Goal: Task Accomplishment & Management: Use online tool/utility

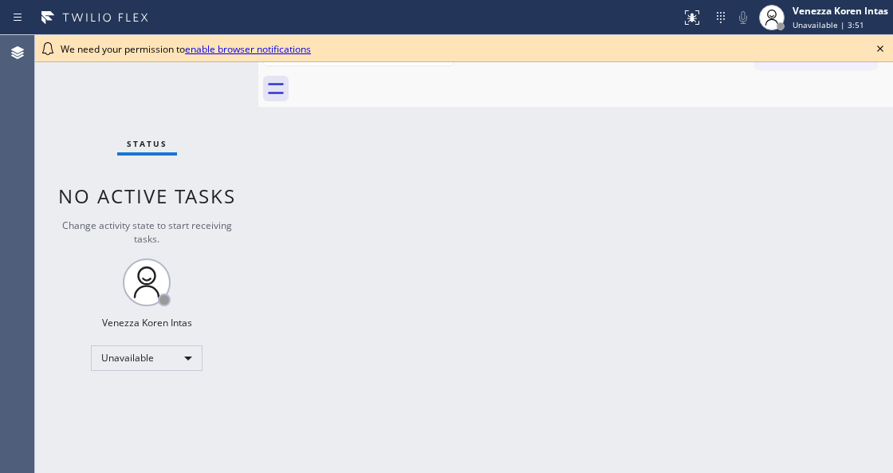
click at [878, 47] on icon at bounding box center [880, 48] width 19 height 19
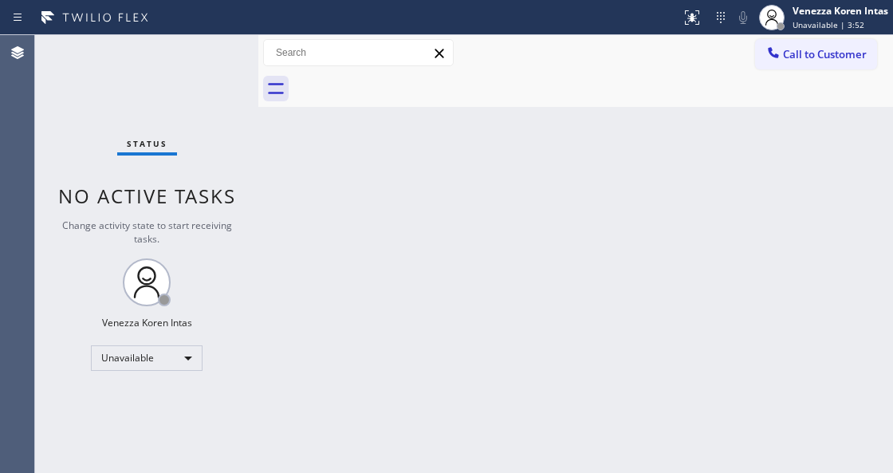
click at [828, 161] on div "Back to Dashboard Change Sender ID Customers Technicians Select a contact Outbo…" at bounding box center [575, 254] width 635 height 438
click at [614, 177] on div "Back to Dashboard Change Sender ID Customers Technicians Select a contact Outbo…" at bounding box center [575, 254] width 635 height 438
click at [809, 12] on div "Venezza Koren Intas" at bounding box center [840, 11] width 96 height 14
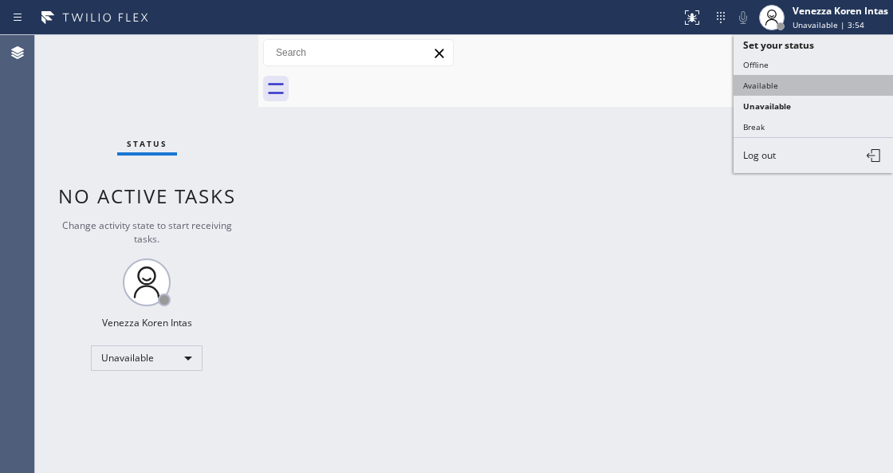
click at [802, 88] on button "Available" at bounding box center [812, 85] width 159 height 21
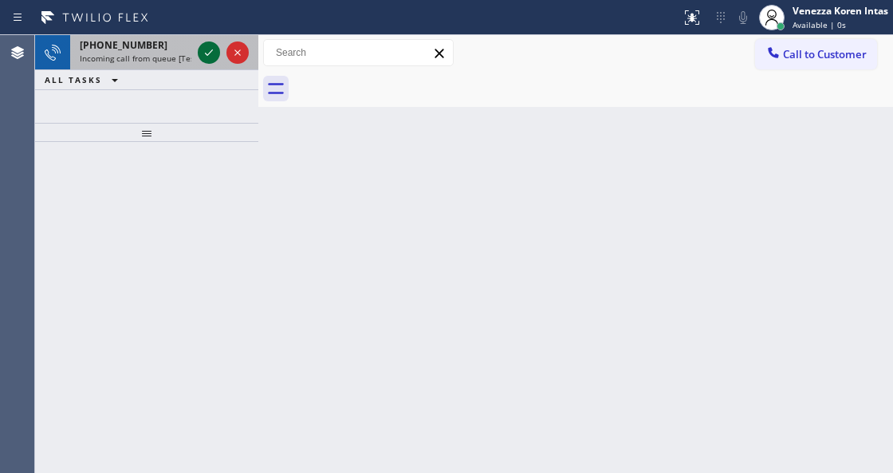
click at [214, 53] on icon at bounding box center [208, 52] width 19 height 19
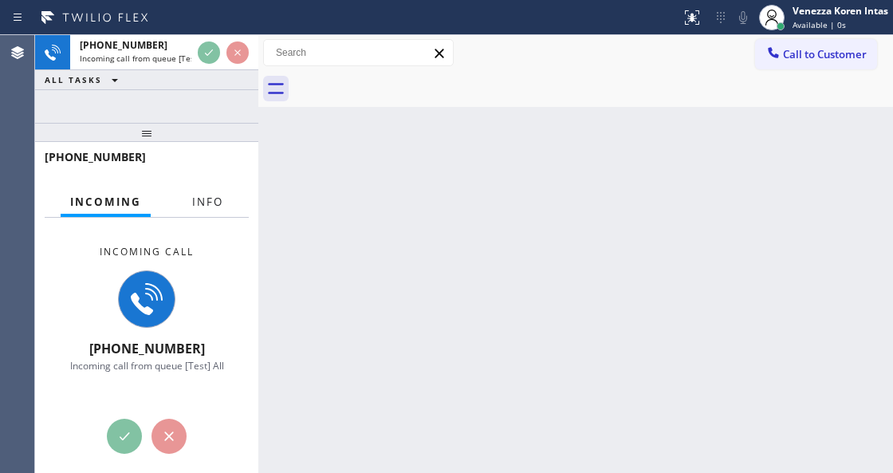
click at [199, 204] on span "Info" at bounding box center [207, 202] width 31 height 14
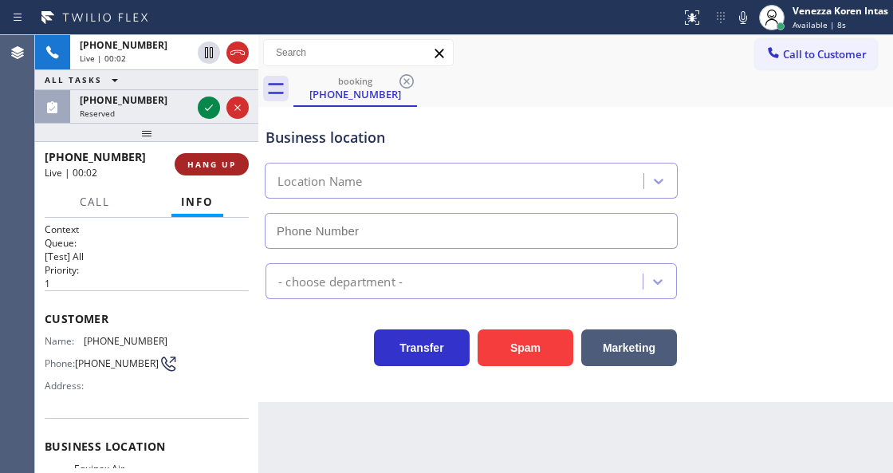
click at [217, 173] on button "HANG UP" at bounding box center [212, 164] width 74 height 22
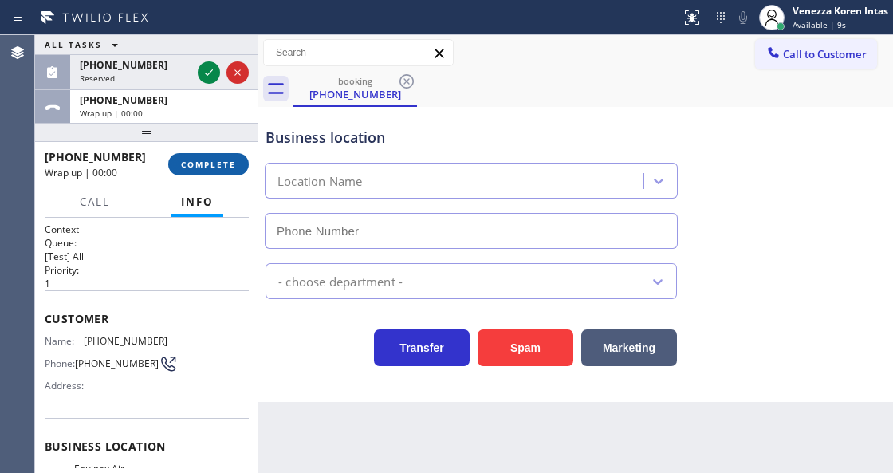
drag, startPoint x: 230, startPoint y: 165, endPoint x: 324, endPoint y: 231, distance: 115.0
click at [230, 165] on span "COMPLETE" at bounding box center [208, 164] width 55 height 11
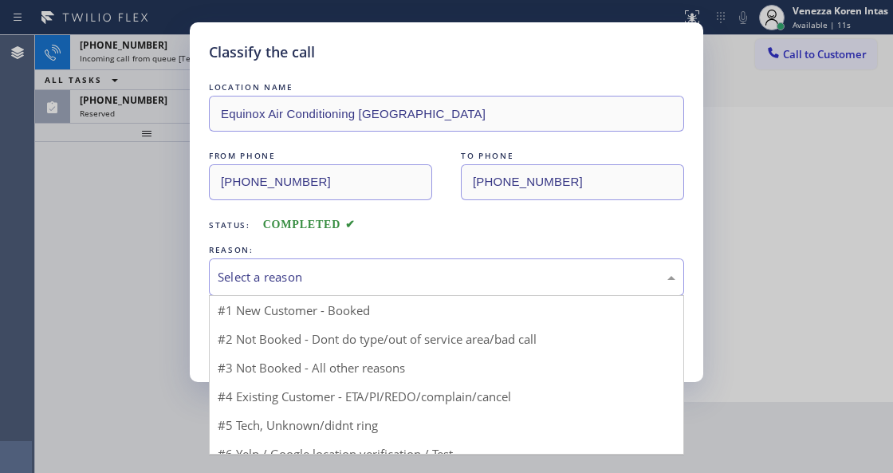
click at [356, 273] on div "Select a reason" at bounding box center [447, 277] width 458 height 18
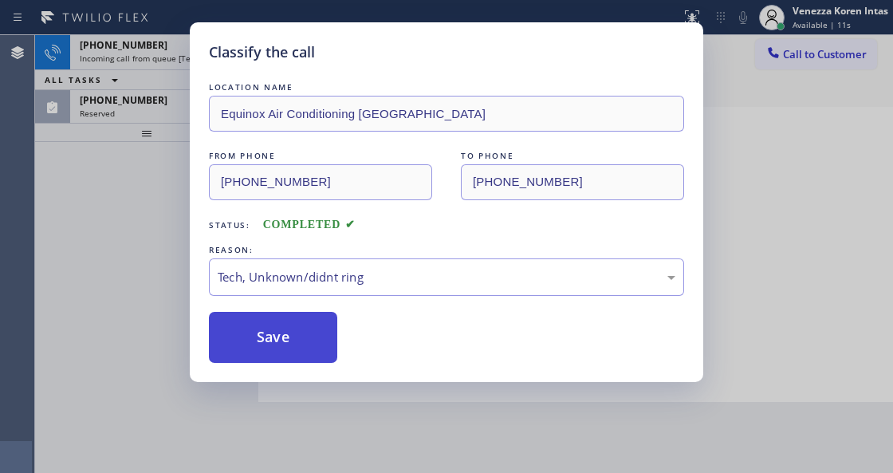
click at [308, 335] on button "Save" at bounding box center [273, 337] width 128 height 51
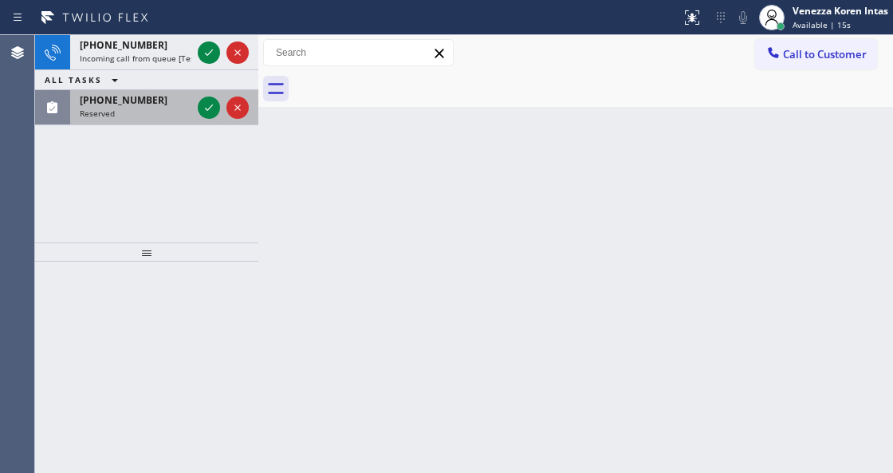
drag, startPoint x: 152, startPoint y: 165, endPoint x: 210, endPoint y: 124, distance: 71.0
click at [151, 253] on div at bounding box center [146, 251] width 223 height 19
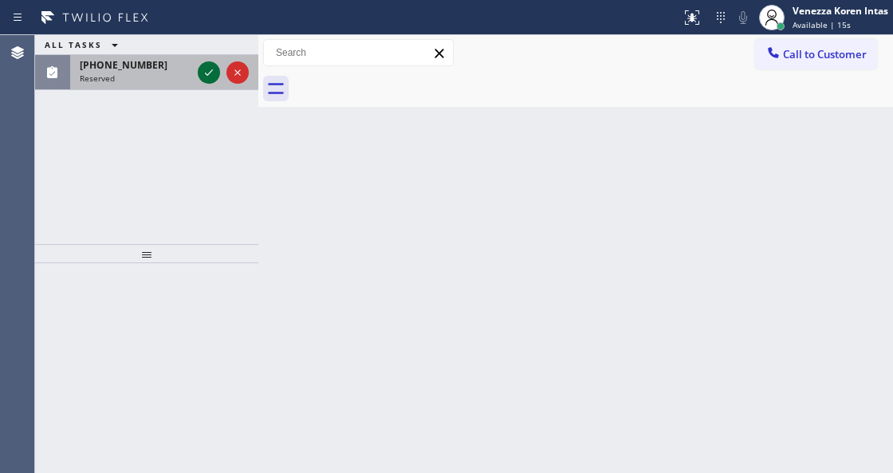
click at [207, 73] on icon at bounding box center [208, 72] width 19 height 19
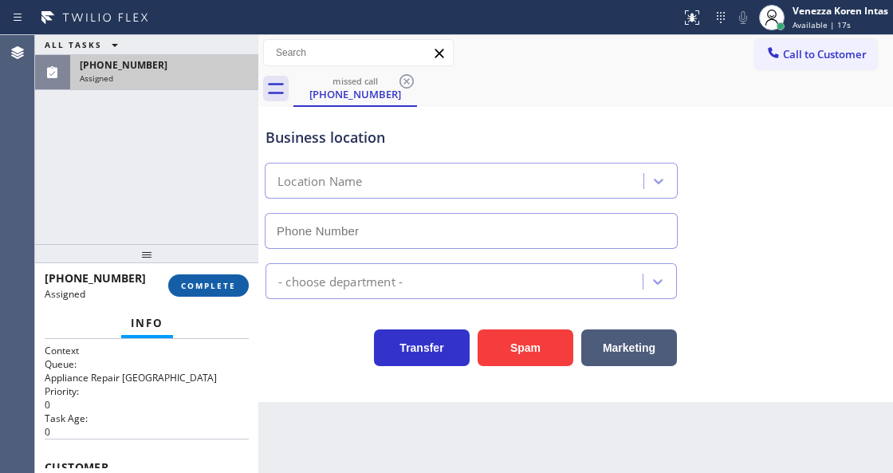
click at [216, 278] on button "COMPLETE" at bounding box center [208, 285] width 81 height 22
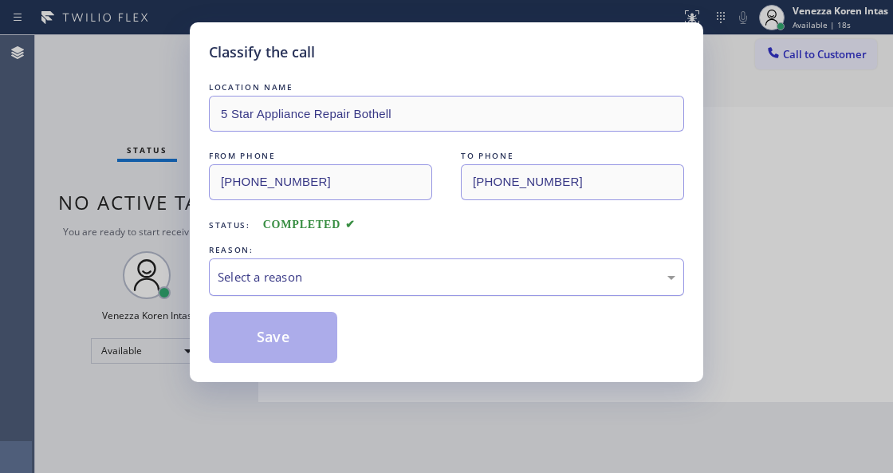
click at [372, 279] on div "Select a reason" at bounding box center [447, 277] width 458 height 18
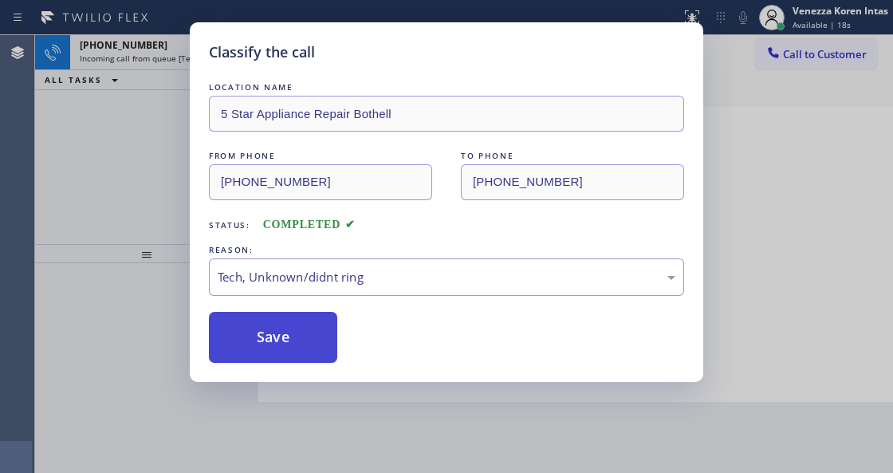
click at [285, 349] on button "Save" at bounding box center [273, 337] width 128 height 51
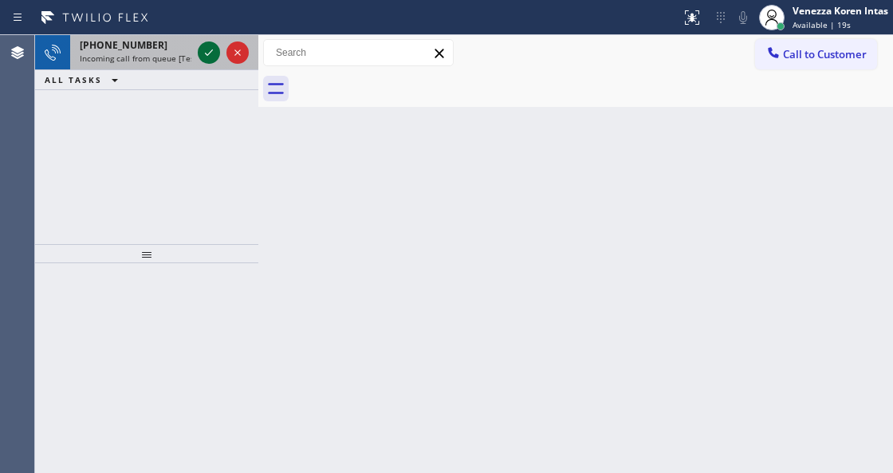
click at [207, 53] on icon at bounding box center [208, 52] width 19 height 19
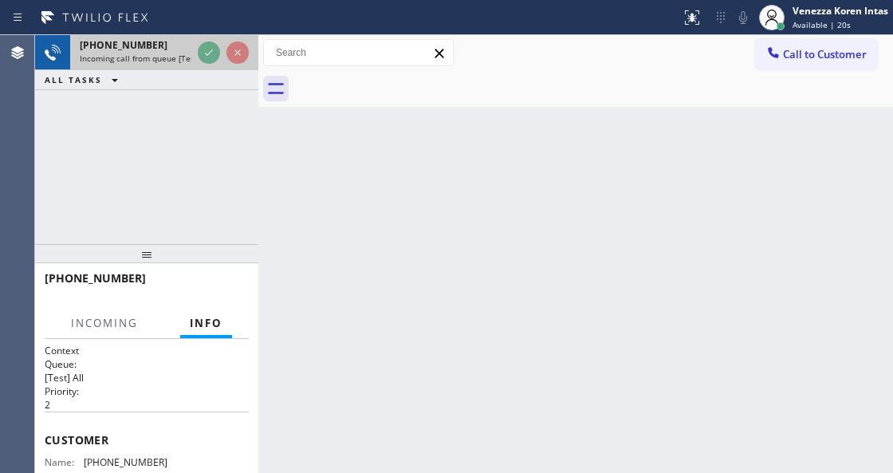
click at [207, 53] on icon at bounding box center [208, 52] width 19 height 19
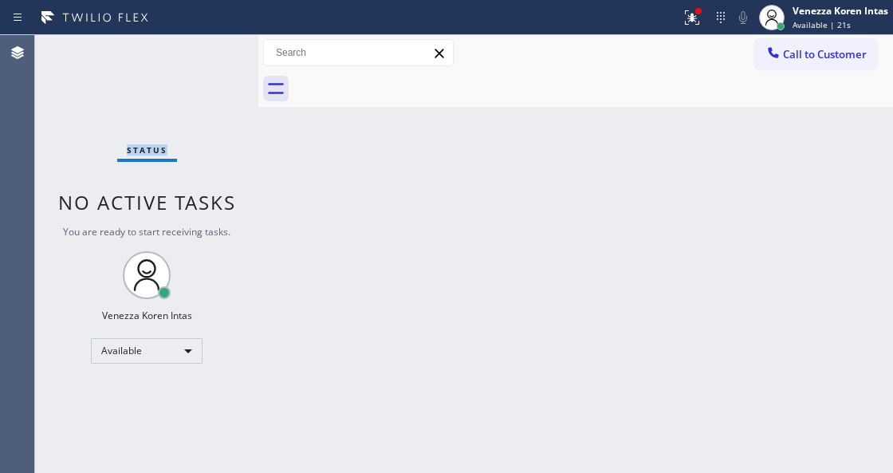
click at [207, 53] on div "Status No active tasks You are ready to start receiving tasks. Venezza Koren In…" at bounding box center [146, 254] width 223 height 438
click at [212, 51] on div "Status No active tasks You are ready to start receiving tasks. Venezza Koren In…" at bounding box center [146, 254] width 223 height 438
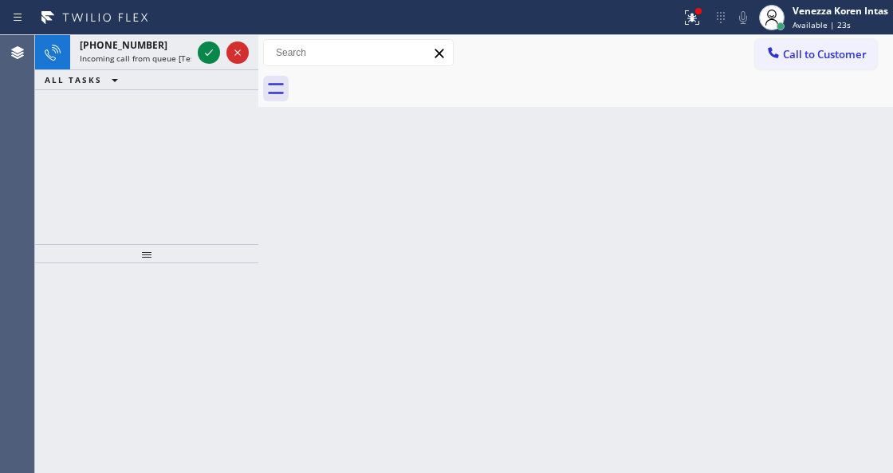
click at [212, 51] on icon at bounding box center [208, 52] width 19 height 19
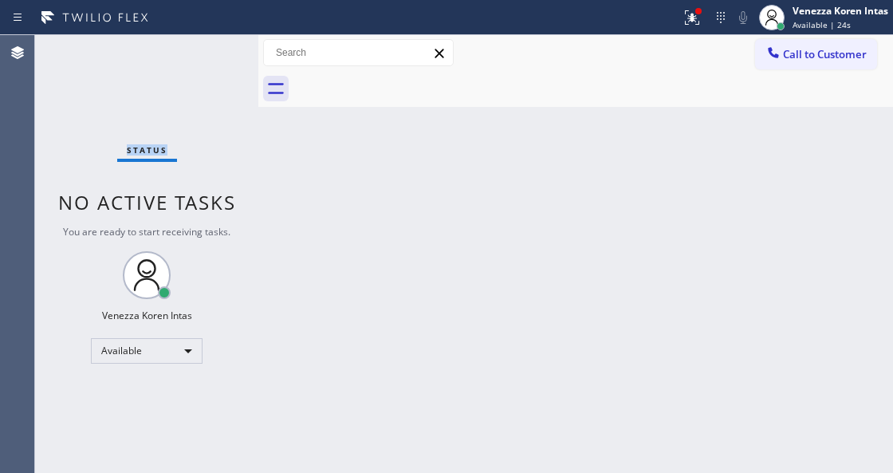
click at [212, 51] on div "Status No active tasks You are ready to start receiving tasks. Venezza Koren In…" at bounding box center [146, 254] width 223 height 438
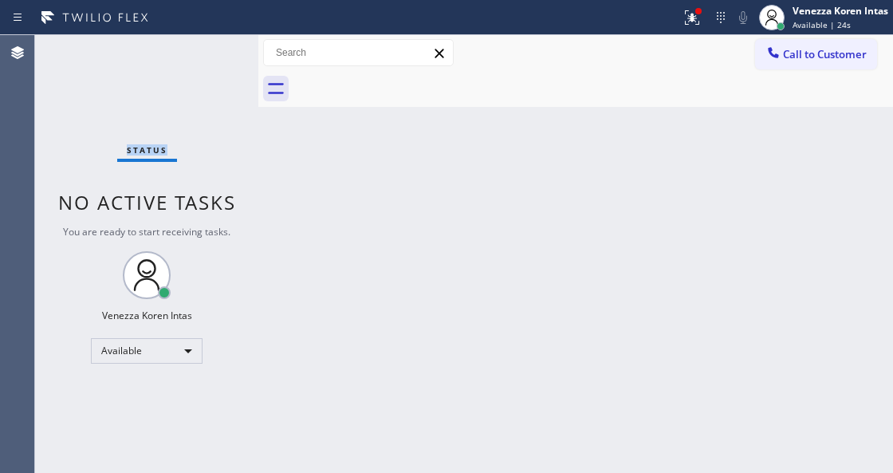
click at [212, 51] on div "Status No active tasks You are ready to start receiving tasks. Venezza Koren In…" at bounding box center [146, 254] width 223 height 438
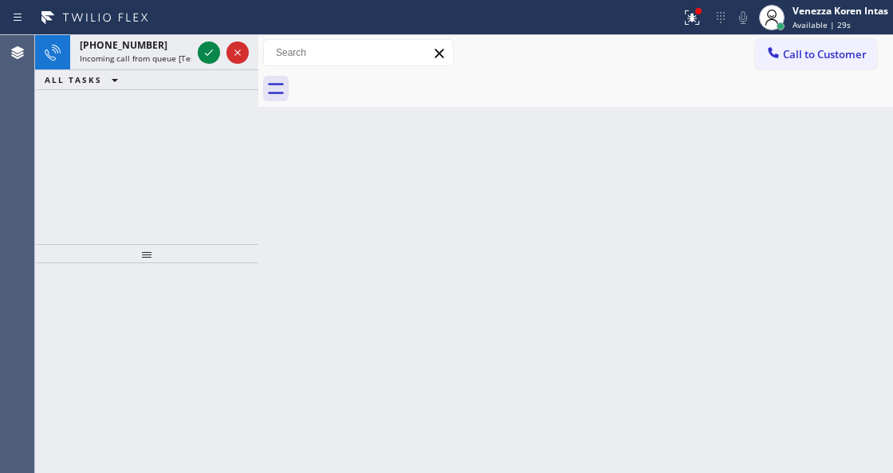
click at [212, 51] on icon at bounding box center [208, 52] width 19 height 19
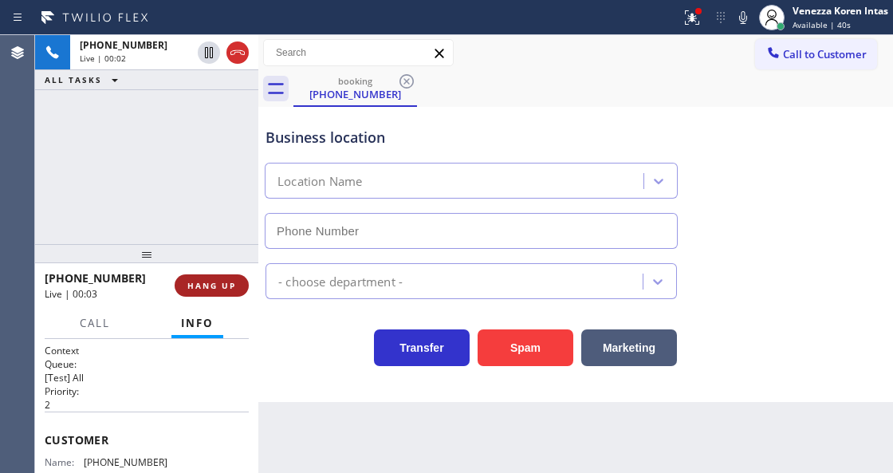
click at [212, 288] on span "HANG UP" at bounding box center [211, 285] width 49 height 11
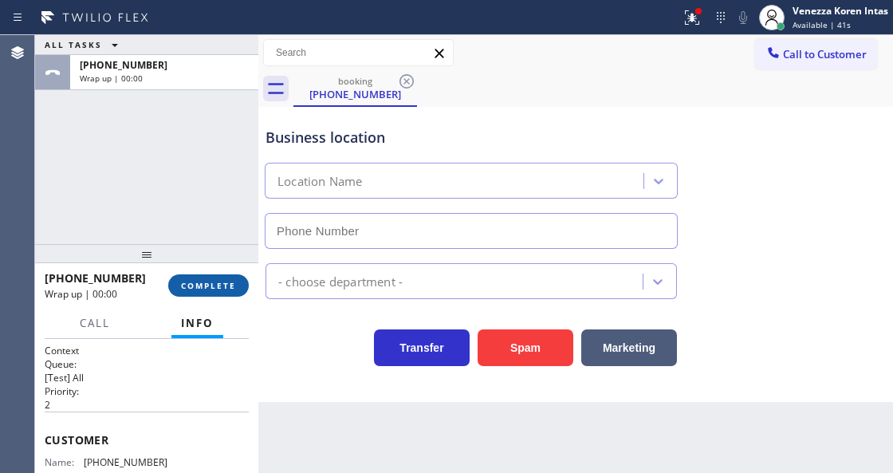
click at [234, 281] on span "COMPLETE" at bounding box center [208, 285] width 55 height 11
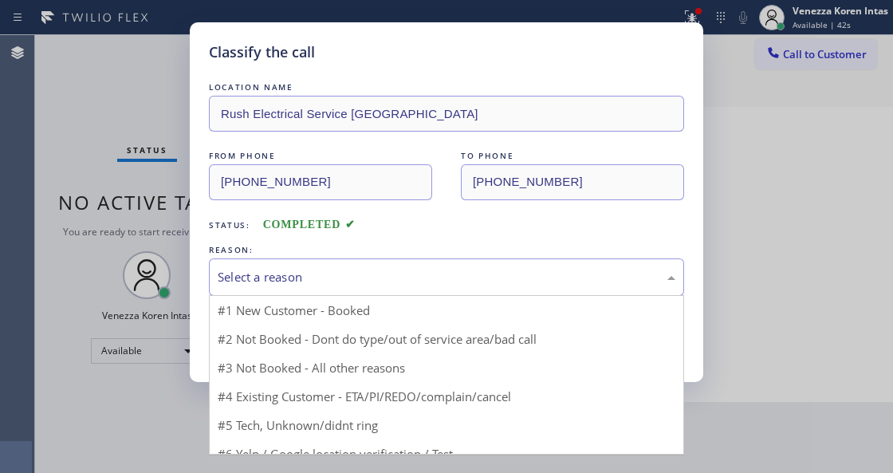
click at [375, 282] on div "Select a reason" at bounding box center [447, 277] width 458 height 18
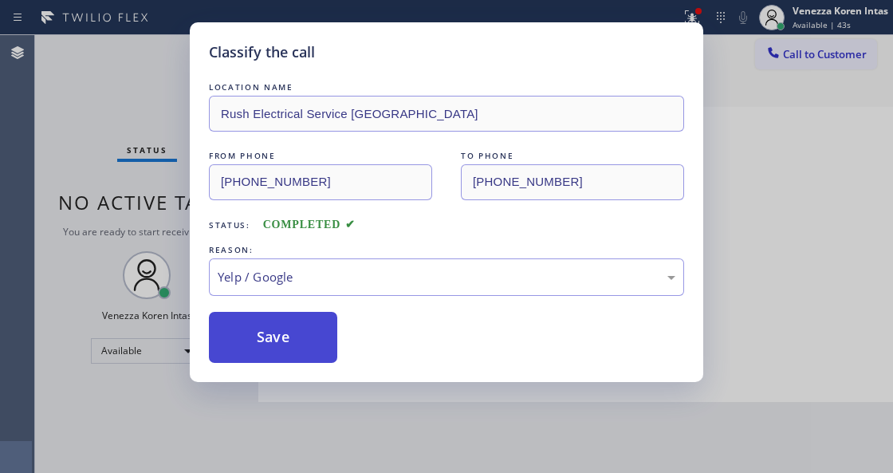
click at [312, 354] on button "Save" at bounding box center [273, 337] width 128 height 51
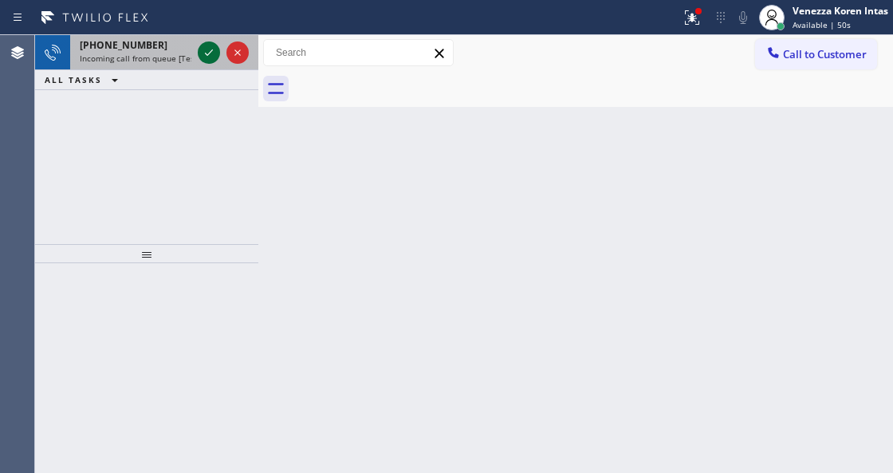
click at [207, 49] on icon at bounding box center [208, 52] width 19 height 19
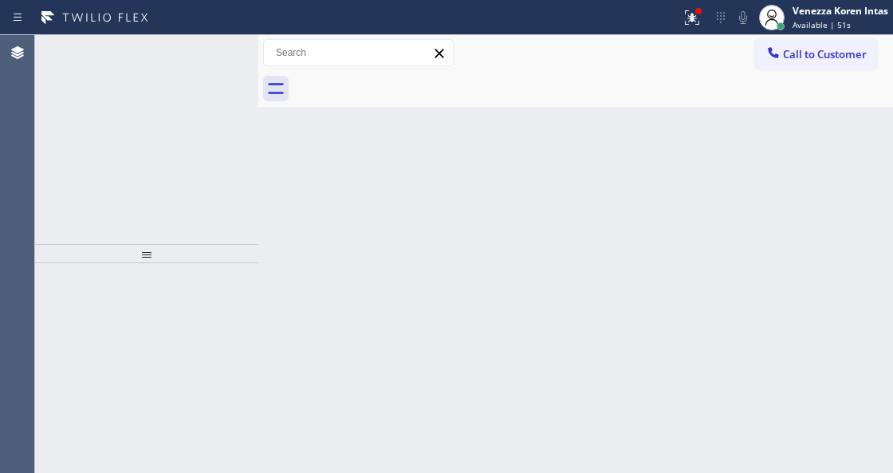
click at [207, 51] on icon at bounding box center [208, 52] width 19 height 19
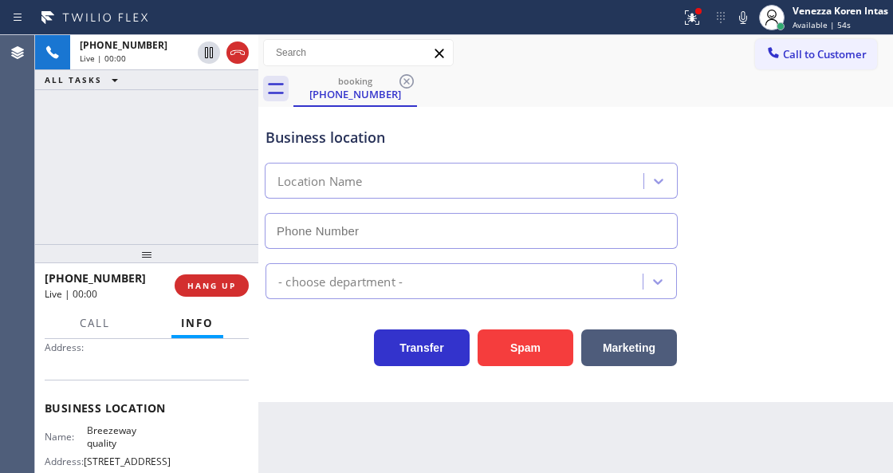
scroll to position [212, 0]
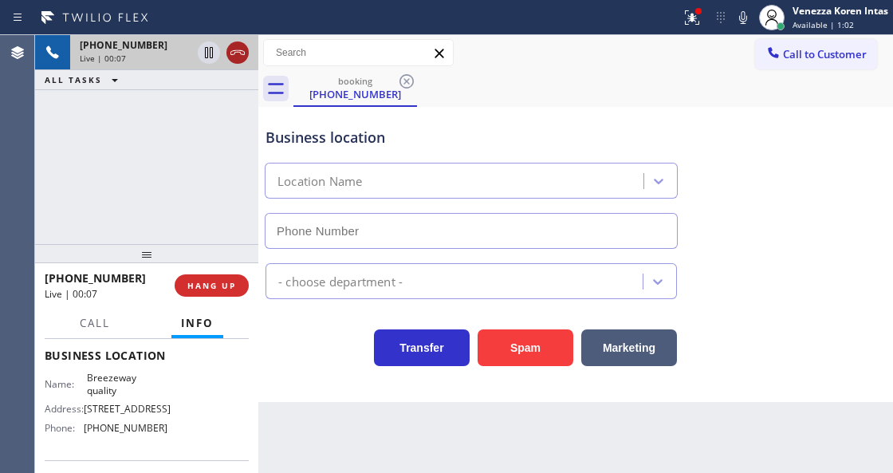
click at [231, 51] on icon at bounding box center [237, 52] width 14 height 5
click at [220, 288] on span "HANG UP" at bounding box center [211, 285] width 49 height 11
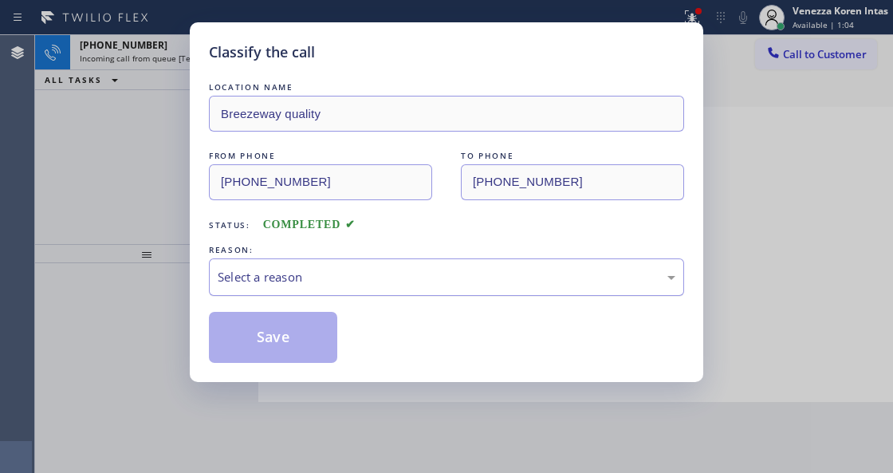
click at [303, 289] on div "Select a reason" at bounding box center [446, 276] width 475 height 37
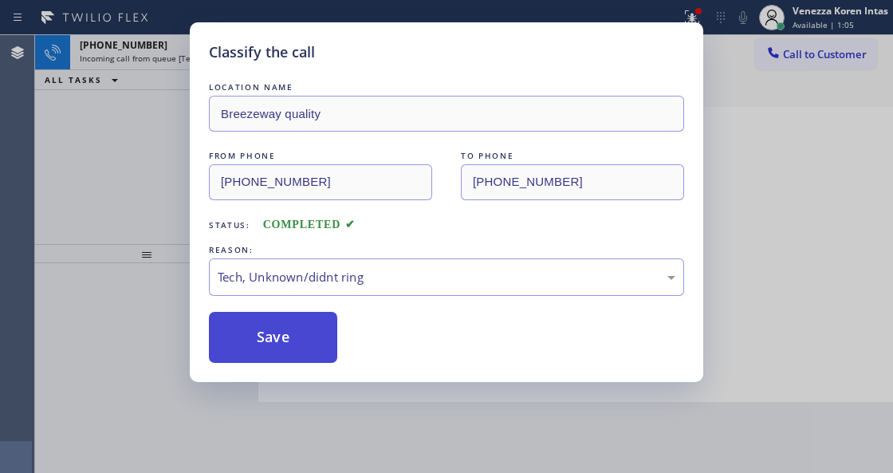
click at [275, 340] on button "Save" at bounding box center [273, 337] width 128 height 51
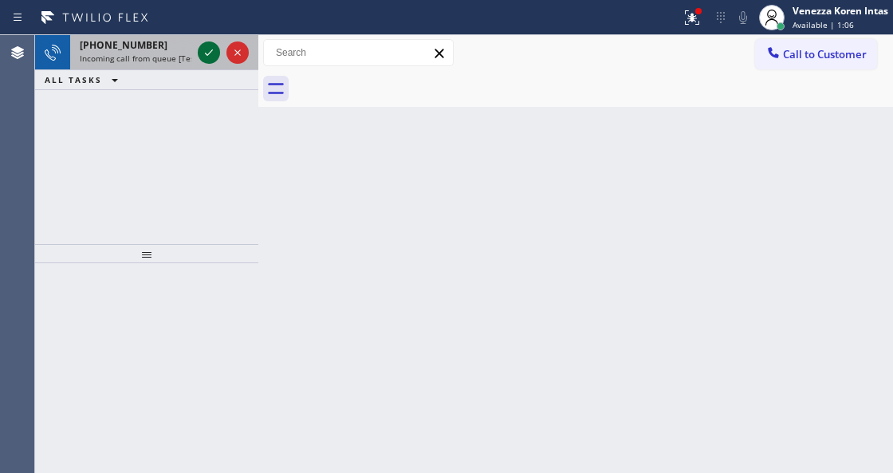
click at [207, 52] on icon at bounding box center [208, 52] width 19 height 19
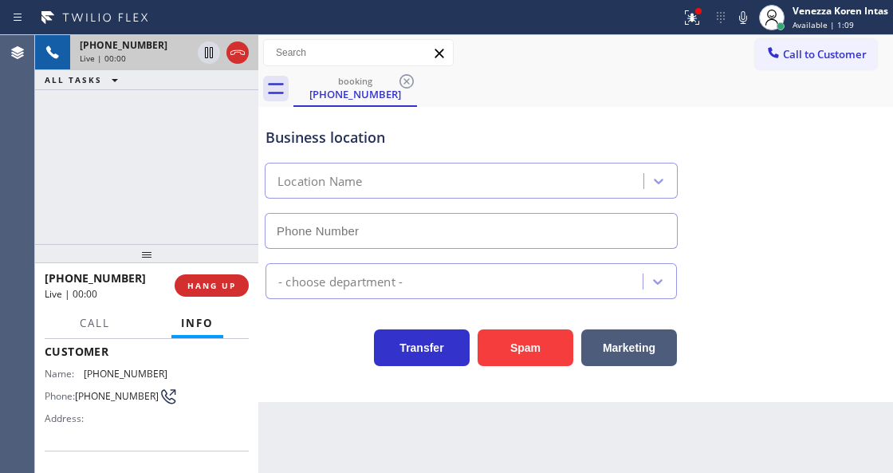
scroll to position [159, 0]
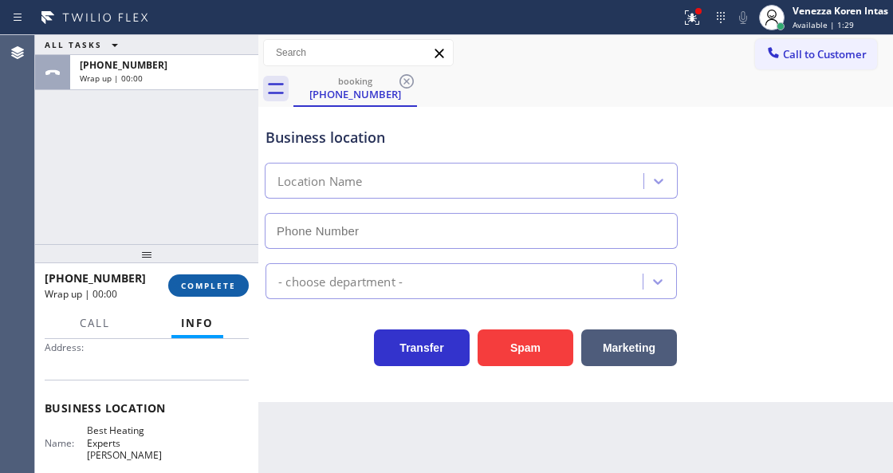
click at [226, 287] on span "COMPLETE" at bounding box center [208, 285] width 55 height 11
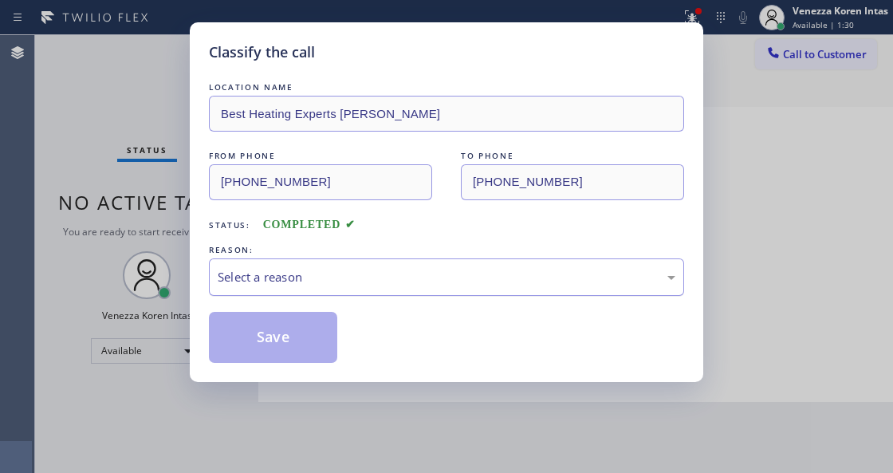
click at [364, 278] on div "Select a reason" at bounding box center [447, 277] width 458 height 18
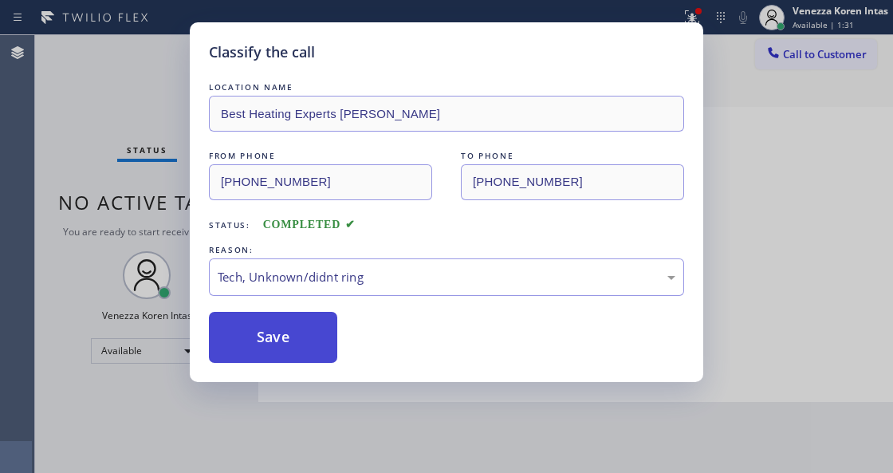
click at [316, 354] on button "Save" at bounding box center [273, 337] width 128 height 51
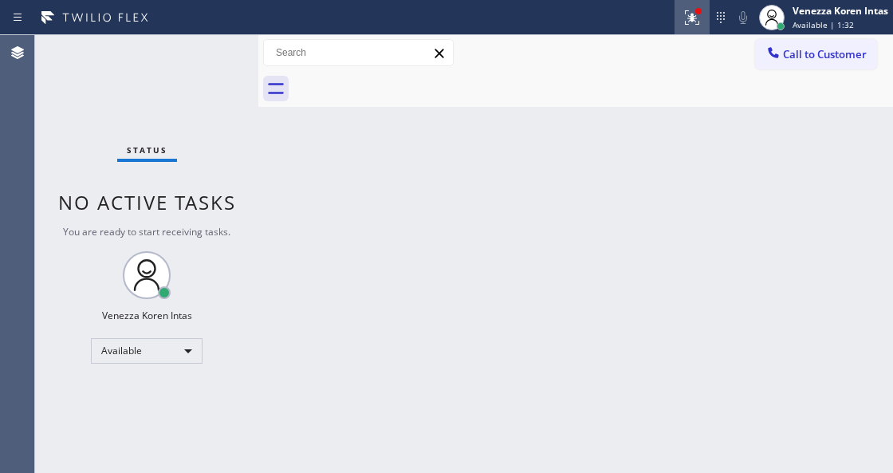
click at [698, 16] on icon at bounding box center [691, 17] width 19 height 19
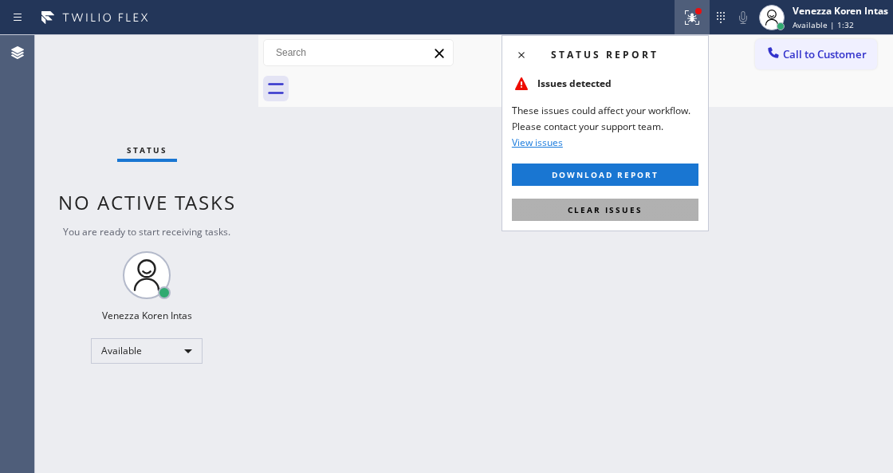
click at [648, 202] on button "Clear issues" at bounding box center [605, 210] width 187 height 22
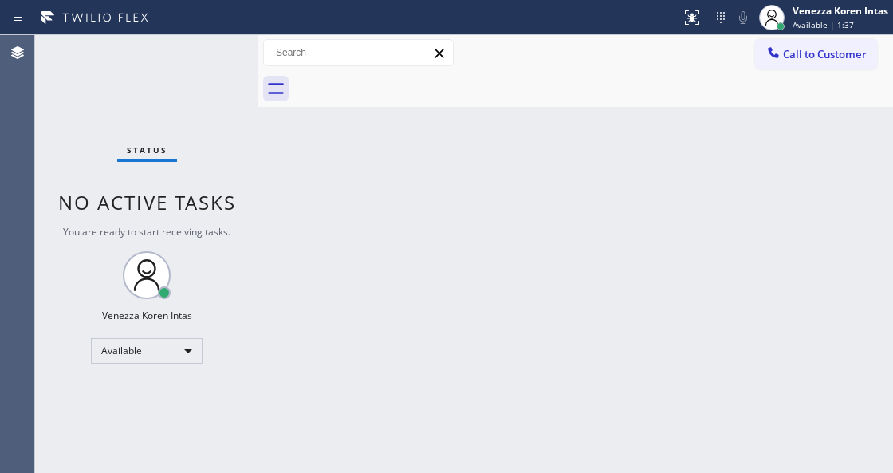
click at [290, 260] on div "Back to Dashboard Change Sender ID Customers Technicians Select a contact Outbo…" at bounding box center [575, 254] width 635 height 438
click at [282, 383] on div "Back to Dashboard Change Sender ID Customers Technicians Select a contact Outbo…" at bounding box center [575, 254] width 635 height 438
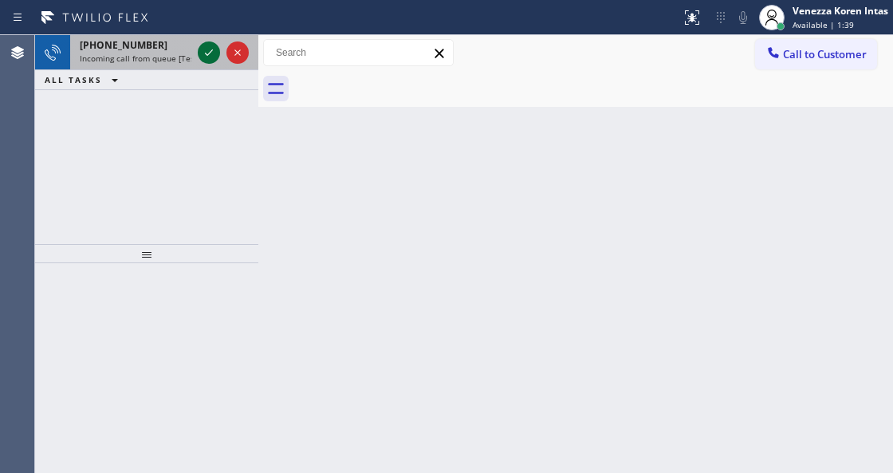
click at [212, 50] on icon at bounding box center [208, 52] width 19 height 19
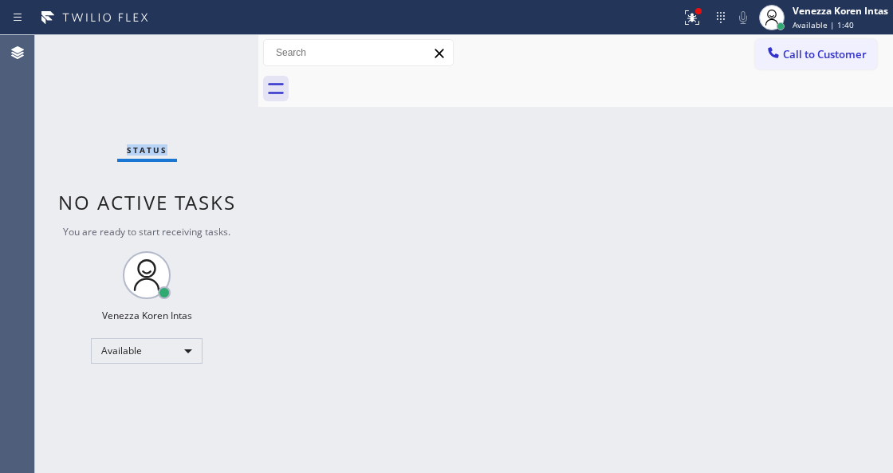
click at [212, 50] on div "Status No active tasks You are ready to start receiving tasks. Venezza Koren In…" at bounding box center [146, 254] width 223 height 438
click at [682, 16] on icon at bounding box center [691, 17] width 19 height 19
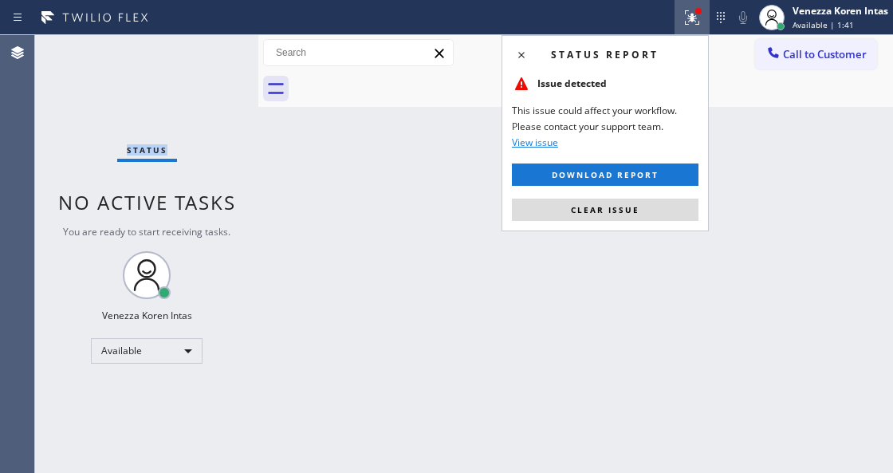
click at [638, 218] on button "Clear issue" at bounding box center [605, 210] width 187 height 22
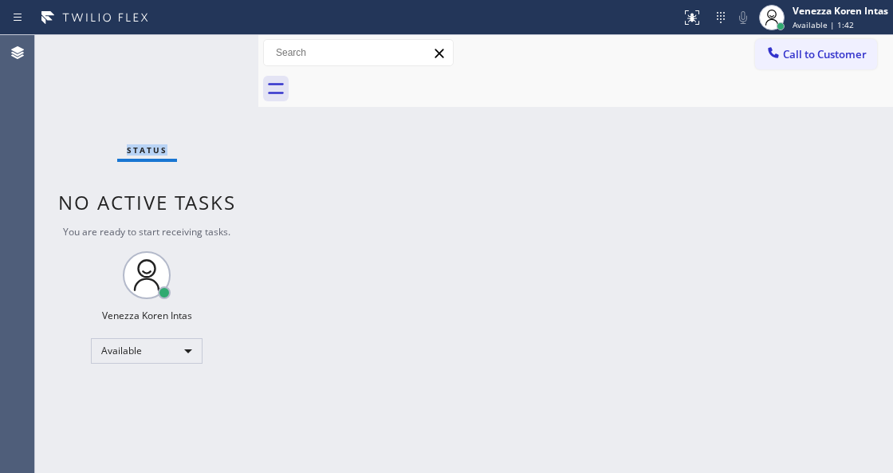
click at [232, 53] on div "Status No active tasks You are ready to start receiving tasks. Venezza Koren In…" at bounding box center [146, 254] width 223 height 438
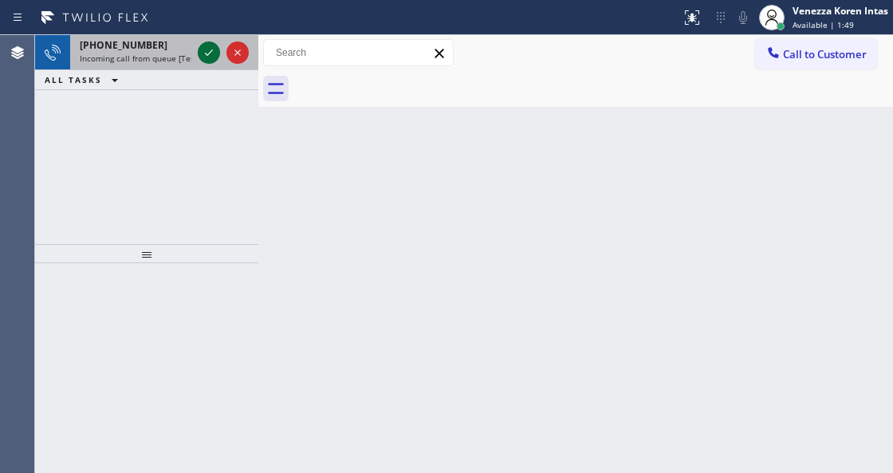
click at [207, 53] on icon at bounding box center [208, 52] width 19 height 19
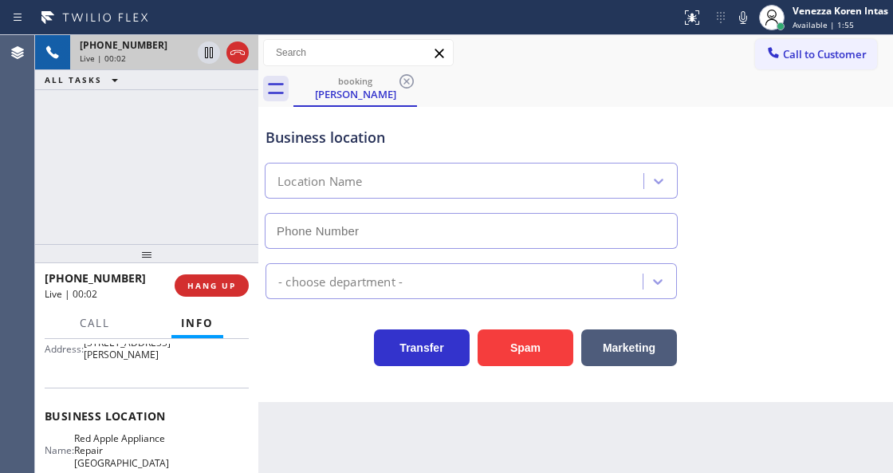
scroll to position [212, 0]
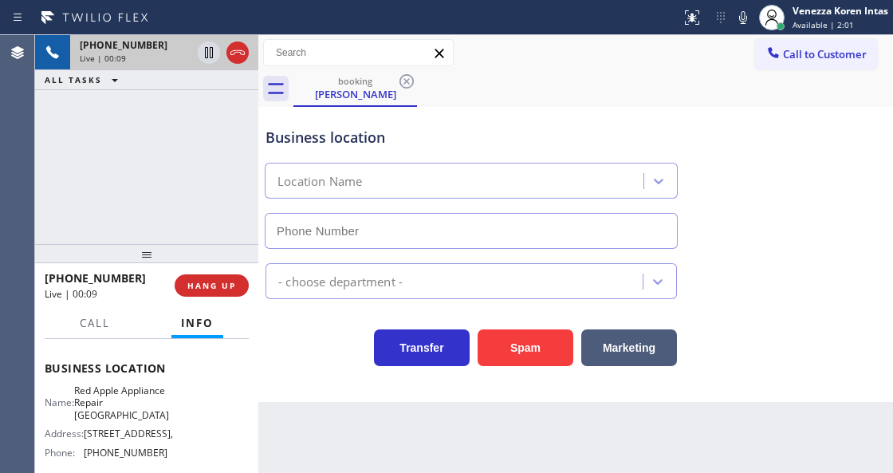
click at [166, 55] on div "Live | 00:09" at bounding box center [136, 58] width 112 height 11
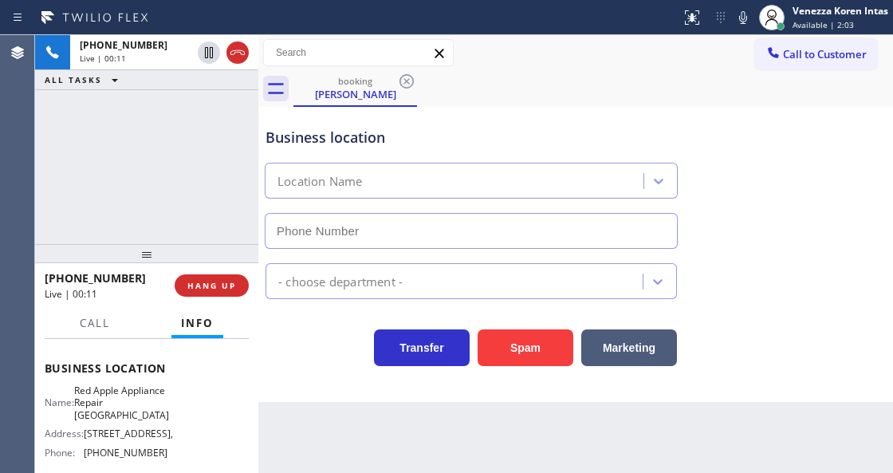
click at [482, 89] on div "booking Melissa Rousseau" at bounding box center [593, 89] width 600 height 36
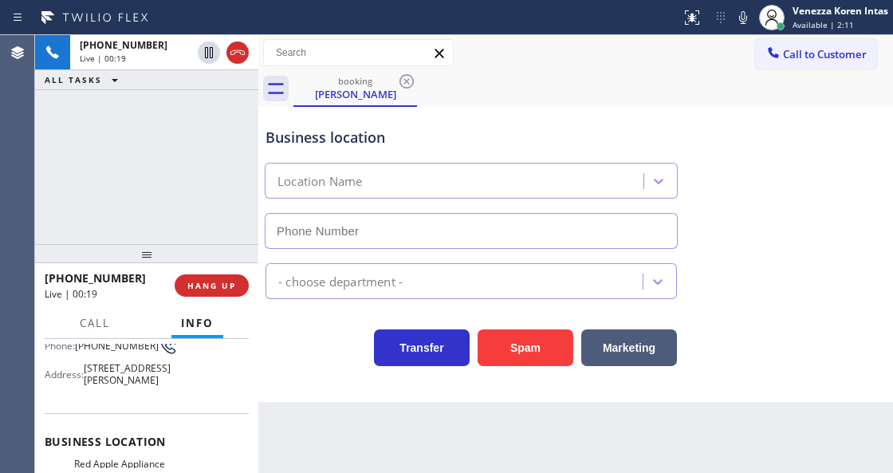
scroll to position [53, 0]
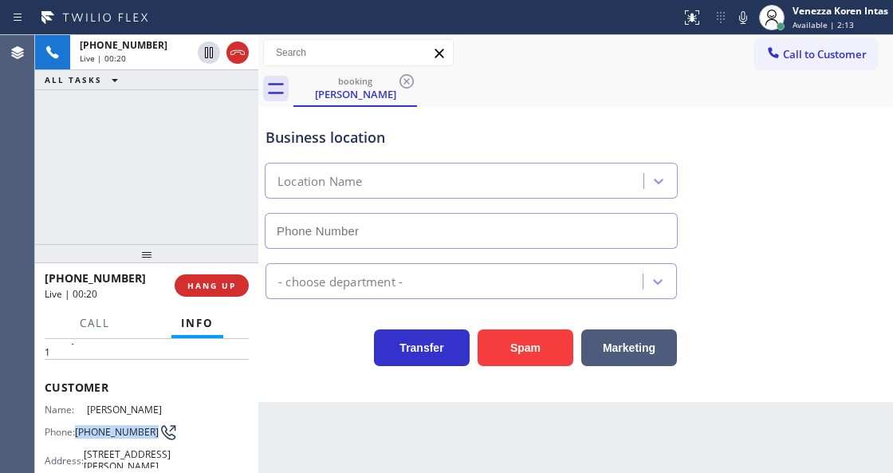
drag, startPoint x: 100, startPoint y: 448, endPoint x: 80, endPoint y: 434, distance: 25.2
click at [80, 434] on span "(516) 606-2005" at bounding box center [117, 432] width 84 height 12
copy span "(516) 606-2005"
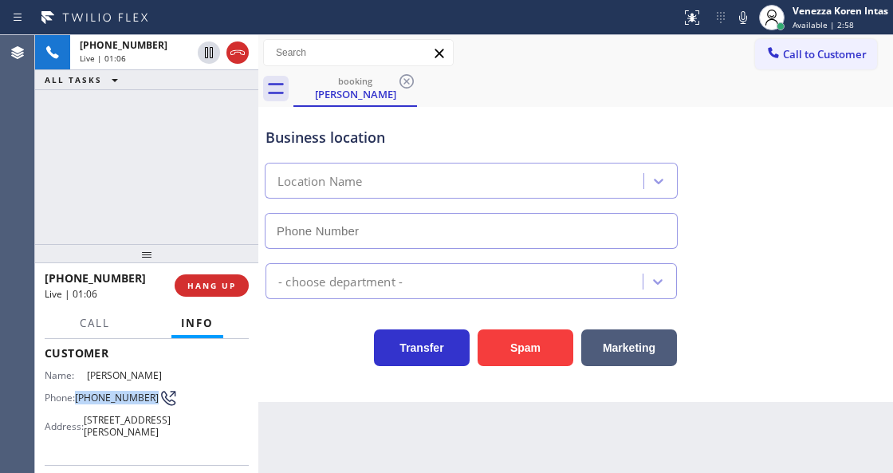
scroll to position [106, 0]
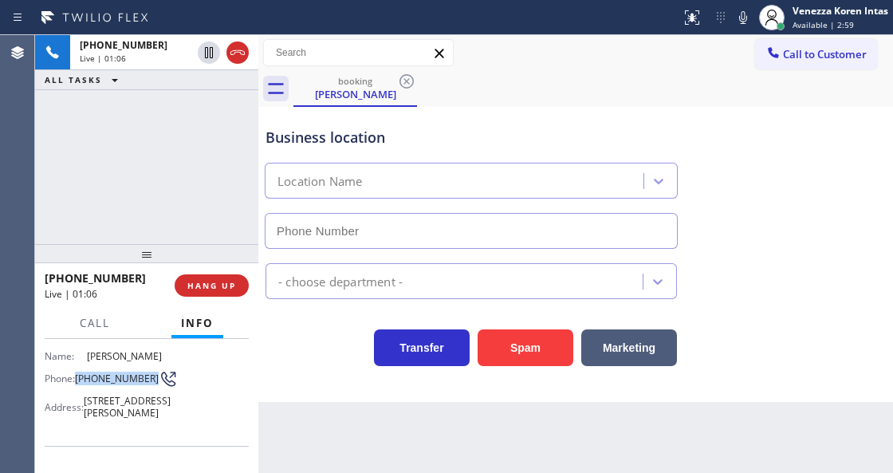
copy span "(516) 606-2005"
click at [478, 77] on div "booking Melissa Rousseau" at bounding box center [593, 89] width 600 height 36
click at [637, 65] on div "Call to Customer Outbound call Location Search location Your caller id phone nu…" at bounding box center [575, 53] width 635 height 28
click at [485, 75] on div "booking Melissa Rousseau" at bounding box center [593, 89] width 600 height 36
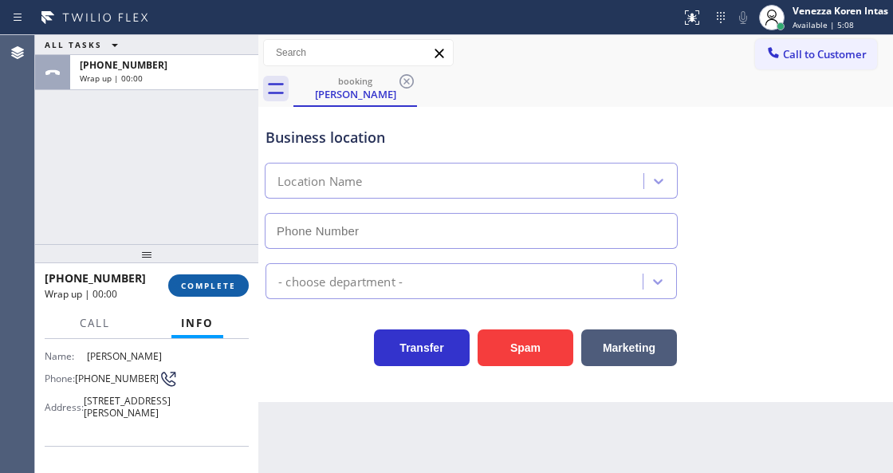
click at [232, 285] on span "COMPLETE" at bounding box center [208, 285] width 55 height 11
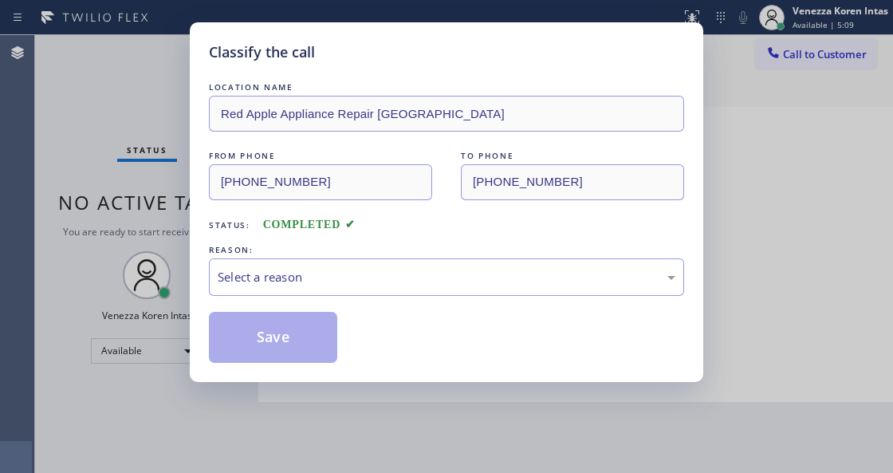
click at [304, 299] on div "LOCATION NAME Red Apple Appliance Repair Long Island FROM PHONE (516) 606-2005 …" at bounding box center [446, 221] width 475 height 284
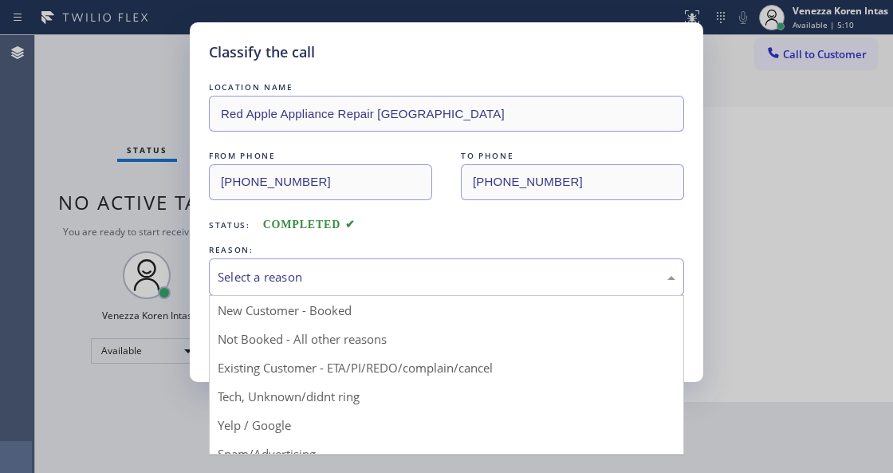
click at [305, 292] on div "Select a reason" at bounding box center [446, 276] width 475 height 37
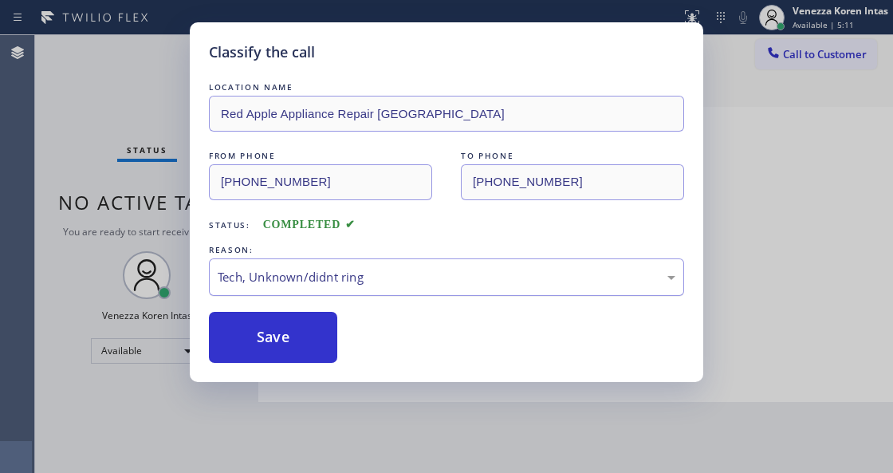
click at [319, 280] on div "Tech, Unknown/didnt ring" at bounding box center [447, 277] width 458 height 18
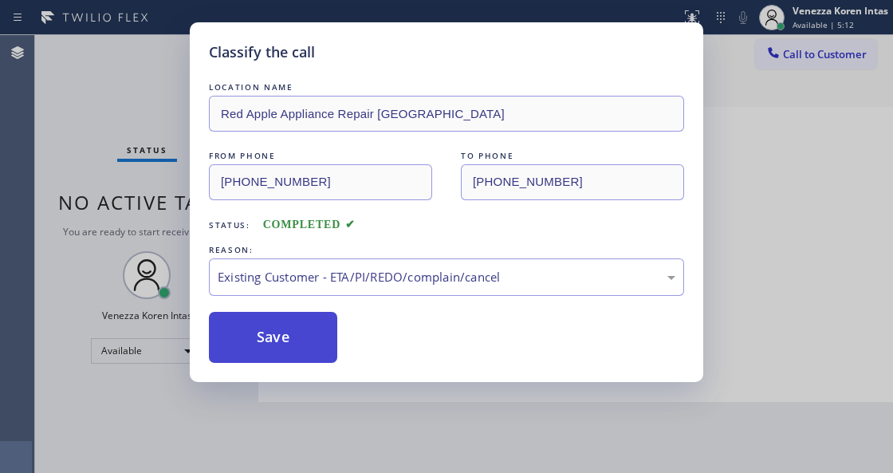
click at [305, 328] on button "Save" at bounding box center [273, 337] width 128 height 51
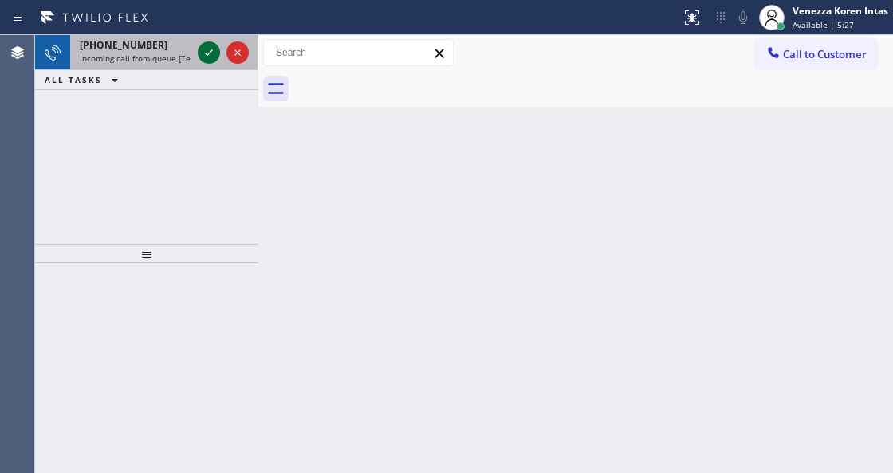
click at [207, 50] on icon at bounding box center [208, 52] width 19 height 19
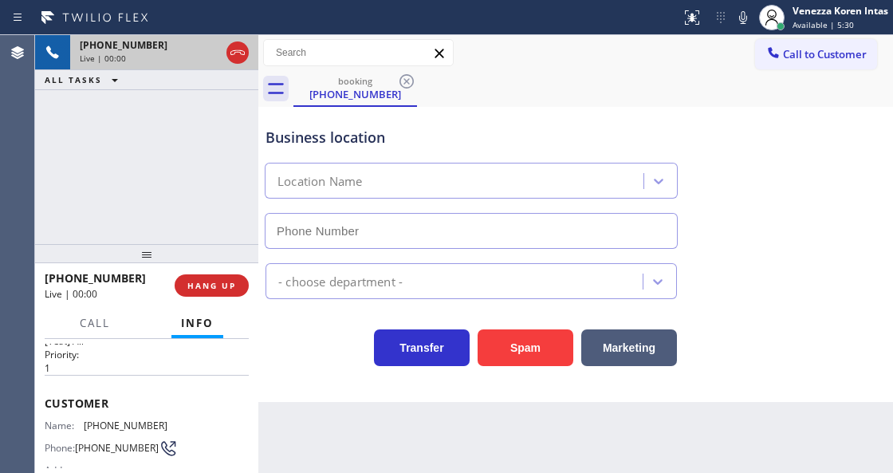
scroll to position [106, 0]
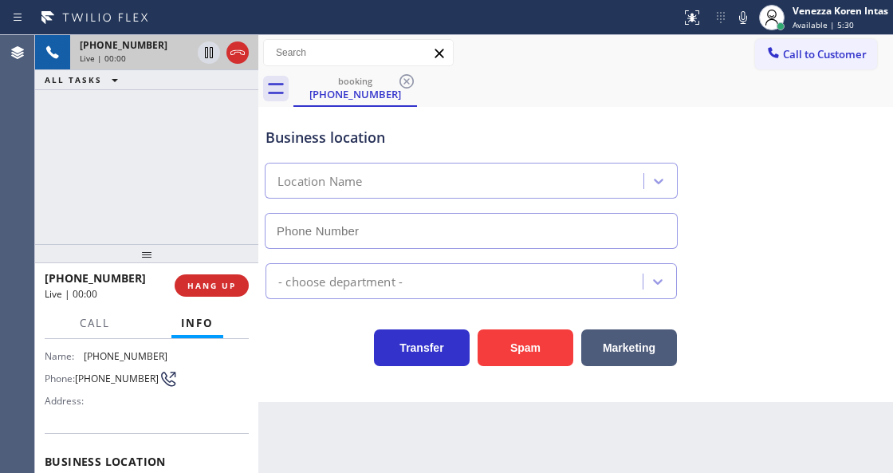
click at [206, 263] on div at bounding box center [146, 253] width 223 height 19
click at [210, 278] on button "HANG UP" at bounding box center [212, 285] width 74 height 22
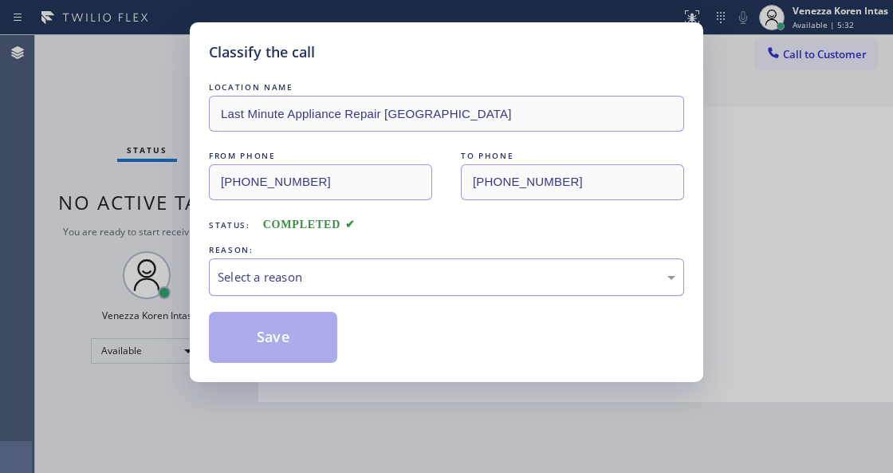
click at [346, 293] on div "Select a reason" at bounding box center [446, 276] width 475 height 37
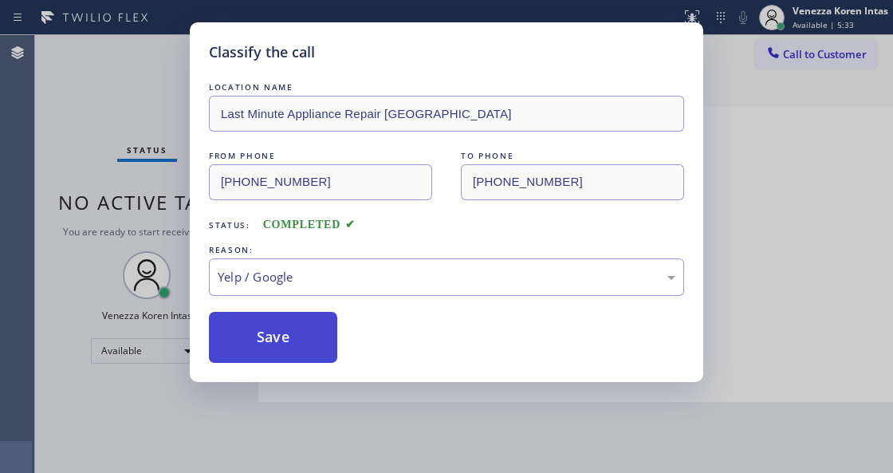
click at [288, 340] on button "Save" at bounding box center [273, 337] width 128 height 51
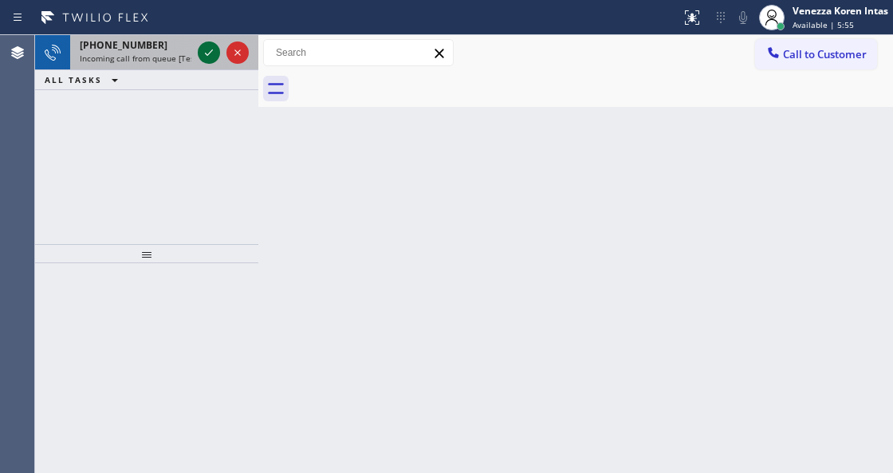
click at [201, 57] on icon at bounding box center [208, 52] width 19 height 19
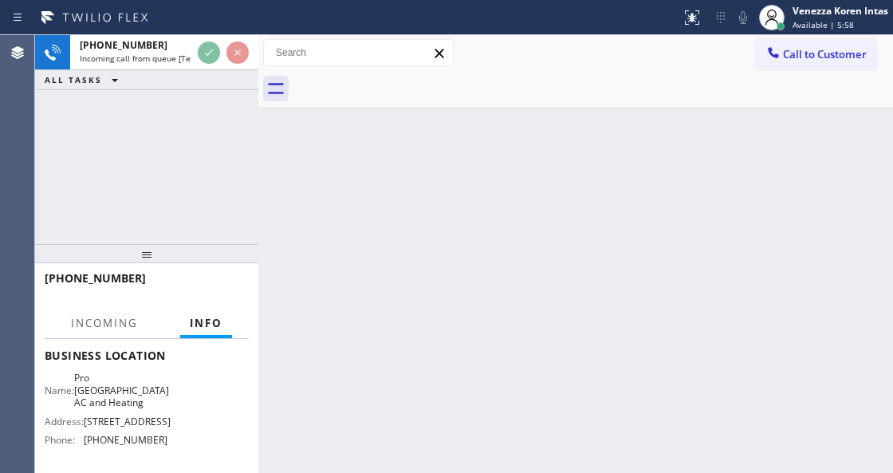
scroll to position [212, 0]
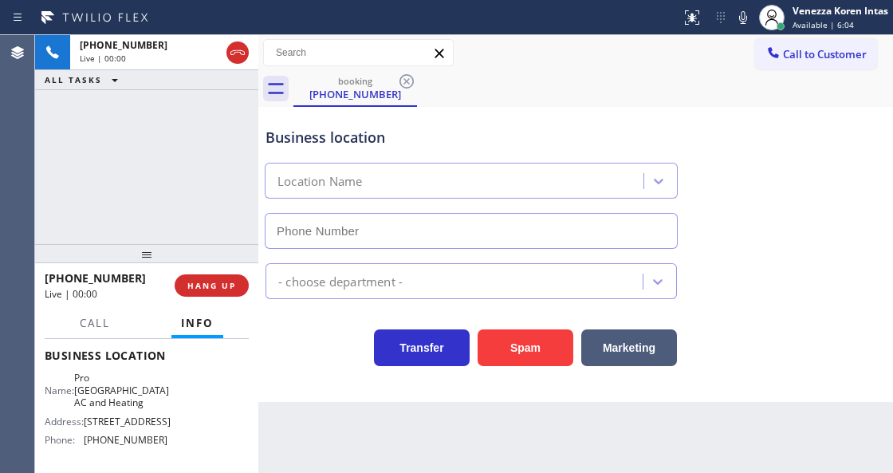
click at [267, 412] on div "Back to Dashboard Change Sender ID Customers Technicians Select a contact Outbo…" at bounding box center [575, 254] width 635 height 438
drag, startPoint x: 220, startPoint y: 144, endPoint x: 263, endPoint y: 147, distance: 43.2
click at [220, 144] on div "+15102998471 Live | 00:16 ALL TASKS ALL TASKS ACTIVE TASKS TASKS IN WRAP UP" at bounding box center [146, 139] width 223 height 209
click at [350, 139] on div "Business location" at bounding box center [470, 138] width 411 height 22
click at [744, 18] on icon at bounding box center [742, 17] width 19 height 19
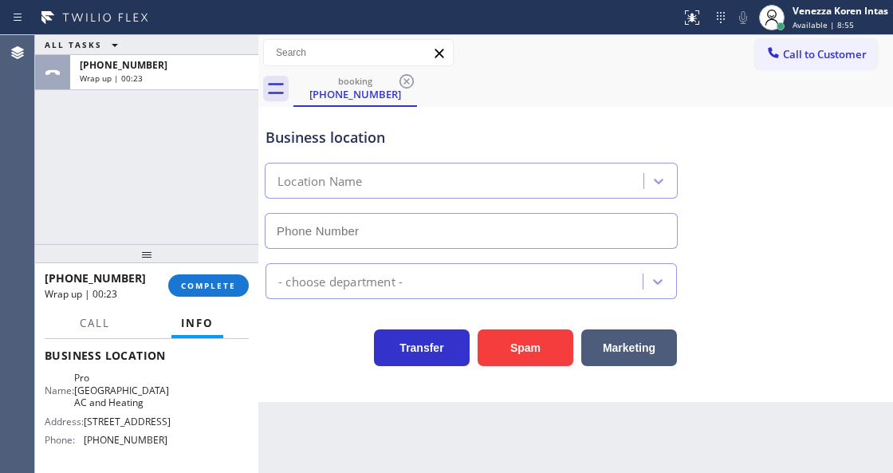
click at [238, 231] on div "ALL TASKS ALL TASKS ACTIVE TASKS TASKS IN WRAP UP +15102998471 Wrap up | 00:23" at bounding box center [146, 139] width 223 height 209
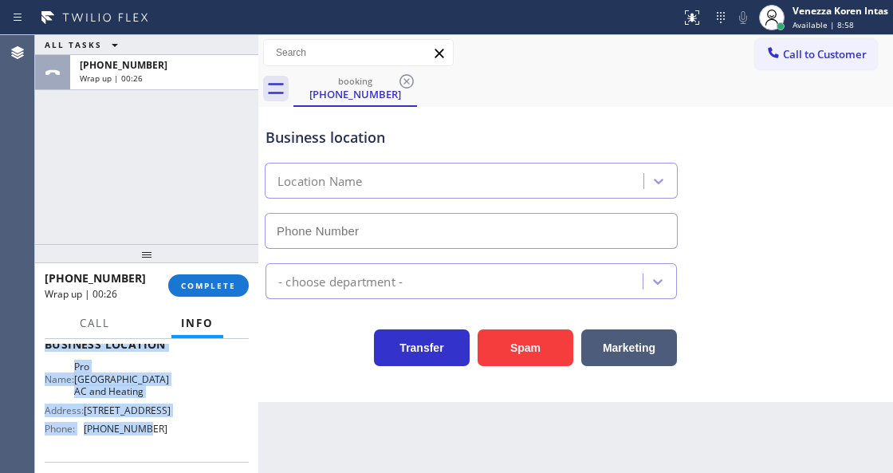
scroll to position [261, 0]
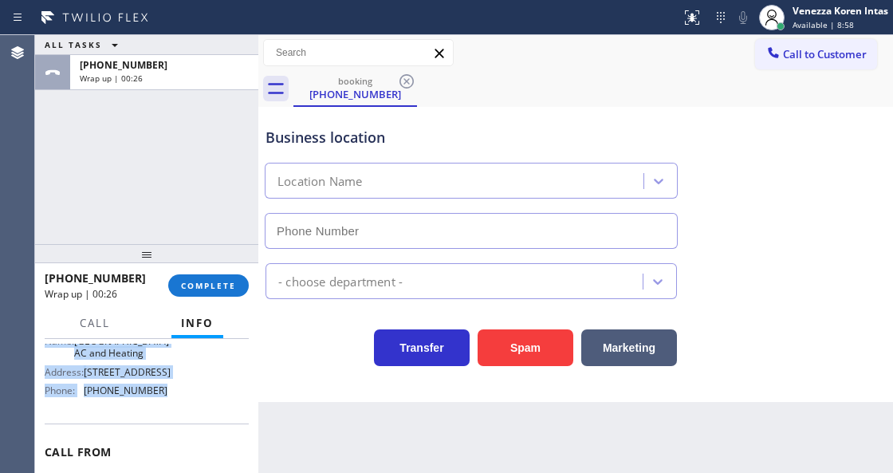
drag, startPoint x: 46, startPoint y: 379, endPoint x: 167, endPoint y: 393, distance: 121.1
click at [167, 393] on div "Context Queue: [Test] All Priority: 1 Customer Name: (510) 299-8471 Phone: (510…" at bounding box center [147, 313] width 204 height 462
copy div "Customer Name: (510) 299-8471 Phone: (510) 299-8471 Address: Business location …"
click at [191, 284] on span "COMPLETE" at bounding box center [208, 285] width 55 height 11
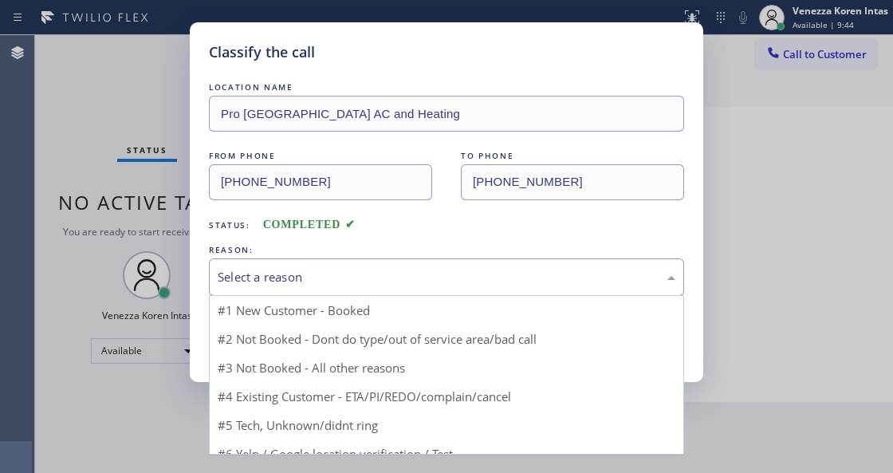
click at [312, 285] on div "Select a reason" at bounding box center [447, 277] width 458 height 18
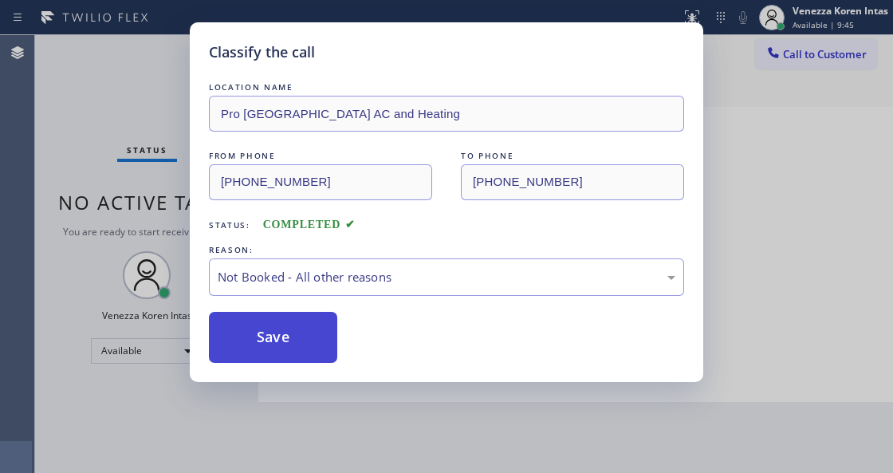
click at [297, 342] on button "Save" at bounding box center [273, 337] width 128 height 51
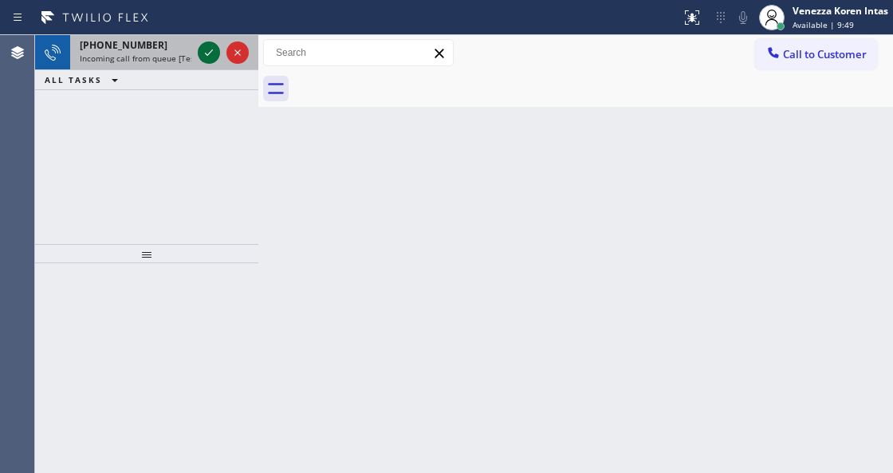
click at [208, 57] on icon at bounding box center [208, 52] width 19 height 19
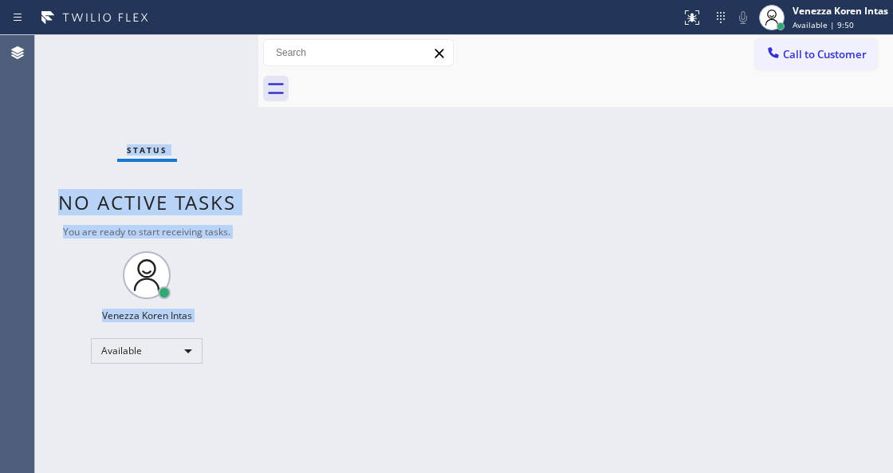
click at [208, 57] on div "Status No active tasks You are ready to start receiving tasks. Venezza Koren In…" at bounding box center [146, 254] width 223 height 438
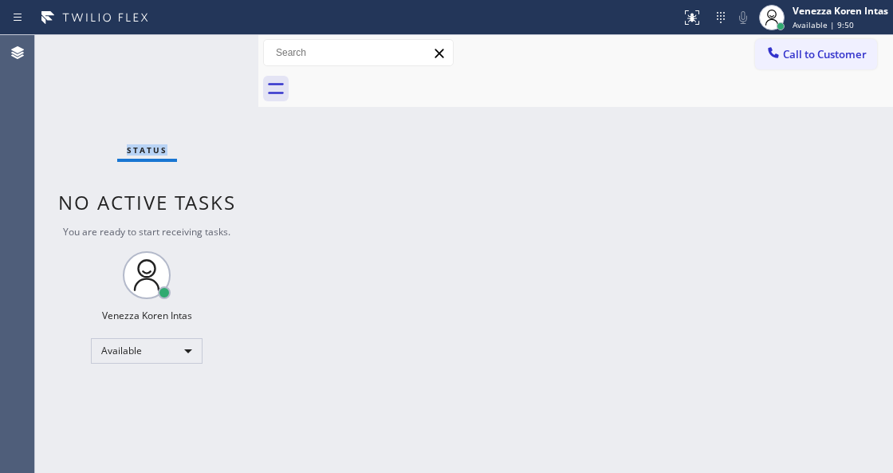
click at [208, 57] on div "Status No active tasks You are ready to start receiving tasks. Venezza Koren In…" at bounding box center [146, 254] width 223 height 438
click at [685, 10] on icon at bounding box center [690, 15] width 10 height 11
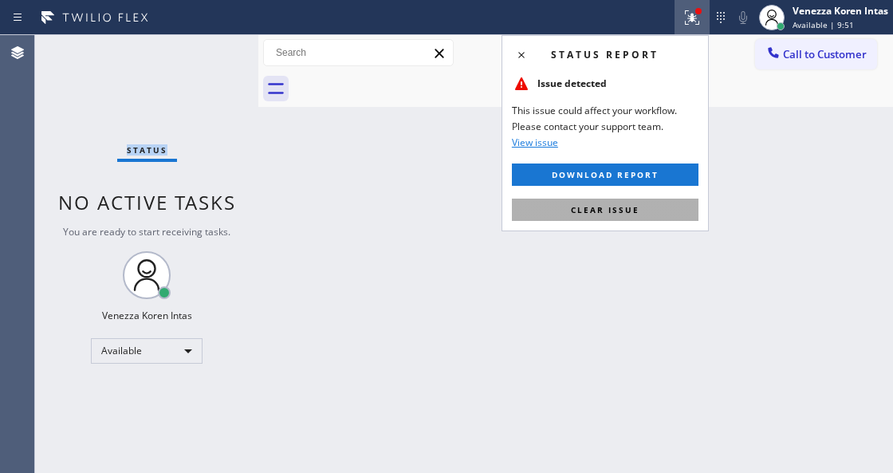
click at [663, 214] on button "Clear issue" at bounding box center [605, 210] width 187 height 22
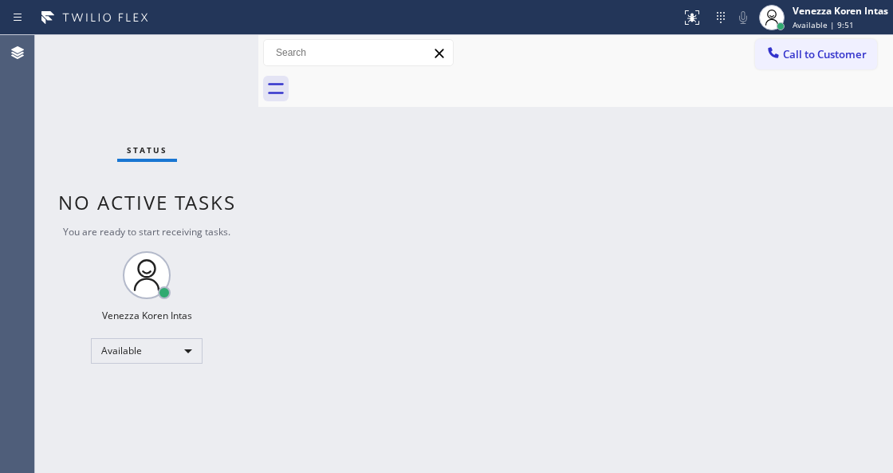
click at [701, 234] on div "Back to Dashboard Change Sender ID Customers Technicians Select a contact Outbo…" at bounding box center [575, 254] width 635 height 438
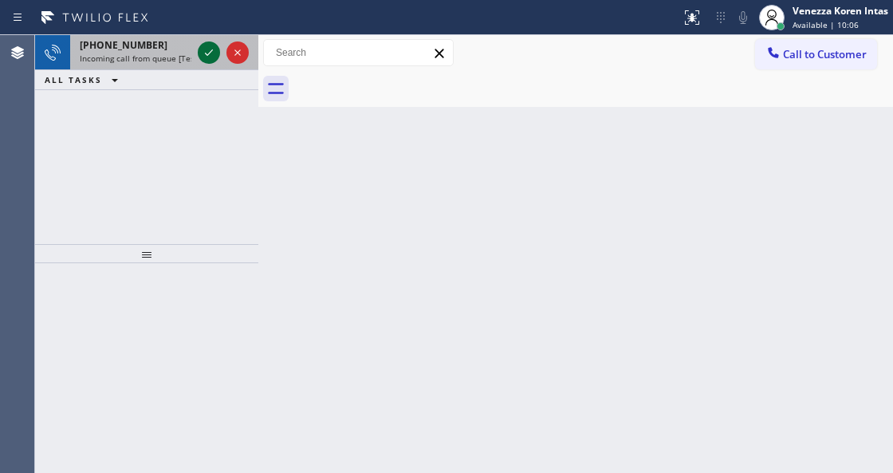
click at [210, 51] on icon at bounding box center [208, 52] width 19 height 19
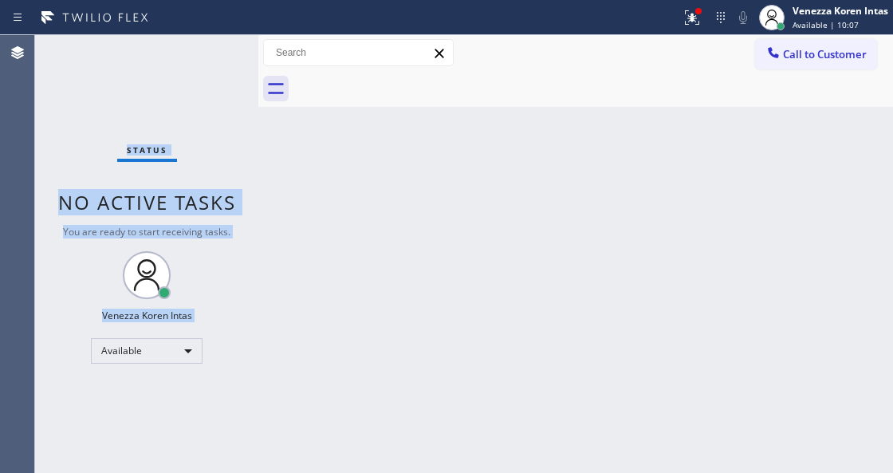
click at [210, 51] on div "Status No active tasks You are ready to start receiving tasks. Venezza Koren In…" at bounding box center [146, 254] width 223 height 438
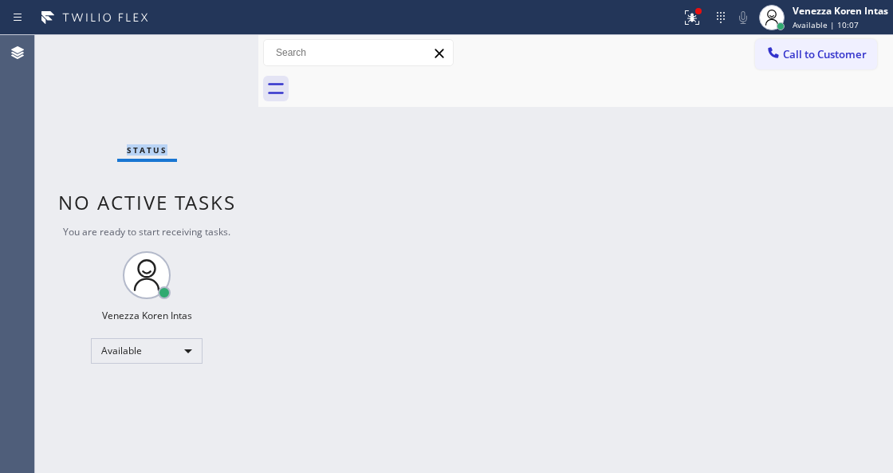
click at [210, 51] on div "Status No active tasks You are ready to start receiving tasks. Venezza Koren In…" at bounding box center [146, 254] width 223 height 438
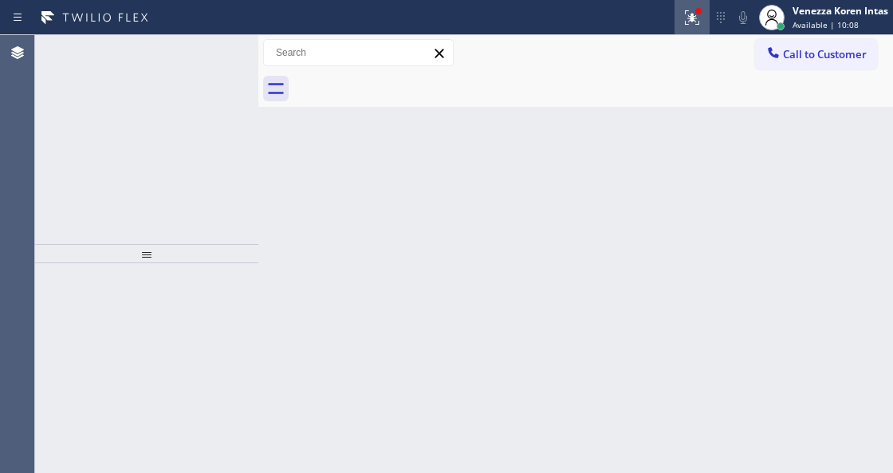
click at [708, 17] on div at bounding box center [691, 17] width 35 height 19
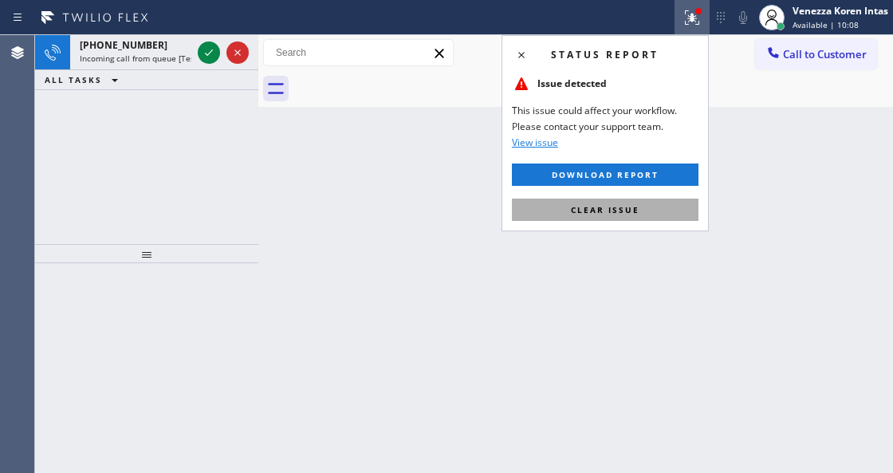
drag, startPoint x: 638, startPoint y: 198, endPoint x: 430, endPoint y: 174, distance: 209.4
click at [636, 199] on button "Clear issue" at bounding box center [605, 210] width 187 height 22
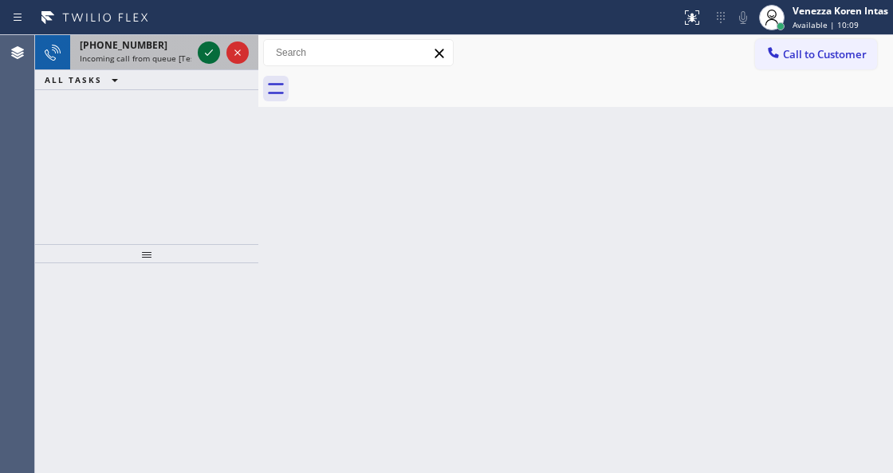
click at [202, 57] on icon at bounding box center [208, 52] width 19 height 19
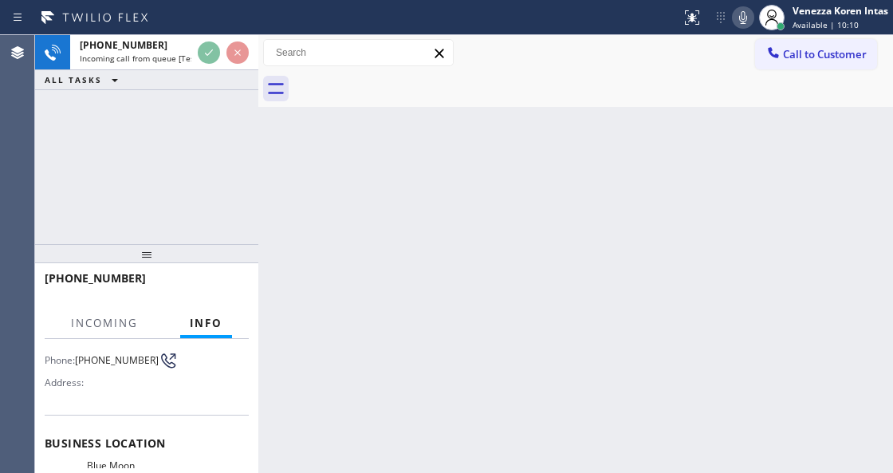
scroll to position [212, 0]
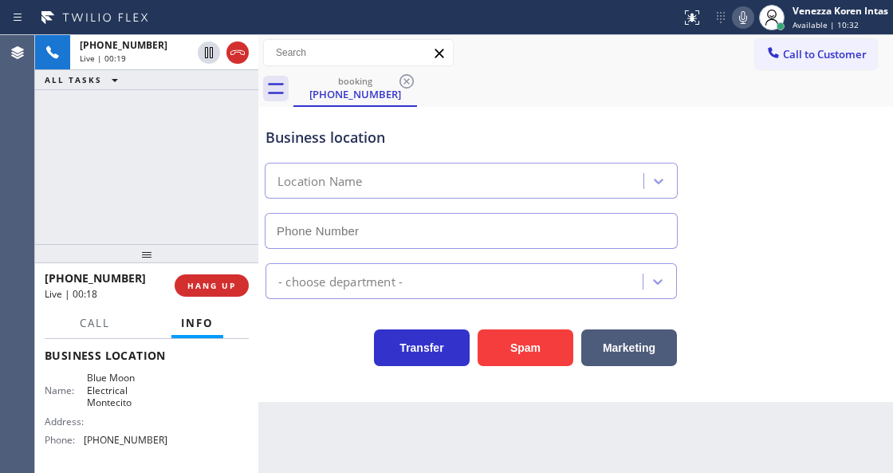
click at [250, 167] on div "+16786775271 Live | 00:19 ALL TASKS ALL TASKS ACTIVE TASKS TASKS IN WRAP UP" at bounding box center [146, 139] width 223 height 209
drag, startPoint x: 236, startPoint y: 53, endPoint x: 266, endPoint y: 73, distance: 36.7
click at [236, 53] on icon at bounding box center [237, 52] width 19 height 19
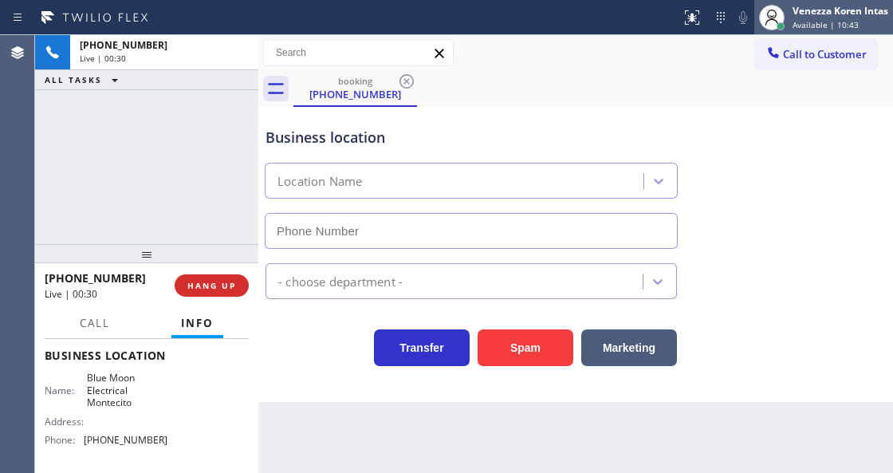
click at [820, 26] on span "Available | 10:43" at bounding box center [825, 24] width 66 height 11
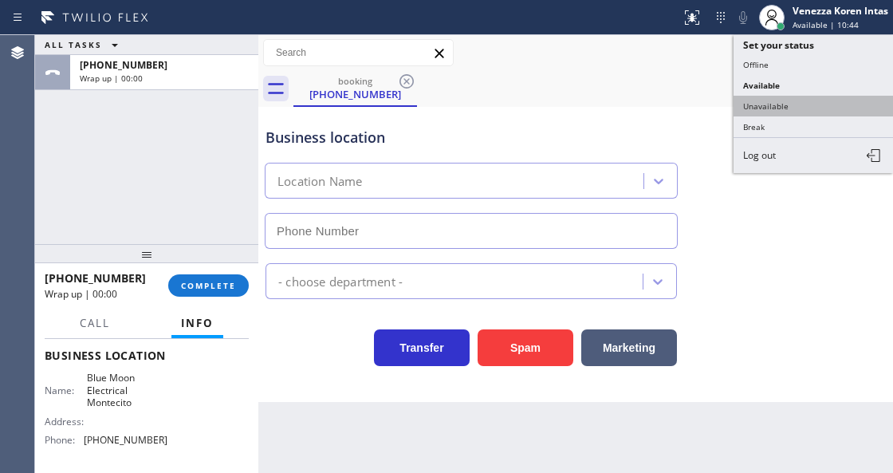
click at [823, 102] on button "Unavailable" at bounding box center [812, 106] width 159 height 21
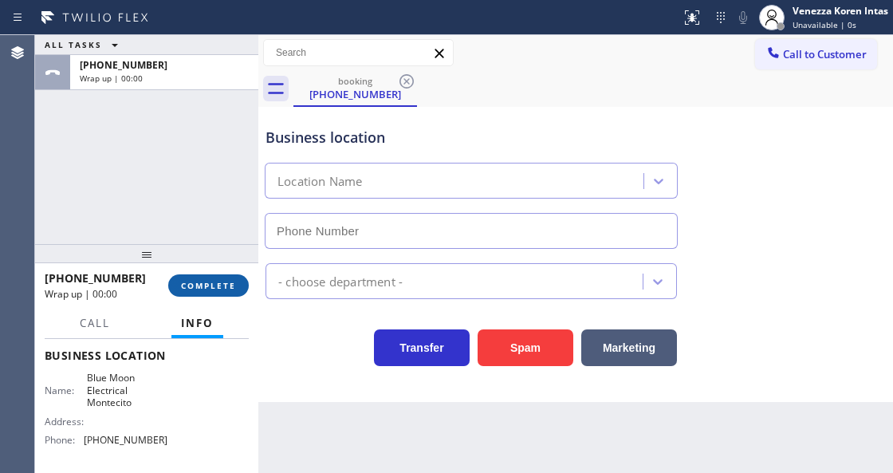
click at [226, 278] on button "COMPLETE" at bounding box center [208, 285] width 81 height 22
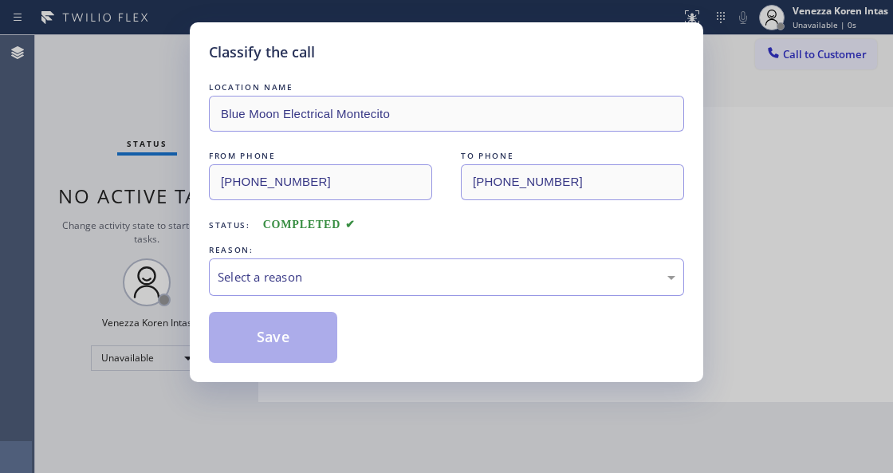
drag, startPoint x: 350, startPoint y: 297, endPoint x: 351, endPoint y: 373, distance: 76.5
click at [349, 297] on div "LOCATION NAME Blue Moon Electrical Montecito FROM PHONE (678) 677-5271 TO PHONE…" at bounding box center [446, 221] width 475 height 284
click at [350, 301] on div "LOCATION NAME Blue Moon Electrical Montecito FROM PHONE (678) 677-5271 TO PHONE…" at bounding box center [446, 221] width 475 height 284
click at [361, 278] on div "Select a reason" at bounding box center [447, 277] width 458 height 18
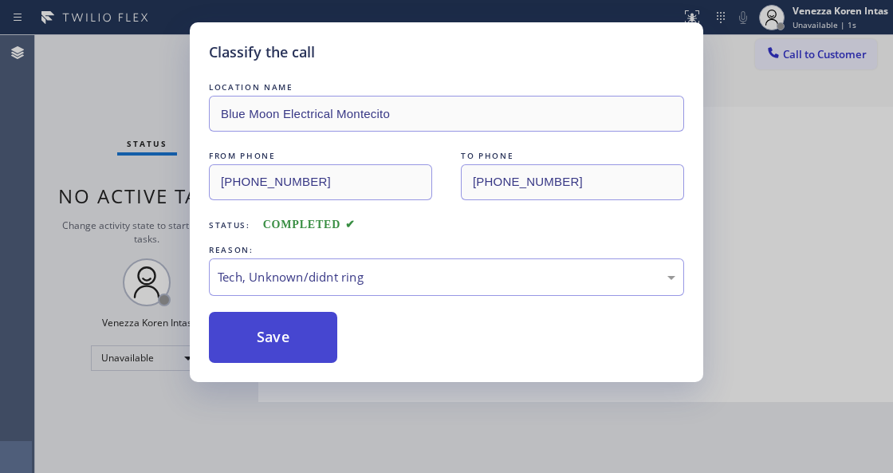
click at [321, 350] on button "Save" at bounding box center [273, 337] width 128 height 51
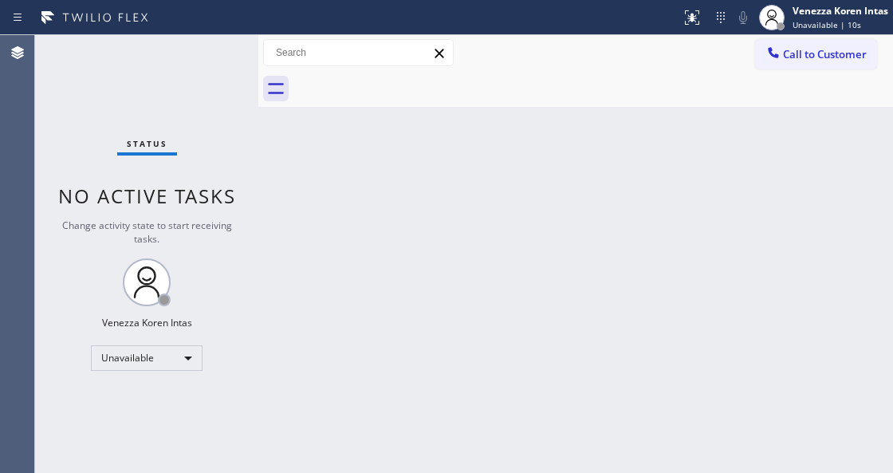
click at [273, 305] on div "Back to Dashboard Change Sender ID Customers Technicians Select a contact Outbo…" at bounding box center [575, 254] width 635 height 438
click at [823, 62] on button "Call to Customer" at bounding box center [816, 54] width 122 height 30
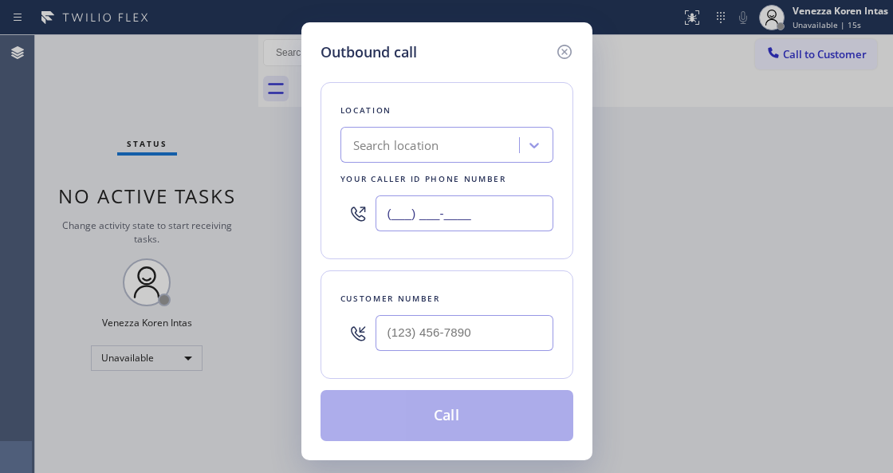
click at [435, 215] on input "(___) ___-____" at bounding box center [464, 213] width 178 height 36
paste input "650) 381-1065"
type input "(650) 381-1065"
click at [432, 342] on input "(___) ___-____" at bounding box center [464, 333] width 178 height 36
paste input "510) 299-8471"
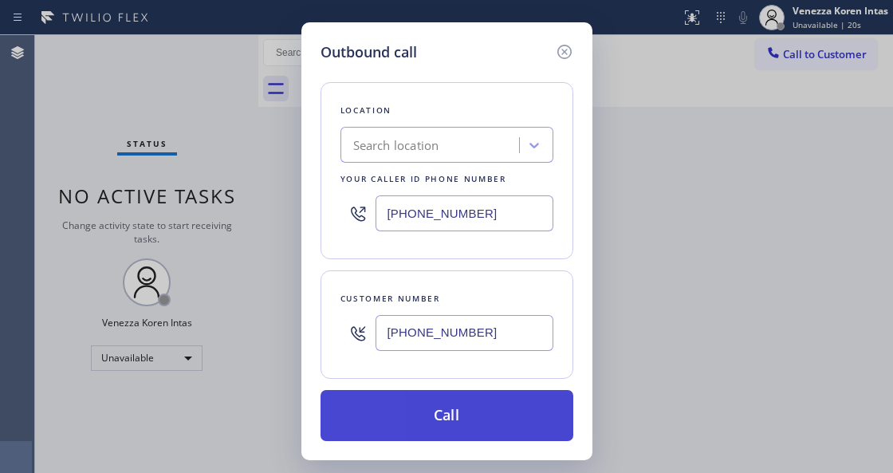
type input "(510) 299-8471"
click at [443, 403] on button "Call" at bounding box center [446, 415] width 253 height 51
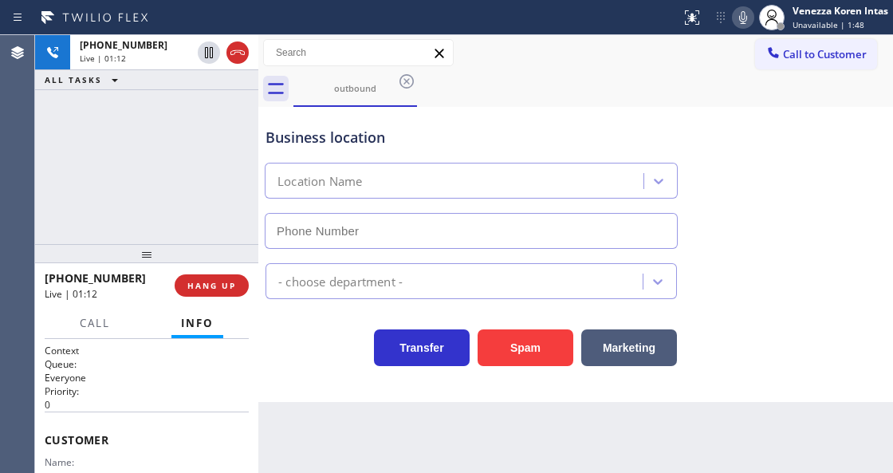
click at [338, 136] on div "Business location" at bounding box center [470, 138] width 411 height 22
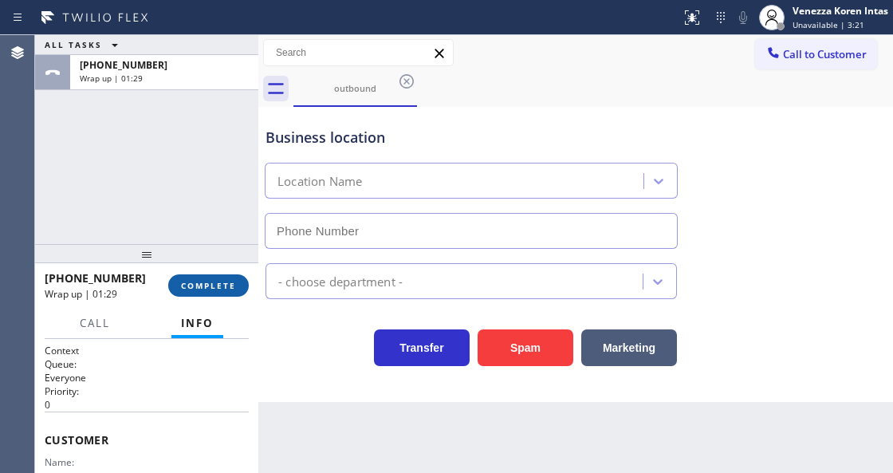
drag, startPoint x: 215, startPoint y: 286, endPoint x: 304, endPoint y: 300, distance: 89.5
click at [215, 287] on span "COMPLETE" at bounding box center [208, 285] width 55 height 11
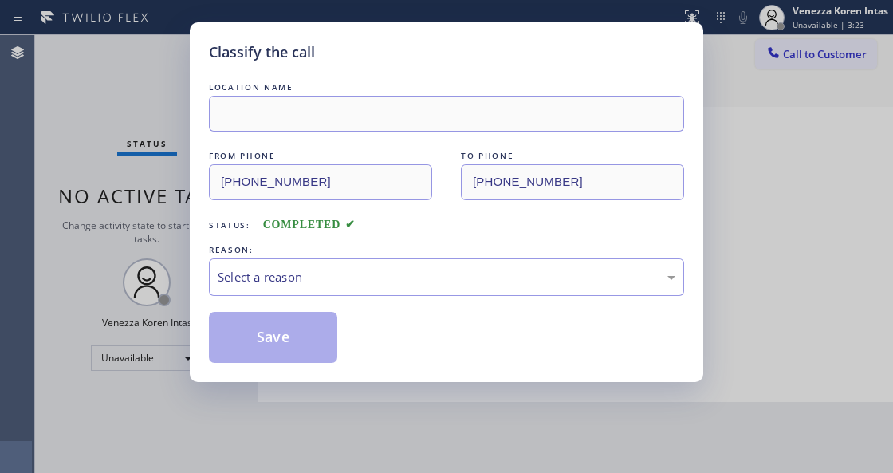
click at [342, 284] on div "Select a reason" at bounding box center [447, 277] width 458 height 18
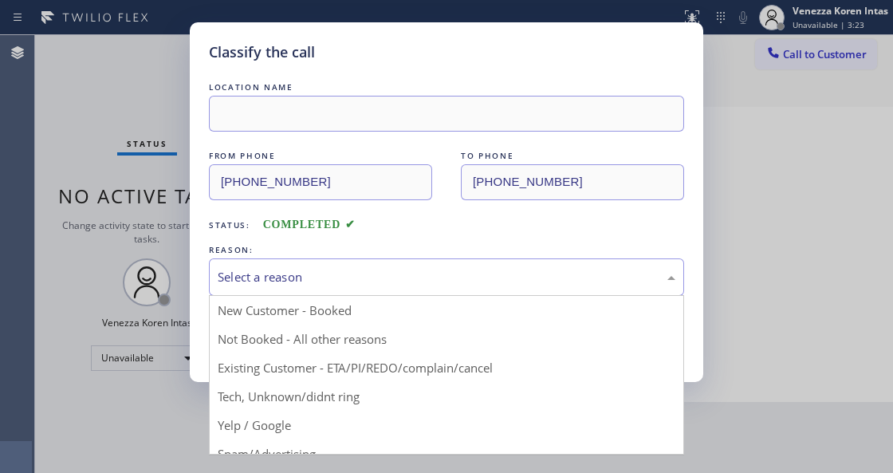
drag, startPoint x: 340, startPoint y: 344, endPoint x: 289, endPoint y: 334, distance: 51.3
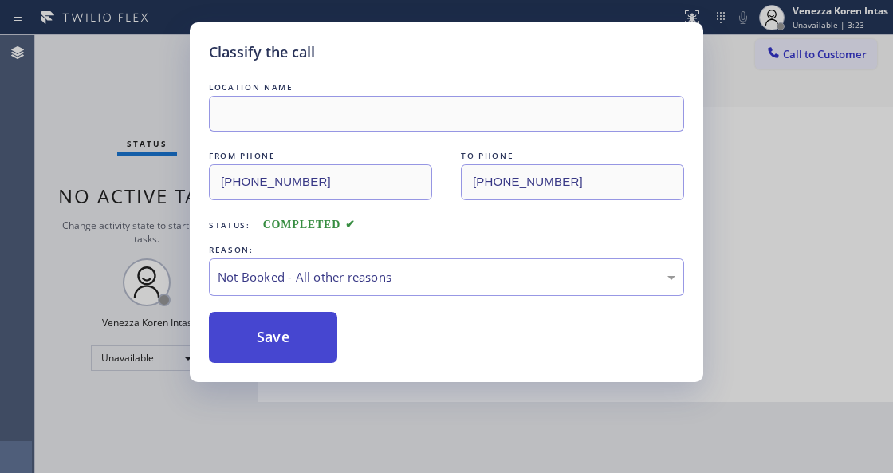
click at [289, 334] on button "Save" at bounding box center [273, 337] width 128 height 51
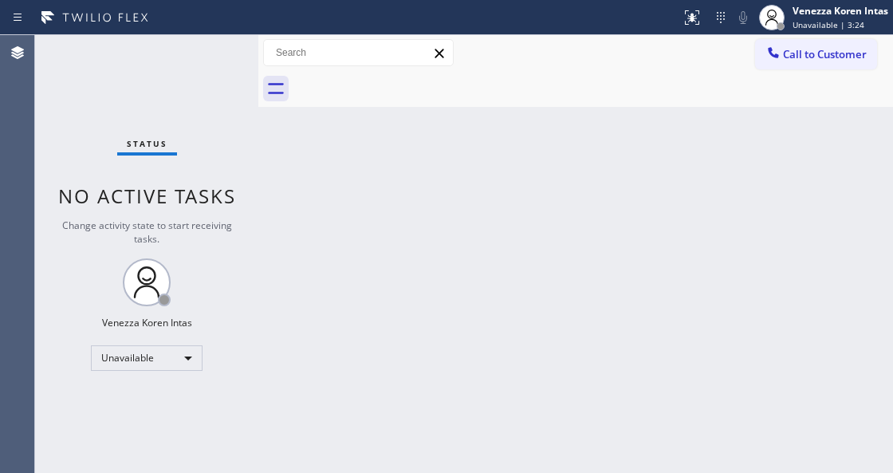
click at [810, 19] on span "Unavailable | 3:24" at bounding box center [828, 24] width 72 height 11
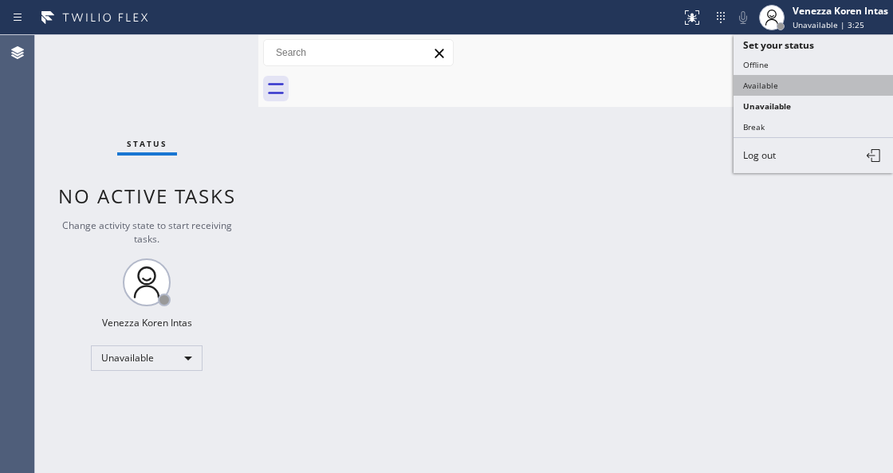
click at [807, 92] on button "Available" at bounding box center [812, 85] width 159 height 21
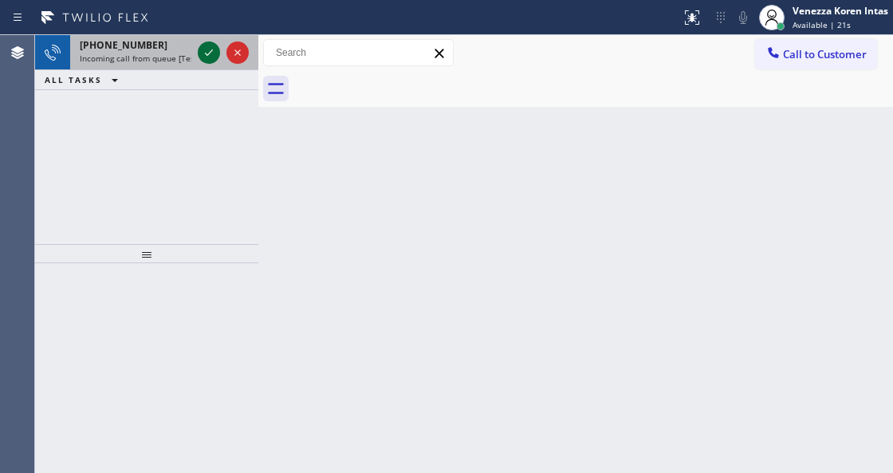
drag, startPoint x: 214, startPoint y: 43, endPoint x: 209, endPoint y: 51, distance: 9.7
click at [212, 46] on icon at bounding box center [208, 52] width 19 height 19
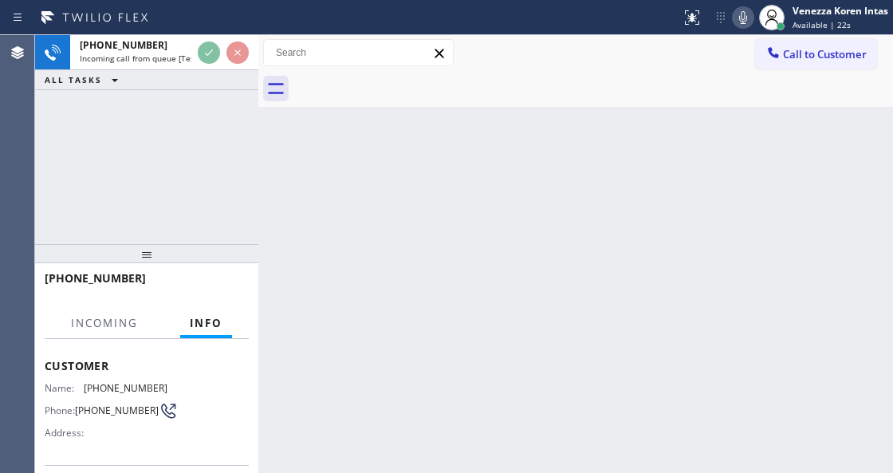
scroll to position [159, 0]
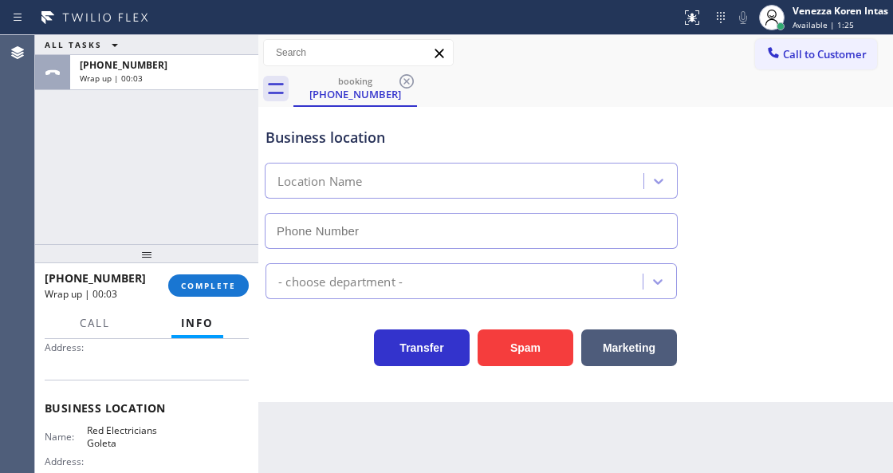
drag, startPoint x: 190, startPoint y: 288, endPoint x: 204, endPoint y: 308, distance: 24.6
click at [191, 287] on span "COMPLETE" at bounding box center [208, 285] width 55 height 11
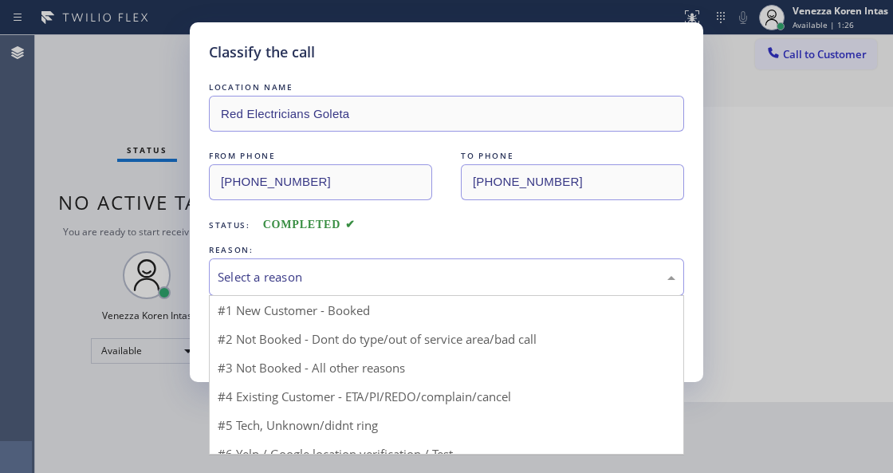
click at [319, 281] on div "Select a reason" at bounding box center [447, 277] width 458 height 18
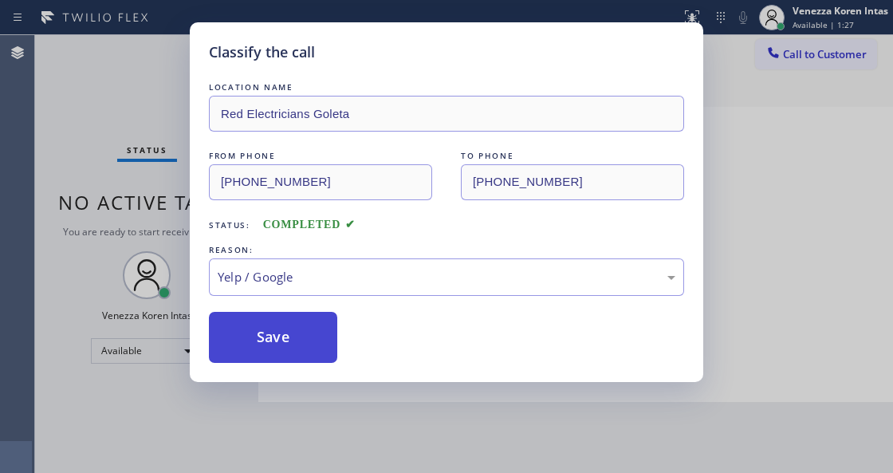
click at [282, 347] on button "Save" at bounding box center [273, 337] width 128 height 51
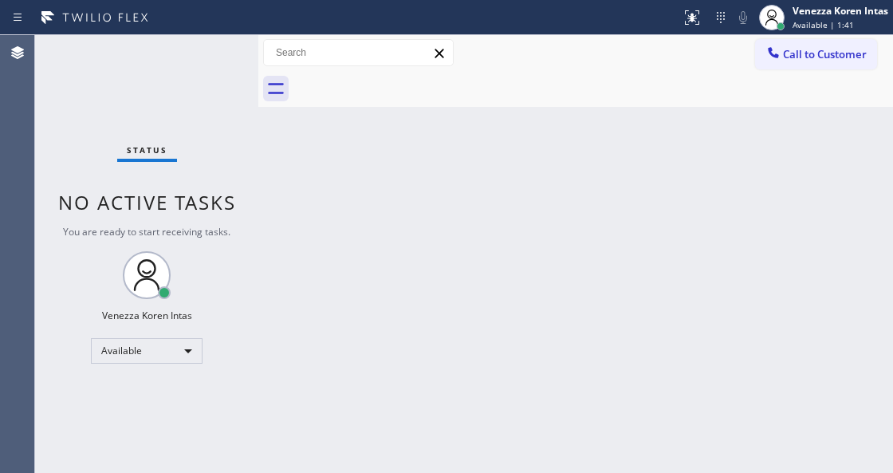
click at [205, 55] on div "Status No active tasks You are ready to start receiving tasks. Venezza Koren In…" at bounding box center [146, 254] width 223 height 438
click at [626, 147] on div "Back to Dashboard Change Sender ID Customers Technicians Select a contact Outbo…" at bounding box center [575, 254] width 635 height 438
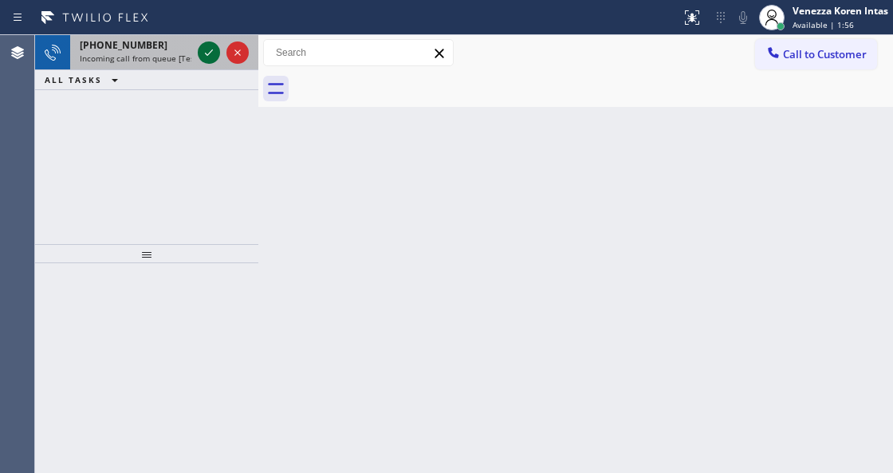
click at [199, 54] on icon at bounding box center [208, 52] width 19 height 19
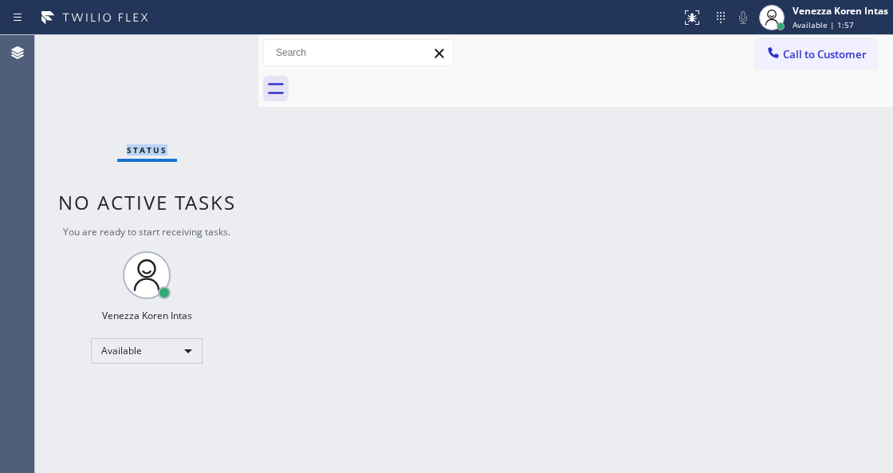
click at [205, 52] on div "Status No active tasks You are ready to start receiving tasks. Venezza Koren In…" at bounding box center [146, 254] width 223 height 438
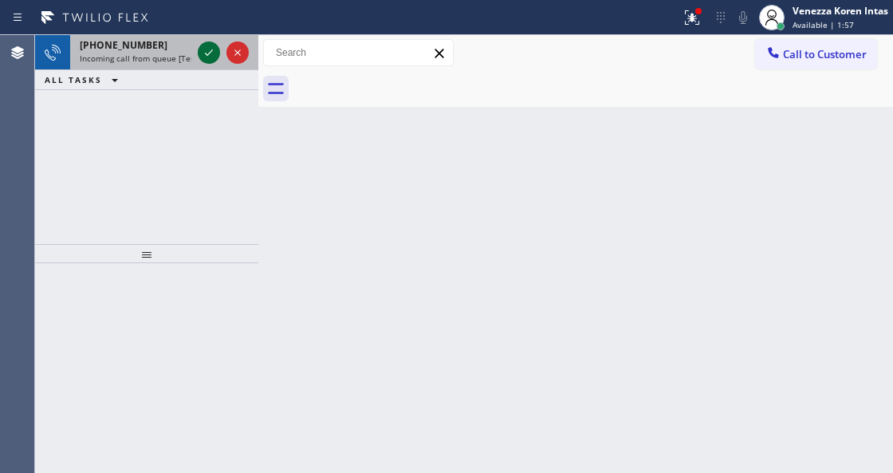
drag, startPoint x: 195, startPoint y: 45, endPoint x: 207, endPoint y: 56, distance: 16.9
click at [195, 44] on div at bounding box center [223, 52] width 57 height 35
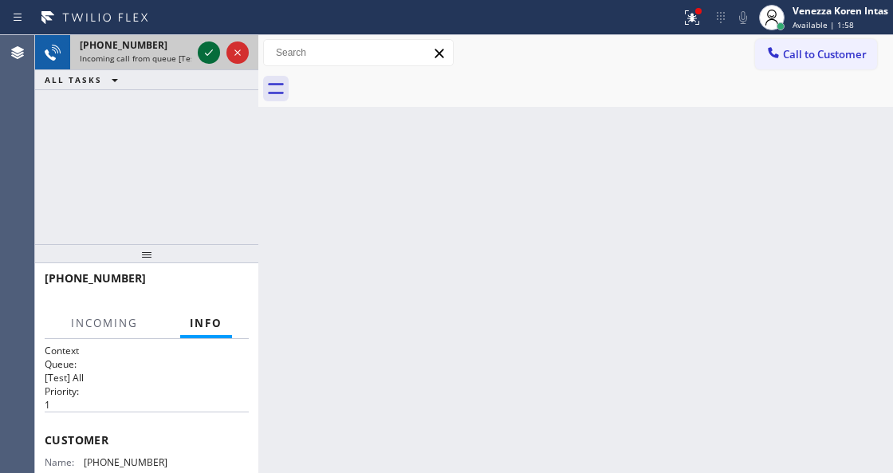
click at [207, 56] on icon at bounding box center [208, 52] width 19 height 19
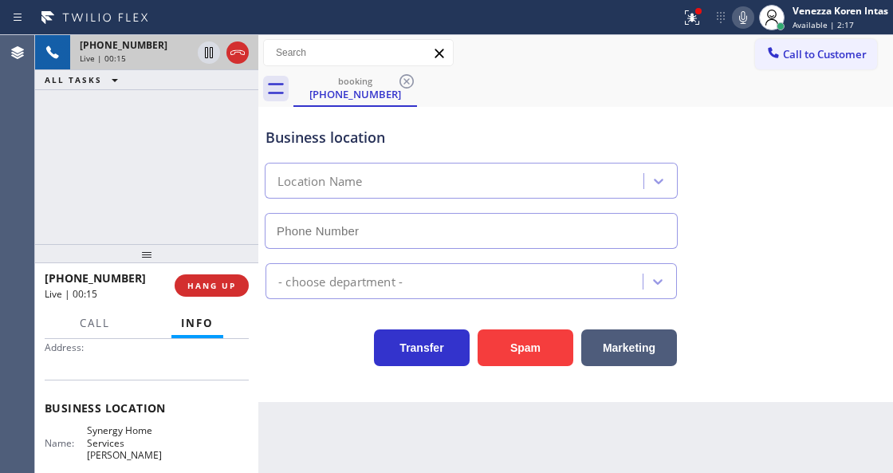
scroll to position [159, 0]
drag, startPoint x: 239, startPoint y: 127, endPoint x: 469, endPoint y: 135, distance: 229.7
click at [239, 127] on div "+16618058124 Live | 00:22 ALL TASKS ALL TASKS ACTIVE TASKS TASKS IN WRAP UP" at bounding box center [146, 139] width 223 height 209
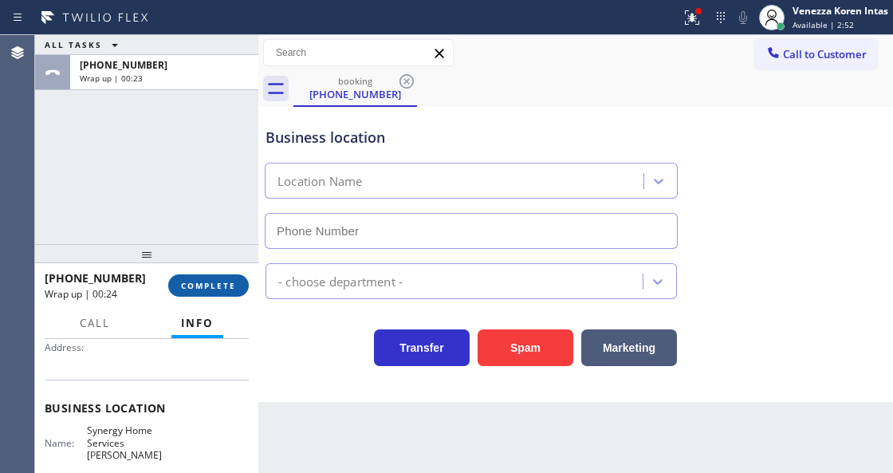
click at [202, 295] on button "COMPLETE" at bounding box center [208, 285] width 81 height 22
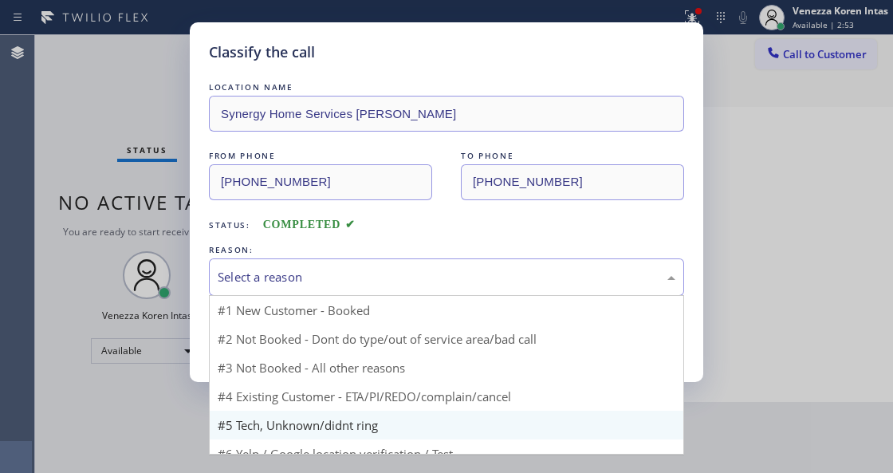
drag, startPoint x: 367, startPoint y: 283, endPoint x: 352, endPoint y: 389, distance: 107.0
click at [367, 284] on div "Select a reason" at bounding box center [447, 277] width 458 height 18
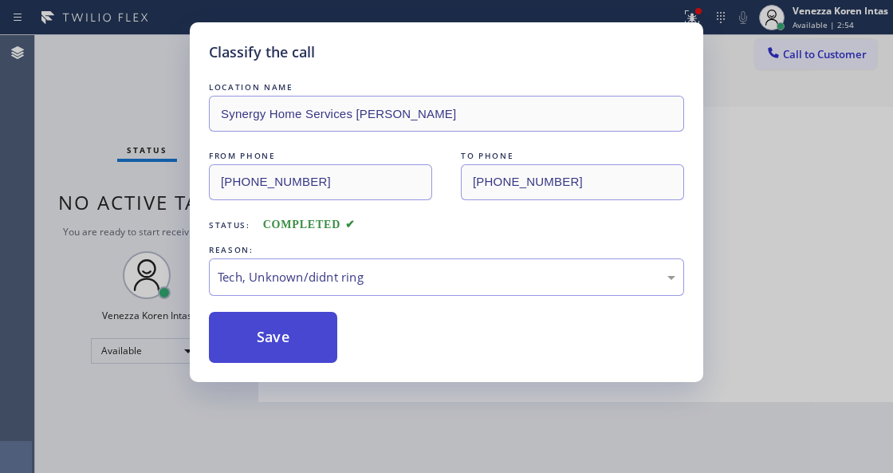
click at [313, 336] on button "Save" at bounding box center [273, 337] width 128 height 51
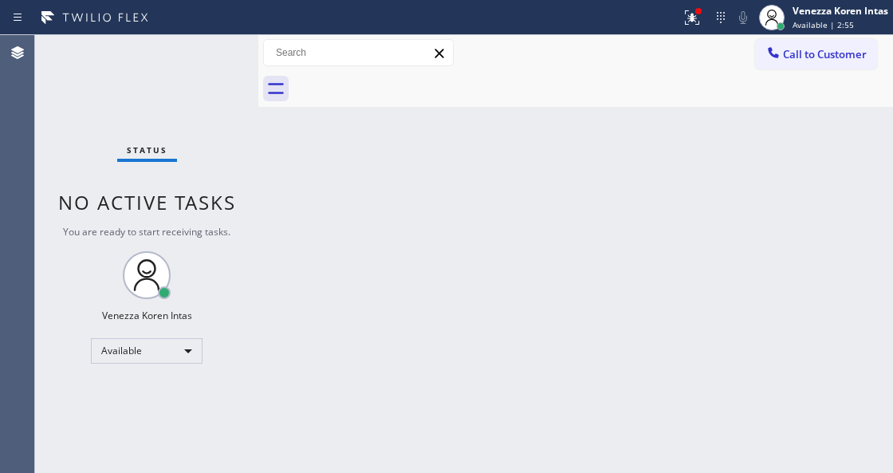
click at [824, 24] on span "Available | 2:55" at bounding box center [822, 24] width 61 height 11
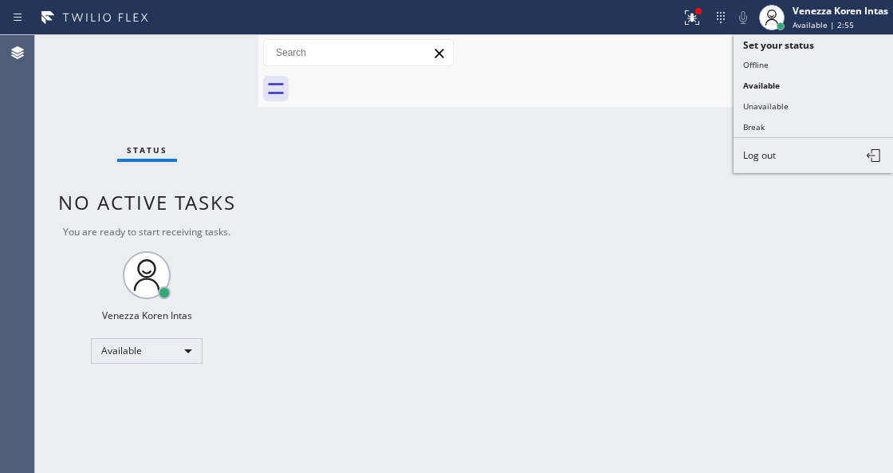
click at [791, 90] on button "Available" at bounding box center [812, 85] width 159 height 21
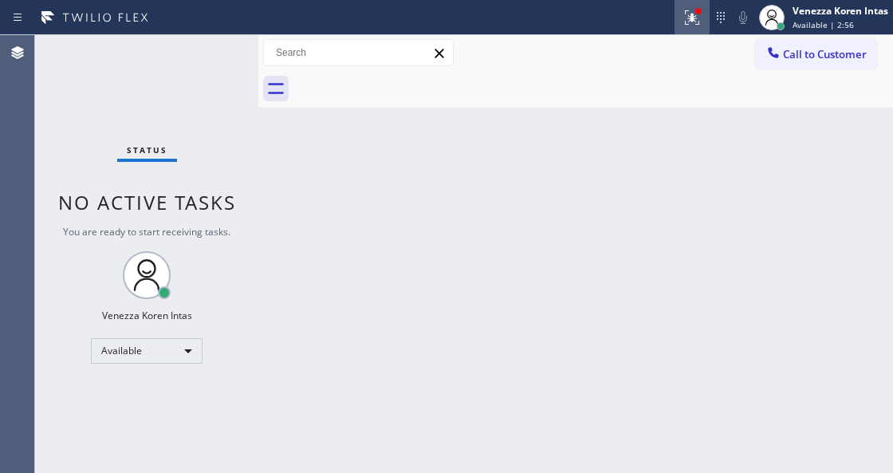
click at [690, 19] on icon at bounding box center [690, 15] width 10 height 11
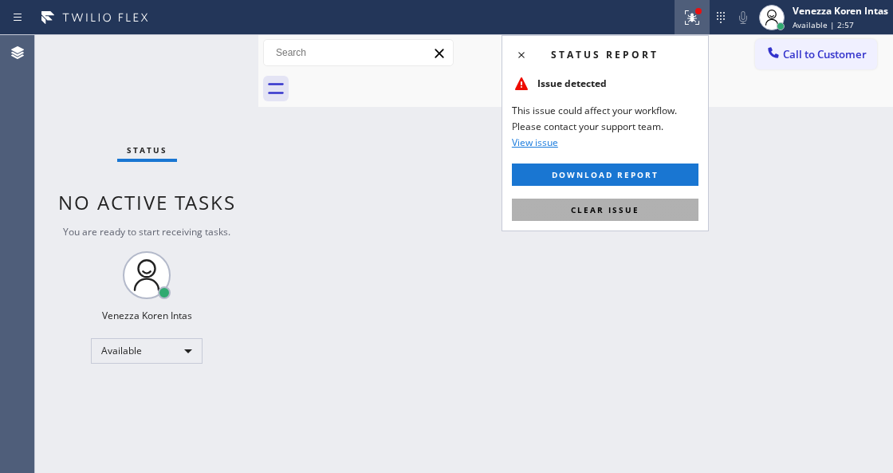
click at [635, 212] on span "Clear issue" at bounding box center [605, 209] width 69 height 11
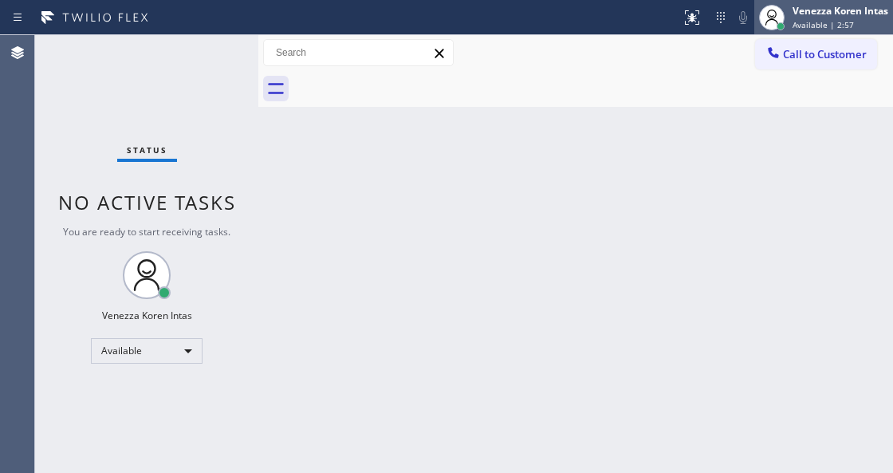
drag, startPoint x: 780, startPoint y: 11, endPoint x: 771, endPoint y: 30, distance: 21.4
click at [779, 13] on div at bounding box center [772, 18] width 26 height 26
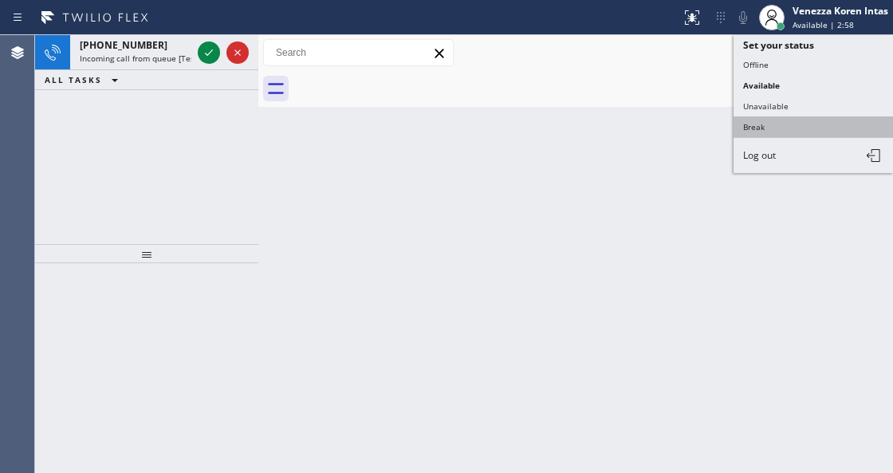
click at [763, 128] on button "Break" at bounding box center [812, 126] width 159 height 21
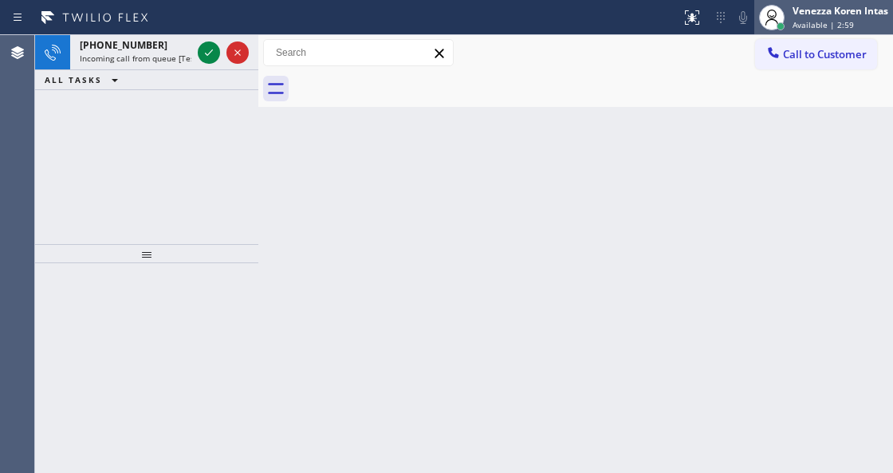
click at [806, 19] on span "Available | 2:59" at bounding box center [822, 24] width 61 height 11
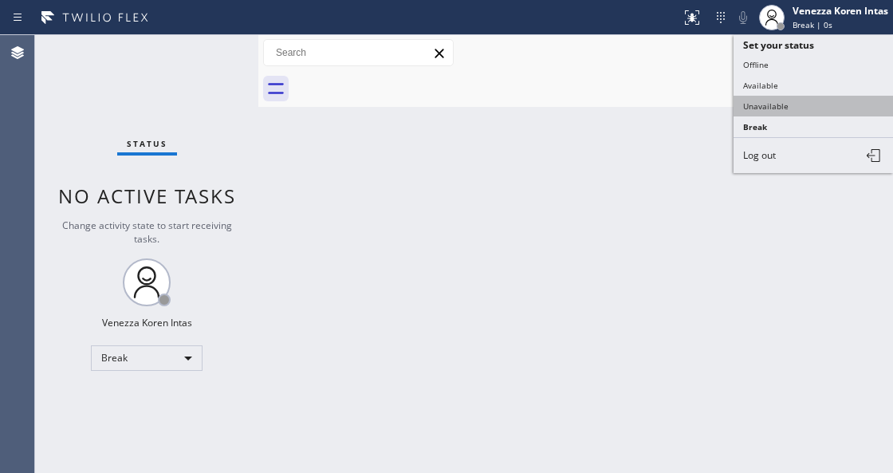
click at [796, 101] on button "Unavailable" at bounding box center [812, 106] width 159 height 21
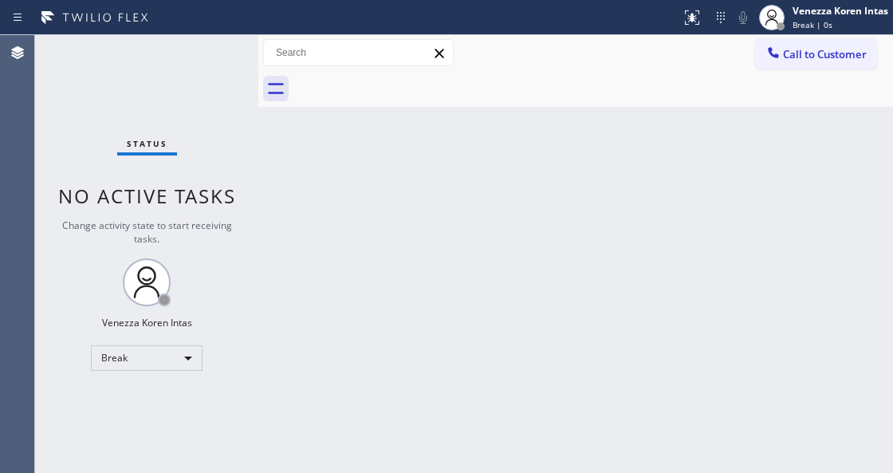
click at [566, 196] on div "Back to Dashboard Change Sender ID Customers Technicians Select a contact Outbo…" at bounding box center [575, 254] width 635 height 438
click at [516, 121] on div "Back to Dashboard Change Sender ID Customers Technicians Select a contact Outbo…" at bounding box center [575, 254] width 635 height 438
click at [435, 232] on div "Back to Dashboard Change Sender ID Customers Technicians Select a contact Outbo…" at bounding box center [575, 254] width 635 height 438
drag, startPoint x: 224, startPoint y: 261, endPoint x: 473, endPoint y: 232, distance: 250.4
click at [224, 260] on div "Status No active tasks Change activity state to start receiving tasks. Venezza …" at bounding box center [146, 254] width 223 height 438
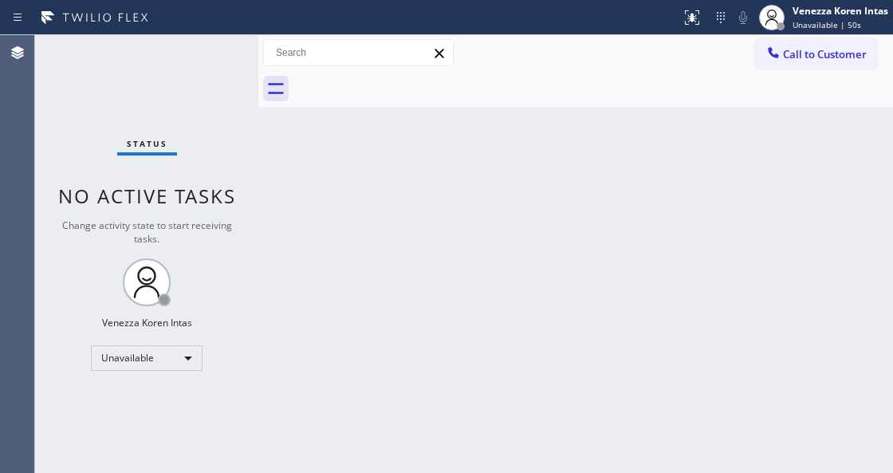
drag, startPoint x: 813, startPoint y: 55, endPoint x: 803, endPoint y: 99, distance: 45.1
click at [813, 56] on span "Call to Customer" at bounding box center [825, 54] width 84 height 14
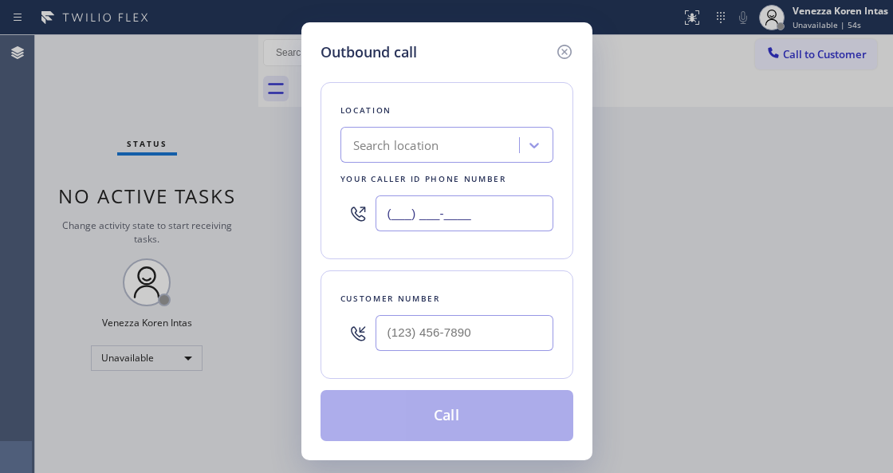
click at [469, 214] on input "(___) ___-____" at bounding box center [464, 213] width 178 height 36
paste input "818) 918-2383"
type input "(818) 918-2383"
click at [400, 335] on input "(___) ___-____" at bounding box center [464, 333] width 178 height 36
paste input "661) 643-0506"
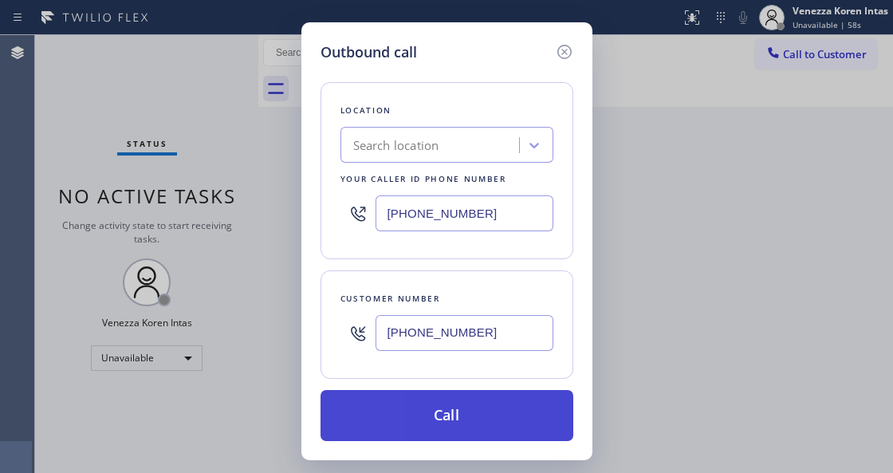
type input "(661) 643-0506"
click at [432, 423] on button "Call" at bounding box center [446, 415] width 253 height 51
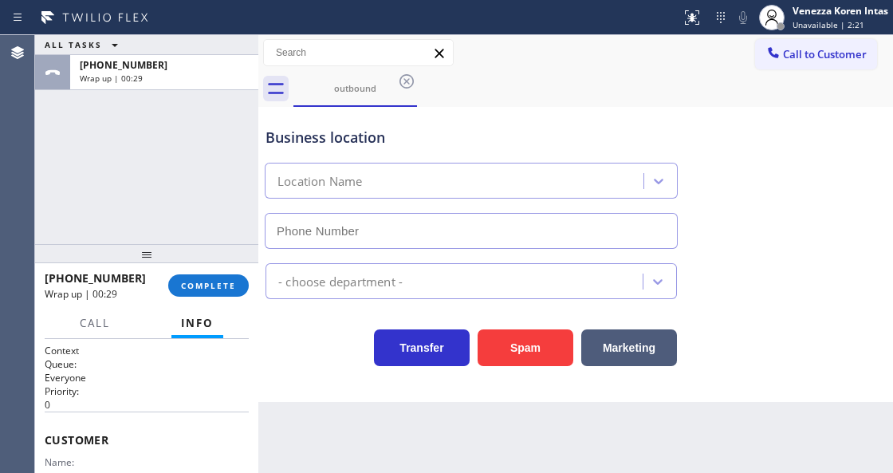
click at [198, 163] on div "ALL TASKS ALL TASKS ACTIVE TASKS TASKS IN WRAP UP +16616430506 Wrap up | 00:29" at bounding box center [146, 139] width 223 height 209
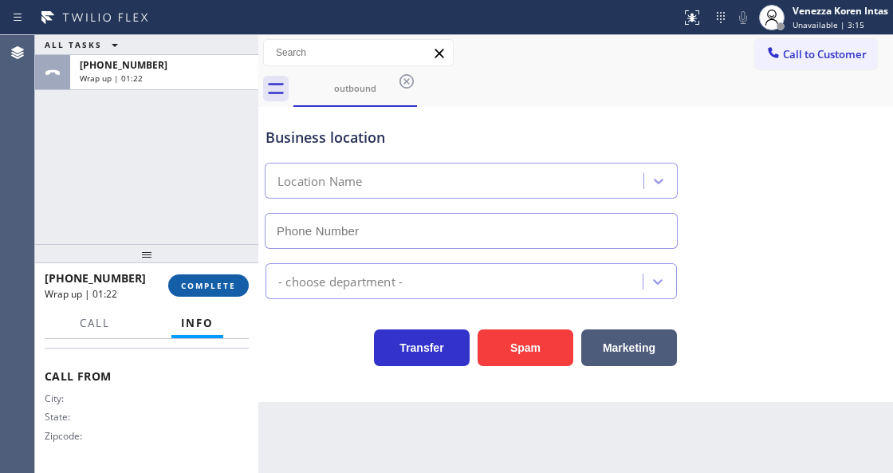
click at [237, 281] on button "COMPLETE" at bounding box center [208, 285] width 81 height 22
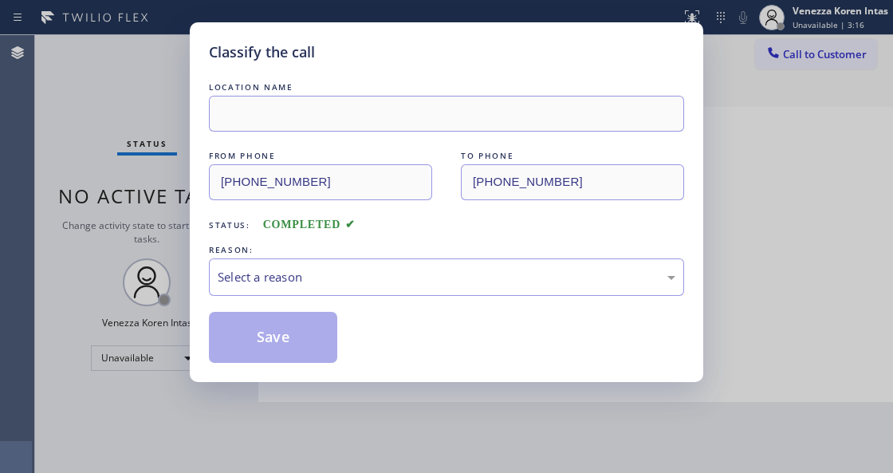
click at [327, 298] on div "LOCATION NAME FROM PHONE (818) 918-2383 TO PHONE (661) 643-0506 Status: COMPLET…" at bounding box center [446, 221] width 475 height 284
click at [331, 293] on div "Select a reason" at bounding box center [446, 276] width 475 height 37
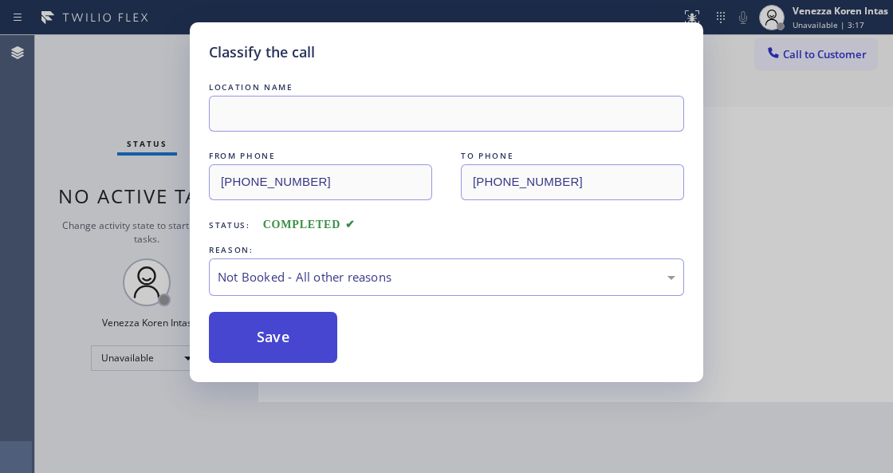
click at [305, 343] on button "Save" at bounding box center [273, 337] width 128 height 51
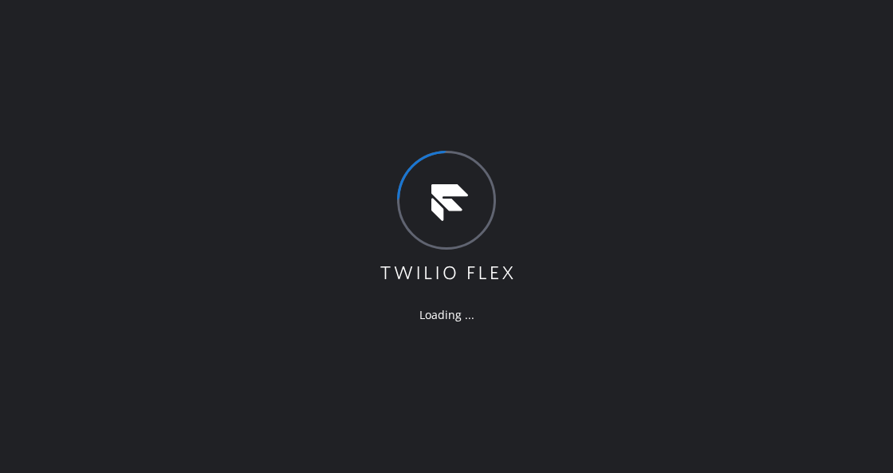
click at [215, 199] on div "Loading ..." at bounding box center [446, 236] width 893 height 473
click at [497, 156] on icon at bounding box center [447, 217] width 138 height 132
click at [255, 317] on div "Loading ..." at bounding box center [446, 236] width 893 height 473
click at [376, 343] on div "Loading ..." at bounding box center [446, 236] width 893 height 473
click at [269, 110] on div "Loading ..." at bounding box center [446, 236] width 893 height 473
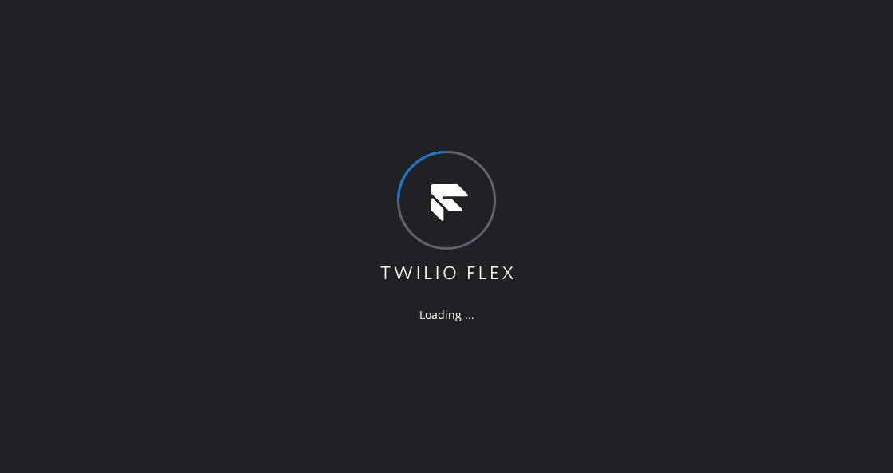
click at [556, 49] on div "Loading ..." at bounding box center [446, 236] width 893 height 473
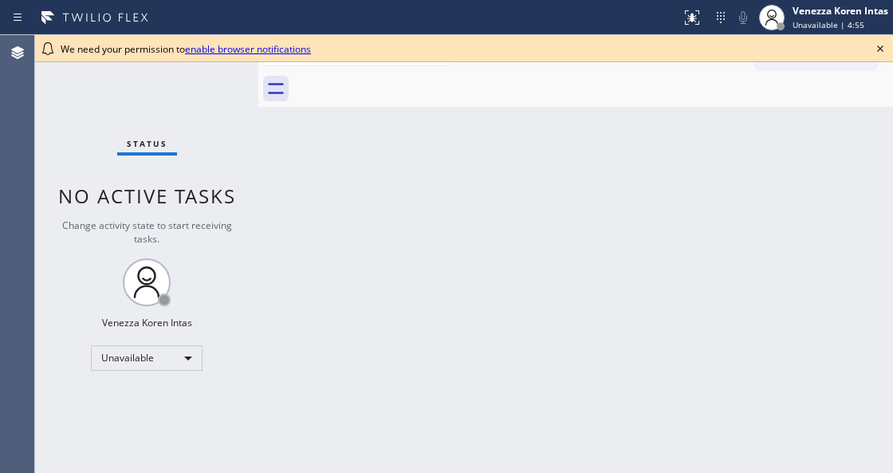
click at [880, 48] on icon at bounding box center [880, 48] width 6 height 6
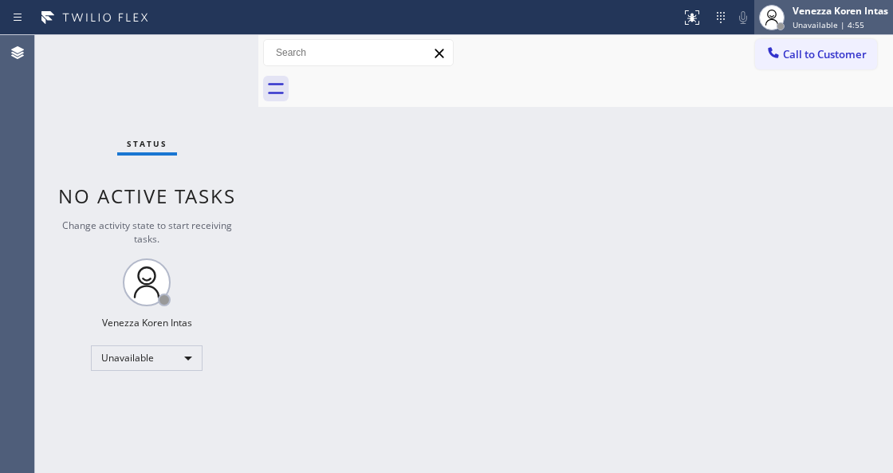
click at [839, 21] on span "Unavailable | 4:55" at bounding box center [828, 24] width 72 height 11
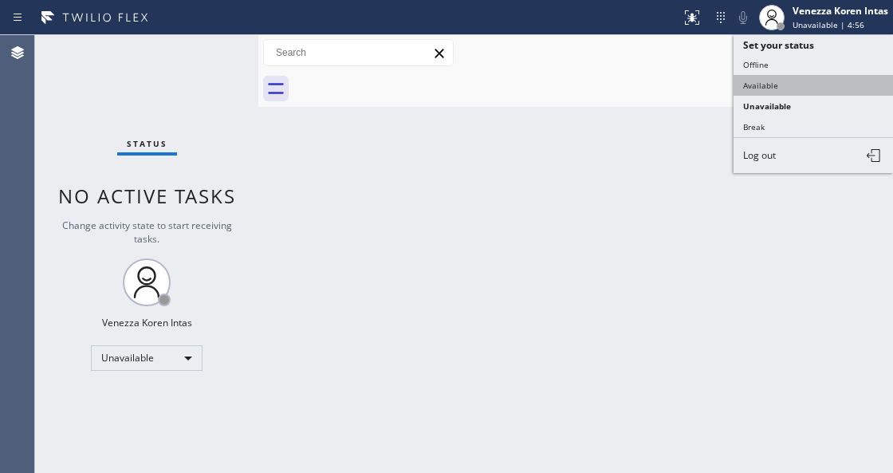
click at [806, 81] on button "Available" at bounding box center [812, 85] width 159 height 21
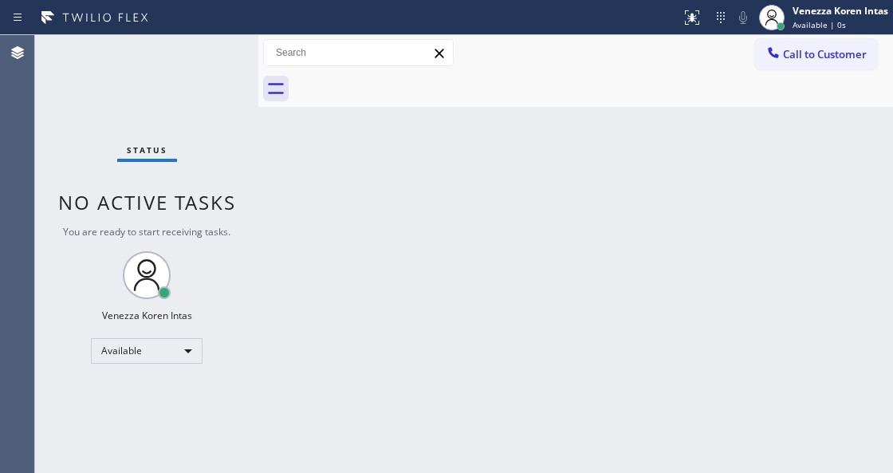
click at [169, 134] on div "Status No active tasks You are ready to start receiving tasks. Venezza Koren In…" at bounding box center [146, 254] width 223 height 438
click at [336, 265] on div "Back to Dashboard Change Sender ID Customers Technicians Select a contact Outbo…" at bounding box center [575, 254] width 635 height 438
click at [440, 261] on div "Back to Dashboard Change Sender ID Customers Technicians Select a contact Outbo…" at bounding box center [575, 254] width 635 height 438
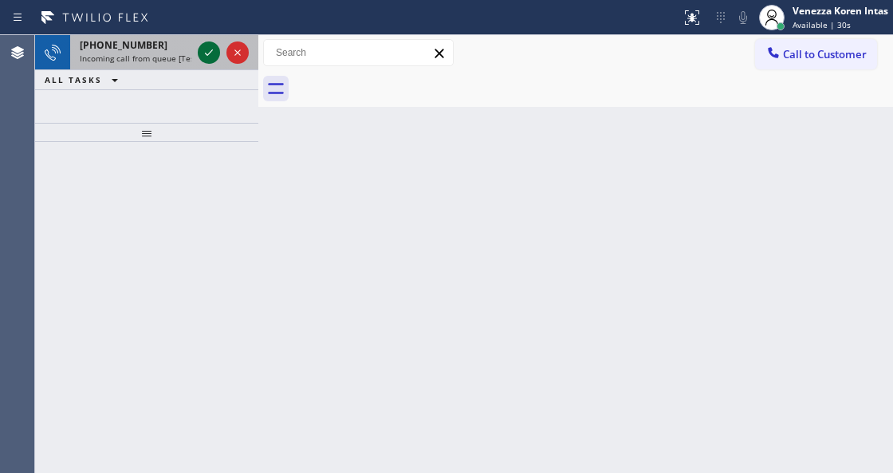
click at [202, 48] on icon at bounding box center [208, 52] width 19 height 19
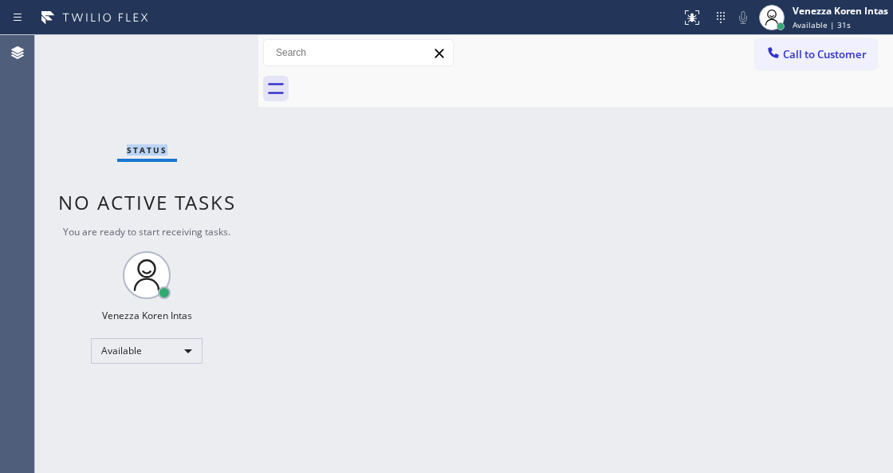
click at [202, 48] on div "Status No active tasks You are ready to start receiving tasks. Venezza Koren In…" at bounding box center [146, 254] width 223 height 438
click at [268, 120] on div "Back to Dashboard Change Sender ID Customers Technicians Select a contact Outbo…" at bounding box center [575, 254] width 635 height 438
click at [702, 12] on div at bounding box center [691, 17] width 35 height 19
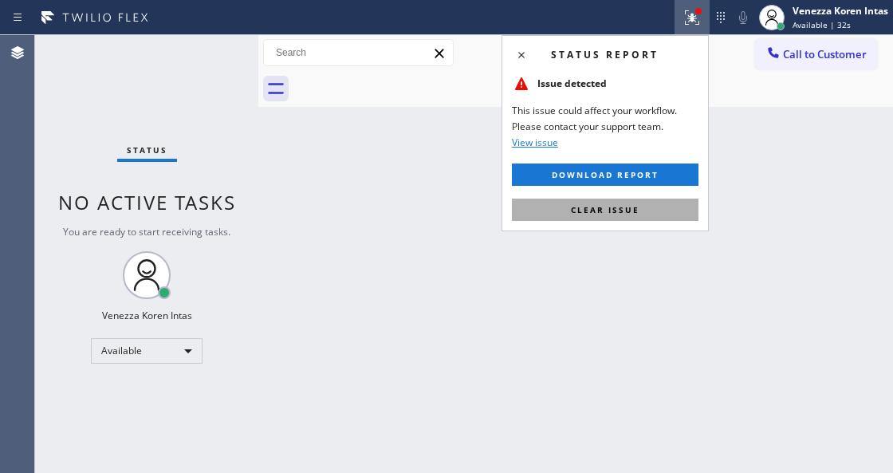
click at [659, 214] on button "Clear issue" at bounding box center [605, 210] width 187 height 22
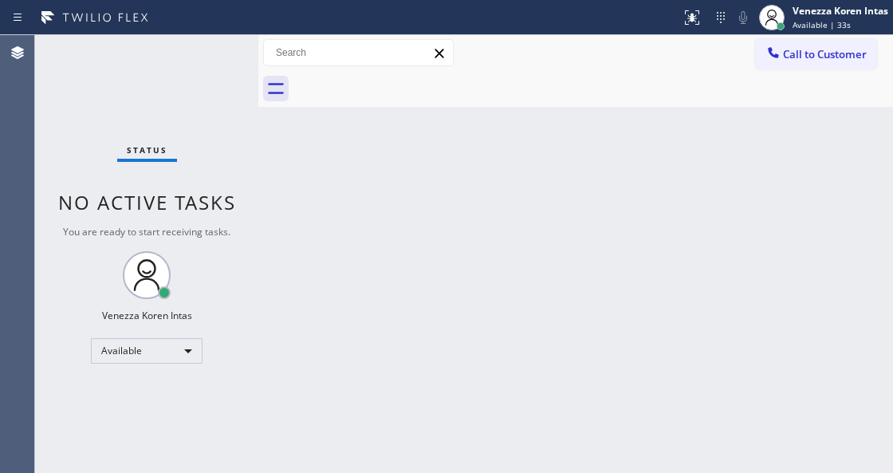
click at [380, 246] on div "Back to Dashboard Change Sender ID Customers Technicians Select a contact Outbo…" at bounding box center [575, 254] width 635 height 438
click at [188, 139] on div "Status No active tasks You are ready to start receiving tasks. Venezza Koren In…" at bounding box center [146, 254] width 223 height 438
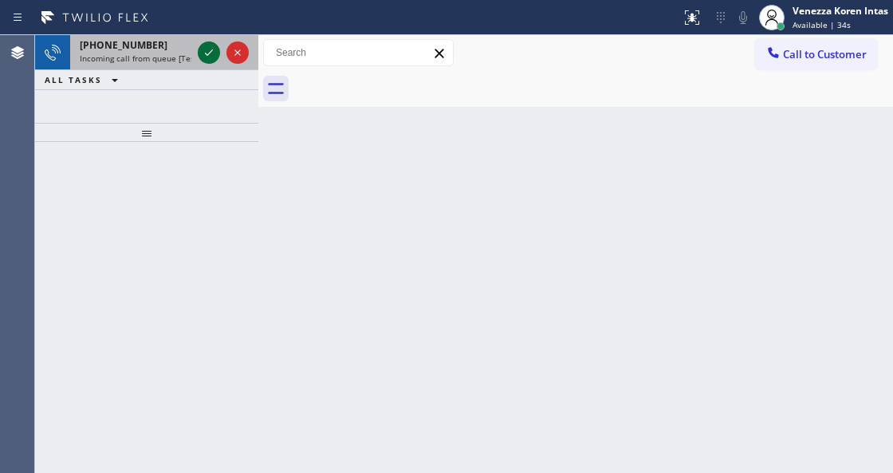
click at [202, 53] on icon at bounding box center [208, 52] width 19 height 19
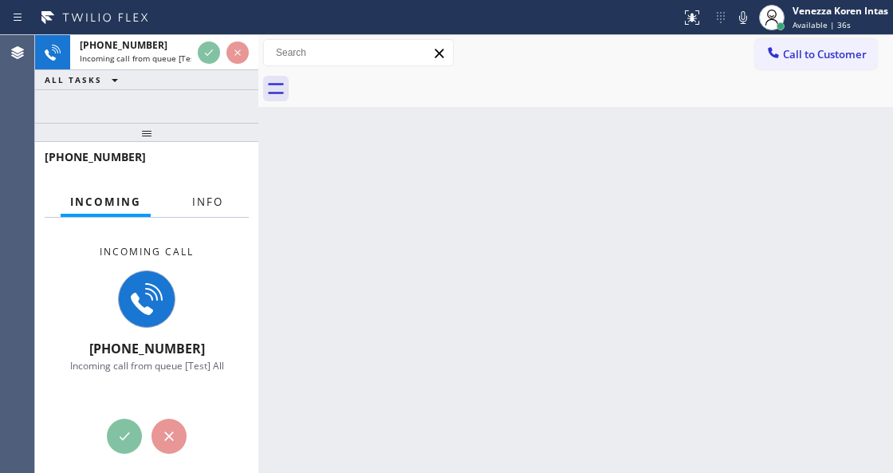
click at [223, 201] on button "Info" at bounding box center [208, 202] width 50 height 31
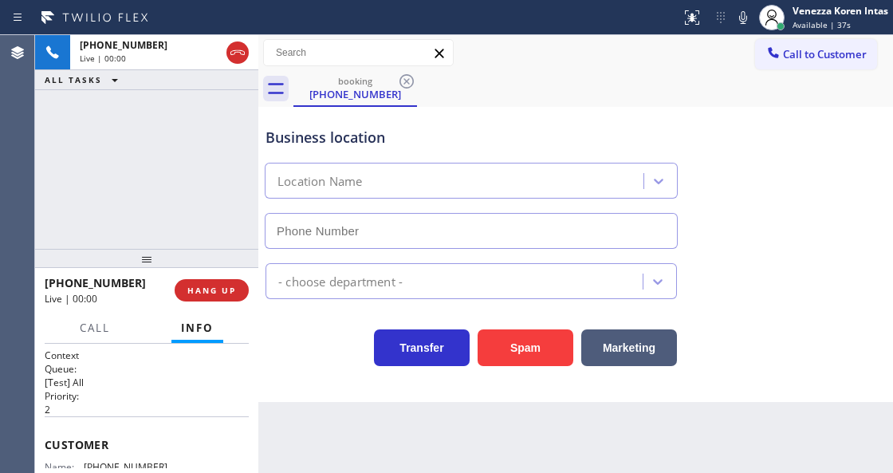
drag, startPoint x: 158, startPoint y: 131, endPoint x: 158, endPoint y: 257, distance: 126.0
click at [158, 257] on div at bounding box center [146, 258] width 223 height 19
type input "(786) 475-9177"
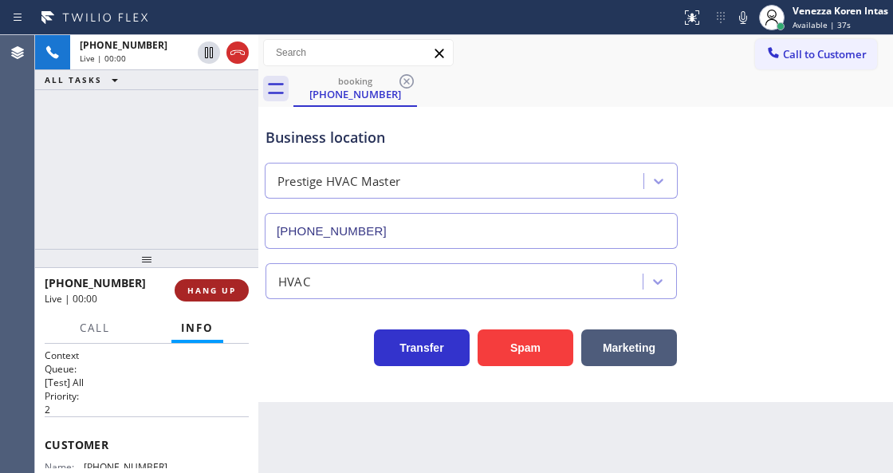
click at [203, 292] on span "HANG UP" at bounding box center [211, 290] width 49 height 11
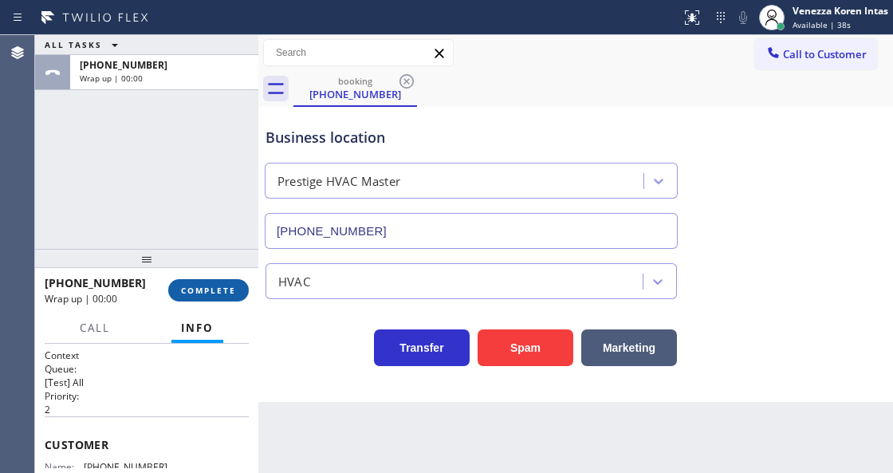
click at [234, 286] on span "COMPLETE" at bounding box center [208, 290] width 55 height 11
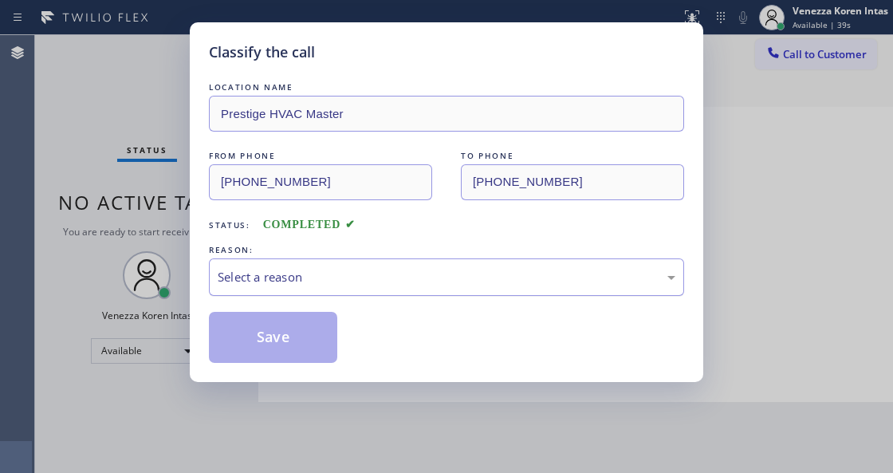
click at [360, 290] on div "Select a reason" at bounding box center [446, 276] width 475 height 37
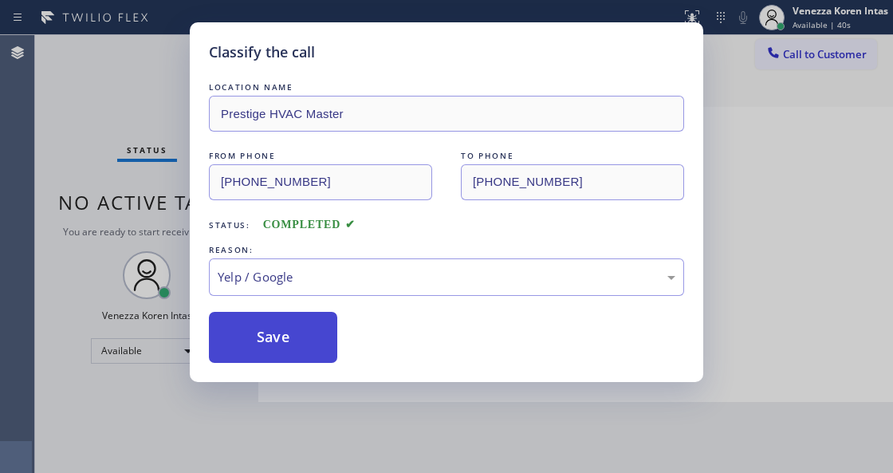
click at [309, 313] on button "Save" at bounding box center [273, 337] width 128 height 51
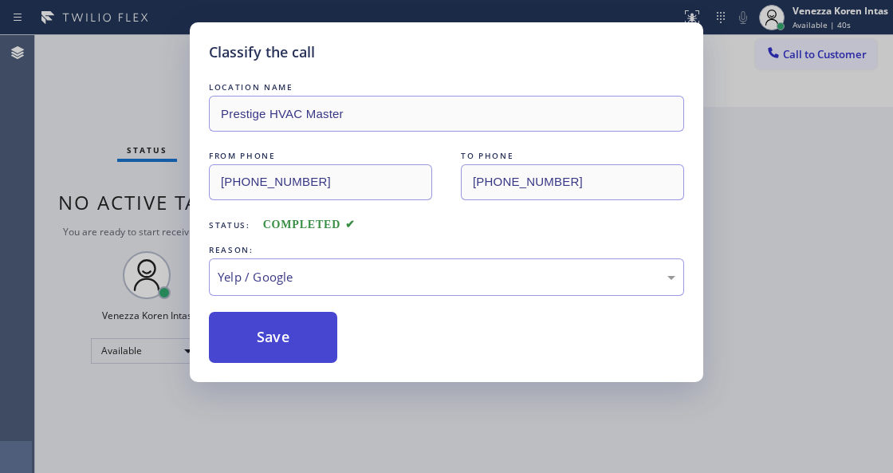
click at [316, 372] on div "Classify the call LOCATION NAME Prestige HVAC Master FROM PHONE (689) 215-6539 …" at bounding box center [446, 202] width 513 height 360
click at [316, 344] on button "Save" at bounding box center [273, 337] width 128 height 51
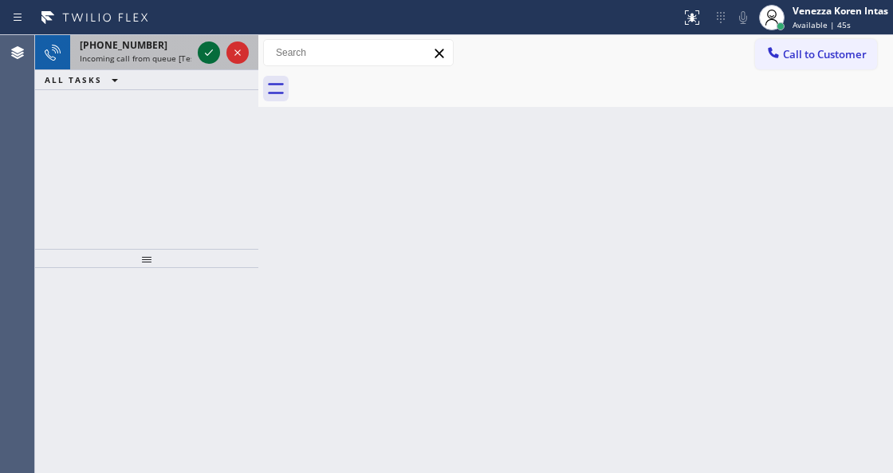
click at [210, 57] on icon at bounding box center [208, 52] width 19 height 19
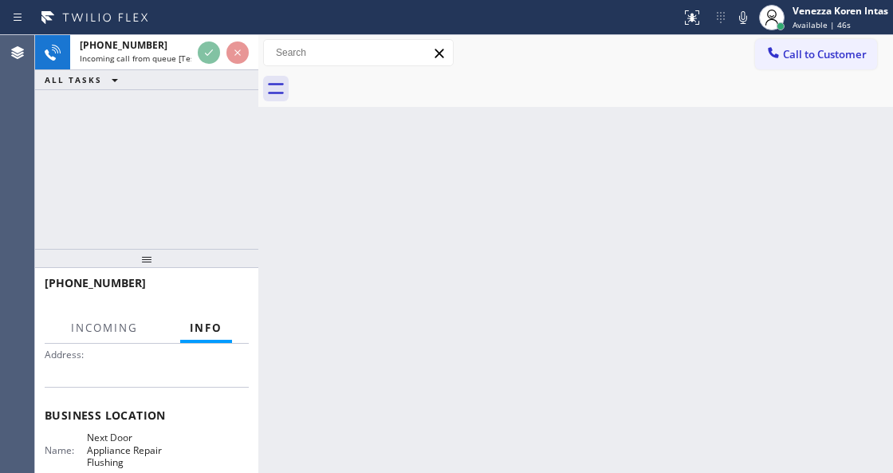
scroll to position [159, 0]
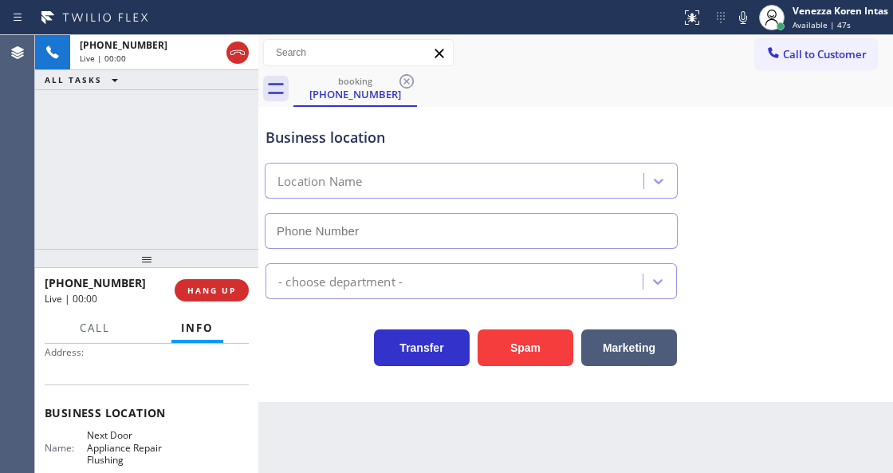
type input "(718) 504-1919"
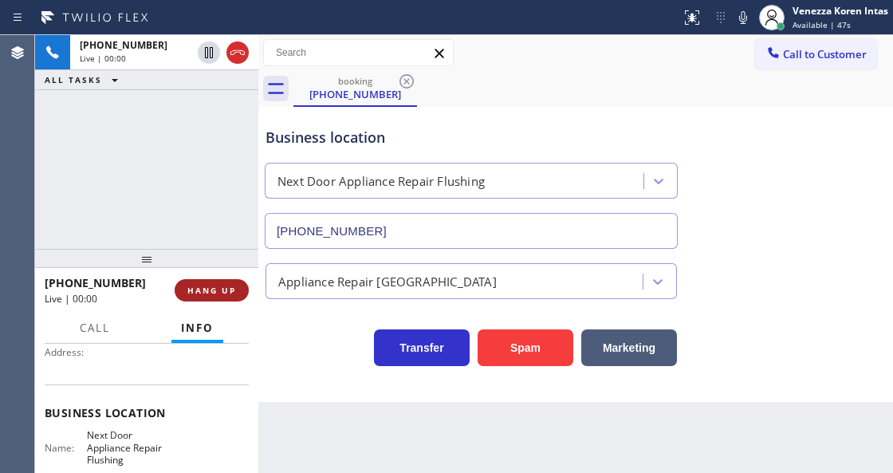
click at [213, 289] on span "HANG UP" at bounding box center [211, 290] width 49 height 11
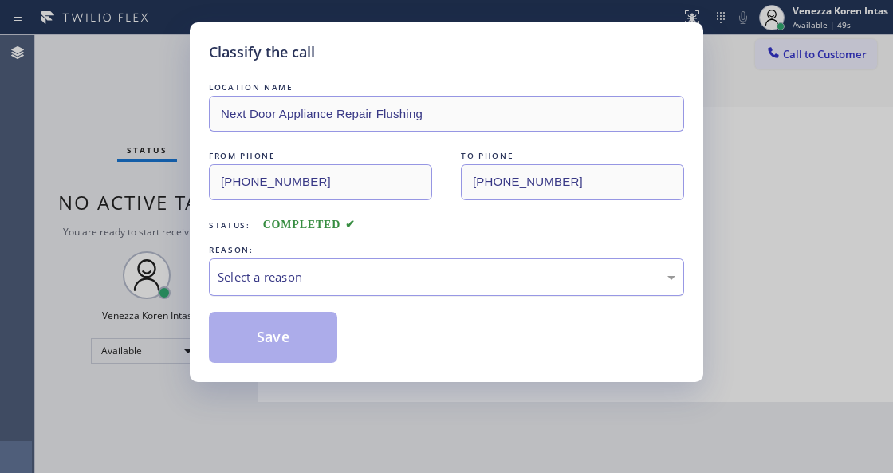
click at [315, 292] on div "Select a reason" at bounding box center [446, 276] width 475 height 37
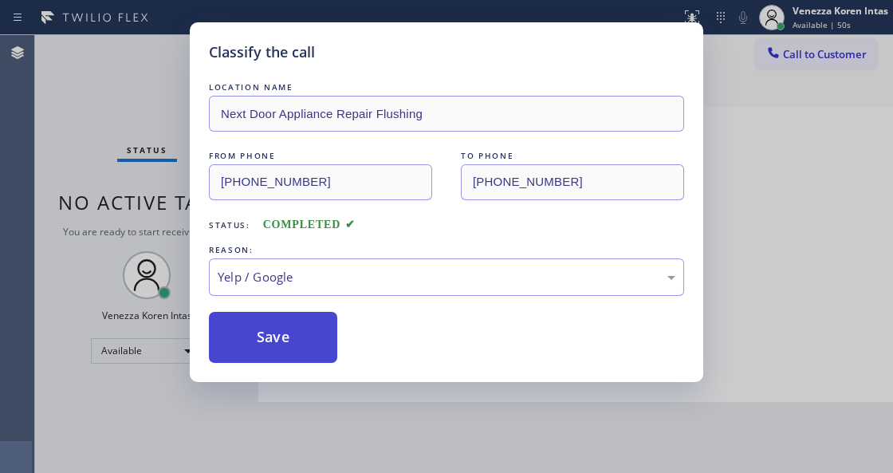
drag, startPoint x: 301, startPoint y: 346, endPoint x: 298, endPoint y: 359, distance: 13.1
click at [301, 346] on button "Save" at bounding box center [273, 337] width 128 height 51
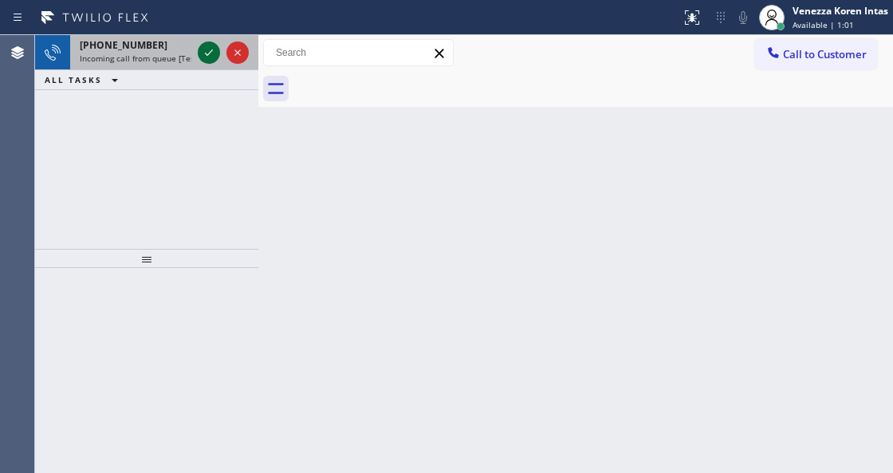
click at [209, 55] on icon at bounding box center [208, 52] width 19 height 19
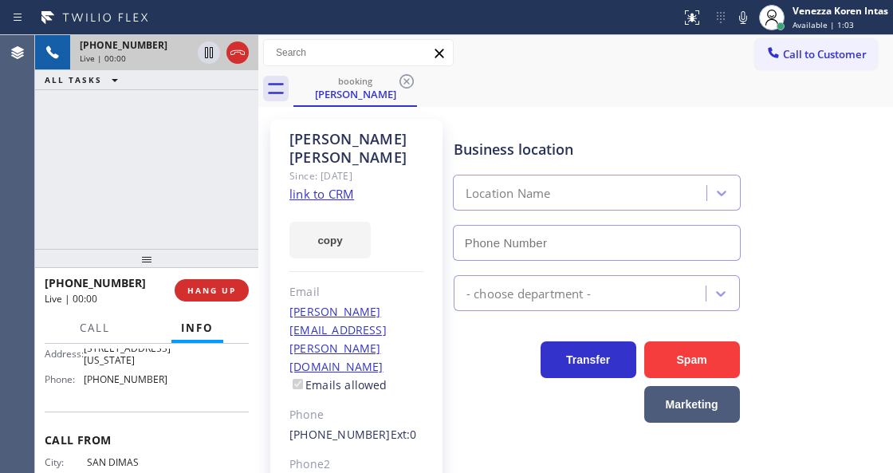
scroll to position [265, 0]
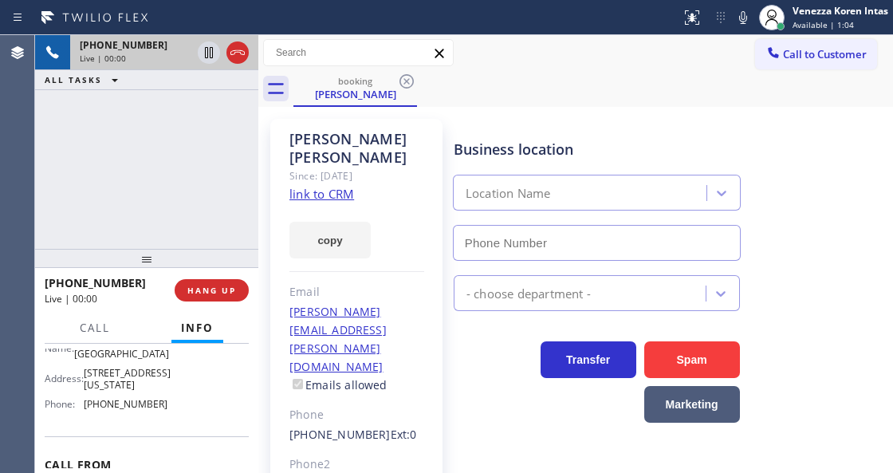
type input "(626) 773-8166"
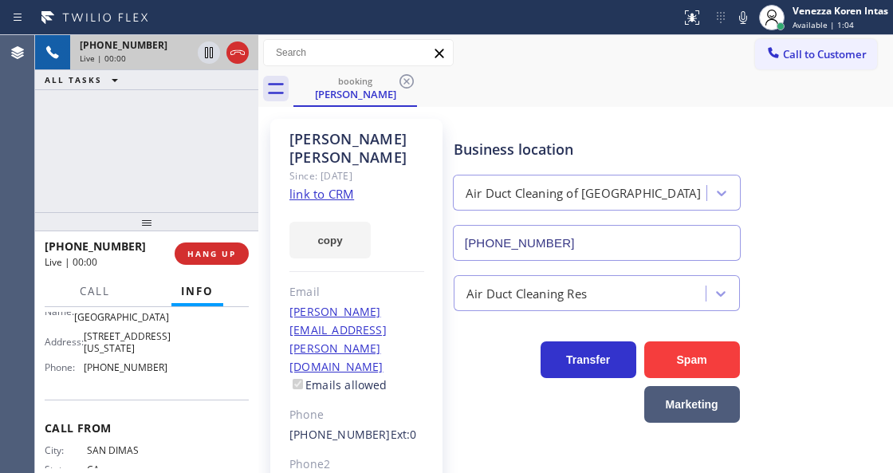
drag, startPoint x: 172, startPoint y: 259, endPoint x: 177, endPoint y: 222, distance: 37.0
click at [177, 222] on div at bounding box center [146, 221] width 223 height 19
click at [330, 186] on link "link to CRM" at bounding box center [321, 194] width 65 height 16
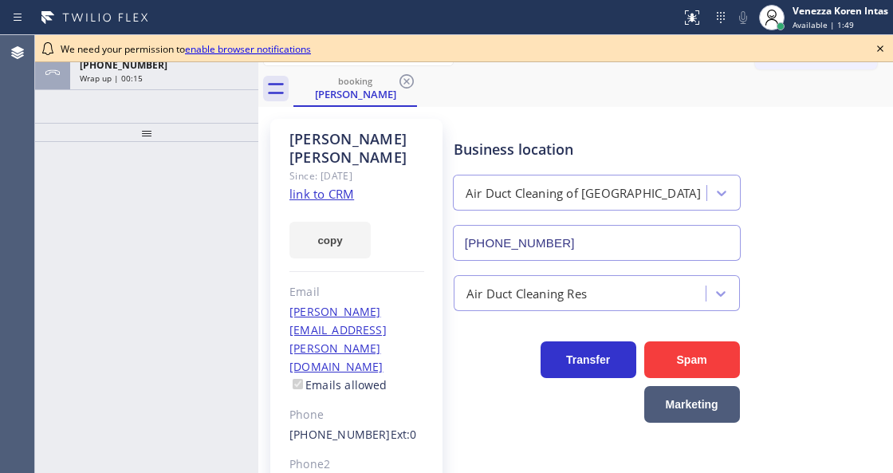
type input "[PHONE_NUMBER]"
drag, startPoint x: 223, startPoint y: 189, endPoint x: 210, endPoint y: 112, distance: 77.6
click at [223, 189] on div at bounding box center [146, 307] width 223 height 331
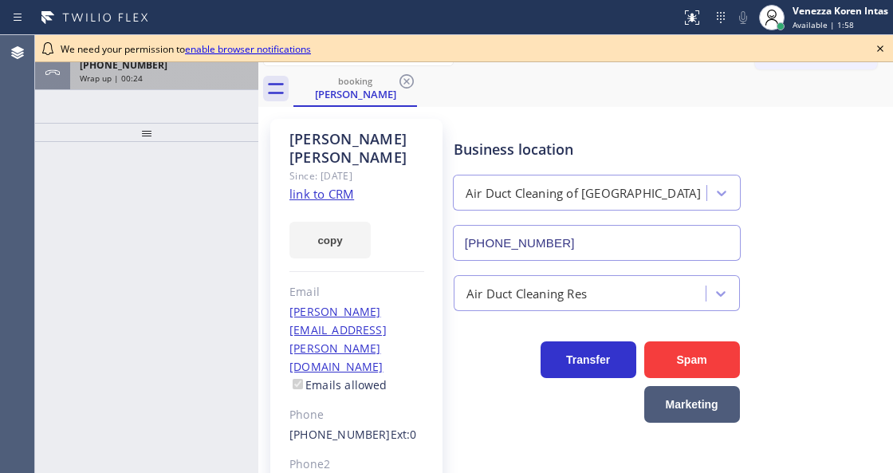
click at [201, 85] on div "[PHONE_NUMBER] Wrap up | 00:24" at bounding box center [161, 72] width 182 height 35
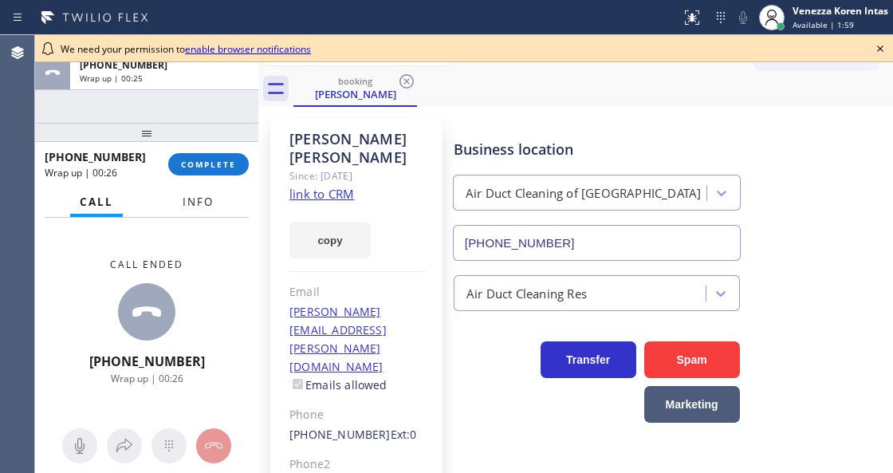
click at [196, 211] on button "Info" at bounding box center [198, 202] width 50 height 31
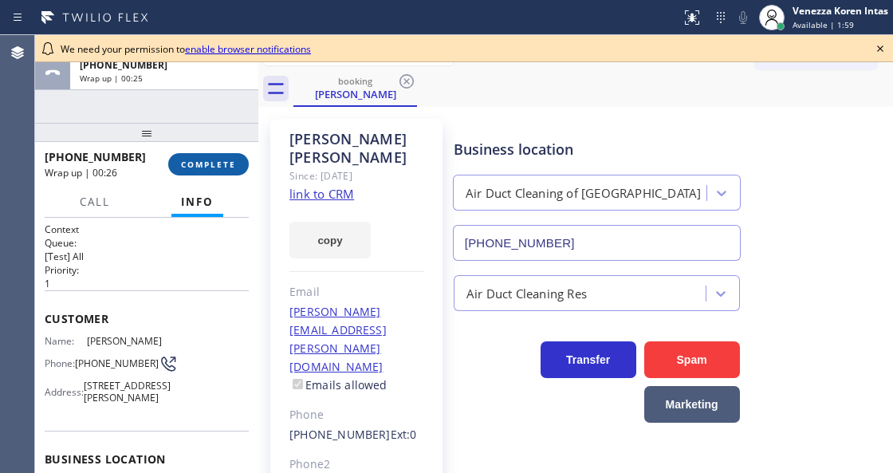
click at [211, 163] on span "COMPLETE" at bounding box center [208, 164] width 55 height 11
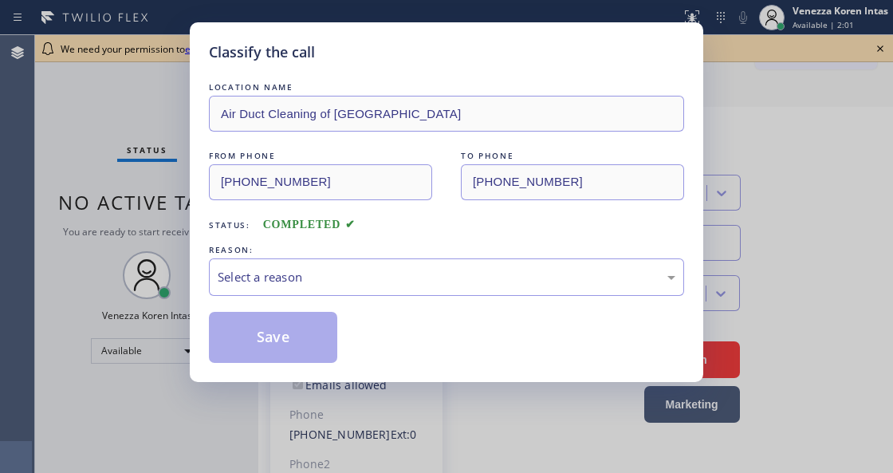
click at [360, 236] on div "LOCATION NAME Air Duct Cleaning of [GEOGRAPHIC_DATA] FROM PHONE [PHONE_NUMBER] …" at bounding box center [446, 221] width 475 height 284
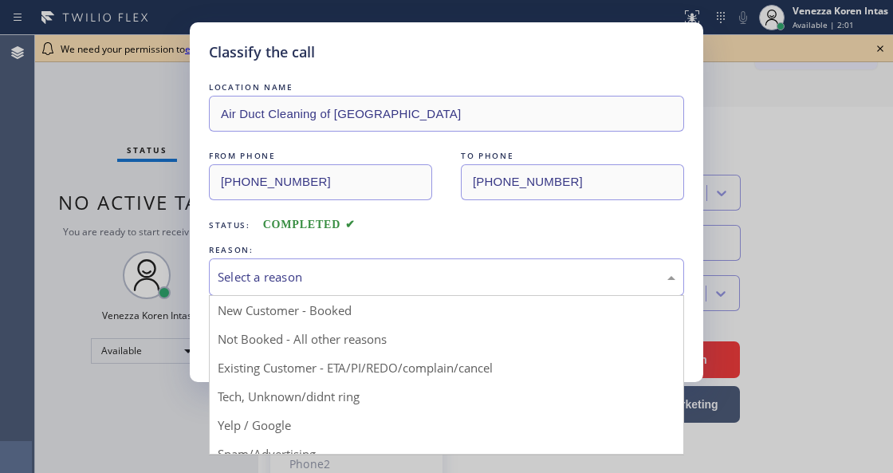
click at [364, 261] on div "Select a reason" at bounding box center [446, 276] width 475 height 37
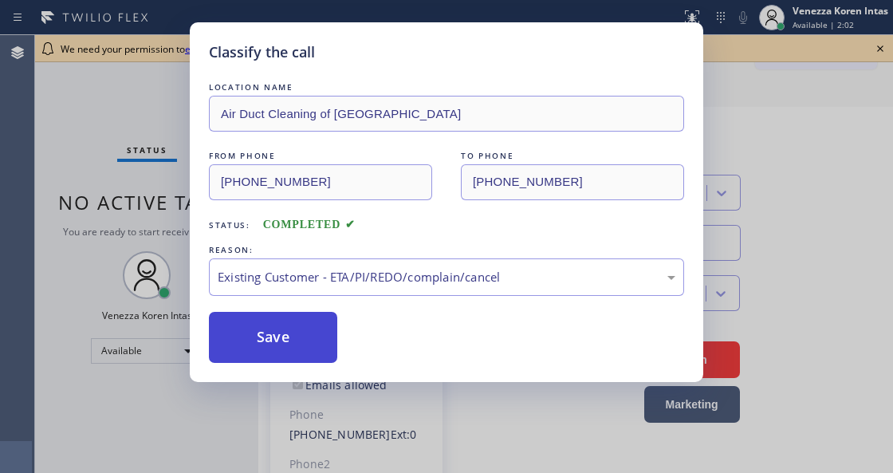
click at [317, 340] on button "Save" at bounding box center [273, 337] width 128 height 51
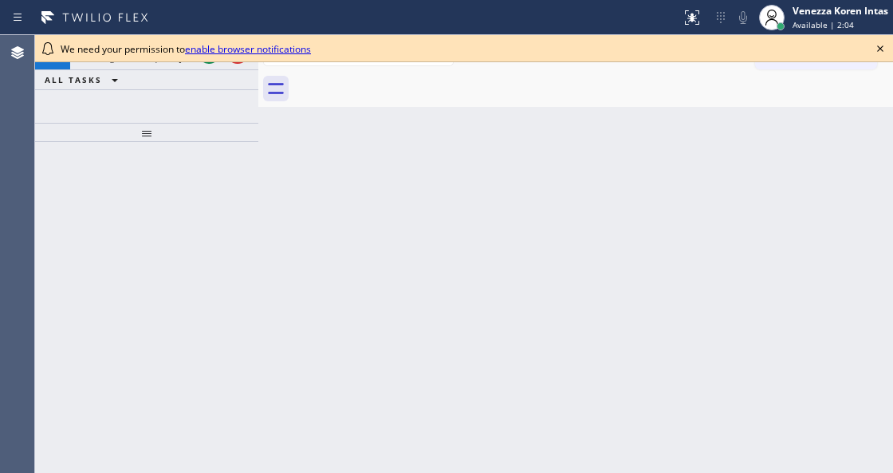
click at [876, 50] on icon at bounding box center [880, 48] width 19 height 19
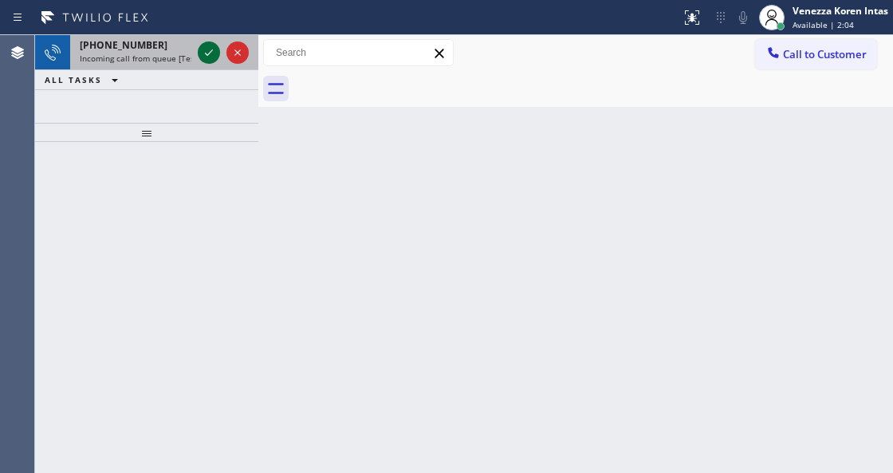
click at [209, 49] on icon at bounding box center [208, 52] width 19 height 19
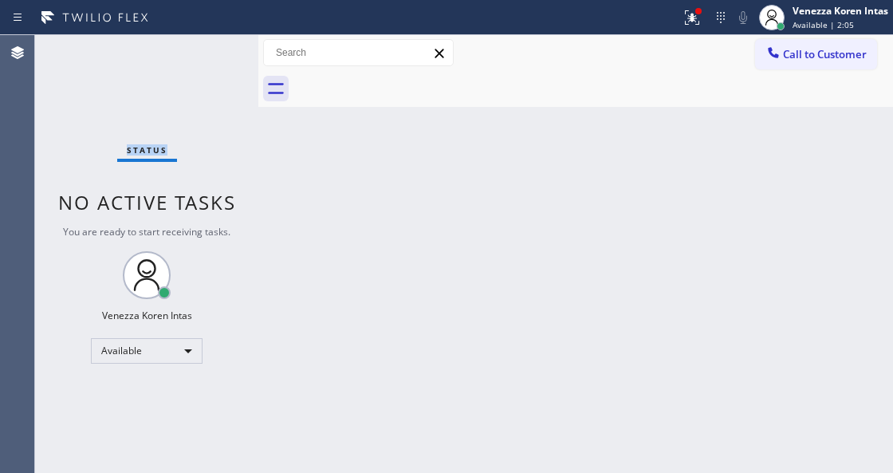
click at [209, 50] on div "Status No active tasks You are ready to start receiving tasks. Venezza Koren In…" at bounding box center [146, 254] width 223 height 438
drag, startPoint x: 692, startPoint y: 14, endPoint x: 668, endPoint y: 181, distance: 168.3
click at [692, 20] on g at bounding box center [692, 17] width 14 height 14
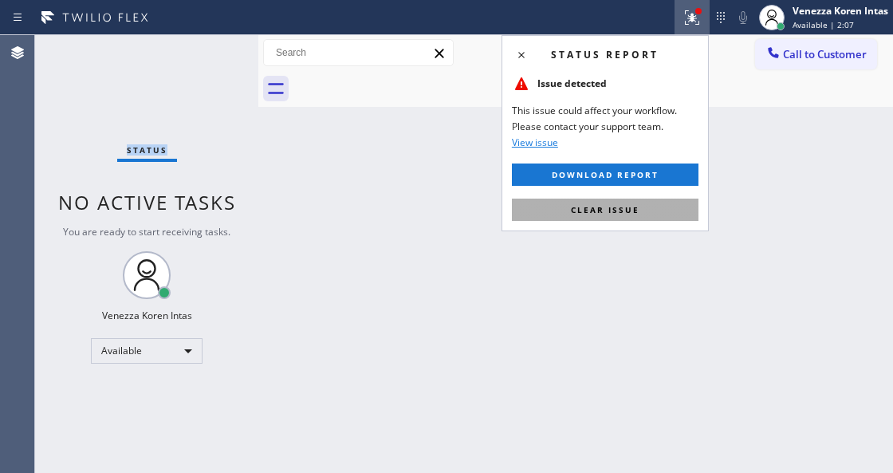
click at [660, 207] on button "Clear issue" at bounding box center [605, 210] width 187 height 22
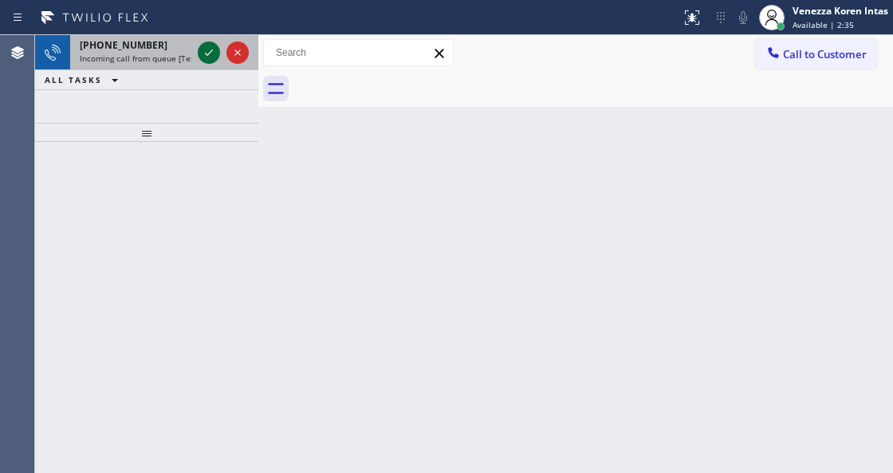
click at [199, 50] on icon at bounding box center [208, 52] width 19 height 19
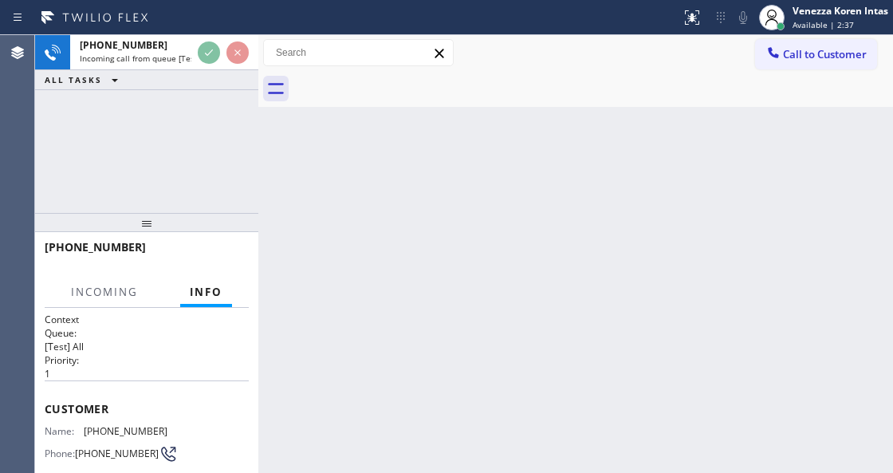
drag, startPoint x: 176, startPoint y: 126, endPoint x: 174, endPoint y: 229, distance: 102.9
click at [174, 229] on div at bounding box center [146, 222] width 223 height 19
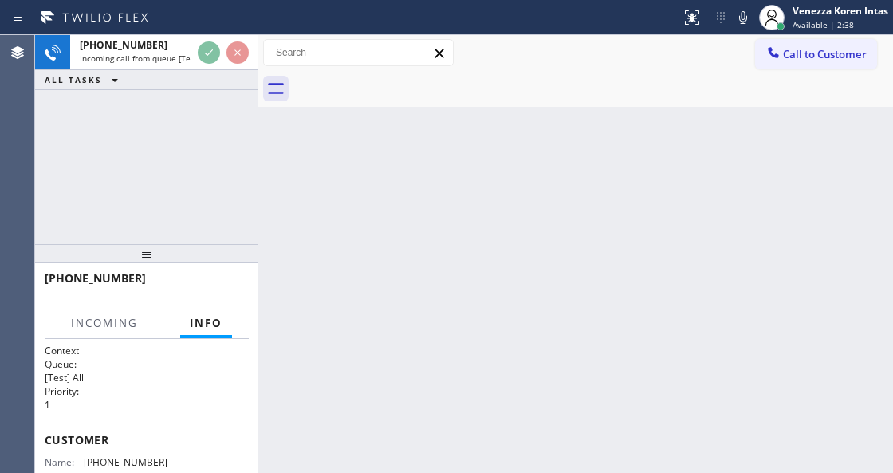
drag, startPoint x: 153, startPoint y: 242, endPoint x: 156, endPoint y: 263, distance: 21.8
click at [156, 263] on div at bounding box center [146, 253] width 223 height 19
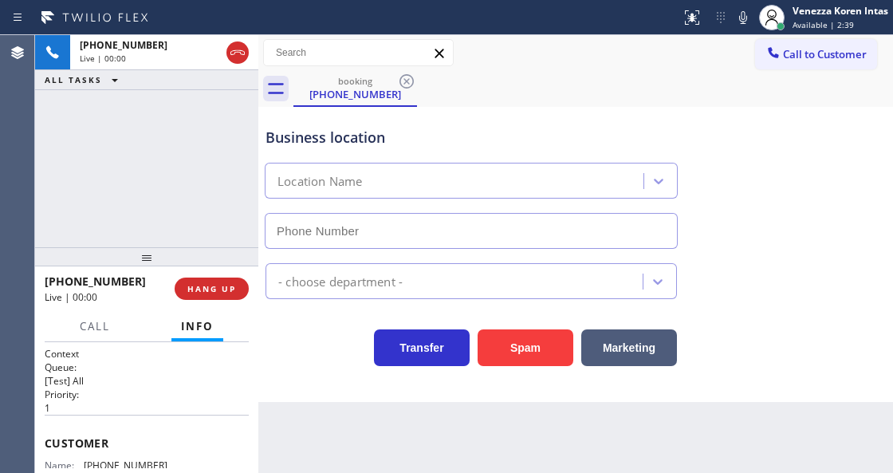
type input "(877) 580-1416"
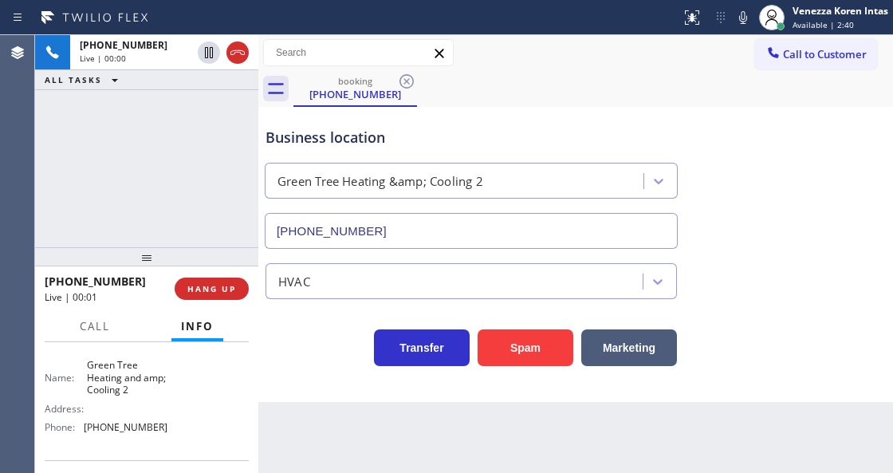
scroll to position [265, 0]
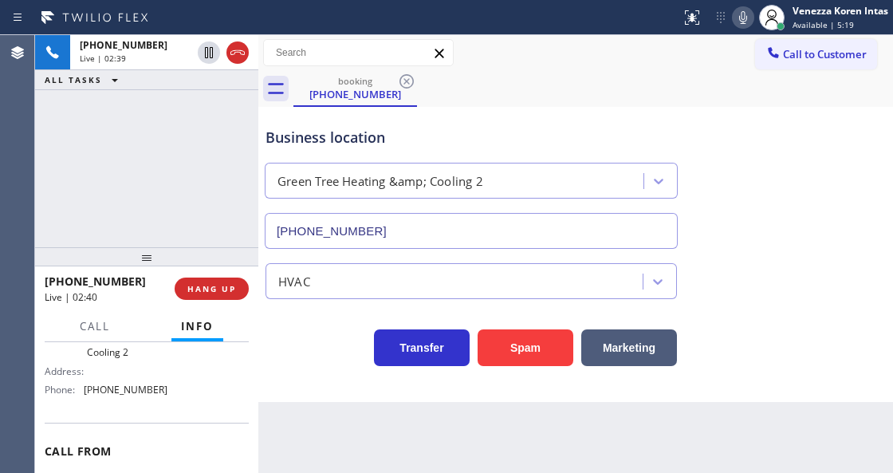
click at [737, 15] on icon at bounding box center [742, 17] width 19 height 19
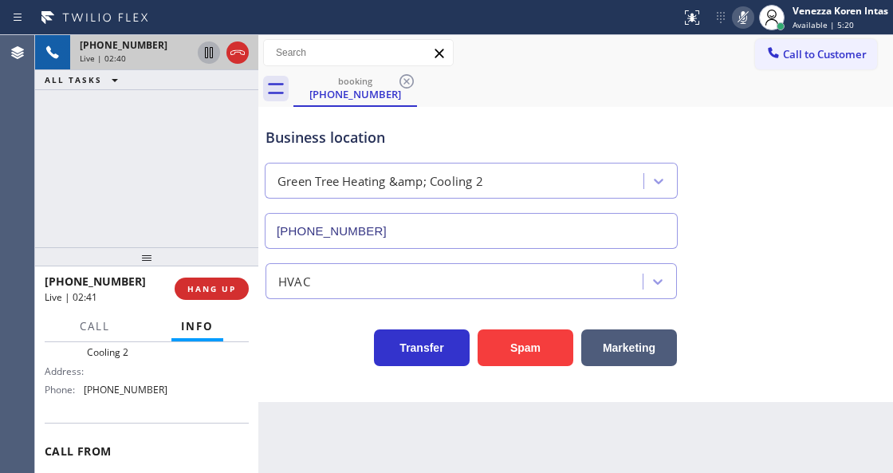
click at [206, 57] on icon at bounding box center [209, 52] width 8 height 11
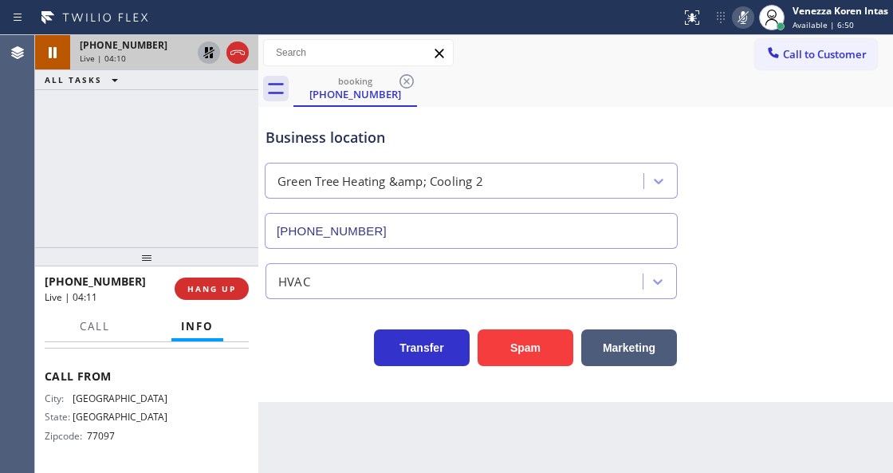
scroll to position [181, 0]
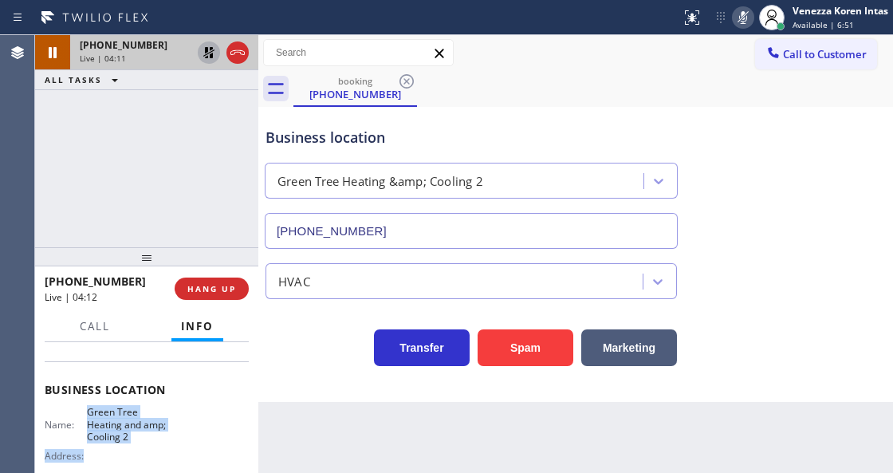
drag, startPoint x: 98, startPoint y: 413, endPoint x: 167, endPoint y: 446, distance: 77.0
click at [167, 446] on div "Name: Green Tree Heating and amp; Cooling 2 Address: Phone: (877) 580-1416" at bounding box center [147, 446] width 204 height 81
click at [167, 445] on div "Name: Green Tree Heating and amp; Cooling 2 Address: Phone: (877) 580-1416" at bounding box center [147, 446] width 204 height 81
drag, startPoint x: 167, startPoint y: 439, endPoint x: 97, endPoint y: 413, distance: 74.9
click at [167, 439] on div "Name: Green Tree Heating and amp; Cooling 2 Address: Phone: (877) 580-1416" at bounding box center [147, 446] width 204 height 81
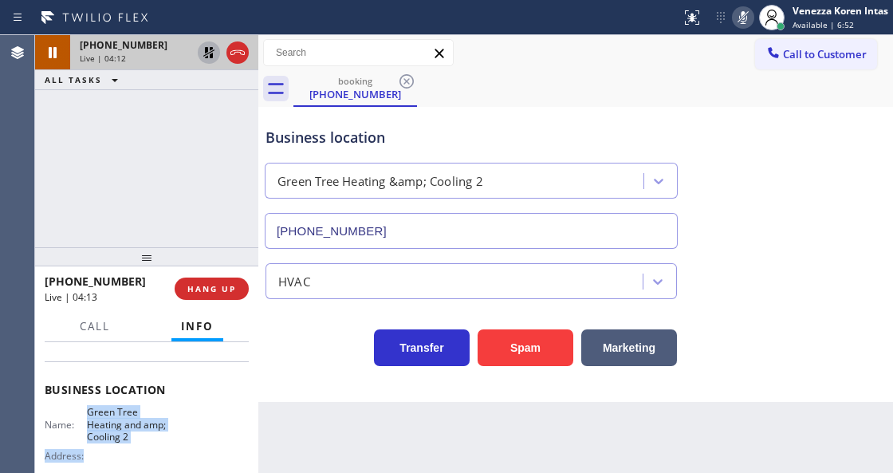
click at [97, 410] on span "Green Tree Heating and amp; Cooling 2" at bounding box center [127, 424] width 80 height 37
drag, startPoint x: 85, startPoint y: 407, endPoint x: 160, endPoint y: 436, distance: 81.3
click at [160, 436] on div "Name: Green Tree Heating and amp; Cooling 2" at bounding box center [106, 424] width 123 height 37
copy span "Green Tree Heating and amp; Cooling 2"
click at [349, 472] on html "Status report No issues detected If you experience an issue, please download th…" at bounding box center [446, 236] width 893 height 473
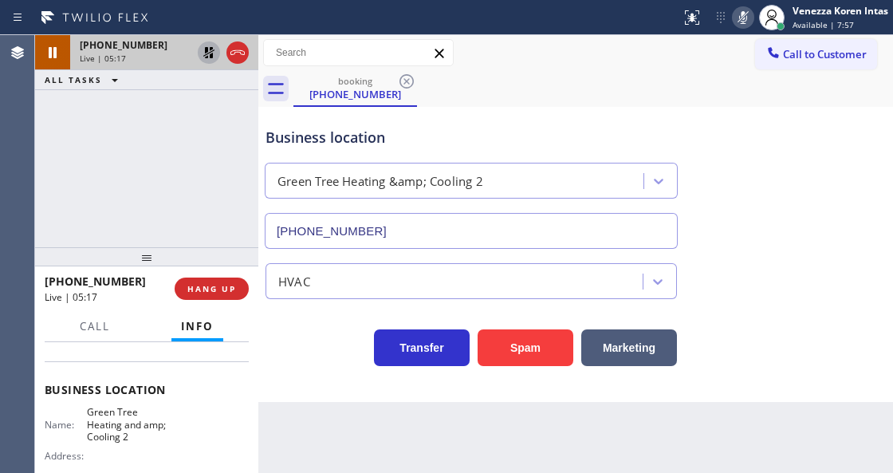
click at [223, 206] on div "+18327157083 Live | 05:17 ALL TASKS ALL TASKS ACTIVE TASKS TASKS IN WRAP UP" at bounding box center [146, 141] width 223 height 212
drag, startPoint x: 732, startPoint y: 31, endPoint x: 727, endPoint y: 53, distance: 22.1
click at [732, 31] on div "Status report No issues detected If you experience an issue, please download th…" at bounding box center [783, 17] width 218 height 35
click at [734, 14] on icon at bounding box center [742, 17] width 19 height 19
click at [209, 45] on icon at bounding box center [208, 52] width 19 height 19
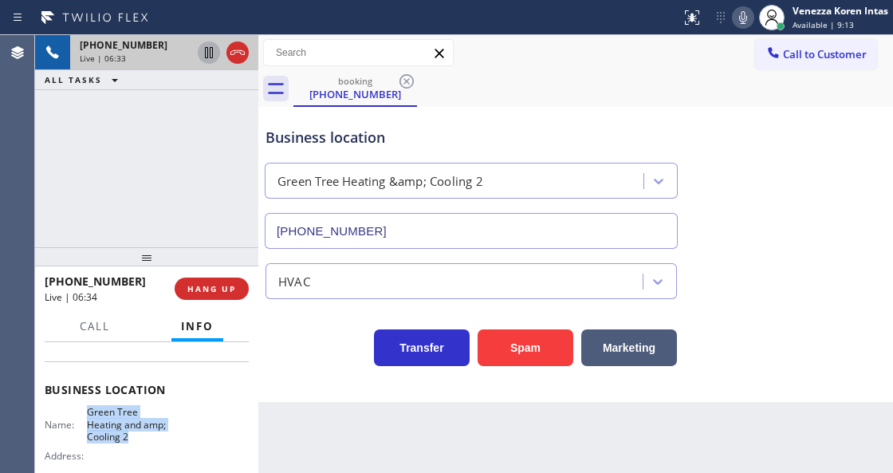
drag, startPoint x: 88, startPoint y: 408, endPoint x: 162, endPoint y: 437, distance: 79.5
click at [162, 437] on span "Green Tree Heating and amp; Cooling 2" at bounding box center [127, 424] width 80 height 37
copy span "Green Tree Heating and amp; Cooling 2"
click at [741, 19] on icon at bounding box center [742, 17] width 19 height 19
click at [737, 22] on icon at bounding box center [742, 17] width 19 height 19
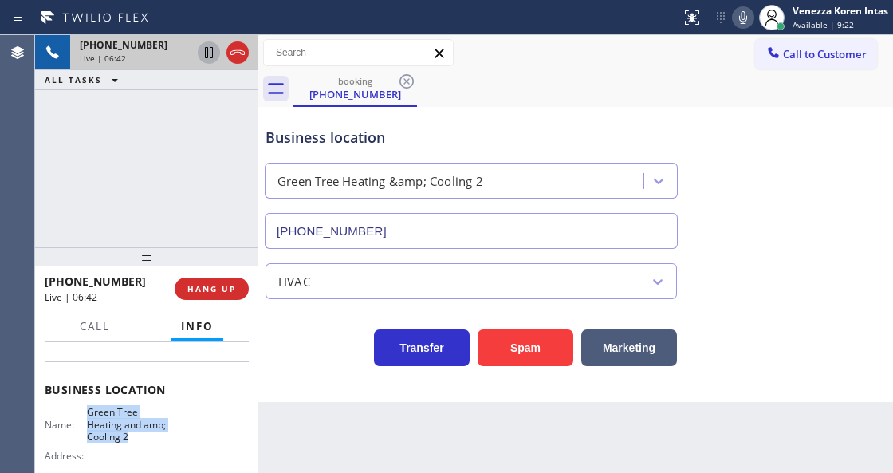
click at [738, 23] on icon at bounding box center [742, 17] width 19 height 19
click at [210, 51] on icon at bounding box center [209, 52] width 8 height 11
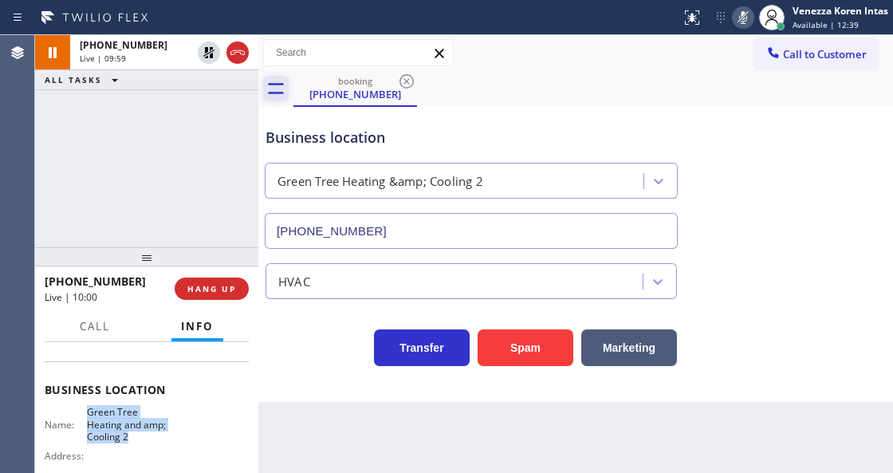
drag, startPoint x: 207, startPoint y: 50, endPoint x: 269, endPoint y: 85, distance: 71.0
click at [207, 50] on icon at bounding box center [208, 52] width 11 height 11
click at [741, 14] on icon at bounding box center [743, 17] width 8 height 13
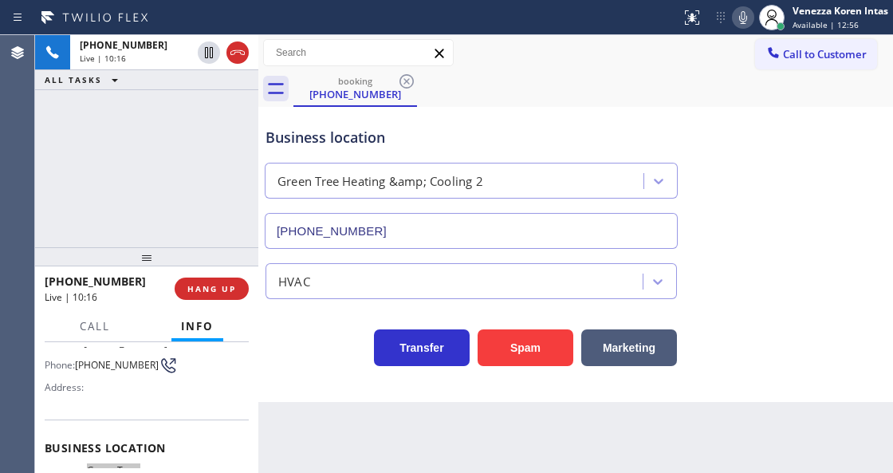
scroll to position [22, 0]
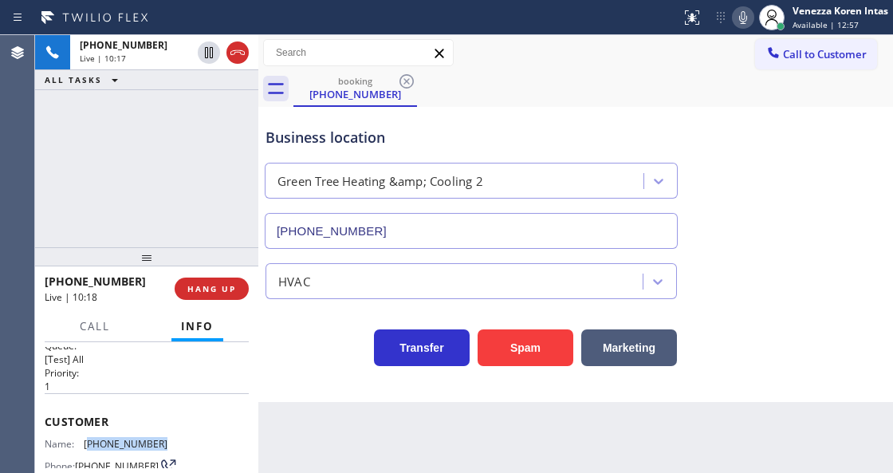
drag, startPoint x: 161, startPoint y: 437, endPoint x: 87, endPoint y: 438, distance: 74.2
click at [87, 438] on div "Name: (832) 715-7083 Phone: (832) 715-7083 Address:" at bounding box center [147, 469] width 204 height 63
copy span "832) 715-7083"
click at [323, 163] on div "Green Tree Heating &amp; Cooling 2" at bounding box center [471, 181] width 413 height 36
click at [380, 152] on div "Business location Green Tree Heating &amp; Cooling 2 (877) 580-1416" at bounding box center [471, 180] width 418 height 138
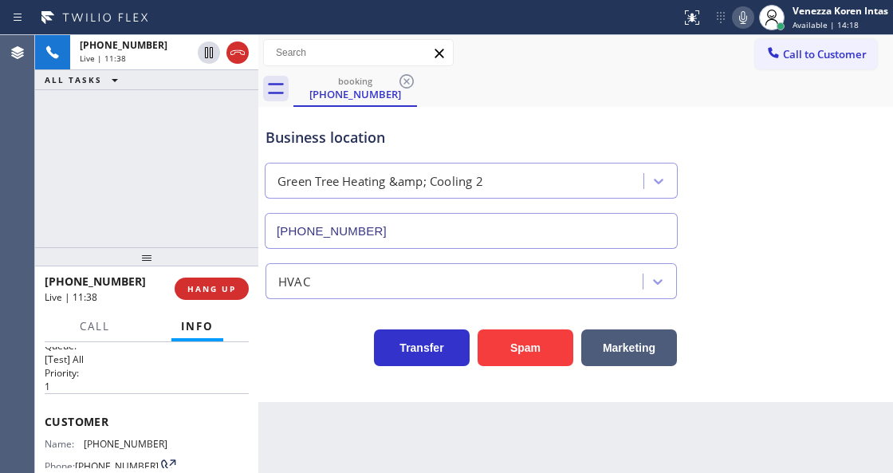
click at [445, 148] on div "Business location Green Tree Heating &amp; Cooling 2 (877) 580-1416" at bounding box center [471, 180] width 418 height 138
click at [746, 18] on icon at bounding box center [742, 17] width 19 height 19
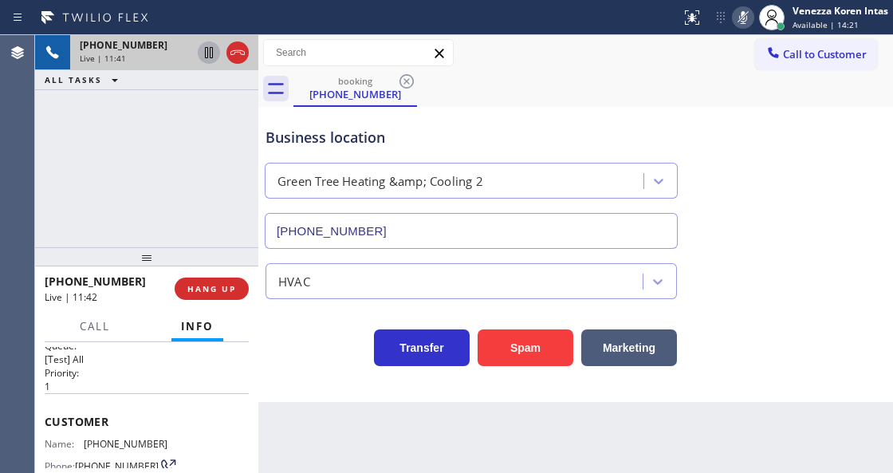
click at [210, 50] on icon at bounding box center [209, 52] width 8 height 11
drag, startPoint x: 742, startPoint y: 14, endPoint x: 668, endPoint y: 100, distance: 113.6
click at [742, 14] on icon at bounding box center [742, 17] width 19 height 19
click at [207, 56] on icon at bounding box center [208, 52] width 19 height 19
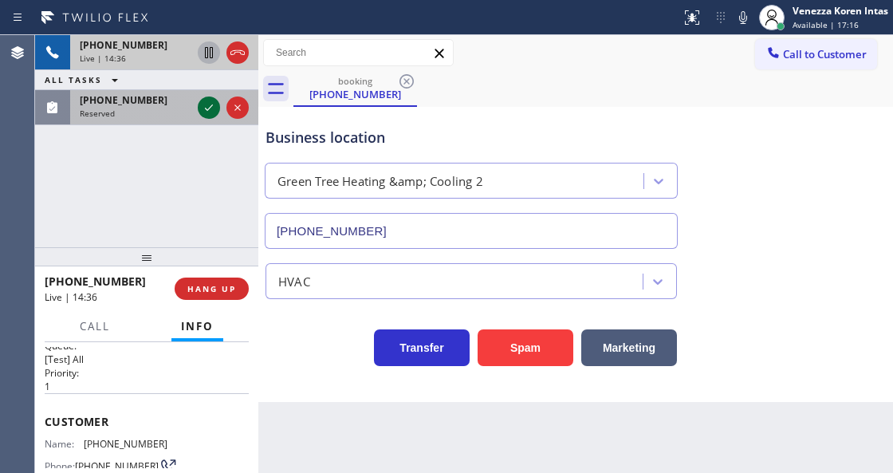
click at [205, 107] on icon at bounding box center [208, 107] width 19 height 19
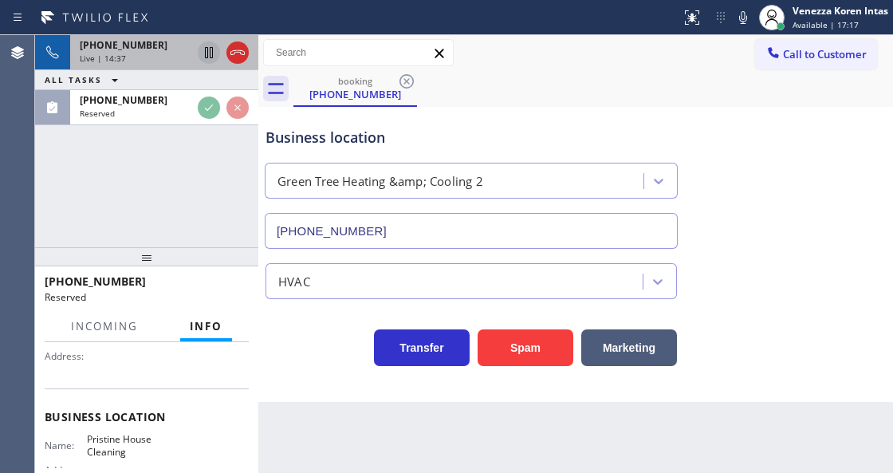
scroll to position [168, 0]
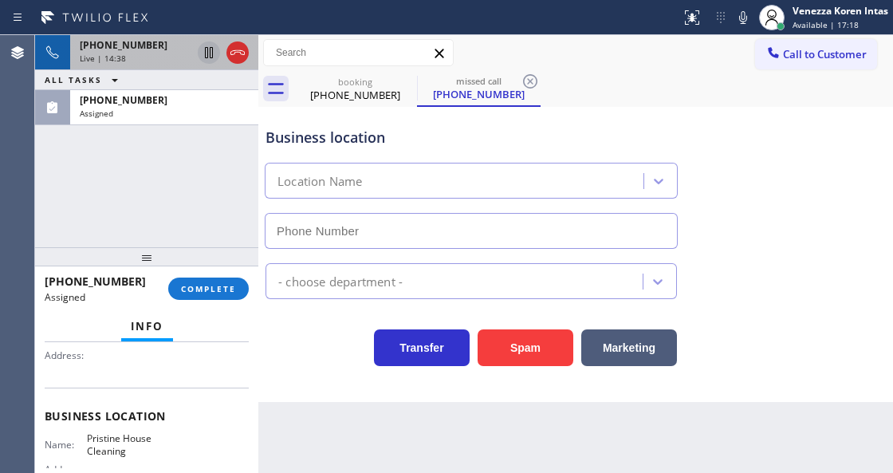
type input "(626) 548-3326"
click at [224, 276] on div "(310) 780-7220 Assigned COMPLETE" at bounding box center [147, 288] width 204 height 41
click at [235, 294] on button "COMPLETE" at bounding box center [208, 288] width 81 height 22
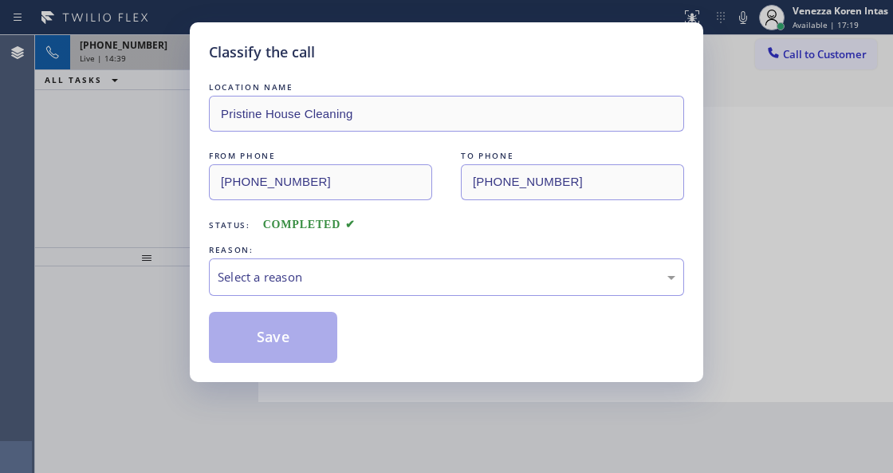
drag, startPoint x: 318, startPoint y: 306, endPoint x: 326, endPoint y: 284, distance: 23.7
click at [319, 305] on div "LOCATION NAME Pristine House Cleaning FROM PHONE (310) 780-7220 TO PHONE (626) …" at bounding box center [446, 221] width 475 height 284
click at [326, 284] on div "Select a reason" at bounding box center [447, 277] width 458 height 18
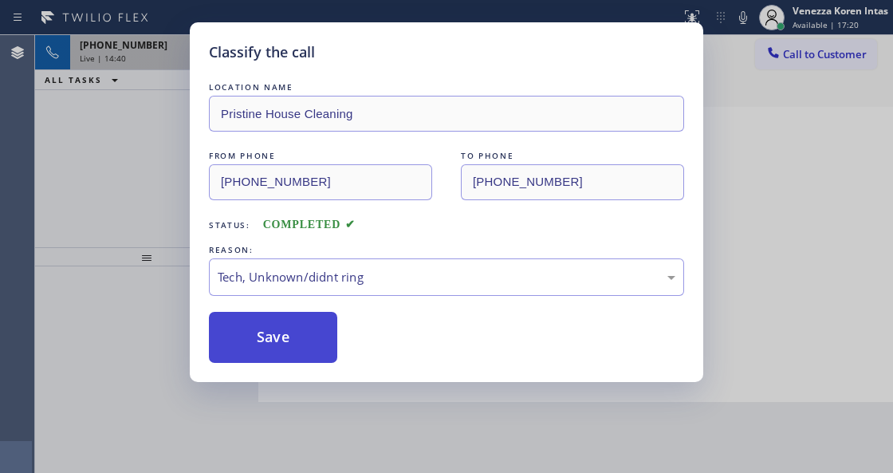
click at [306, 346] on button "Save" at bounding box center [273, 337] width 128 height 51
drag, startPoint x: 327, startPoint y: 459, endPoint x: 327, endPoint y: 471, distance: 12.0
click at [327, 468] on div "Classify the call LOCATION NAME Pristine House Cleaning FROM PHONE (310) 780-72…" at bounding box center [446, 236] width 893 height 473
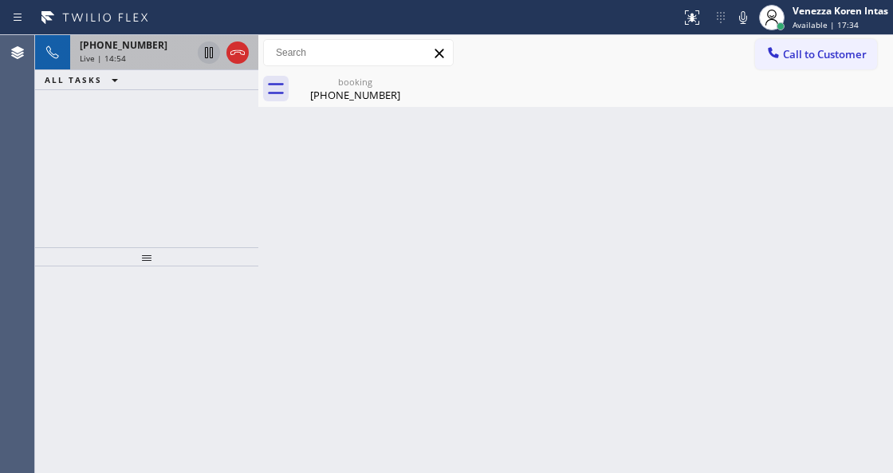
click at [734, 2] on div "Status report No issues detected If you experience an issue, please download th…" at bounding box center [783, 17] width 218 height 35
click at [742, 13] on icon at bounding box center [742, 17] width 19 height 19
click at [336, 100] on div "(832) 715-7083" at bounding box center [355, 95] width 120 height 14
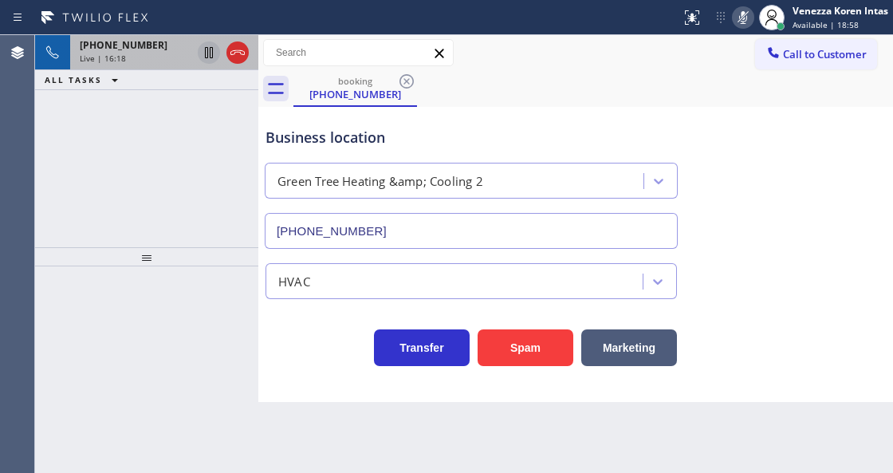
click at [303, 338] on div "Transfer Spam Marketing" at bounding box center [471, 343] width 418 height 45
click at [753, 18] on div at bounding box center [743, 17] width 22 height 19
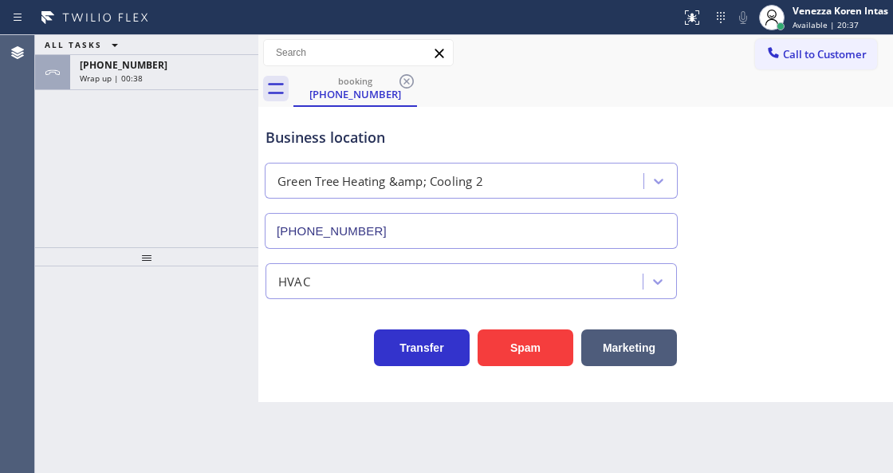
click at [161, 76] on div "Wrap up | 00:38" at bounding box center [164, 78] width 169 height 11
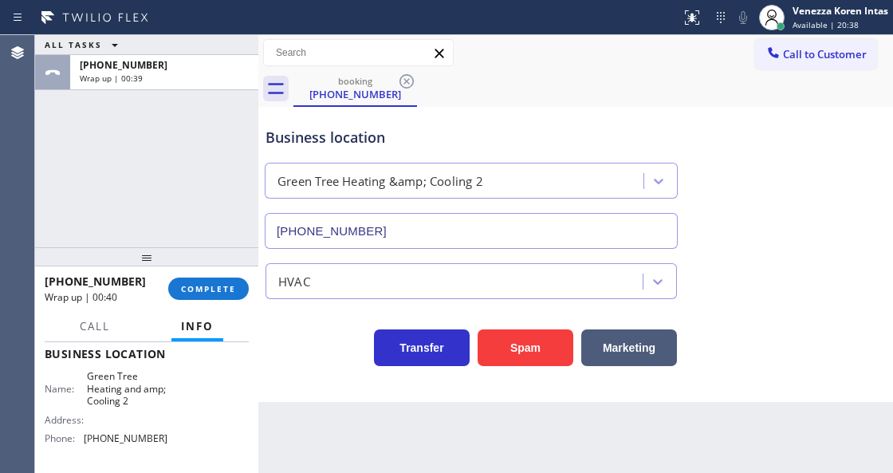
scroll to position [265, 0]
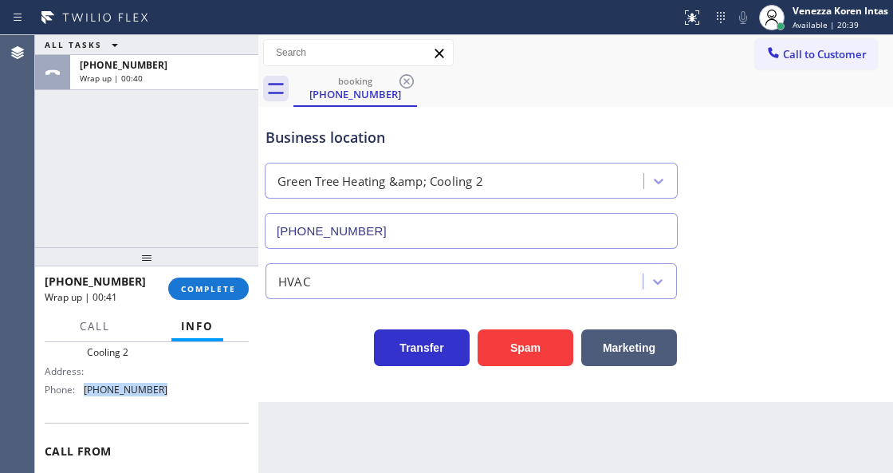
drag, startPoint x: 163, startPoint y: 389, endPoint x: 85, endPoint y: 388, distance: 77.3
click at [85, 388] on div "Name: Green Tree Heating and amp; Cooling 2 Address: Phone: (877) 580-1416" at bounding box center [147, 361] width 204 height 81
copy span "(877) 580-1416"
click at [182, 291] on span "COMPLETE" at bounding box center [208, 288] width 55 height 11
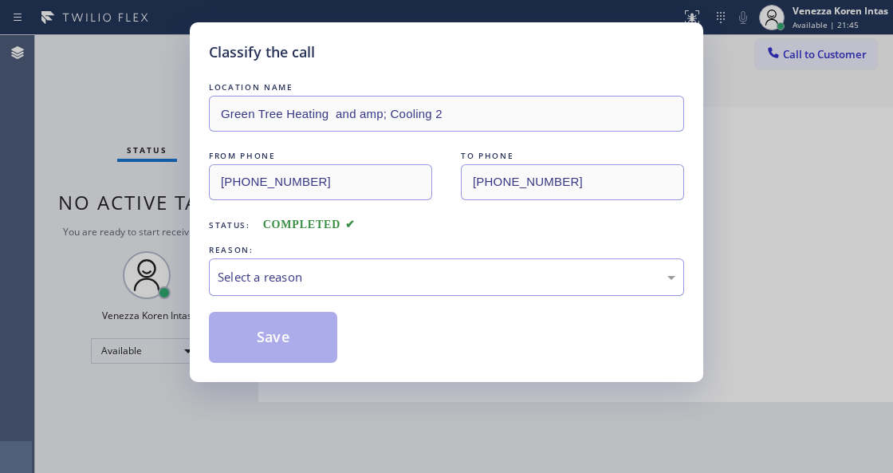
click at [328, 291] on div "Select a reason" at bounding box center [446, 276] width 475 height 37
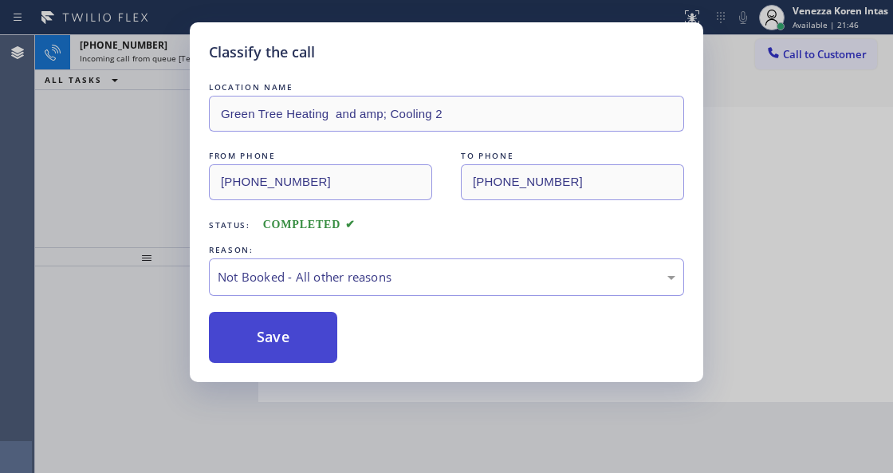
click at [311, 334] on button "Save" at bounding box center [273, 337] width 128 height 51
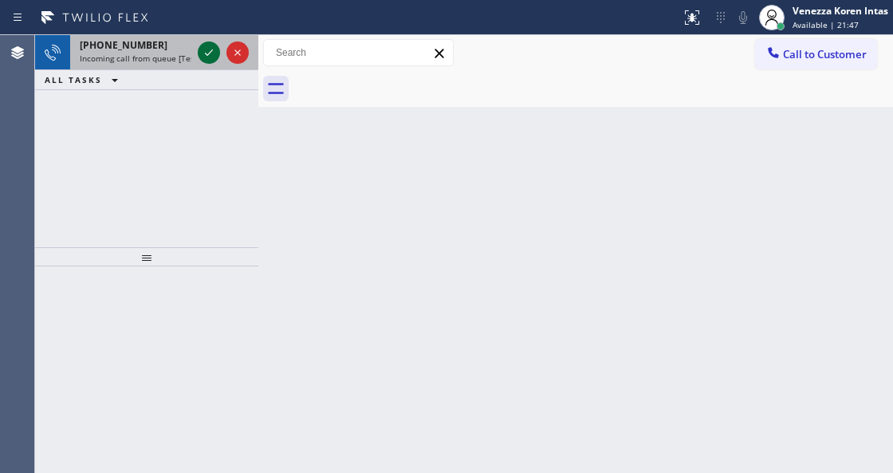
click at [209, 59] on icon at bounding box center [208, 52] width 19 height 19
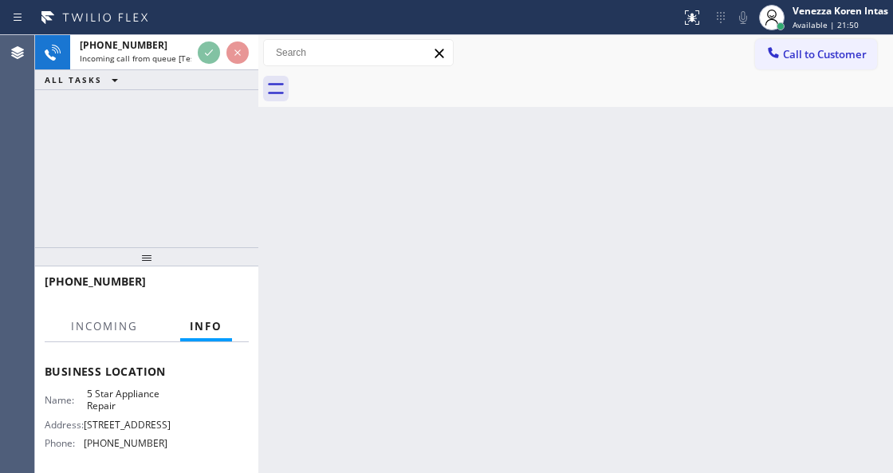
scroll to position [212, 0]
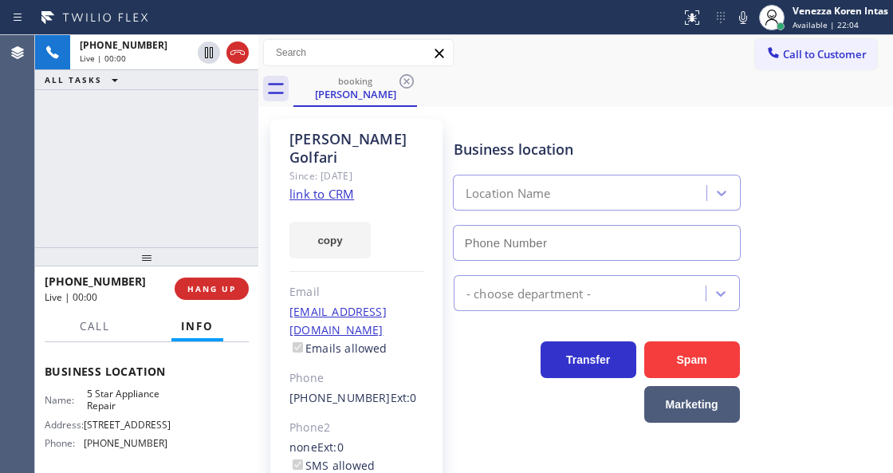
type input "(855) 731-4952"
drag, startPoint x: 246, startPoint y: 204, endPoint x: 308, endPoint y: 226, distance: 66.1
click at [246, 204] on div "+13059035425 Live | 00:00 ALL TASKS ALL TASKS ACTIVE TASKS TASKS IN WRAP UP" at bounding box center [146, 141] width 223 height 212
click at [258, 142] on div at bounding box center [258, 254] width 0 height 438
click at [306, 186] on link "link to CRM" at bounding box center [321, 194] width 65 height 16
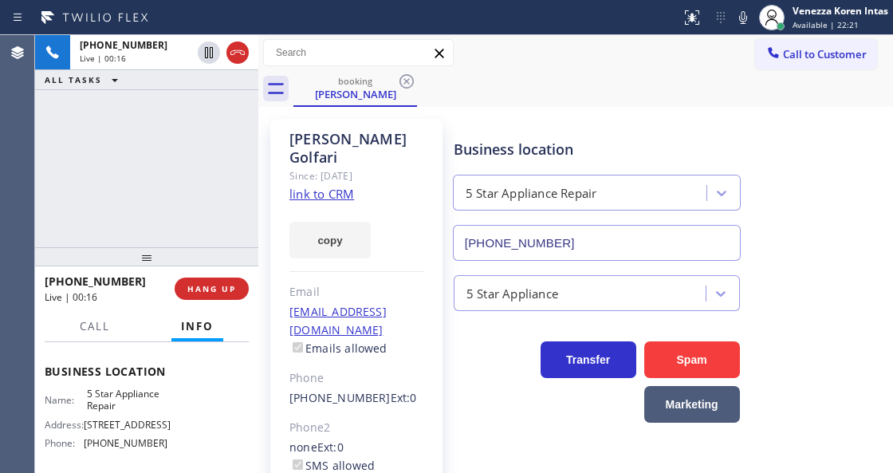
drag, startPoint x: 219, startPoint y: 188, endPoint x: 252, endPoint y: 196, distance: 33.6
click at [219, 188] on div "+13059035425 Live | 00:16 ALL TASKS ALL TASKS ACTIVE TASKS TASKS IN WRAP UP" at bounding box center [146, 141] width 223 height 212
click at [748, 24] on icon at bounding box center [742, 17] width 19 height 19
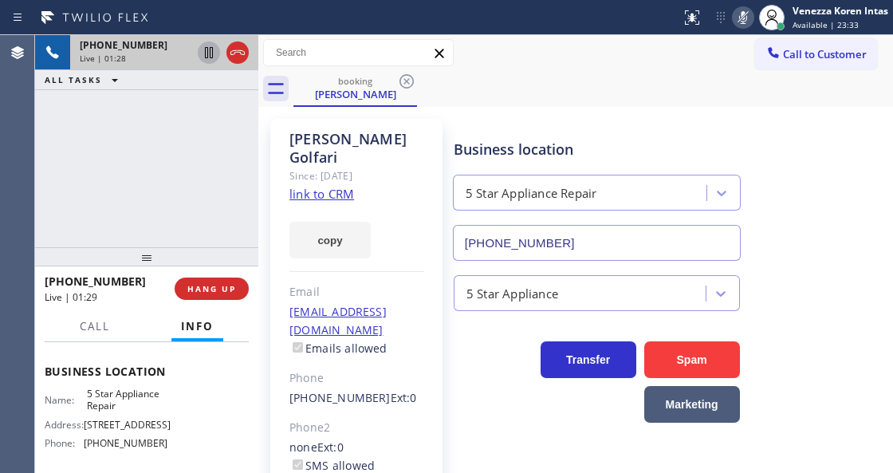
click at [212, 51] on icon at bounding box center [209, 52] width 8 height 11
drag, startPoint x: 745, startPoint y: 18, endPoint x: 735, endPoint y: 43, distance: 27.2
click at [745, 18] on icon at bounding box center [742, 17] width 19 height 19
click at [206, 53] on icon at bounding box center [208, 52] width 19 height 19
click at [421, 207] on div "copy" at bounding box center [356, 230] width 135 height 55
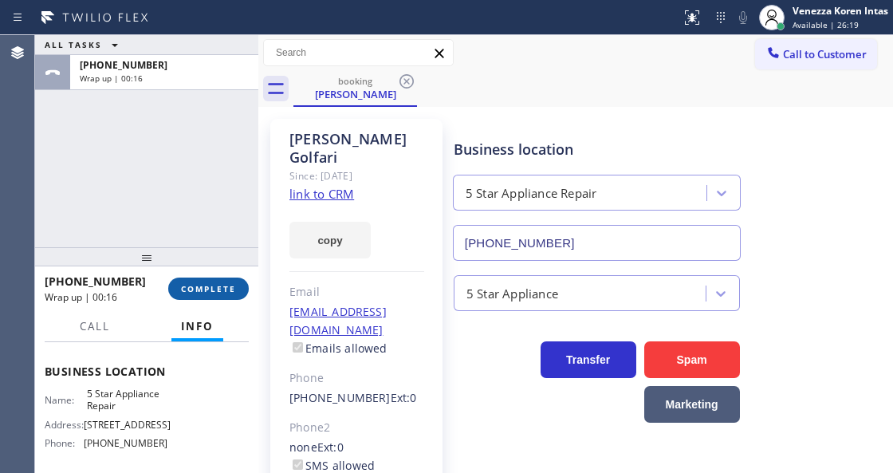
drag, startPoint x: 187, startPoint y: 293, endPoint x: 230, endPoint y: 289, distance: 43.3
click at [189, 291] on span "COMPLETE" at bounding box center [208, 288] width 55 height 11
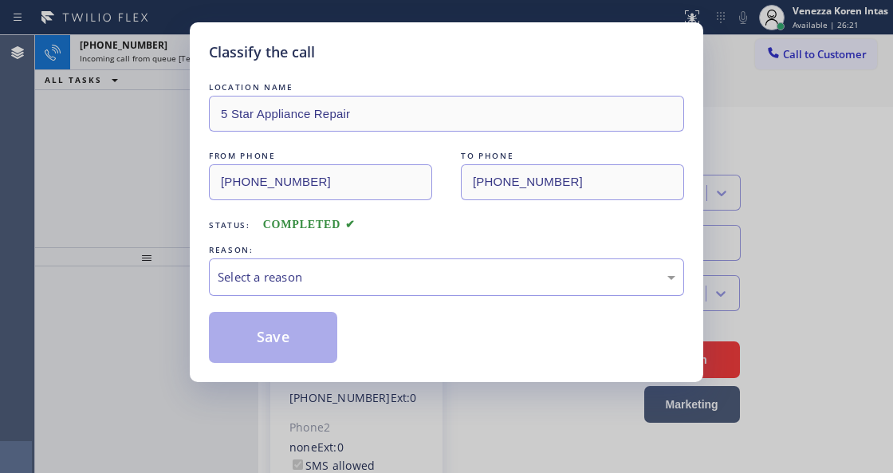
click at [316, 289] on div "Select a reason" at bounding box center [446, 276] width 475 height 37
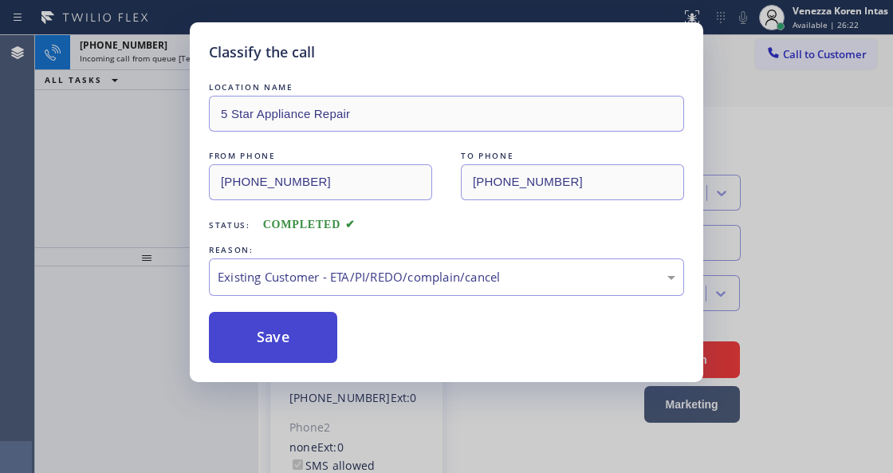
click at [303, 357] on button "Save" at bounding box center [273, 337] width 128 height 51
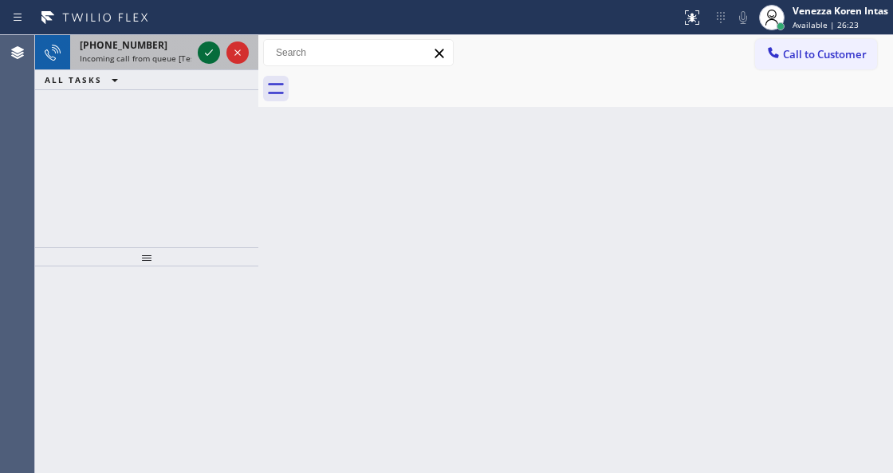
click at [206, 48] on icon at bounding box center [208, 52] width 19 height 19
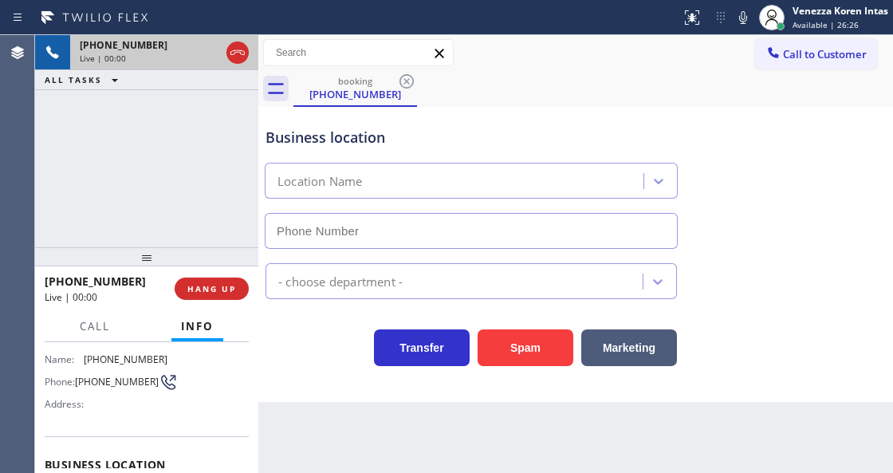
type input "(510) 737-7858"
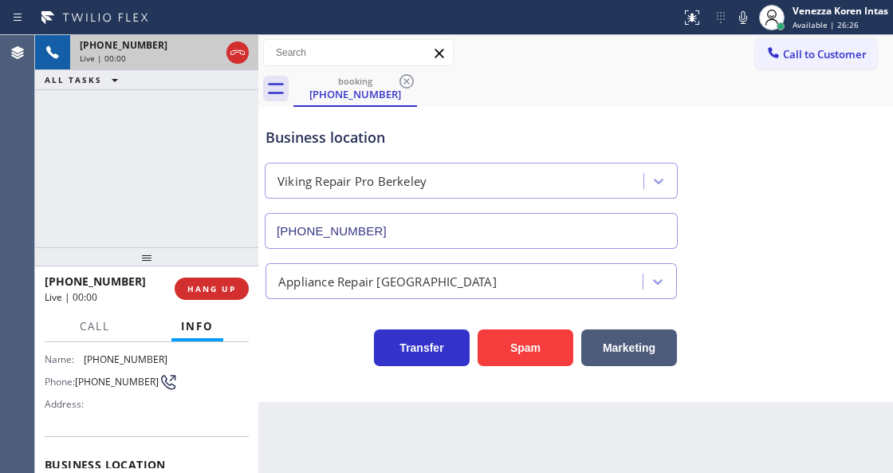
scroll to position [159, 0]
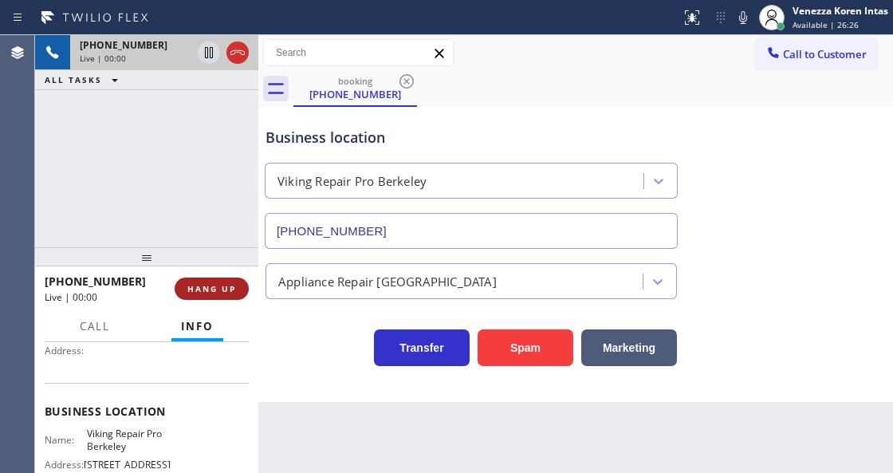
click at [222, 285] on span "HANG UP" at bounding box center [211, 288] width 49 height 11
click at [230, 288] on span "HANG UP" at bounding box center [211, 288] width 49 height 11
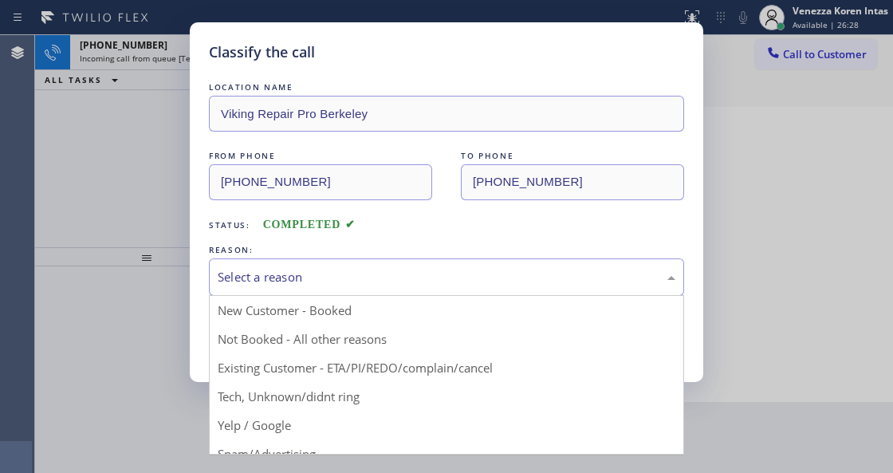
click at [372, 295] on div "Select a reason" at bounding box center [446, 276] width 475 height 37
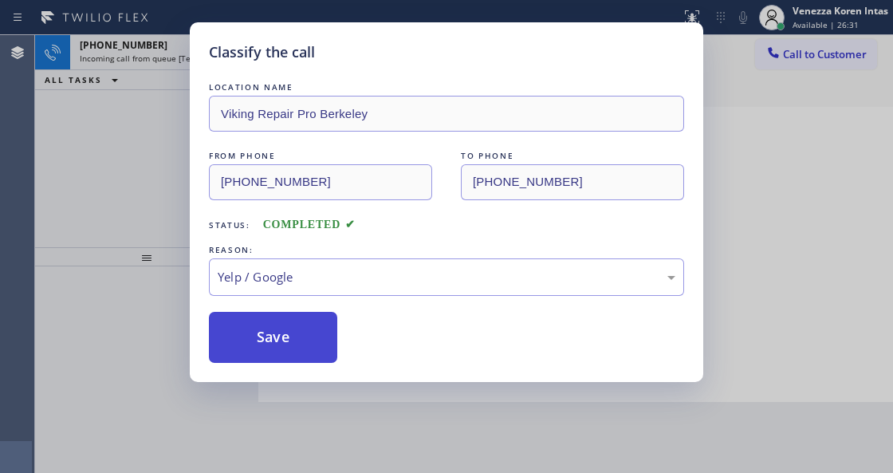
click at [282, 362] on button "Save" at bounding box center [273, 337] width 128 height 51
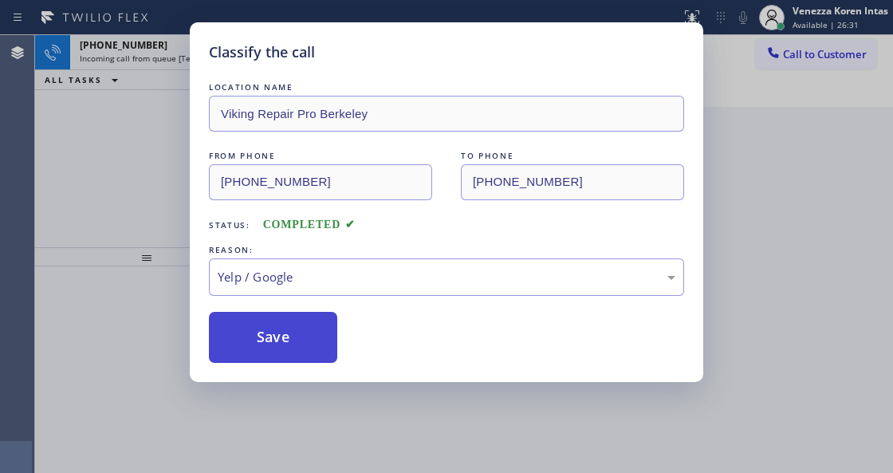
click at [282, 354] on button "Save" at bounding box center [273, 337] width 128 height 51
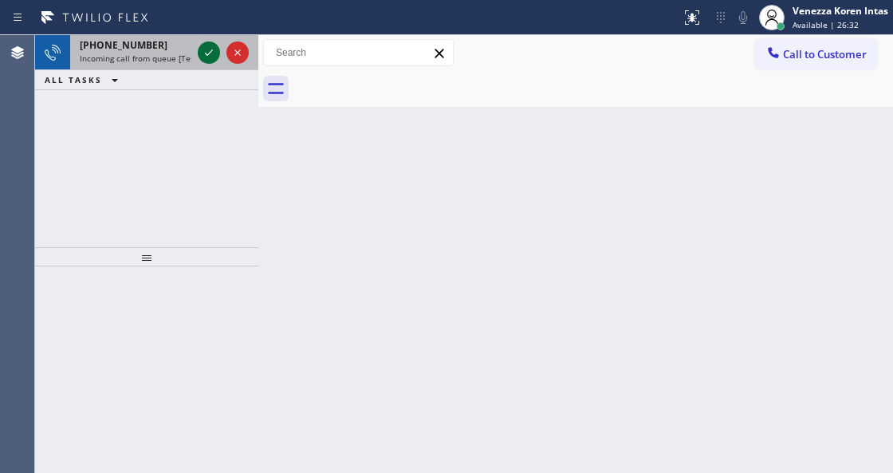
click at [201, 43] on icon at bounding box center [208, 52] width 19 height 19
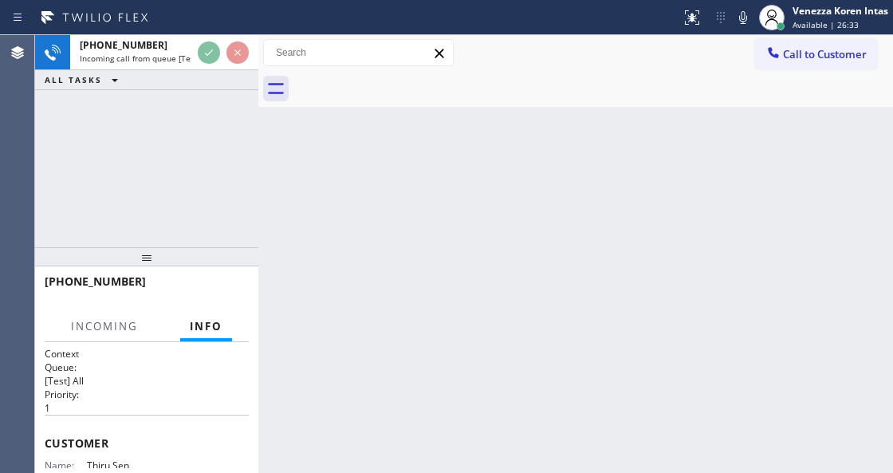
scroll to position [212, 0]
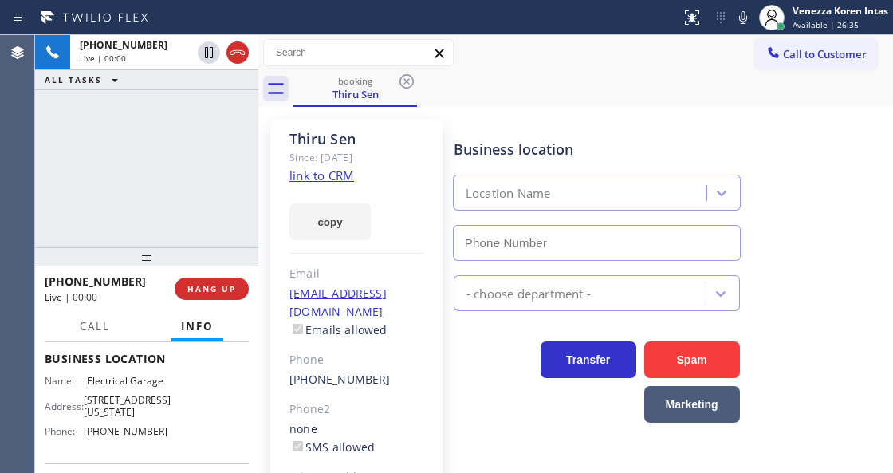
type input "(844) 502-1411"
click at [336, 174] on link "link to CRM" at bounding box center [321, 175] width 65 height 16
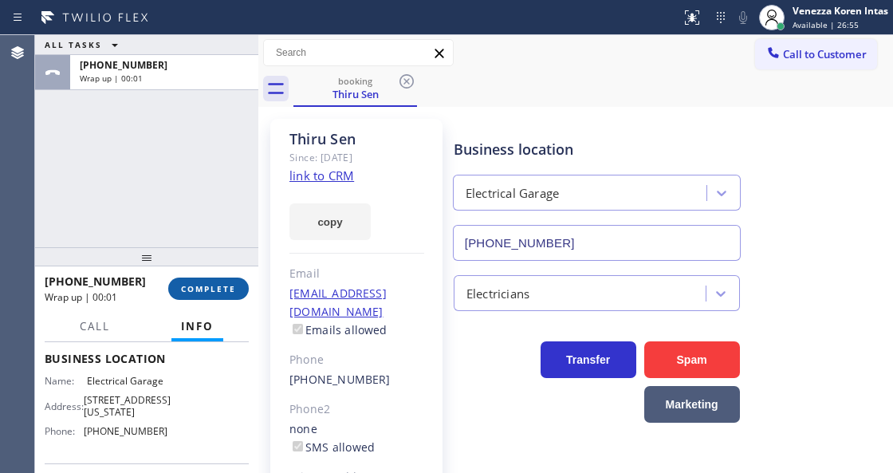
click at [215, 288] on span "COMPLETE" at bounding box center [208, 288] width 55 height 11
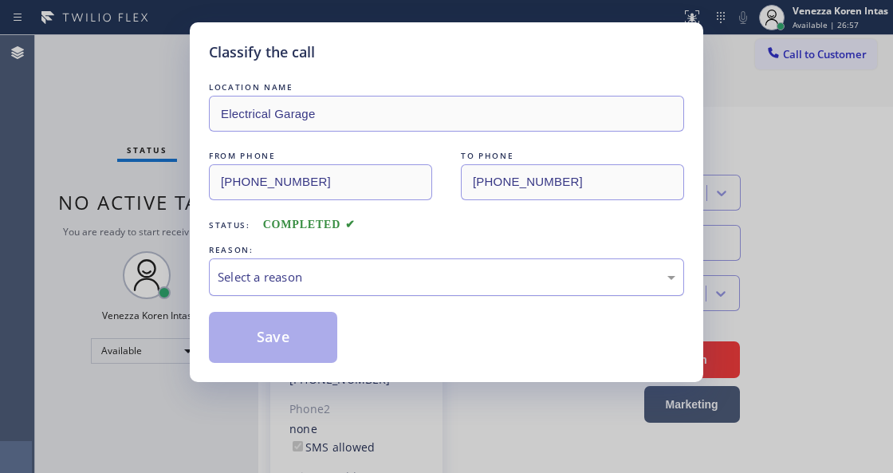
click at [325, 279] on div "Select a reason" at bounding box center [447, 277] width 458 height 18
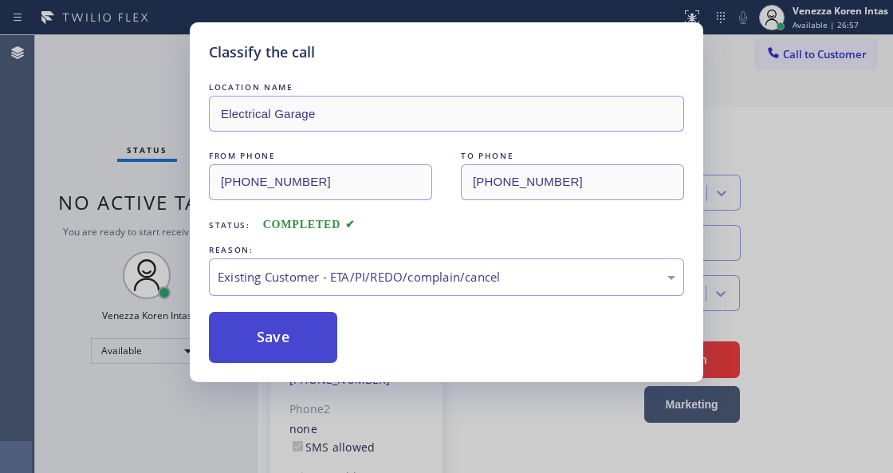
click at [303, 324] on button "Save" at bounding box center [273, 337] width 128 height 51
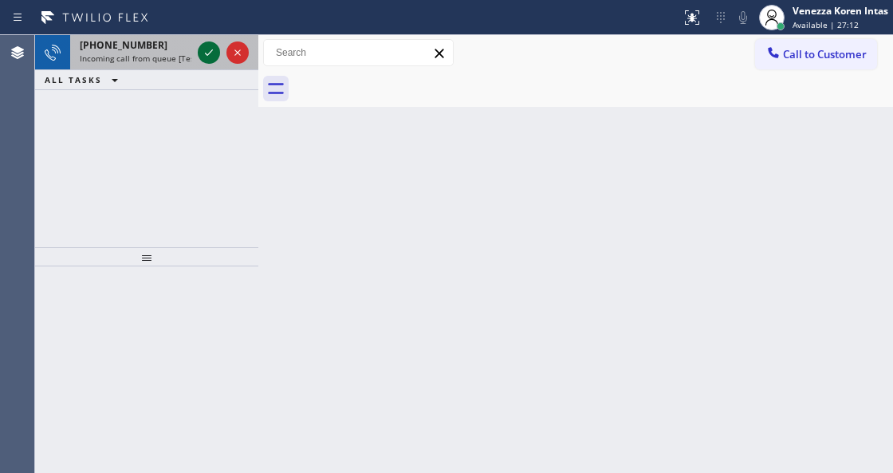
click at [202, 56] on icon at bounding box center [208, 52] width 19 height 19
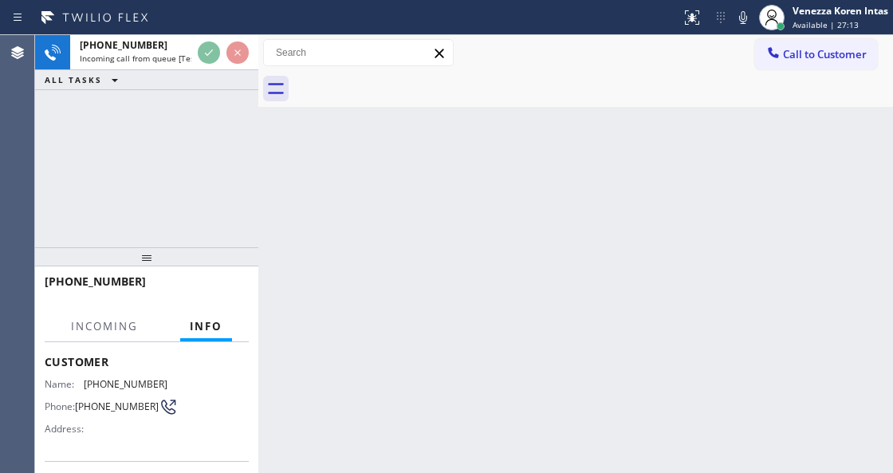
scroll to position [212, 0]
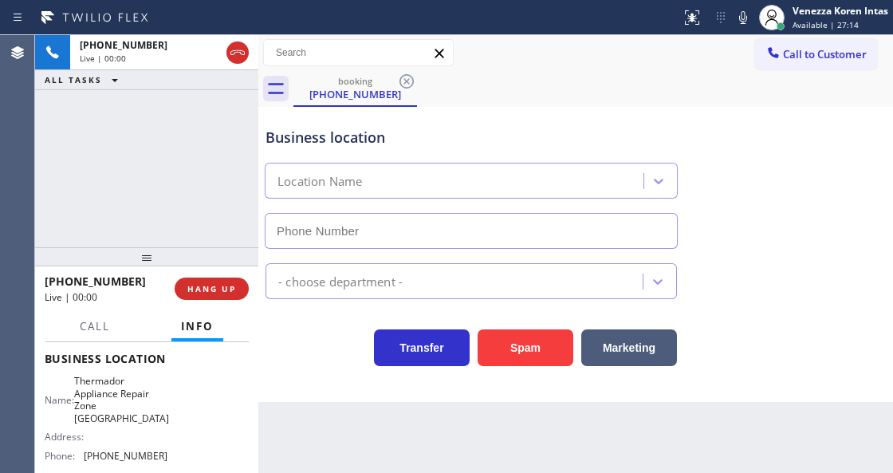
type input "(949) 894-4034"
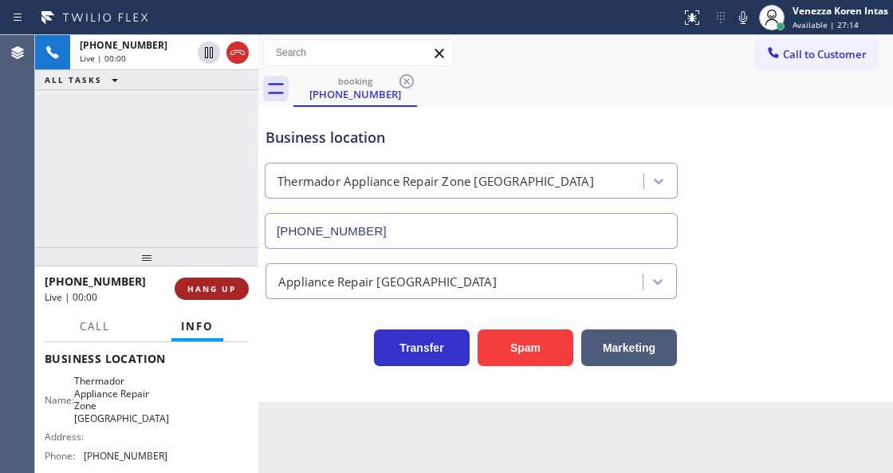
click at [204, 298] on button "HANG UP" at bounding box center [212, 288] width 74 height 22
click at [207, 286] on span "HANG UP" at bounding box center [211, 288] width 49 height 11
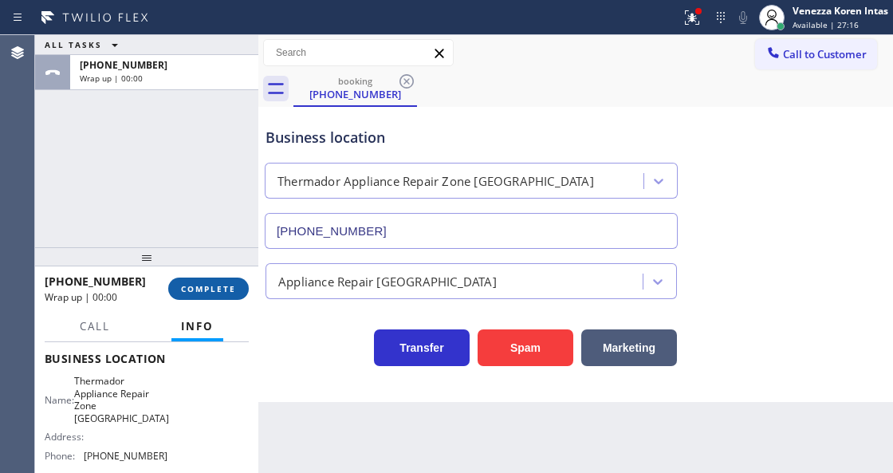
click at [207, 286] on span "COMPLETE" at bounding box center [208, 288] width 55 height 11
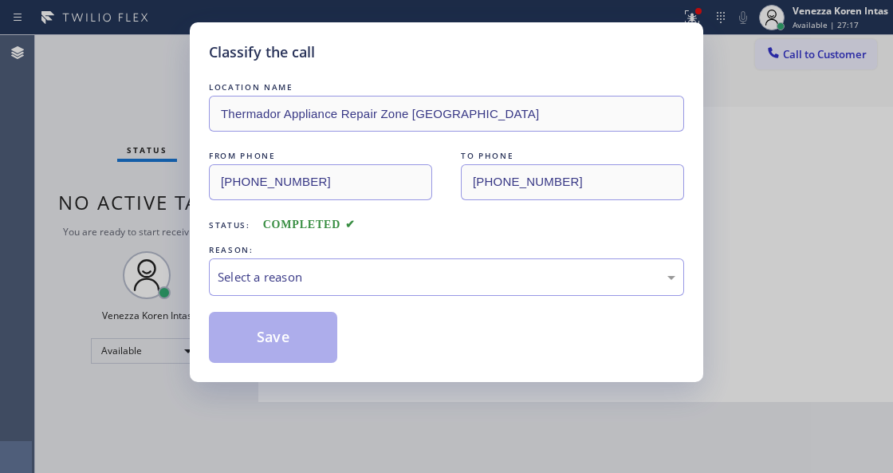
click at [346, 289] on div "Select a reason" at bounding box center [446, 276] width 475 height 37
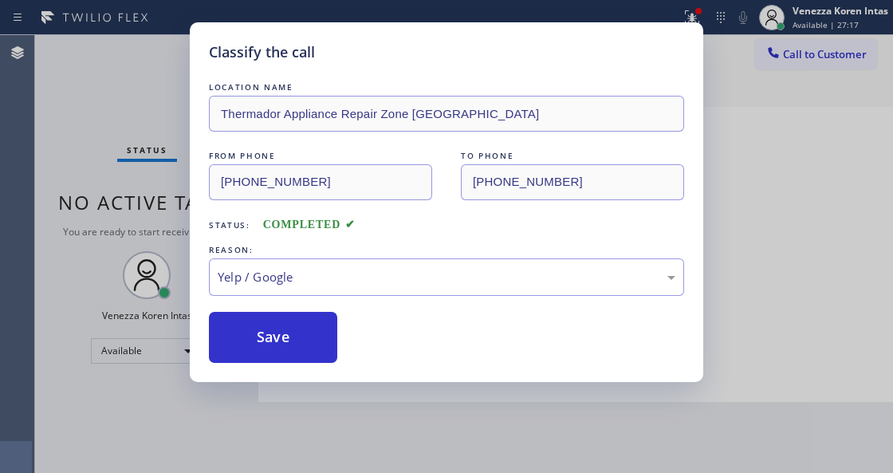
click at [269, 375] on div "Classify the call LOCATION NAME Thermador Appliance Repair Zone Irvine FROM PHO…" at bounding box center [446, 202] width 513 height 360
click at [284, 335] on button "Save" at bounding box center [273, 337] width 128 height 51
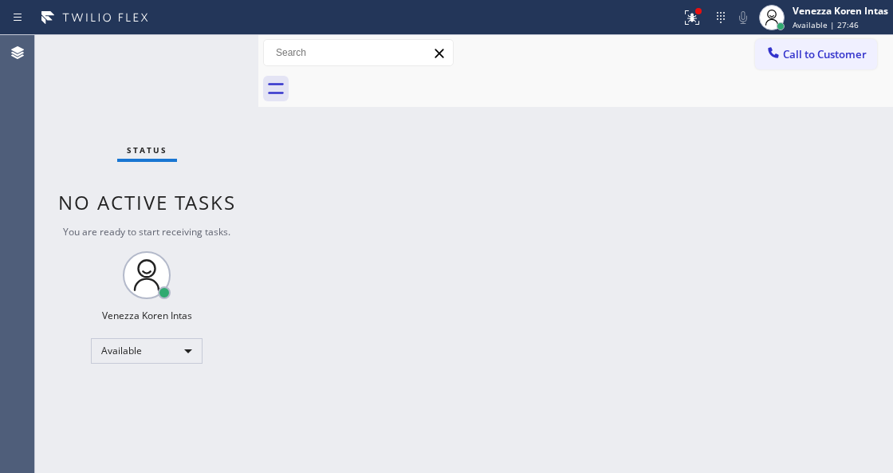
click at [184, 72] on div "Status No active tasks You are ready to start receiving tasks. Venezza Koren In…" at bounding box center [146, 254] width 223 height 438
click at [184, 71] on div "Status No active tasks You are ready to start receiving tasks. Venezza Koren In…" at bounding box center [146, 254] width 223 height 438
click at [214, 53] on div "Status No active tasks You are ready to start receiving tasks. Venezza Koren In…" at bounding box center [146, 254] width 223 height 438
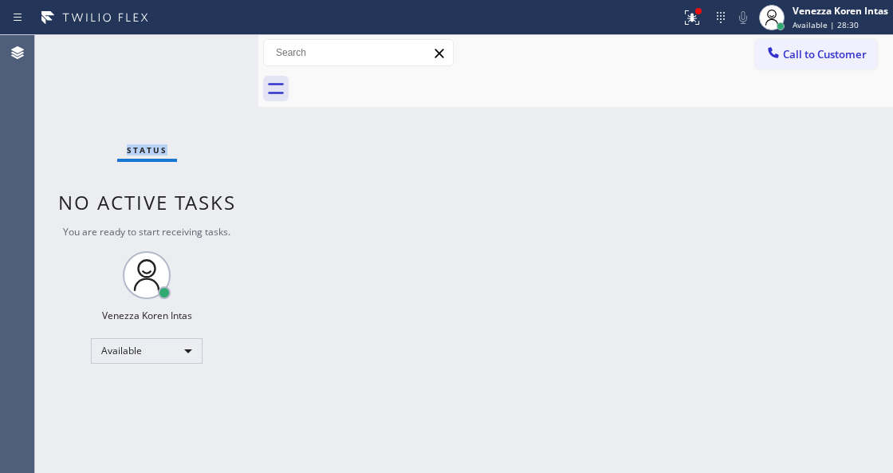
click at [214, 53] on div "Status No active tasks You are ready to start receiving tasks. Venezza Koren In…" at bounding box center [146, 254] width 223 height 438
click at [206, 53] on div "Status No active tasks You are ready to start receiving tasks. Venezza Koren In…" at bounding box center [146, 254] width 223 height 438
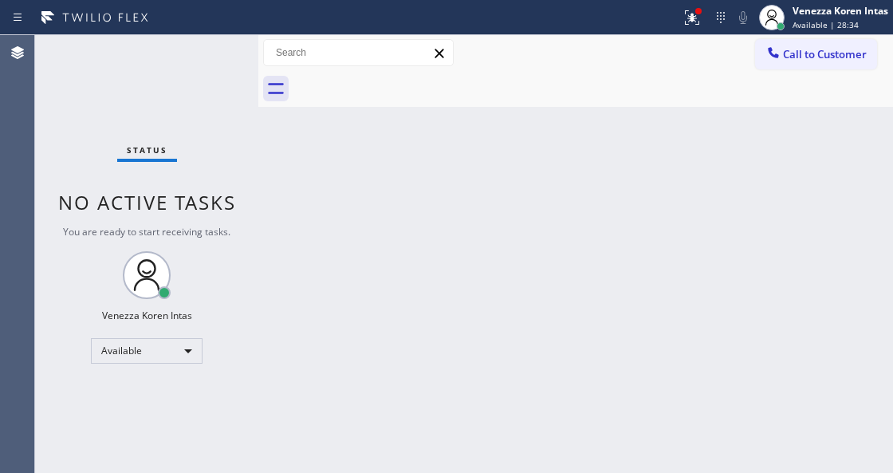
click at [206, 53] on div "Status No active tasks You are ready to start receiving tasks. Venezza Koren In…" at bounding box center [146, 254] width 223 height 438
drag, startPoint x: 151, startPoint y: 61, endPoint x: 163, endPoint y: 70, distance: 14.7
click at [151, 61] on div "Status No active tasks You are ready to start receiving tasks. Venezza Koren In…" at bounding box center [146, 254] width 223 height 438
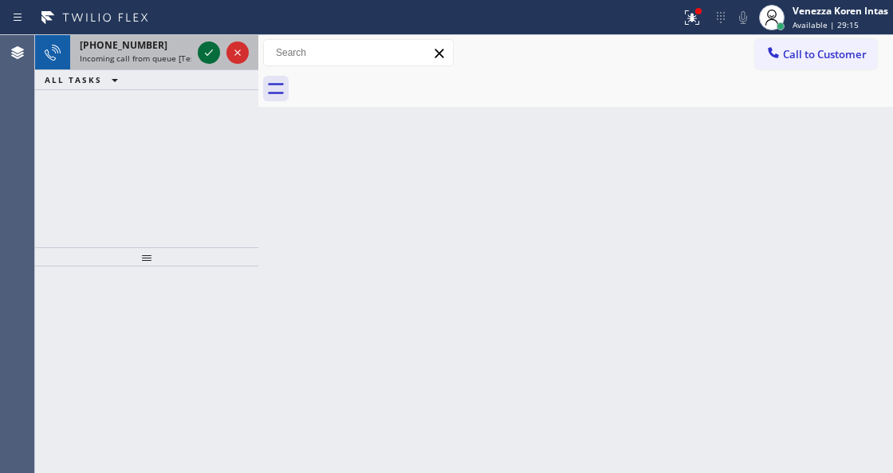
click at [199, 56] on icon at bounding box center [208, 52] width 19 height 19
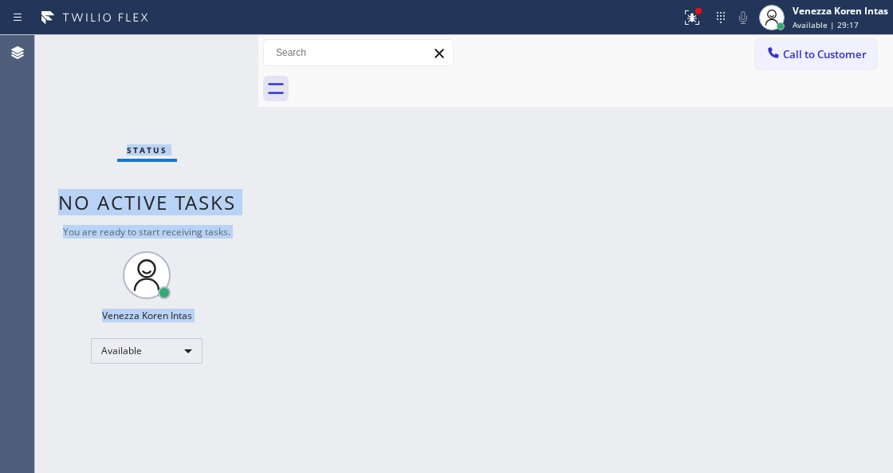
click at [205, 54] on div "Status No active tasks You are ready to start receiving tasks. Venezza Koren In…" at bounding box center [146, 254] width 223 height 438
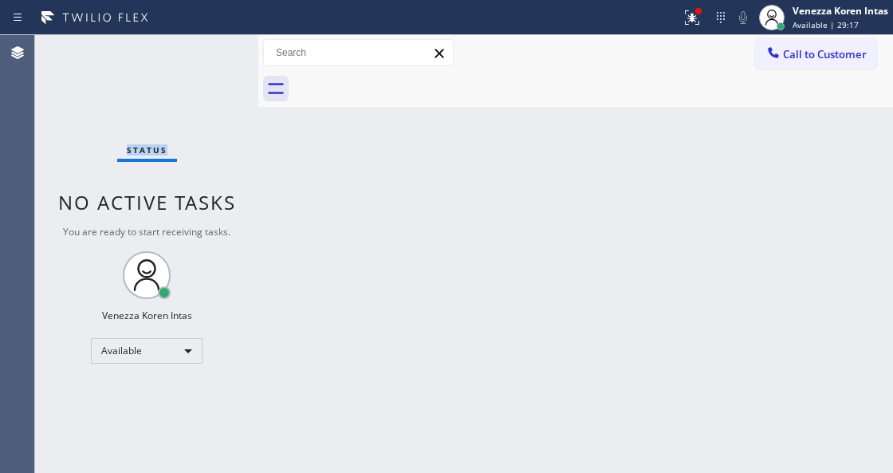
click at [205, 54] on div "Status No active tasks You are ready to start receiving tasks. Venezza Koren In…" at bounding box center [146, 254] width 223 height 438
click at [676, 22] on div at bounding box center [691, 17] width 35 height 19
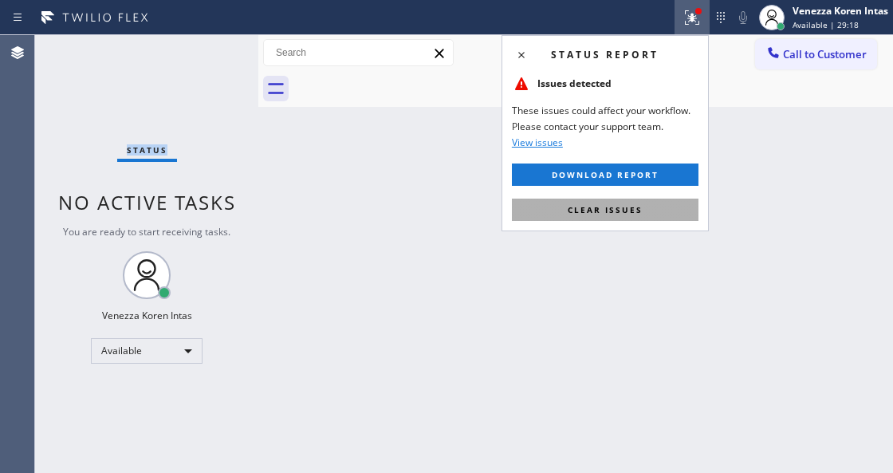
click at [620, 208] on span "Clear issues" at bounding box center [605, 209] width 75 height 11
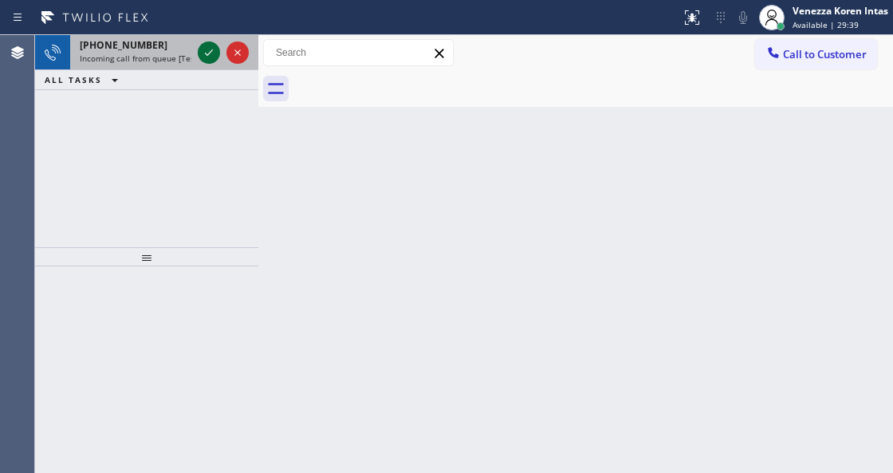
click at [210, 57] on icon at bounding box center [208, 52] width 19 height 19
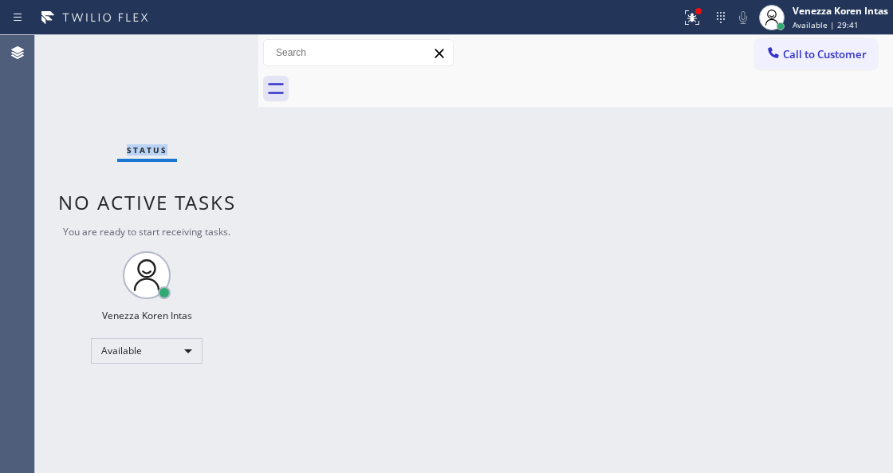
click at [210, 57] on div "Status No active tasks You are ready to start receiving tasks. Venezza Koren In…" at bounding box center [146, 254] width 223 height 438
click at [695, 22] on icon at bounding box center [691, 17] width 19 height 19
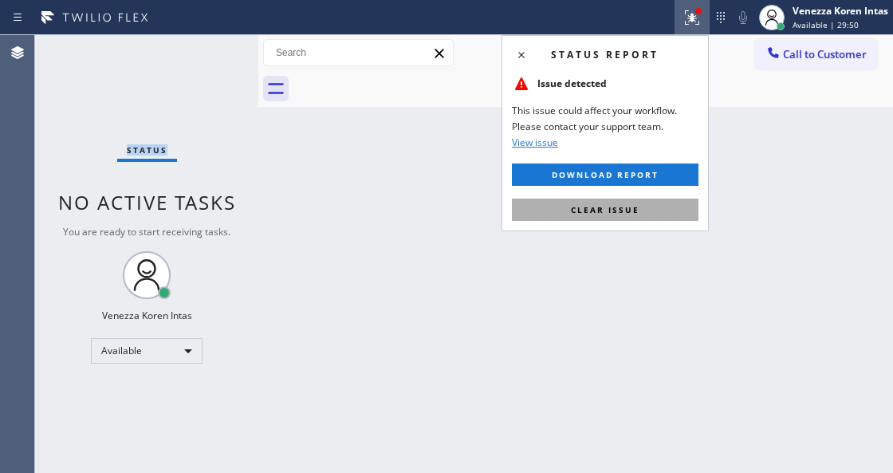
click at [639, 210] on button "Clear issue" at bounding box center [605, 210] width 187 height 22
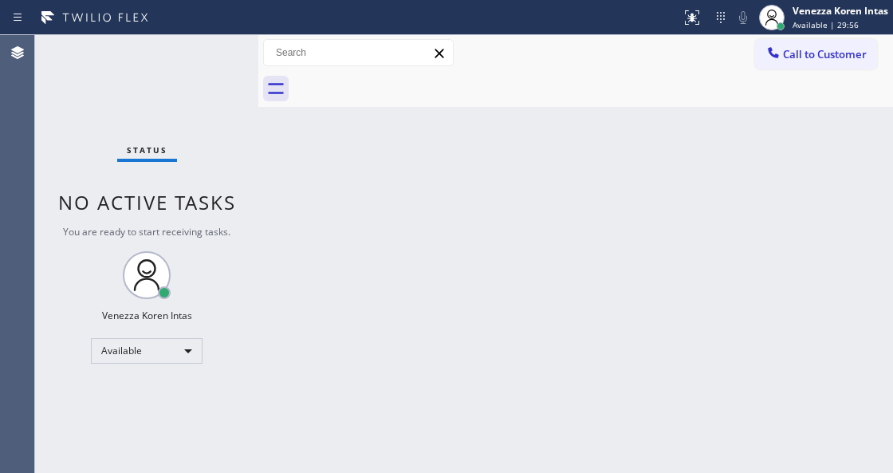
click at [487, 115] on div "Back to Dashboard Change Sender ID Customers Technicians Select a contact Outbo…" at bounding box center [575, 254] width 635 height 438
drag, startPoint x: 491, startPoint y: 139, endPoint x: 439, endPoint y: 308, distance: 176.8
click at [488, 148] on div "Back to Dashboard Change Sender ID Customers Technicians Select a contact Outbo…" at bounding box center [575, 254] width 635 height 438
drag, startPoint x: 263, startPoint y: 258, endPoint x: 254, endPoint y: 238, distance: 22.5
click at [254, 238] on div "Status No active tasks You are ready to start receiving tasks. Venezza Koren In…" at bounding box center [464, 254] width 858 height 438
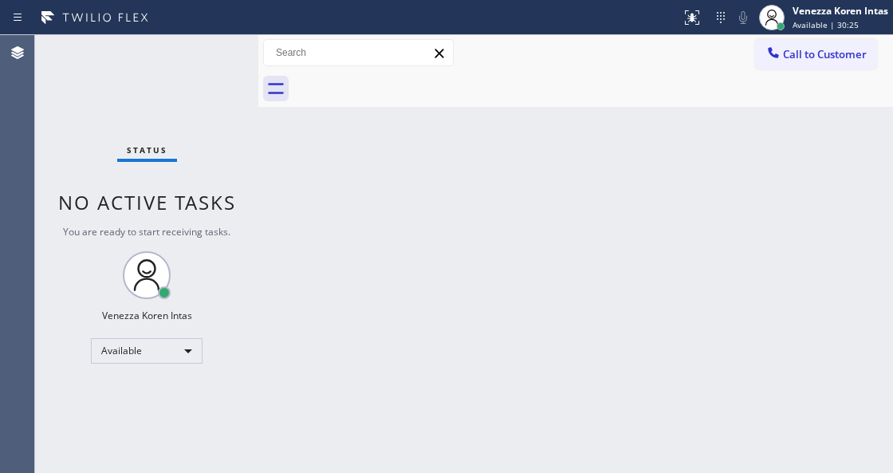
drag, startPoint x: 217, startPoint y: 132, endPoint x: 209, endPoint y: 107, distance: 26.7
click at [212, 121] on div "Status No active tasks You are ready to start receiving tasks. Venezza Koren In…" at bounding box center [146, 254] width 223 height 438
click at [210, 65] on div "Status No active tasks You are ready to start receiving tasks. Venezza Koren In…" at bounding box center [146, 254] width 223 height 438
click at [199, 57] on div "Status No active tasks You are ready to start receiving tasks. Venezza Koren In…" at bounding box center [146, 254] width 223 height 438
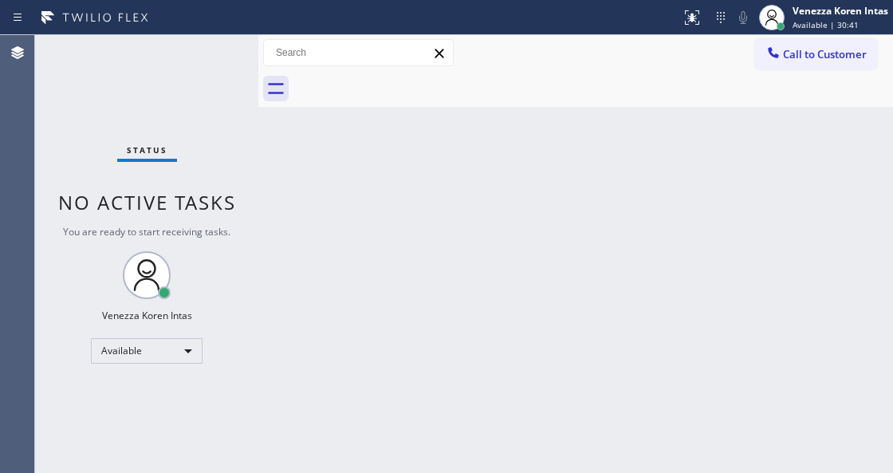
click at [202, 57] on div "Status No active tasks You are ready to start receiving tasks. Venezza Koren In…" at bounding box center [146, 254] width 223 height 438
click at [236, 234] on div "Status No active tasks You are ready to start receiving tasks. Venezza Koren In…" at bounding box center [146, 254] width 223 height 438
click at [189, 65] on div "Status No active tasks You are ready to start receiving tasks. Venezza Koren In…" at bounding box center [146, 254] width 223 height 438
click at [188, 60] on div "Status No active tasks You are ready to start receiving tasks. Venezza Koren In…" at bounding box center [146, 254] width 223 height 438
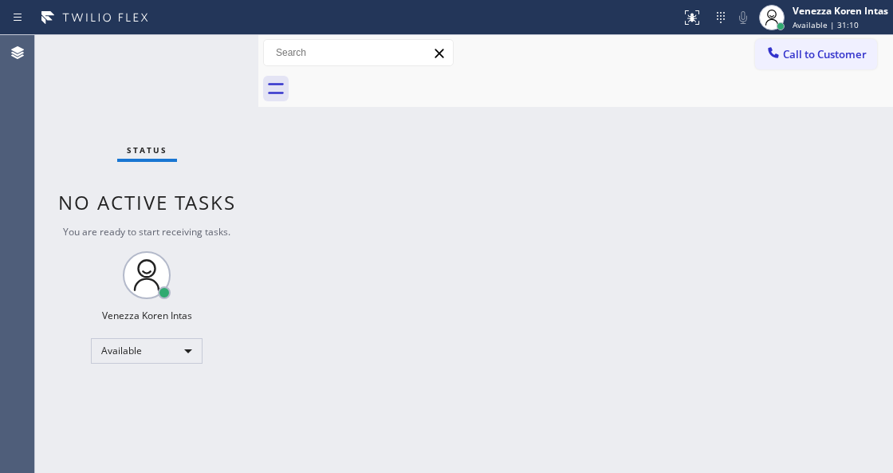
click at [188, 60] on div "Status No active tasks You are ready to start receiving tasks. Venezza Koren In…" at bounding box center [146, 254] width 223 height 438
click at [204, 65] on div "Status No active tasks You are ready to start receiving tasks. Venezza Koren In…" at bounding box center [146, 254] width 223 height 438
click at [18, 115] on div "Agent Desktop" at bounding box center [17, 254] width 34 height 438
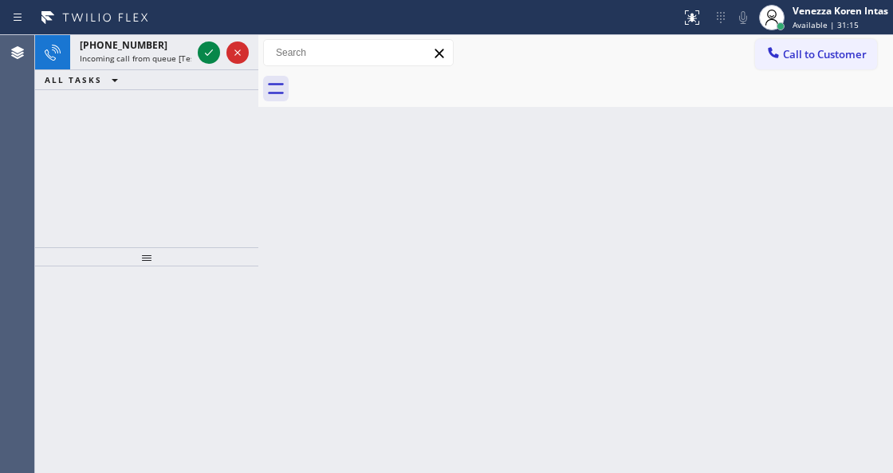
click at [222, 66] on div at bounding box center [223, 52] width 57 height 35
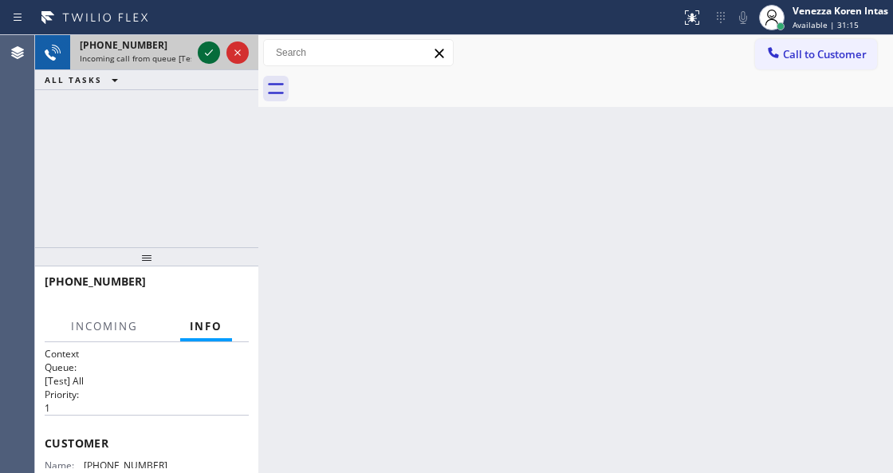
click at [209, 45] on icon at bounding box center [208, 52] width 19 height 19
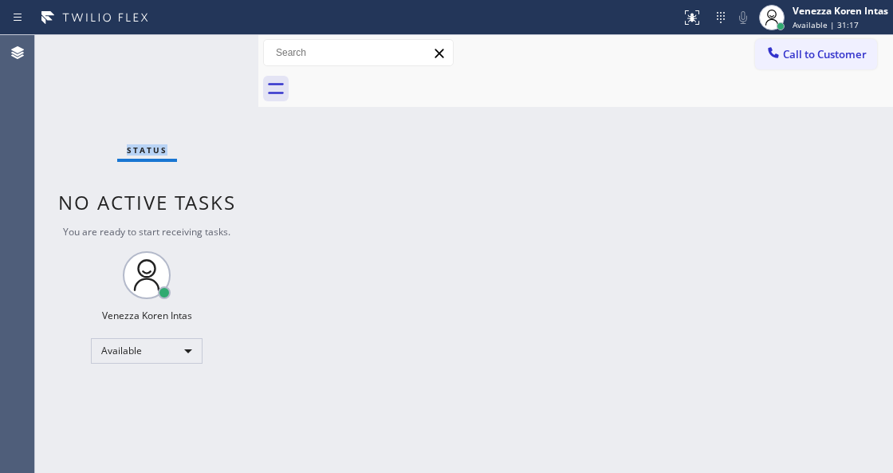
click at [209, 50] on div "Status No active tasks You are ready to start receiving tasks. Venezza Koren In…" at bounding box center [146, 254] width 223 height 438
click at [463, 335] on div "Back to Dashboard Change Sender ID Customers Technicians Select a contact Outbo…" at bounding box center [575, 254] width 635 height 438
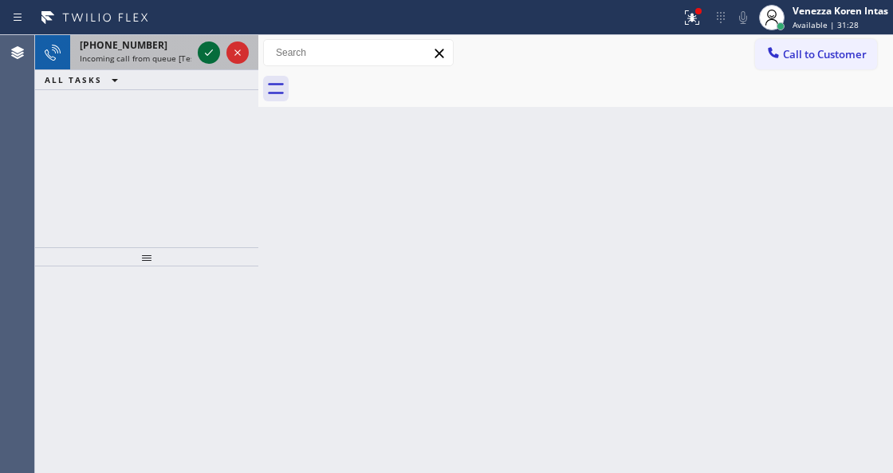
click at [210, 57] on icon at bounding box center [208, 52] width 19 height 19
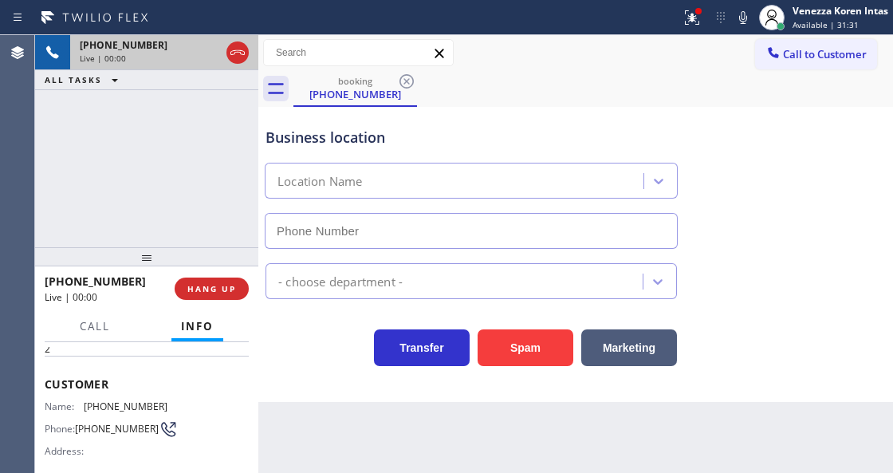
scroll to position [159, 0]
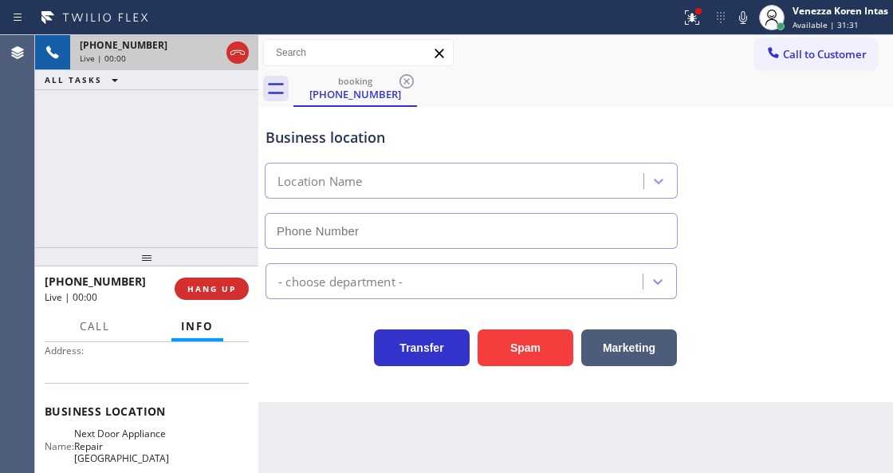
type input "(213) 263-5058"
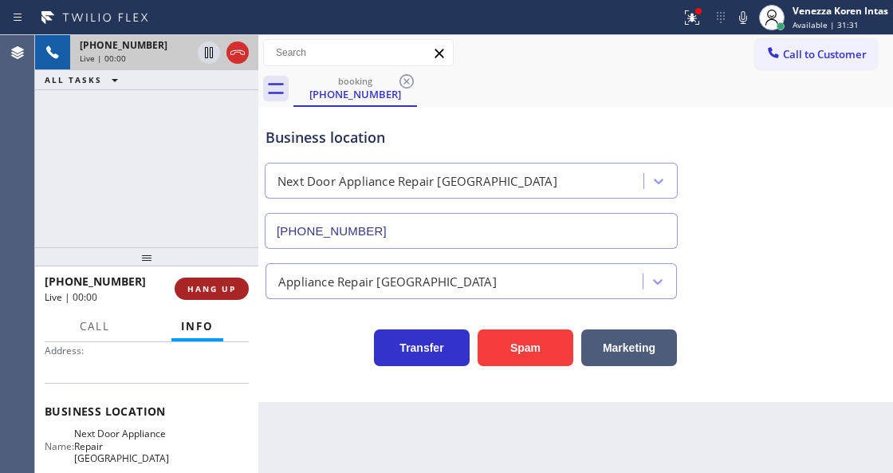
click at [218, 295] on button "HANG UP" at bounding box center [212, 288] width 74 height 22
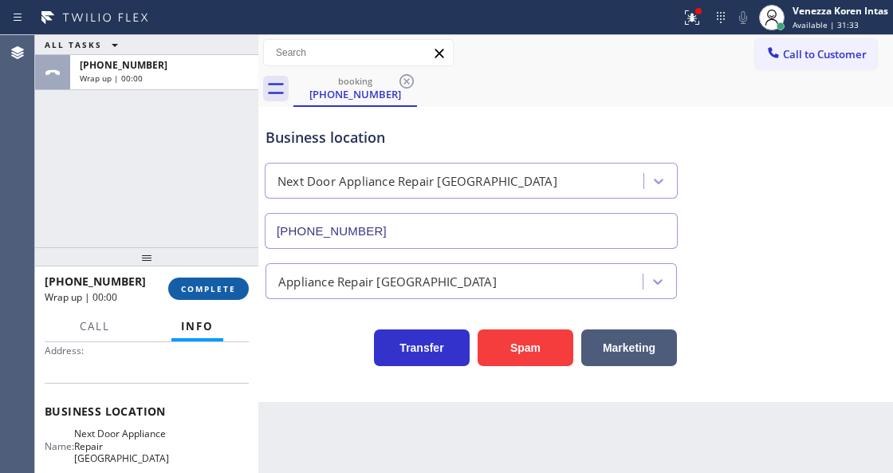
click at [218, 295] on button "COMPLETE" at bounding box center [208, 288] width 81 height 22
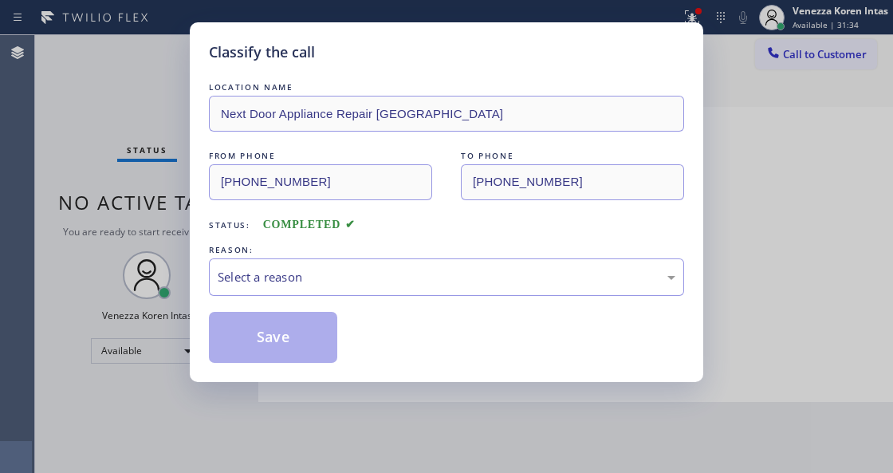
click at [344, 298] on div "LOCATION NAME Next Door Appliance Repair Palm Springs FROM PHONE (213) 723-6068…" at bounding box center [446, 221] width 475 height 284
click at [334, 273] on div "Select a reason" at bounding box center [447, 277] width 458 height 18
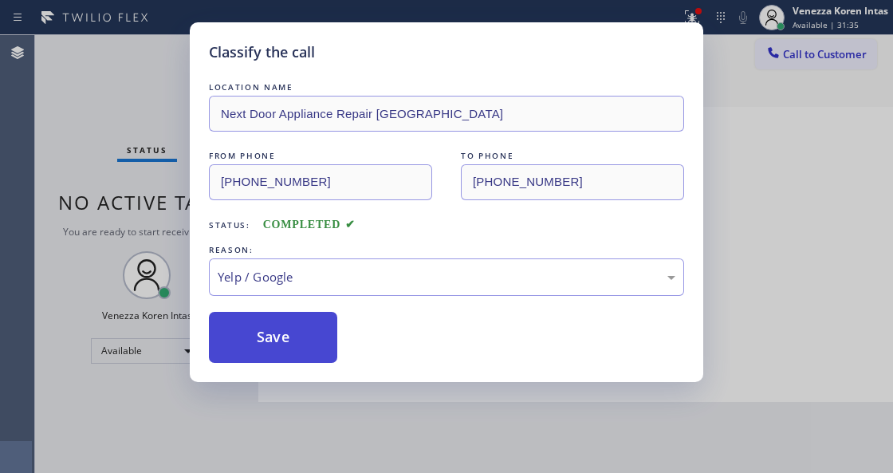
click at [289, 349] on button "Save" at bounding box center [273, 337] width 128 height 51
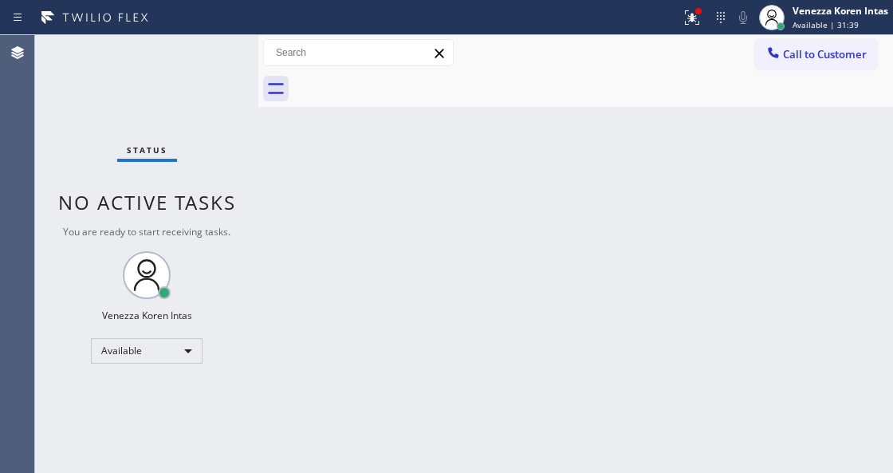
drag, startPoint x: 694, startPoint y: 10, endPoint x: 675, endPoint y: 156, distance: 147.9
click at [695, 15] on div at bounding box center [699, 11] width 10 height 10
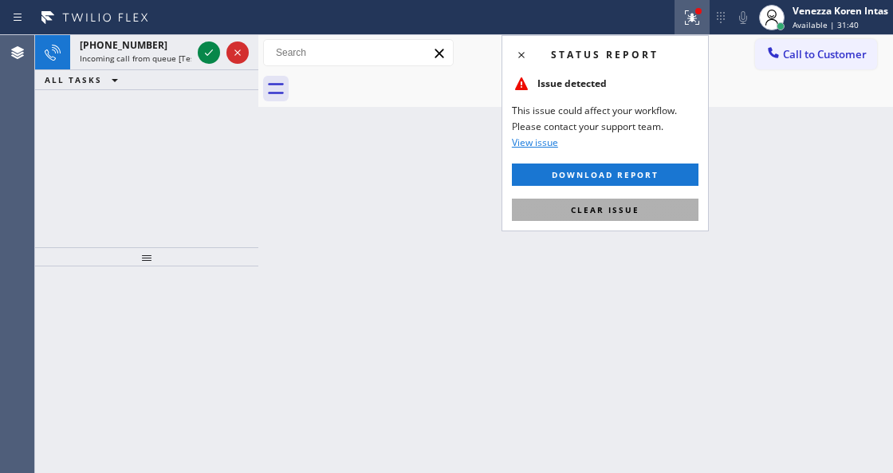
click at [651, 210] on button "Clear issue" at bounding box center [605, 210] width 187 height 22
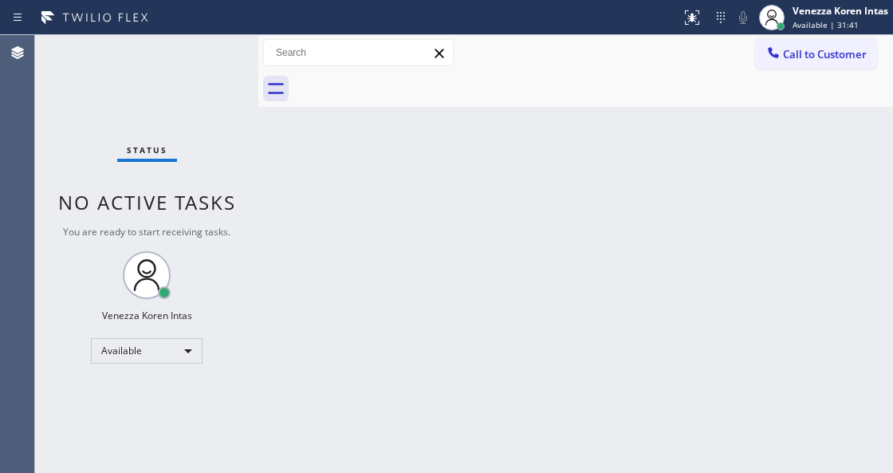
click at [210, 56] on div "Status No active tasks You are ready to start receiving tasks. Venezza Koren In…" at bounding box center [146, 254] width 223 height 438
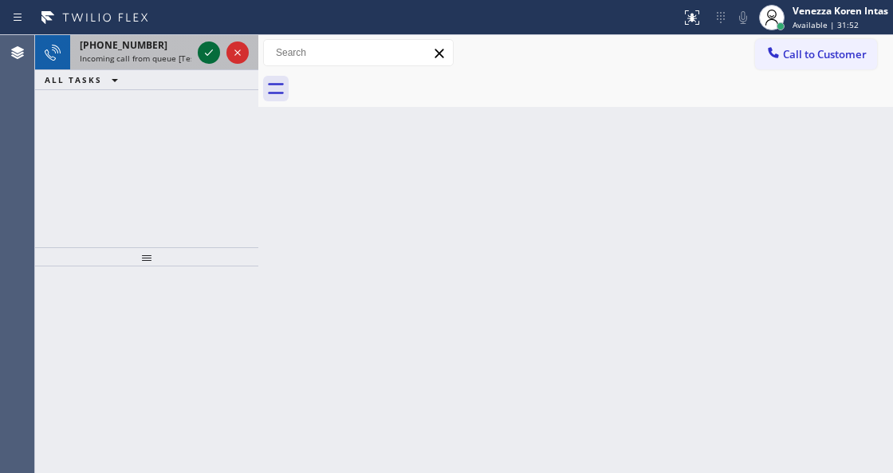
click at [209, 54] on icon at bounding box center [208, 52] width 19 height 19
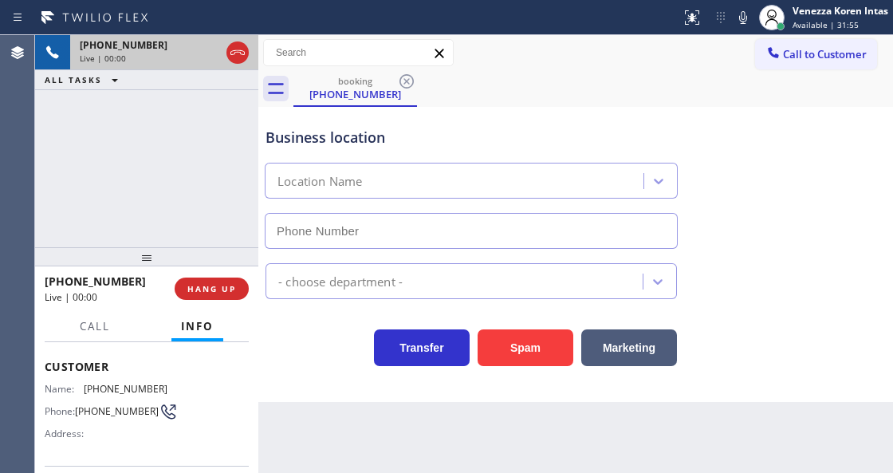
type input "(714) 364-8860"
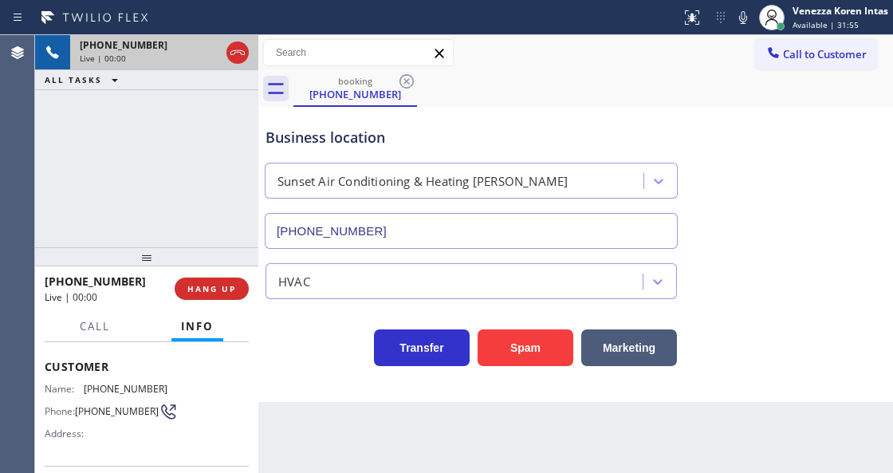
scroll to position [159, 0]
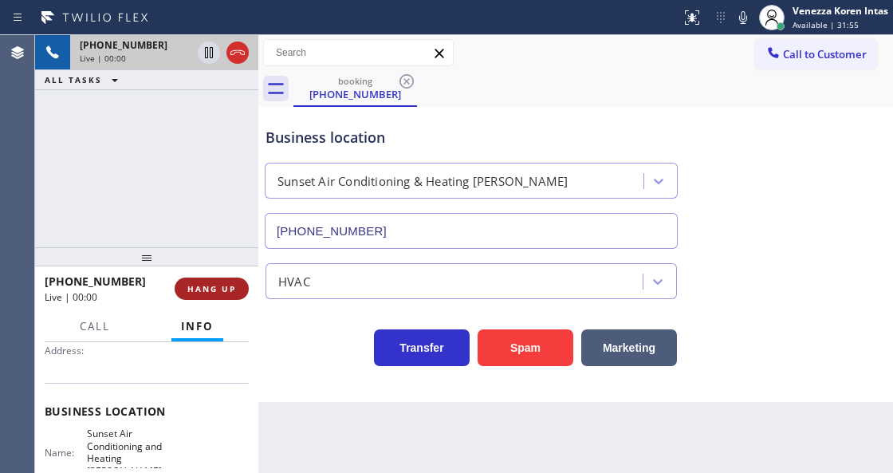
click at [225, 277] on button "HANG UP" at bounding box center [212, 288] width 74 height 22
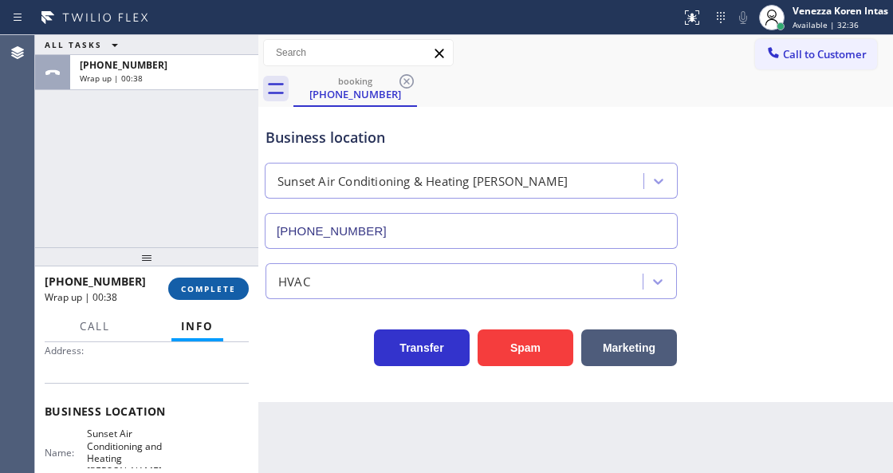
click at [224, 284] on span "COMPLETE" at bounding box center [208, 288] width 55 height 11
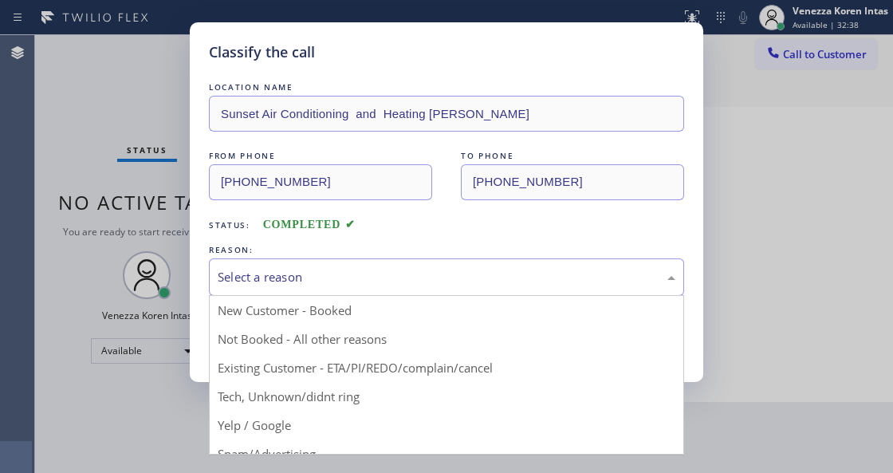
click at [276, 289] on div "Select a reason" at bounding box center [446, 276] width 475 height 37
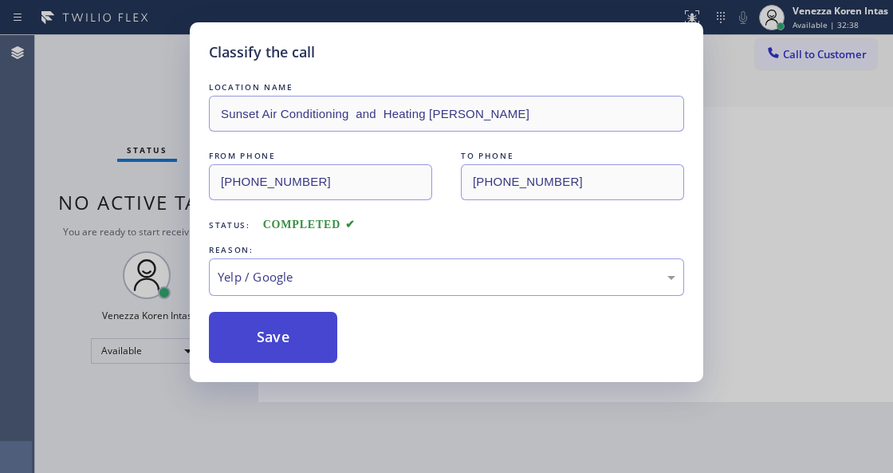
click at [266, 351] on button "Save" at bounding box center [273, 337] width 128 height 51
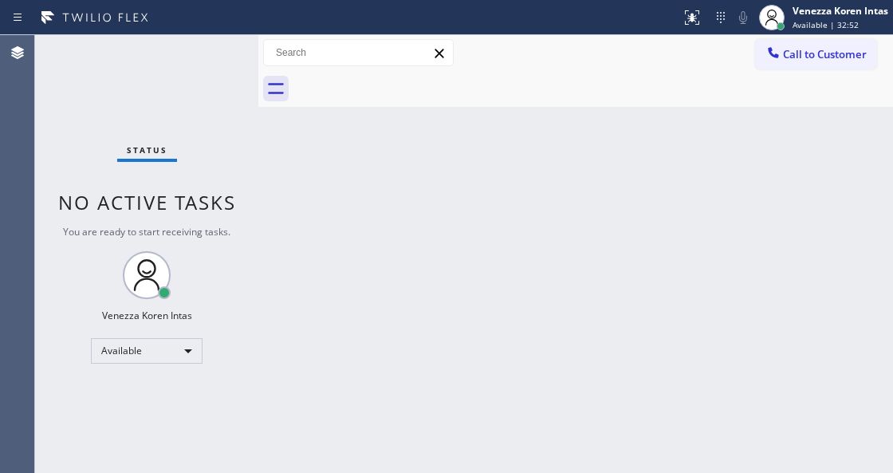
click at [187, 205] on span "No active tasks" at bounding box center [147, 202] width 178 height 26
drag, startPoint x: 229, startPoint y: 55, endPoint x: 215, endPoint y: 50, distance: 14.4
click at [219, 53] on div "Status No active tasks You are ready to start receiving tasks. Venezza Koren In…" at bounding box center [146, 254] width 223 height 438
click at [212, 48] on div "Status No active tasks You are ready to start receiving tasks. Venezza Koren In…" at bounding box center [146, 254] width 223 height 438
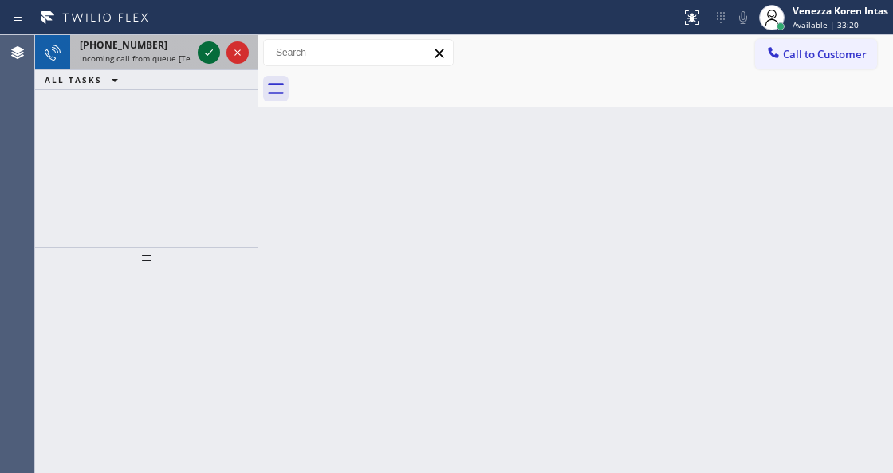
click at [212, 48] on icon at bounding box center [208, 52] width 19 height 19
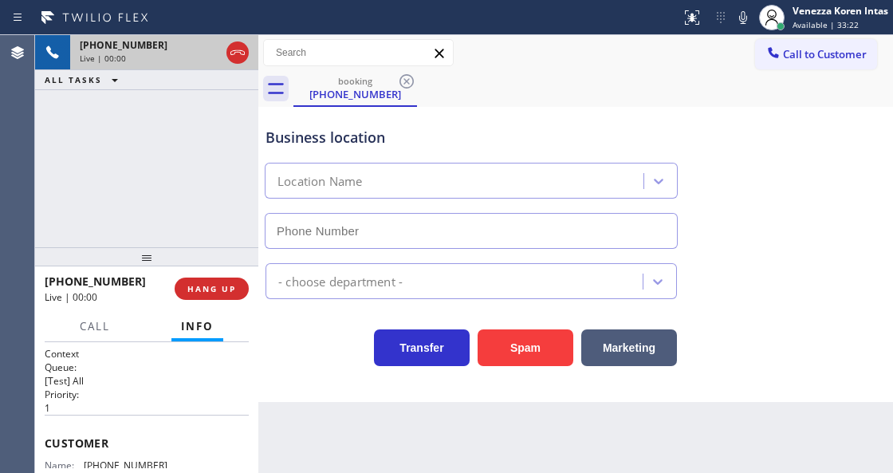
type input "(631) 203-1974"
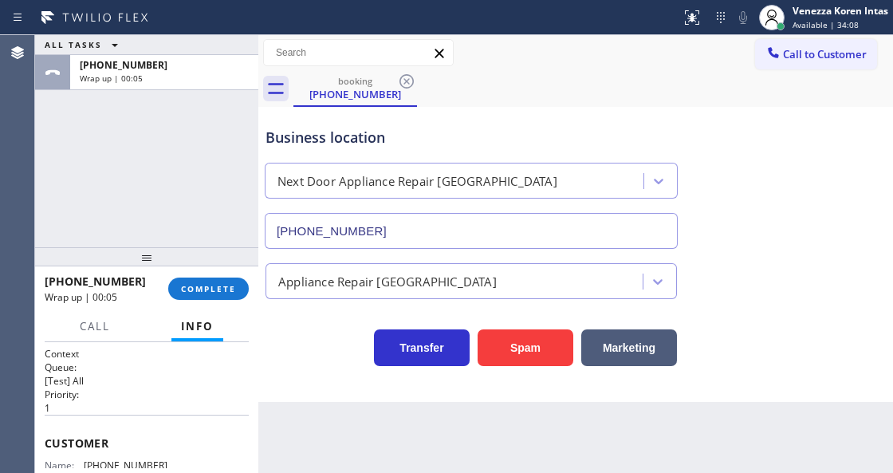
click at [220, 275] on div "+15034325111 Wrap up | 00:05 COMPLETE" at bounding box center [147, 288] width 204 height 41
click at [225, 280] on button "COMPLETE" at bounding box center [208, 288] width 81 height 22
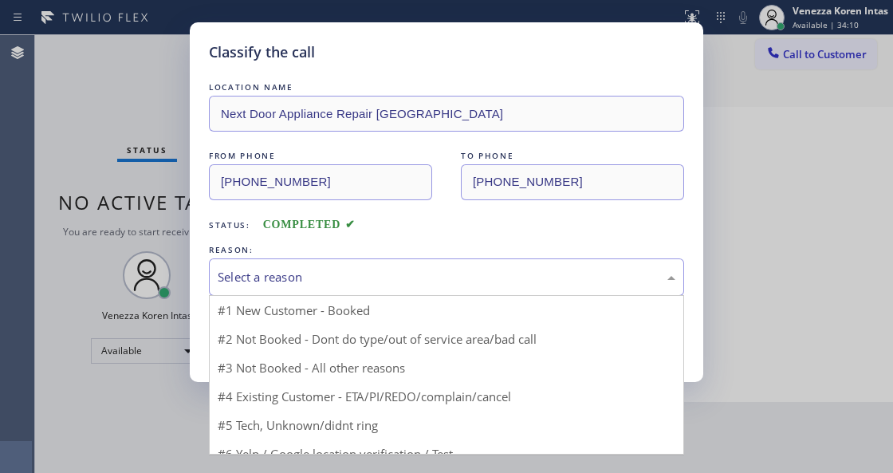
click at [346, 282] on div "Select a reason" at bounding box center [447, 277] width 458 height 18
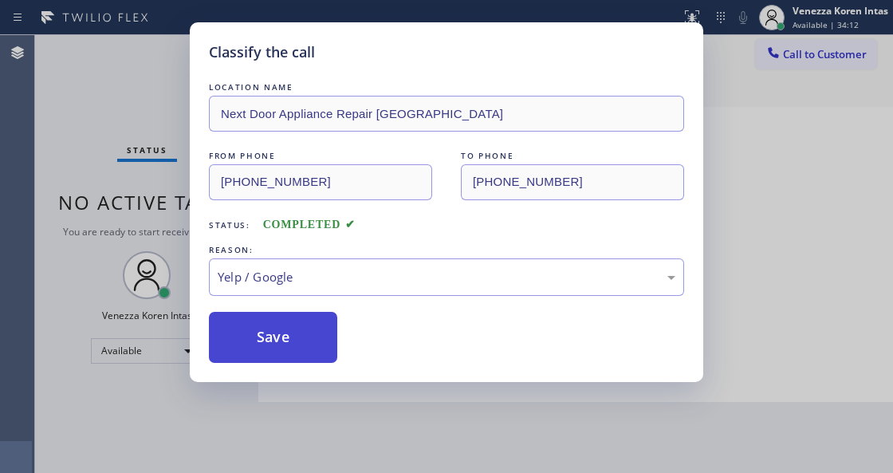
click at [298, 346] on button "Save" at bounding box center [273, 337] width 128 height 51
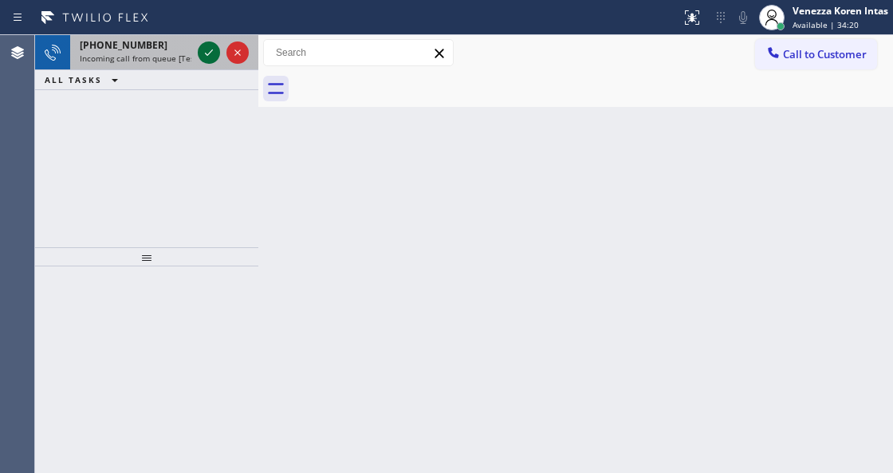
click at [210, 54] on icon at bounding box center [208, 52] width 19 height 19
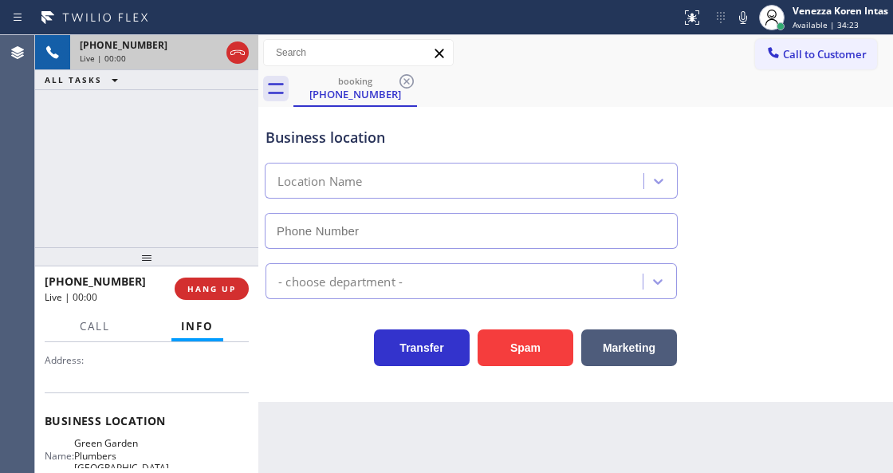
type input "(949) 635-4744"
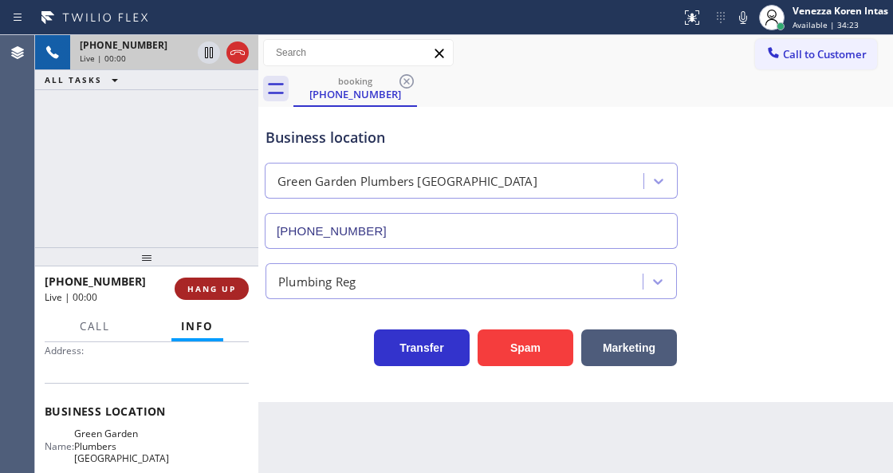
click at [222, 284] on span "HANG UP" at bounding box center [211, 288] width 49 height 11
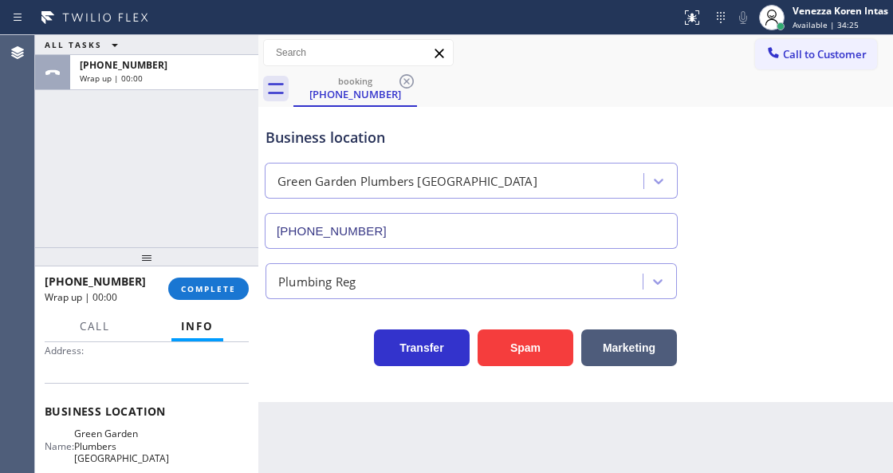
drag, startPoint x: 163, startPoint y: 253, endPoint x: 163, endPoint y: 238, distance: 14.4
click at [163, 247] on div at bounding box center [146, 256] width 223 height 19
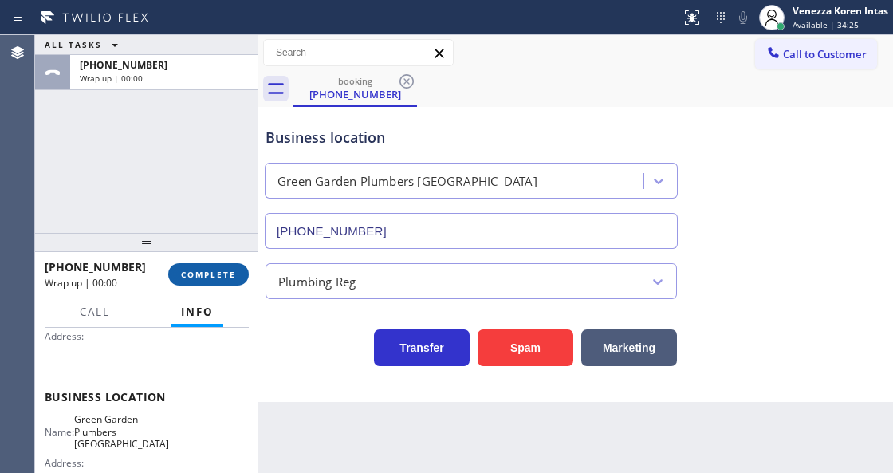
click at [222, 269] on span "COMPLETE" at bounding box center [208, 274] width 55 height 11
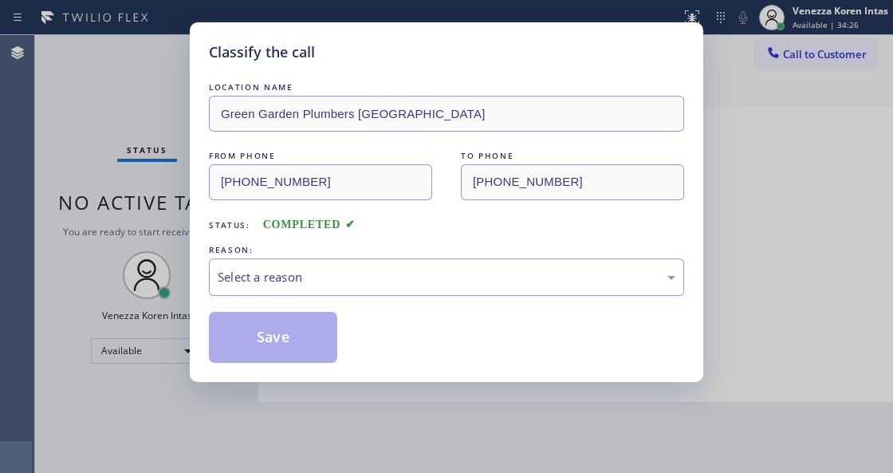
click at [351, 268] on div "Select a reason" at bounding box center [447, 277] width 458 height 18
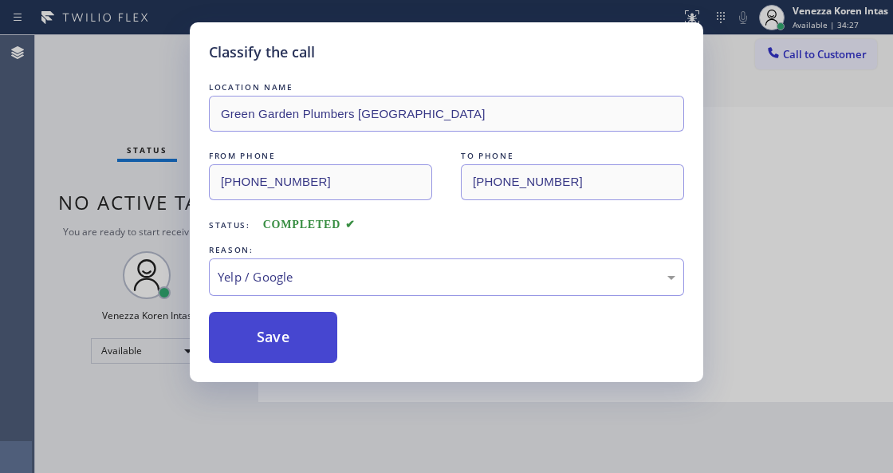
click at [313, 353] on button "Save" at bounding box center [273, 337] width 128 height 51
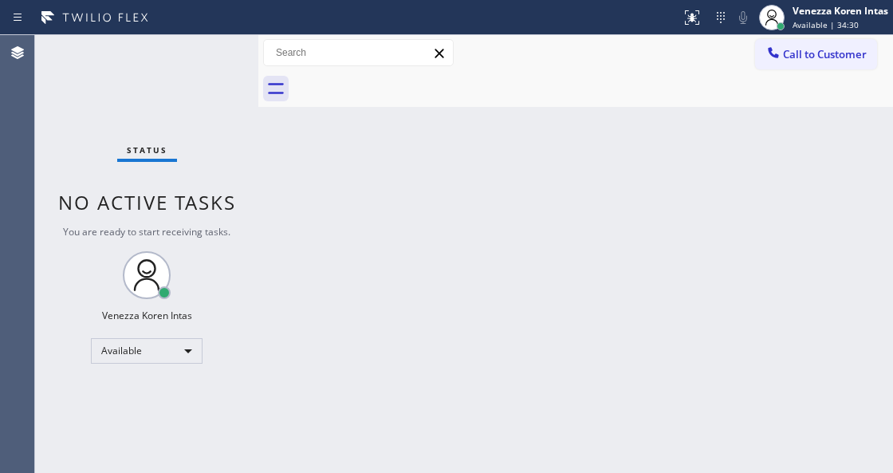
drag, startPoint x: 175, startPoint y: 171, endPoint x: 238, endPoint y: 274, distance: 121.3
click at [175, 171] on div "Status No active tasks You are ready to start receiving tasks. Venezza Koren In…" at bounding box center [146, 254] width 223 height 438
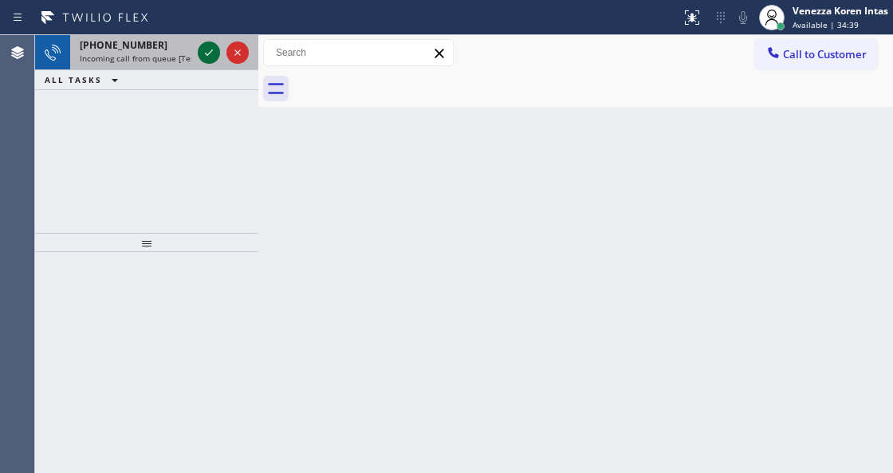
click at [212, 53] on icon at bounding box center [208, 52] width 19 height 19
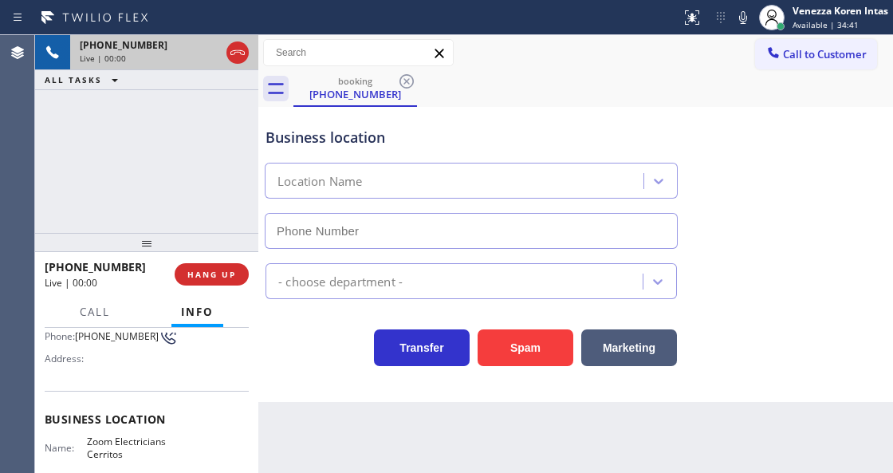
scroll to position [159, 0]
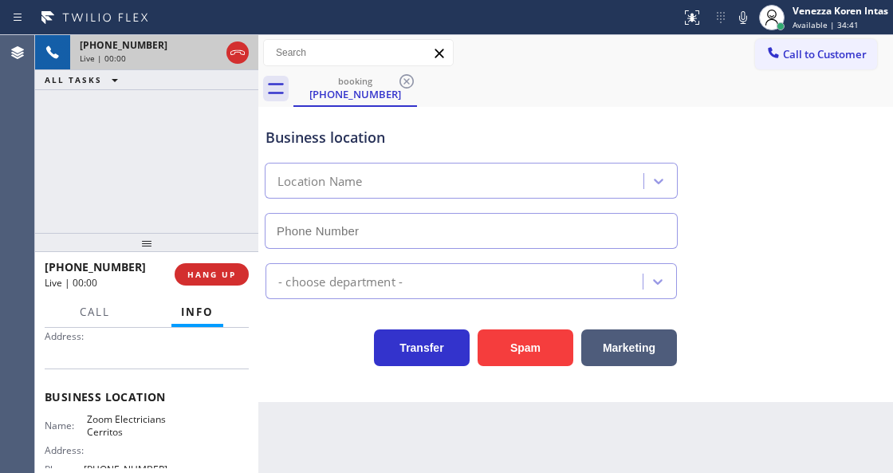
type input "(562) 379-6611"
click at [228, 269] on span "HANG UP" at bounding box center [211, 274] width 49 height 11
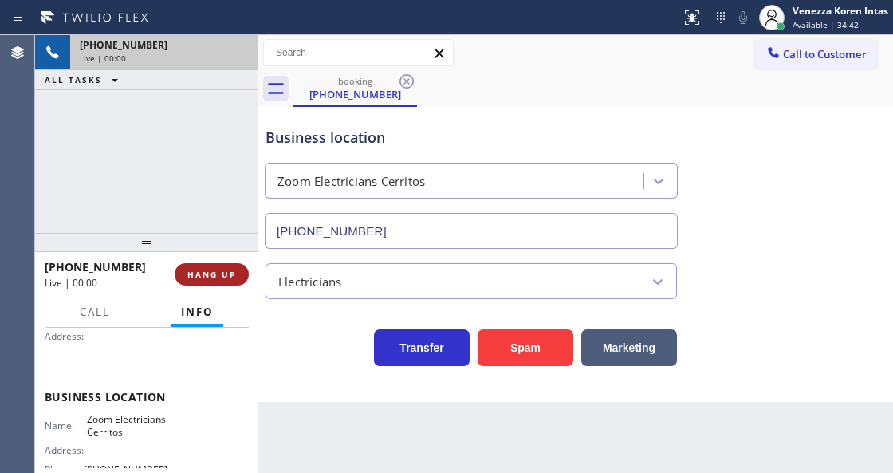
click at [228, 269] on span "HANG UP" at bounding box center [211, 274] width 49 height 11
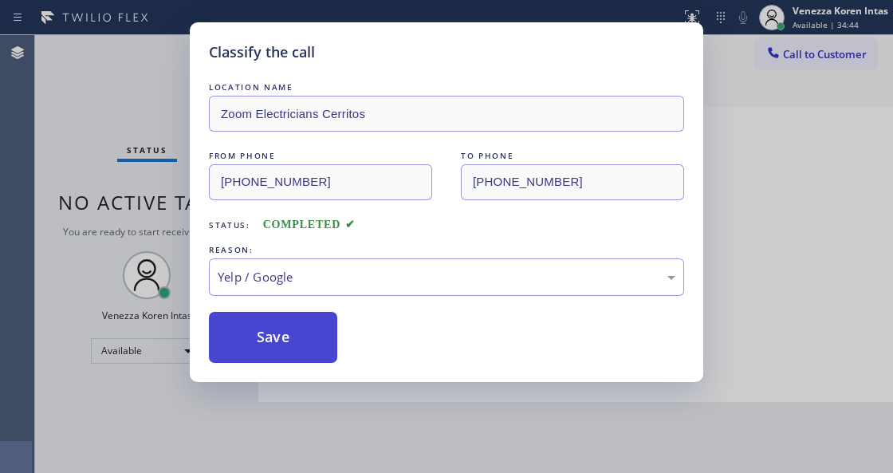
click at [289, 344] on button "Save" at bounding box center [273, 337] width 128 height 51
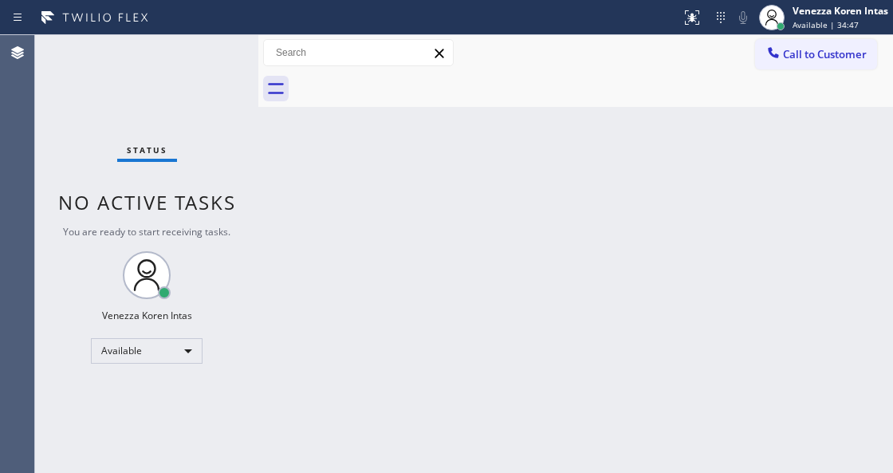
click at [250, 195] on div "Status No active tasks You are ready to start receiving tasks. Venezza Koren In…" at bounding box center [146, 254] width 223 height 438
drag, startPoint x: 186, startPoint y: 131, endPoint x: 235, endPoint y: 88, distance: 65.5
click at [187, 124] on div "Status No active tasks You are ready to start receiving tasks. Venezza Koren In…" at bounding box center [146, 254] width 223 height 438
click at [238, 77] on div "Status No active tasks You are ready to start receiving tasks. Venezza Koren In…" at bounding box center [146, 254] width 223 height 438
click at [223, 61] on div "Status No active tasks You are ready to start receiving tasks. Venezza Koren In…" at bounding box center [146, 254] width 223 height 438
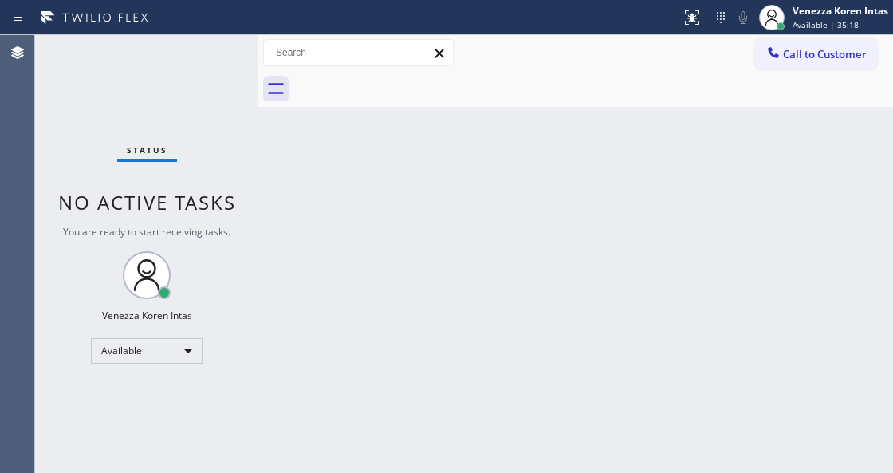
click at [223, 61] on div "Status No active tasks You are ready to start receiving tasks. Venezza Koren In…" at bounding box center [146, 254] width 223 height 438
drag, startPoint x: 222, startPoint y: 102, endPoint x: 226, endPoint y: 78, distance: 24.1
click at [222, 101] on div "Status No active tasks You are ready to start receiving tasks. Venezza Koren In…" at bounding box center [146, 254] width 223 height 438
click at [226, 59] on div "Status No active tasks You are ready to start receiving tasks. Venezza Koren In…" at bounding box center [146, 254] width 223 height 438
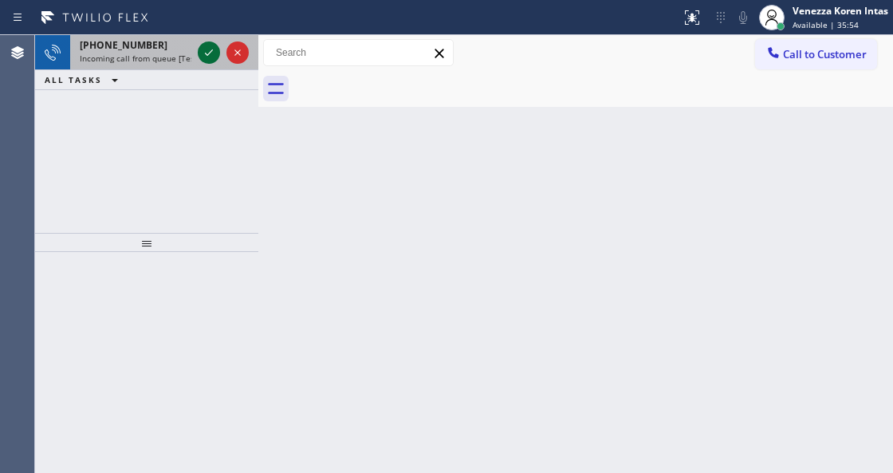
drag, startPoint x: 204, startPoint y: 45, endPoint x: 212, endPoint y: 57, distance: 14.4
click at [204, 45] on icon at bounding box center [208, 52] width 19 height 19
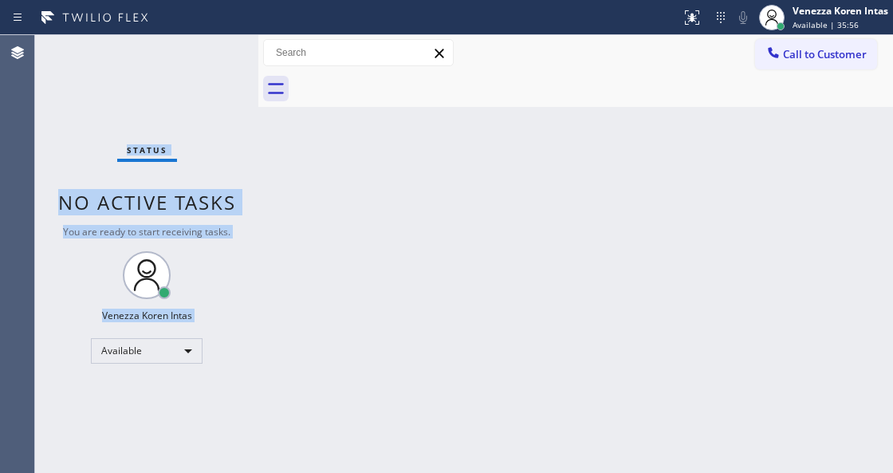
click at [212, 57] on div "Status No active tasks You are ready to start receiving tasks. Venezza Koren In…" at bounding box center [146, 254] width 223 height 438
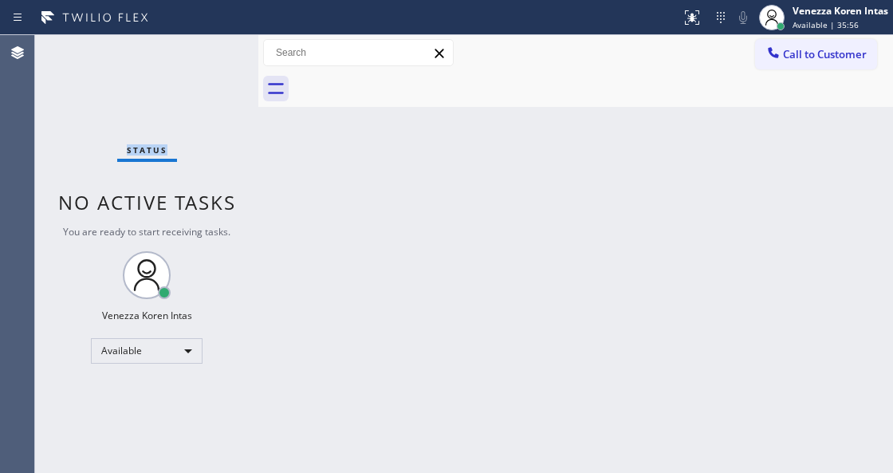
click at [212, 57] on div "Status No active tasks You are ready to start receiving tasks. Venezza Koren In…" at bounding box center [146, 254] width 223 height 438
click at [687, 22] on icon at bounding box center [692, 17] width 14 height 14
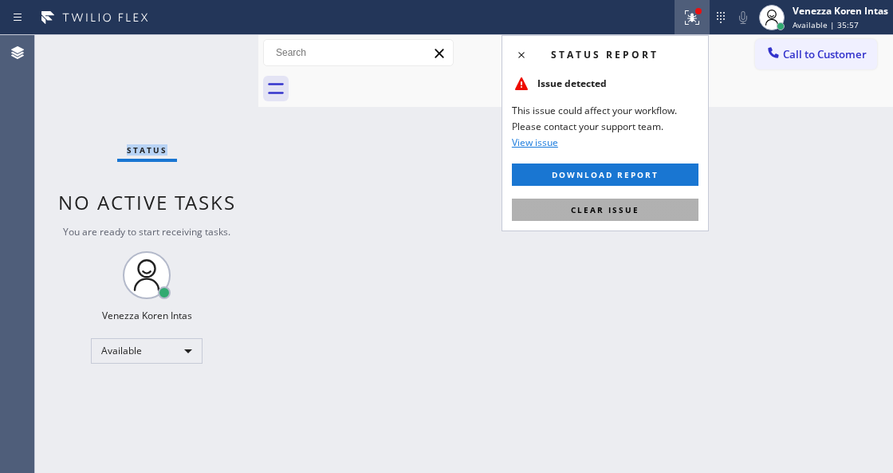
click at [628, 204] on span "Clear issue" at bounding box center [605, 209] width 69 height 11
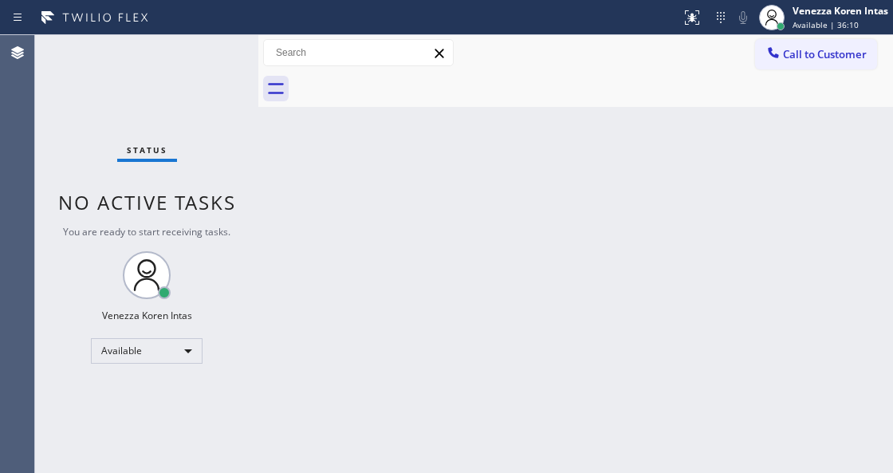
click at [213, 46] on div "Status No active tasks You are ready to start receiving tasks. Venezza Koren In…" at bounding box center [146, 254] width 223 height 438
click at [210, 53] on div "Status No active tasks You are ready to start receiving tasks. Venezza Koren In…" at bounding box center [146, 254] width 223 height 438
click at [208, 54] on div "Status No active tasks You are ready to start receiving tasks. Venezza Koren In…" at bounding box center [146, 254] width 223 height 438
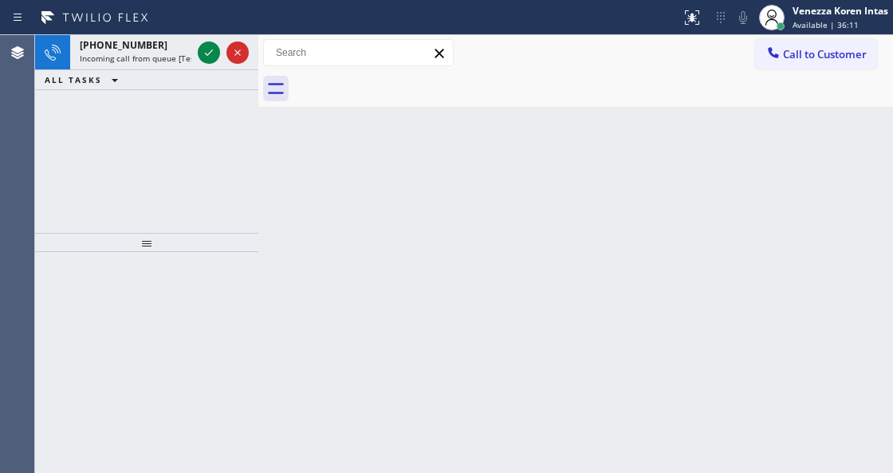
drag, startPoint x: 579, startPoint y: 161, endPoint x: 462, endPoint y: 333, distance: 207.9
click at [572, 172] on div "Back to Dashboard Change Sender ID Customers Technicians Select a contact Outbo…" at bounding box center [575, 254] width 635 height 438
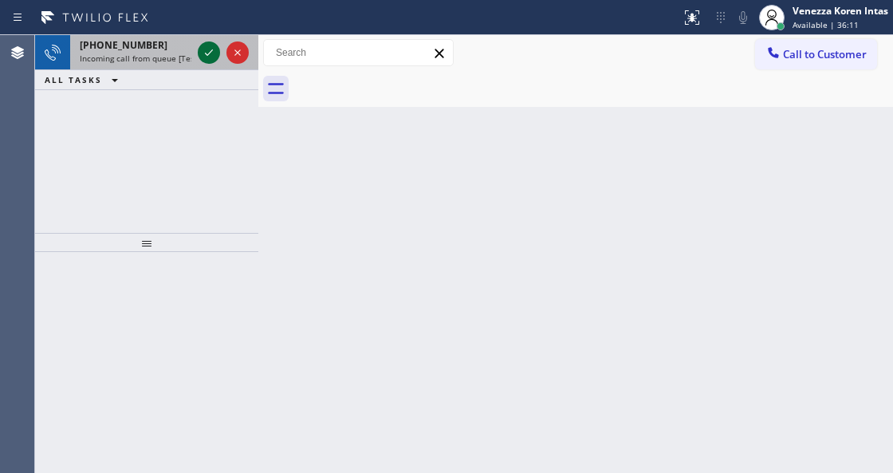
click at [210, 54] on icon at bounding box center [208, 52] width 19 height 19
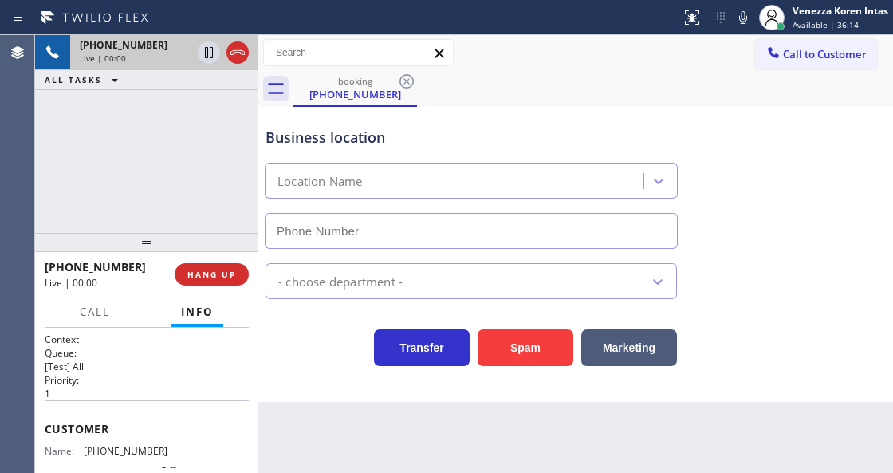
scroll to position [159, 0]
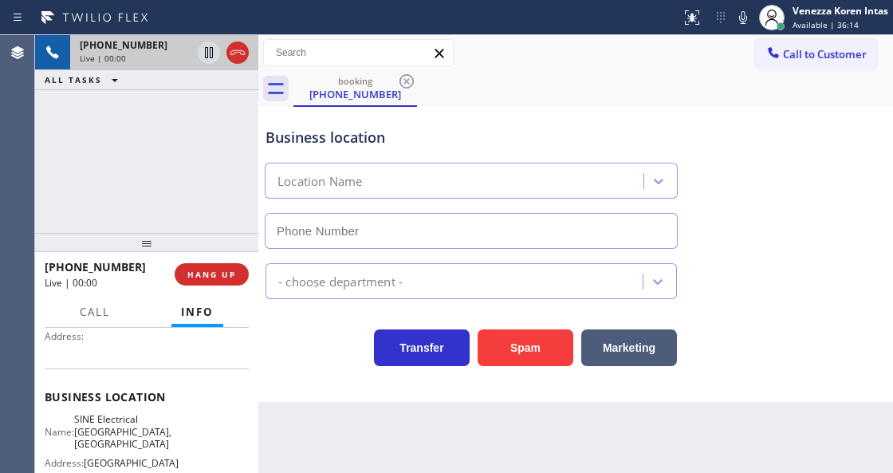
type input "(848) 346-2993"
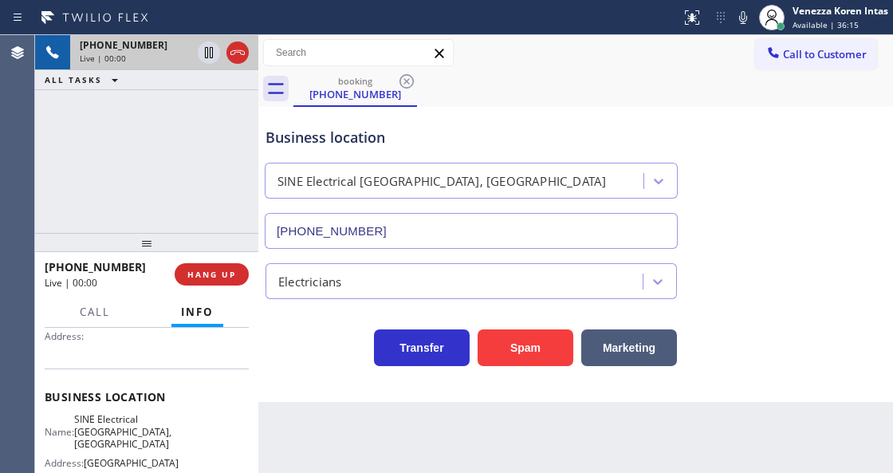
click at [330, 413] on div "Back to Dashboard Change Sender ID Customers Technicians Select a contact Outbo…" at bounding box center [575, 254] width 635 height 438
click at [234, 277] on span "HANG UP" at bounding box center [211, 274] width 49 height 11
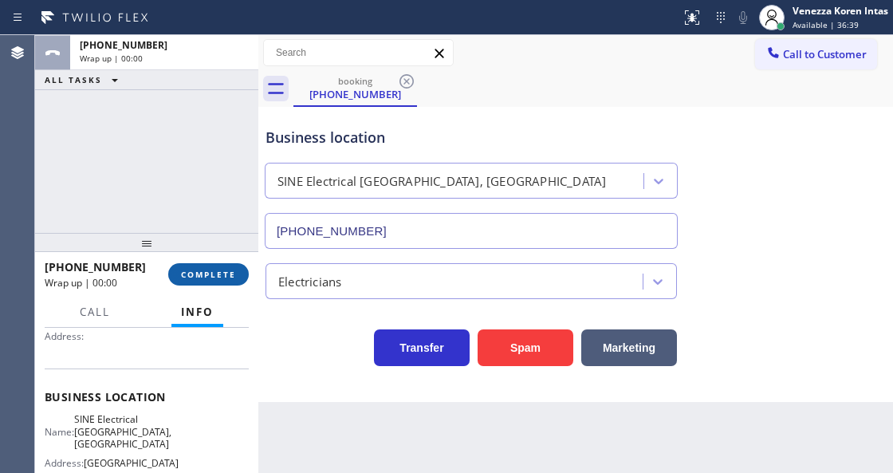
click at [234, 277] on span "COMPLETE" at bounding box center [208, 274] width 55 height 11
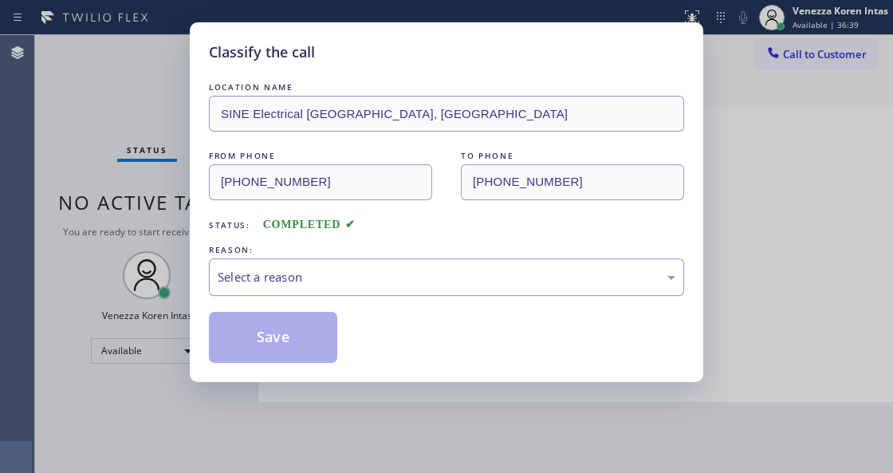
click at [364, 269] on div "Select a reason" at bounding box center [447, 277] width 458 height 18
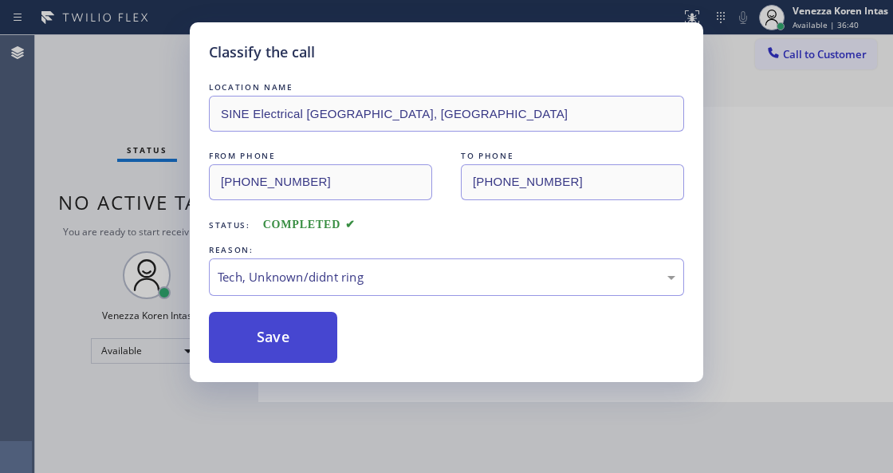
click at [310, 343] on button "Save" at bounding box center [273, 337] width 128 height 51
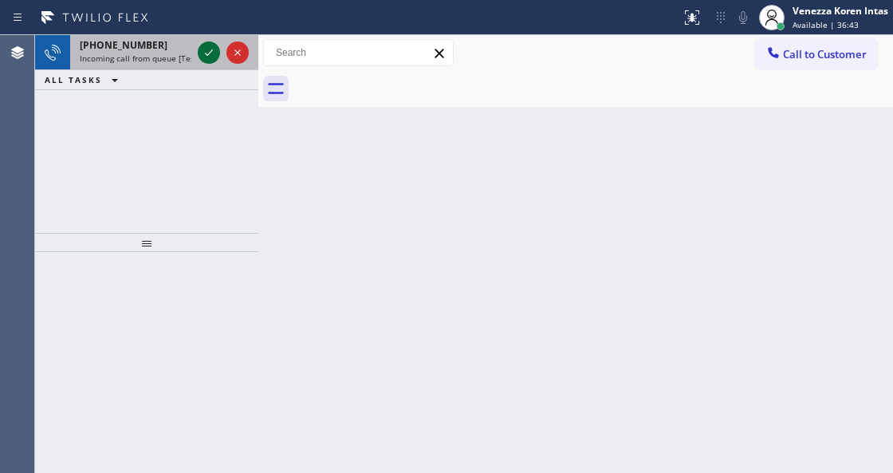
click at [213, 53] on icon at bounding box center [208, 52] width 19 height 19
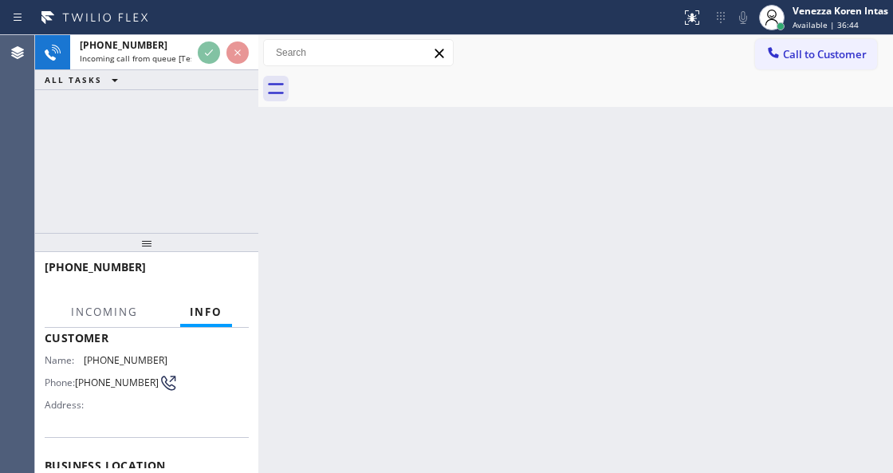
scroll to position [159, 0]
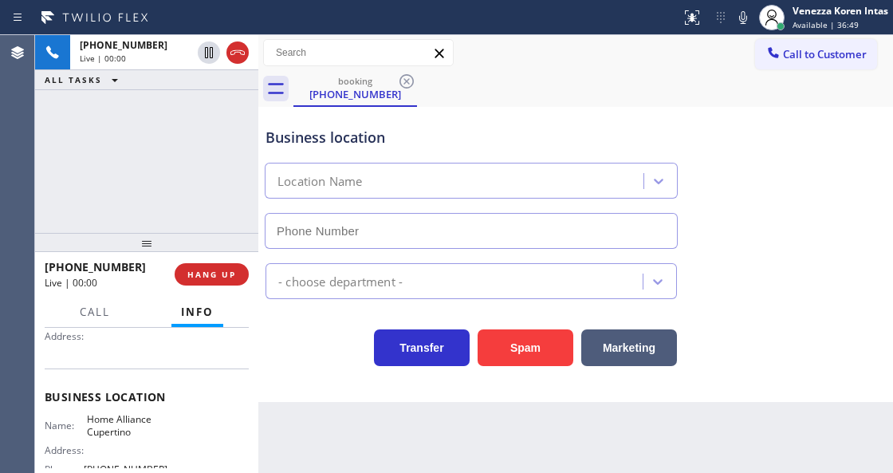
type input "(408) 676-2868"
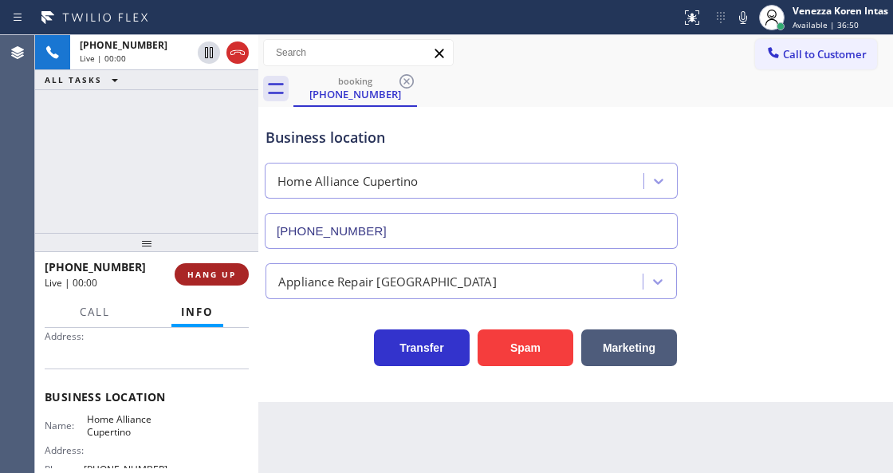
click at [233, 266] on button "HANG UP" at bounding box center [212, 274] width 74 height 22
click at [235, 269] on span "HANG UP" at bounding box center [211, 274] width 49 height 11
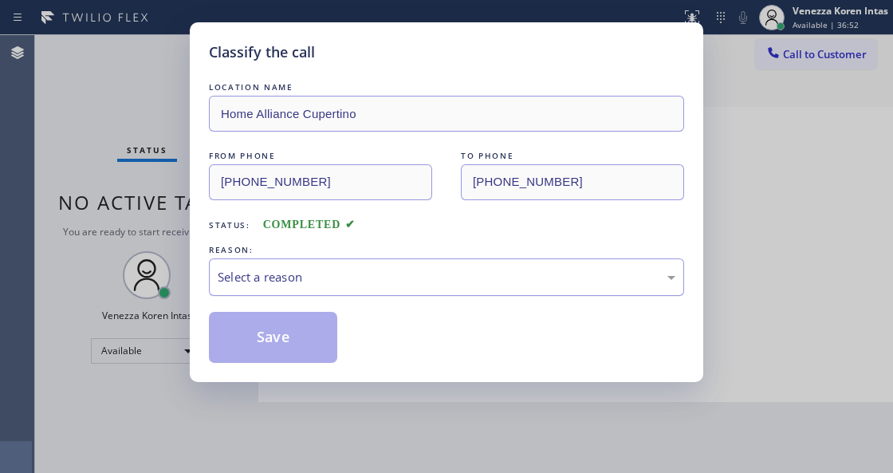
click at [331, 291] on div "Select a reason" at bounding box center [446, 276] width 475 height 37
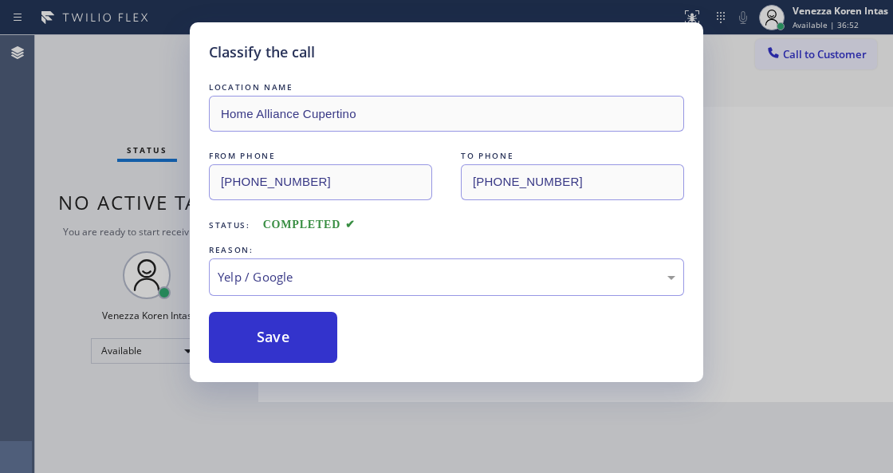
drag, startPoint x: 319, startPoint y: 328, endPoint x: 329, endPoint y: 418, distance: 89.9
click at [319, 328] on button "Save" at bounding box center [273, 337] width 128 height 51
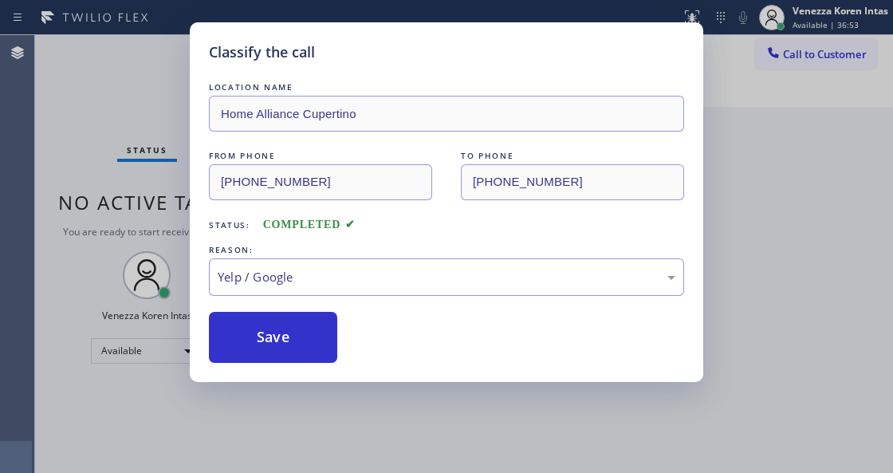
click at [362, 467] on div "Classify the call LOCATION NAME Home Alliance Cupertino FROM PHONE (408) 540-12…" at bounding box center [446, 236] width 893 height 473
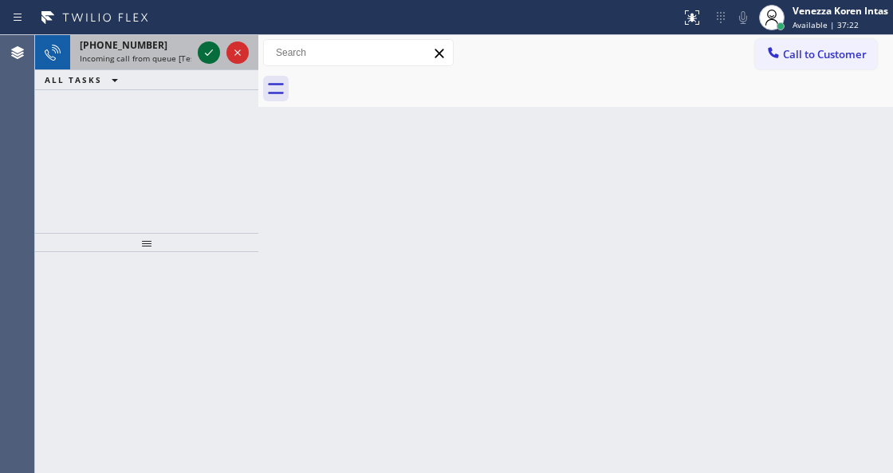
click at [210, 56] on icon at bounding box center [208, 52] width 19 height 19
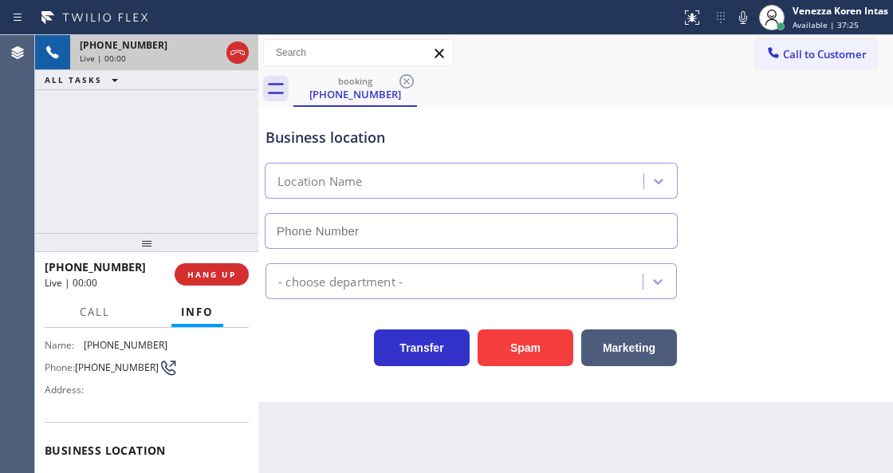
type input "(312) 779-6316"
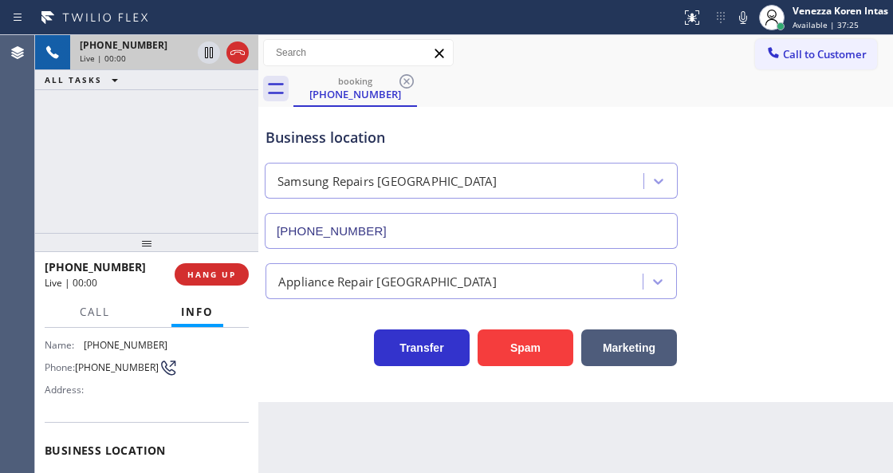
scroll to position [212, 0]
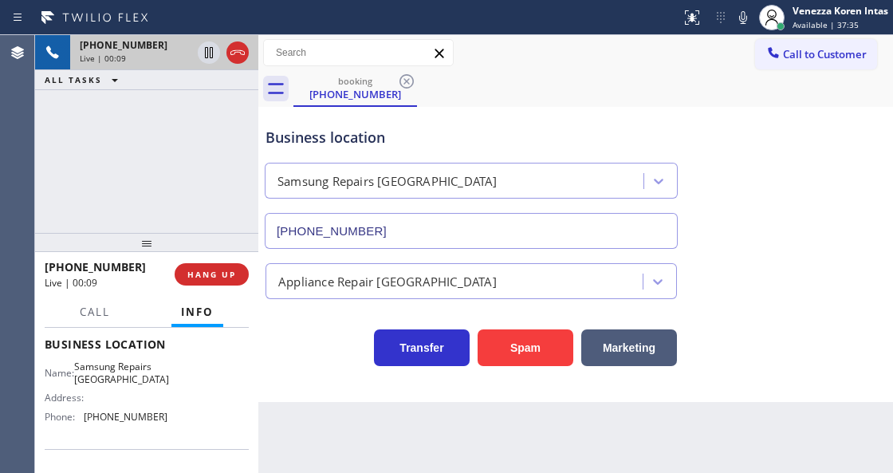
click at [335, 351] on div "Transfer Spam Marketing" at bounding box center [471, 343] width 418 height 45
click at [490, 472] on html "Status report No issues detected If you experience an issue, please download th…" at bounding box center [446, 236] width 893 height 473
click at [391, 419] on div "Back to Dashboard Change Sender ID Customers Technicians Select a contact Outbo…" at bounding box center [575, 254] width 635 height 438
click at [357, 174] on div "Samsung Repairs Chicago" at bounding box center [387, 181] width 220 height 18
drag, startPoint x: 85, startPoint y: 367, endPoint x: 150, endPoint y: 391, distance: 69.1
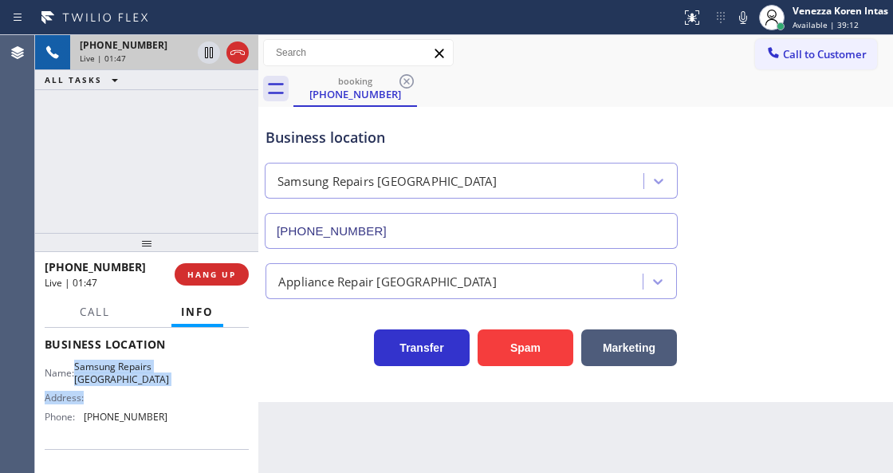
click at [150, 391] on div "Name: Samsung Repairs Chicago Address: Phone: (312) 779-6316" at bounding box center [106, 394] width 123 height 69
drag, startPoint x: 150, startPoint y: 391, endPoint x: 157, endPoint y: 385, distance: 9.6
click at [151, 391] on div "Address:" at bounding box center [106, 397] width 123 height 12
click at [157, 385] on div "Name: Samsung Repairs Chicago Address: Phone: (312) 779-6316" at bounding box center [106, 394] width 123 height 69
drag, startPoint x: 83, startPoint y: 362, endPoint x: 161, endPoint y: 379, distance: 80.1
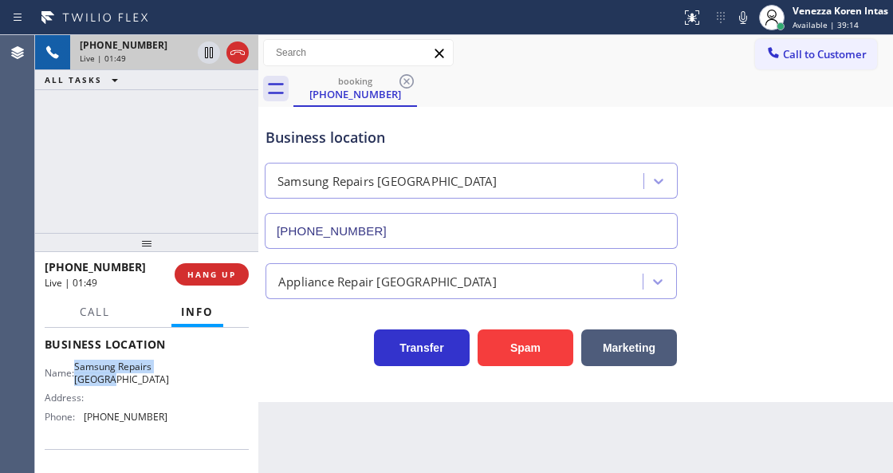
click at [161, 379] on div "Name: Samsung Repairs Chicago" at bounding box center [106, 372] width 123 height 25
copy span "Samsung Repairs Chicago"
click at [627, 73] on div "booking (773) 574-8327" at bounding box center [593, 89] width 600 height 36
click at [551, 109] on div "Business location Samsung Repairs Chicago (312) 779-6316" at bounding box center [575, 176] width 627 height 144
click at [746, 18] on icon at bounding box center [742, 17] width 19 height 19
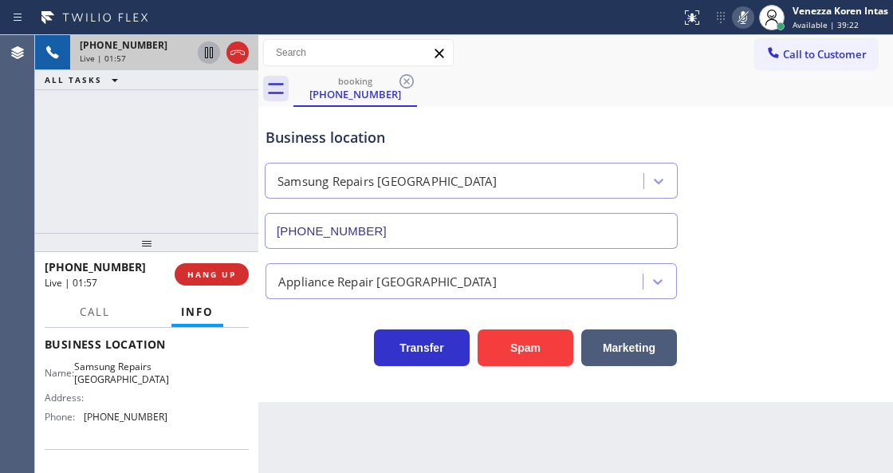
click at [202, 49] on icon at bounding box center [208, 52] width 19 height 19
click at [733, 24] on icon at bounding box center [742, 17] width 19 height 19
click at [206, 56] on icon at bounding box center [208, 52] width 19 height 19
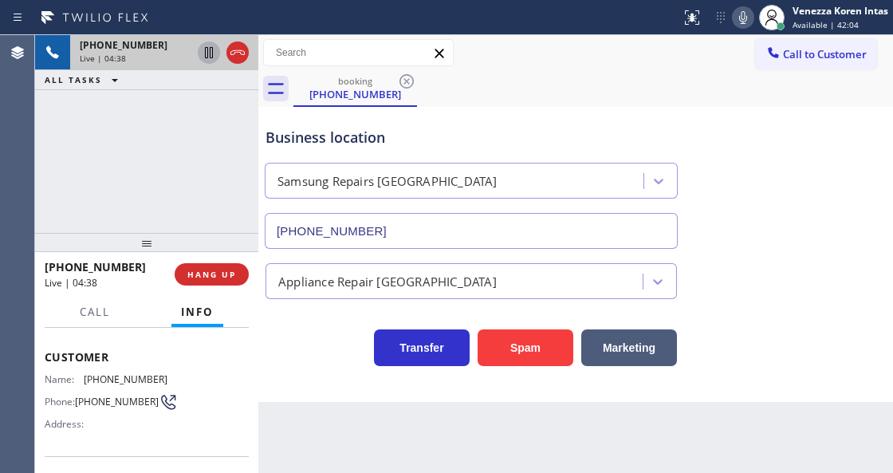
scroll to position [53, 0]
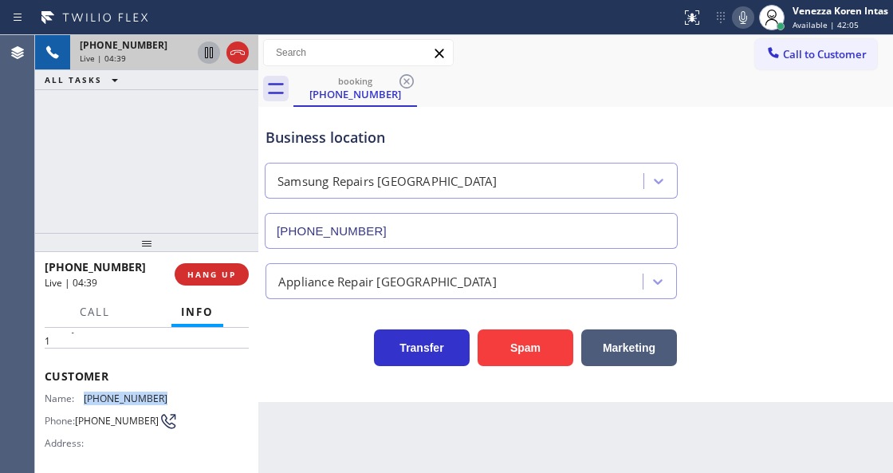
drag, startPoint x: 159, startPoint y: 392, endPoint x: 81, endPoint y: 392, distance: 78.1
click at [81, 392] on div "Name: (773) 574-8327" at bounding box center [106, 398] width 123 height 12
copy div "(773) 574-8327"
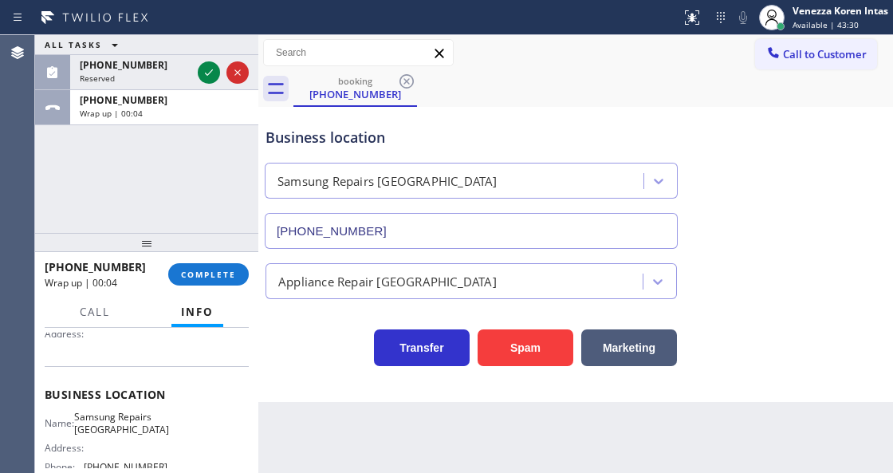
scroll to position [212, 0]
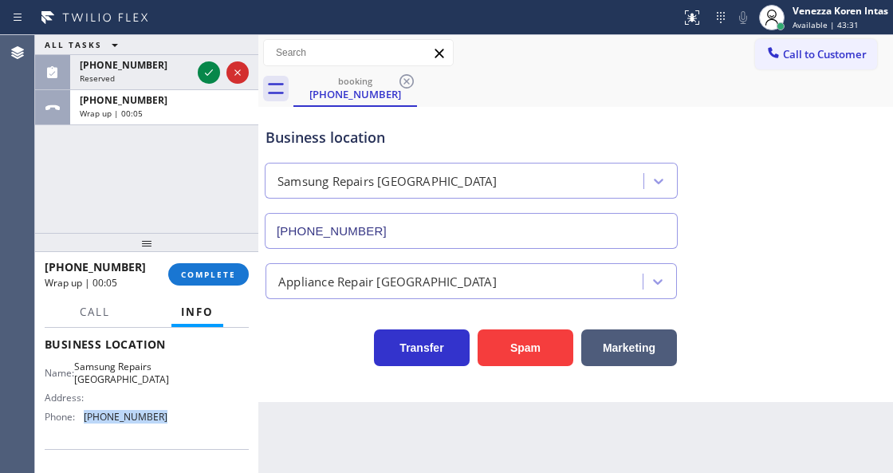
drag, startPoint x: 177, startPoint y: 416, endPoint x: 85, endPoint y: 421, distance: 91.8
click at [85, 421] on div "Name: Samsung Repairs Chicago Address: Phone: (312) 779-6316" at bounding box center [147, 394] width 204 height 69
copy span "(312) 779-6316"
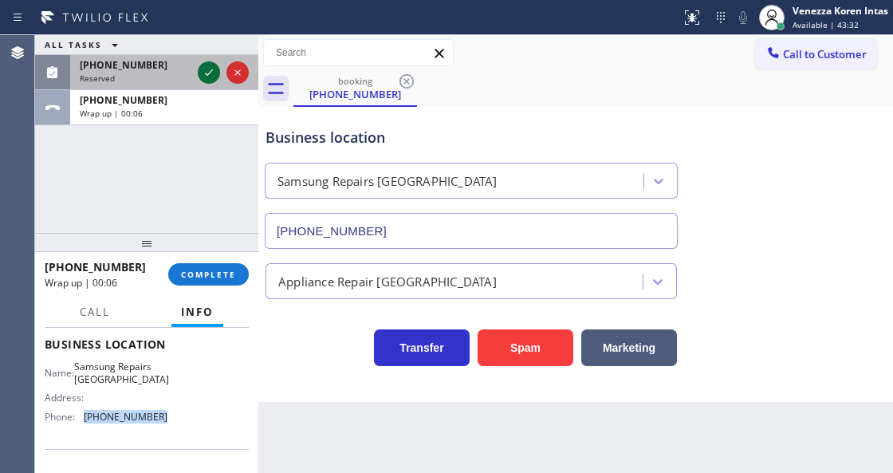
click at [215, 72] on icon at bounding box center [208, 72] width 19 height 19
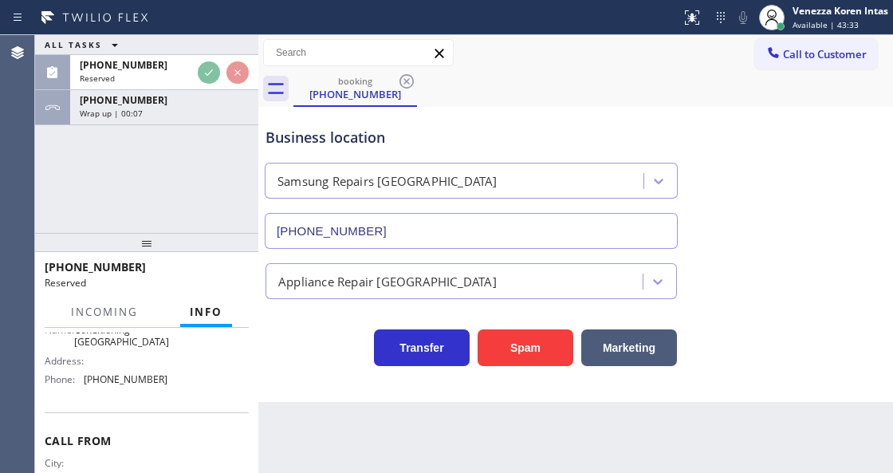
scroll to position [262, 0]
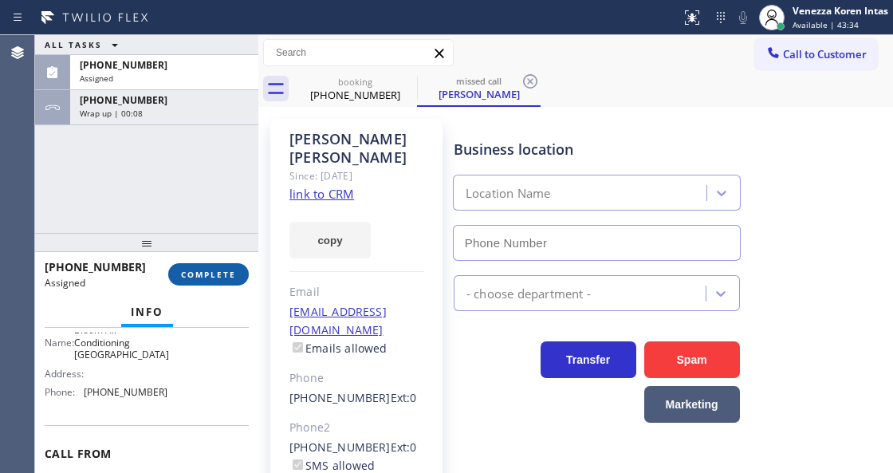
type input "(929) 605-4404"
click at [215, 273] on span "COMPLETE" at bounding box center [208, 274] width 55 height 11
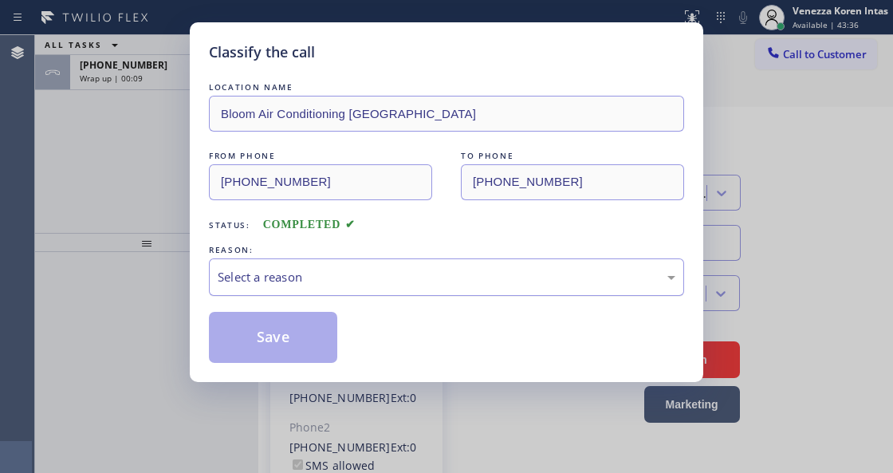
click at [344, 287] on div "Select a reason" at bounding box center [446, 276] width 475 height 37
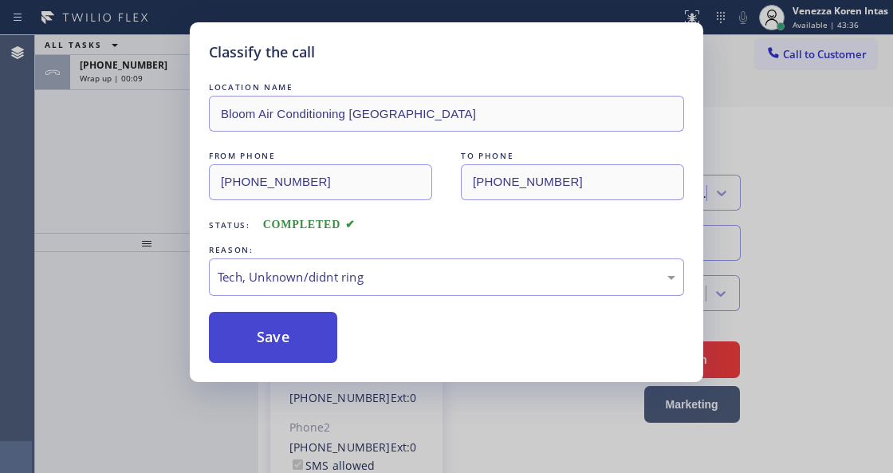
click at [300, 362] on button "Save" at bounding box center [273, 337] width 128 height 51
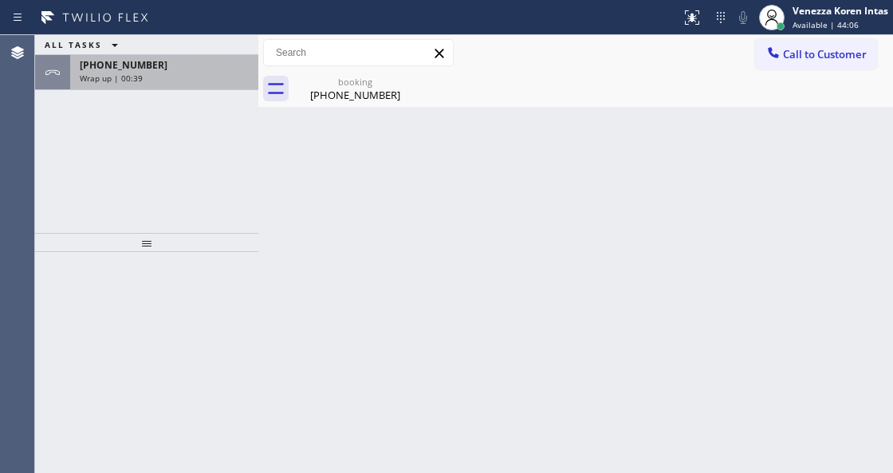
click at [191, 81] on div "Wrap up | 00:39" at bounding box center [164, 78] width 169 height 11
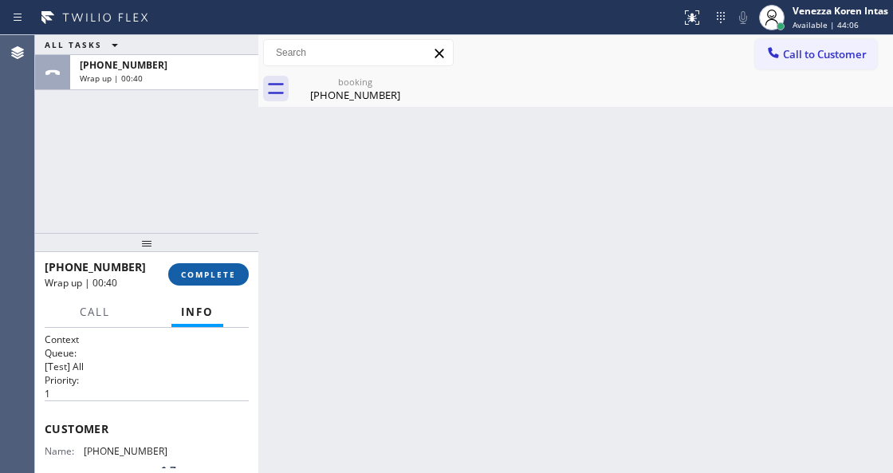
click at [215, 271] on span "COMPLETE" at bounding box center [208, 274] width 55 height 11
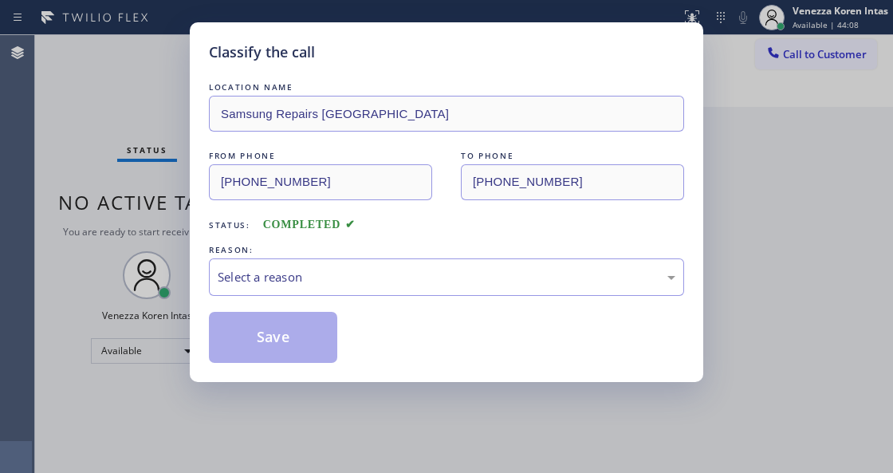
click at [374, 301] on div "LOCATION NAME Samsung Repairs Chicago FROM PHONE (773) 574-8327 TO PHONE (312) …" at bounding box center [446, 221] width 475 height 284
click at [375, 288] on div "Select a reason" at bounding box center [446, 276] width 475 height 37
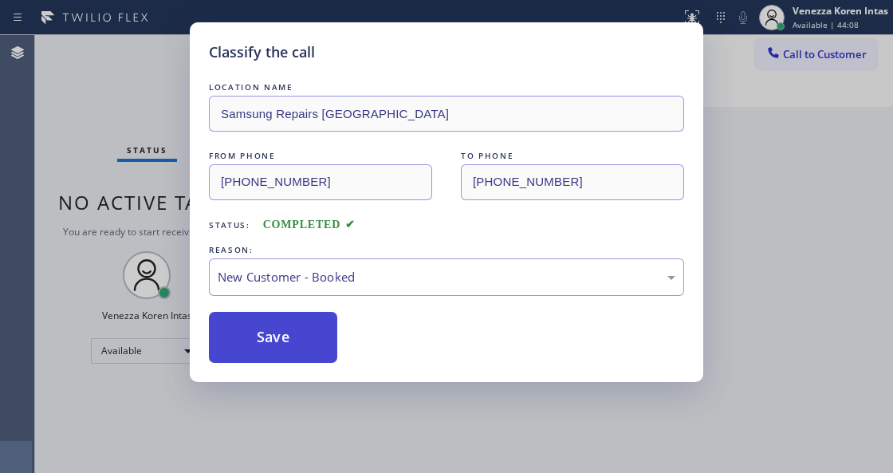
click at [322, 331] on button "Save" at bounding box center [273, 337] width 128 height 51
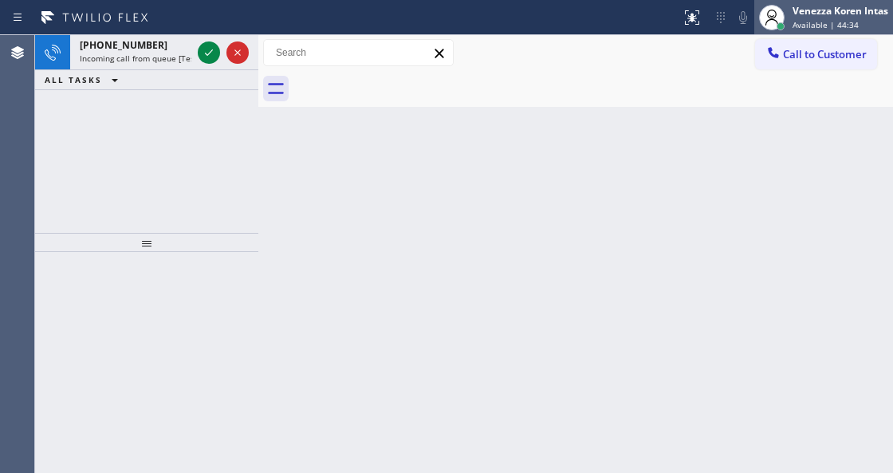
drag, startPoint x: 816, startPoint y: 19, endPoint x: 795, endPoint y: 83, distance: 67.3
click at [816, 18] on div "Venezza Koren Intas Available | 44:34" at bounding box center [841, 17] width 104 height 28
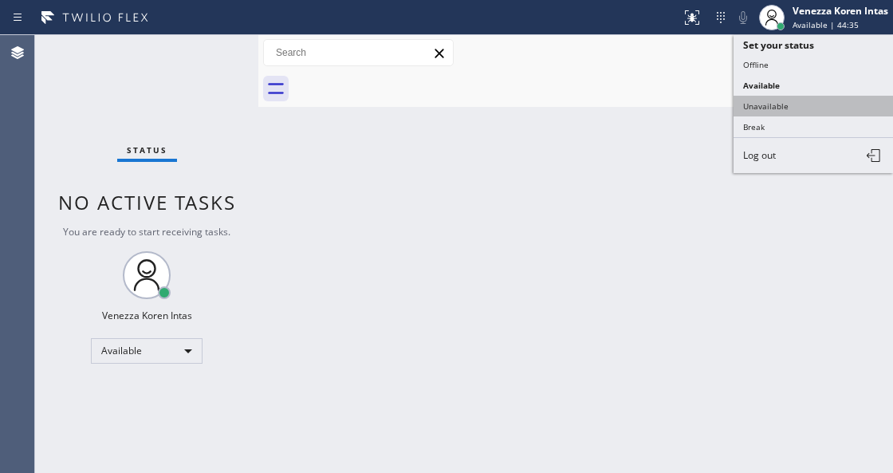
click at [779, 108] on button "Unavailable" at bounding box center [812, 106] width 159 height 21
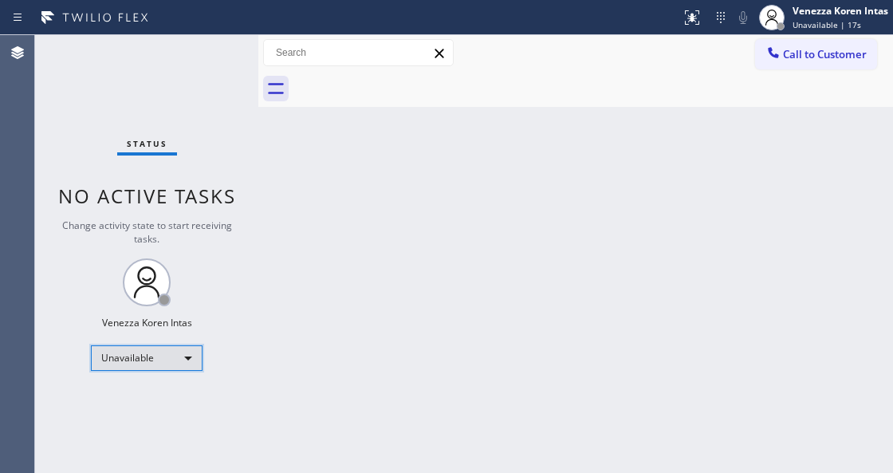
click at [182, 352] on div "Unavailable" at bounding box center [147, 358] width 112 height 26
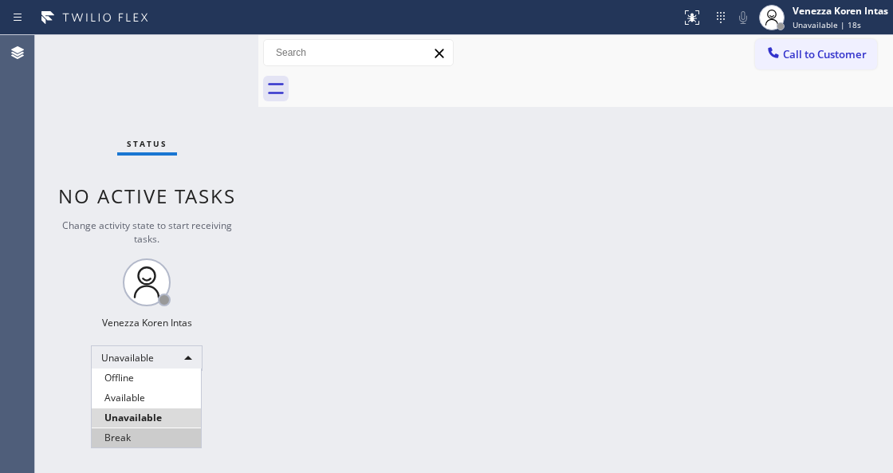
click at [155, 442] on li "Break" at bounding box center [146, 437] width 109 height 19
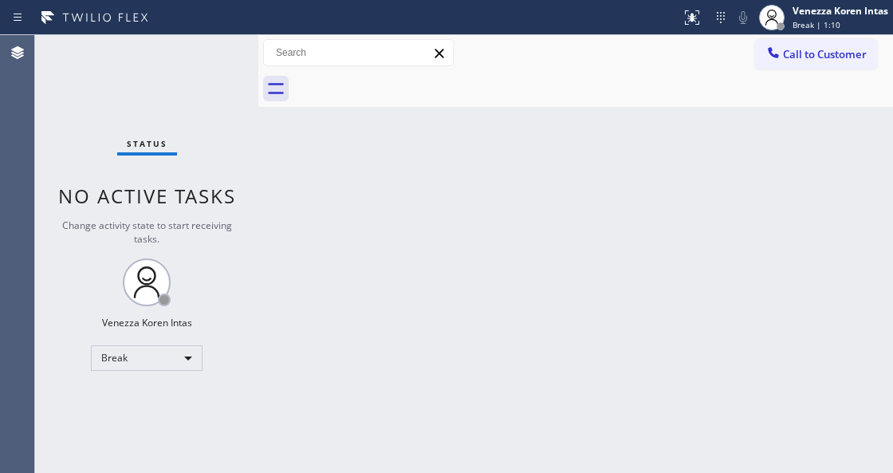
click at [427, 139] on div "Back to Dashboard Change Sender ID Customers Technicians Select a contact Outbo…" at bounding box center [575, 254] width 635 height 438
click at [394, 189] on div "Back to Dashboard Change Sender ID Customers Technicians Select a contact Outbo…" at bounding box center [575, 254] width 635 height 438
click at [229, 66] on div "Status No active tasks Change activity state to start receiving tasks. Venezza …" at bounding box center [146, 254] width 223 height 438
click at [186, 39] on div "Status No active tasks Change activity state to start receiving tasks. Venezza …" at bounding box center [146, 254] width 223 height 438
click at [518, 313] on div "Back to Dashboard Change Sender ID Customers Technicians Select a contact Outbo…" at bounding box center [575, 254] width 635 height 438
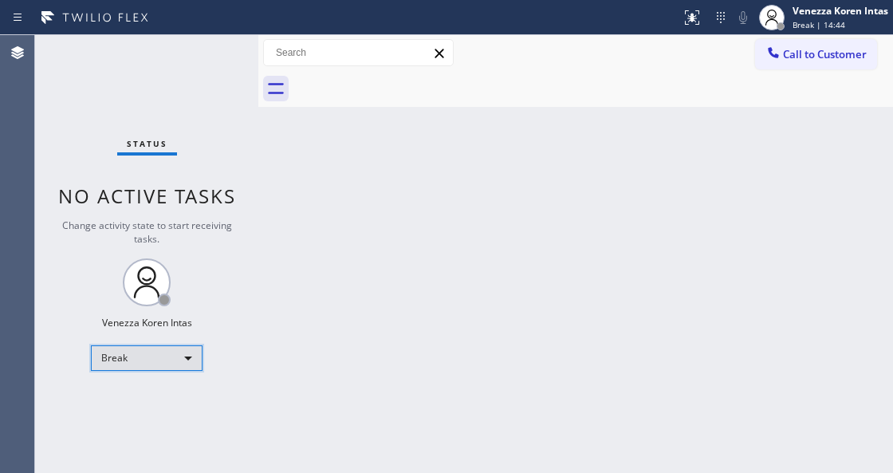
click at [145, 350] on div "Break" at bounding box center [147, 358] width 112 height 26
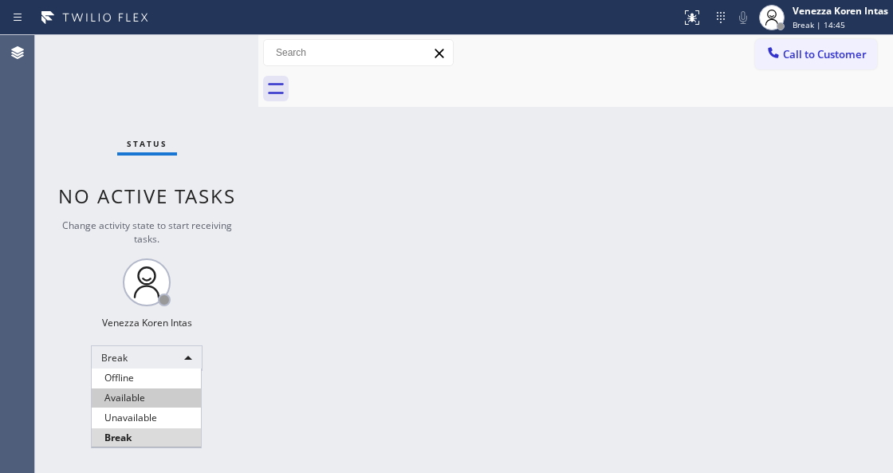
click at [169, 397] on li "Available" at bounding box center [146, 397] width 109 height 19
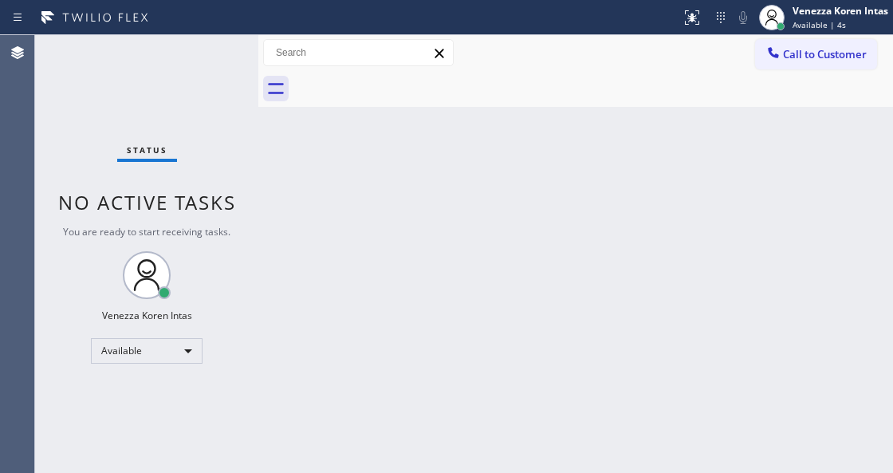
click at [110, 155] on div "Status No active tasks You are ready to start receiving tasks. Venezza Koren In…" at bounding box center [146, 254] width 223 height 438
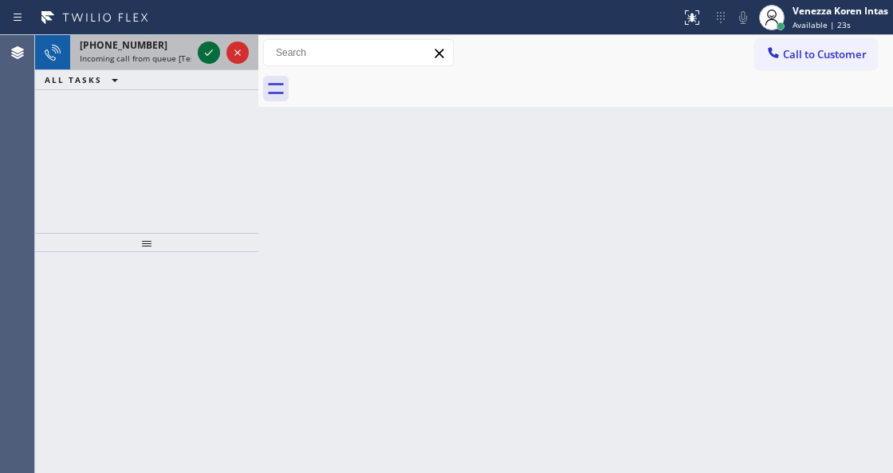
click at [209, 56] on icon at bounding box center [208, 52] width 19 height 19
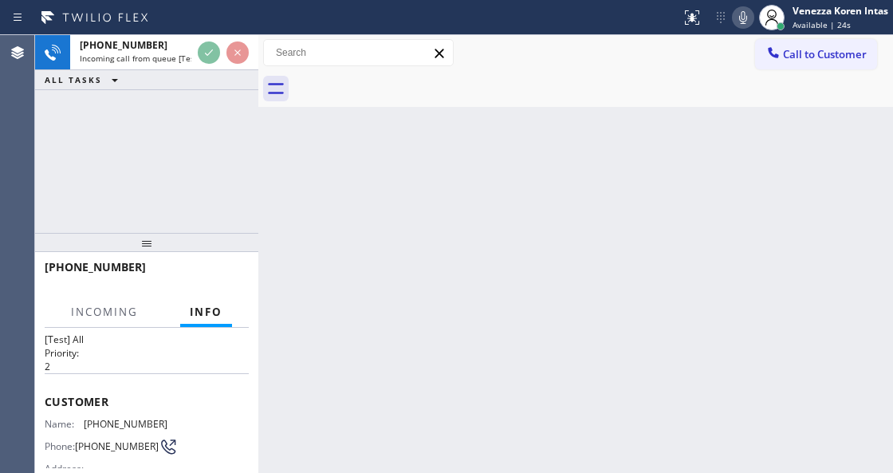
scroll to position [159, 0]
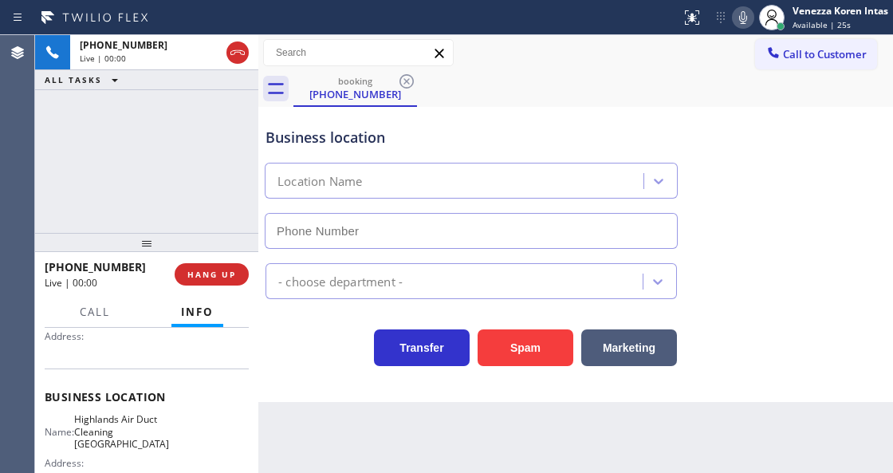
type input "(805) 549-5853"
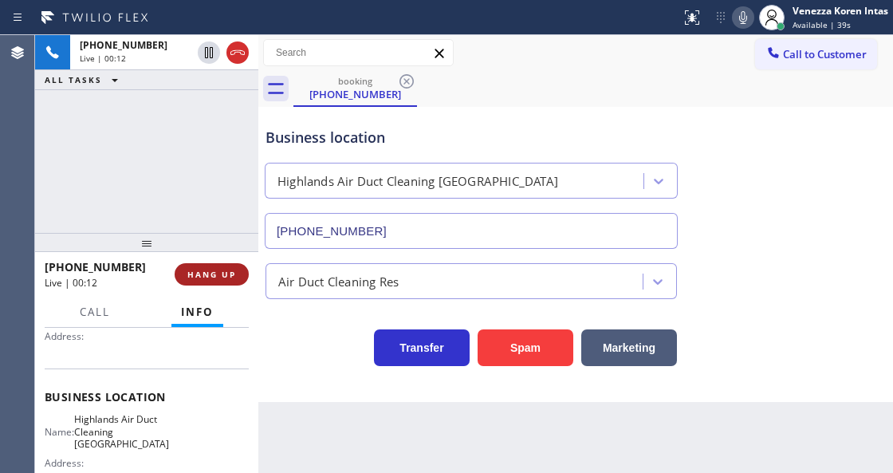
click at [224, 272] on span "HANG UP" at bounding box center [211, 274] width 49 height 11
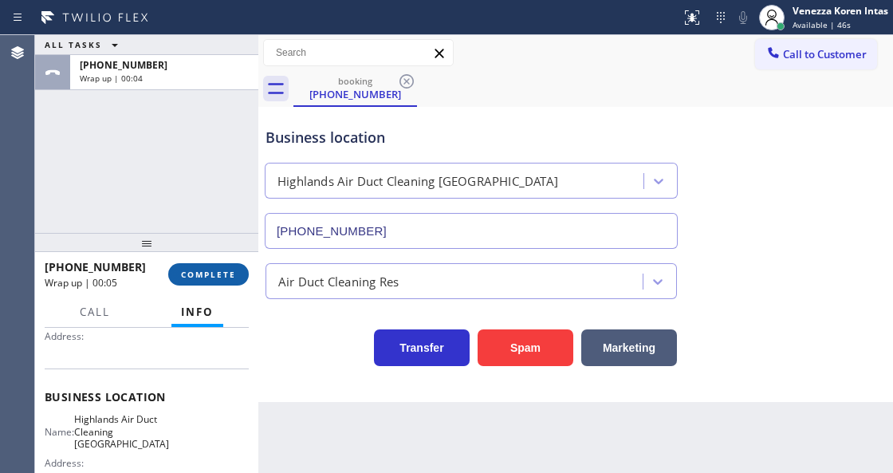
click at [224, 272] on span "COMPLETE" at bounding box center [208, 274] width 55 height 11
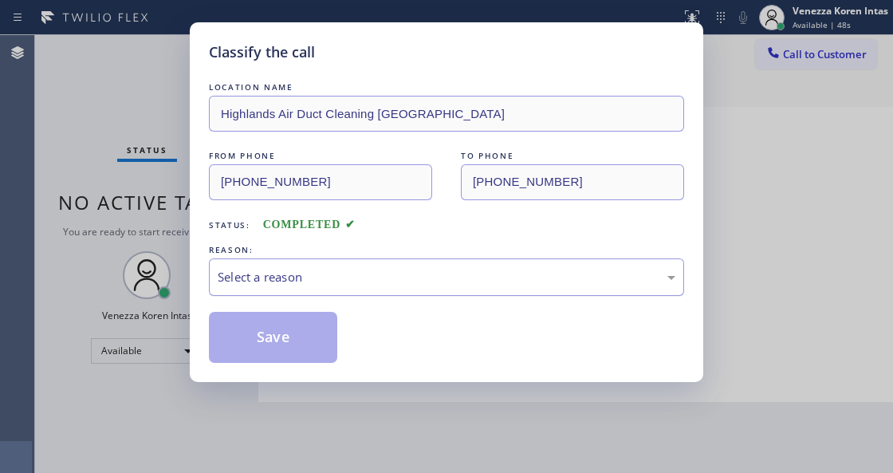
click at [378, 282] on div "Select a reason" at bounding box center [447, 277] width 458 height 18
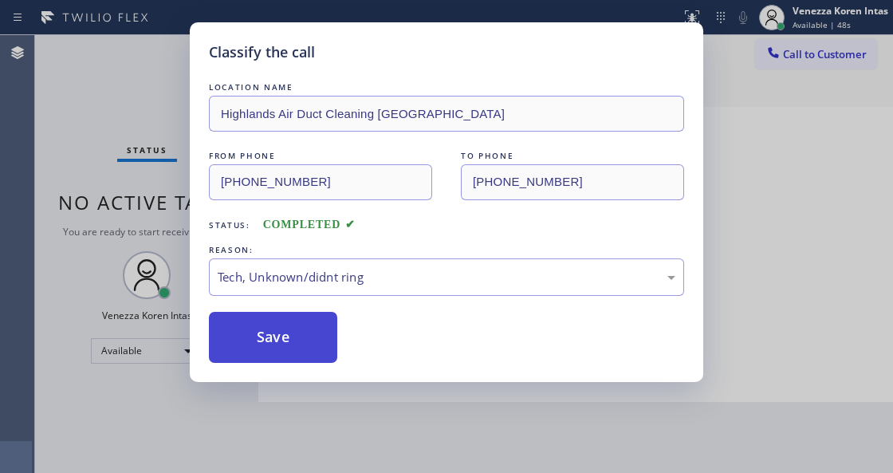
click at [282, 362] on button "Save" at bounding box center [273, 337] width 128 height 51
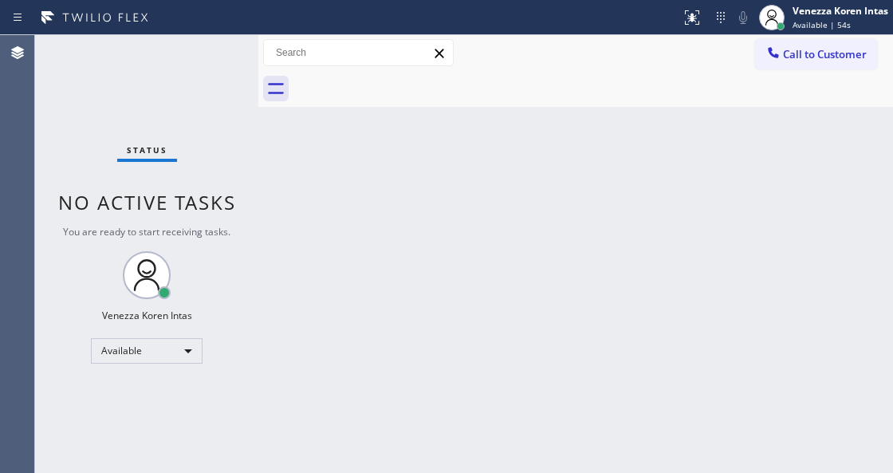
click at [214, 54] on div "Status No active tasks You are ready to start receiving tasks. Venezza Koren In…" at bounding box center [146, 254] width 223 height 438
click at [567, 212] on div "Back to Dashboard Change Sender ID Customers Technicians Select a contact Outbo…" at bounding box center [575, 254] width 635 height 438
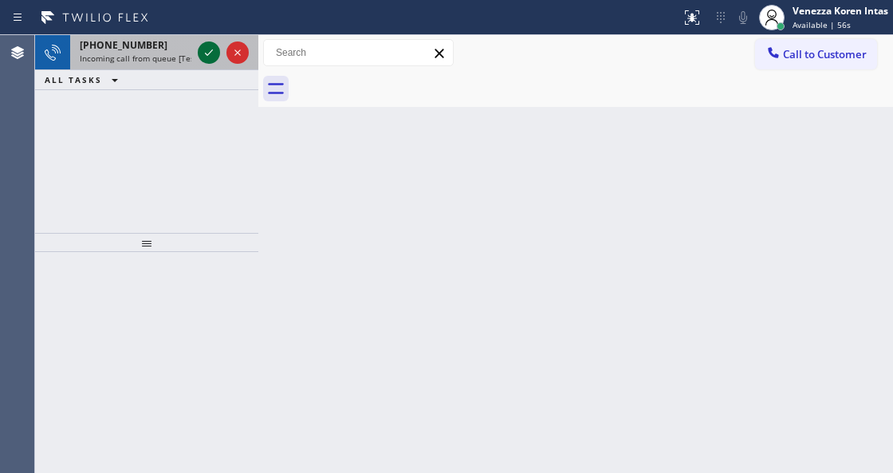
click at [210, 55] on icon at bounding box center [208, 52] width 19 height 19
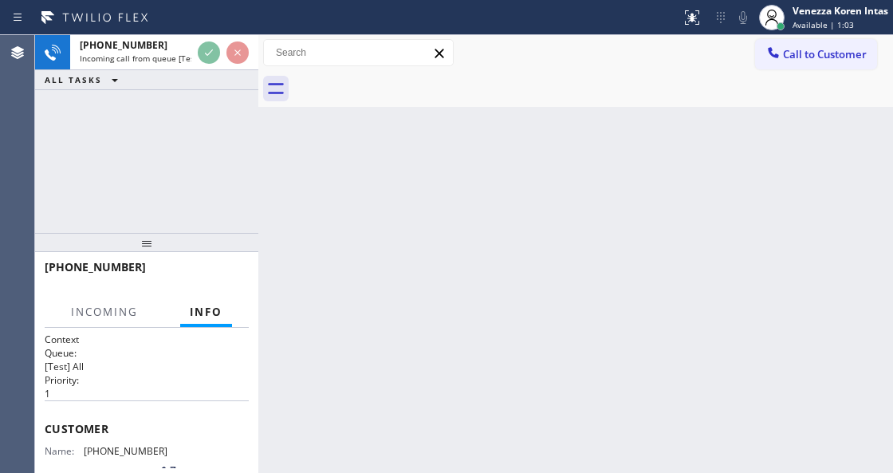
click at [782, 162] on div "Back to Dashboard Change Sender ID Customers Technicians Select a contact Outbo…" at bounding box center [575, 254] width 635 height 438
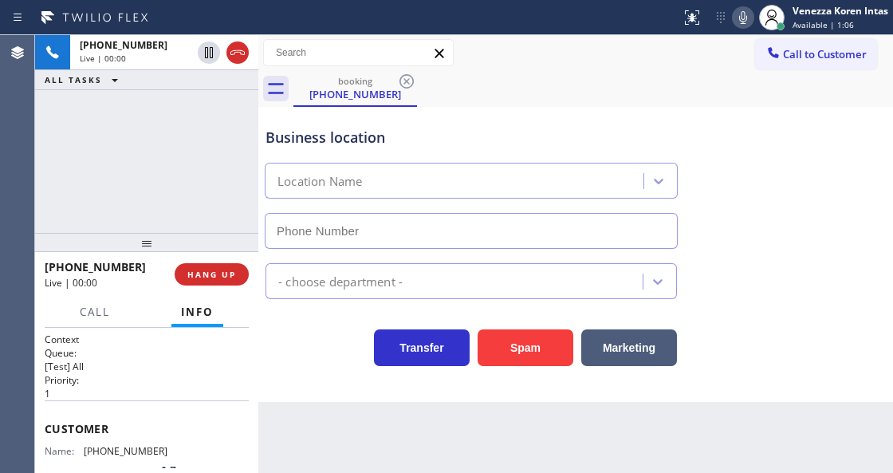
type input "(805) 519-8899"
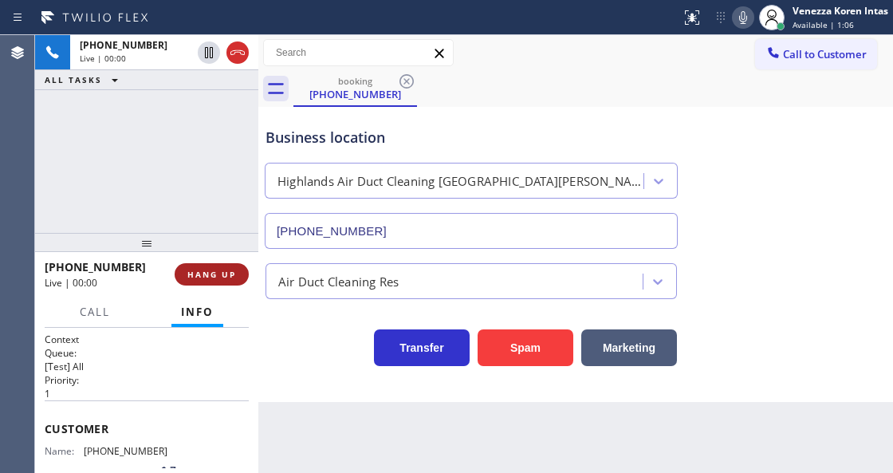
click at [226, 265] on button "HANG UP" at bounding box center [212, 274] width 74 height 22
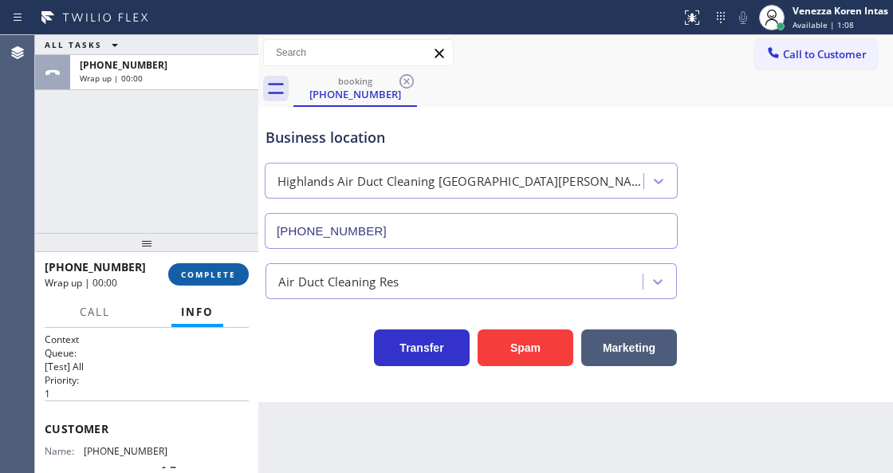
click at [226, 265] on button "COMPLETE" at bounding box center [208, 274] width 81 height 22
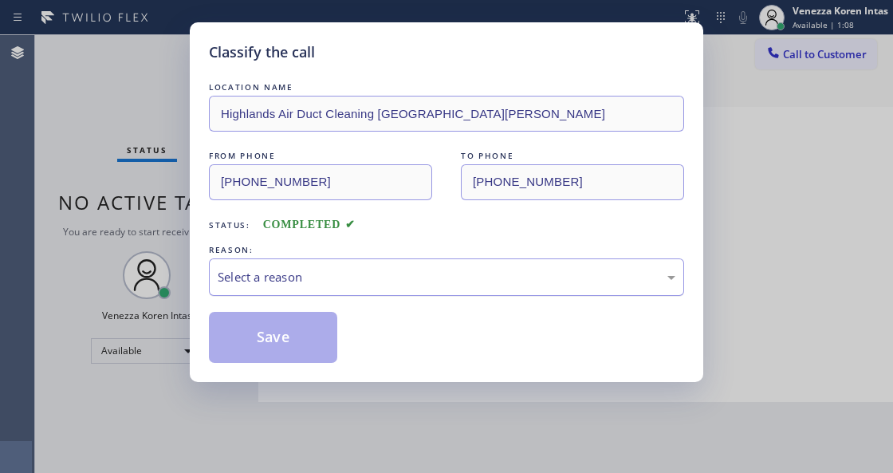
click at [306, 279] on div "Select a reason" at bounding box center [447, 277] width 458 height 18
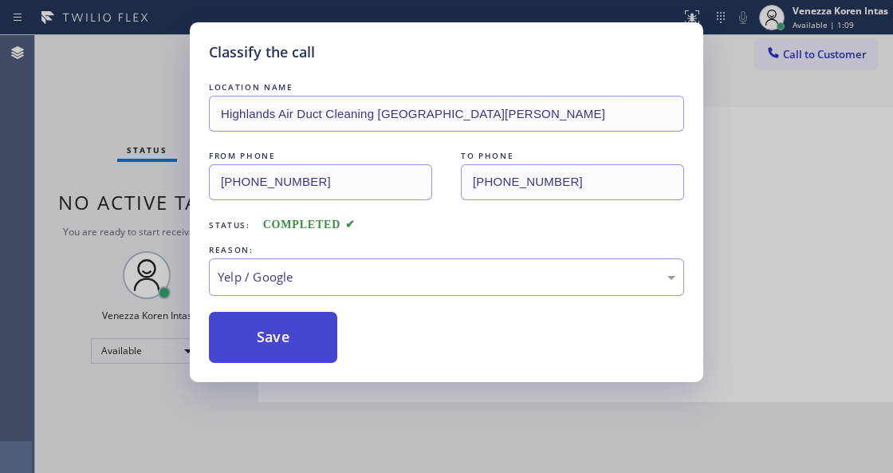
click at [302, 352] on button "Save" at bounding box center [273, 337] width 128 height 51
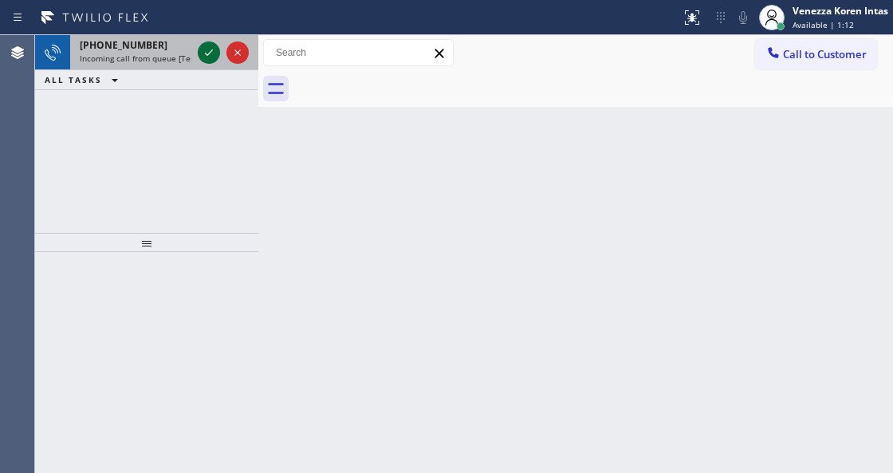
click at [210, 49] on icon at bounding box center [208, 52] width 19 height 19
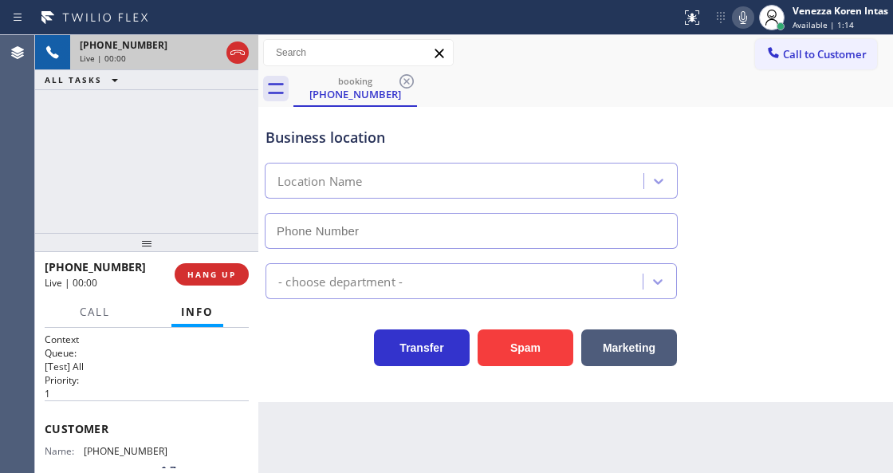
type input "(805) 399-6900"
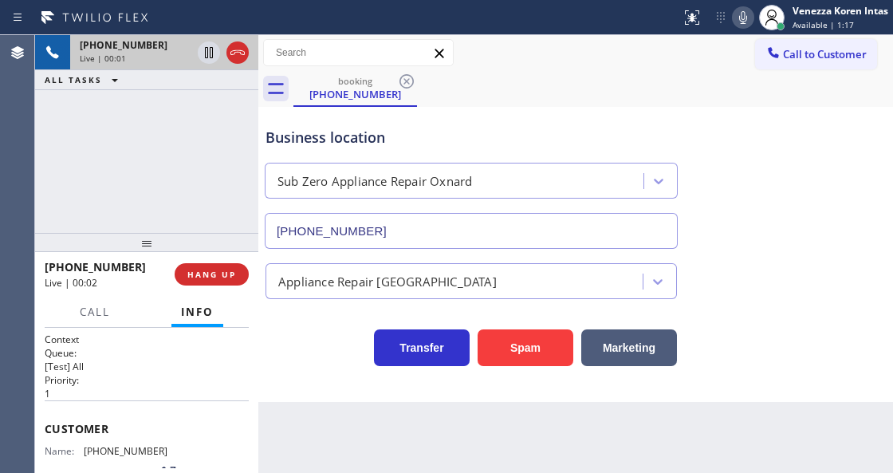
click at [296, 336] on div "Transfer Spam Marketing" at bounding box center [471, 343] width 418 height 45
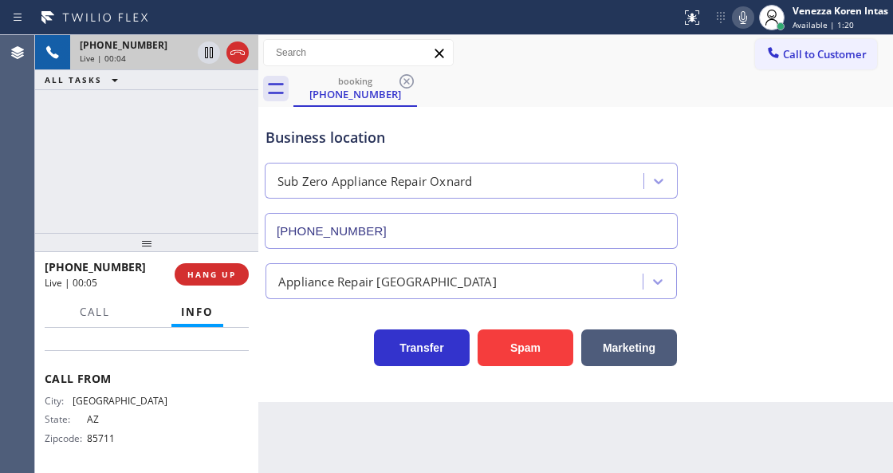
scroll to position [326, 0]
click at [335, 366] on div "Transfer Spam Marketing" at bounding box center [471, 343] width 418 height 45
click at [492, 201] on div "Sub Zero Appliance Repair Oxnard (805) 399-6900" at bounding box center [470, 202] width 411 height 92
click at [241, 56] on icon at bounding box center [237, 52] width 19 height 19
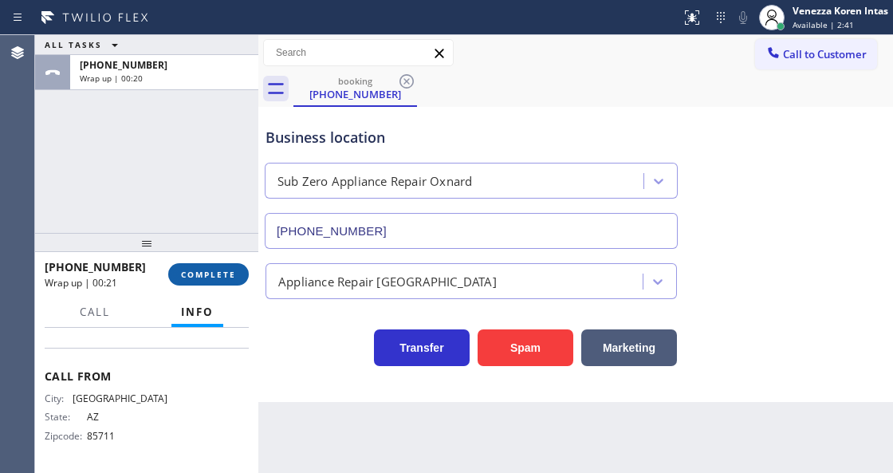
click at [214, 276] on span "COMPLETE" at bounding box center [208, 274] width 55 height 11
click at [361, 284] on div "Classify the call LOCATION NAME Air Duct Cleaning of Pasadena FROM PHONE (909) …" at bounding box center [464, 254] width 858 height 438
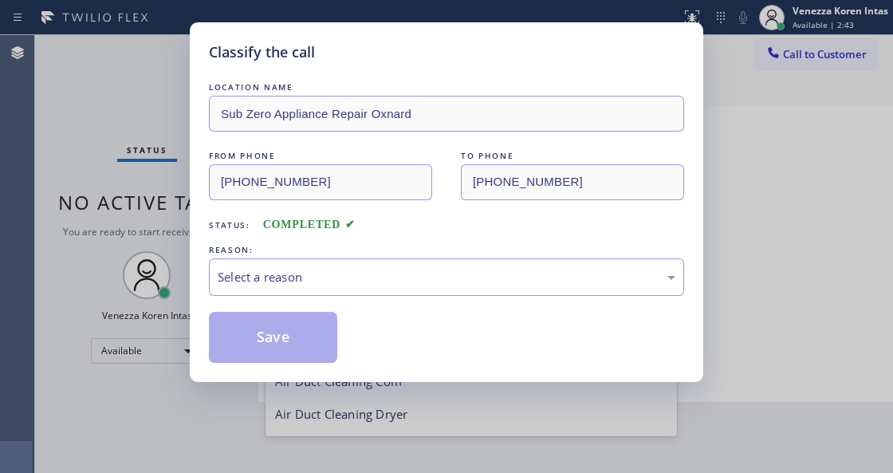
scroll to position [2, 0]
click at [361, 284] on div "Select a reason" at bounding box center [447, 277] width 458 height 18
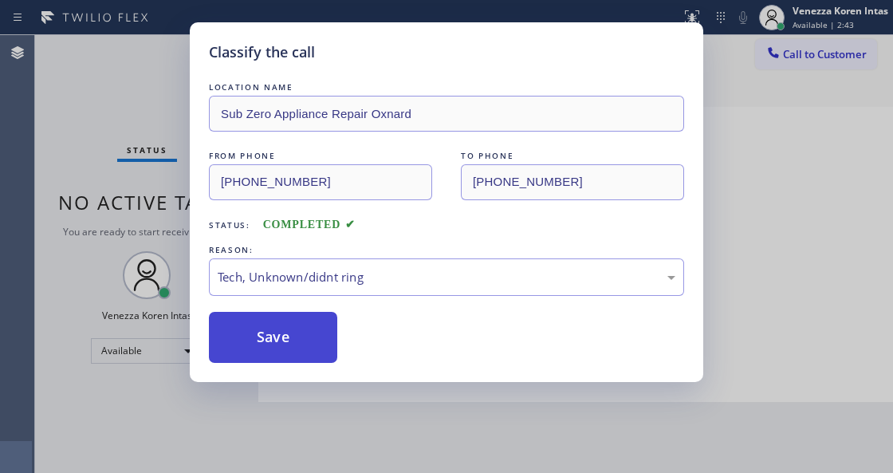
click at [320, 360] on button "Save" at bounding box center [273, 337] width 128 height 51
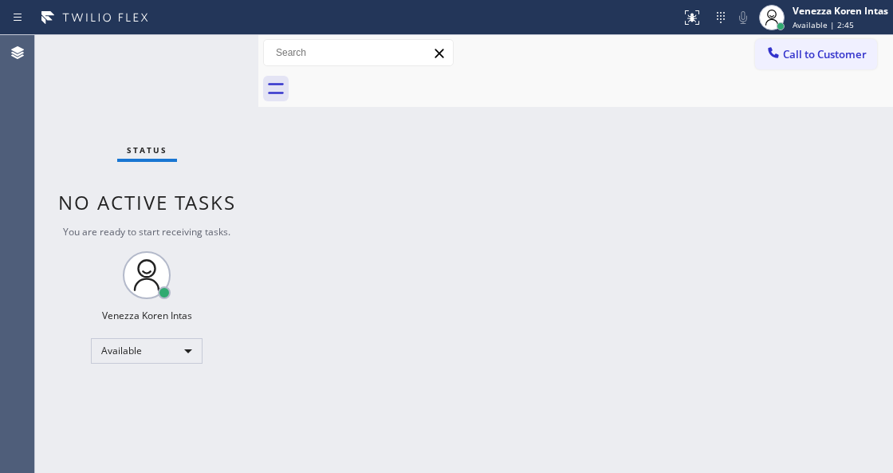
click at [233, 54] on div "Status No active tasks You are ready to start receiving tasks. Venezza Koren In…" at bounding box center [146, 254] width 223 height 438
click at [461, 192] on div "Back to Dashboard Change Sender ID Customers Technicians Select a contact Outbo…" at bounding box center [575, 254] width 635 height 438
click at [277, 223] on div "Back to Dashboard Change Sender ID Customers Technicians Select a contact Outbo…" at bounding box center [575, 254] width 635 height 438
click at [252, 151] on div "Status No active tasks You are ready to start receiving tasks. Venezza Koren In…" at bounding box center [146, 254] width 223 height 438
click at [234, 80] on div "Status No active tasks You are ready to start receiving tasks. Venezza Koren In…" at bounding box center [146, 254] width 223 height 438
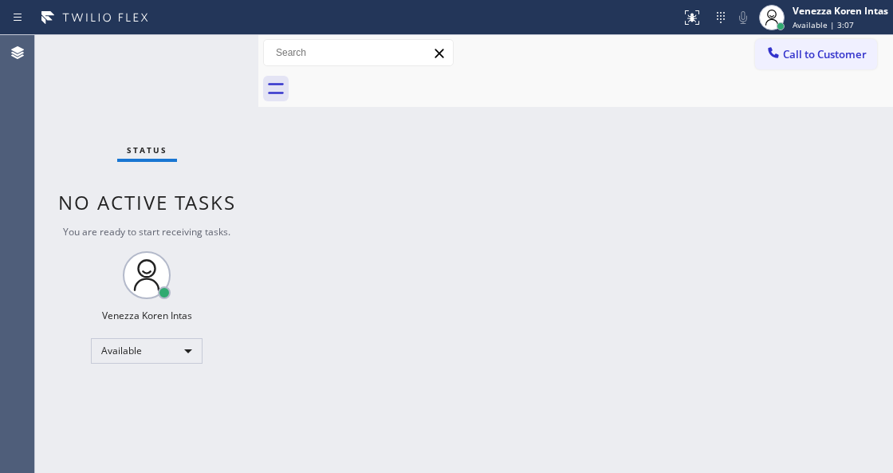
click at [188, 64] on div "Status No active tasks You are ready to start receiving tasks. Venezza Koren In…" at bounding box center [146, 254] width 223 height 438
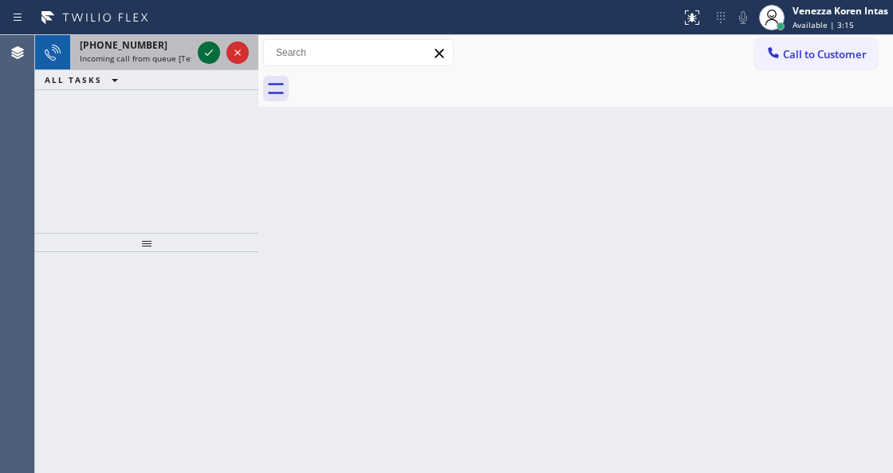
click at [206, 52] on icon at bounding box center [208, 52] width 19 height 19
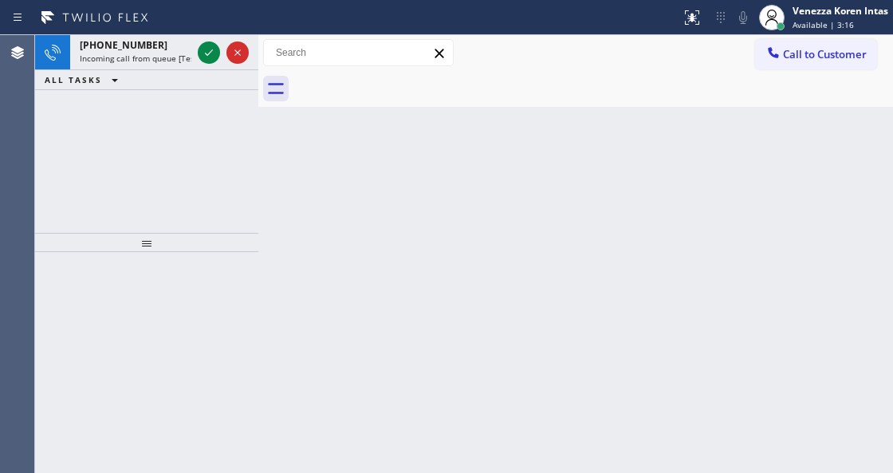
click at [206, 52] on icon at bounding box center [208, 52] width 19 height 19
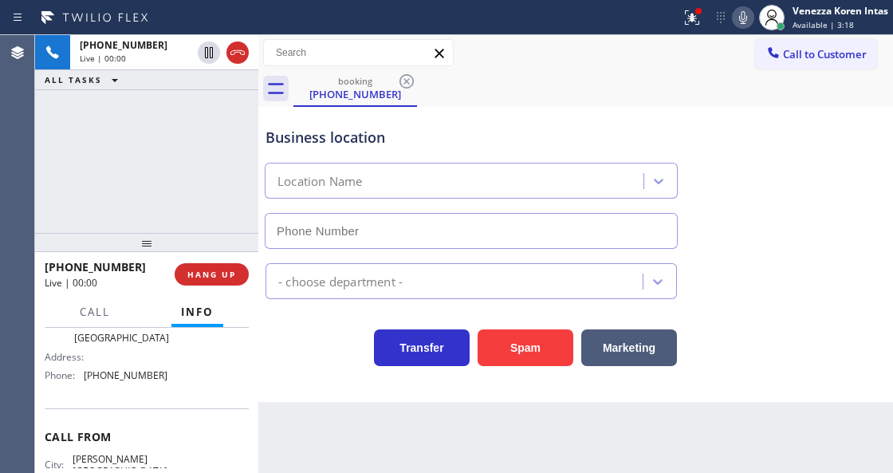
type input "(760) 334-8944"
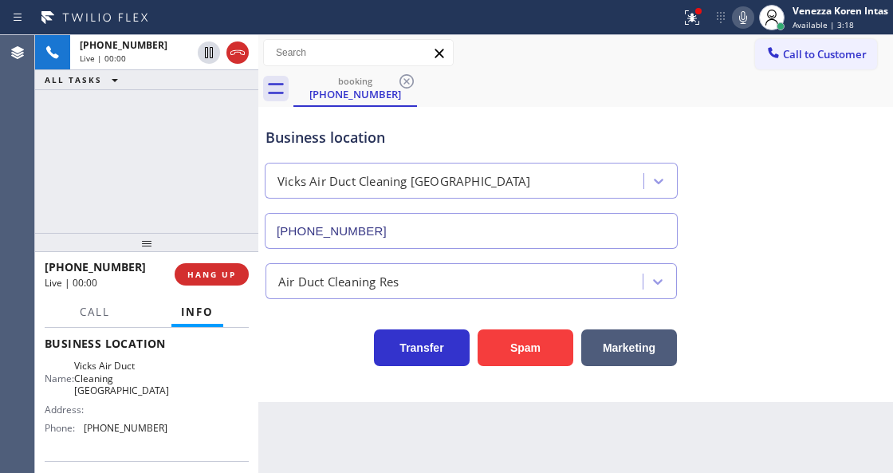
scroll to position [212, 0]
click at [204, 276] on span "HANG UP" at bounding box center [211, 274] width 49 height 11
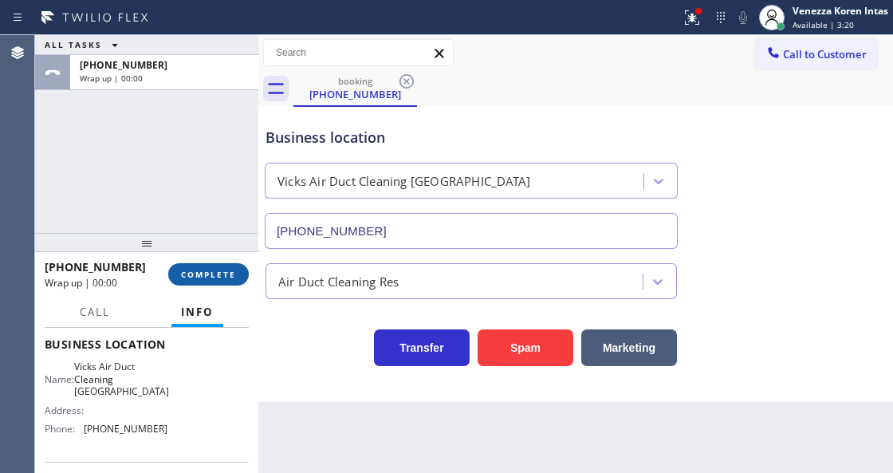
click at [204, 276] on span "COMPLETE" at bounding box center [208, 274] width 55 height 11
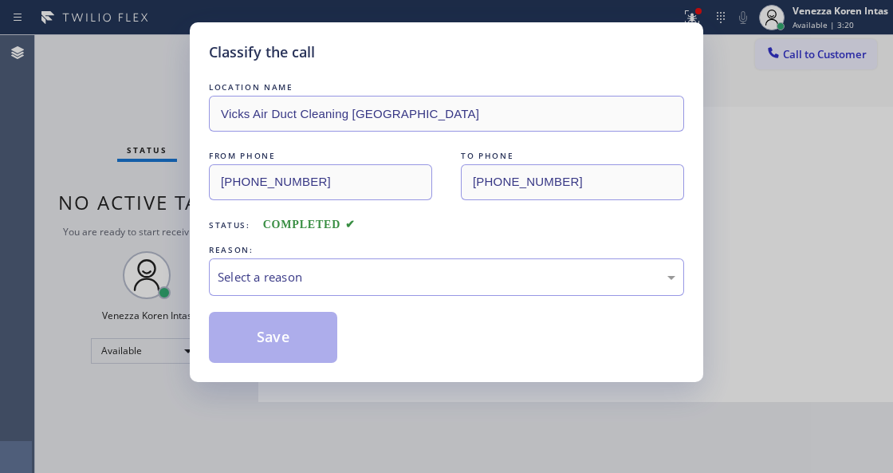
click at [368, 273] on div "Select a reason" at bounding box center [447, 277] width 458 height 18
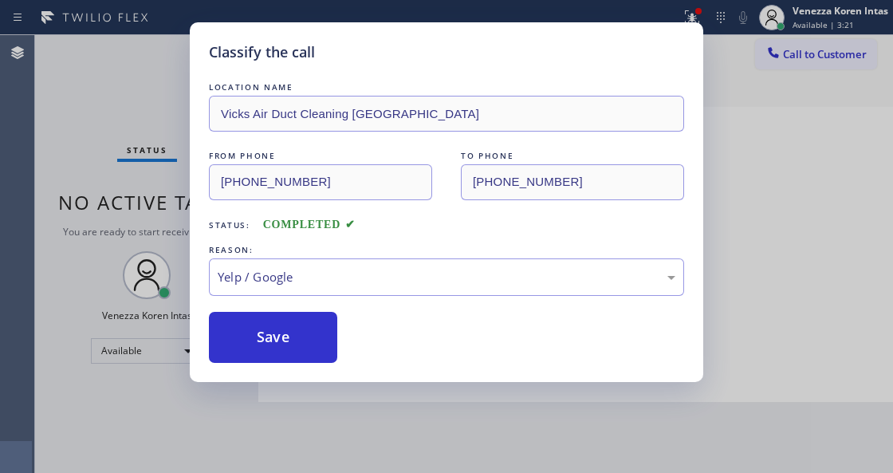
click at [301, 309] on div "LOCATION NAME Vicks Air Duct Cleaning Cathedral City FROM PHONE (760) 257-6056 …" at bounding box center [446, 221] width 475 height 284
click at [299, 357] on button "Save" at bounding box center [273, 337] width 128 height 51
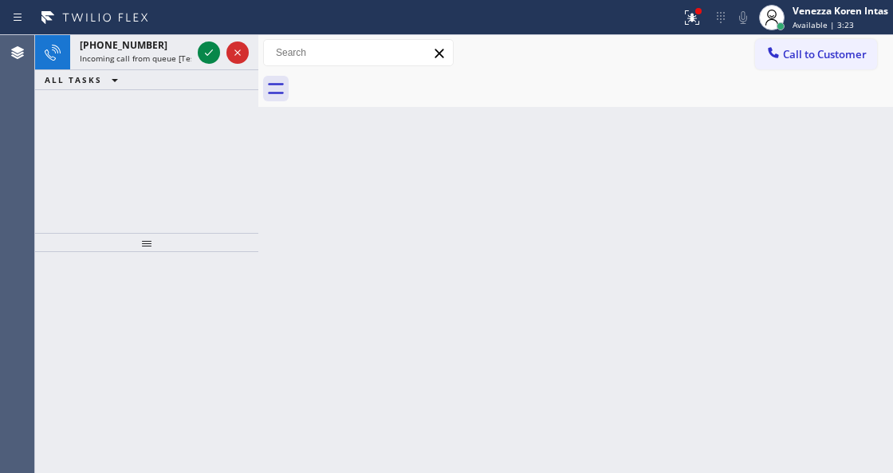
click at [201, 83] on div "ALL TASKS ALL TASKS ACTIVE TASKS TASKS IN WRAP UP" at bounding box center [146, 80] width 223 height 20
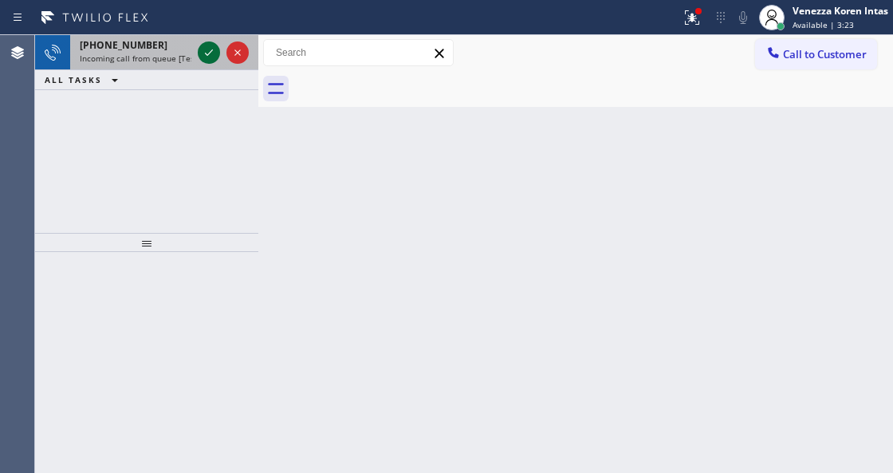
click at [210, 57] on icon at bounding box center [208, 52] width 19 height 19
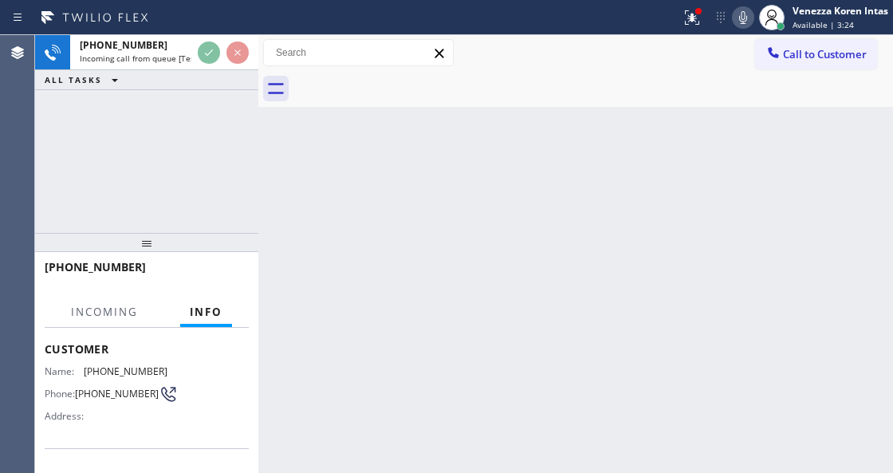
scroll to position [212, 0]
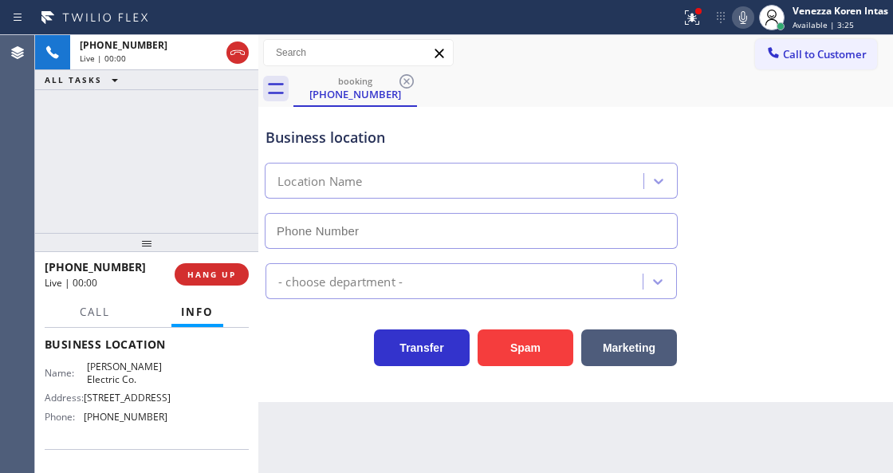
type input "(856) 475-6498"
click at [740, 19] on icon at bounding box center [742, 17] width 19 height 19
click at [740, 19] on rect at bounding box center [742, 15] width 11 height 11
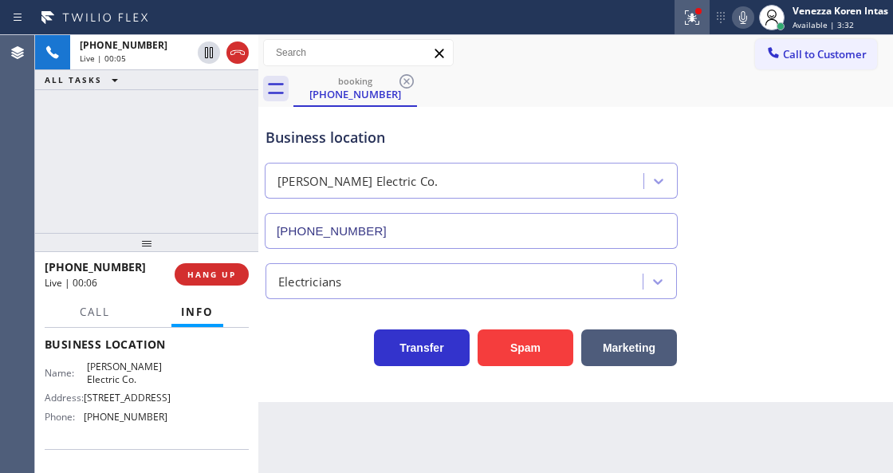
click at [687, 20] on icon at bounding box center [691, 17] width 19 height 19
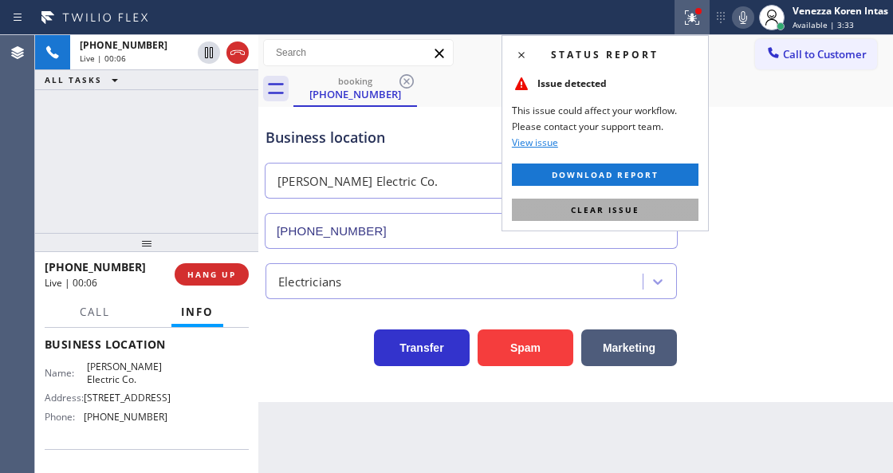
click at [644, 210] on button "Clear issue" at bounding box center [605, 210] width 187 height 22
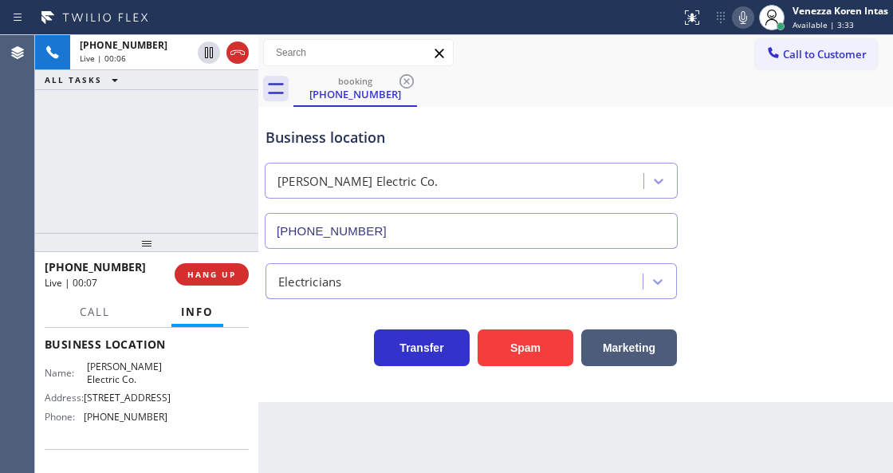
drag, startPoint x: 737, startPoint y: 258, endPoint x: 528, endPoint y: 388, distance: 246.4
click at [736, 258] on div "Electricians" at bounding box center [575, 278] width 627 height 42
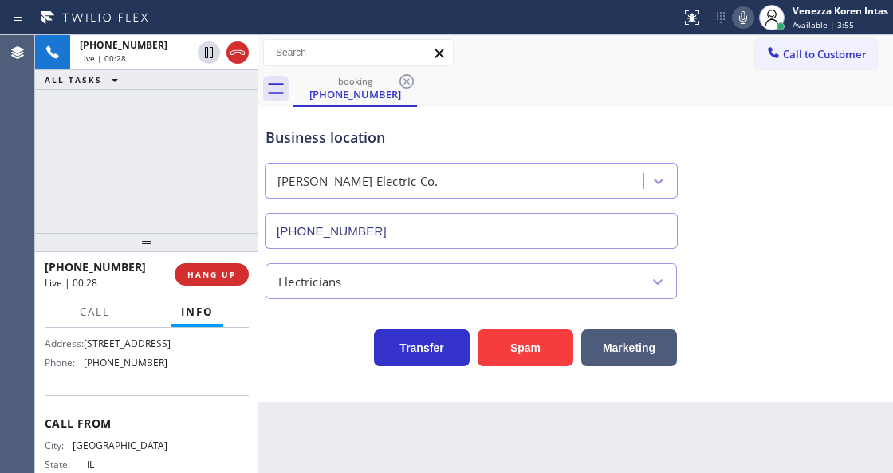
scroll to position [319, 0]
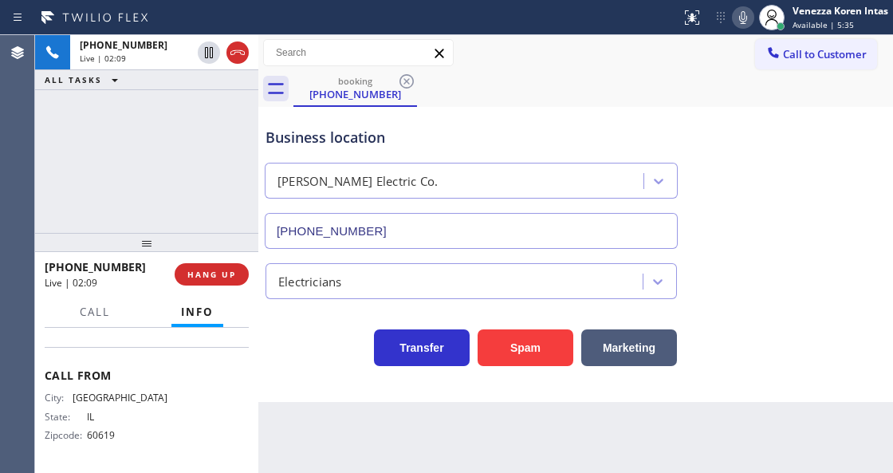
click at [442, 85] on div "booking (773) 851-3939" at bounding box center [593, 89] width 600 height 36
click at [733, 18] on icon at bounding box center [742, 17] width 19 height 19
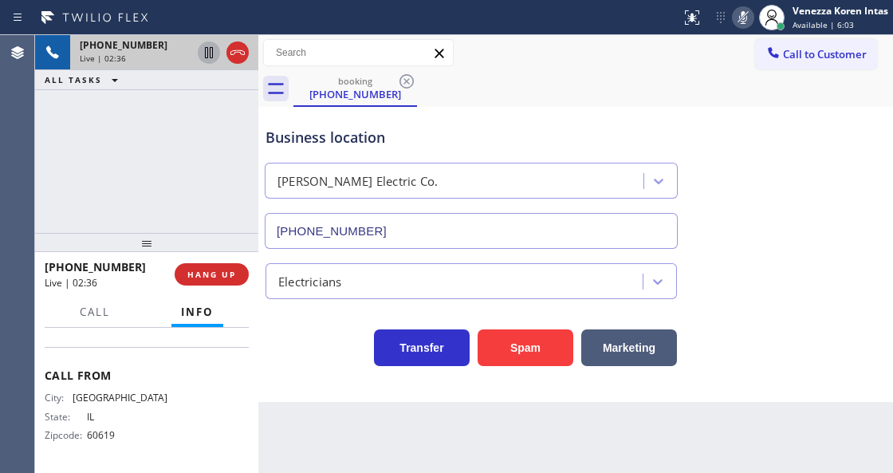
click at [210, 47] on icon at bounding box center [209, 52] width 8 height 11
click at [749, 22] on icon at bounding box center [742, 17] width 19 height 19
click at [207, 57] on icon at bounding box center [208, 52] width 11 height 11
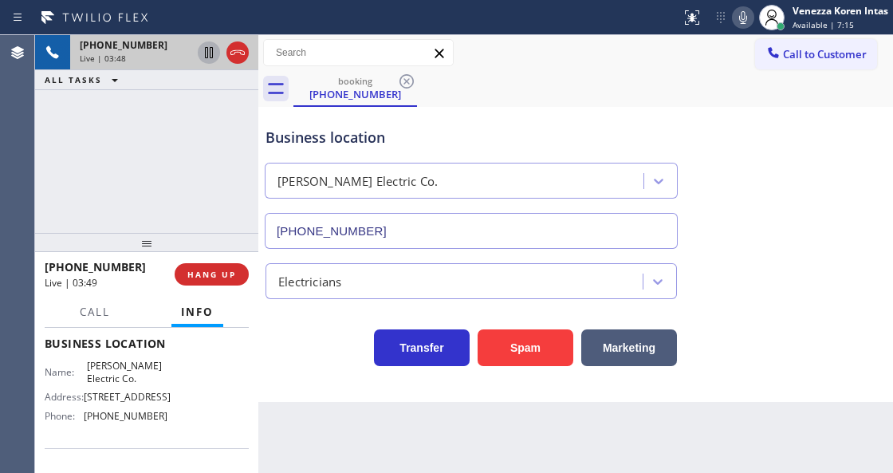
scroll to position [212, 0]
drag, startPoint x: 126, startPoint y: 368, endPoint x: 95, endPoint y: 368, distance: 31.1
click at [95, 368] on div "Name: Hughes Electric Co. Address: 40 Old Turnpike, Pleasantville, NJ 08232, Un…" at bounding box center [147, 394] width 204 height 69
click at [163, 391] on div "Name: Hughes Electric Co. Address: 40 Old Turnpike, Pleasantville, NJ 08232, Un…" at bounding box center [147, 394] width 204 height 69
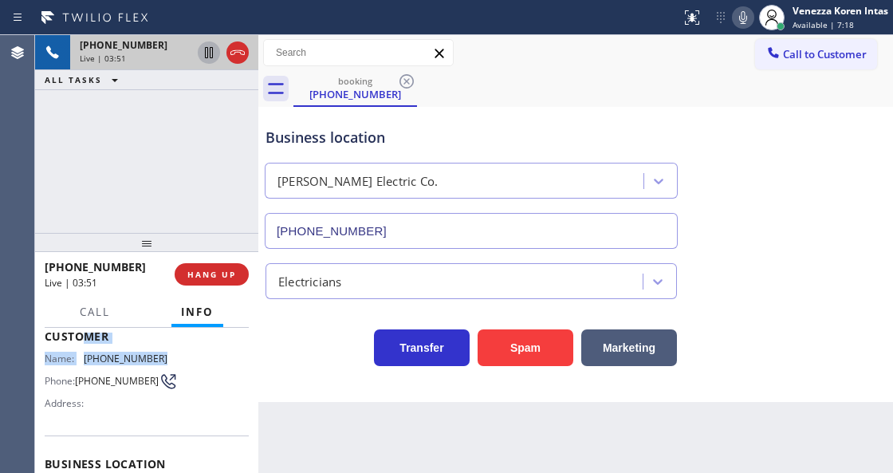
scroll to position [86, 0]
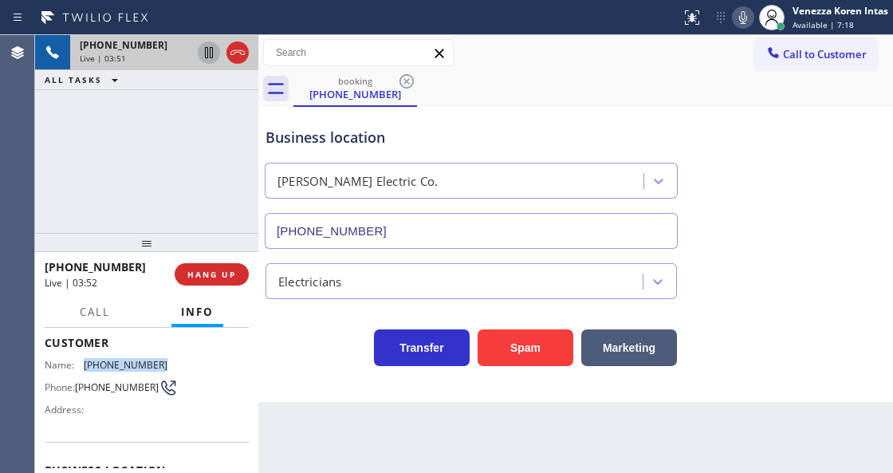
drag, startPoint x: 151, startPoint y: 340, endPoint x: 82, endPoint y: 358, distance: 71.5
click at [82, 359] on div "Name: (773) 851-3939" at bounding box center [106, 365] width 123 height 12
copy div "(773) 851-3939"
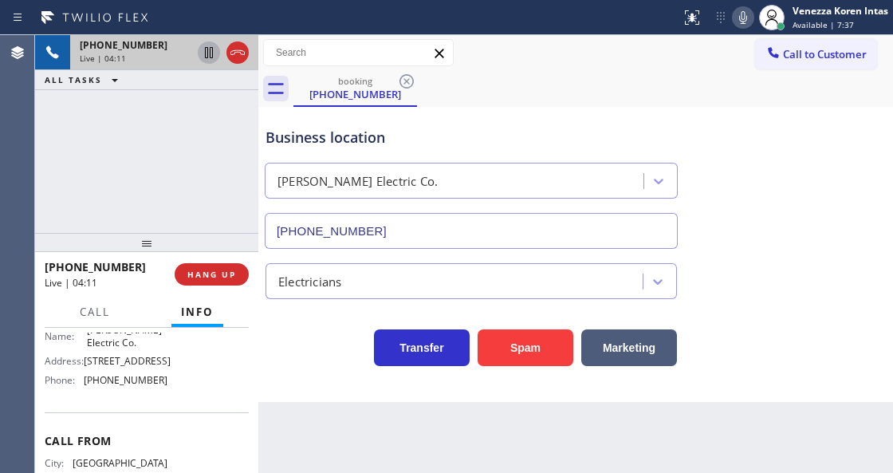
scroll to position [193, 0]
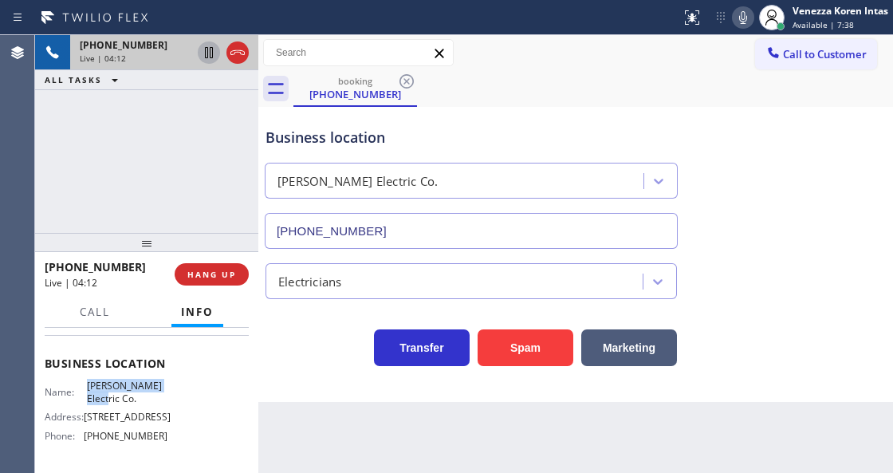
drag, startPoint x: 85, startPoint y: 379, endPoint x: 123, endPoint y: 403, distance: 45.1
click at [123, 403] on div "Name: Hughes Electric Co." at bounding box center [106, 391] width 123 height 25
copy span "Hughes Electric Co."
click at [737, 19] on icon at bounding box center [742, 17] width 19 height 19
click at [207, 51] on icon at bounding box center [209, 52] width 8 height 11
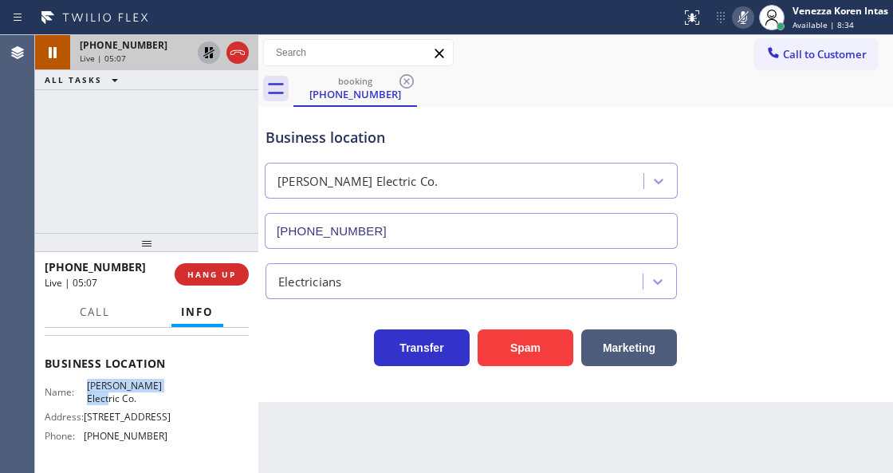
click at [750, 8] on icon at bounding box center [742, 17] width 19 height 19
click at [746, 13] on icon at bounding box center [742, 17] width 19 height 19
click at [741, 2] on div "Status report No issues detected If you experience an issue, please download th…" at bounding box center [783, 17] width 218 height 35
click at [741, 10] on icon at bounding box center [742, 17] width 19 height 19
click at [206, 54] on icon at bounding box center [208, 52] width 11 height 11
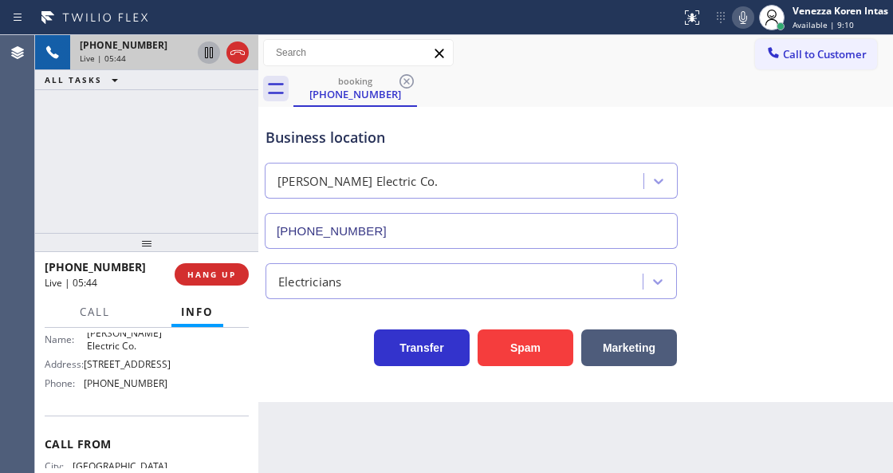
scroll to position [299, 0]
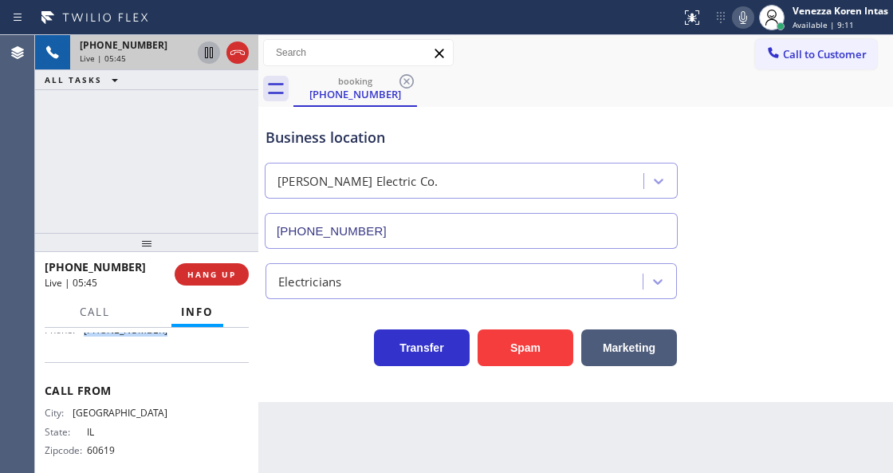
drag, startPoint x: 154, startPoint y: 360, endPoint x: 85, endPoint y: 364, distance: 69.5
click at [85, 342] on div "Name: Hughes Electric Co. Address: 40 Old Turnpike, Pleasantville, NJ 08232, Un…" at bounding box center [106, 307] width 123 height 69
copy div "(856) 475-6498"
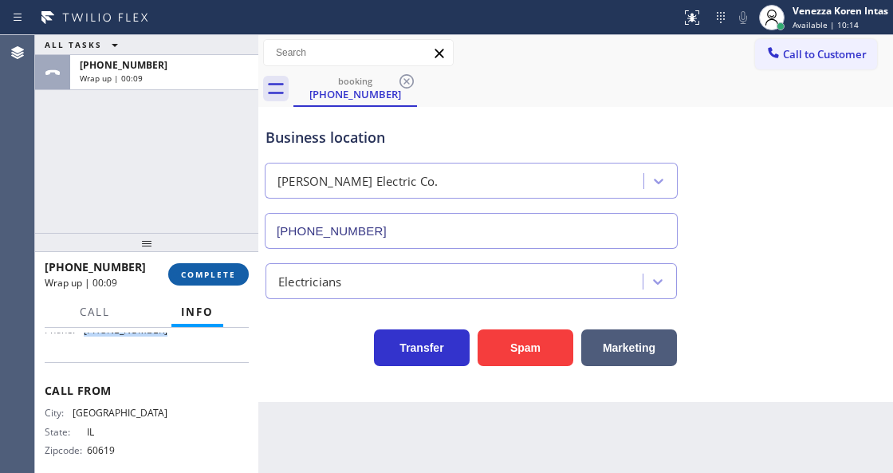
click at [209, 271] on span "COMPLETE" at bounding box center [208, 274] width 55 height 11
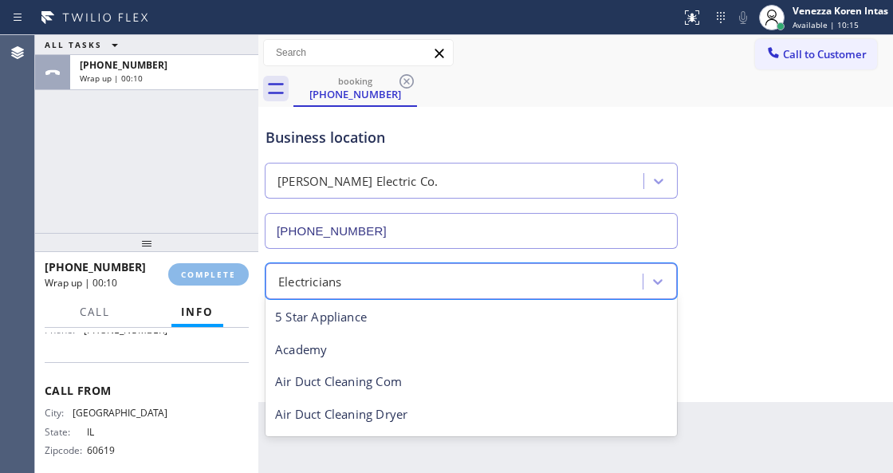
click at [373, 271] on div "Electricians" at bounding box center [456, 281] width 372 height 28
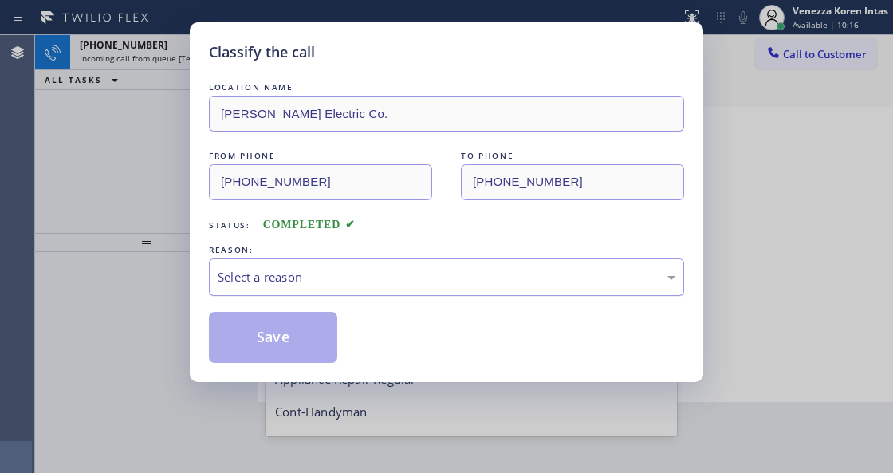
click at [344, 283] on div "Select a reason" at bounding box center [447, 277] width 458 height 18
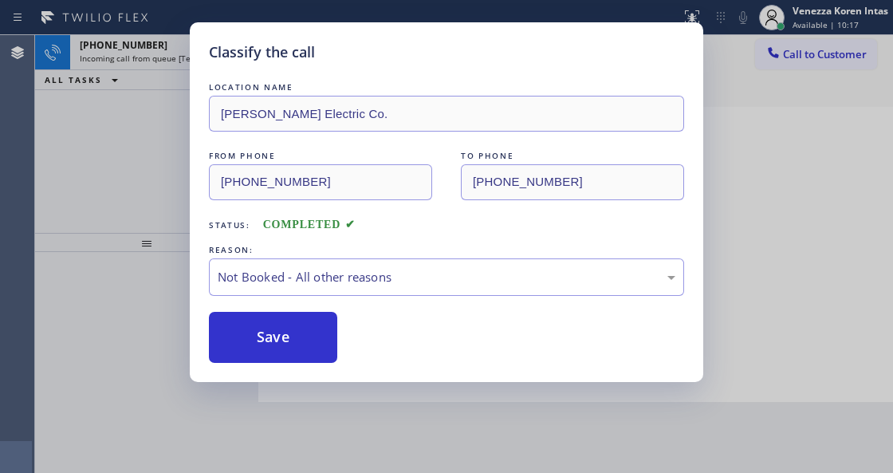
click at [317, 334] on button "Save" at bounding box center [273, 337] width 128 height 51
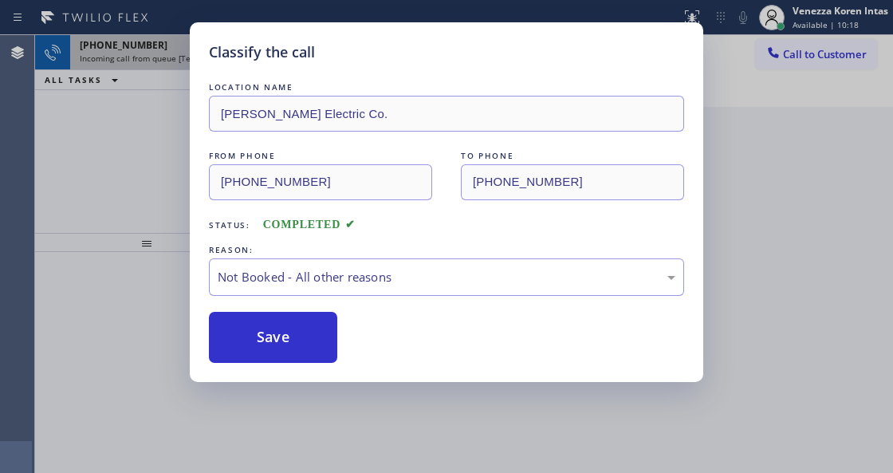
click at [201, 57] on icon at bounding box center [208, 52] width 19 height 19
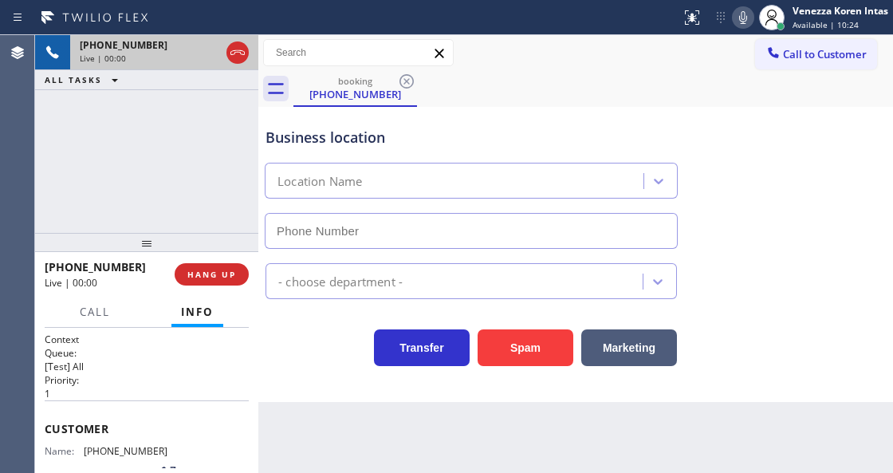
type input "(408) 677-2851"
click at [418, 128] on div "Business location" at bounding box center [470, 138] width 411 height 22
click at [484, 158] on div "Electrical Land Los Gatos" at bounding box center [470, 177] width 419 height 42
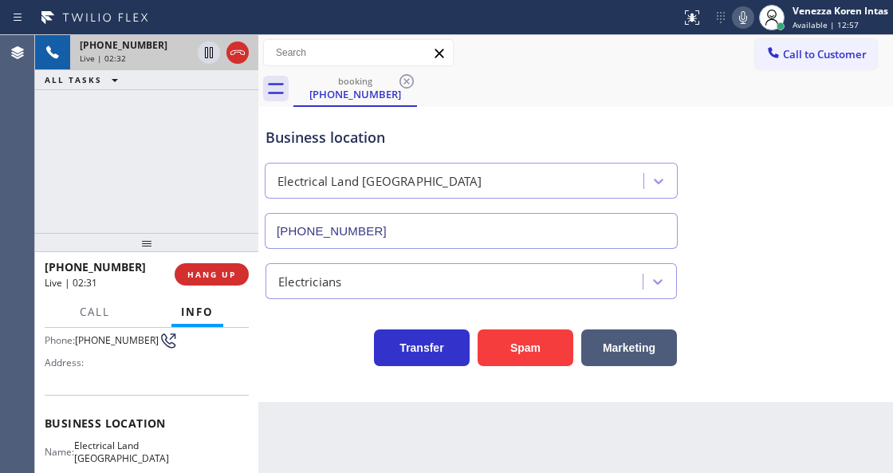
scroll to position [159, 0]
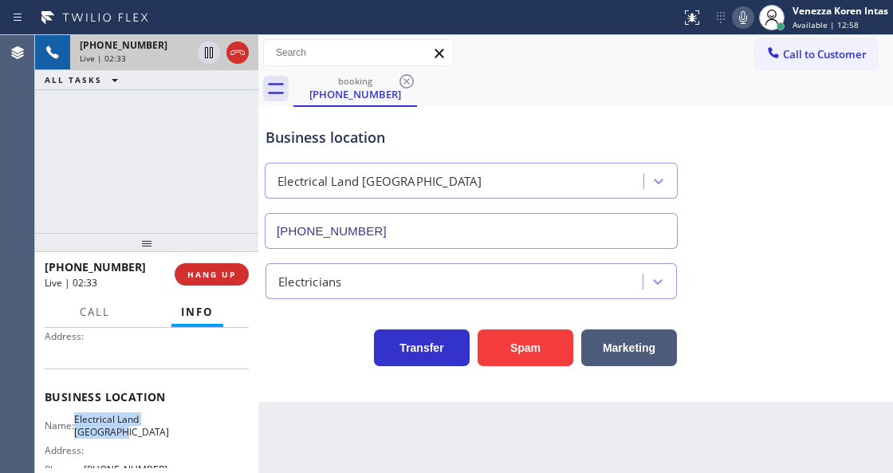
drag, startPoint x: 85, startPoint y: 418, endPoint x: 137, endPoint y: 434, distance: 54.2
click at [137, 434] on span "Electrical Land Los Gatos" at bounding box center [121, 425] width 95 height 25
click at [742, 13] on icon at bounding box center [742, 17] width 19 height 19
click at [204, 55] on icon at bounding box center [208, 52] width 19 height 19
click at [759, 19] on div at bounding box center [772, 18] width 26 height 26
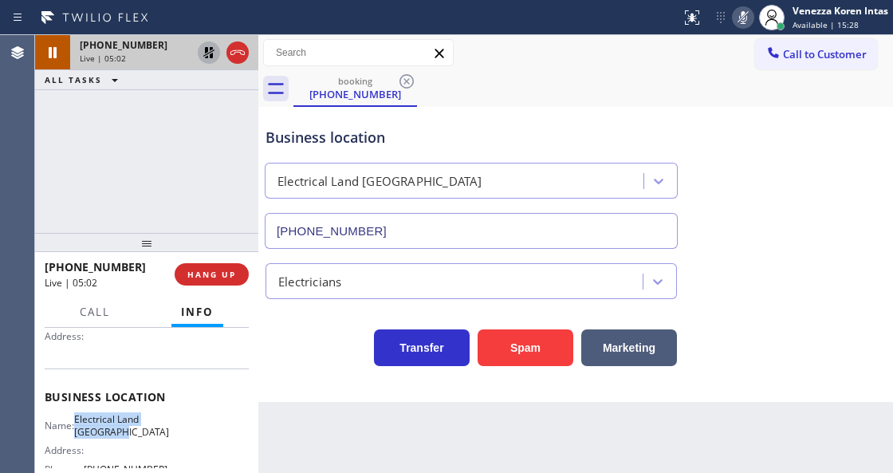
click at [744, 18] on icon at bounding box center [742, 17] width 19 height 19
click at [210, 48] on icon at bounding box center [208, 52] width 11 height 11
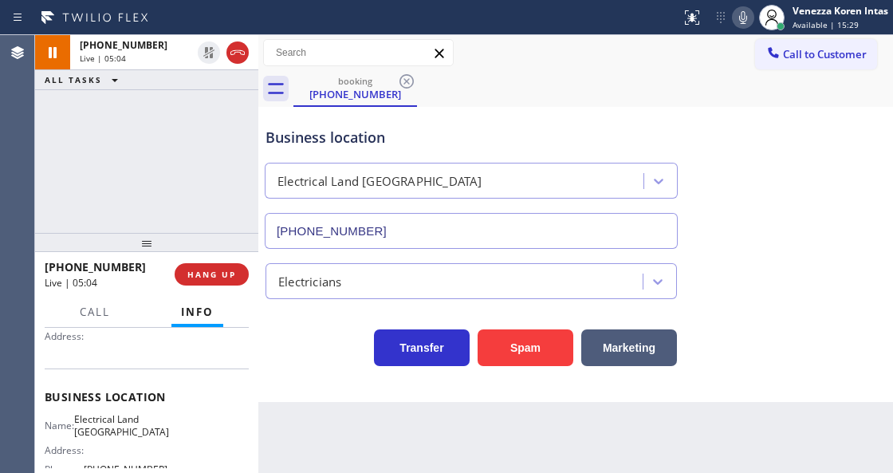
click at [332, 471] on div "Back to Dashboard Change Sender ID Customers Technicians Select a contact Outbo…" at bounding box center [575, 254] width 635 height 438
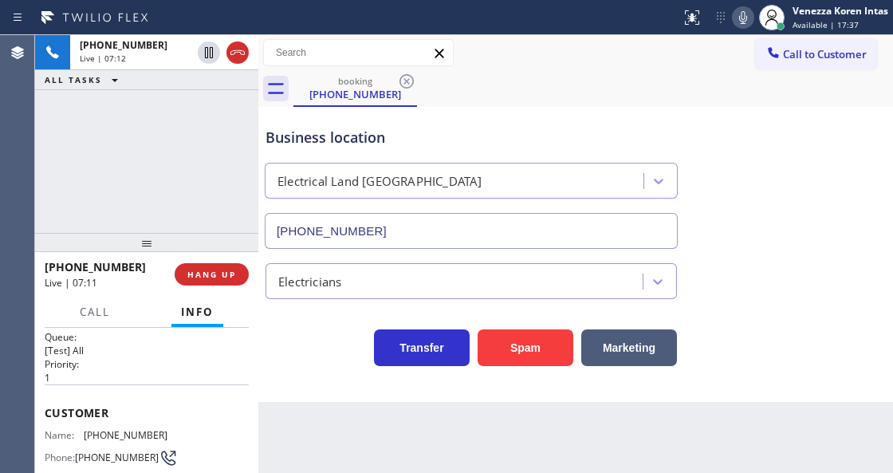
scroll to position [0, 0]
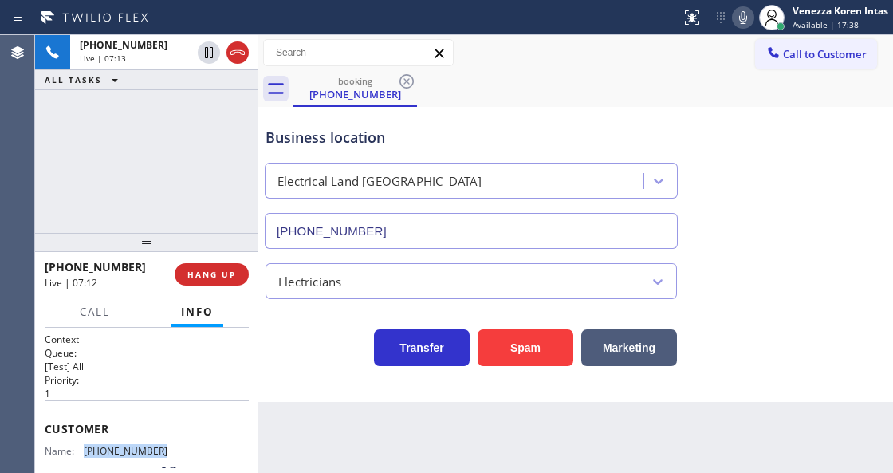
drag, startPoint x: 144, startPoint y: 453, endPoint x: 81, endPoint y: 449, distance: 63.1
click at [81, 449] on div "Name: (763) 400-1621 Phone: (763) 400-1621 Address:" at bounding box center [106, 476] width 123 height 63
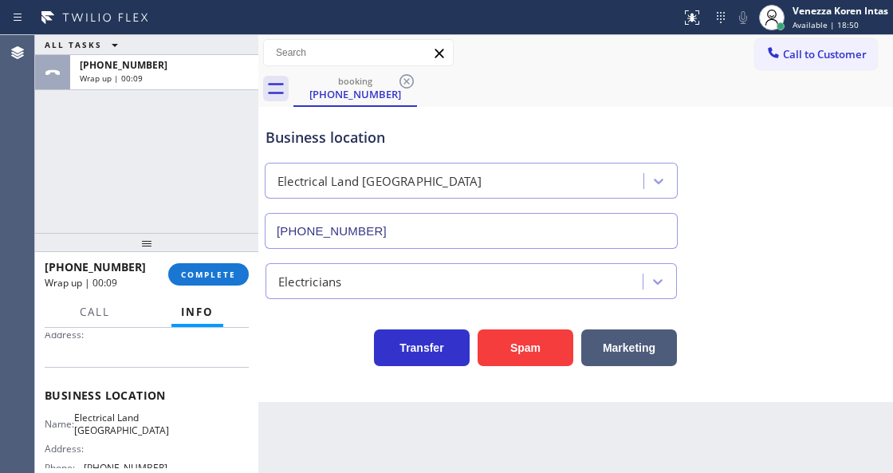
scroll to position [212, 0]
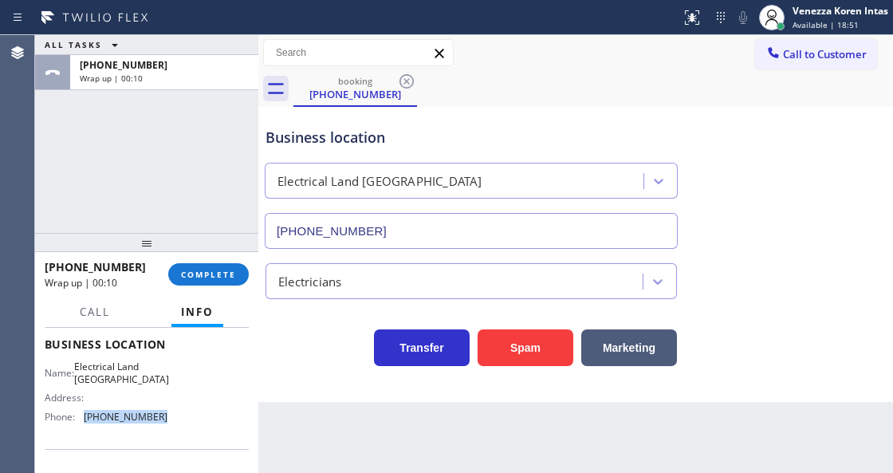
drag, startPoint x: 159, startPoint y: 422, endPoint x: 81, endPoint y: 421, distance: 78.9
click at [81, 421] on div "Phone: (408) 677-2851" at bounding box center [106, 417] width 123 height 12
click at [220, 265] on button "COMPLETE" at bounding box center [208, 274] width 81 height 22
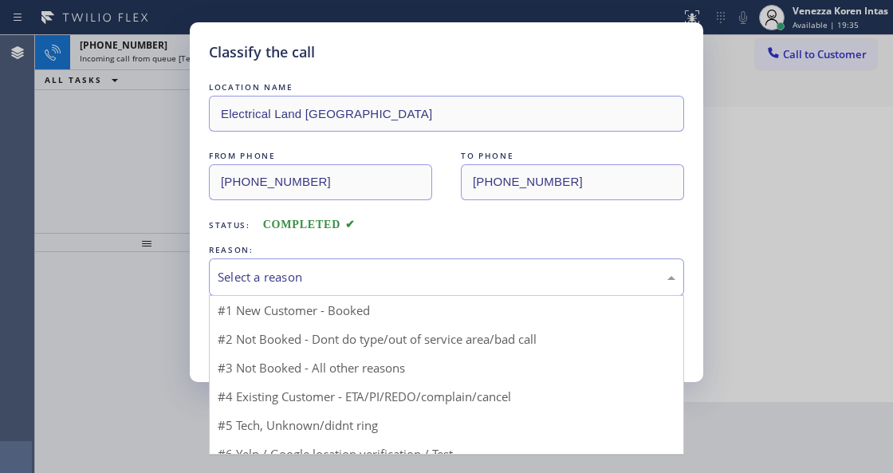
click at [361, 281] on div "Select a reason" at bounding box center [447, 277] width 458 height 18
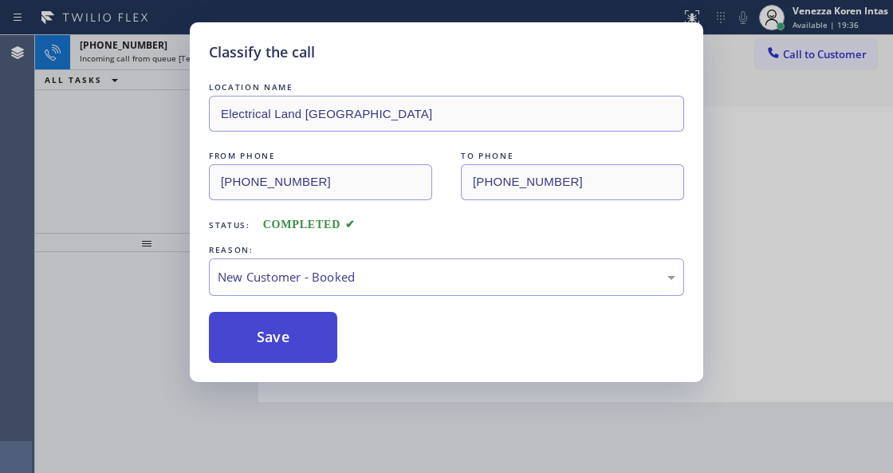
click at [323, 334] on button "Save" at bounding box center [273, 337] width 128 height 51
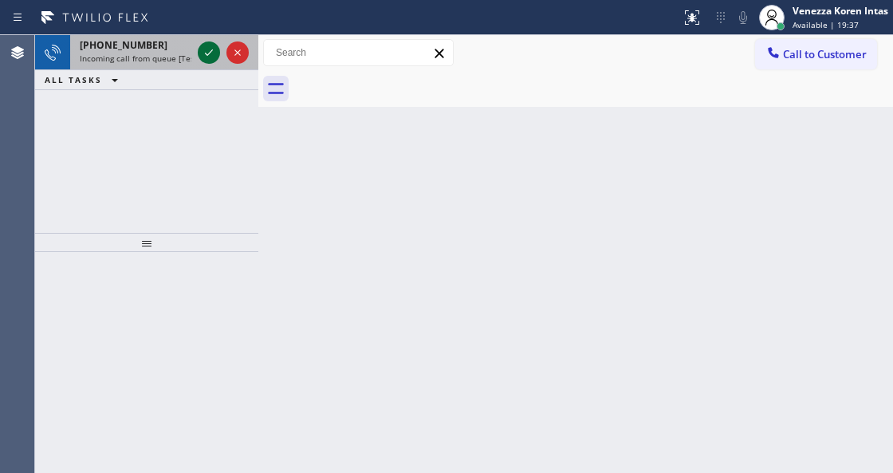
click at [203, 59] on icon at bounding box center [208, 52] width 19 height 19
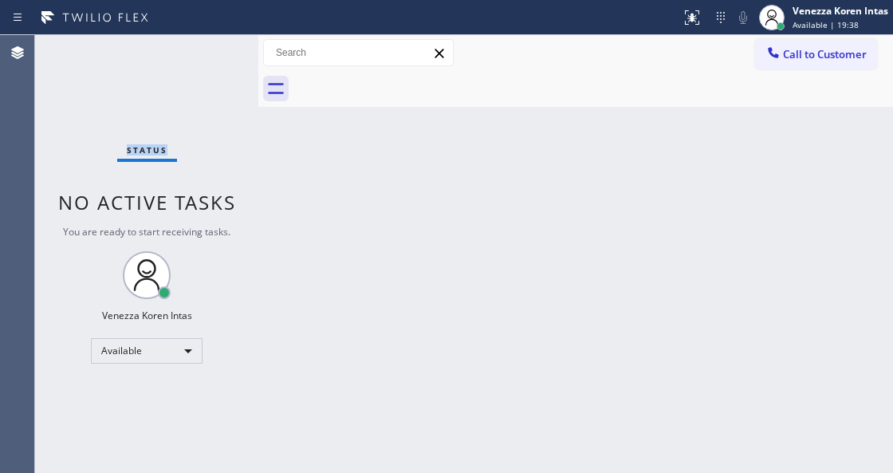
click at [203, 59] on div "Status No active tasks You are ready to start receiving tasks. Venezza Koren In…" at bounding box center [146, 254] width 223 height 438
click at [678, 5] on button at bounding box center [691, 17] width 35 height 35
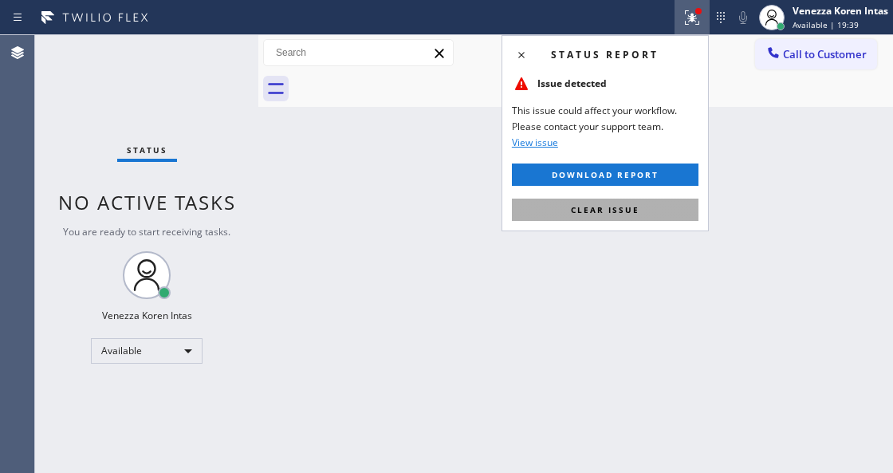
click at [665, 196] on div "Status report Issue detected This issue could affect your workflow. Please cont…" at bounding box center [604, 133] width 207 height 196
click at [664, 199] on button "Clear issue" at bounding box center [605, 210] width 187 height 22
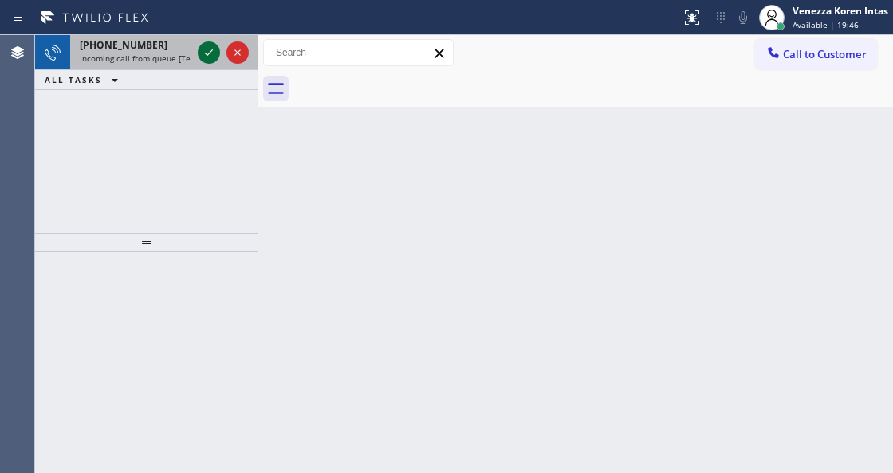
click at [211, 53] on icon at bounding box center [208, 52] width 19 height 19
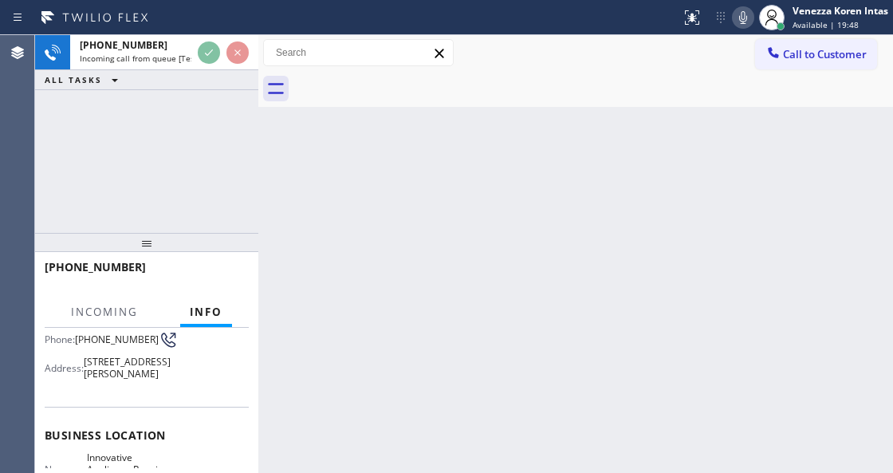
scroll to position [212, 0]
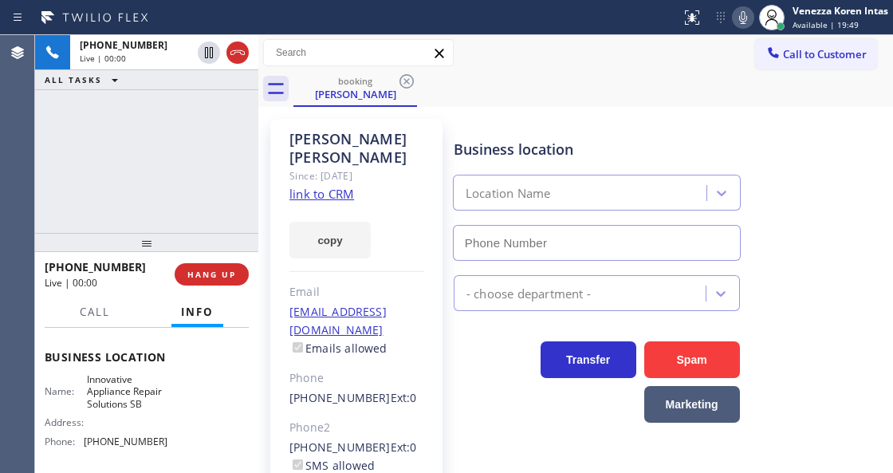
type input "(805) 261-2411"
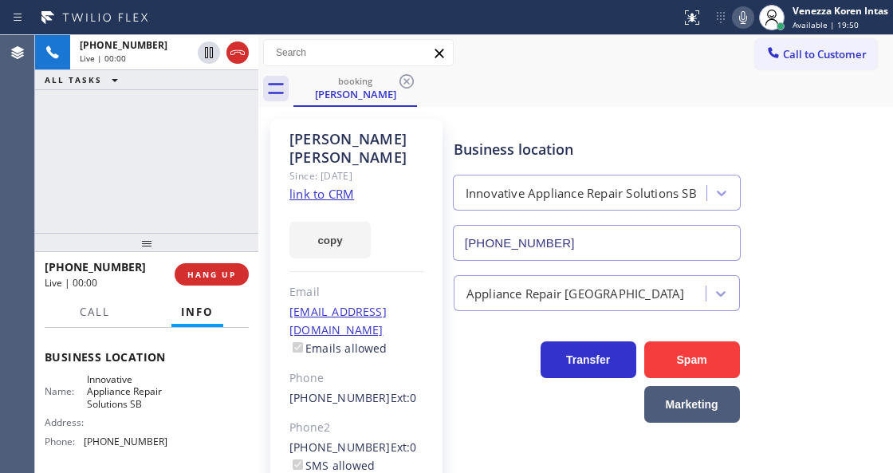
click at [333, 186] on link "link to CRM" at bounding box center [321, 194] width 65 height 16
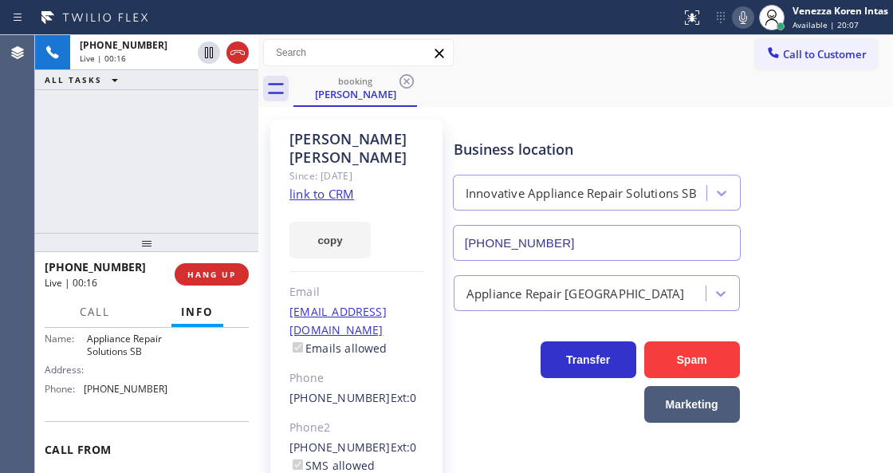
scroll to position [265, 0]
click at [450, 104] on div "booking James Rolfe" at bounding box center [593, 89] width 600 height 36
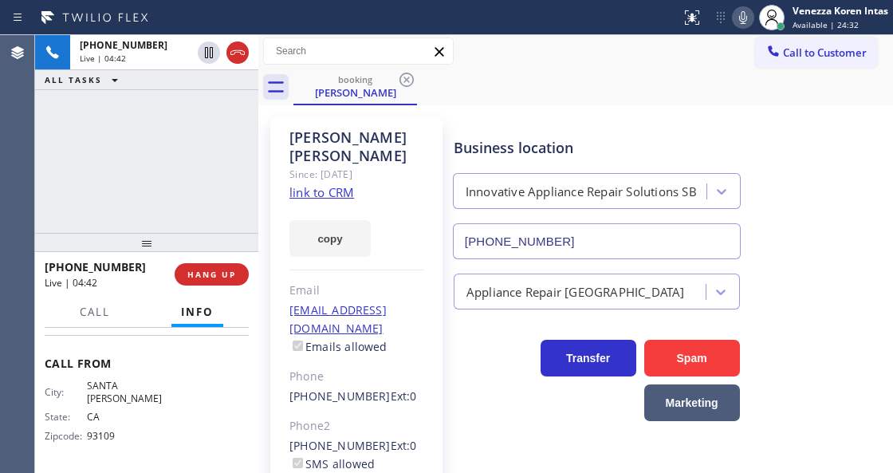
scroll to position [0, 0]
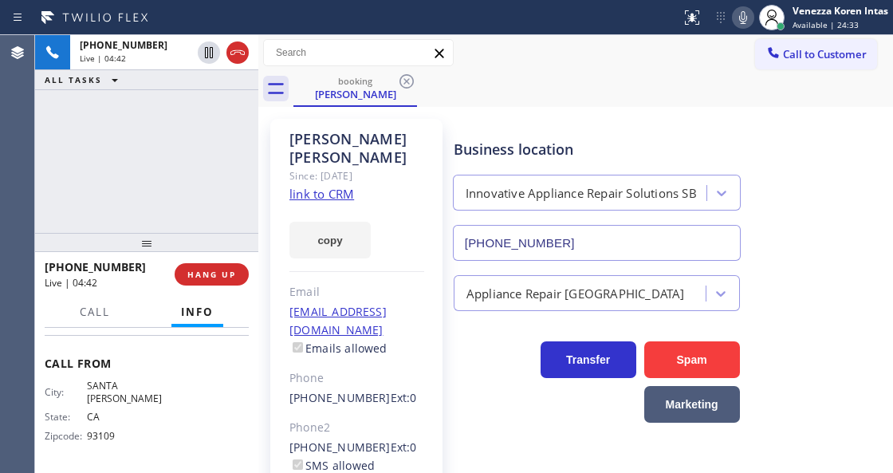
click at [421, 283] on div "Email" at bounding box center [356, 292] width 135 height 18
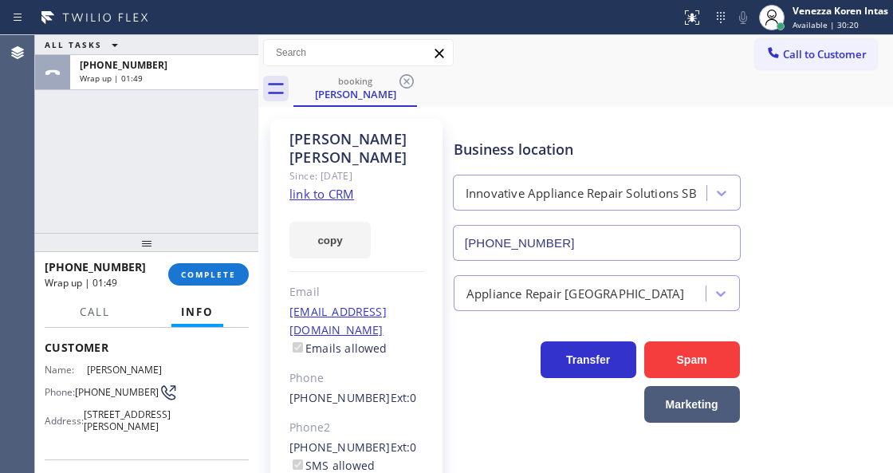
scroll to position [32, 0]
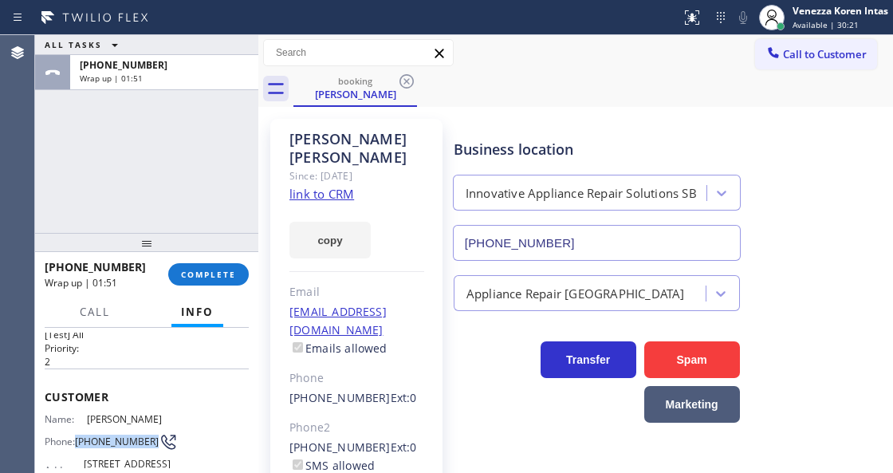
drag, startPoint x: 80, startPoint y: 427, endPoint x: 110, endPoint y: 446, distance: 35.4
click at [110, 446] on span "(805) 963-2329" at bounding box center [117, 441] width 84 height 12
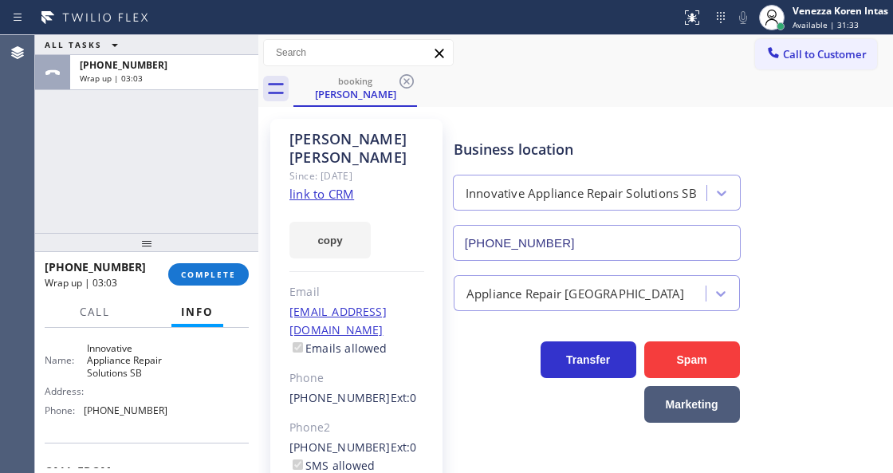
scroll to position [244, 0]
drag, startPoint x: 167, startPoint y: 420, endPoint x: 81, endPoint y: 418, distance: 86.9
click at [81, 418] on div "Name: Innovative Appliance Repair Solutions SB Address: Phone: (805) 261-2411" at bounding box center [147, 381] width 204 height 81
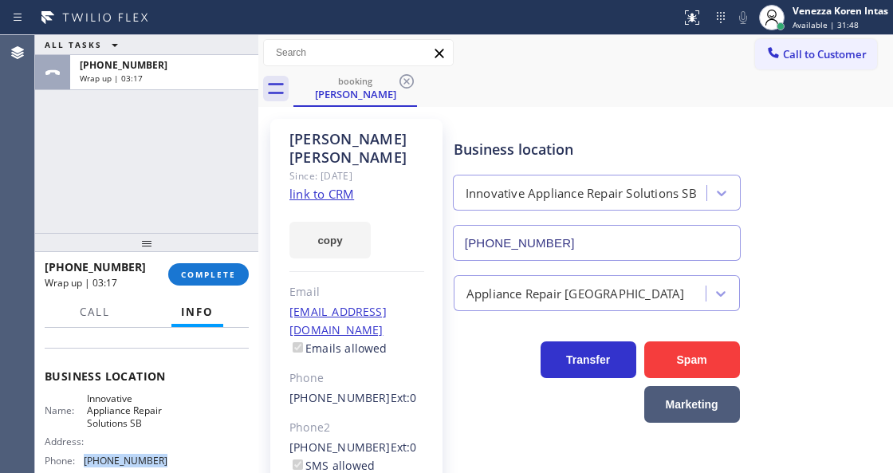
scroll to position [191, 0]
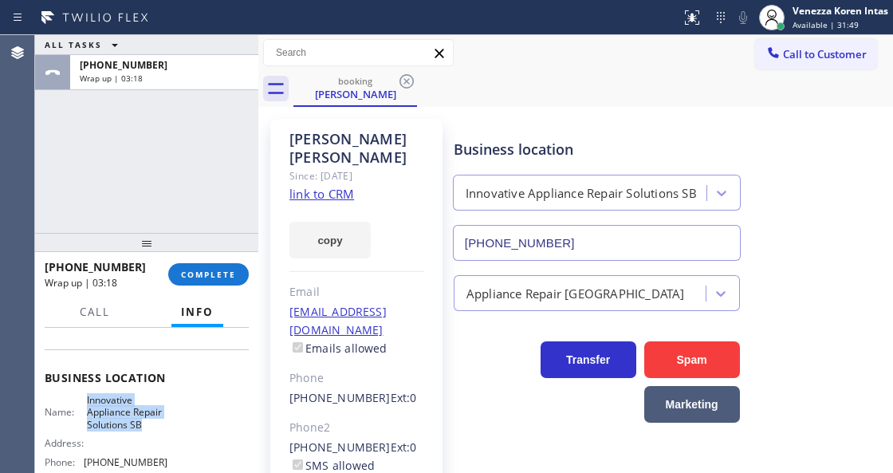
drag, startPoint x: 91, startPoint y: 410, endPoint x: 155, endPoint y: 443, distance: 72.0
click at [155, 431] on span "Innovative Appliance Repair Solutions SB" at bounding box center [127, 412] width 80 height 37
drag, startPoint x: 221, startPoint y: 279, endPoint x: 235, endPoint y: 280, distance: 14.4
click at [222, 279] on button "COMPLETE" at bounding box center [208, 274] width 81 height 22
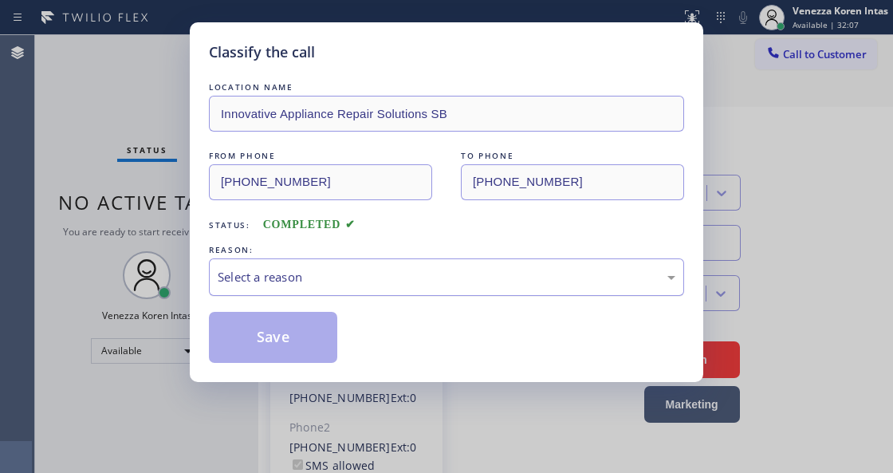
click at [345, 281] on div "Select a reason" at bounding box center [447, 277] width 458 height 18
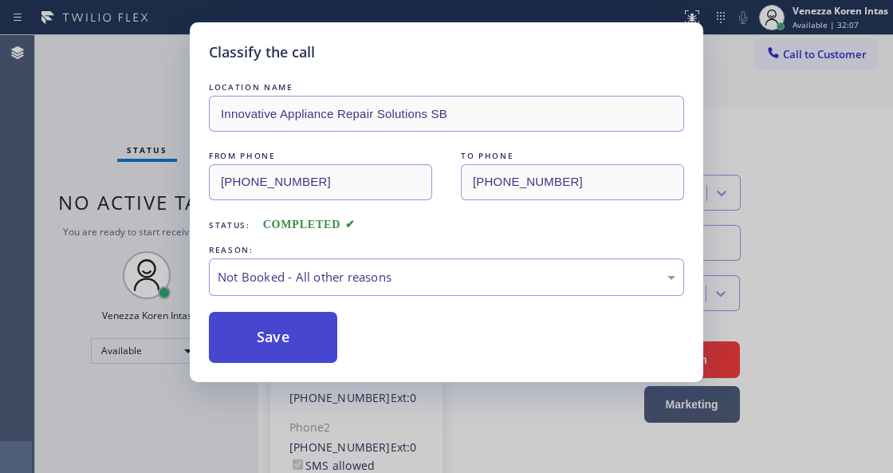
click at [315, 325] on button "Save" at bounding box center [273, 337] width 128 height 51
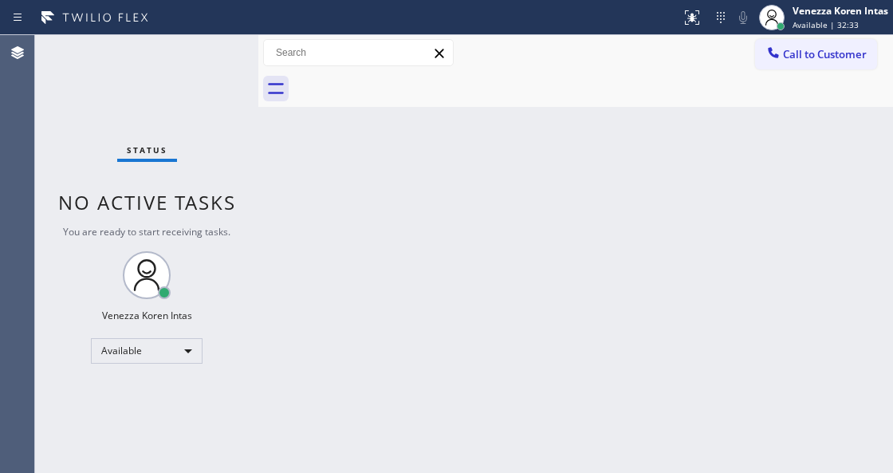
click at [368, 250] on div "Back to Dashboard Change Sender ID Customers Technicians Select a contact Outbo…" at bounding box center [575, 254] width 635 height 438
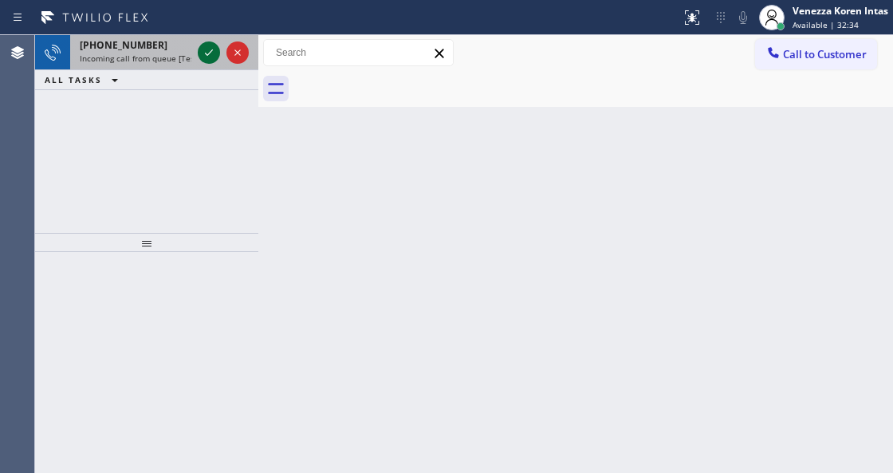
click at [206, 53] on icon at bounding box center [208, 52] width 19 height 19
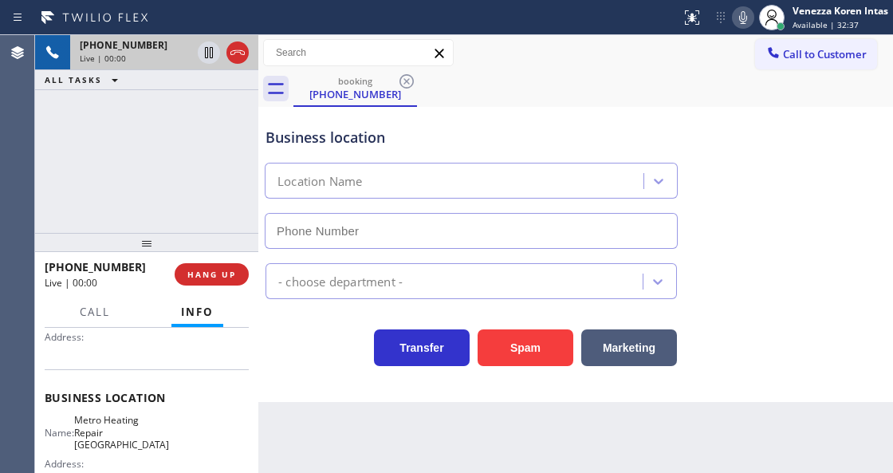
type input "(954) 799-3828"
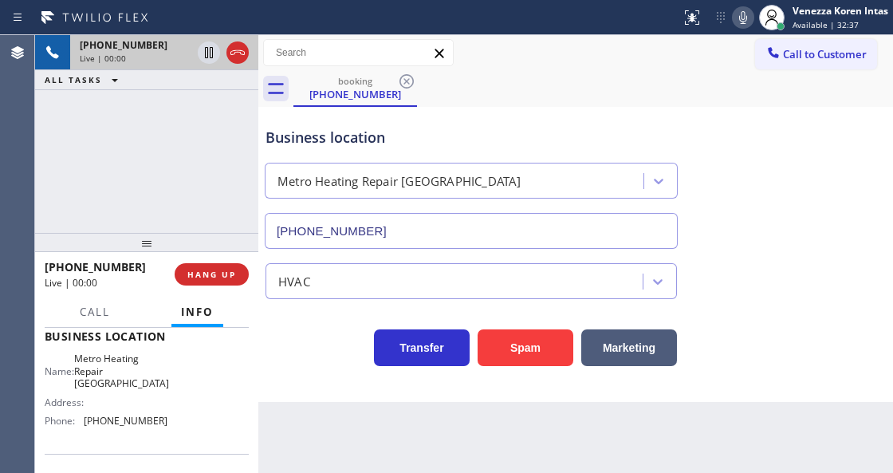
scroll to position [220, 0]
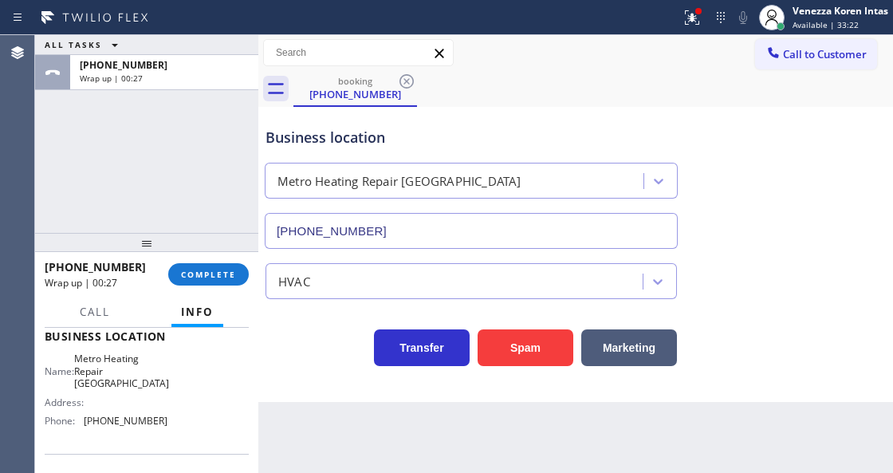
click at [243, 290] on div "+13866142350 Wrap up | 00:27 COMPLETE" at bounding box center [147, 274] width 204 height 41
click at [226, 277] on span "COMPLETE" at bounding box center [208, 274] width 55 height 11
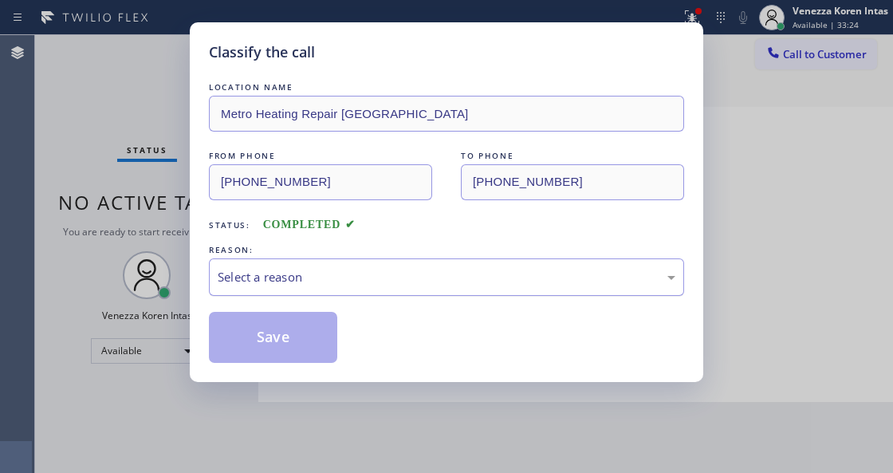
click at [311, 286] on div "Select a reason" at bounding box center [447, 277] width 458 height 18
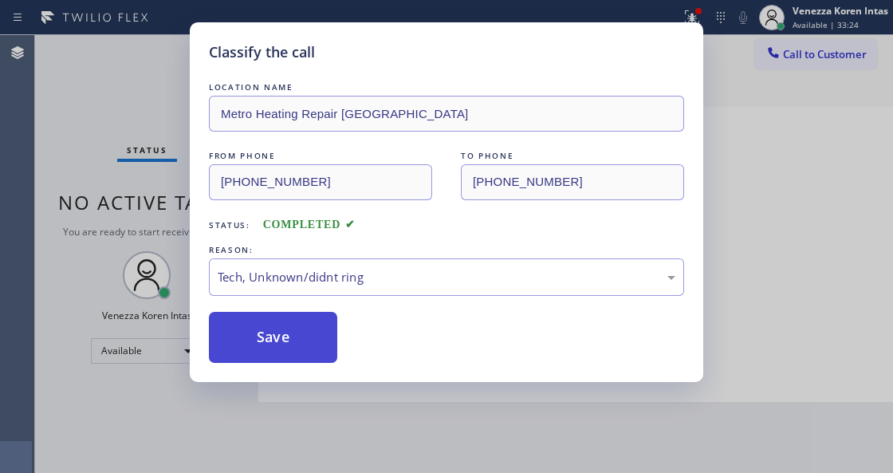
click at [289, 331] on button "Save" at bounding box center [273, 337] width 128 height 51
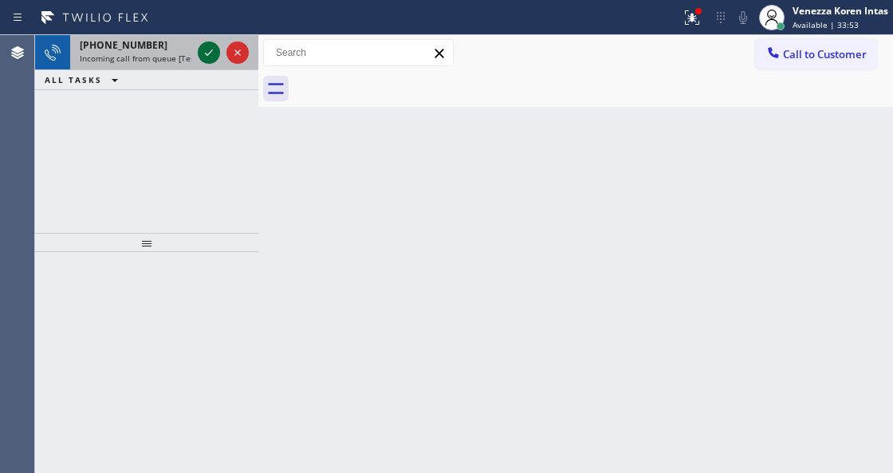
click at [198, 57] on div at bounding box center [209, 52] width 22 height 19
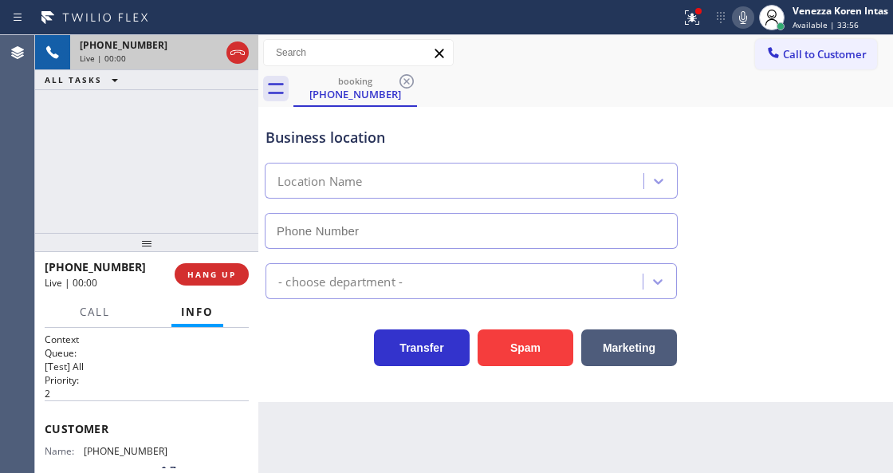
drag, startPoint x: 703, startPoint y: 22, endPoint x: 686, endPoint y: 136, distance: 114.4
click at [702, 22] on div at bounding box center [691, 17] width 35 height 19
type input "(312) 728-7218"
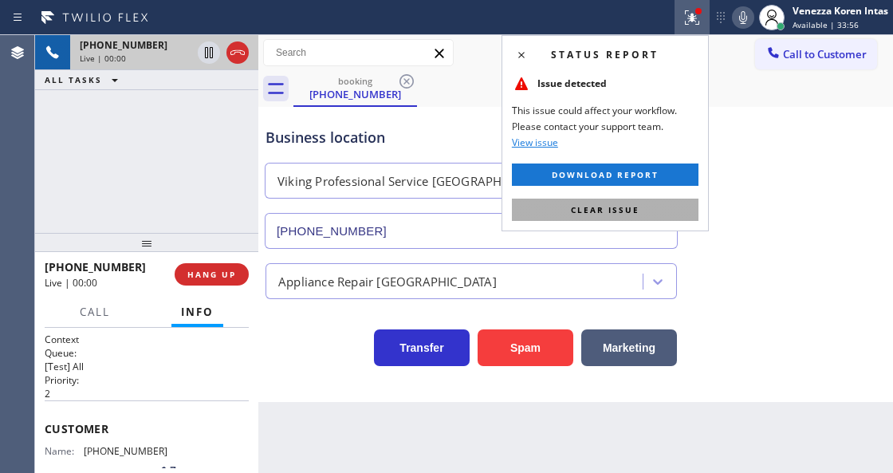
drag, startPoint x: 655, startPoint y: 217, endPoint x: 450, endPoint y: 238, distance: 205.1
click at [654, 216] on button "Clear issue" at bounding box center [605, 210] width 187 height 22
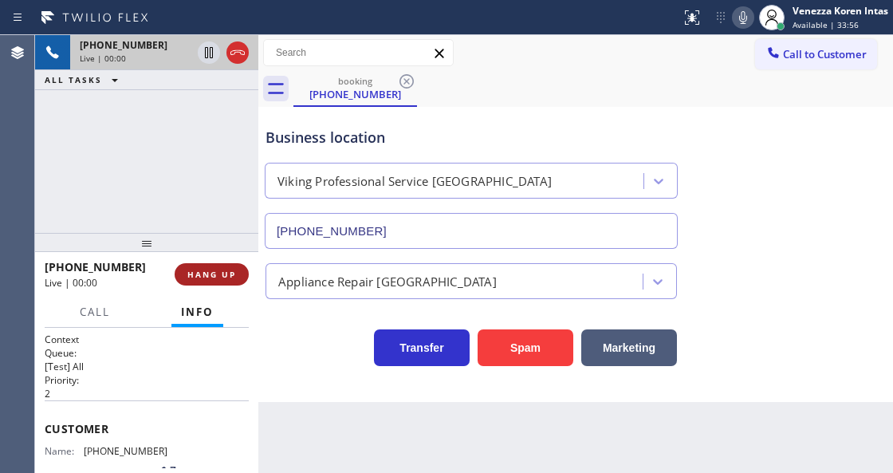
click at [234, 271] on span "HANG UP" at bounding box center [211, 274] width 49 height 11
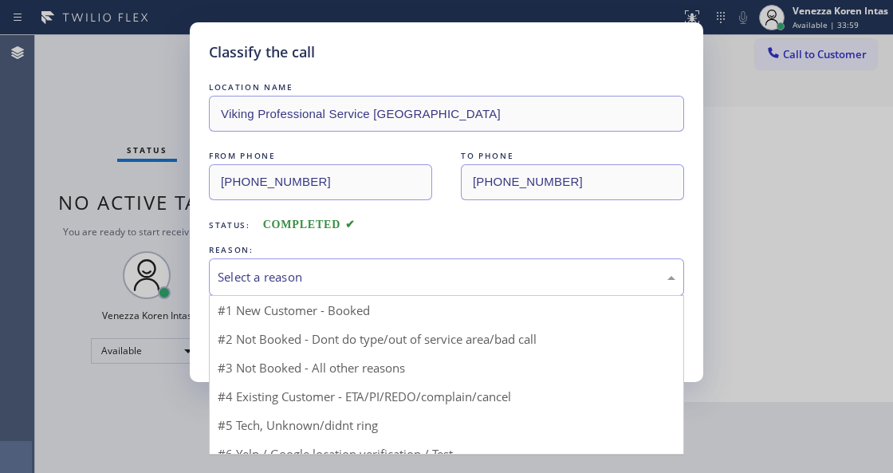
click at [445, 283] on div "Select a reason" at bounding box center [447, 277] width 458 height 18
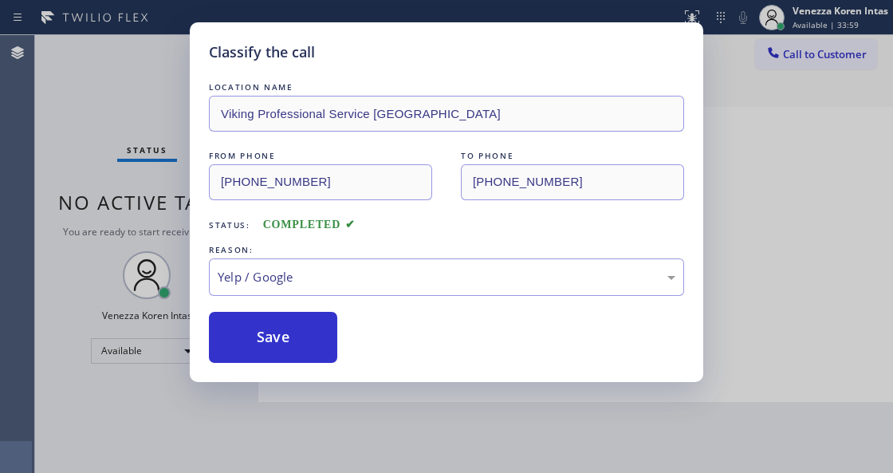
drag, startPoint x: 314, startPoint y: 349, endPoint x: 513, endPoint y: 226, distance: 234.5
click at [317, 349] on button "Save" at bounding box center [273, 337] width 128 height 51
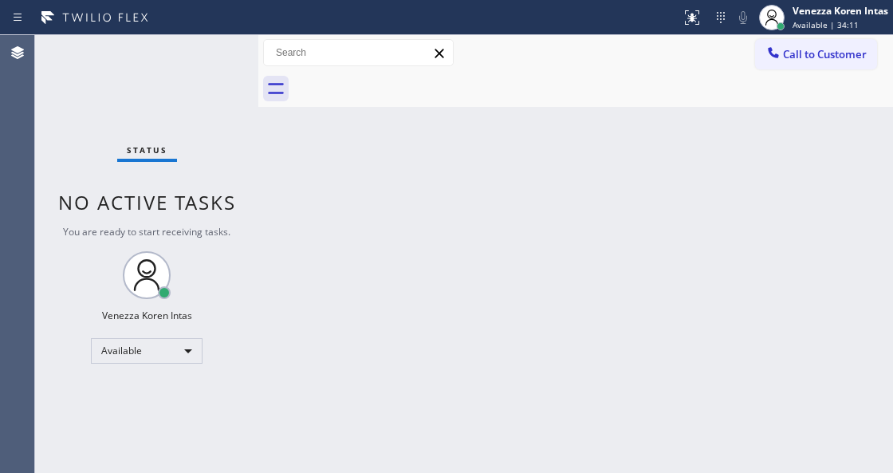
click at [185, 124] on div "Status No active tasks You are ready to start receiving tasks. Venezza Koren In…" at bounding box center [146, 254] width 223 height 438
click at [289, 196] on div "Back to Dashboard Change Sender ID Customers Technicians Select a contact Outbo…" at bounding box center [575, 254] width 635 height 438
drag, startPoint x: 265, startPoint y: 110, endPoint x: 242, endPoint y: 69, distance: 46.4
click at [260, 102] on div "Status No active tasks You are ready to start receiving tasks. Venezza Koren In…" at bounding box center [464, 254] width 858 height 438
click at [241, 68] on div "Status No active tasks You are ready to start receiving tasks. Venezza Koren In…" at bounding box center [146, 254] width 223 height 438
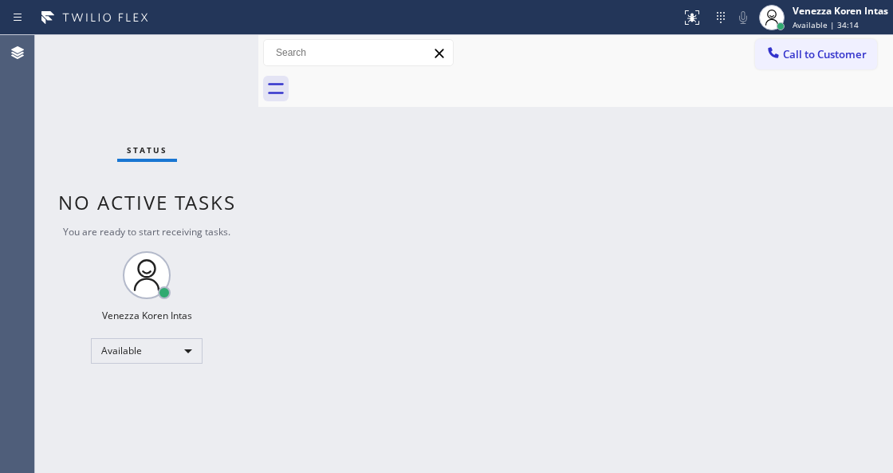
click at [240, 67] on div "Status No active tasks You are ready to start receiving tasks. Venezza Koren In…" at bounding box center [146, 254] width 223 height 438
click at [75, 92] on div "Status No active tasks You are ready to start receiving tasks. Venezza Koren In…" at bounding box center [146, 254] width 223 height 438
click at [150, 104] on div "Status No active tasks You are ready to start receiving tasks. Venezza Koren In…" at bounding box center [146, 254] width 223 height 438
click at [166, 129] on div "Status No active tasks You are ready to start receiving tasks. Venezza Koren In…" at bounding box center [146, 254] width 223 height 438
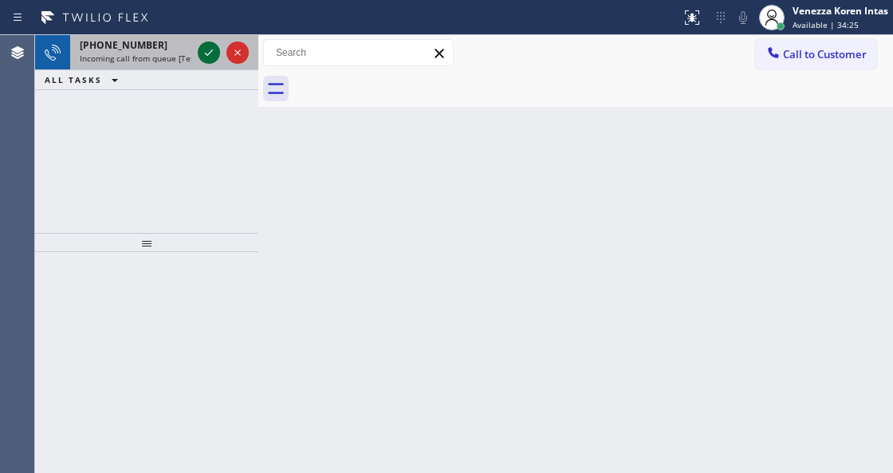
click at [202, 54] on icon at bounding box center [208, 52] width 19 height 19
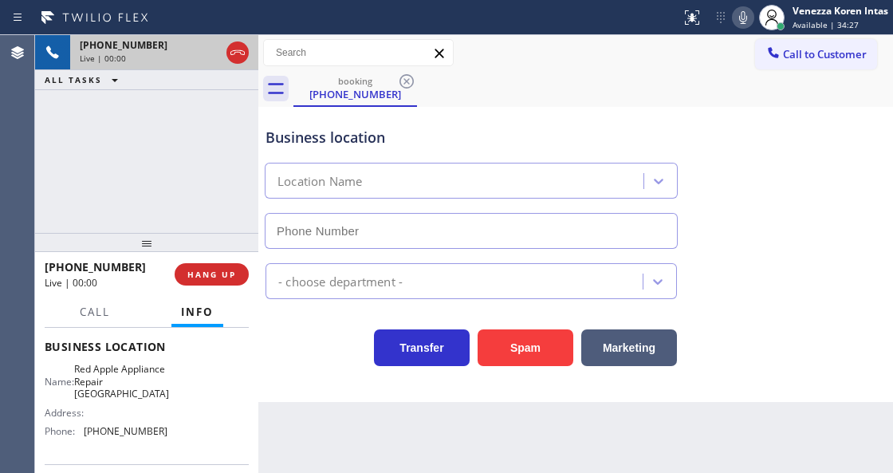
scroll to position [212, 0]
type input "(626) 325-0779"
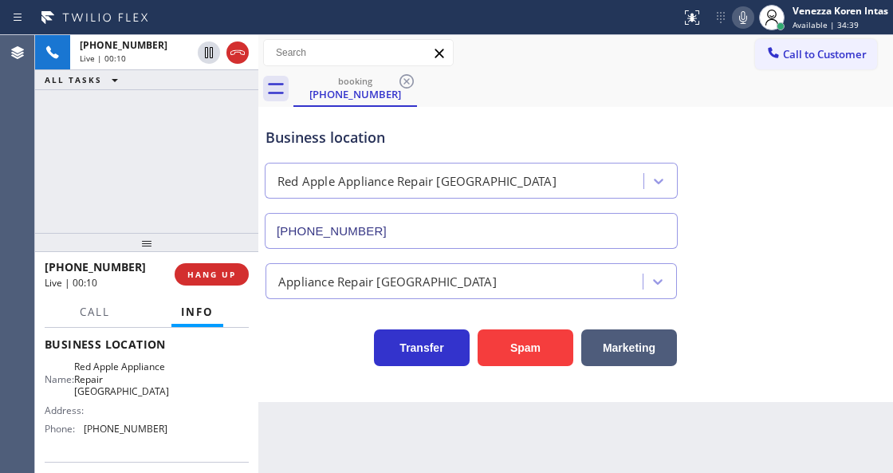
drag, startPoint x: 241, startPoint y: 48, endPoint x: 232, endPoint y: 199, distance: 151.7
click at [241, 48] on icon at bounding box center [237, 52] width 19 height 19
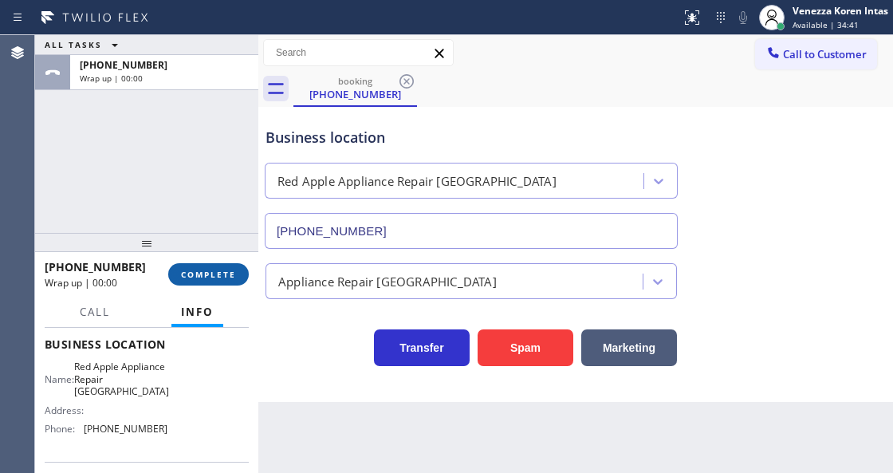
click at [215, 274] on span "COMPLETE" at bounding box center [208, 274] width 55 height 11
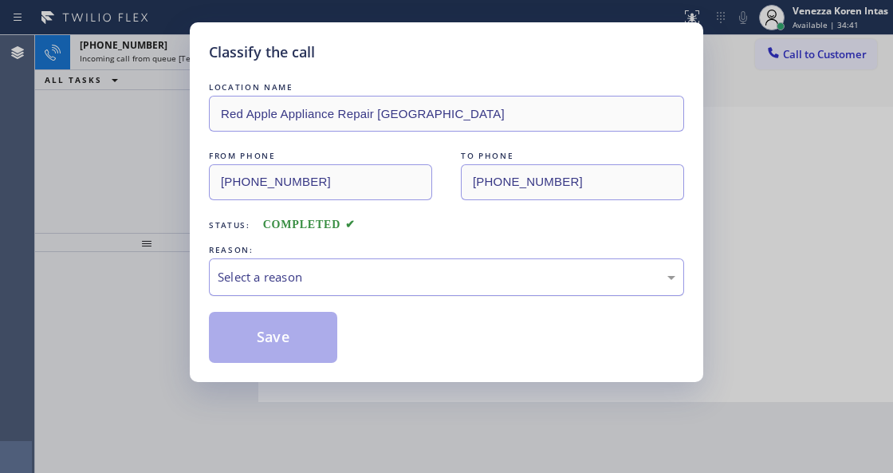
click at [275, 273] on div "Select a reason" at bounding box center [447, 277] width 458 height 18
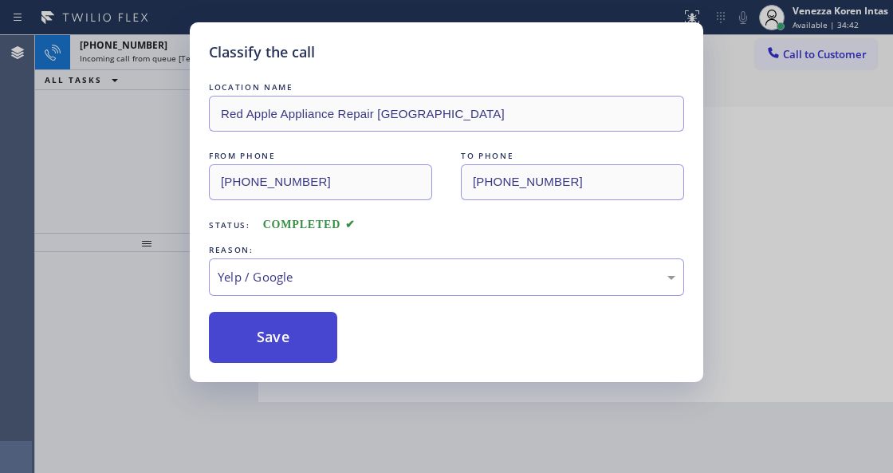
click at [278, 351] on button "Save" at bounding box center [273, 337] width 128 height 51
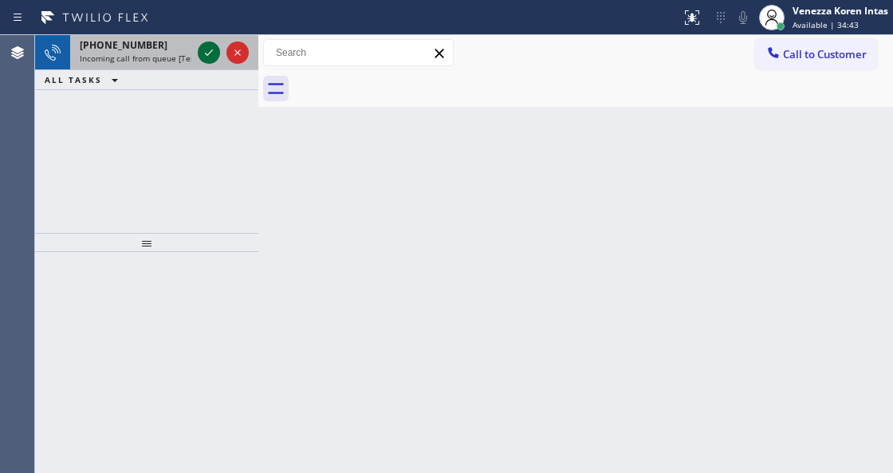
click at [208, 57] on icon at bounding box center [208, 52] width 19 height 19
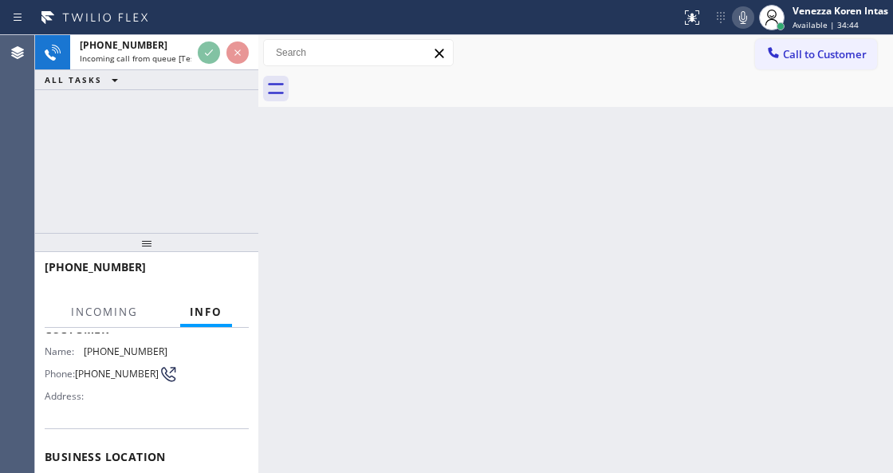
scroll to position [212, 0]
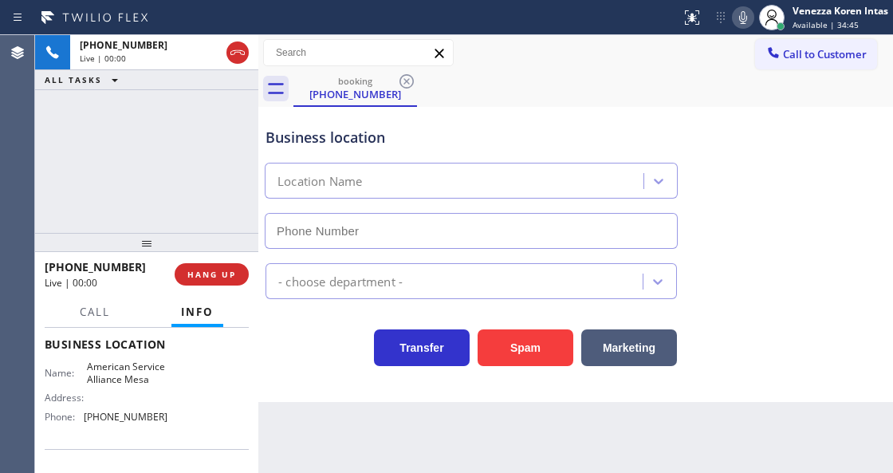
type input "(480) 257-7701"
click at [340, 472] on html "Status report No issues detected If you experience an issue, please download th…" at bounding box center [446, 236] width 893 height 473
click at [258, 367] on div at bounding box center [258, 254] width 0 height 438
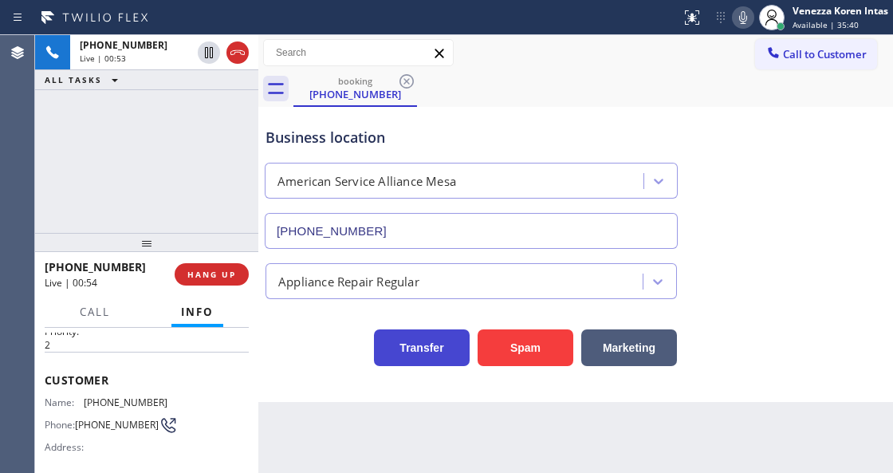
scroll to position [0, 0]
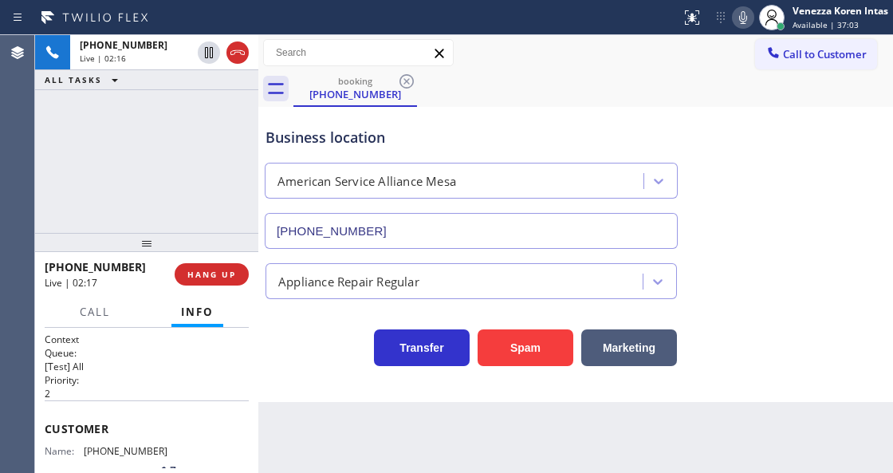
click at [737, 27] on button at bounding box center [743, 17] width 22 height 22
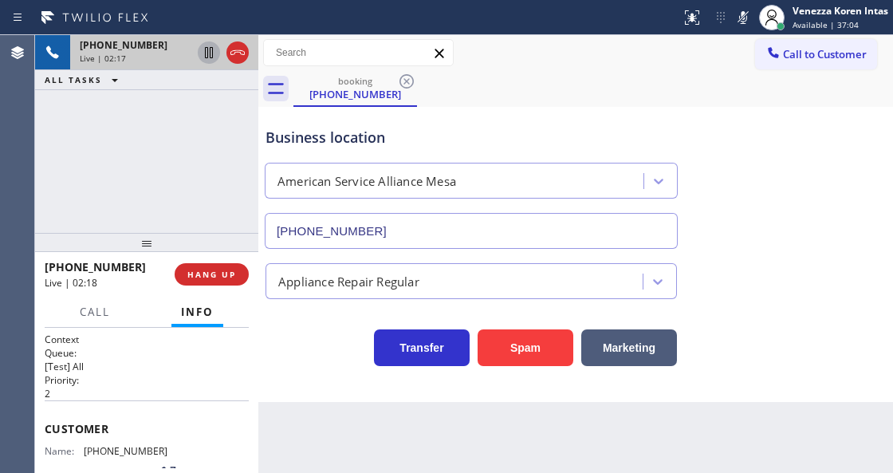
click at [210, 54] on icon at bounding box center [208, 52] width 19 height 19
click at [312, 335] on div "Transfer Spam Marketing" at bounding box center [471, 343] width 418 height 45
click at [615, 57] on div "Call to Customer Outbound call Location Search location Your caller id phone nu…" at bounding box center [575, 53] width 635 height 28
click at [734, 19] on icon at bounding box center [742, 17] width 19 height 19
click at [210, 59] on icon at bounding box center [208, 52] width 19 height 19
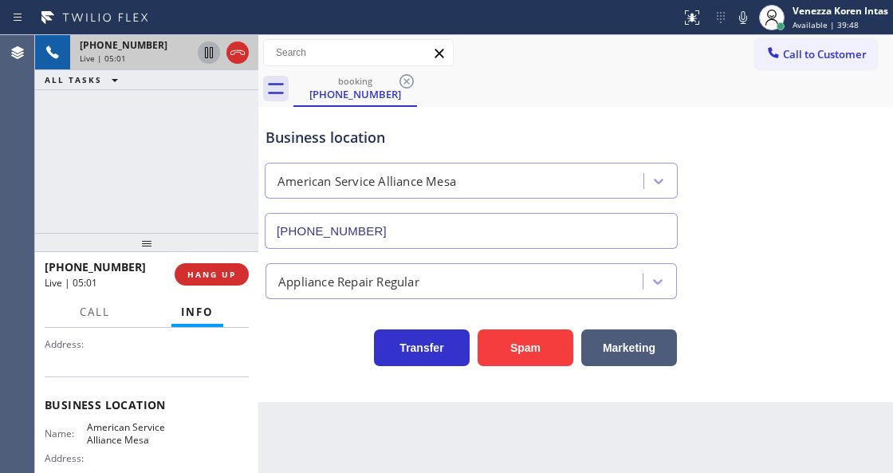
scroll to position [212, 0]
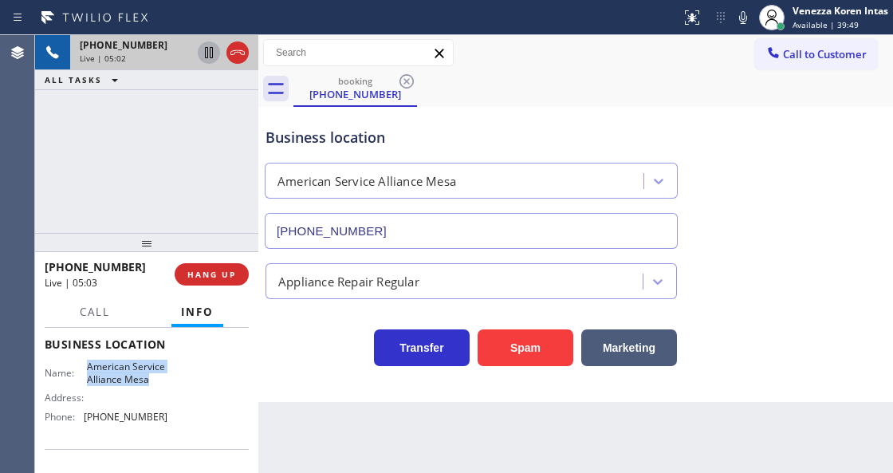
drag, startPoint x: 85, startPoint y: 362, endPoint x: 151, endPoint y: 384, distance: 69.1
click at [151, 384] on span "American Service Alliance Mesa" at bounding box center [127, 372] width 80 height 25
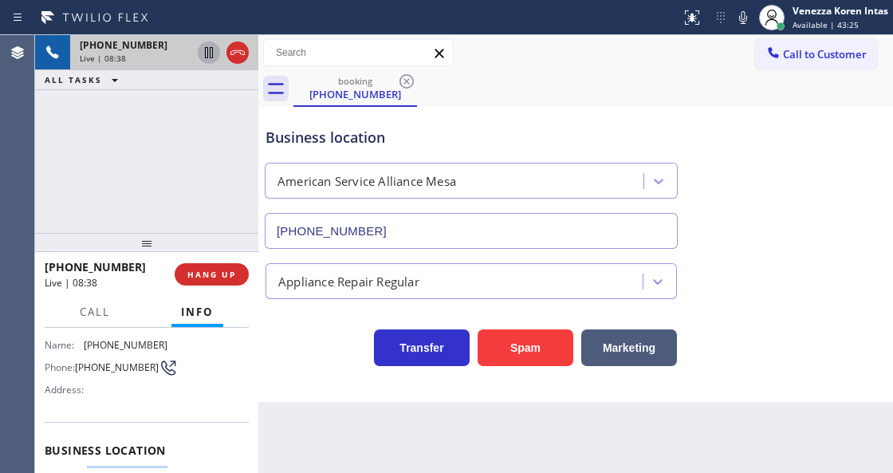
scroll to position [53, 0]
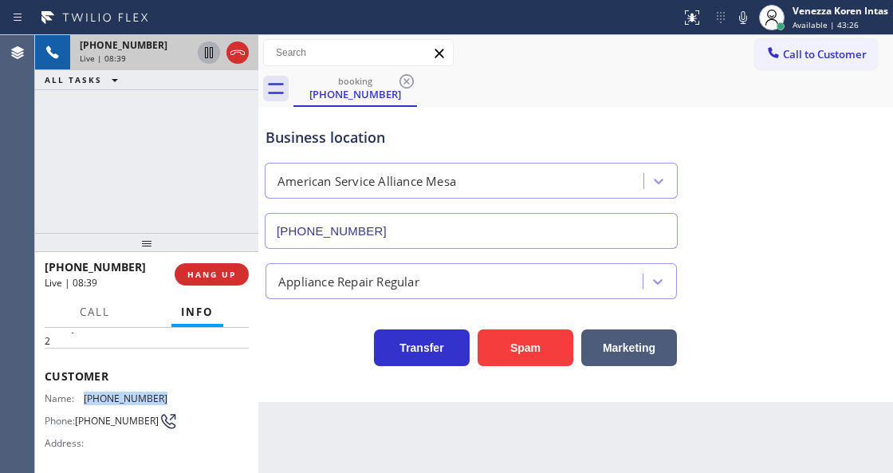
drag, startPoint x: 159, startPoint y: 398, endPoint x: 77, endPoint y: 391, distance: 83.2
click at [77, 392] on div "Name: (480) 228-9058" at bounding box center [106, 398] width 123 height 12
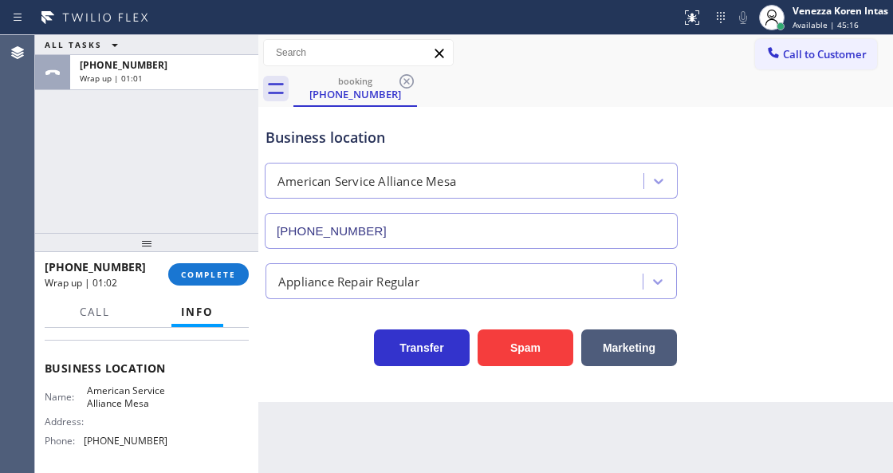
scroll to position [212, 0]
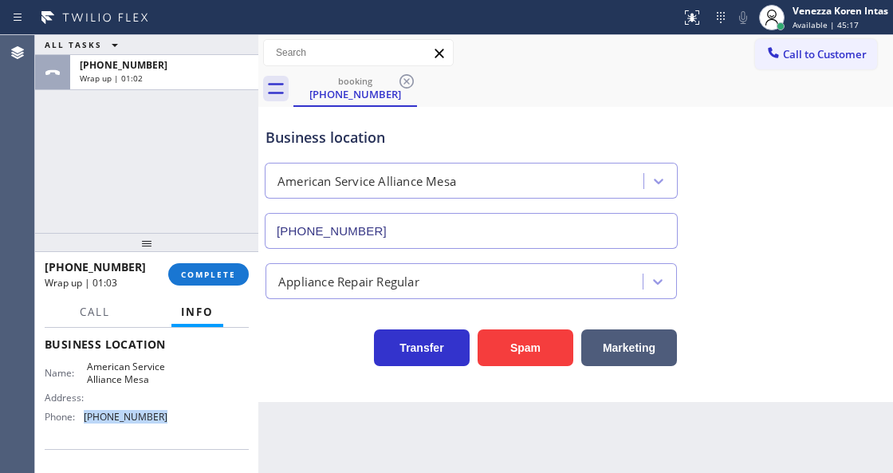
drag, startPoint x: 118, startPoint y: 418, endPoint x: 80, endPoint y: 418, distance: 38.3
click at [80, 418] on div "Name: American Service Alliance Mesa Address: Phone: (480) 257-7701" at bounding box center [147, 394] width 204 height 69
click at [193, 289] on div "+14802289058 Wrap up | 01:49 COMPLETE" at bounding box center [147, 274] width 204 height 41
click at [198, 281] on button "COMPLETE" at bounding box center [208, 274] width 81 height 22
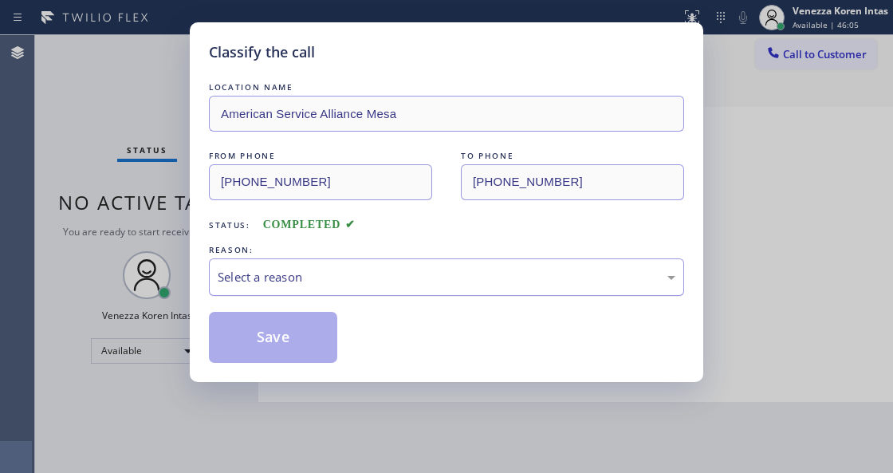
click at [338, 289] on div "Select a reason" at bounding box center [446, 276] width 475 height 37
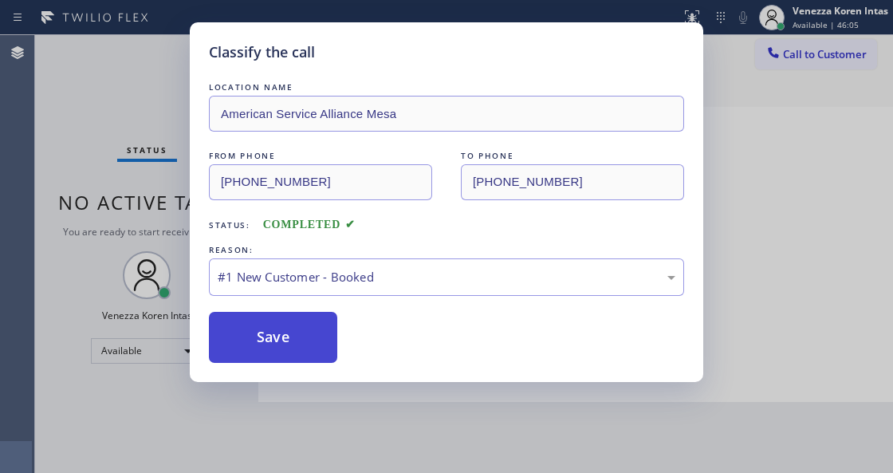
click at [303, 342] on button "Save" at bounding box center [273, 337] width 128 height 51
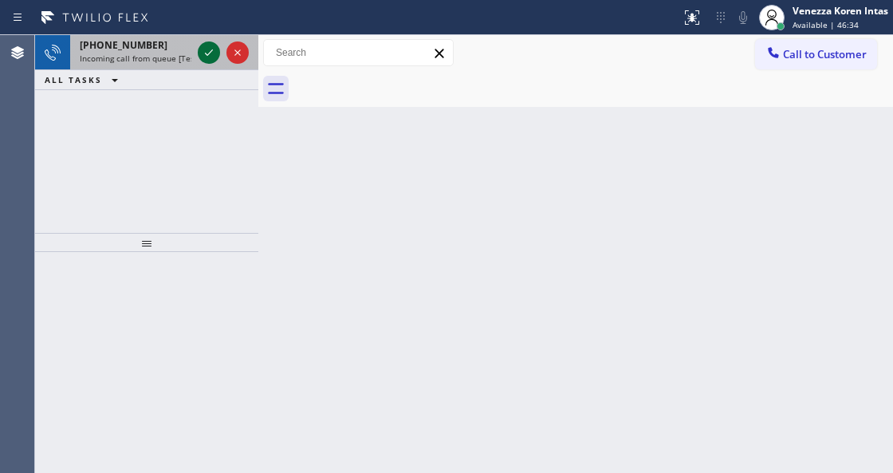
click at [202, 47] on icon at bounding box center [208, 52] width 19 height 19
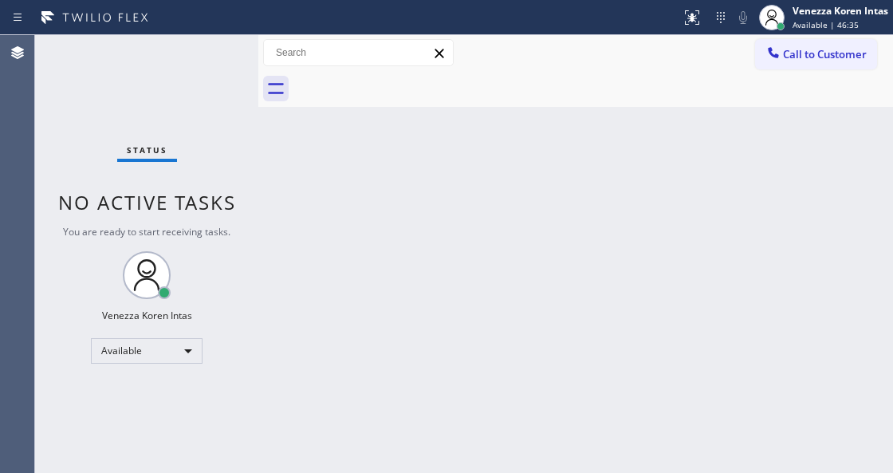
click at [202, 47] on div "Status No active tasks You are ready to start receiving tasks. Venezza Koren In…" at bounding box center [146, 254] width 223 height 438
click at [250, 214] on div "Status No active tasks You are ready to start receiving tasks. Venezza Koren In…" at bounding box center [146, 254] width 223 height 438
click at [693, 31] on button at bounding box center [691, 17] width 35 height 35
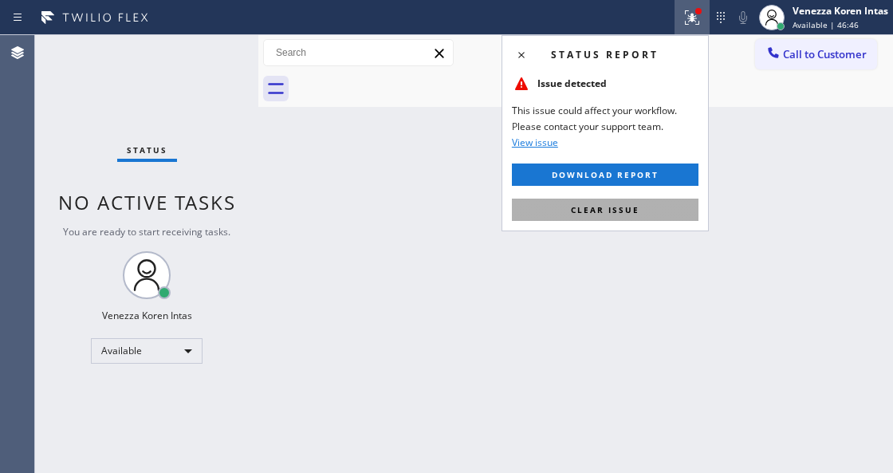
click at [655, 204] on button "Clear issue" at bounding box center [605, 210] width 187 height 22
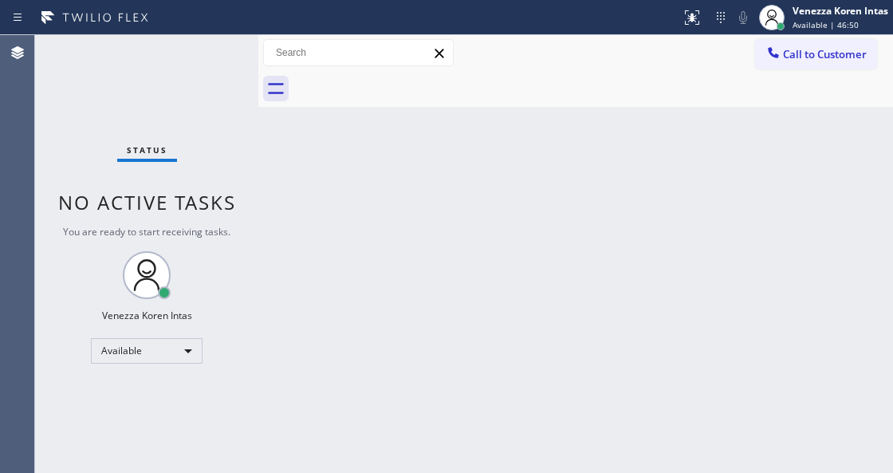
drag, startPoint x: 372, startPoint y: 255, endPoint x: 399, endPoint y: 239, distance: 30.8
click at [372, 255] on div "Back to Dashboard Change Sender ID Customers Technicians Select a contact Outbo…" at bounding box center [575, 254] width 635 height 438
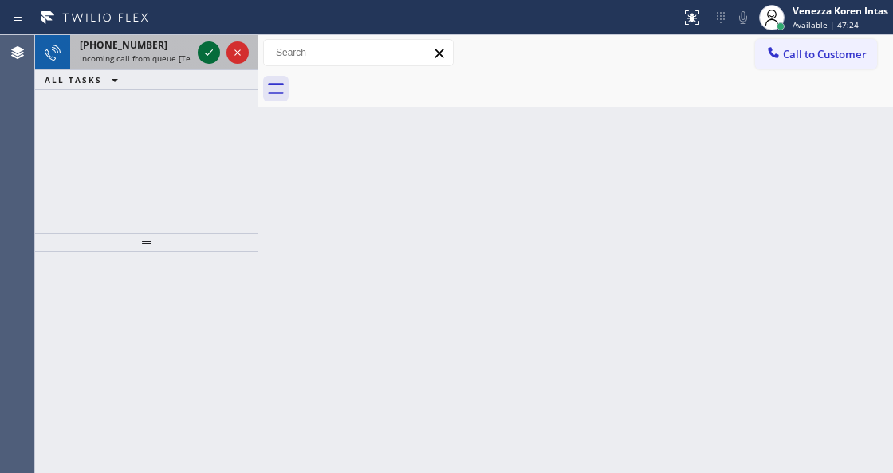
click at [214, 53] on icon at bounding box center [208, 52] width 19 height 19
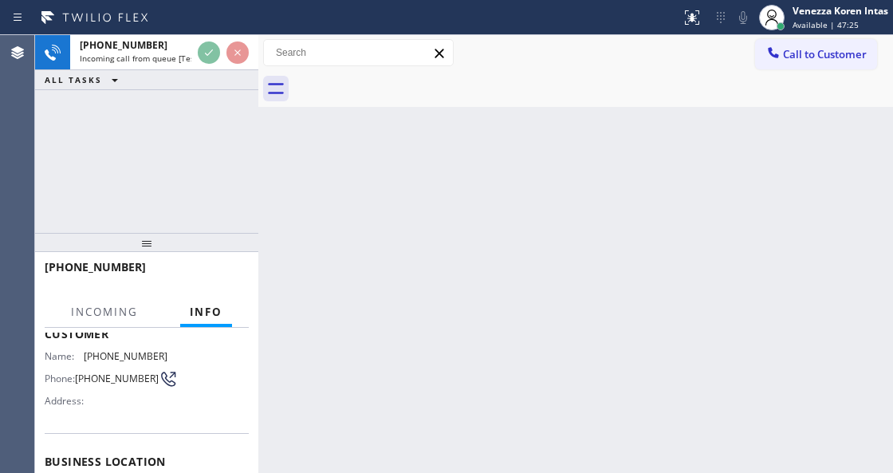
scroll to position [159, 0]
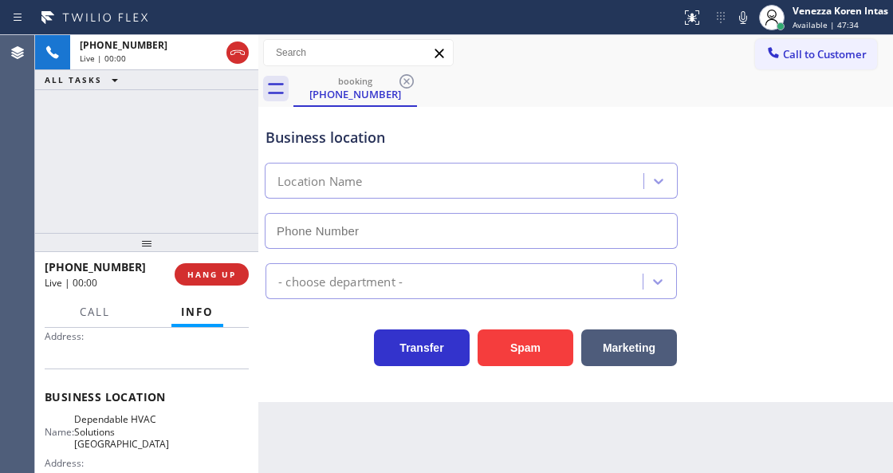
type input "(786) 460-1337"
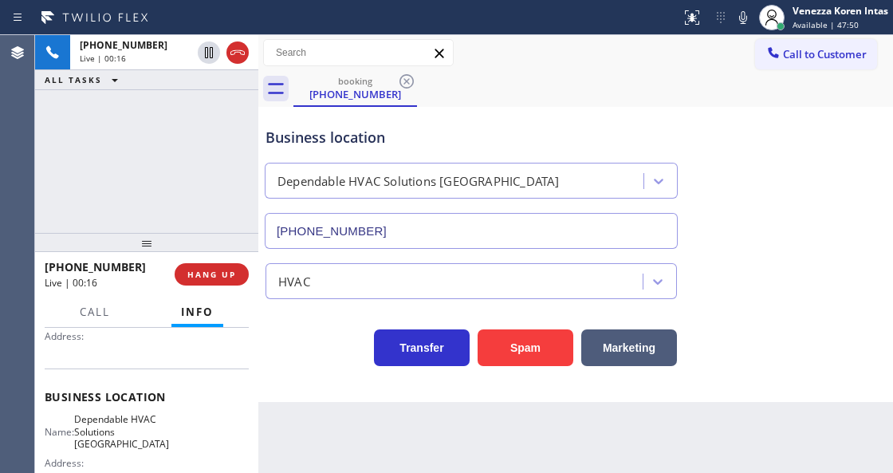
drag, startPoint x: 233, startPoint y: 50, endPoint x: 298, endPoint y: 104, distance: 84.9
click at [233, 50] on icon at bounding box center [237, 52] width 14 height 5
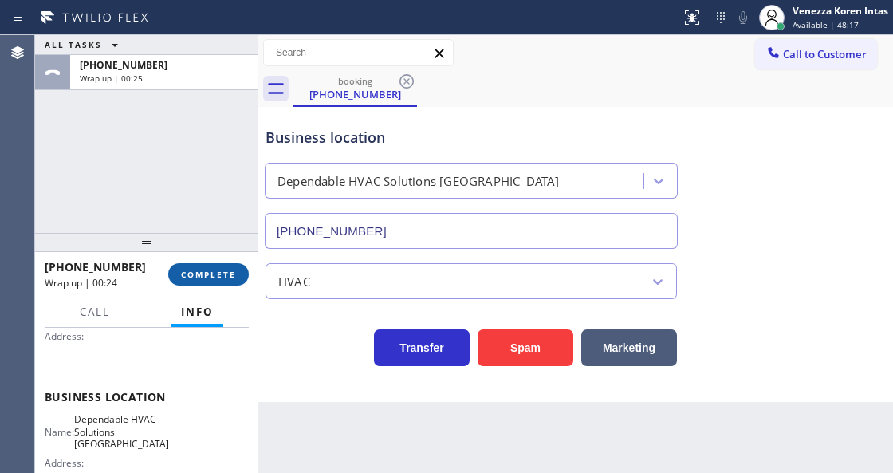
click at [229, 274] on span "COMPLETE" at bounding box center [208, 274] width 55 height 11
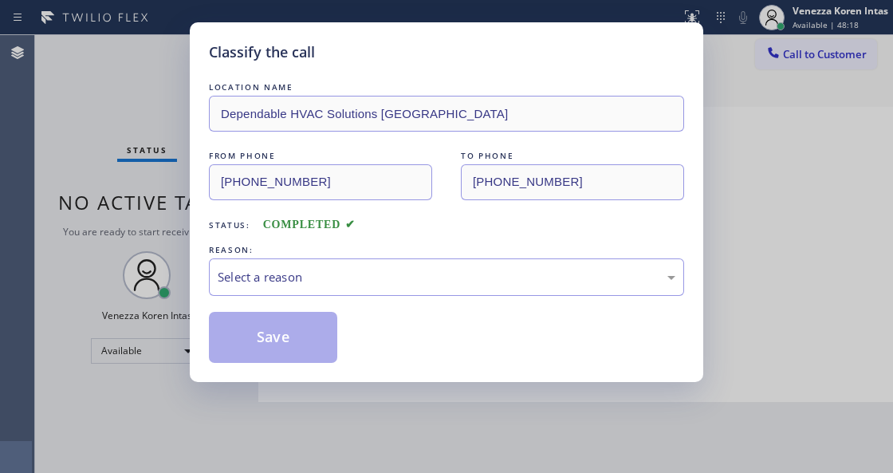
click at [336, 289] on div "Select a reason" at bounding box center [446, 276] width 475 height 37
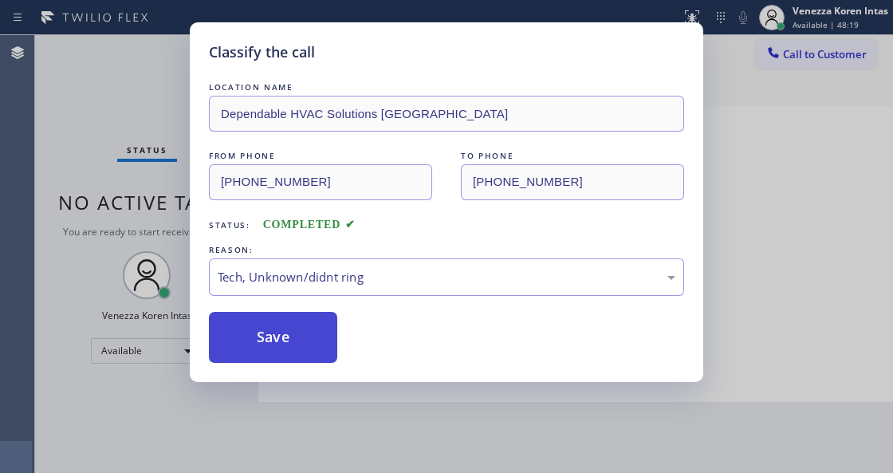
click at [312, 342] on button "Save" at bounding box center [273, 337] width 128 height 51
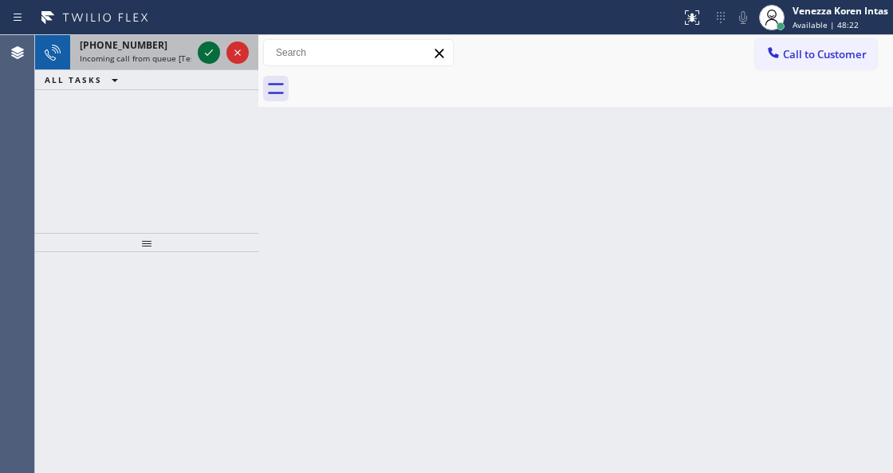
click at [206, 48] on icon at bounding box center [208, 52] width 19 height 19
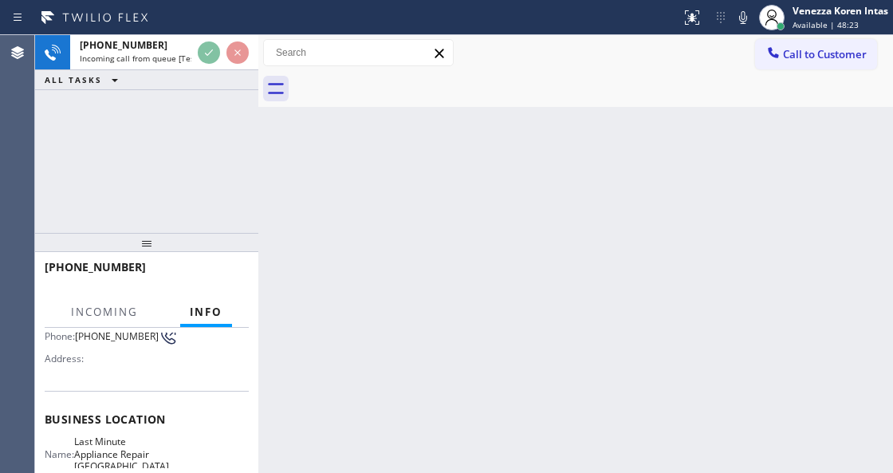
scroll to position [159, 0]
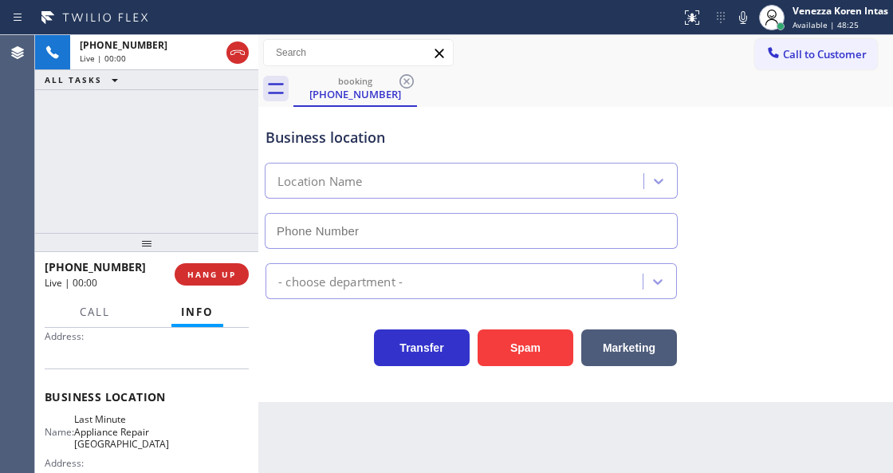
type input "(954) 807-3003"
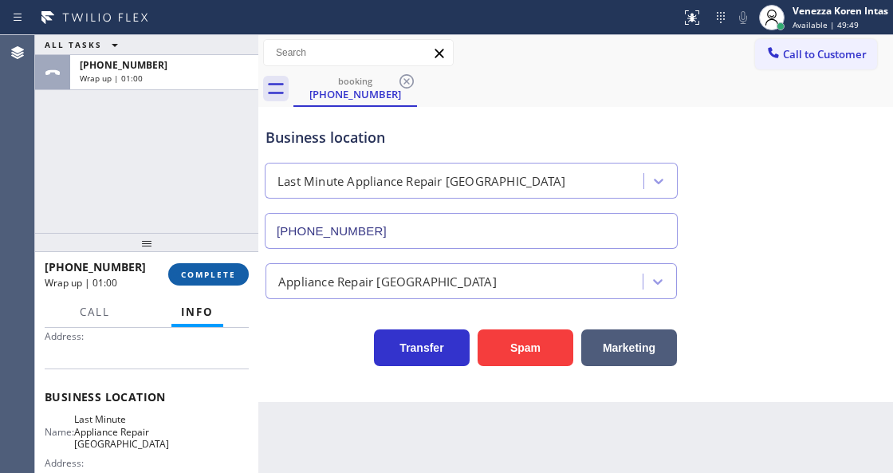
click at [220, 274] on span "COMPLETE" at bounding box center [208, 274] width 55 height 11
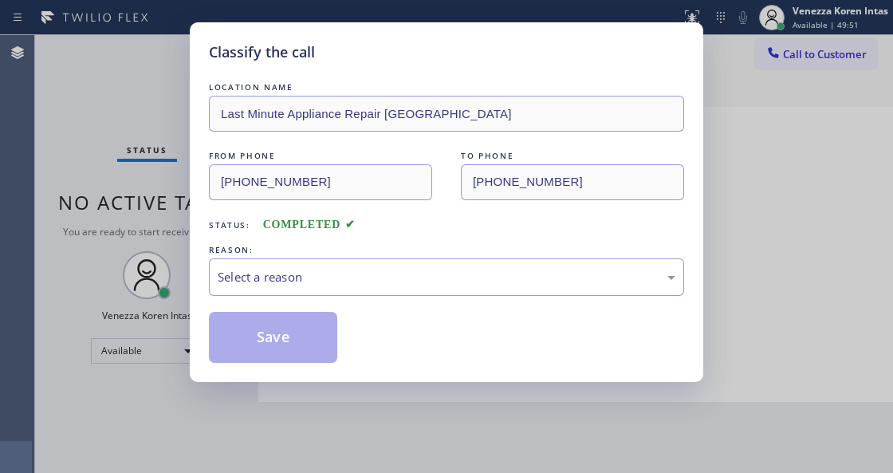
click at [328, 292] on div "Select a reason" at bounding box center [446, 276] width 475 height 37
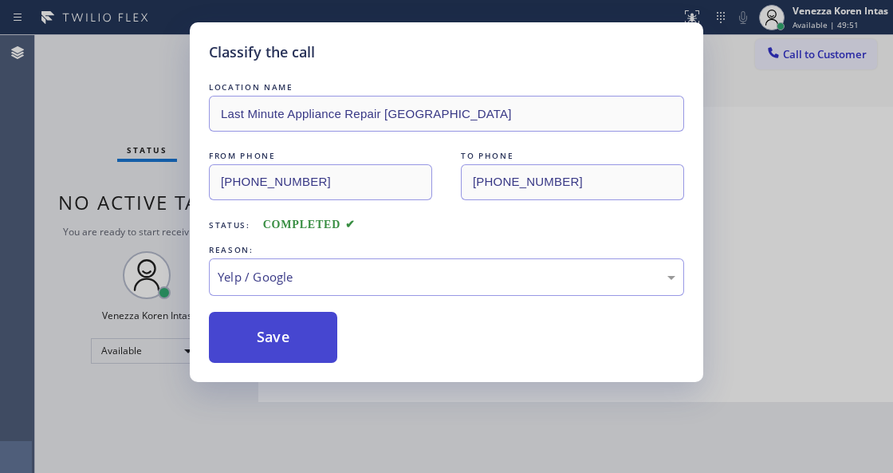
click at [289, 362] on button "Save" at bounding box center [273, 337] width 128 height 51
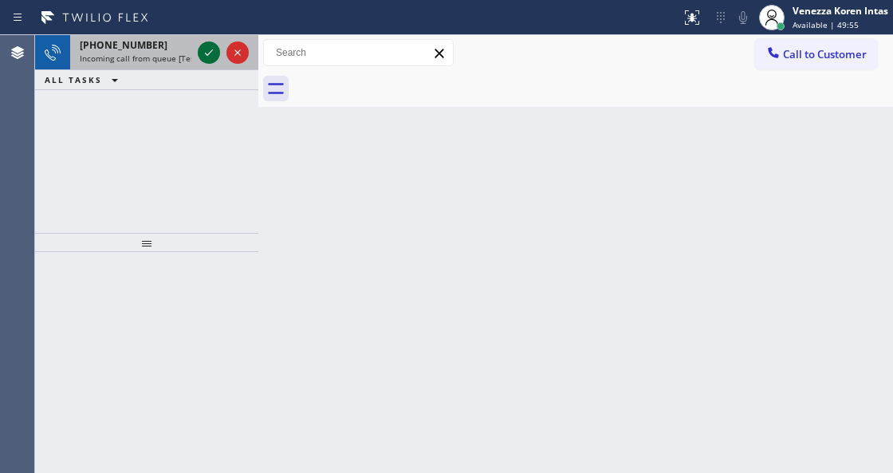
click at [212, 51] on icon at bounding box center [208, 52] width 19 height 19
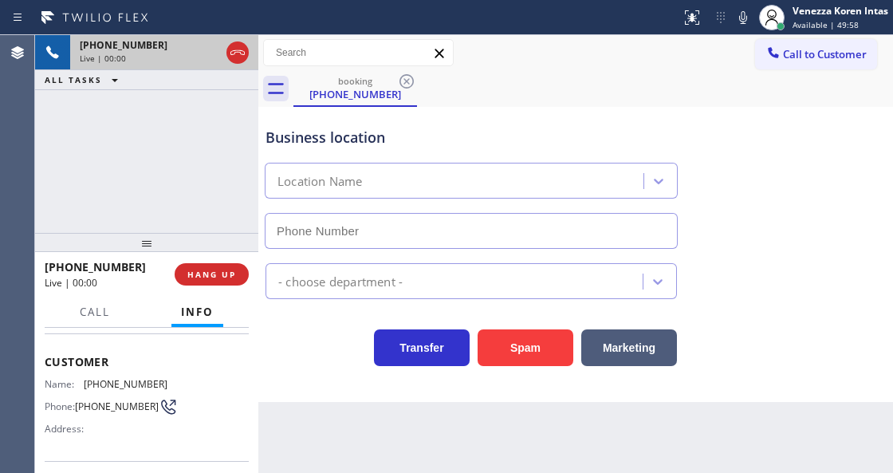
type input "(424) 334-6966"
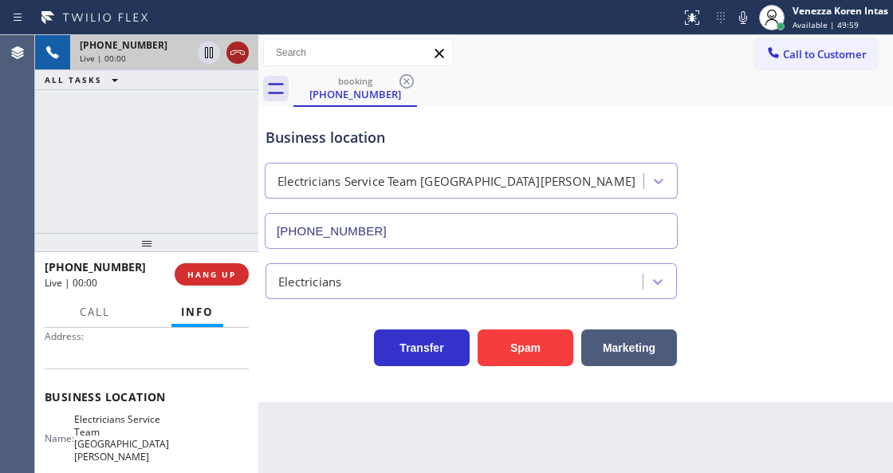
click at [234, 51] on icon at bounding box center [237, 52] width 19 height 19
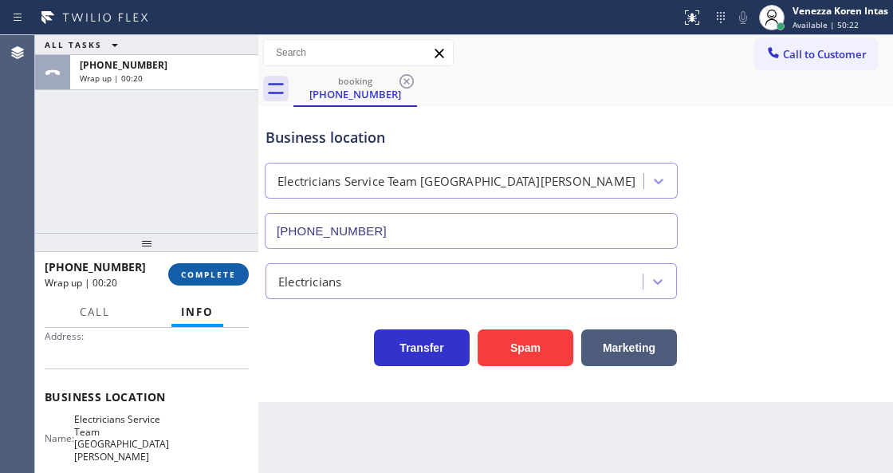
click at [201, 263] on button "COMPLETE" at bounding box center [208, 274] width 81 height 22
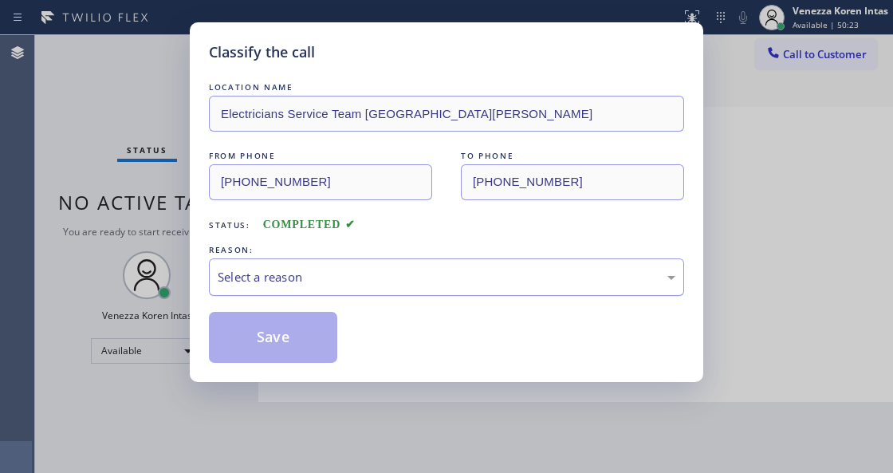
click at [396, 290] on div "Select a reason" at bounding box center [446, 276] width 475 height 37
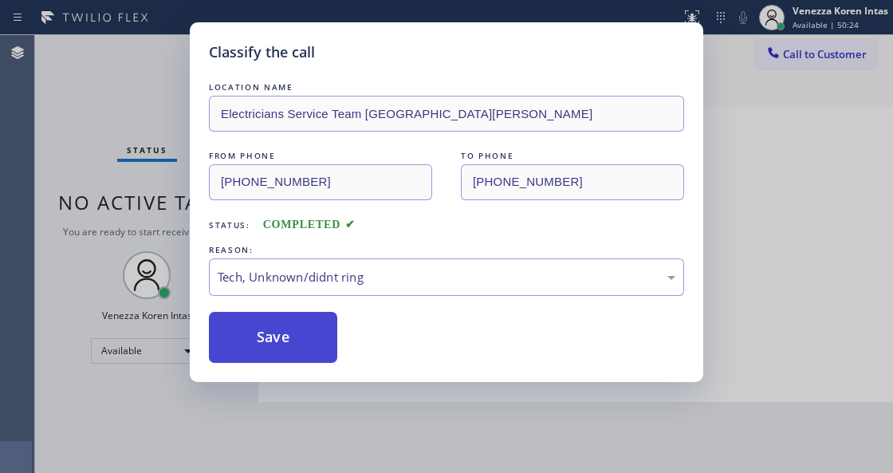
click at [292, 353] on button "Save" at bounding box center [273, 337] width 128 height 51
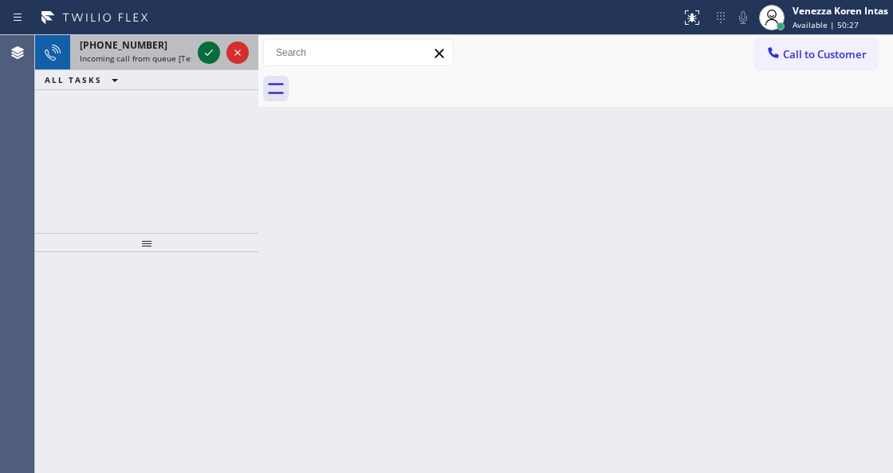
drag, startPoint x: 204, startPoint y: 40, endPoint x: 206, endPoint y: 51, distance: 11.3
click at [204, 40] on div at bounding box center [223, 52] width 57 height 35
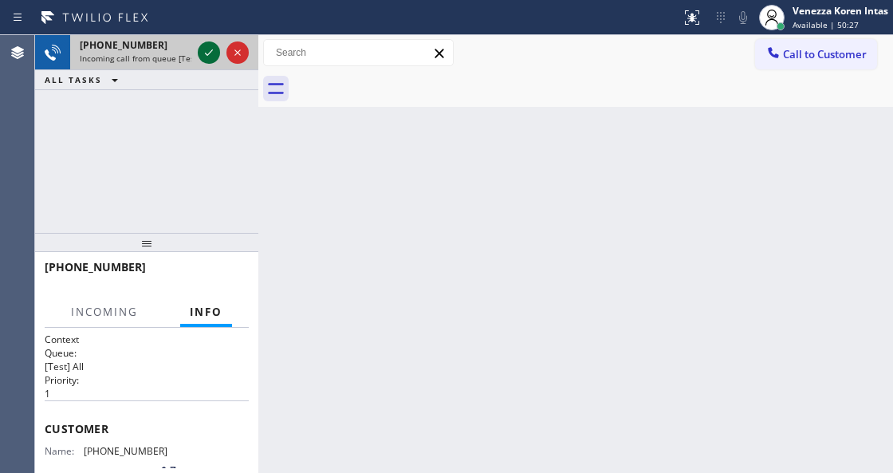
click at [206, 51] on icon at bounding box center [208, 52] width 19 height 19
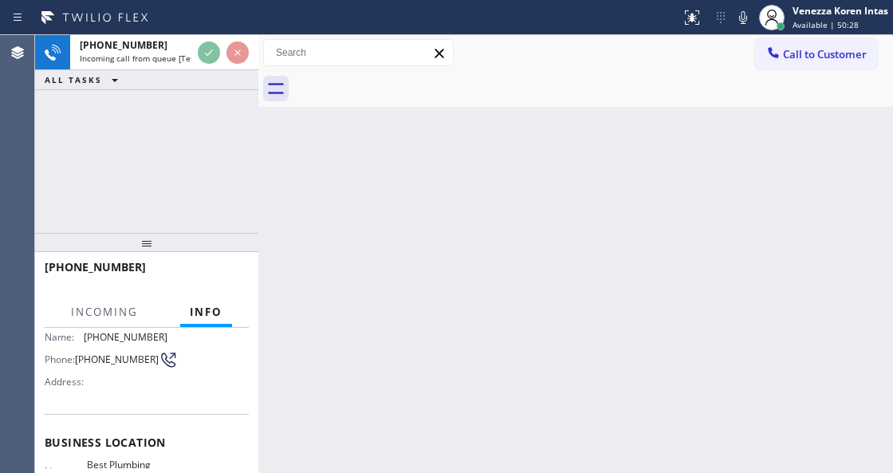
scroll to position [212, 0]
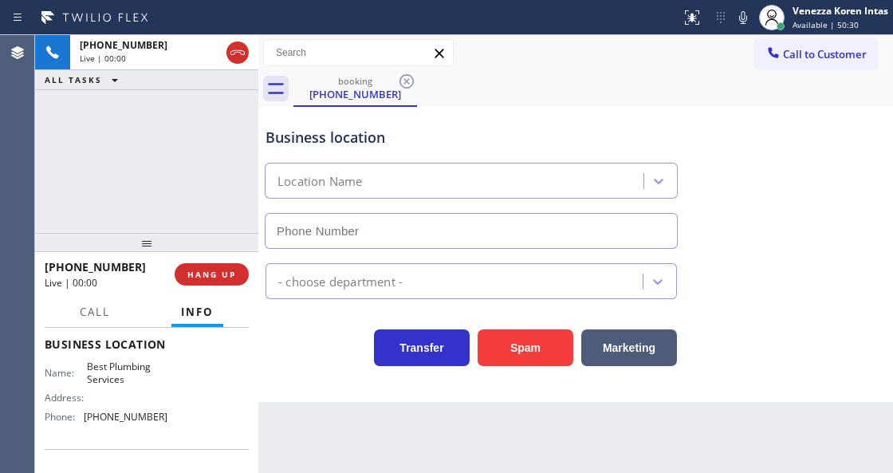
type input "(818) 686-5709"
drag, startPoint x: 214, startPoint y: 281, endPoint x: 328, endPoint y: 342, distance: 129.5
click at [214, 281] on button "HANG UP" at bounding box center [212, 274] width 74 height 22
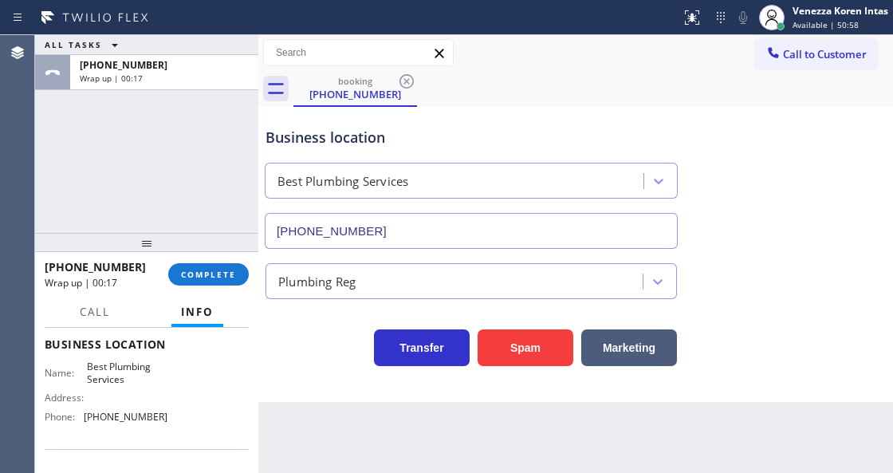
click at [221, 257] on div "+34722686329 Wrap up | 00:17 COMPLETE" at bounding box center [147, 274] width 204 height 41
click at [221, 261] on div "+34722686329 Wrap up | 00:17 COMPLETE" at bounding box center [147, 274] width 204 height 41
click at [220, 263] on button "COMPLETE" at bounding box center [208, 274] width 81 height 22
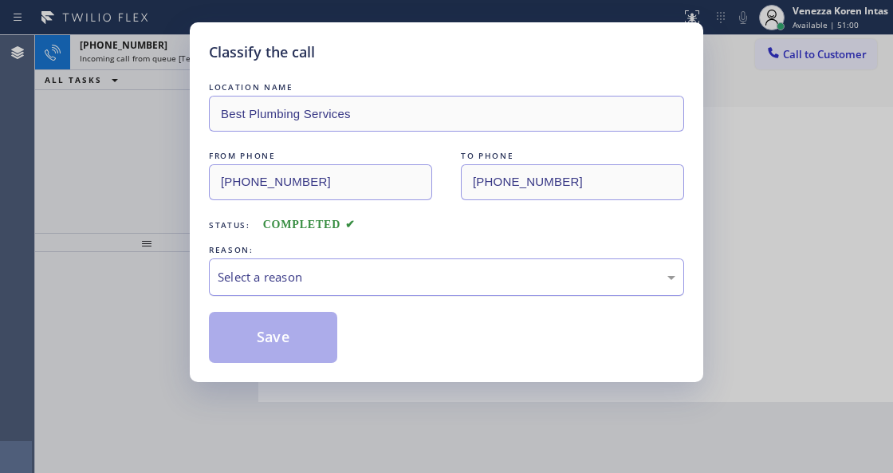
click at [334, 278] on div "Select a reason" at bounding box center [447, 277] width 458 height 18
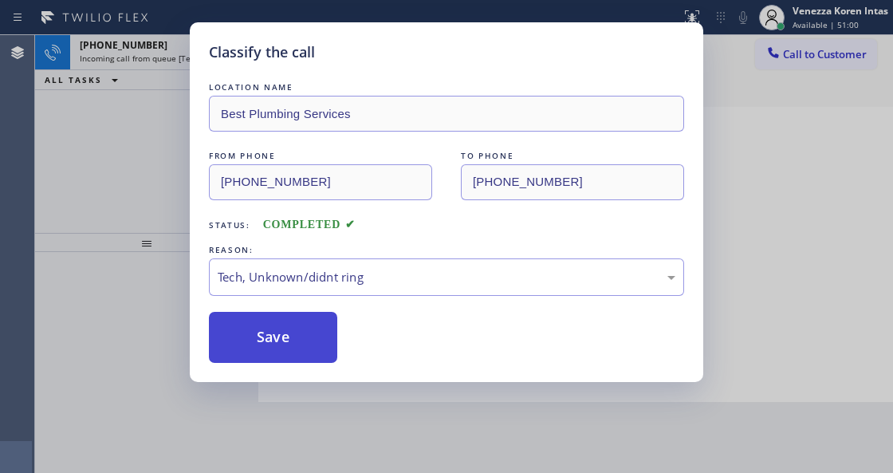
click at [310, 352] on button "Save" at bounding box center [273, 337] width 128 height 51
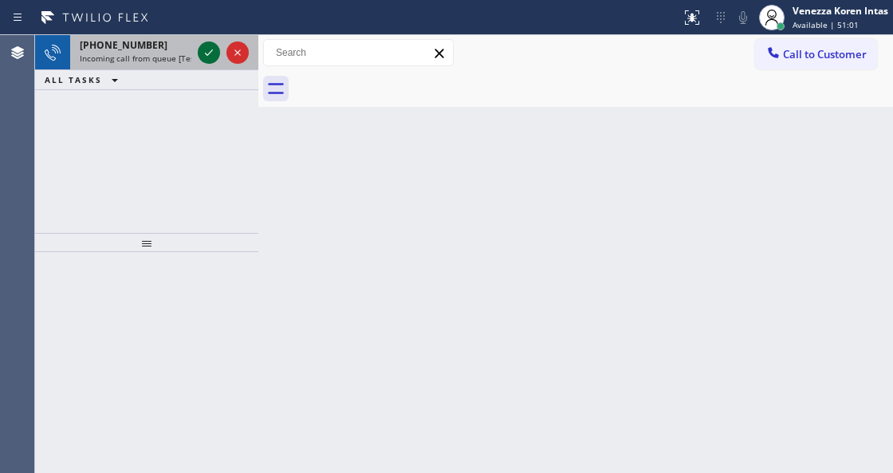
click at [210, 54] on icon at bounding box center [208, 52] width 19 height 19
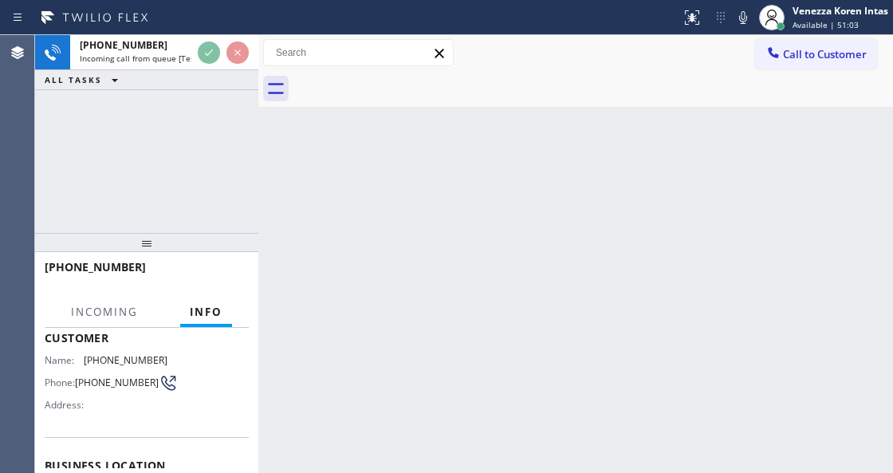
scroll to position [212, 0]
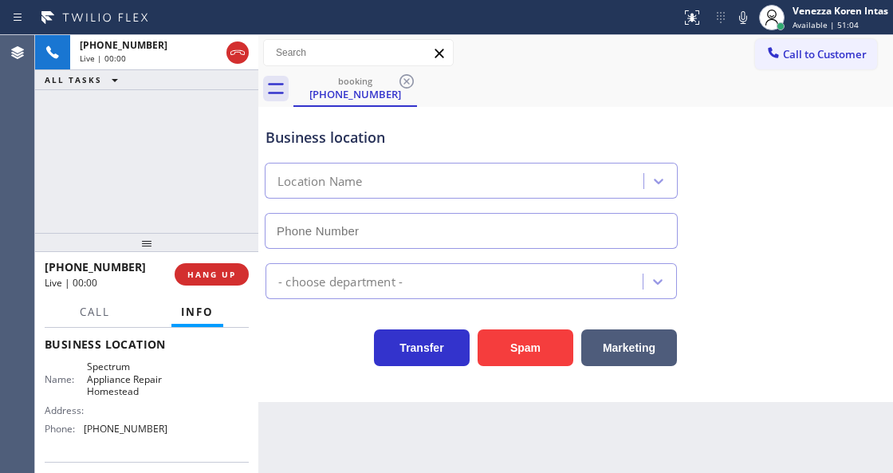
type input "(305) 384-1340"
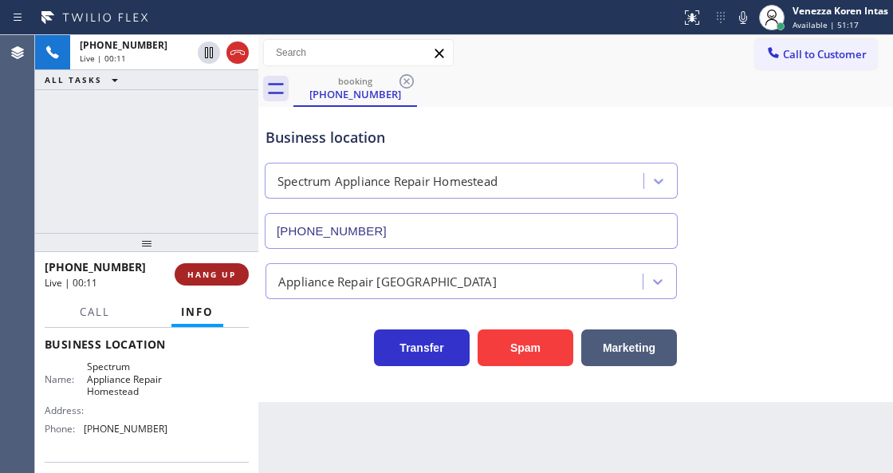
click at [230, 269] on span "HANG UP" at bounding box center [211, 274] width 49 height 11
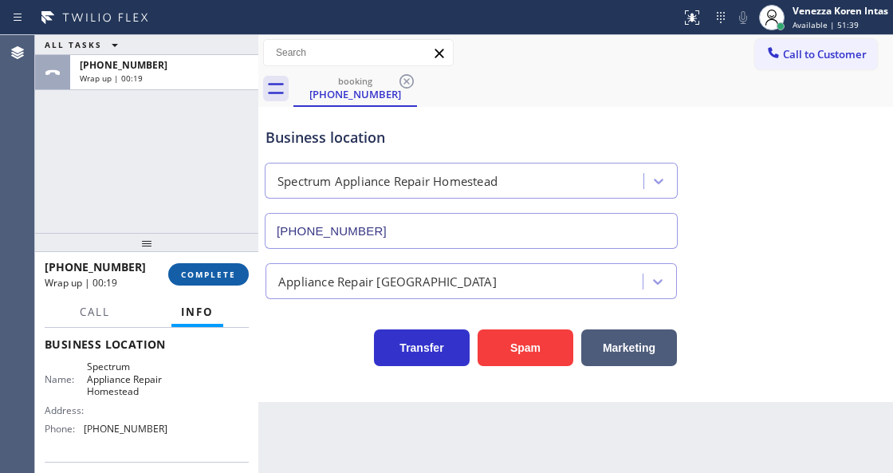
click at [223, 263] on button "COMPLETE" at bounding box center [208, 274] width 81 height 22
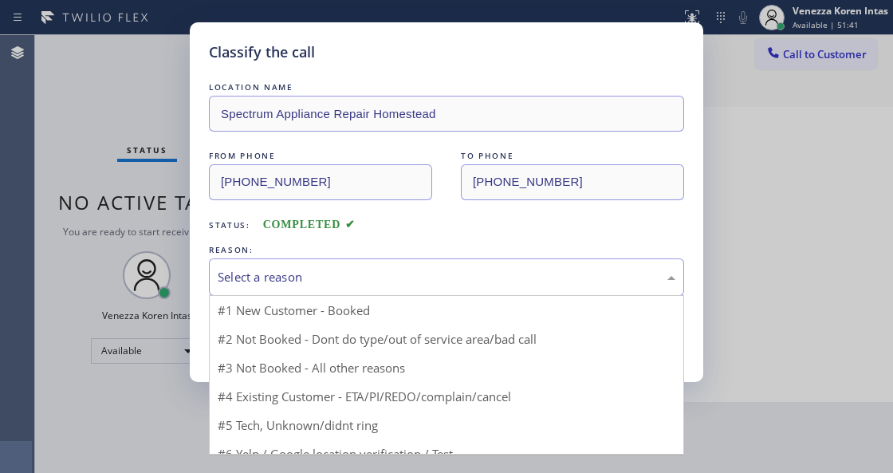
click at [367, 284] on div "Select a reason" at bounding box center [447, 277] width 458 height 18
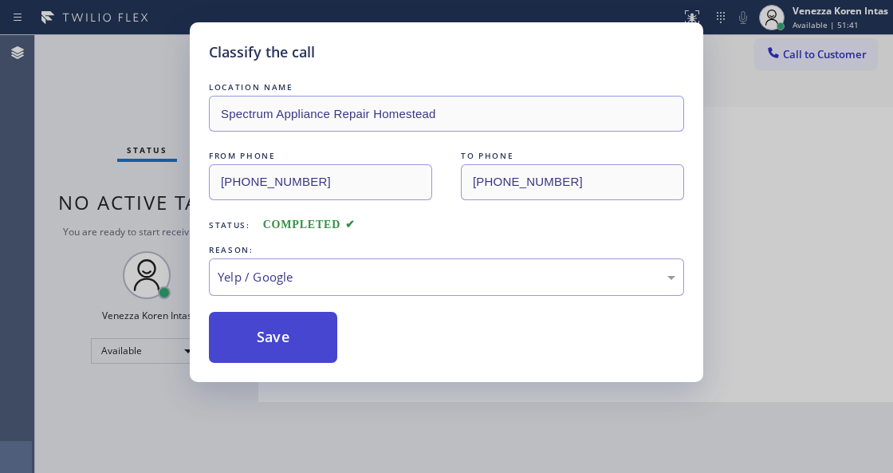
click at [307, 325] on button "Save" at bounding box center [273, 337] width 128 height 51
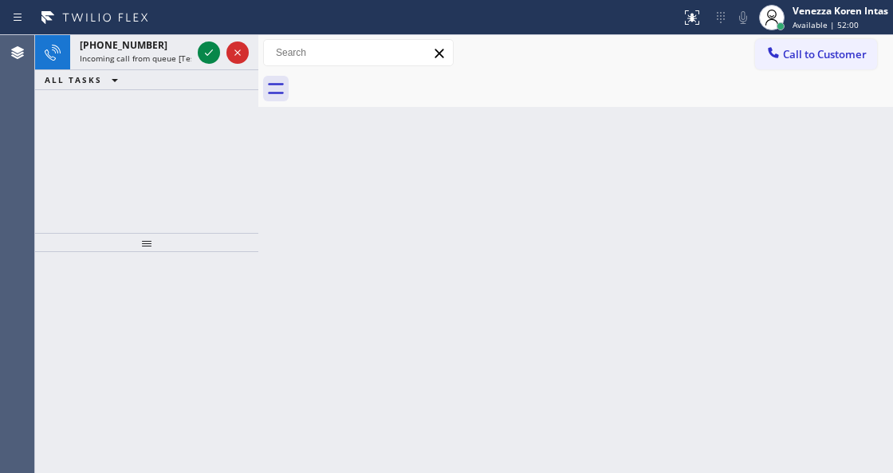
click at [490, 215] on div "Back to Dashboard Change Sender ID Customers Technicians Select a contact Outbo…" at bounding box center [575, 254] width 635 height 438
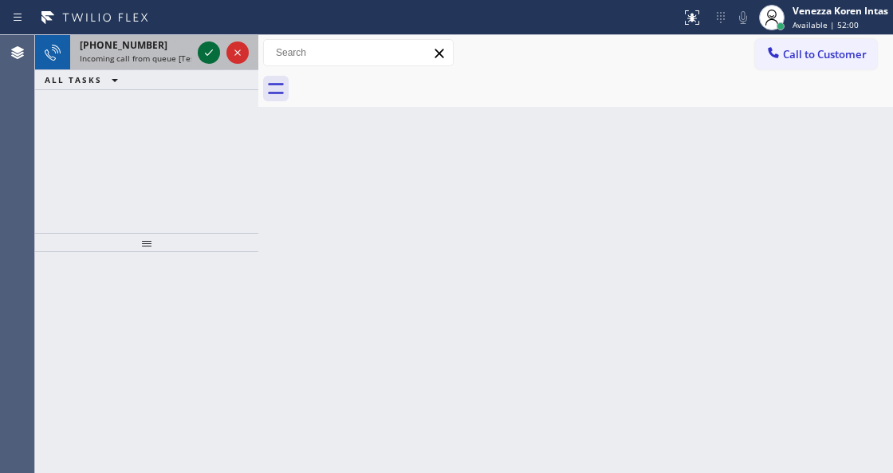
click at [210, 53] on icon at bounding box center [208, 52] width 19 height 19
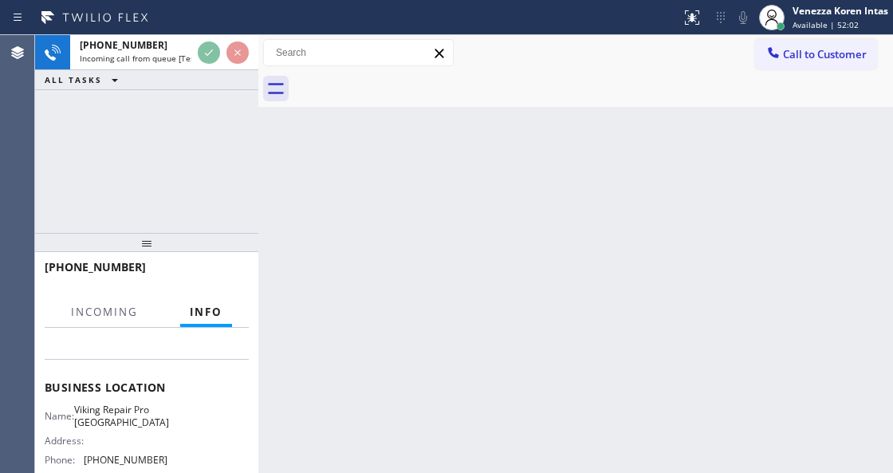
scroll to position [159, 0]
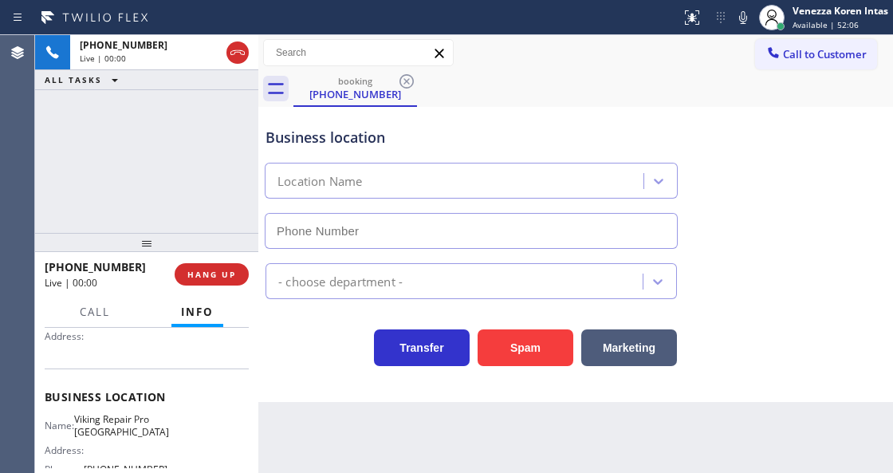
type input "(551) 308-0889"
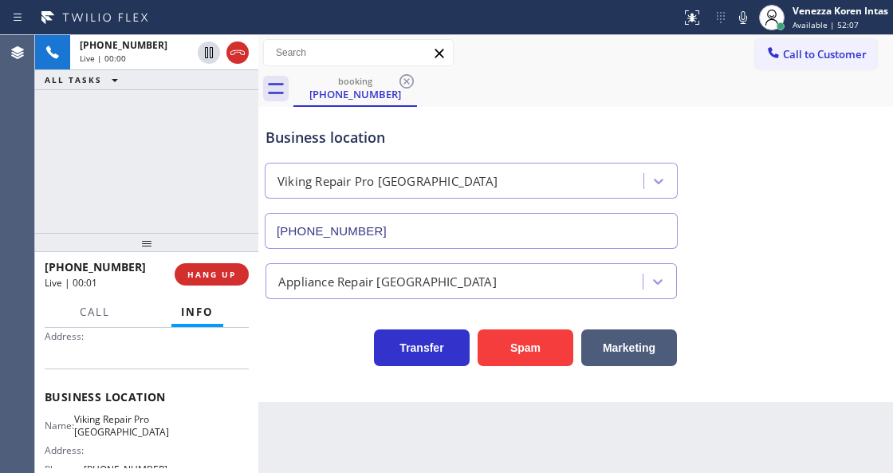
click at [228, 285] on div "+15512747590 Live | 00:01 HANG UP" at bounding box center [147, 274] width 204 height 41
click at [228, 276] on span "HANG UP" at bounding box center [211, 274] width 49 height 11
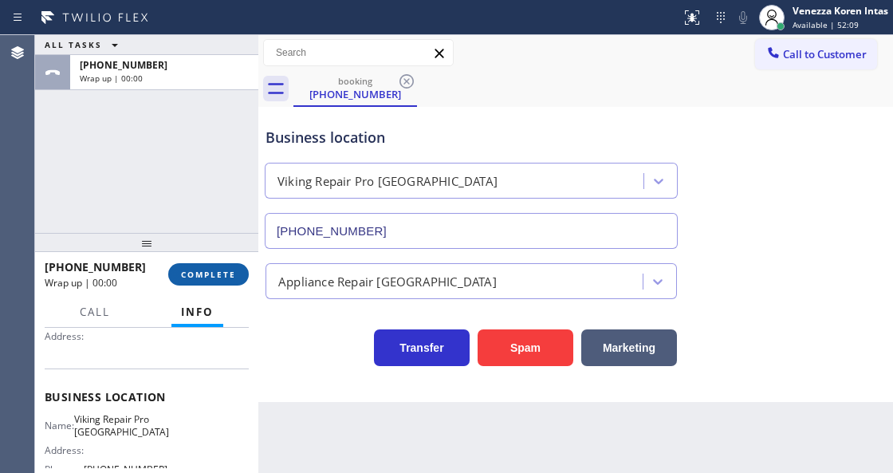
click at [228, 276] on span "COMPLETE" at bounding box center [208, 274] width 55 height 11
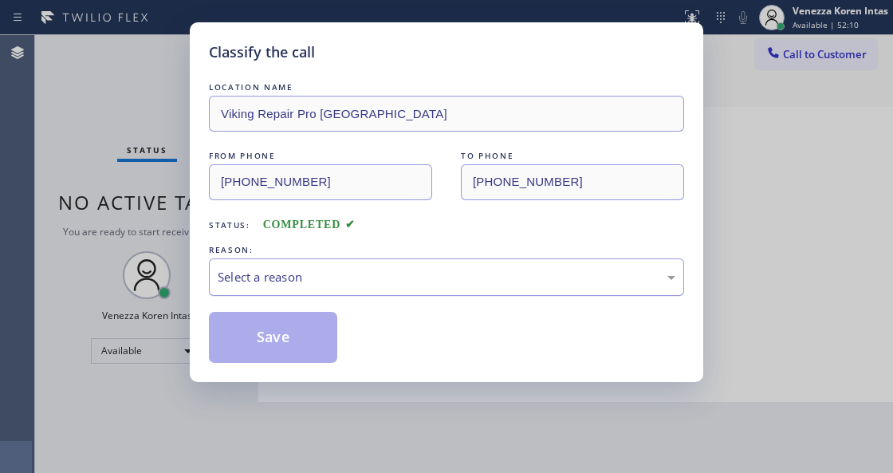
click at [297, 281] on div "Select a reason" at bounding box center [447, 277] width 458 height 18
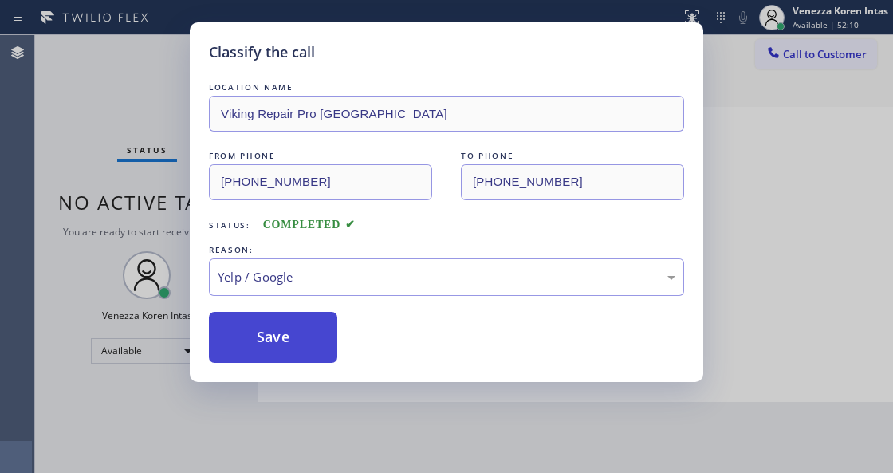
click at [282, 334] on button "Save" at bounding box center [273, 337] width 128 height 51
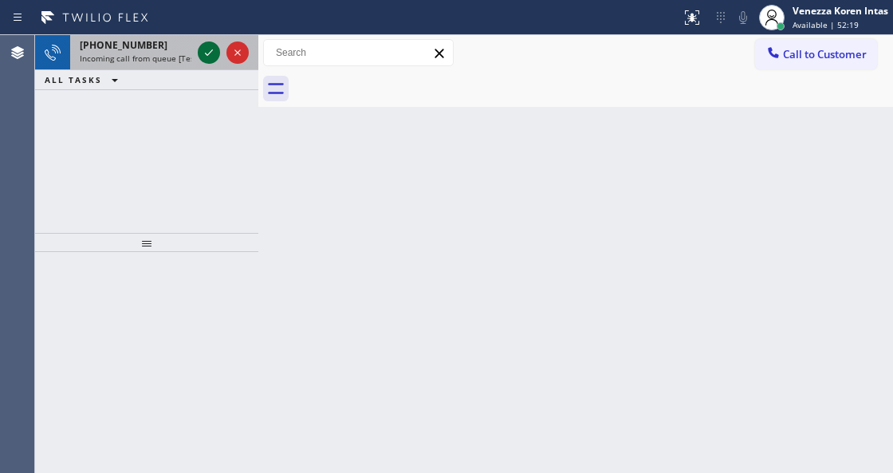
click at [218, 56] on div at bounding box center [209, 52] width 22 height 19
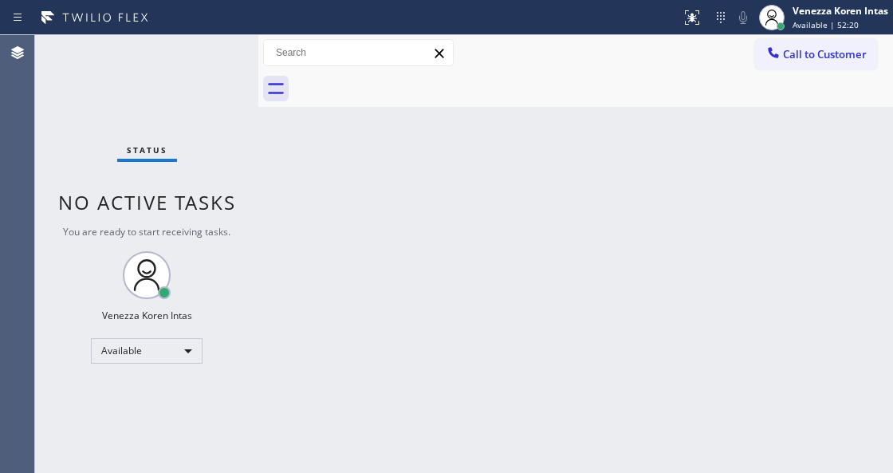
click at [214, 53] on div "Status No active tasks You are ready to start receiving tasks. Venezza Koren In…" at bounding box center [146, 254] width 223 height 438
click at [210, 53] on div "Status No active tasks You are ready to start receiving tasks. Venezza Koren In…" at bounding box center [146, 254] width 223 height 438
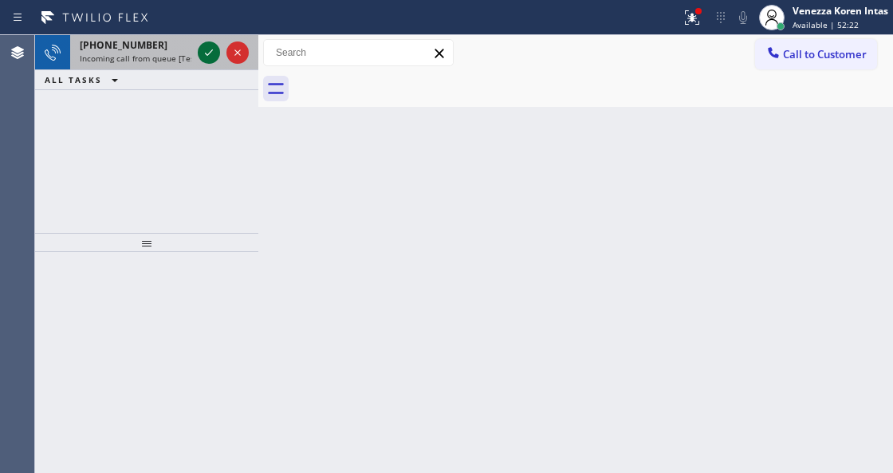
click at [209, 54] on icon at bounding box center [208, 52] width 19 height 19
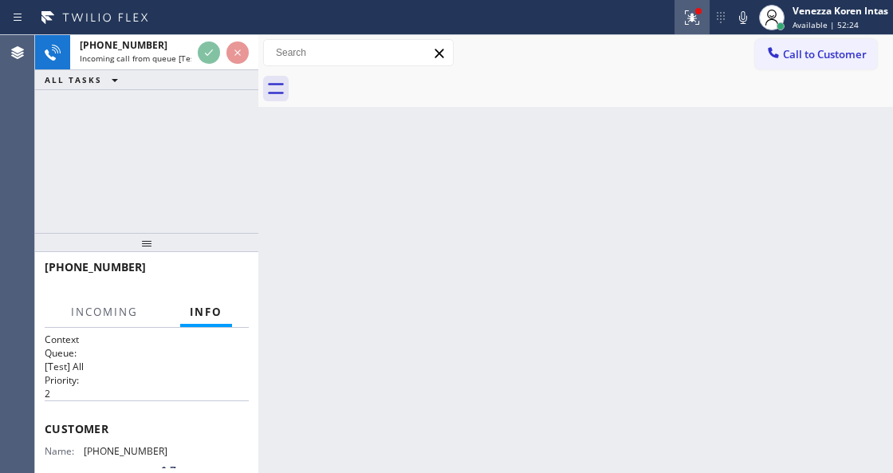
drag, startPoint x: 682, startPoint y: 17, endPoint x: 667, endPoint y: 228, distance: 211.8
click at [682, 18] on icon at bounding box center [691, 17] width 19 height 19
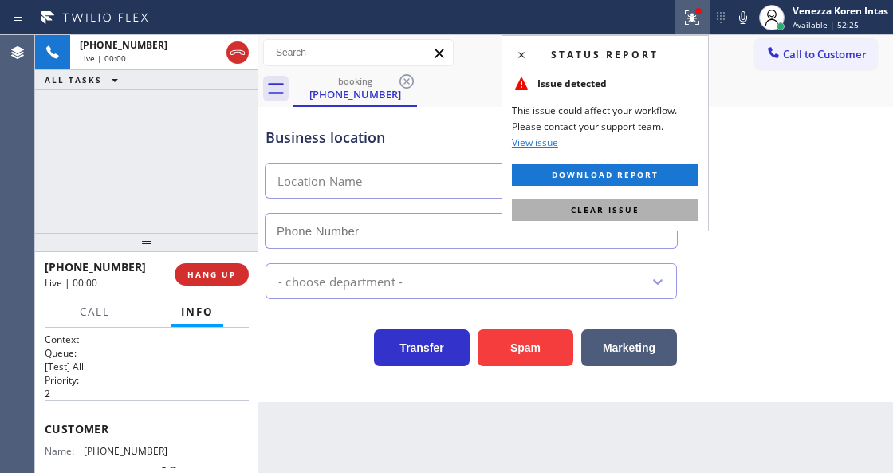
type input "(310) 361-3969"
click at [657, 204] on button "Clear issue" at bounding box center [605, 210] width 187 height 22
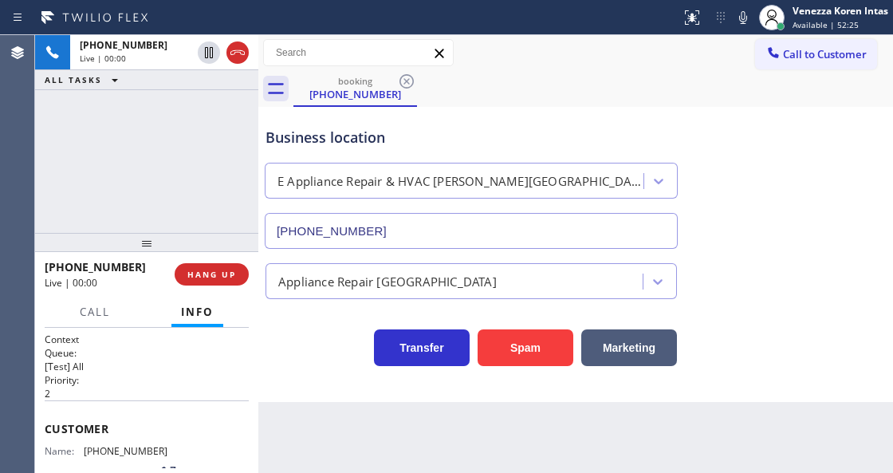
click at [702, 276] on div "Appliance Repair High End" at bounding box center [575, 278] width 627 height 42
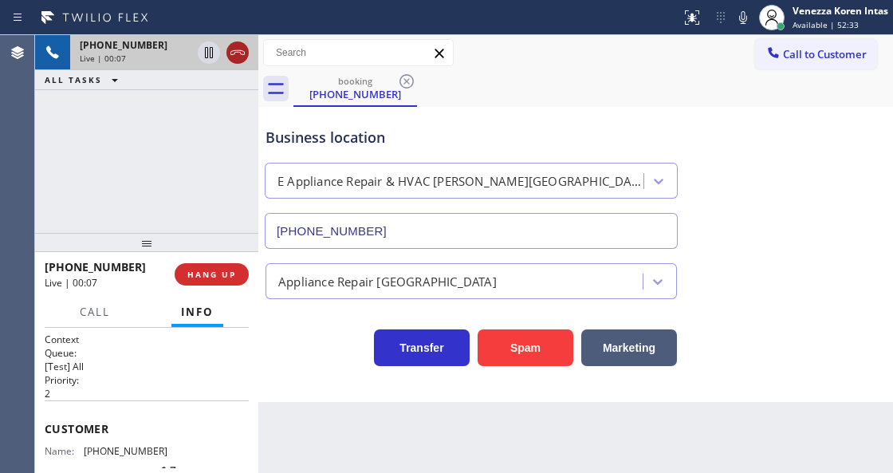
click at [241, 53] on icon at bounding box center [237, 52] width 19 height 19
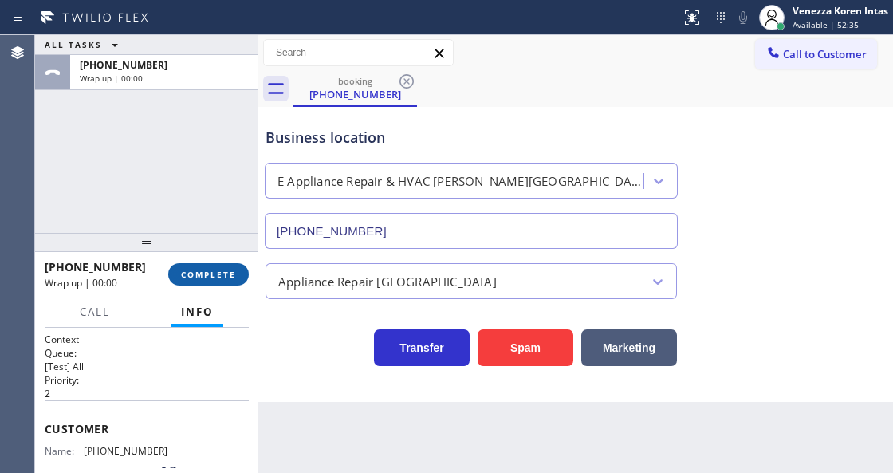
click at [236, 277] on button "COMPLETE" at bounding box center [208, 274] width 81 height 22
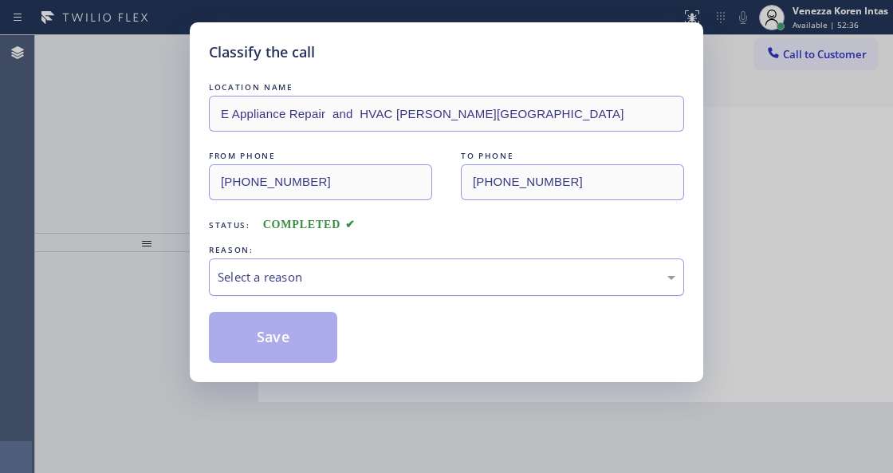
click at [402, 288] on div "Select a reason" at bounding box center [446, 276] width 475 height 37
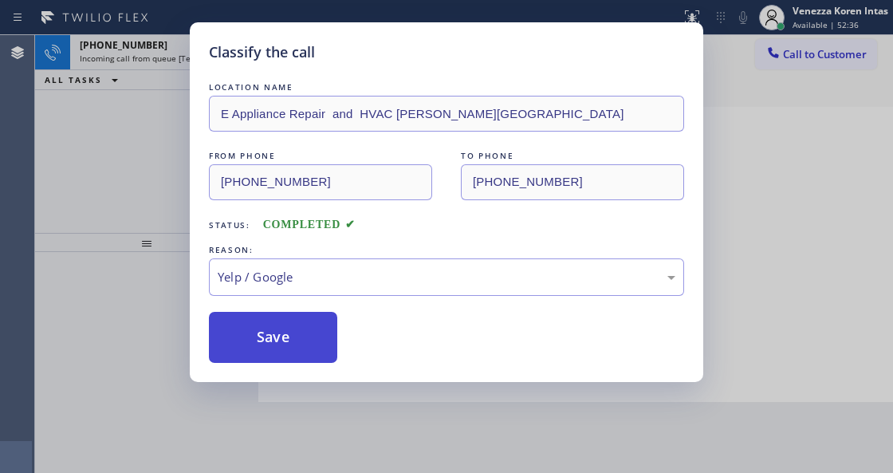
click at [327, 344] on button "Save" at bounding box center [273, 337] width 128 height 51
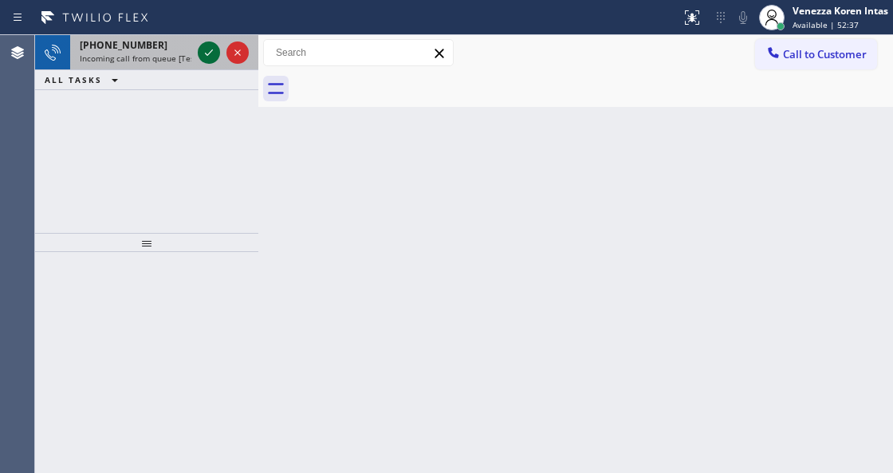
click at [213, 57] on icon at bounding box center [208, 52] width 19 height 19
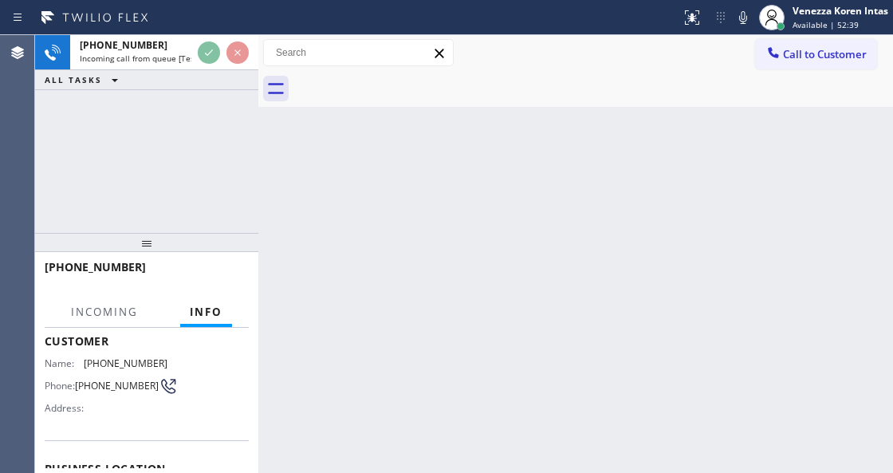
scroll to position [159, 0]
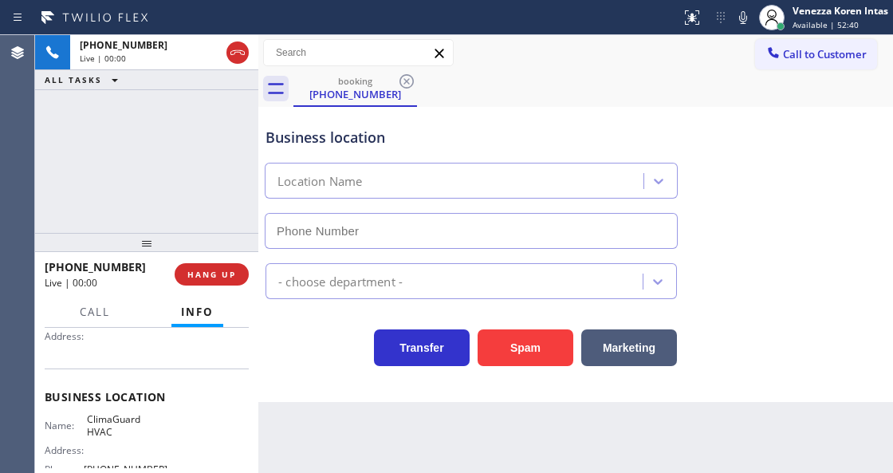
type input "(760) 456-8727"
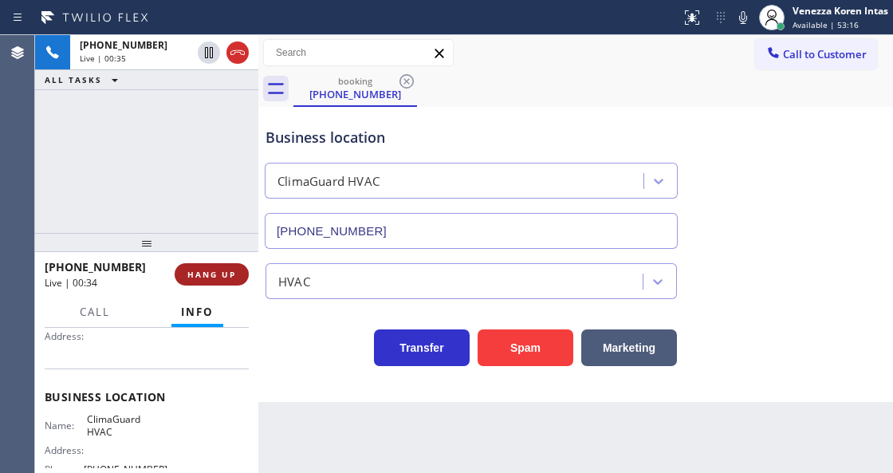
click at [220, 274] on span "HANG UP" at bounding box center [211, 274] width 49 height 11
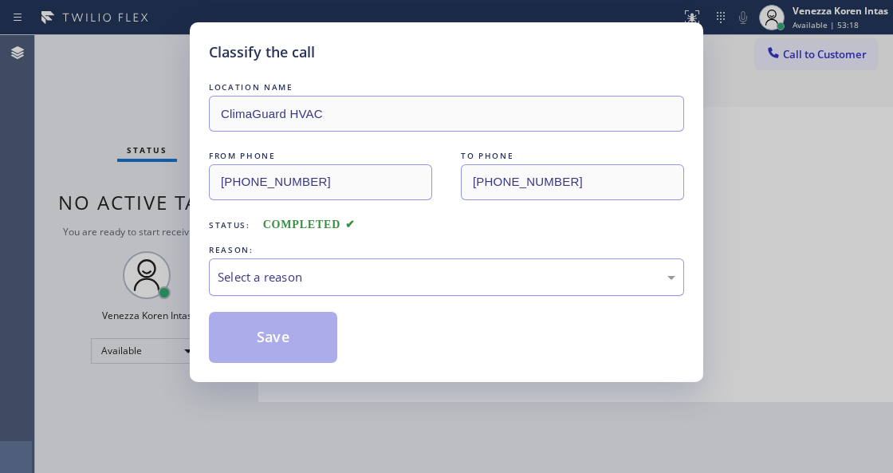
click at [337, 270] on div "Select a reason" at bounding box center [447, 277] width 458 height 18
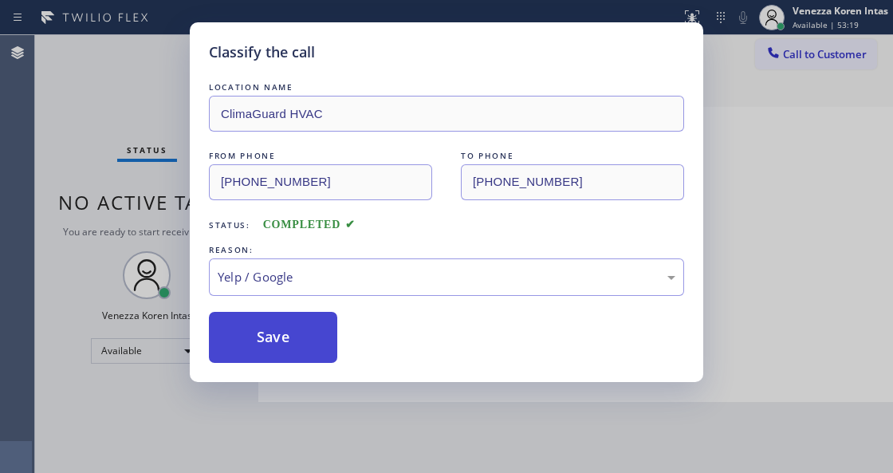
click at [313, 354] on button "Save" at bounding box center [273, 337] width 128 height 51
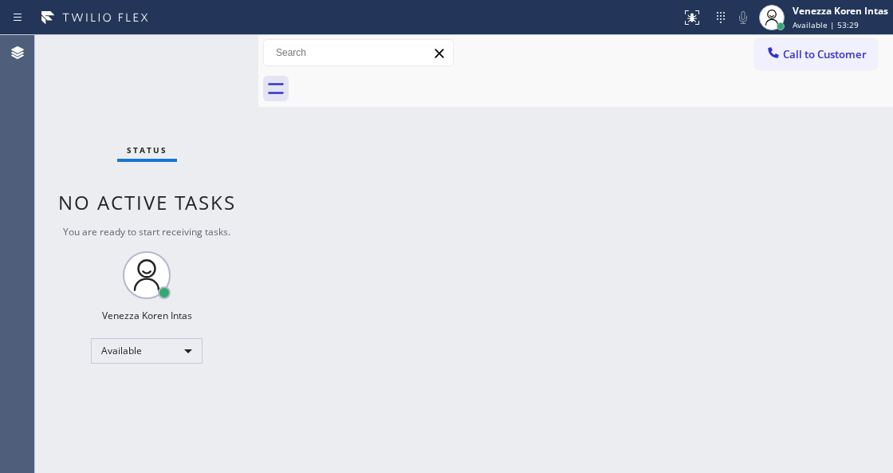
click at [342, 236] on div "Back to Dashboard Change Sender ID Customers Technicians Select a contact Outbo…" at bounding box center [575, 254] width 635 height 438
click at [325, 204] on div "Back to Dashboard Change Sender ID Customers Technicians Select a contact Outbo…" at bounding box center [575, 254] width 635 height 438
click at [187, 97] on div "Status No active tasks You are ready to start receiving tasks. Venezza Koren In…" at bounding box center [146, 254] width 223 height 438
drag, startPoint x: 165, startPoint y: 57, endPoint x: 257, endPoint y: 157, distance: 136.0
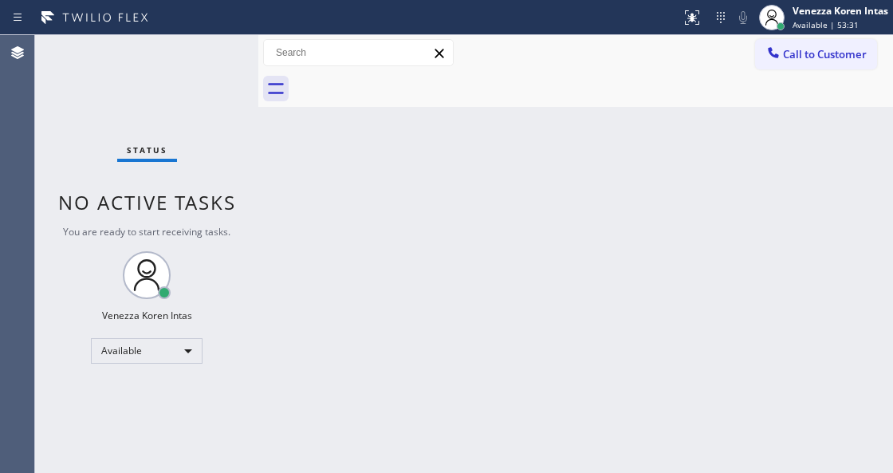
click at [165, 57] on div "Status No active tasks You are ready to start receiving tasks. Venezza Koren In…" at bounding box center [146, 254] width 223 height 438
drag, startPoint x: 333, startPoint y: 214, endPoint x: 432, endPoint y: 302, distance: 132.7
click at [333, 215] on div "Back to Dashboard Change Sender ID Customers Technicians Select a contact Outbo…" at bounding box center [575, 254] width 635 height 438
click at [432, 302] on div "Back to Dashboard Change Sender ID Customers Technicians Select a contact Outbo…" at bounding box center [575, 254] width 635 height 438
drag, startPoint x: 482, startPoint y: 239, endPoint x: 136, endPoint y: 67, distance: 386.5
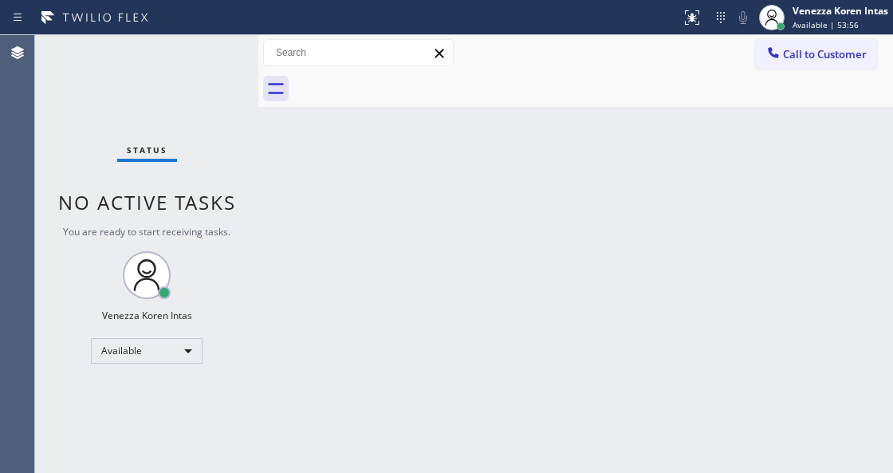
click at [477, 239] on div "Back to Dashboard Change Sender ID Customers Technicians Select a contact Outbo…" at bounding box center [575, 254] width 635 height 438
click at [183, 41] on div "Status No active tasks You are ready to start receiving tasks. Venezza Koren In…" at bounding box center [146, 254] width 223 height 438
click at [191, 64] on div "Status No active tasks You are ready to start receiving tasks. Venezza Koren In…" at bounding box center [146, 254] width 223 height 438
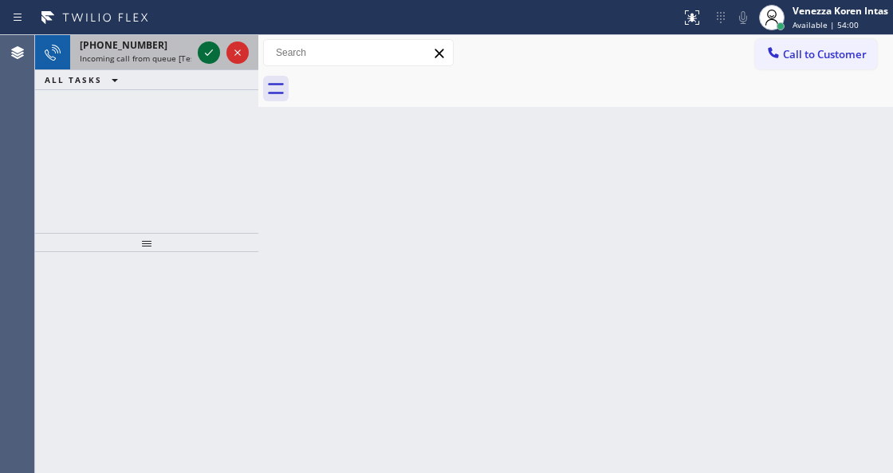
click at [206, 54] on icon at bounding box center [209, 52] width 8 height 6
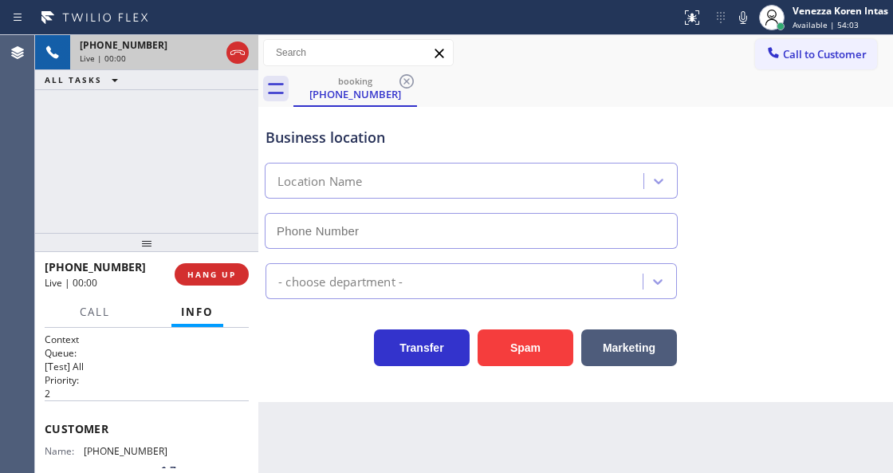
scroll to position [212, 0]
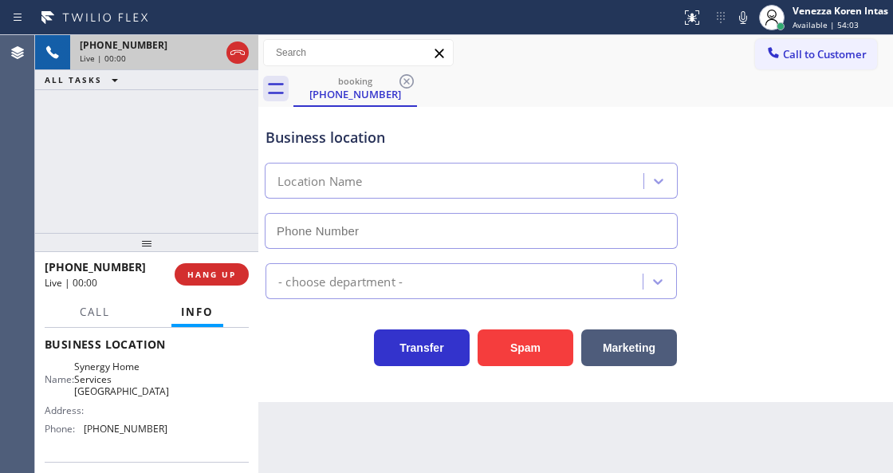
type input "(516) 407-9737"
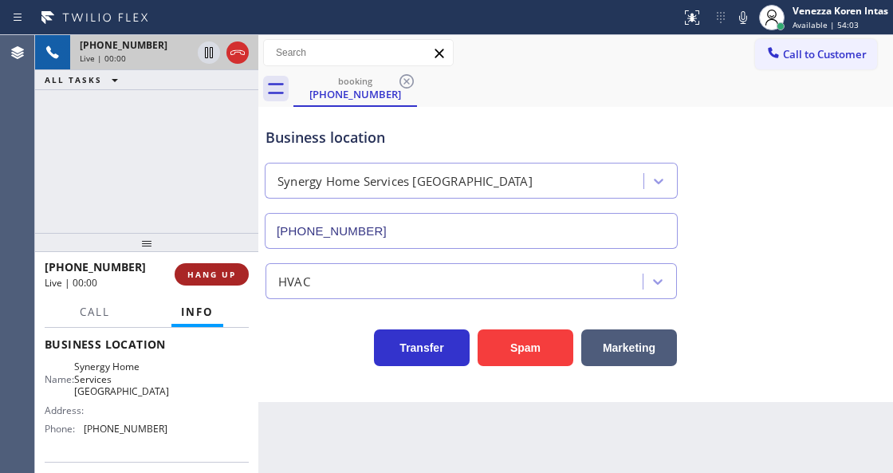
click at [226, 263] on button "HANG UP" at bounding box center [212, 274] width 74 height 22
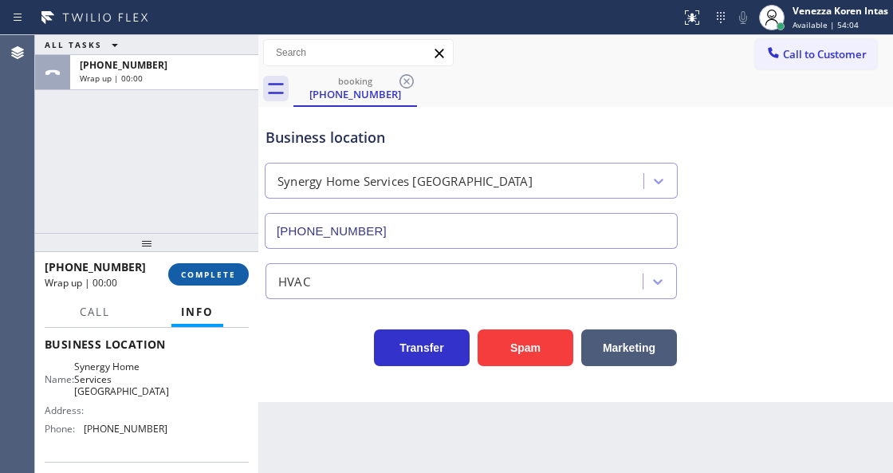
click at [226, 263] on button "COMPLETE" at bounding box center [208, 274] width 81 height 22
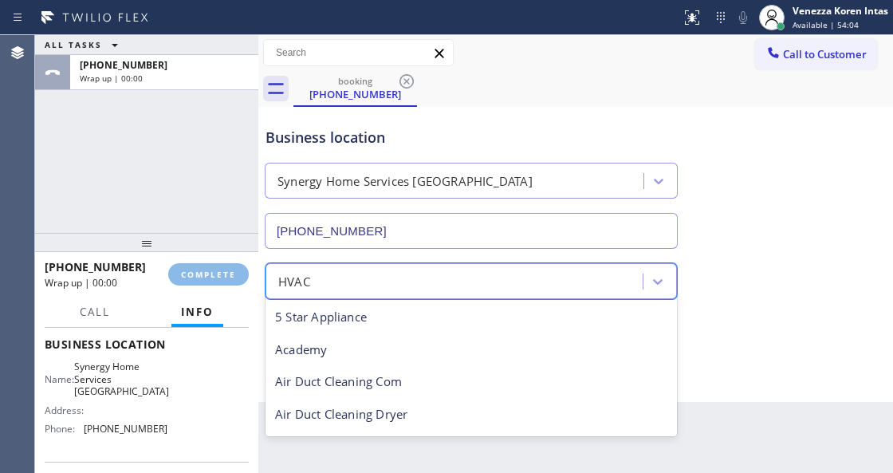
click at [356, 264] on div "HVAC" at bounding box center [470, 281] width 411 height 36
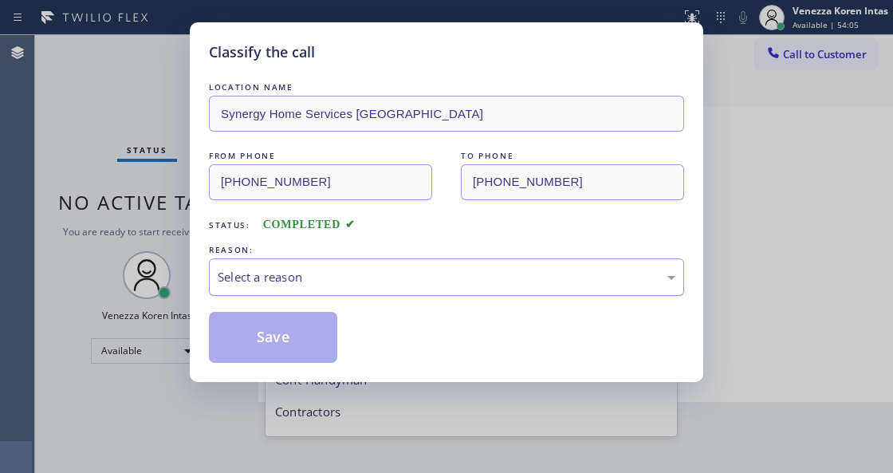
click at [326, 277] on div "Select a reason" at bounding box center [447, 277] width 458 height 18
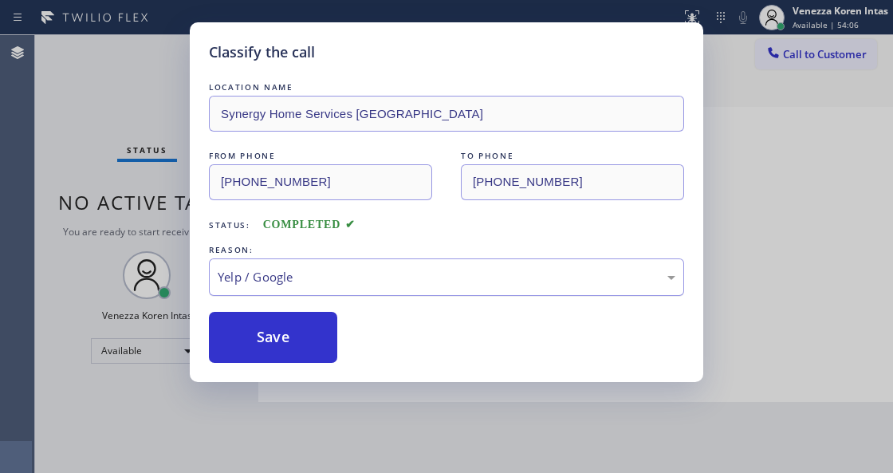
click at [305, 285] on div "Yelp / Google" at bounding box center [447, 277] width 458 height 18
click at [274, 339] on button "Save" at bounding box center [273, 337] width 128 height 51
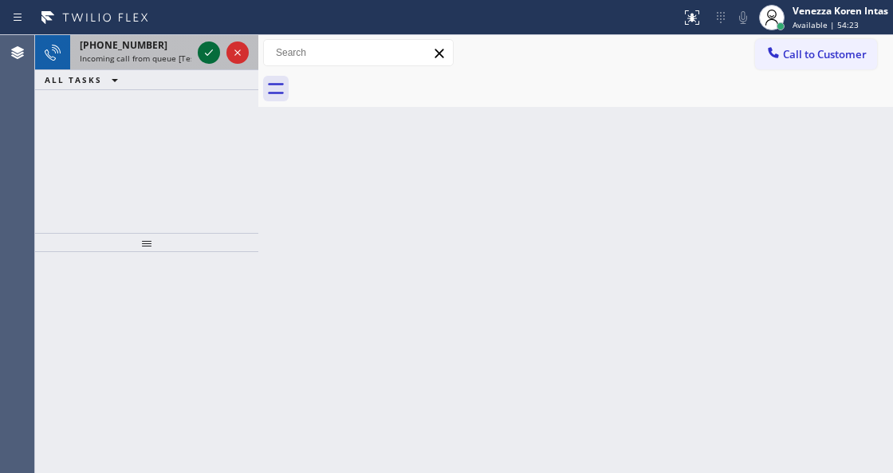
click at [206, 53] on icon at bounding box center [208, 52] width 19 height 19
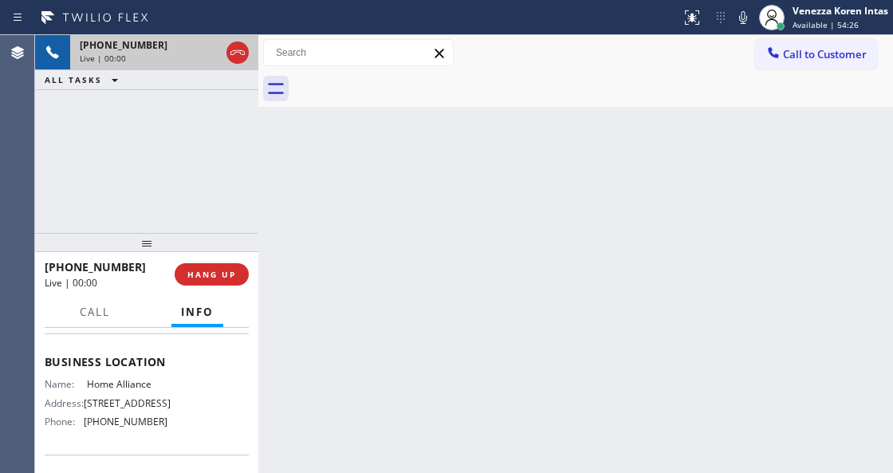
scroll to position [265, 0]
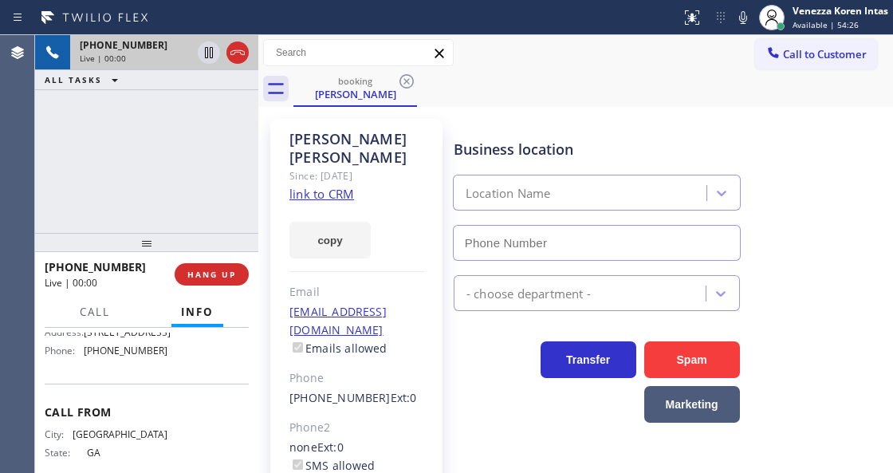
type input "(877) 777-0796"
click at [321, 186] on link "link to CRM" at bounding box center [321, 194] width 65 height 16
click at [104, 305] on span "Call" at bounding box center [95, 312] width 30 height 14
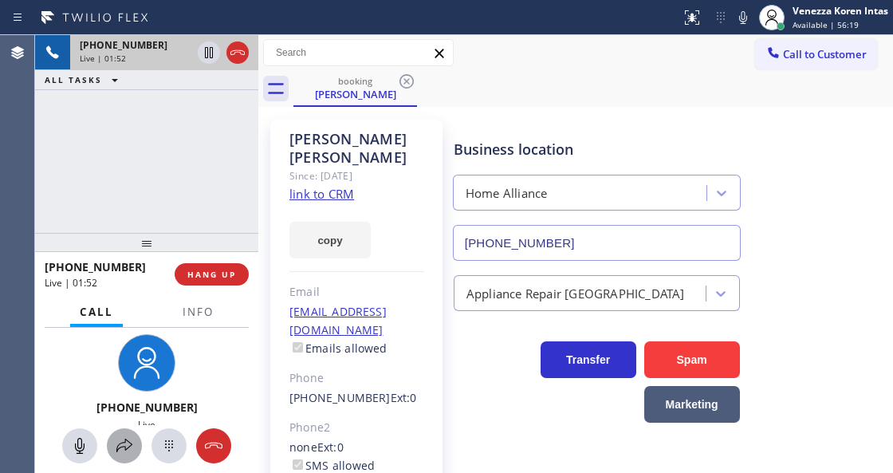
click at [128, 442] on icon at bounding box center [124, 445] width 19 height 19
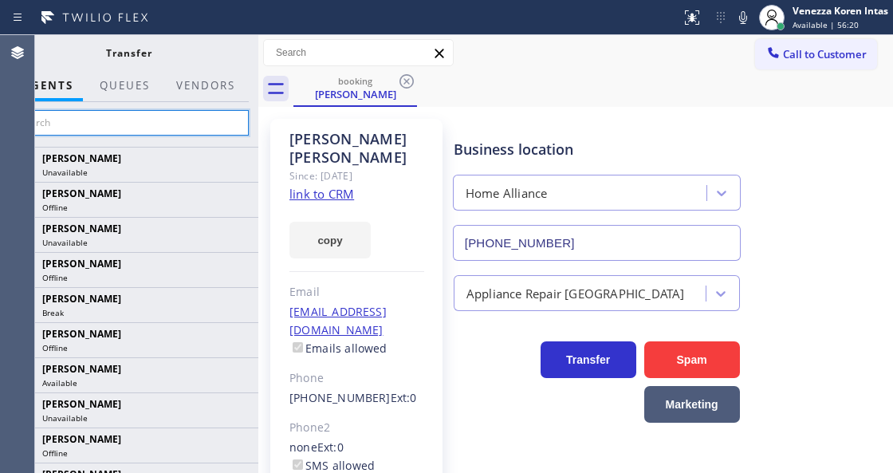
click at [189, 126] on input "text" at bounding box center [129, 123] width 240 height 26
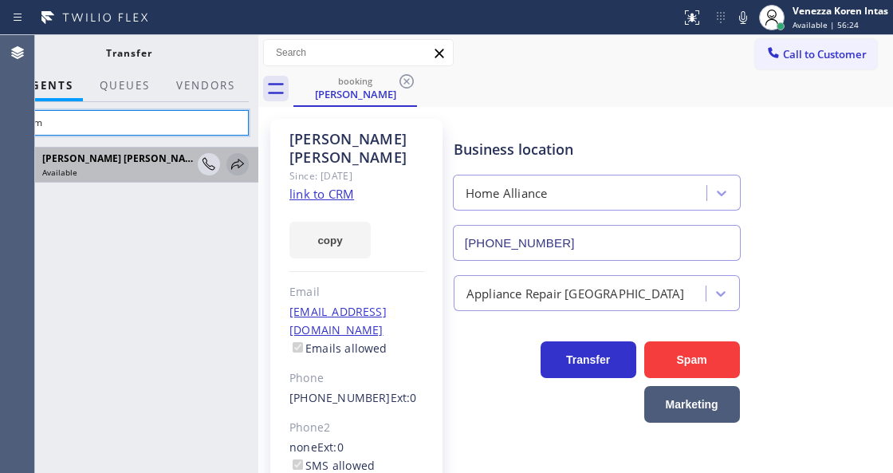
type input "raym"
click at [234, 164] on icon at bounding box center [237, 164] width 19 height 19
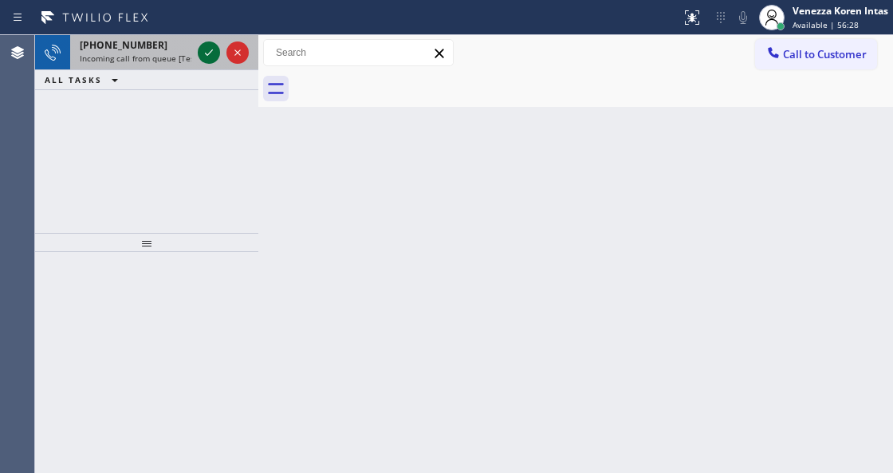
click at [210, 57] on icon at bounding box center [208, 52] width 19 height 19
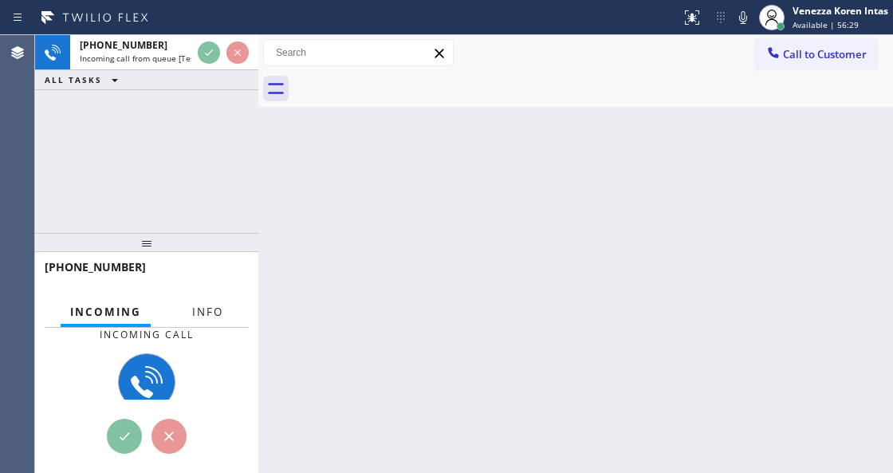
click at [204, 309] on span "Info" at bounding box center [207, 312] width 31 height 14
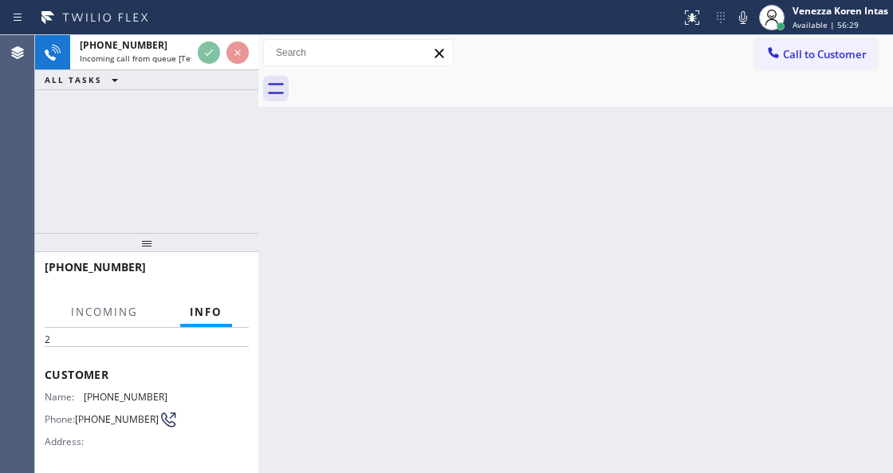
scroll to position [159, 0]
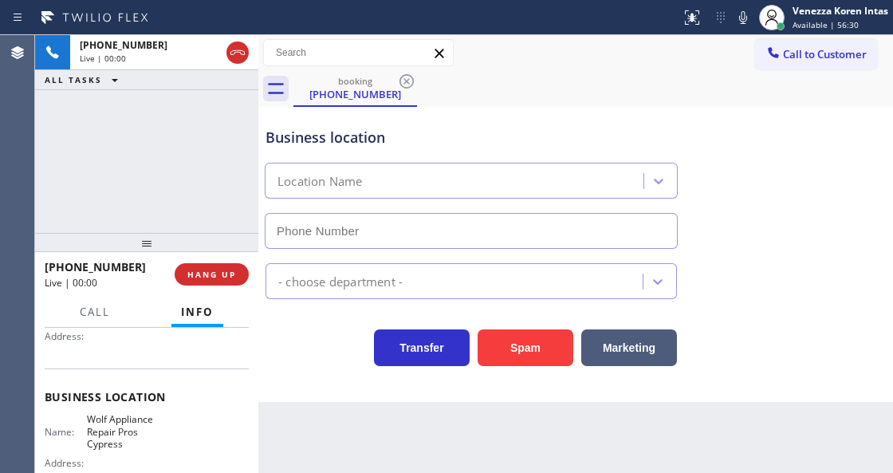
type input "(714) 844-5141"
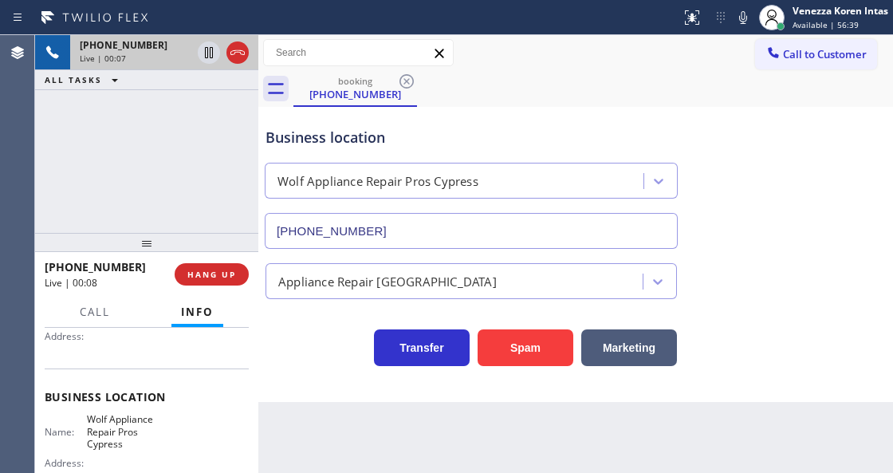
click at [230, 59] on icon at bounding box center [237, 52] width 19 height 19
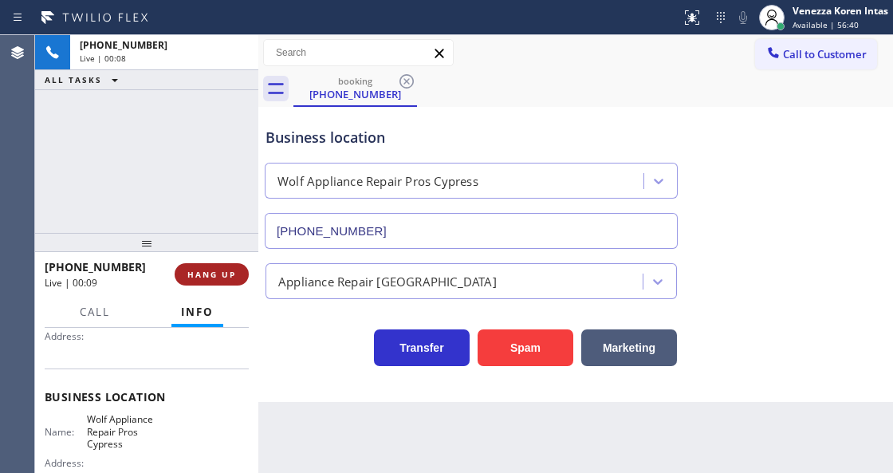
drag, startPoint x: 226, startPoint y: 258, endPoint x: 222, endPoint y: 281, distance: 23.5
click at [226, 263] on div "+17149134623 Live | 00:09 HANG UP" at bounding box center [147, 274] width 204 height 41
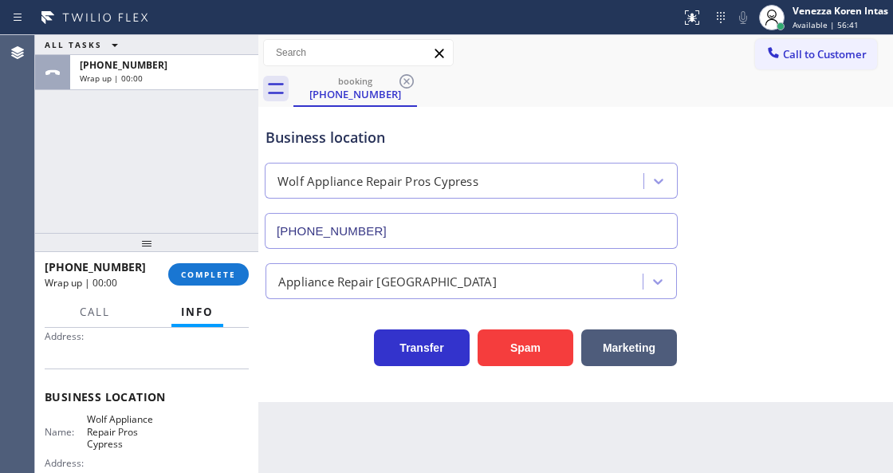
click at [219, 297] on button "Info" at bounding box center [197, 312] width 52 height 31
click at [233, 277] on span "COMPLETE" at bounding box center [208, 274] width 55 height 11
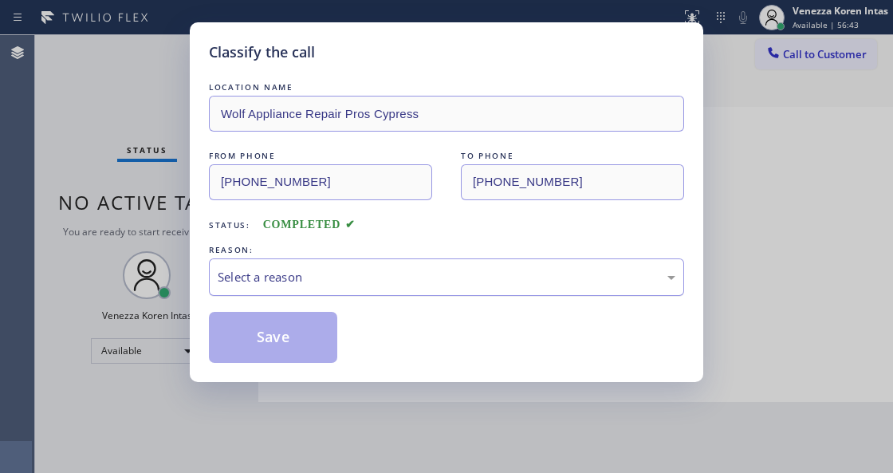
click at [445, 258] on div "Select a reason" at bounding box center [446, 276] width 475 height 37
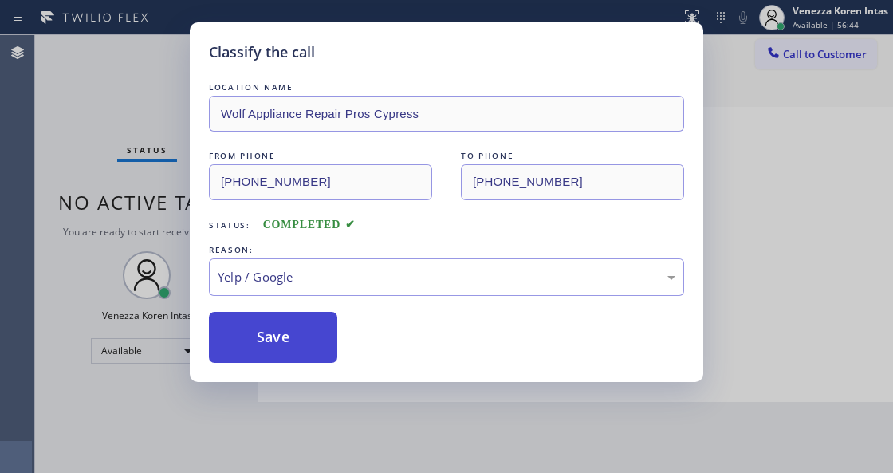
click at [303, 352] on button "Save" at bounding box center [273, 337] width 128 height 51
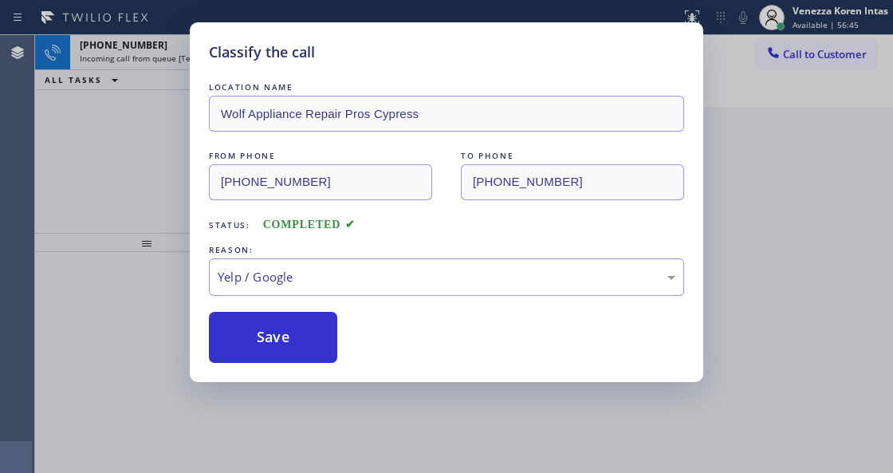
click at [351, 472] on html "Status report No issues detected If you experience an issue, please download th…" at bounding box center [446, 236] width 893 height 473
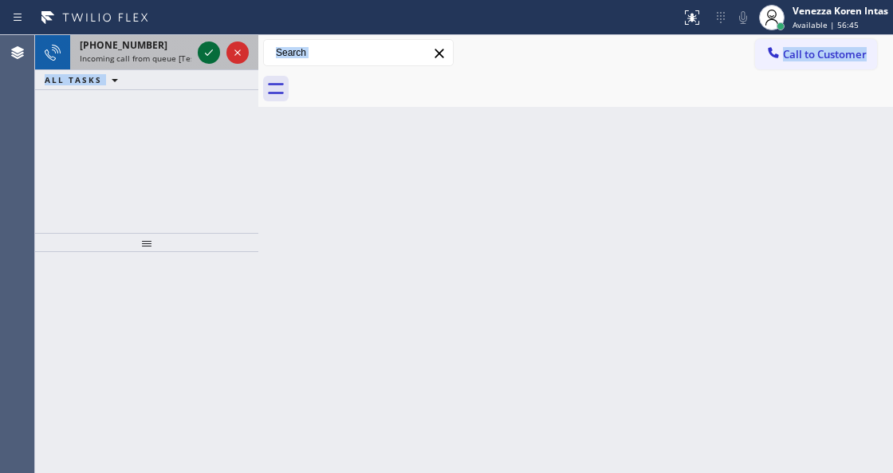
click at [202, 45] on icon at bounding box center [208, 52] width 19 height 19
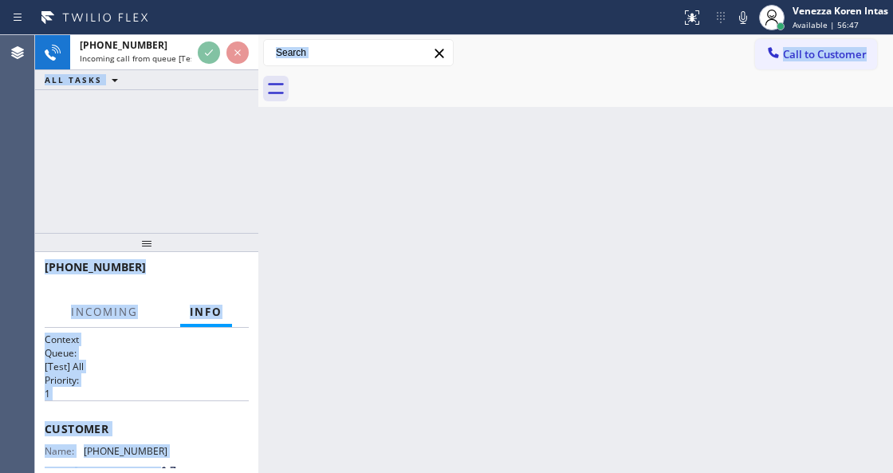
click at [409, 254] on div "Back to Dashboard Change Sender ID Customers Technicians Select a contact Outbo…" at bounding box center [575, 254] width 635 height 438
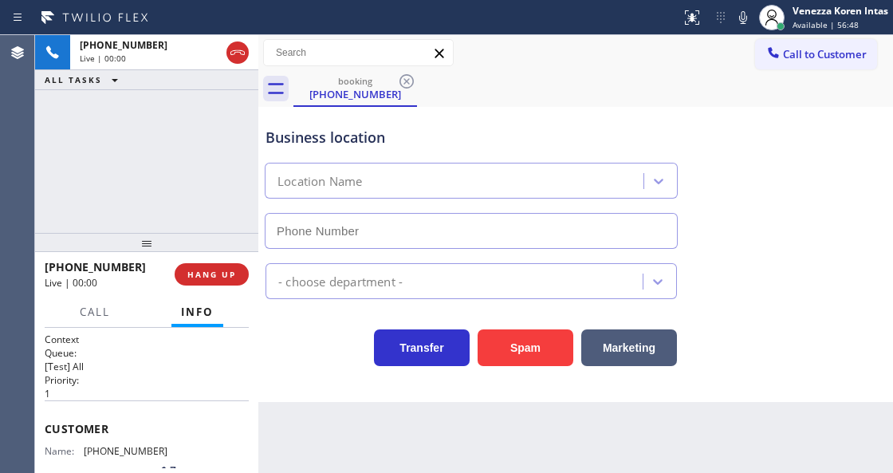
type input "(760) 493-6111"
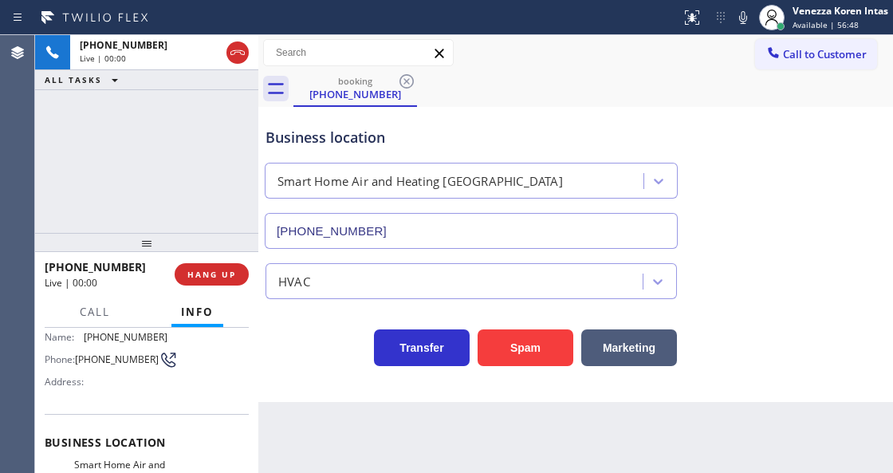
scroll to position [212, 0]
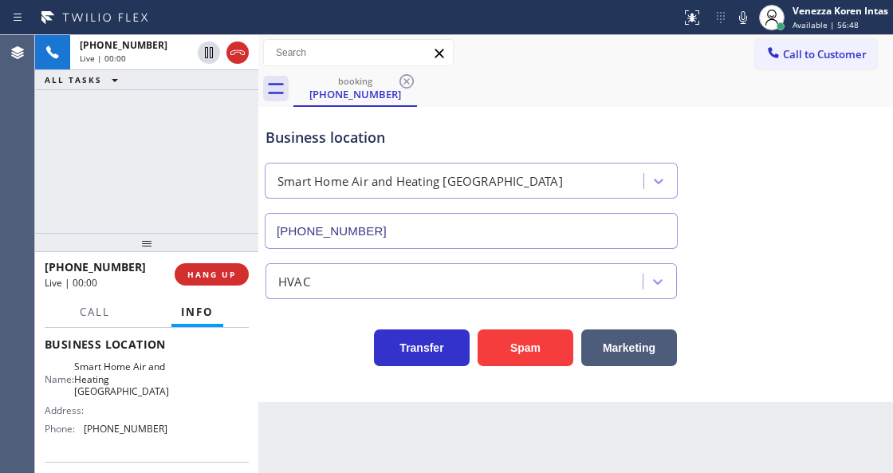
click at [223, 249] on div at bounding box center [146, 242] width 223 height 19
click at [228, 269] on span "HANG UP" at bounding box center [211, 274] width 49 height 11
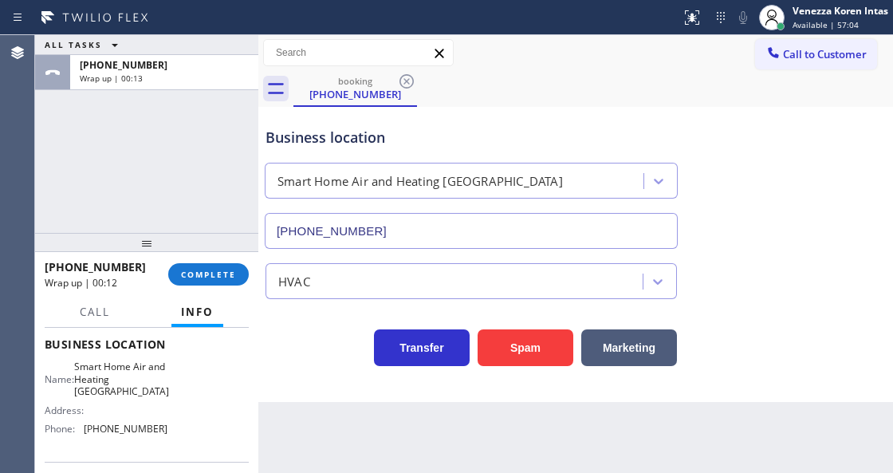
drag, startPoint x: 220, startPoint y: 286, endPoint x: 255, endPoint y: 281, distance: 35.5
click at [220, 286] on div "+13232104103 Wrap up | 00:12 COMPLETE" at bounding box center [147, 274] width 204 height 41
click at [258, 267] on div at bounding box center [258, 254] width 0 height 438
click at [228, 284] on button "COMPLETE" at bounding box center [208, 274] width 81 height 22
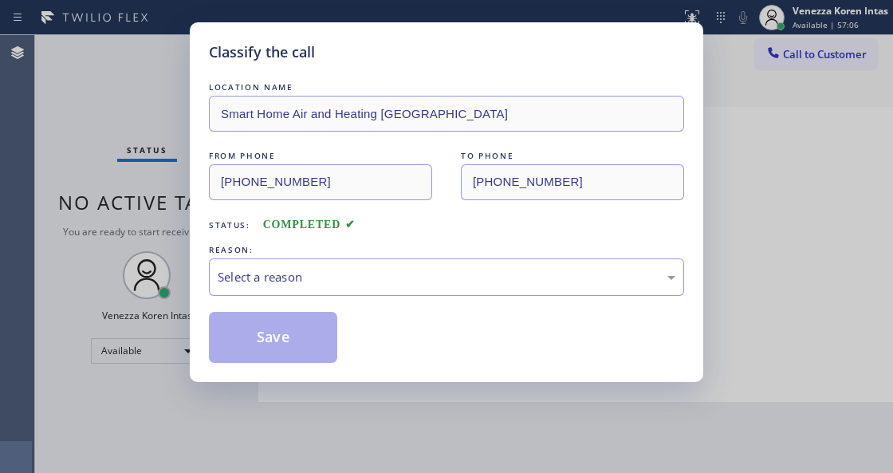
click at [368, 298] on div "LOCATION NAME Smart Home Air and Heating Palm Desert FROM PHONE (323) 210-4103 …" at bounding box center [446, 221] width 475 height 284
click at [383, 281] on div "Select a reason" at bounding box center [447, 277] width 458 height 18
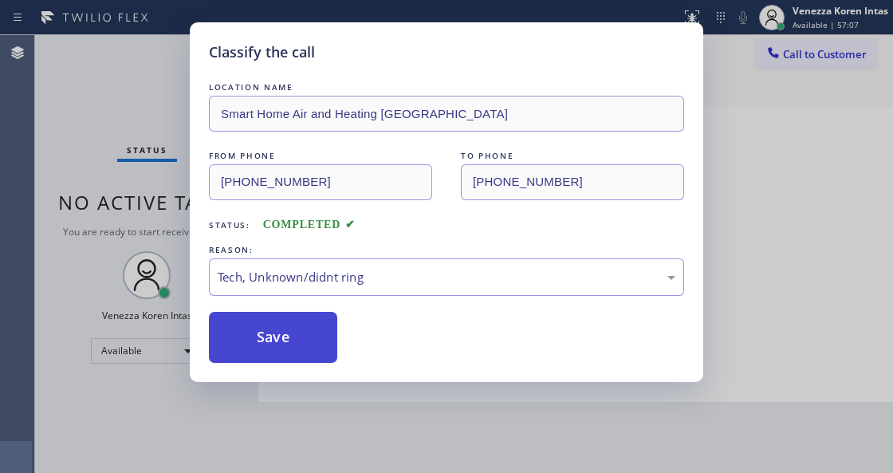
click at [311, 350] on button "Save" at bounding box center [273, 337] width 128 height 51
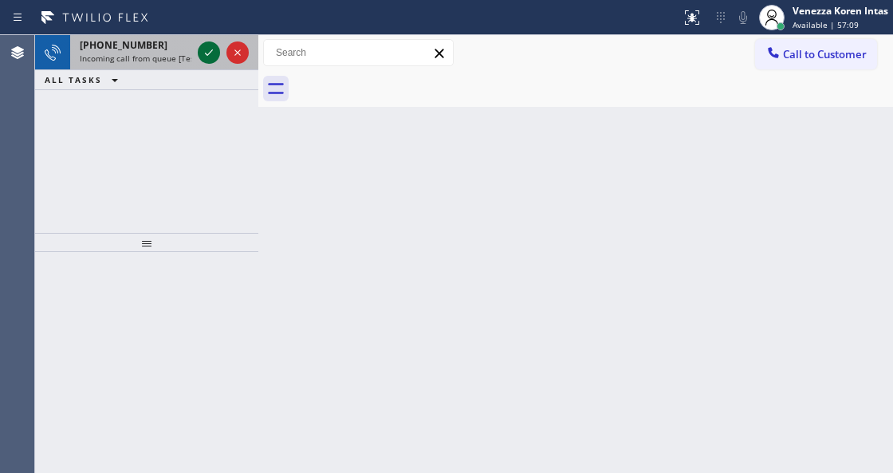
click at [205, 61] on icon at bounding box center [208, 52] width 19 height 19
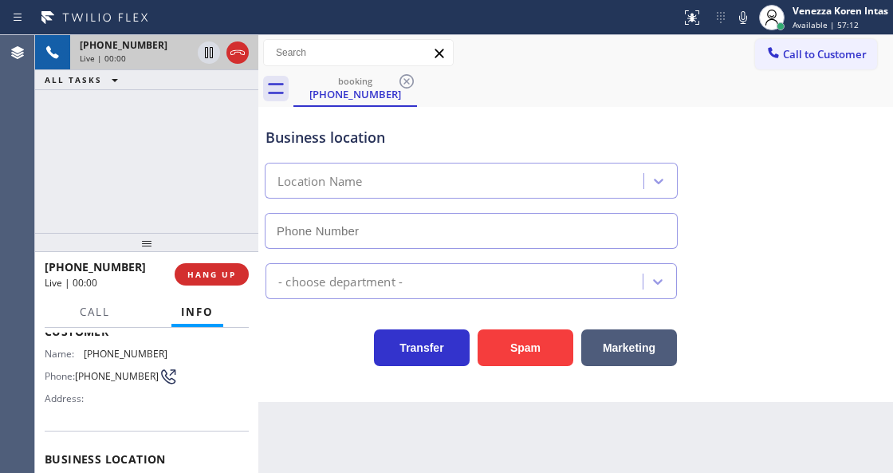
scroll to position [159, 0]
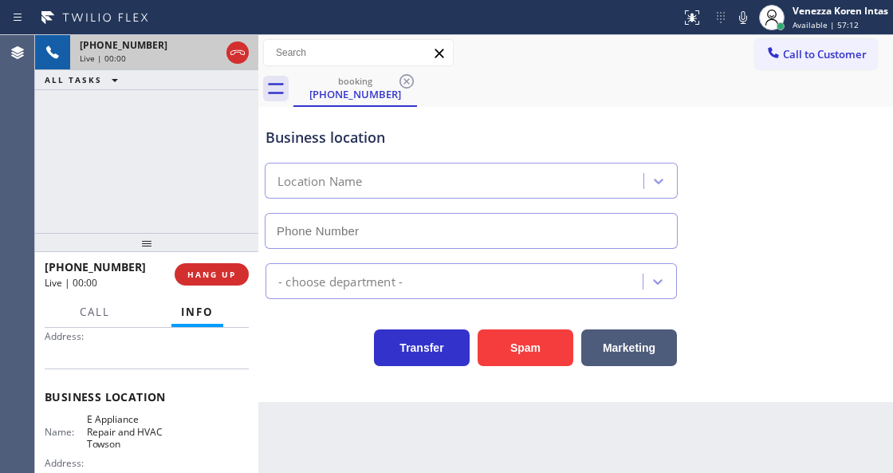
type input "(410) 237-0989"
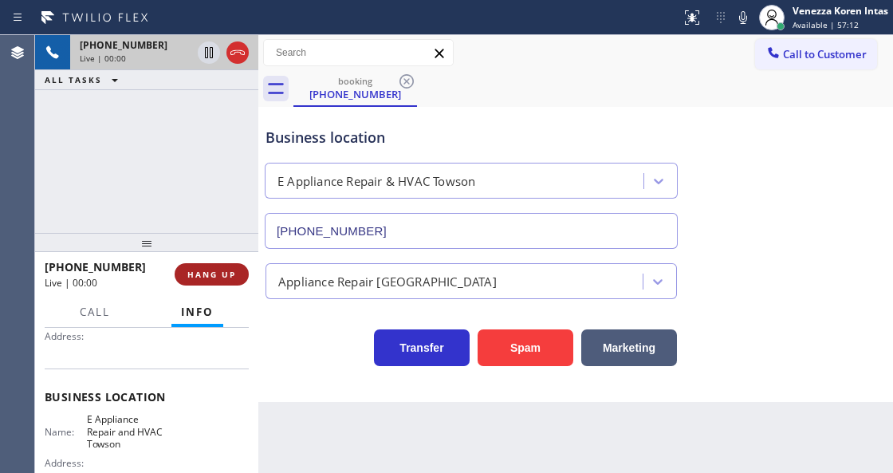
click at [236, 265] on button "HANG UP" at bounding box center [212, 274] width 74 height 22
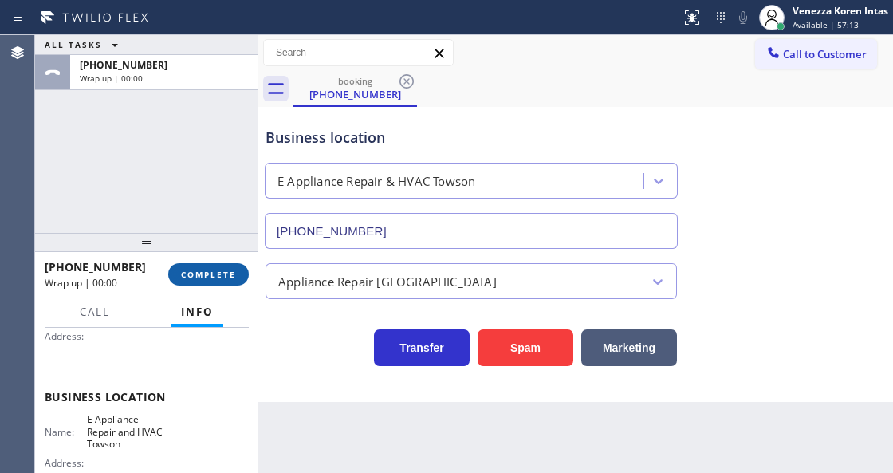
click at [236, 265] on button "COMPLETE" at bounding box center [208, 274] width 81 height 22
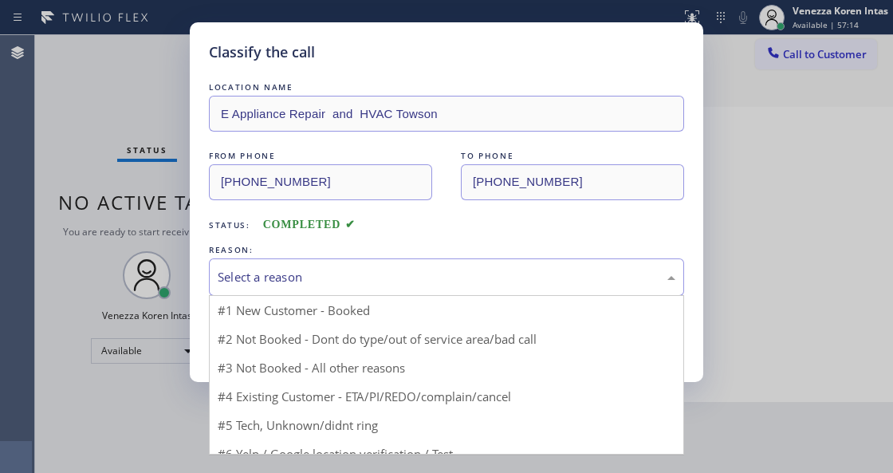
click at [320, 273] on div "Select a reason" at bounding box center [447, 277] width 458 height 18
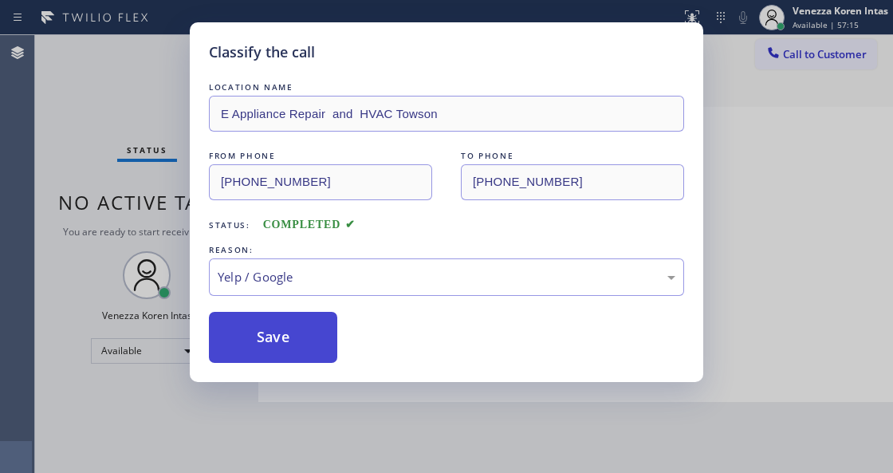
click at [304, 347] on button "Save" at bounding box center [273, 337] width 128 height 51
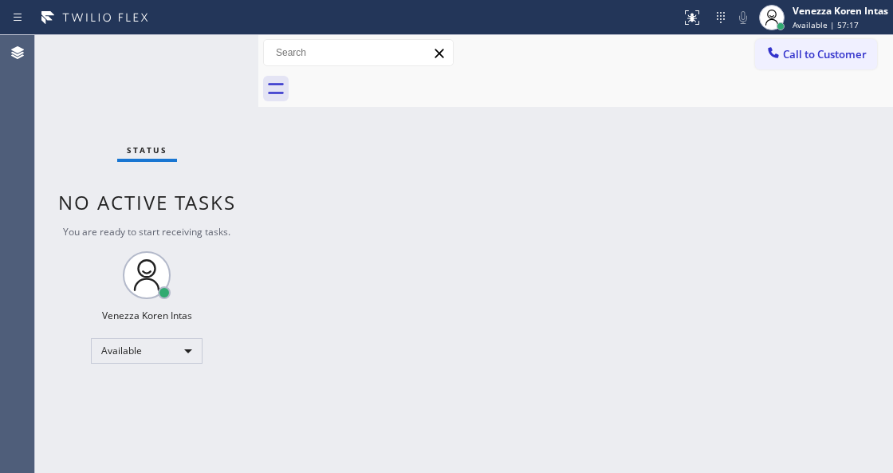
click at [309, 285] on div "Back to Dashboard Change Sender ID Customers Technicians Select a contact Outbo…" at bounding box center [575, 254] width 635 height 438
click at [236, 147] on div "Status No active tasks You are ready to start receiving tasks. Venezza Koren In…" at bounding box center [146, 254] width 223 height 438
click at [211, 53] on div "Status No active tasks You are ready to start receiving tasks. Venezza Koren In…" at bounding box center [146, 254] width 223 height 438
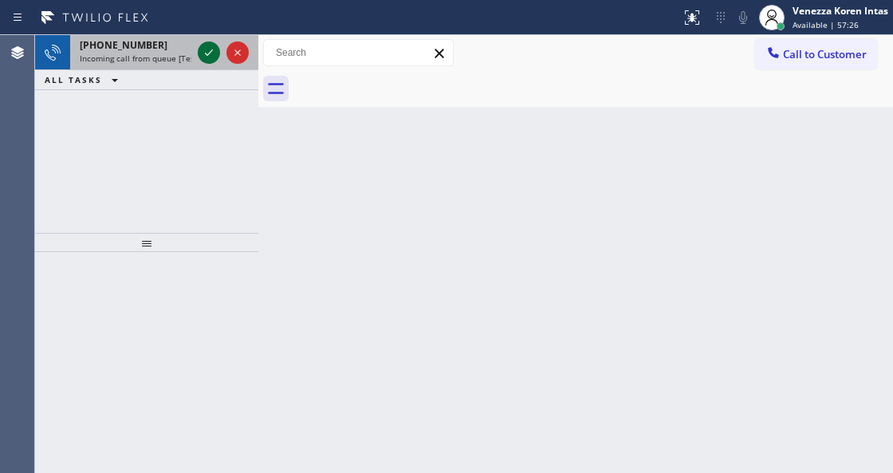
click at [211, 49] on icon at bounding box center [208, 52] width 19 height 19
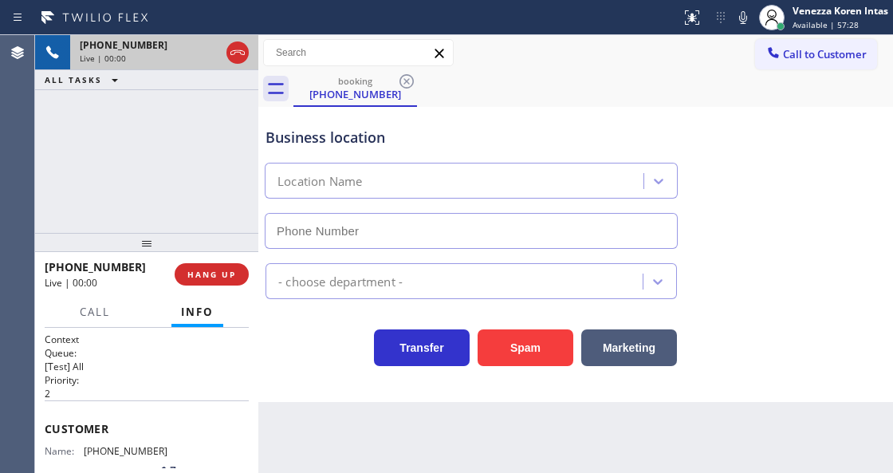
type input "(408) 762-4024"
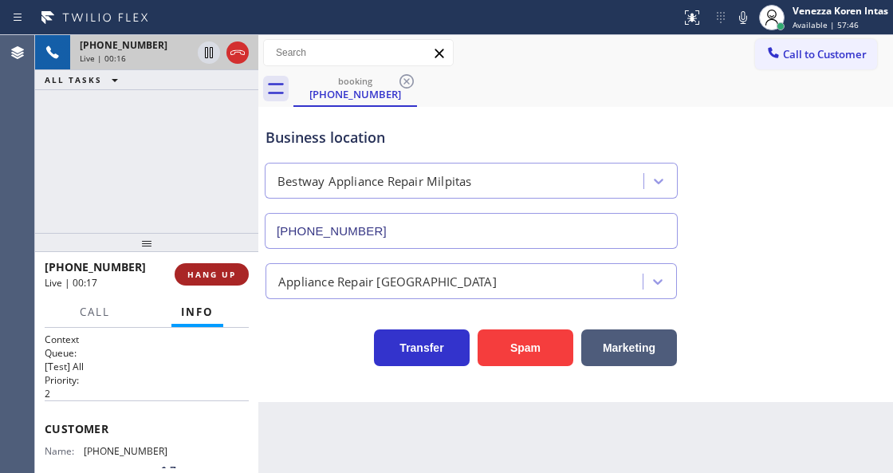
click at [230, 252] on div at bounding box center [146, 242] width 223 height 19
click at [230, 266] on button "HANG UP" at bounding box center [212, 276] width 74 height 22
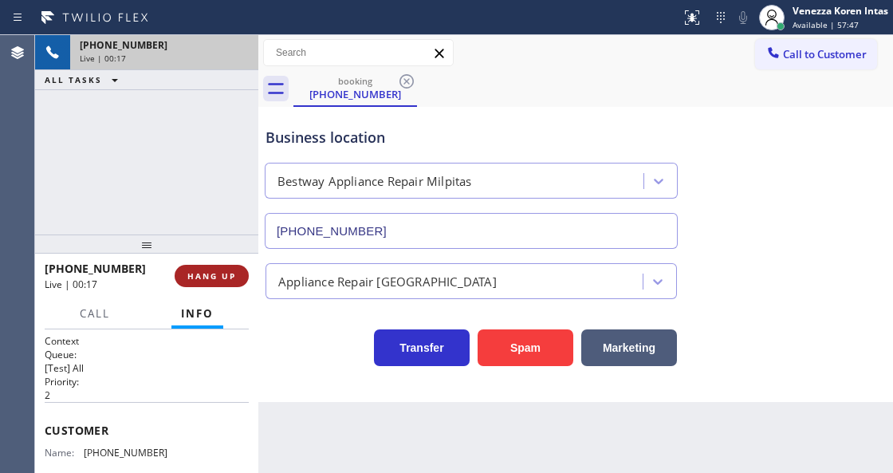
click at [230, 271] on span "HANG UP" at bounding box center [211, 275] width 49 height 11
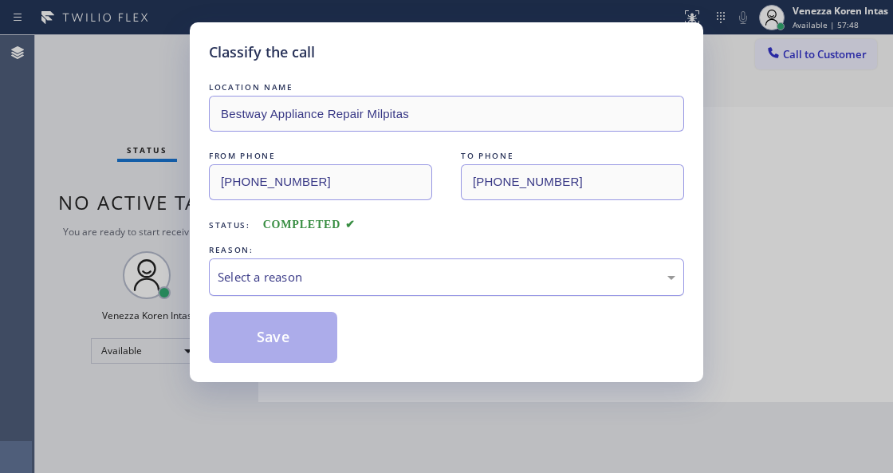
click at [320, 277] on div "Select a reason" at bounding box center [447, 277] width 458 height 18
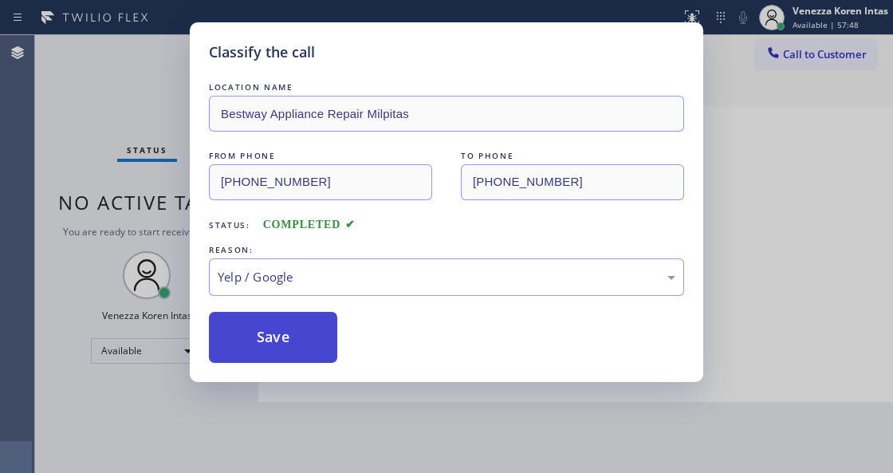
click at [285, 360] on button "Save" at bounding box center [273, 337] width 128 height 51
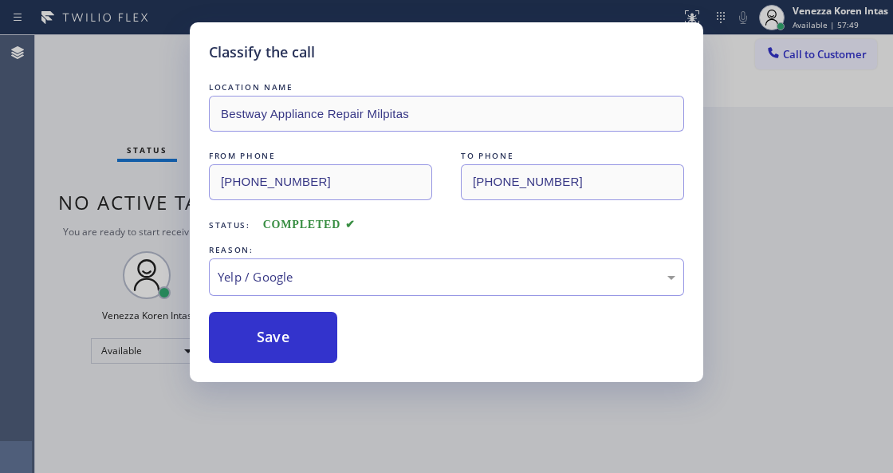
click at [314, 470] on div "Classify the call LOCATION NAME Bestway Appliance Repair Milpitas FROM PHONE (4…" at bounding box center [446, 236] width 893 height 473
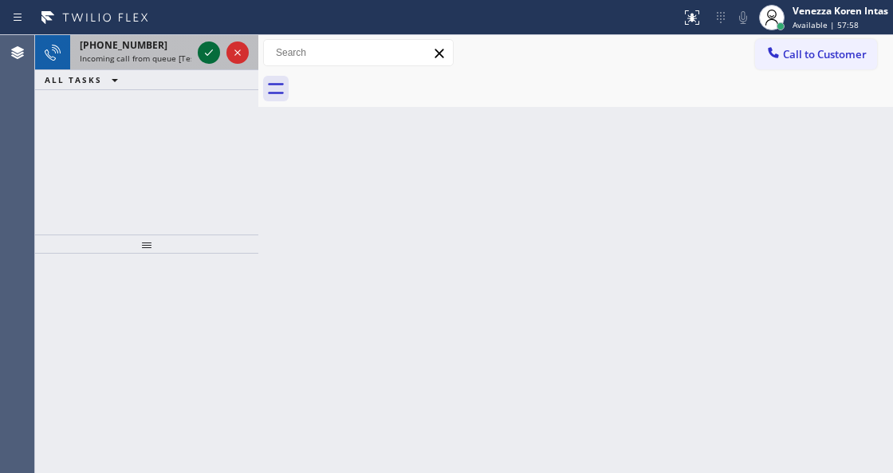
click at [213, 53] on icon at bounding box center [208, 52] width 19 height 19
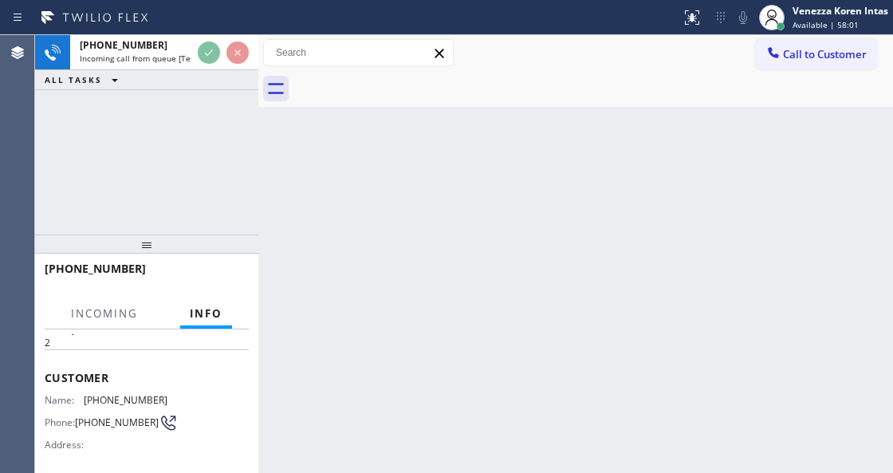
scroll to position [159, 0]
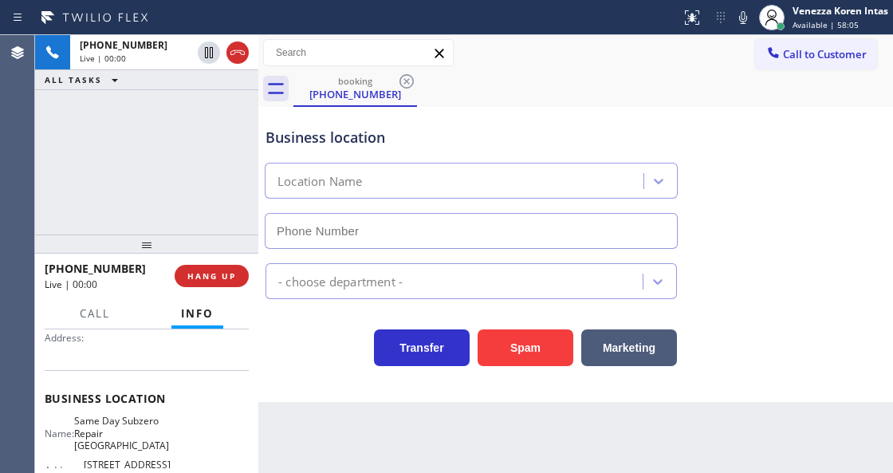
type input "(628) 244-8789"
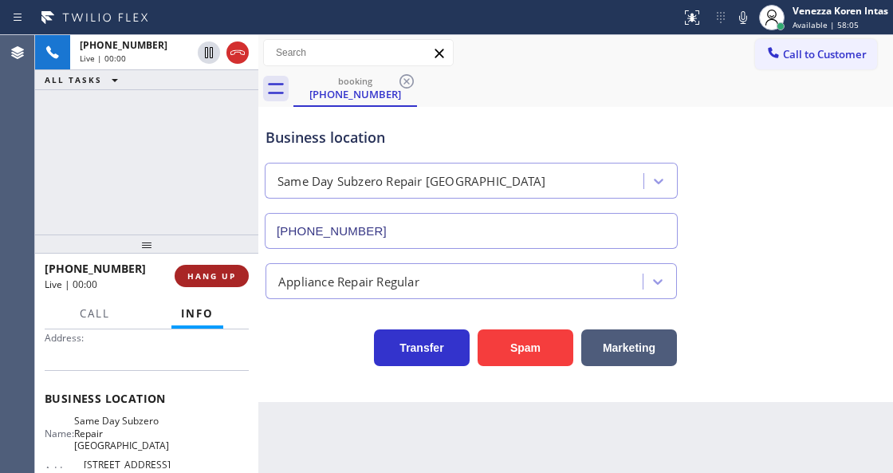
click at [217, 277] on span "HANG UP" at bounding box center [211, 275] width 49 height 11
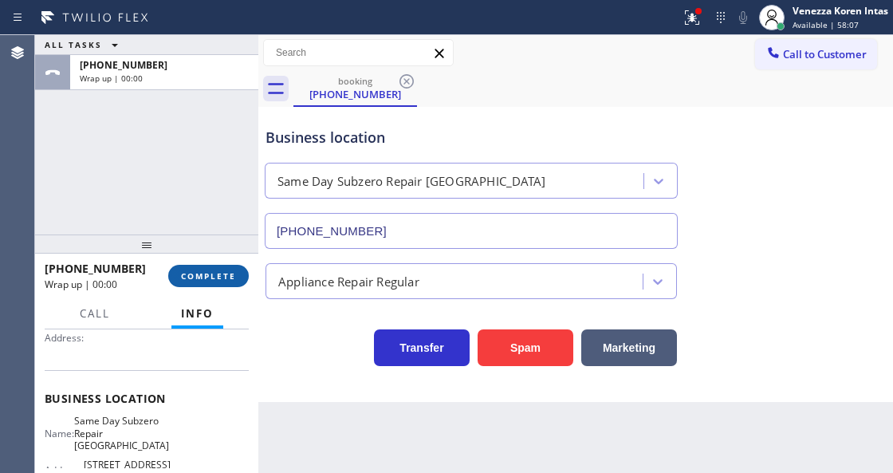
click at [217, 277] on span "COMPLETE" at bounding box center [208, 275] width 55 height 11
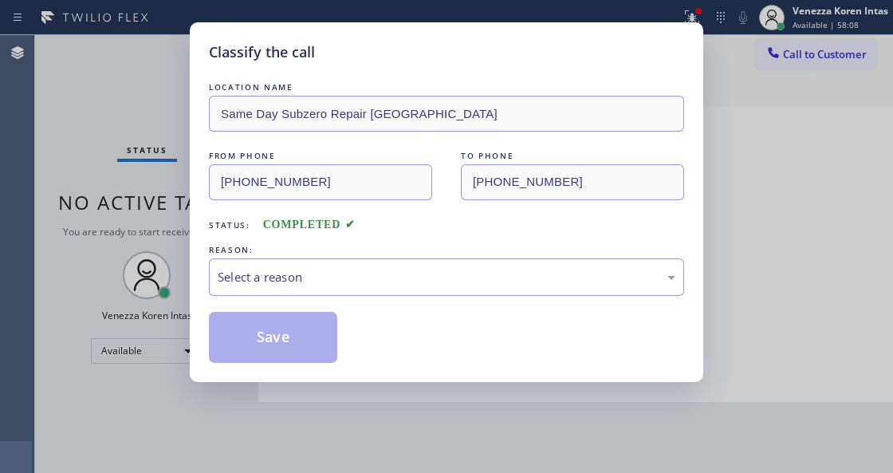
click at [370, 270] on div "Select a reason" at bounding box center [447, 277] width 458 height 18
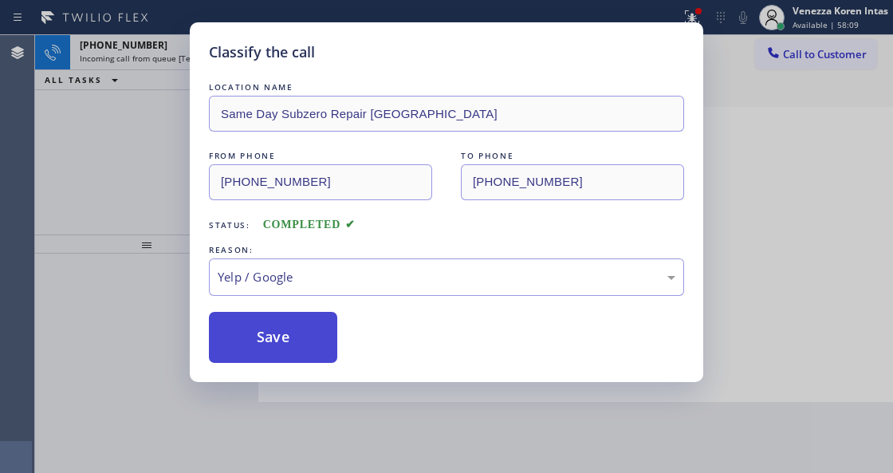
click at [274, 332] on button "Save" at bounding box center [273, 337] width 128 height 51
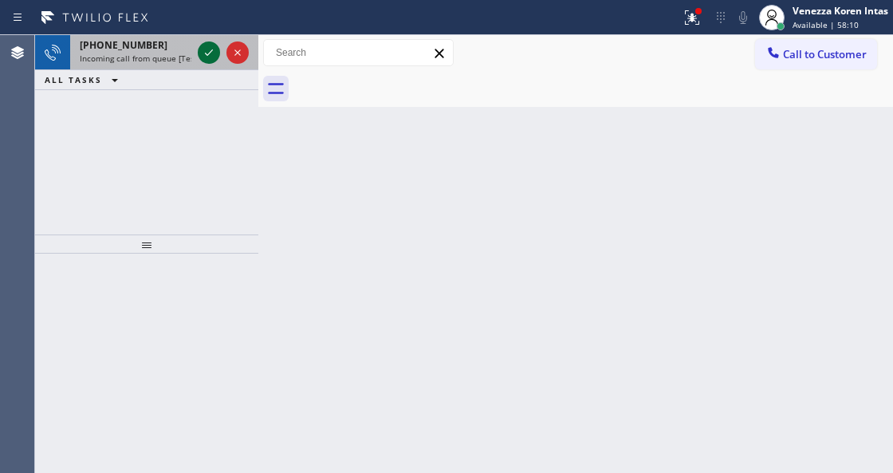
click at [214, 50] on icon at bounding box center [208, 52] width 19 height 19
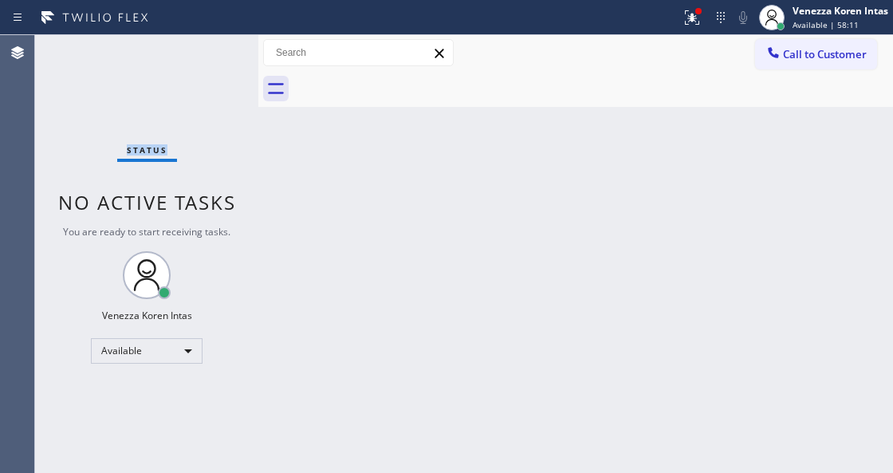
click at [207, 50] on div "Status No active tasks You are ready to start receiving tasks. Venezza Koren In…" at bounding box center [146, 254] width 223 height 438
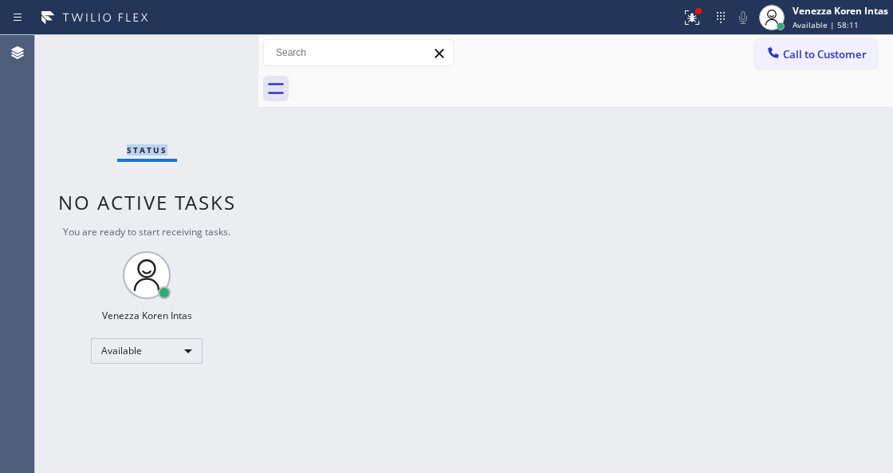
click at [207, 50] on div "Status No active tasks You are ready to start receiving tasks. Venezza Koren In…" at bounding box center [146, 254] width 223 height 438
click at [681, 21] on div at bounding box center [691, 17] width 35 height 19
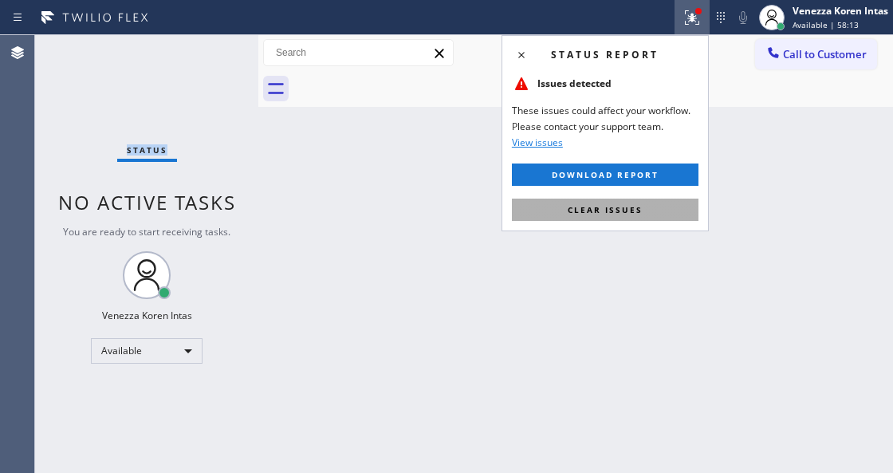
click at [623, 207] on span "Clear issues" at bounding box center [605, 209] width 75 height 11
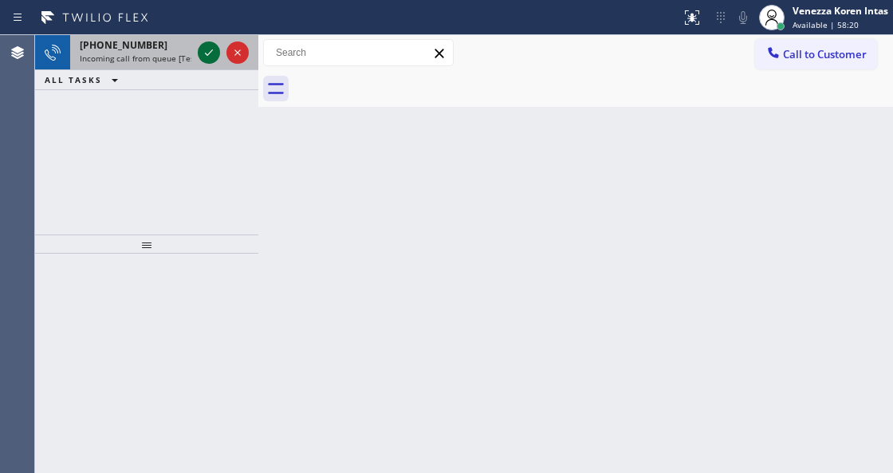
click at [210, 56] on icon at bounding box center [208, 52] width 19 height 19
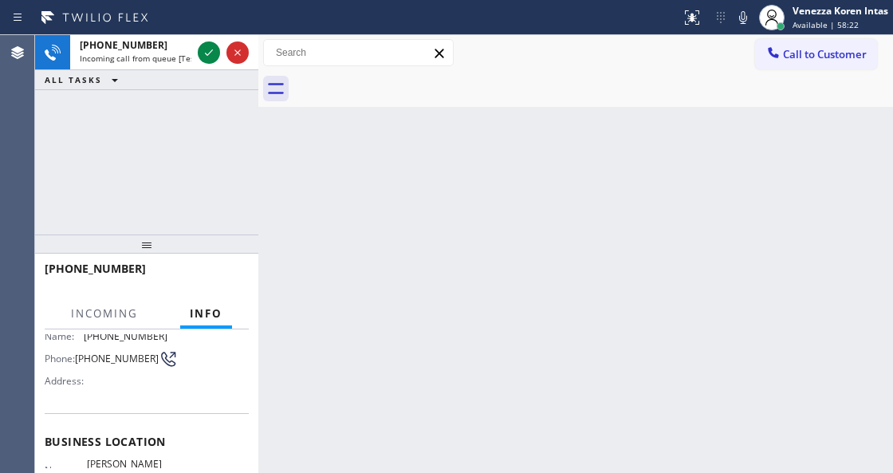
scroll to position [212, 0]
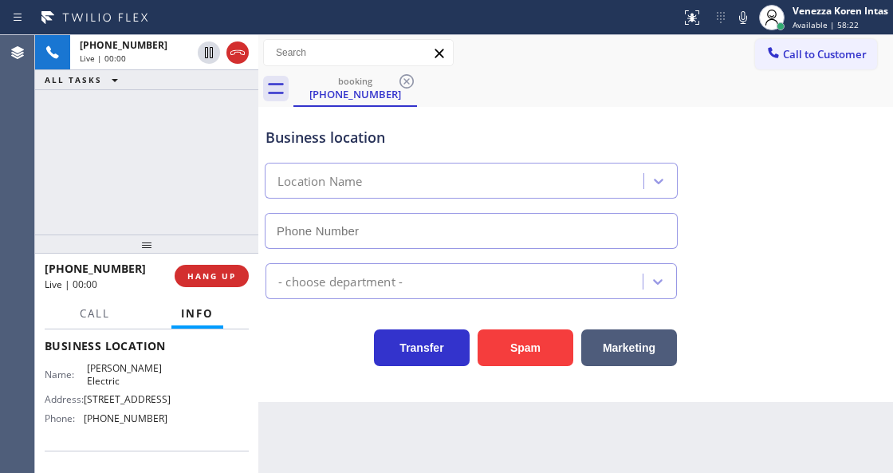
type input "(360) 505-0781"
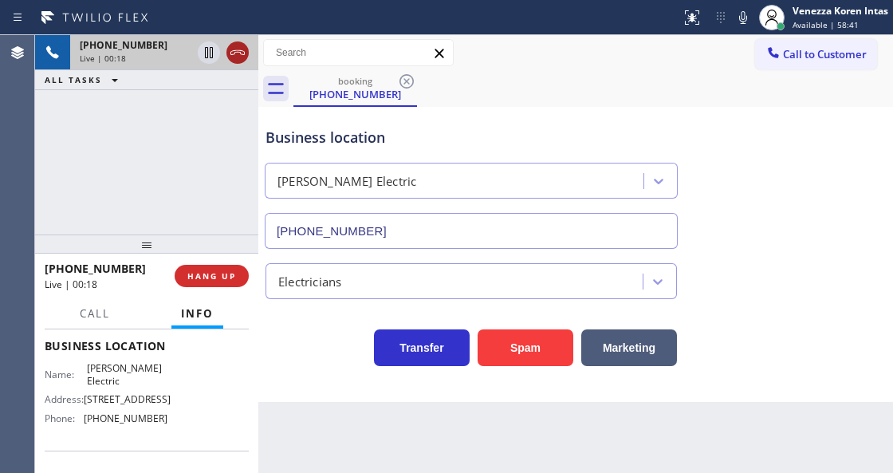
click at [235, 53] on icon at bounding box center [237, 52] width 19 height 19
click at [246, 262] on div "+13124899760 Live | 00:18 HANG UP" at bounding box center [147, 275] width 204 height 41
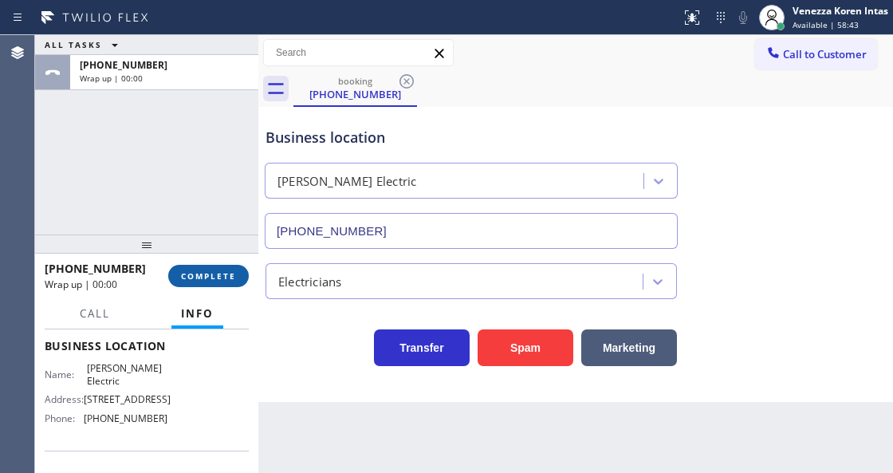
click at [240, 268] on button "COMPLETE" at bounding box center [208, 276] width 81 height 22
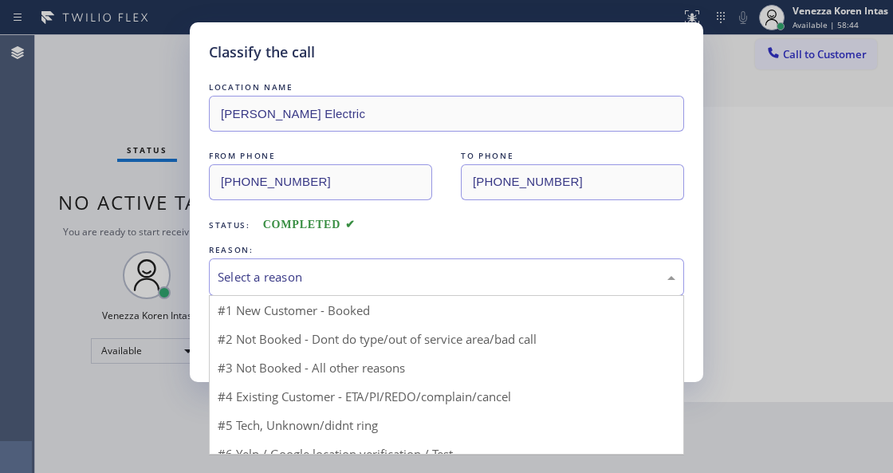
click at [335, 269] on div "Select a reason" at bounding box center [447, 277] width 458 height 18
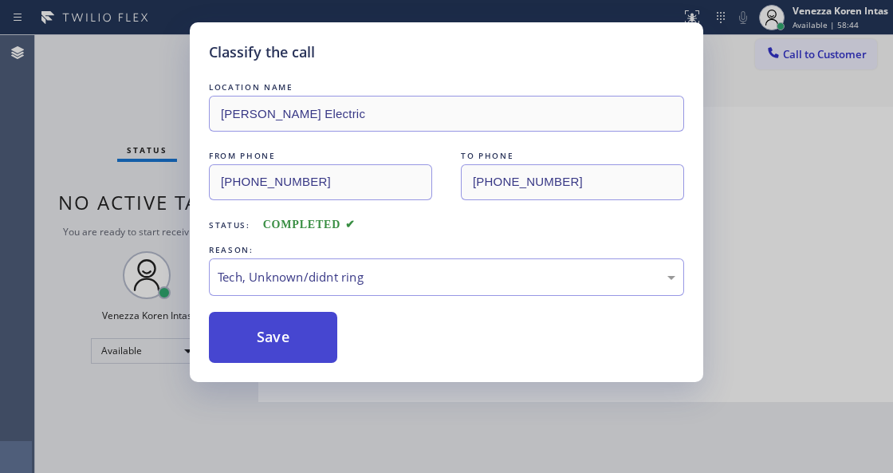
click at [294, 352] on button "Save" at bounding box center [273, 337] width 128 height 51
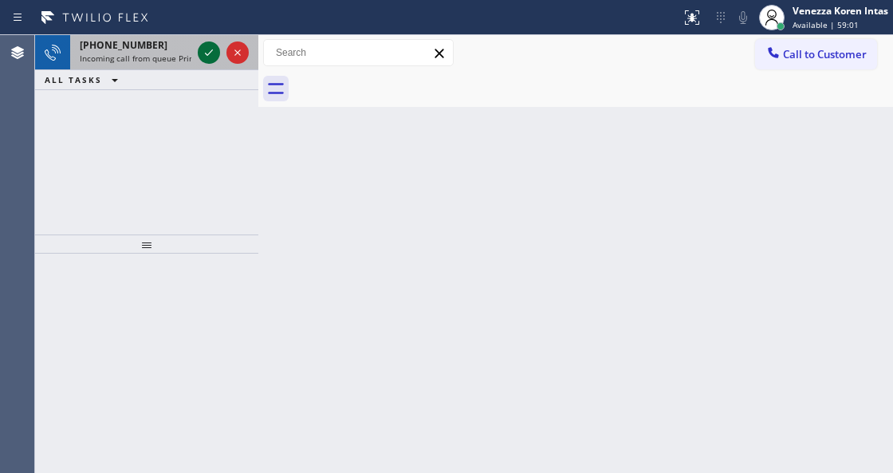
click at [207, 50] on icon at bounding box center [208, 52] width 19 height 19
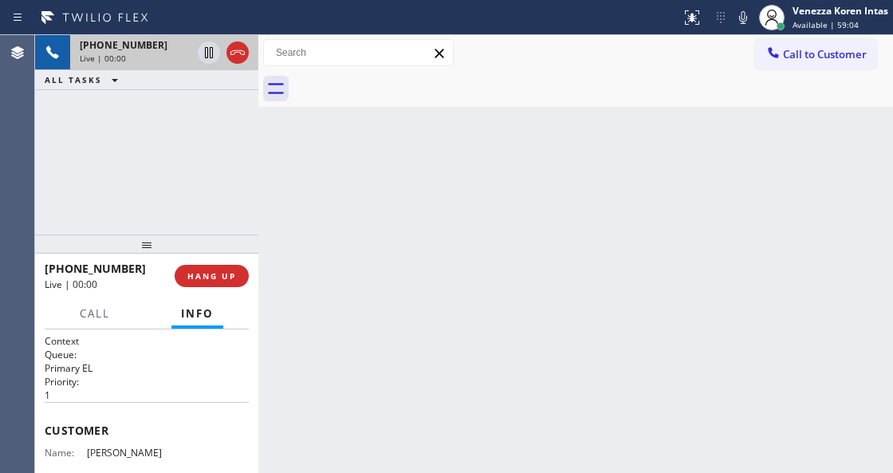
scroll to position [106, 0]
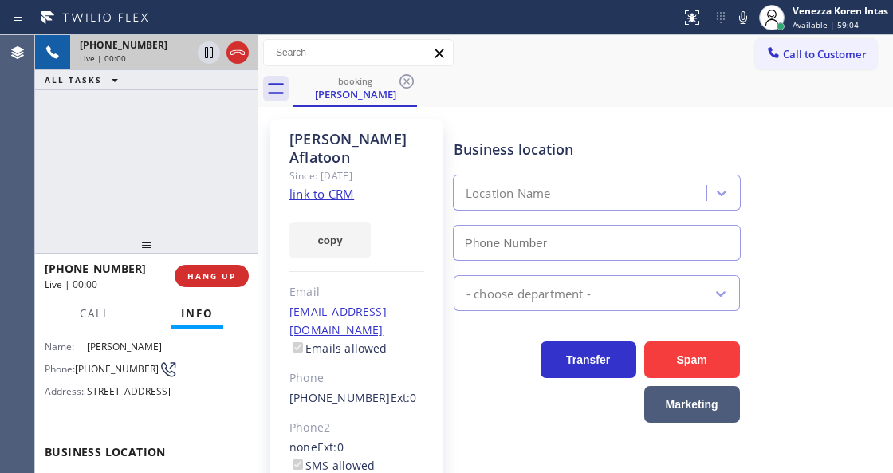
type input "(657) 315-6775"
click at [355, 171] on div "Ellie Aflatoon Since: 20 may 2020 link to CRM copy Email ellieocdds@gmail.com E…" at bounding box center [356, 365] width 172 height 493
click at [344, 186] on link "link to CRM" at bounding box center [321, 194] width 65 height 16
click at [100, 320] on button "Call" at bounding box center [94, 313] width 49 height 31
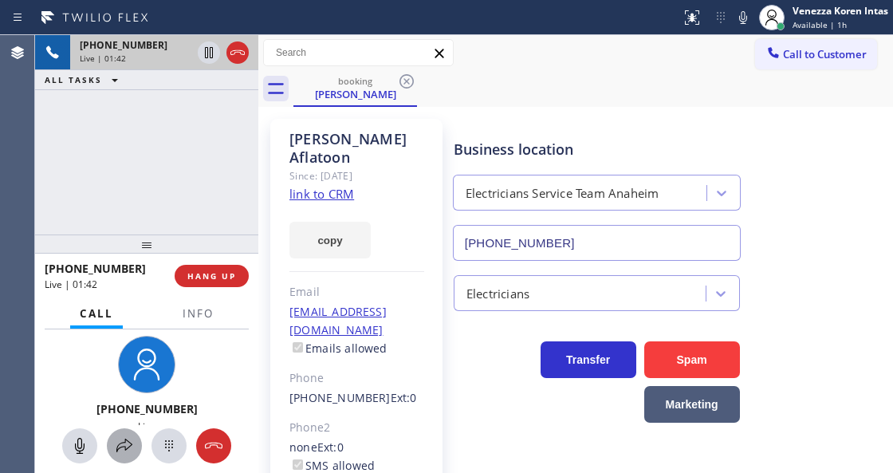
click at [126, 451] on icon at bounding box center [124, 445] width 19 height 19
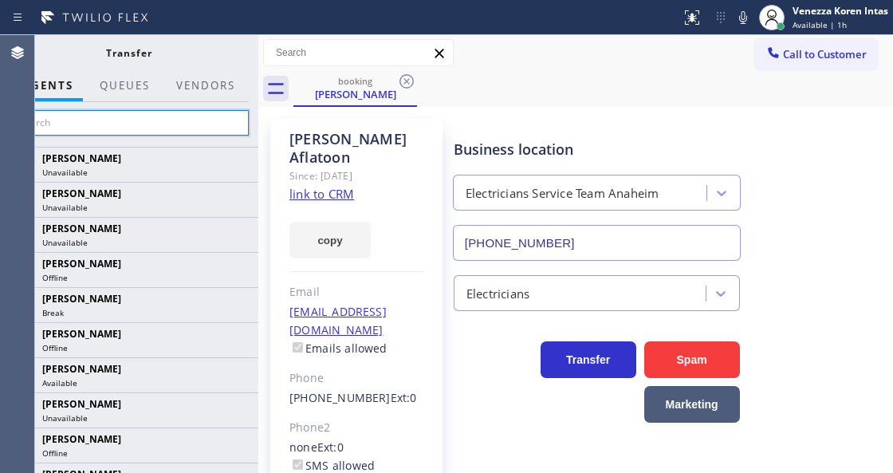
click at [188, 134] on input "text" at bounding box center [129, 123] width 240 height 26
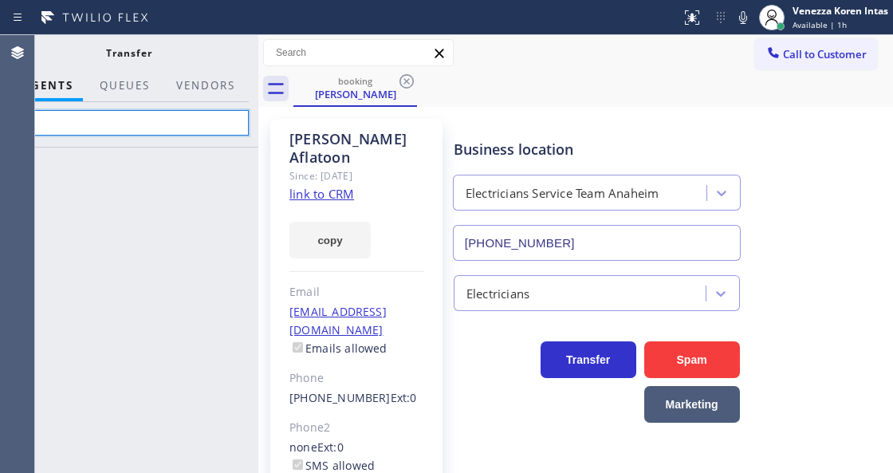
type input "c"
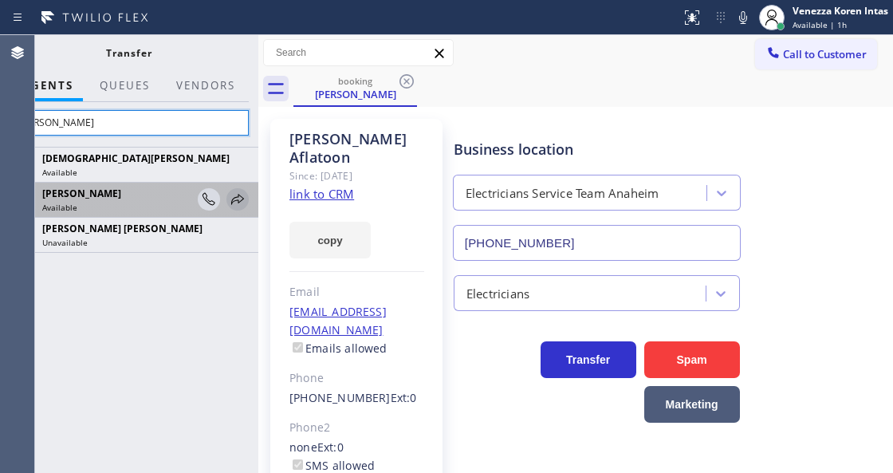
type input "chris"
click at [238, 200] on icon at bounding box center [237, 199] width 19 height 19
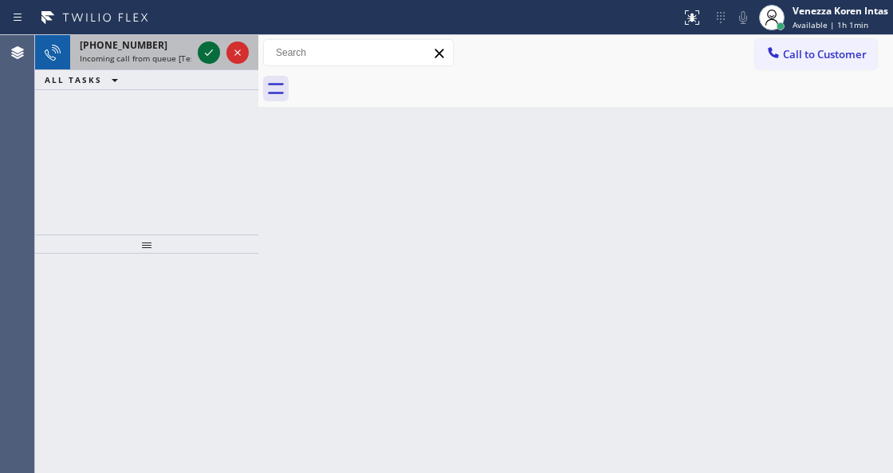
click at [209, 53] on icon at bounding box center [209, 52] width 8 height 6
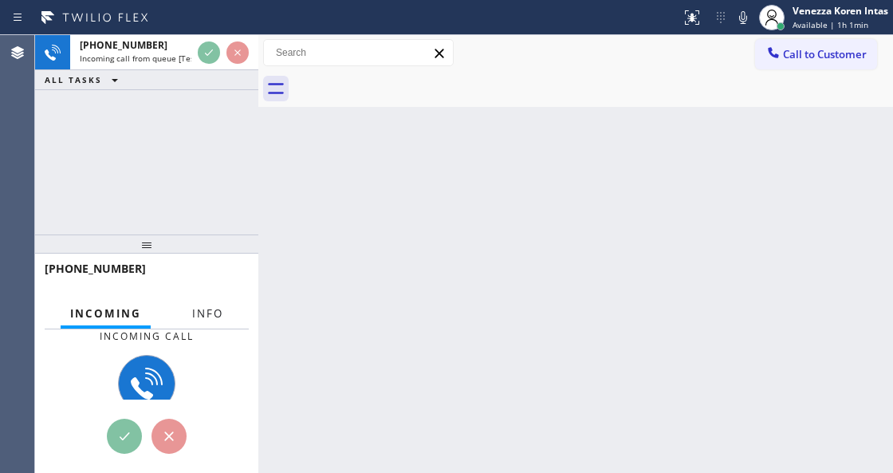
click at [209, 318] on span "Info" at bounding box center [207, 313] width 31 height 14
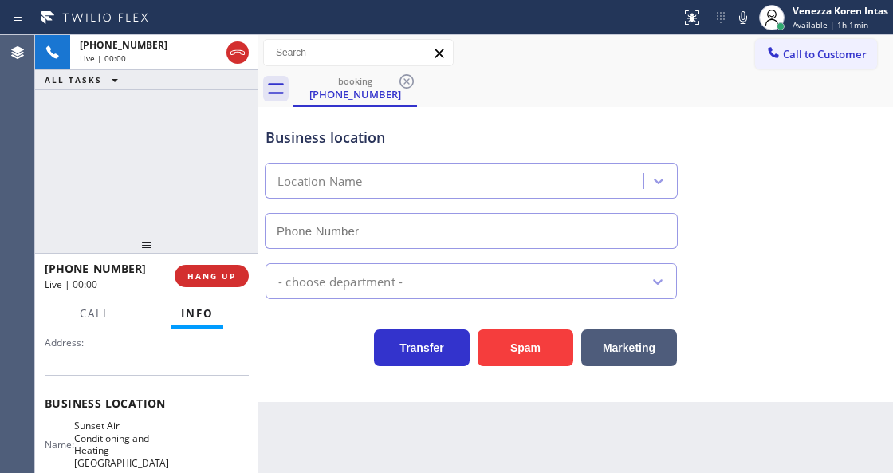
scroll to position [159, 0]
type input "(510) 660-0480"
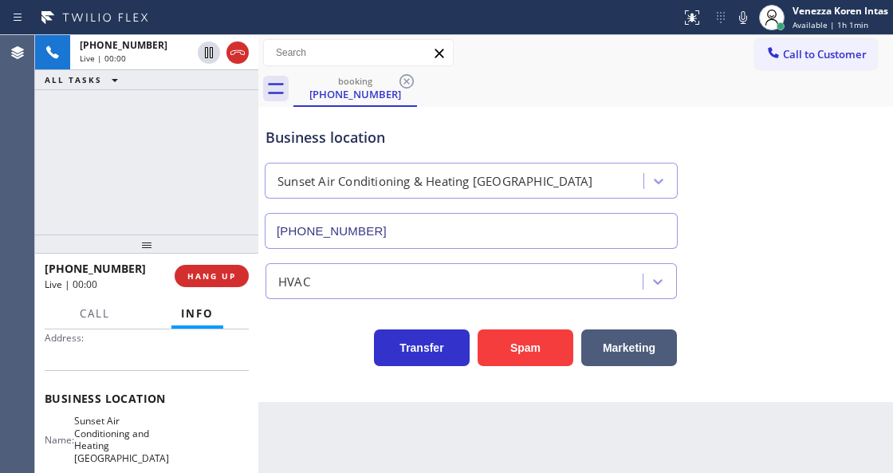
click at [213, 242] on div at bounding box center [146, 243] width 223 height 19
click at [214, 276] on span "HANG UP" at bounding box center [211, 275] width 49 height 11
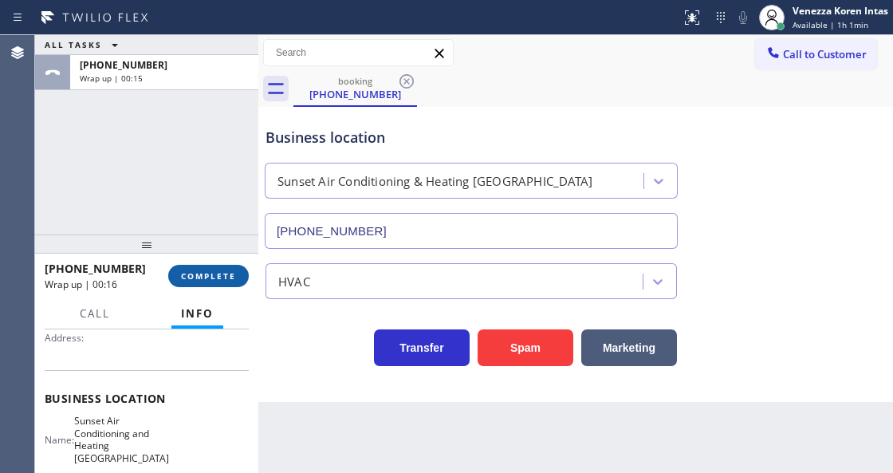
click at [241, 274] on button "COMPLETE" at bounding box center [208, 276] width 81 height 22
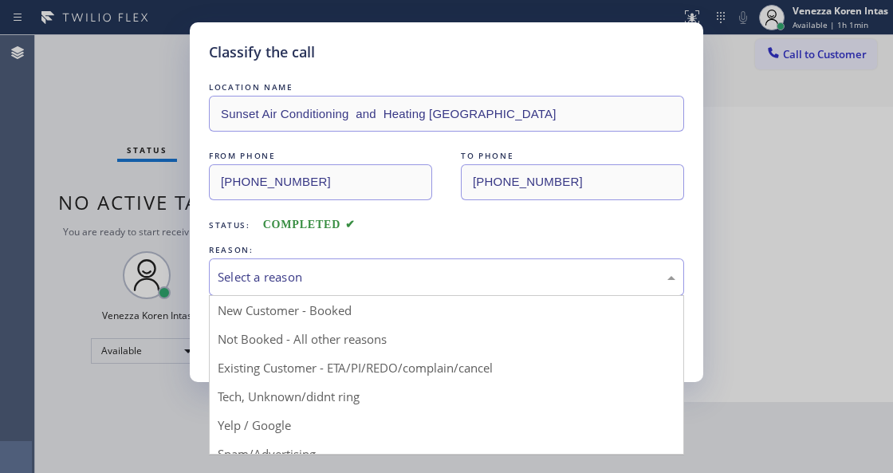
click at [302, 274] on div "Select a reason" at bounding box center [447, 277] width 458 height 18
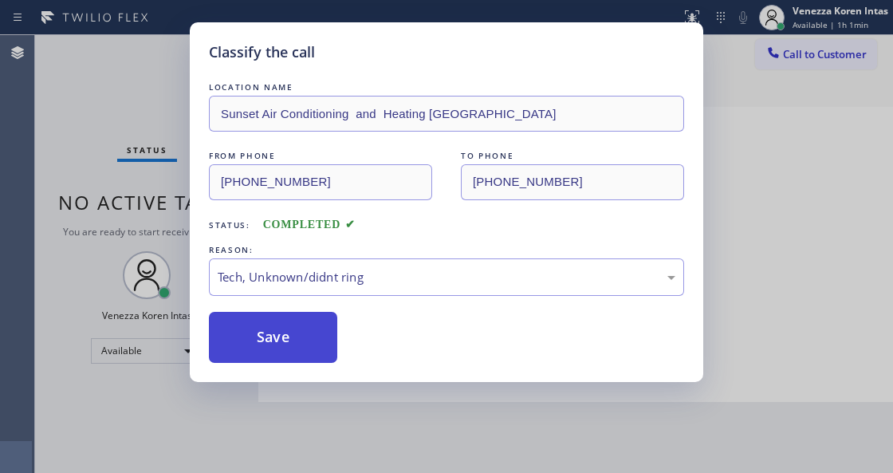
click at [314, 330] on button "Save" at bounding box center [273, 337] width 128 height 51
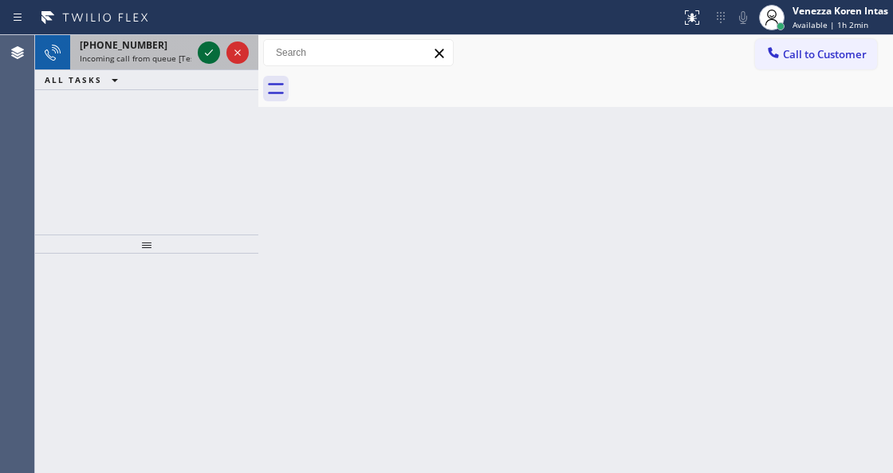
click at [207, 56] on icon at bounding box center [208, 52] width 19 height 19
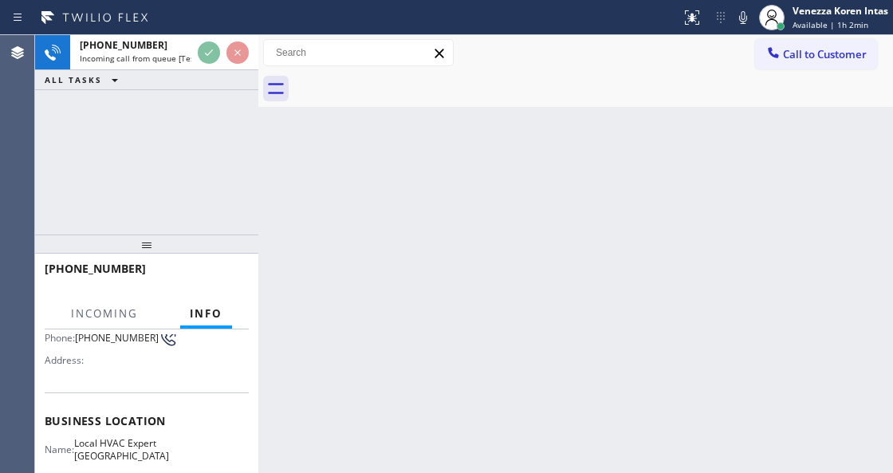
scroll to position [212, 0]
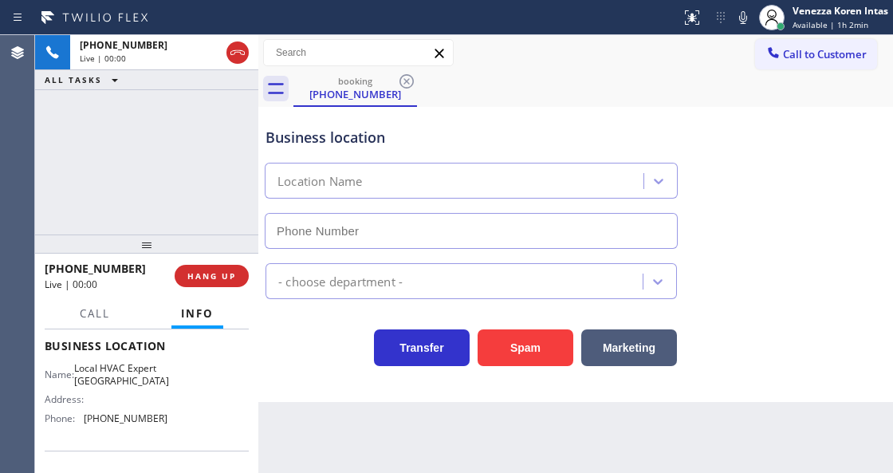
type input "(516) 563-5180"
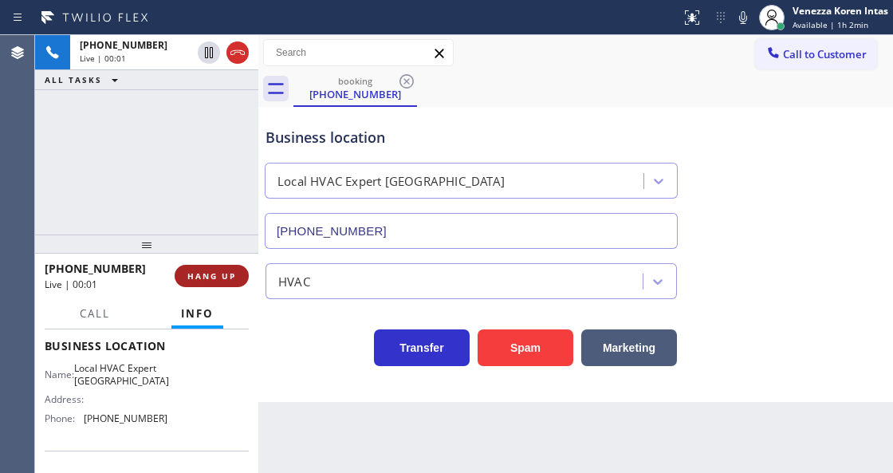
click at [213, 274] on span "HANG UP" at bounding box center [211, 275] width 49 height 11
click at [216, 276] on span "HANG UP" at bounding box center [211, 275] width 49 height 11
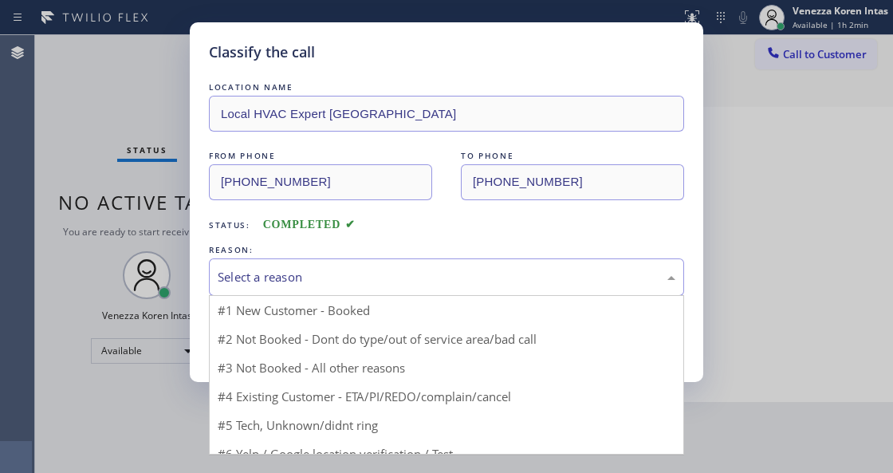
click at [317, 268] on div "Select a reason" at bounding box center [446, 276] width 475 height 37
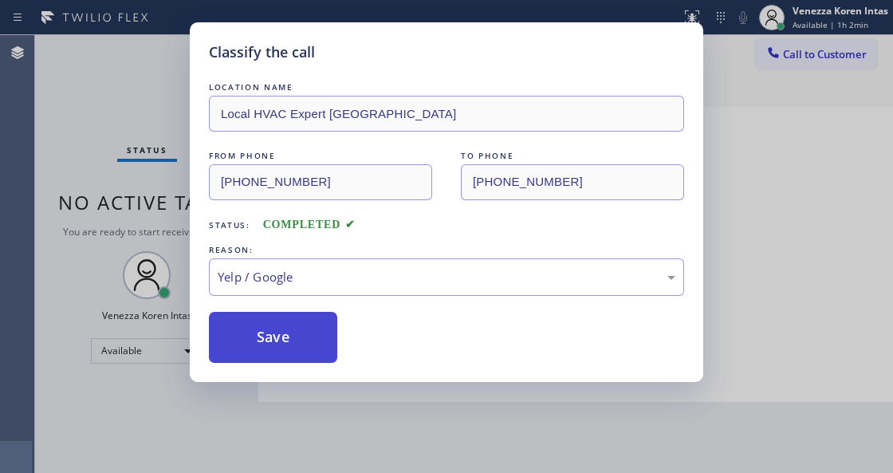
click at [290, 319] on button "Save" at bounding box center [273, 337] width 128 height 51
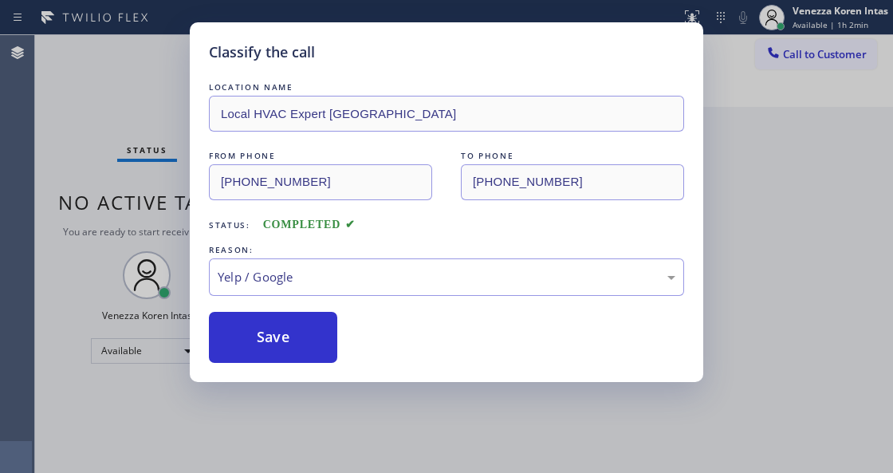
click at [311, 471] on div "Classify the call LOCATION NAME Local HVAC Expert Floral Park FROM PHONE (212) …" at bounding box center [446, 236] width 893 height 473
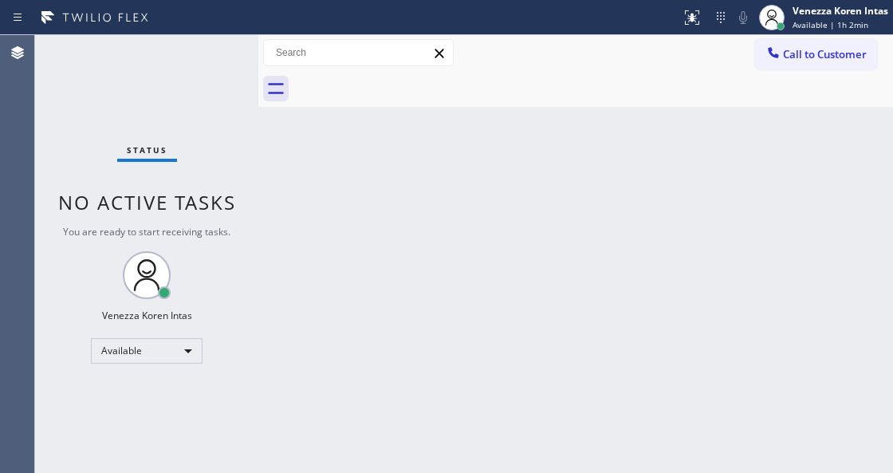
drag, startPoint x: 228, startPoint y: 144, endPoint x: 263, endPoint y: 181, distance: 51.3
click at [228, 144] on div "Status No active tasks You are ready to start receiving tasks. Venezza Koren In…" at bounding box center [146, 254] width 223 height 438
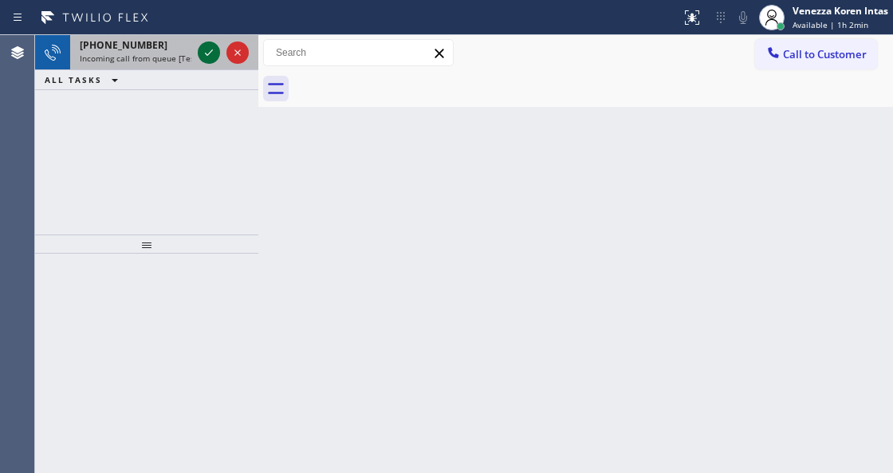
click at [210, 54] on icon at bounding box center [208, 52] width 19 height 19
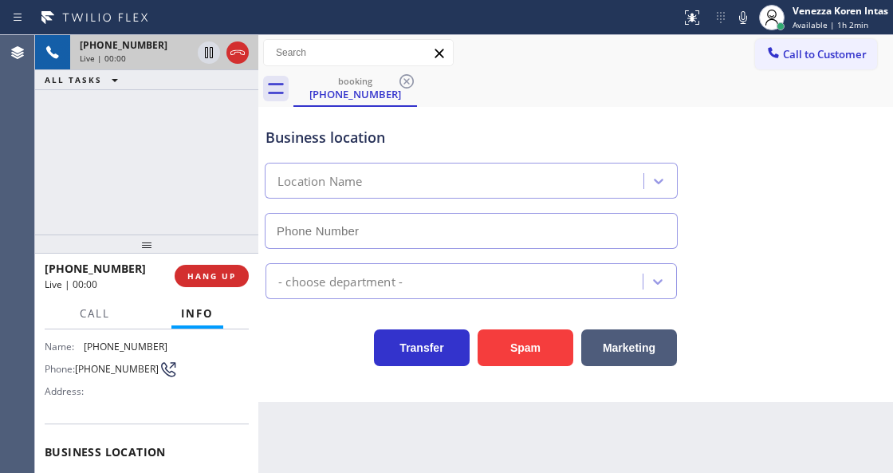
type input "(818) 791-4947"
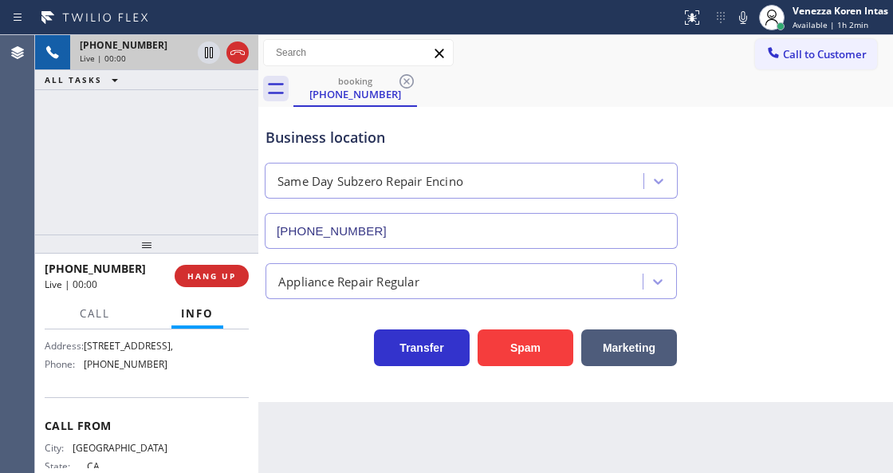
scroll to position [319, 0]
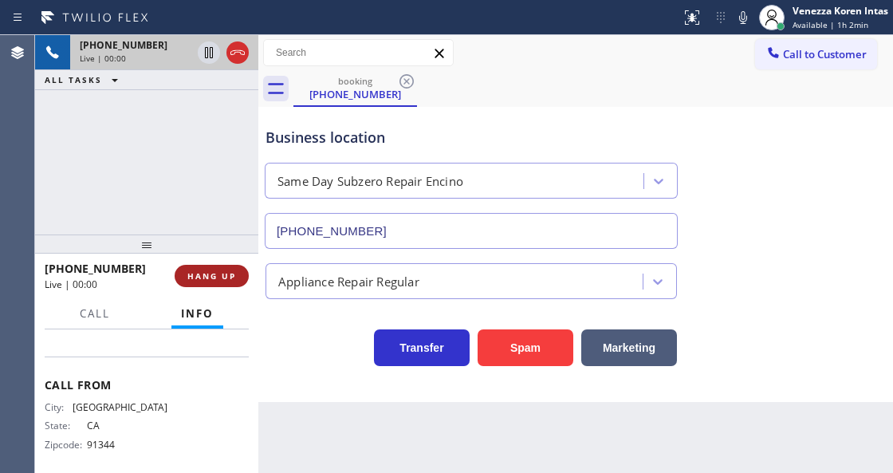
click at [228, 278] on span "HANG UP" at bounding box center [211, 275] width 49 height 11
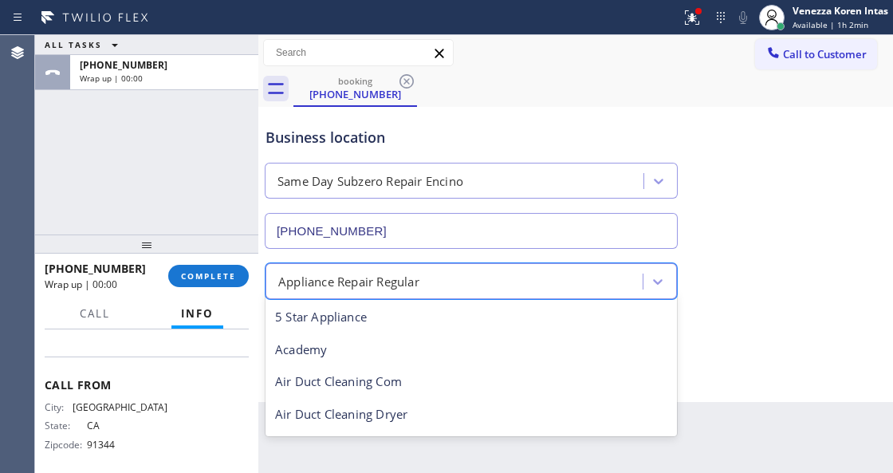
click at [352, 277] on div "Appliance Repair Regular" at bounding box center [348, 281] width 141 height 18
click at [246, 274] on button "COMPLETE" at bounding box center [208, 276] width 81 height 22
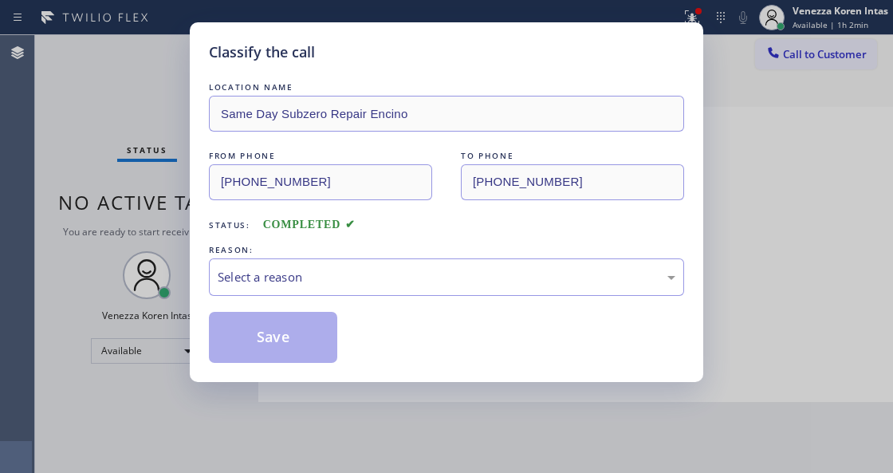
click at [383, 277] on div "Select a reason" at bounding box center [447, 277] width 458 height 18
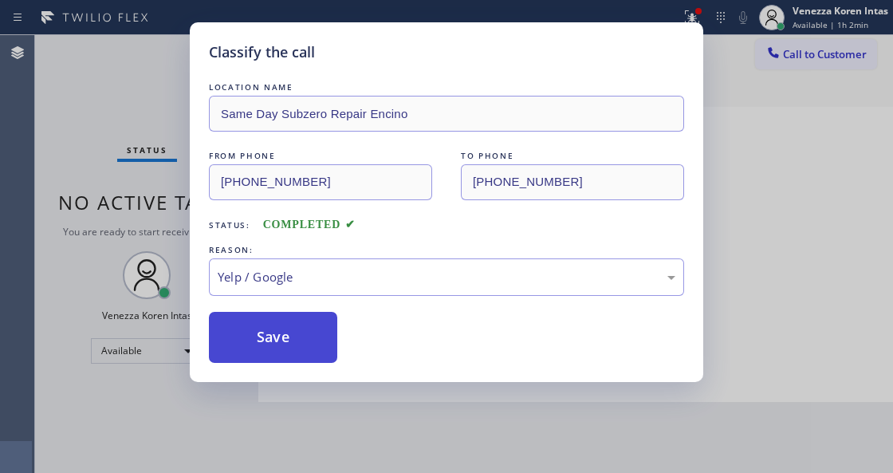
click at [280, 341] on button "Save" at bounding box center [273, 337] width 128 height 51
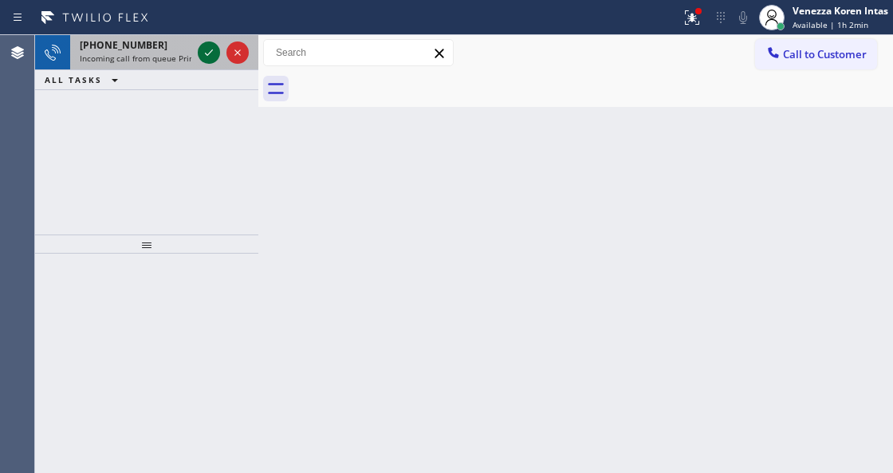
click at [209, 49] on icon at bounding box center [208, 52] width 19 height 19
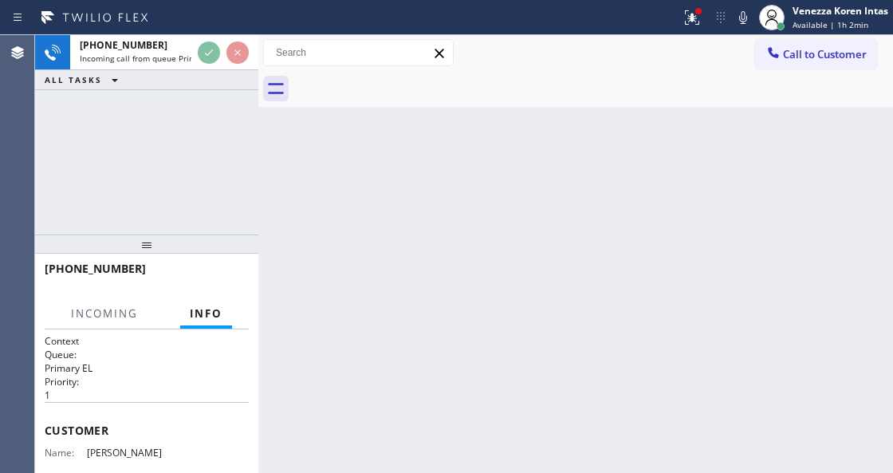
scroll to position [212, 0]
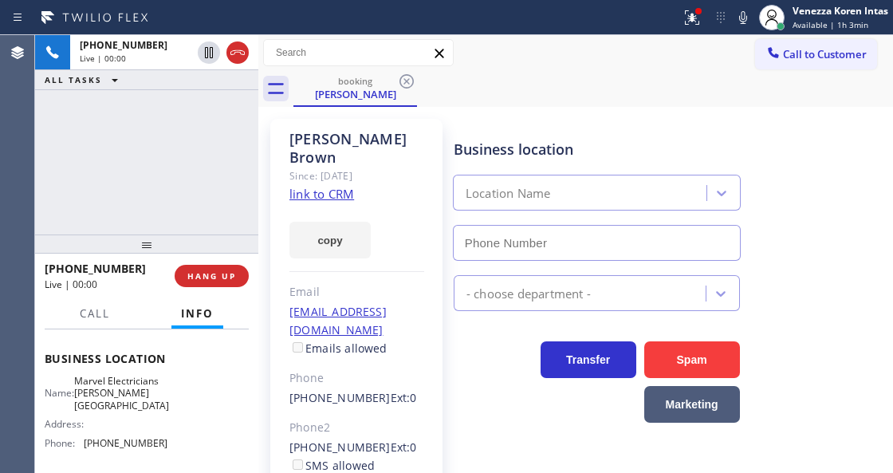
type input "(818) 643-4787"
click at [340, 186] on link "link to CRM" at bounding box center [321, 194] width 65 height 16
click at [705, 10] on div at bounding box center [691, 17] width 35 height 19
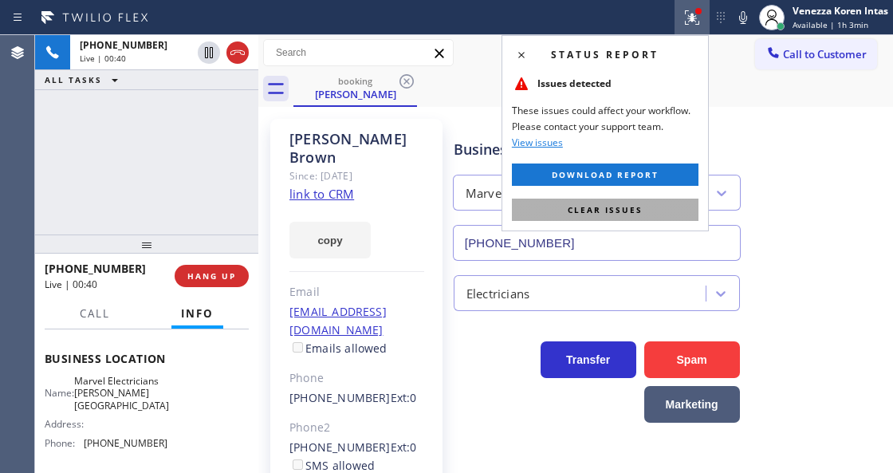
click at [631, 214] on span "Clear issues" at bounding box center [605, 209] width 75 height 11
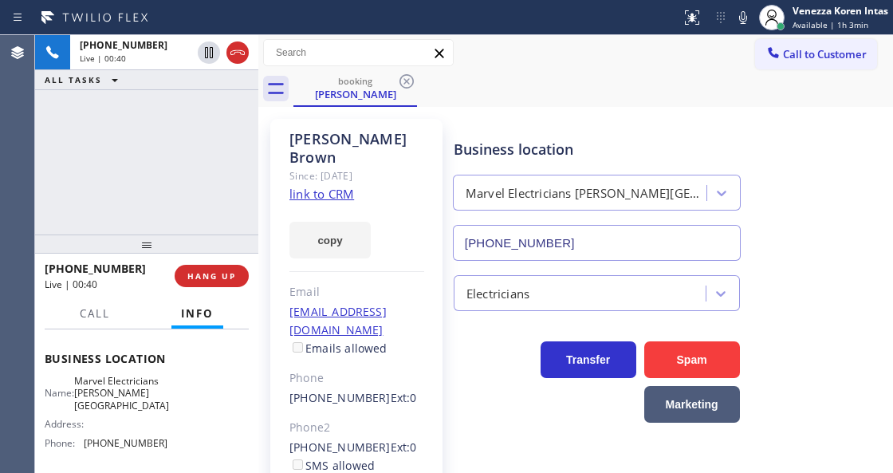
drag, startPoint x: 745, startPoint y: 19, endPoint x: 614, endPoint y: 92, distance: 150.2
click at [743, 19] on icon at bounding box center [742, 17] width 19 height 19
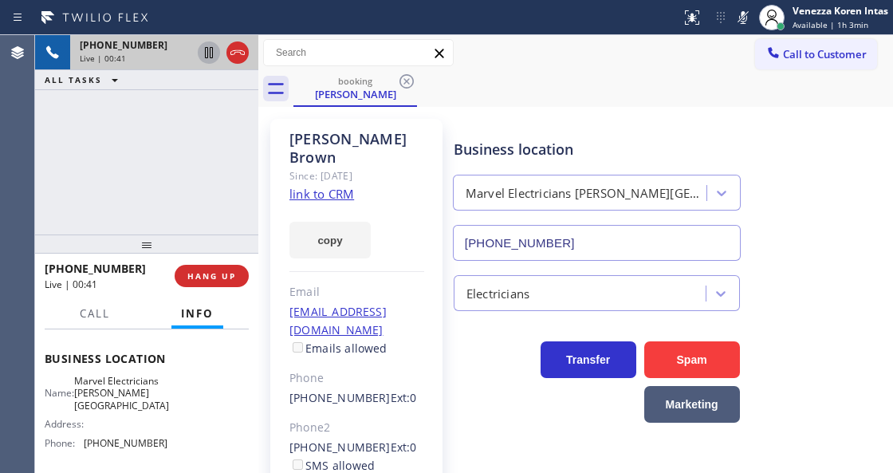
click at [207, 51] on icon at bounding box center [209, 52] width 8 height 11
click at [218, 176] on div "+18457970930 Live | 01:15 ALL TASKS ALL TASKS ACTIVE TASKS TASKS IN WRAP UP" at bounding box center [146, 134] width 223 height 199
click at [490, 88] on div "booking Robert Brown" at bounding box center [593, 89] width 600 height 36
click at [737, 8] on icon at bounding box center [742, 17] width 19 height 19
click at [202, 49] on icon at bounding box center [208, 52] width 19 height 19
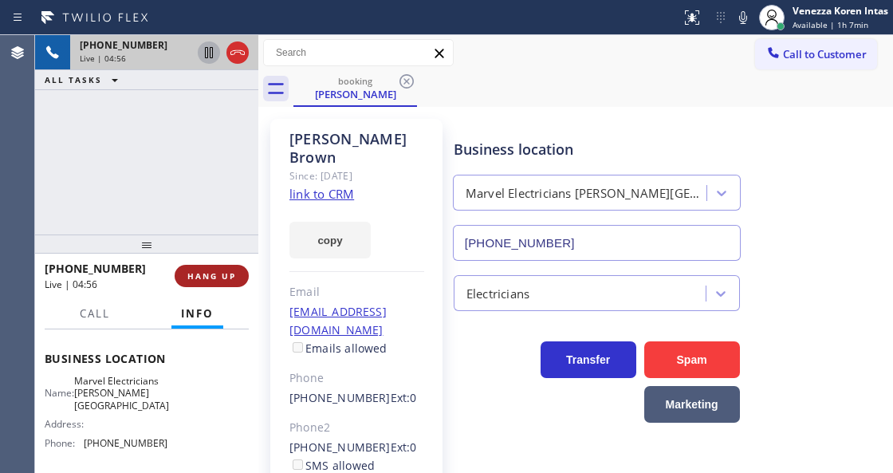
click at [219, 277] on span "HANG UP" at bounding box center [211, 275] width 49 height 11
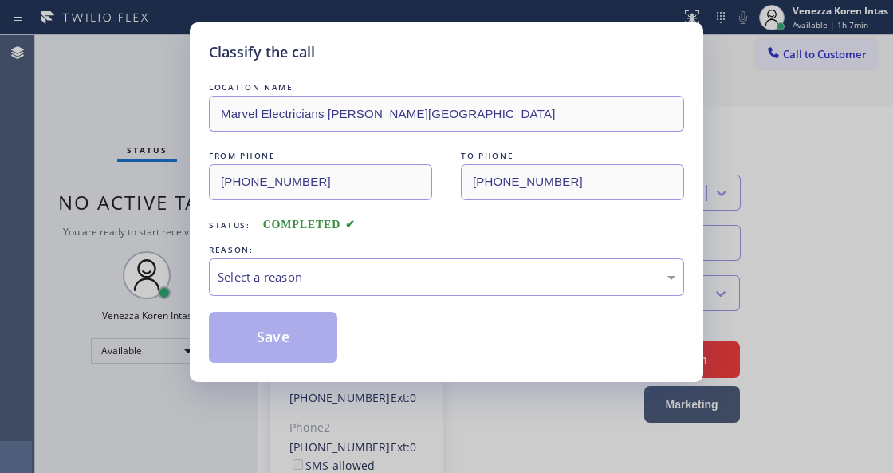
click at [219, 277] on div "Select a reason" at bounding box center [447, 277] width 458 height 18
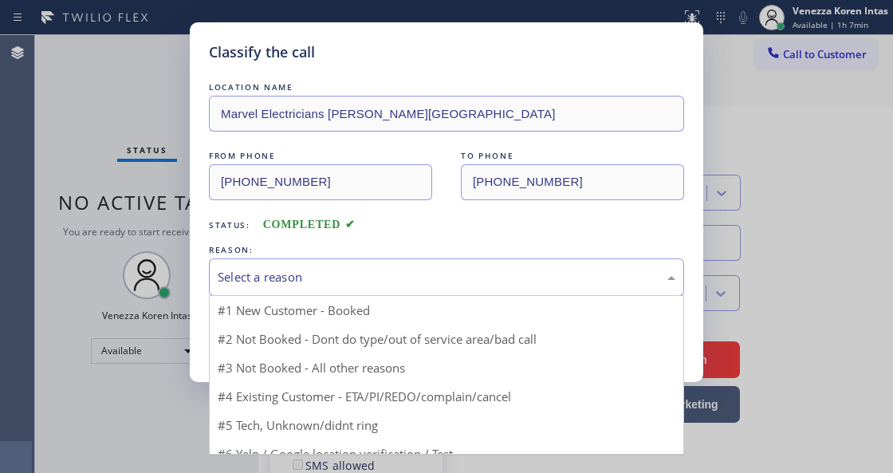
click at [245, 273] on div "Select a reason" at bounding box center [447, 277] width 458 height 18
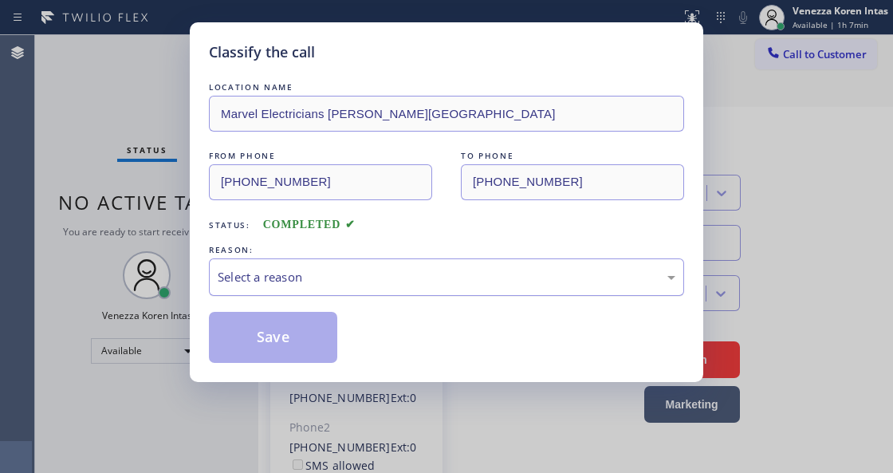
click at [307, 274] on div "Select a reason" at bounding box center [447, 277] width 458 height 18
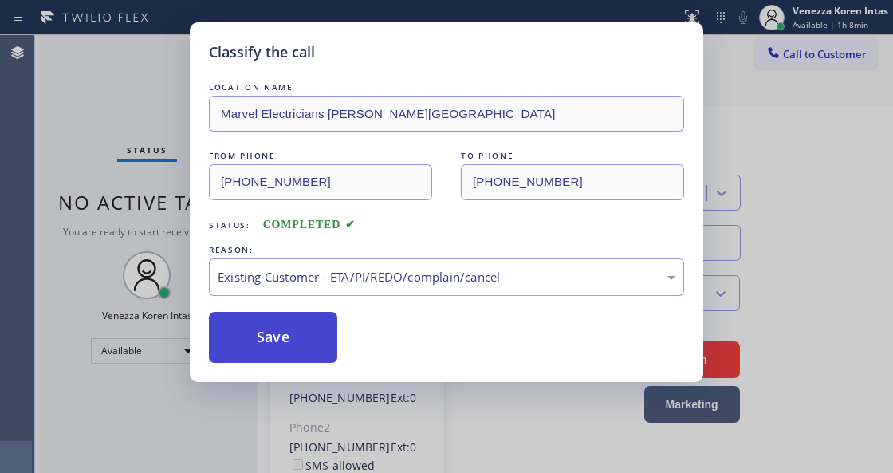
click at [297, 334] on button "Save" at bounding box center [273, 337] width 128 height 51
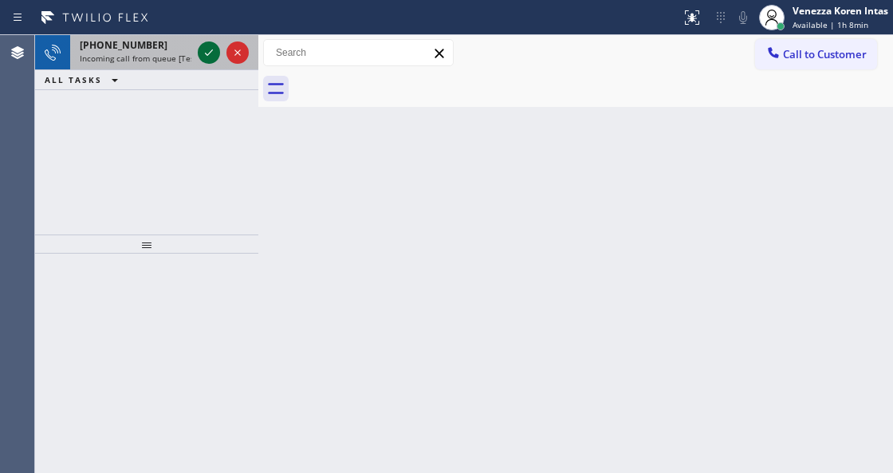
click at [201, 61] on icon at bounding box center [208, 52] width 19 height 19
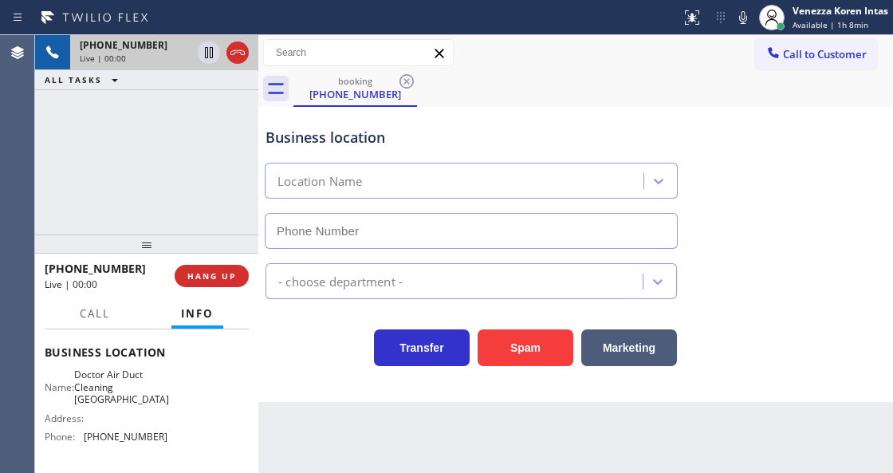
scroll to position [212, 0]
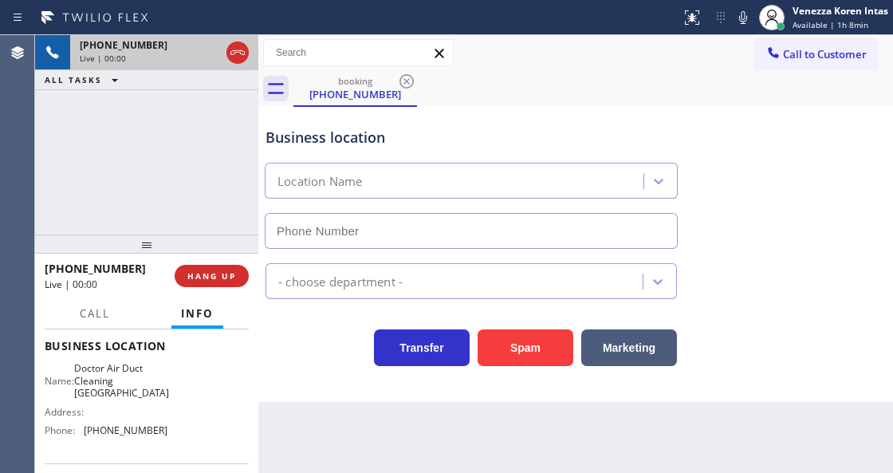
type input "(805) 608-3944"
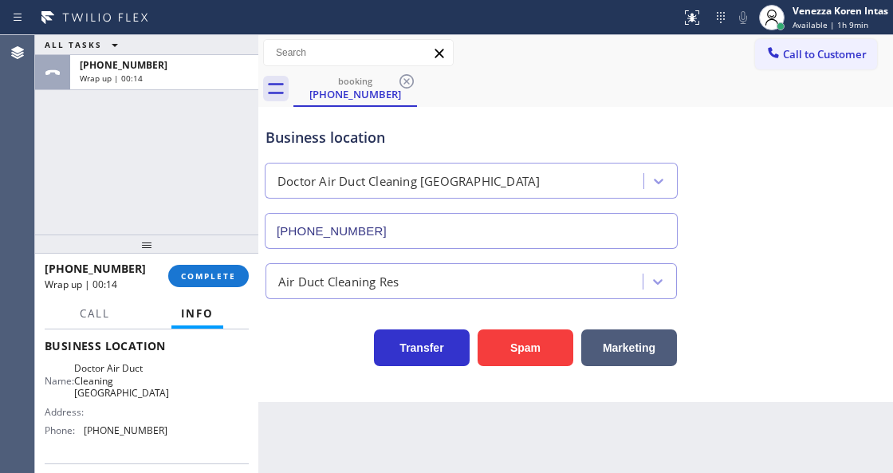
click at [206, 254] on div at bounding box center [146, 243] width 223 height 19
click at [199, 272] on span "COMPLETE" at bounding box center [208, 275] width 55 height 11
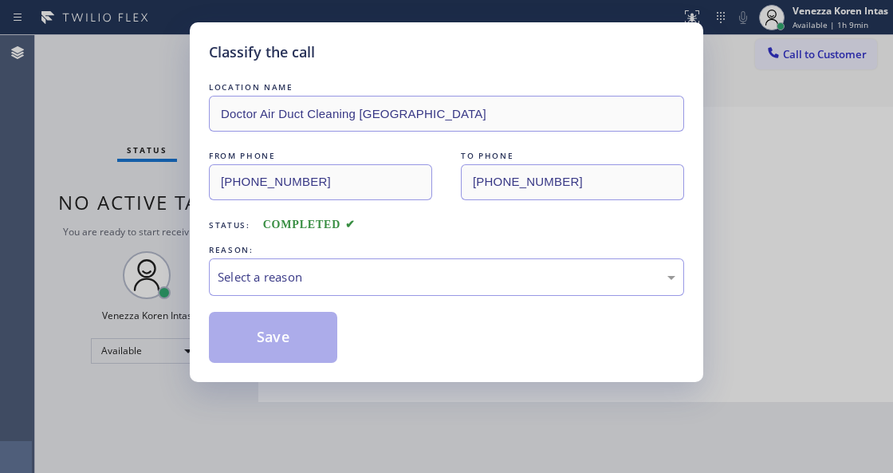
click at [357, 279] on div "Select a reason" at bounding box center [447, 277] width 458 height 18
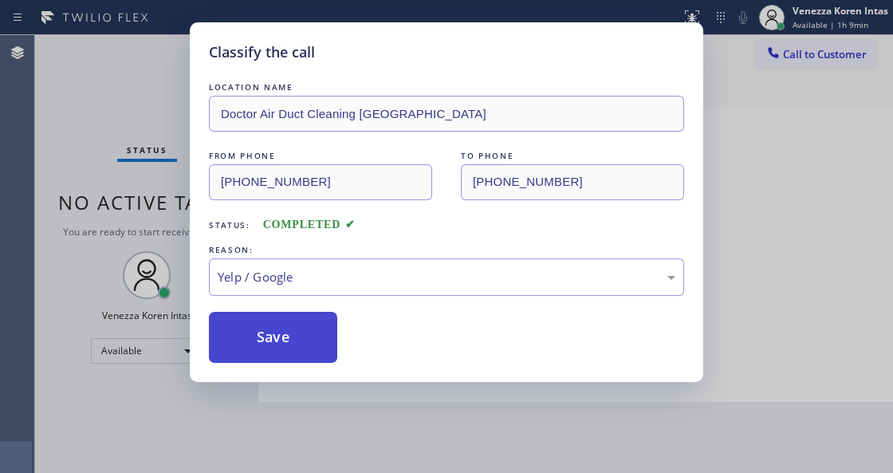
click at [276, 332] on button "Save" at bounding box center [273, 337] width 128 height 51
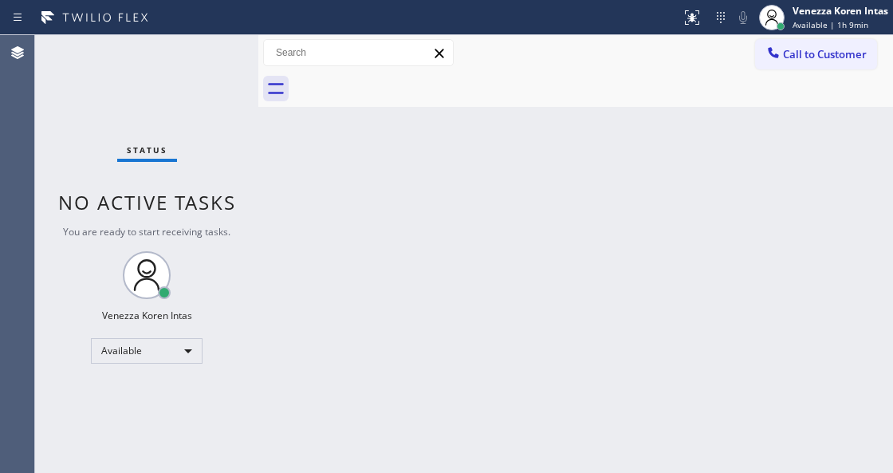
click at [659, 151] on div "Back to Dashboard Change Sender ID Customers Technicians Select a contact Outbo…" at bounding box center [575, 254] width 635 height 438
click at [254, 211] on div "Status No active tasks You are ready to start receiving tasks. Venezza Koren In…" at bounding box center [146, 254] width 223 height 438
drag, startPoint x: 182, startPoint y: 128, endPoint x: 179, endPoint y: 81, distance: 46.3
click at [180, 125] on div "Status No active tasks You are ready to start receiving tasks. Venezza Koren In…" at bounding box center [146, 254] width 223 height 438
click at [188, 74] on div "Status No active tasks You are ready to start receiving tasks. Venezza Koren In…" at bounding box center [146, 254] width 223 height 438
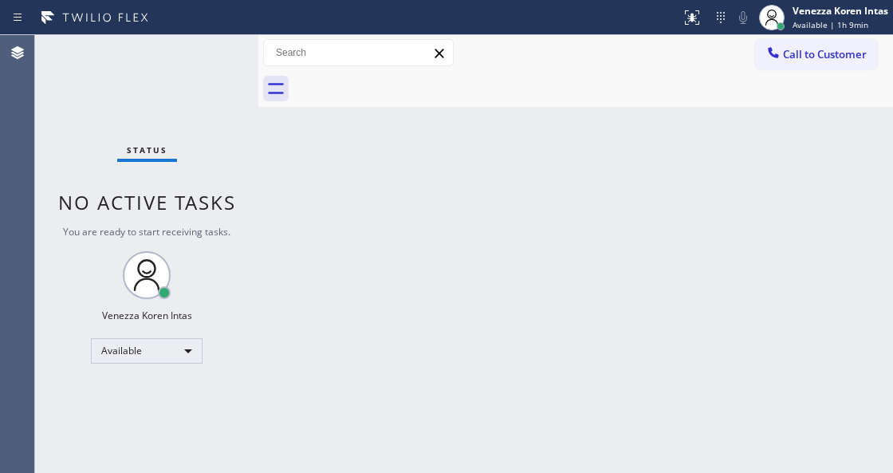
click at [214, 64] on div "Status No active tasks You are ready to start receiving tasks. Venezza Koren In…" at bounding box center [146, 254] width 223 height 438
drag, startPoint x: 333, startPoint y: 252, endPoint x: 354, endPoint y: 320, distance: 71.6
click at [345, 295] on div "Back to Dashboard Change Sender ID Customers Technicians Select a contact Outbo…" at bounding box center [575, 254] width 635 height 438
click at [499, 303] on div "Back to Dashboard Change Sender ID Customers Technicians Select a contact Outbo…" at bounding box center [575, 254] width 635 height 438
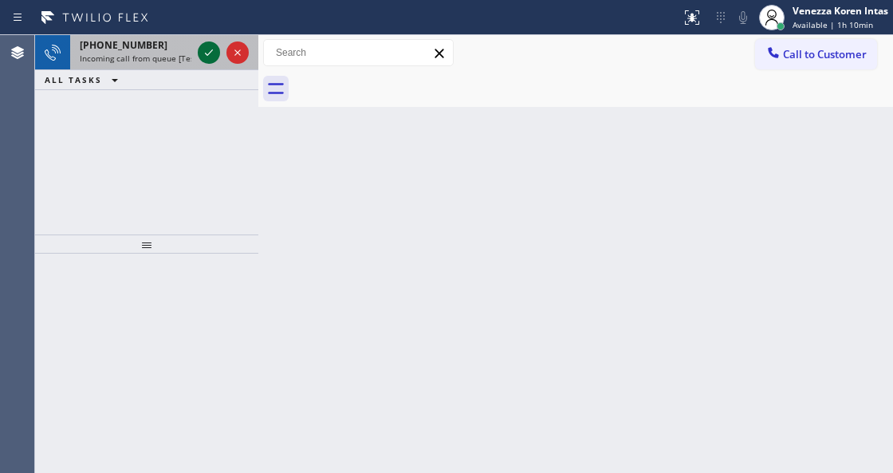
click at [210, 56] on icon at bounding box center [208, 52] width 19 height 19
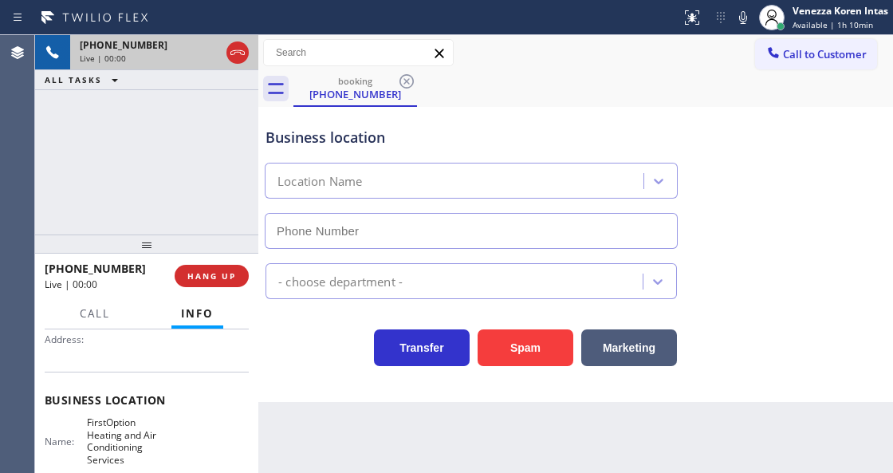
type input "(718) 717-1017"
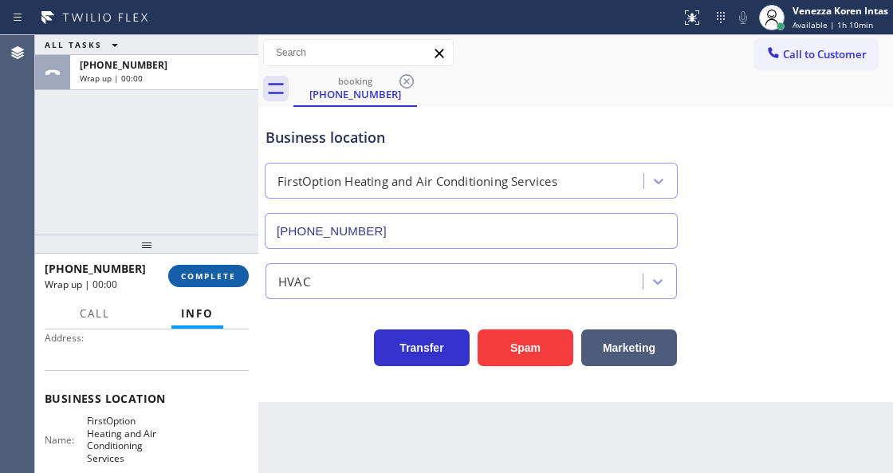
click at [228, 274] on span "COMPLETE" at bounding box center [208, 275] width 55 height 11
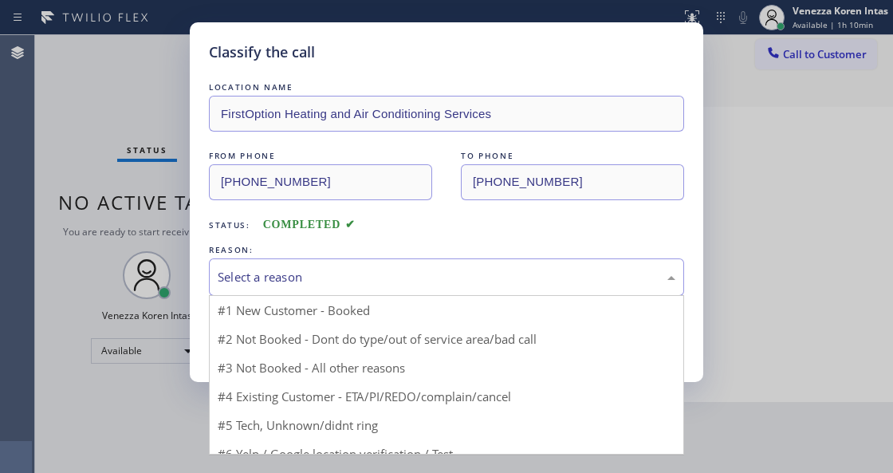
click at [346, 266] on div "Select a reason" at bounding box center [446, 276] width 475 height 37
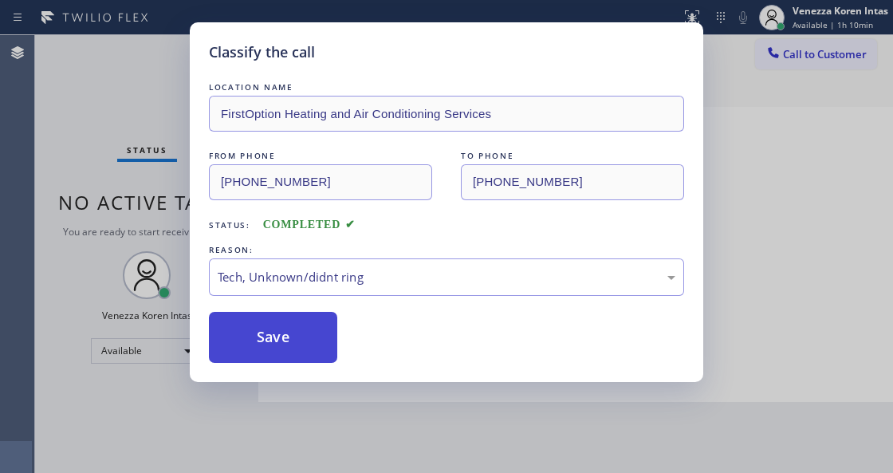
click at [297, 355] on button "Save" at bounding box center [273, 337] width 128 height 51
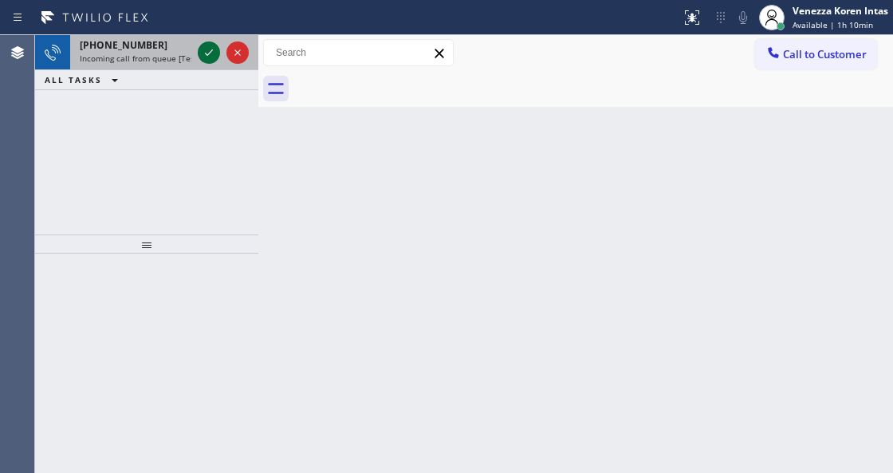
click at [213, 53] on icon at bounding box center [208, 52] width 19 height 19
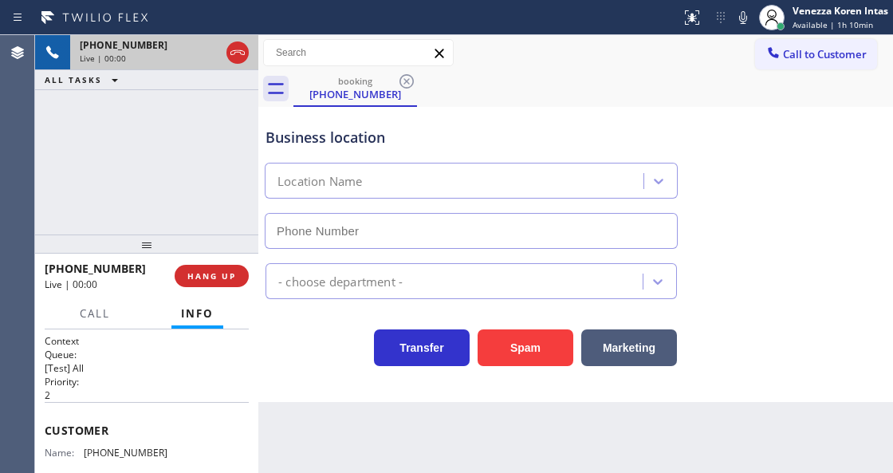
type input "(650) 699-6069"
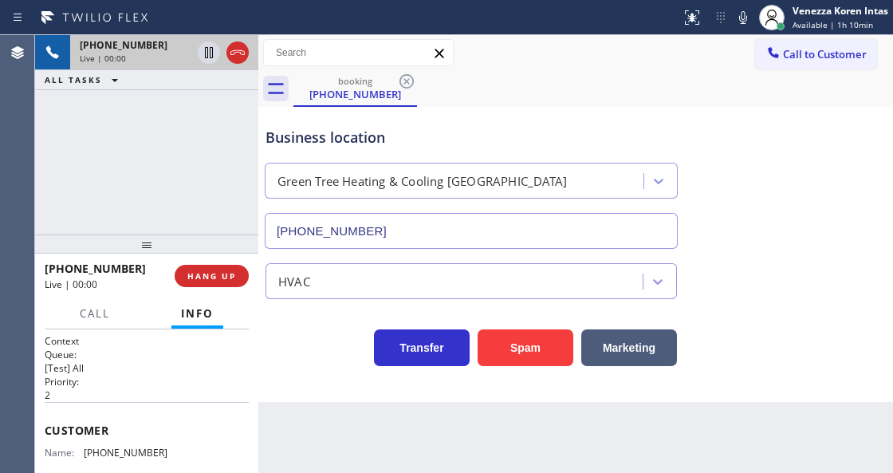
click at [218, 287] on div "+16505824855 Live | 00:00 HANG UP" at bounding box center [147, 275] width 204 height 41
click at [228, 277] on span "HANG UP" at bounding box center [211, 275] width 49 height 11
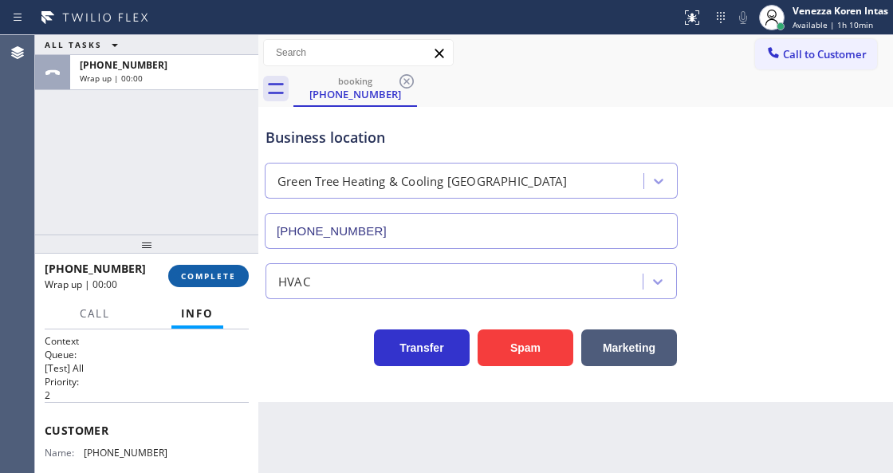
click at [194, 266] on button "COMPLETE" at bounding box center [208, 276] width 81 height 22
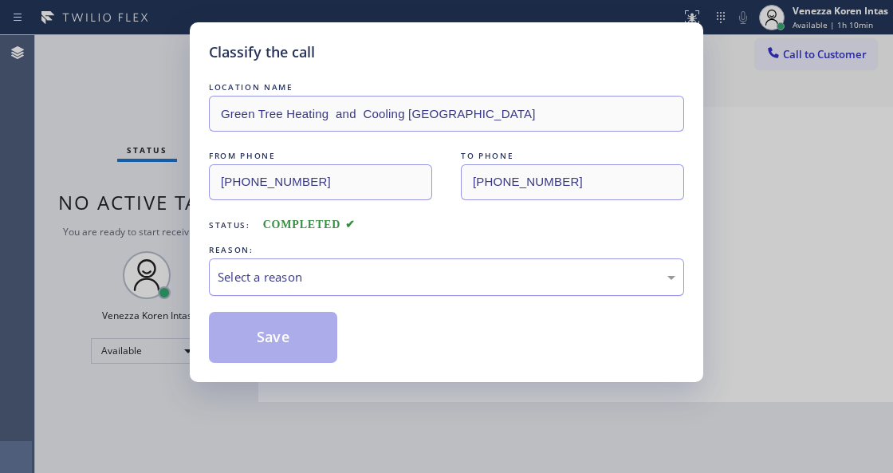
click at [289, 261] on div "Select a reason" at bounding box center [446, 276] width 475 height 37
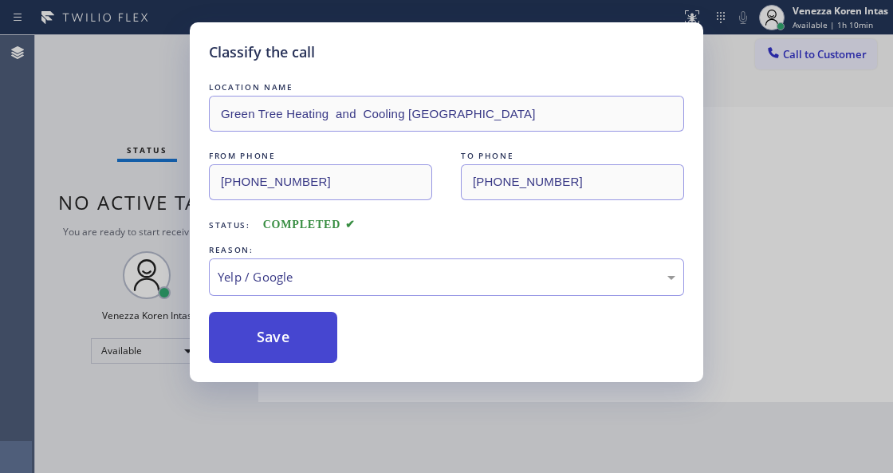
click at [306, 362] on button "Save" at bounding box center [273, 337] width 128 height 51
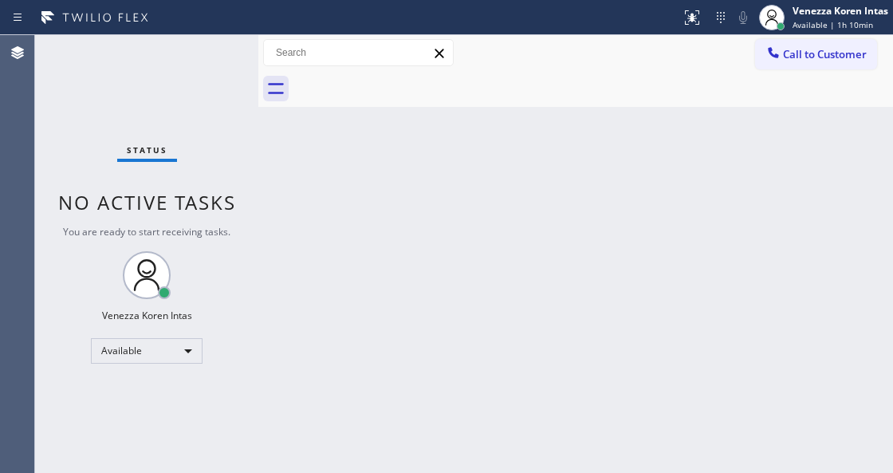
click at [225, 66] on div "Status No active tasks You are ready to start receiving tasks. Venezza Koren In…" at bounding box center [146, 254] width 223 height 438
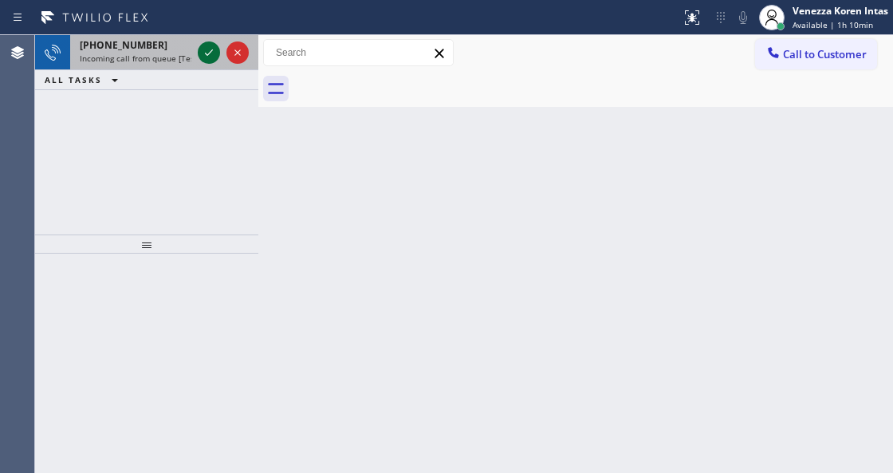
click at [209, 45] on icon at bounding box center [208, 52] width 19 height 19
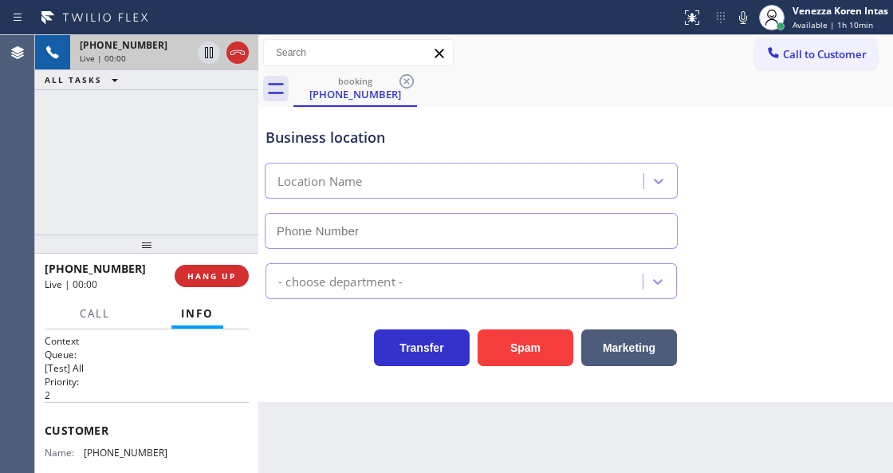
scroll to position [212, 0]
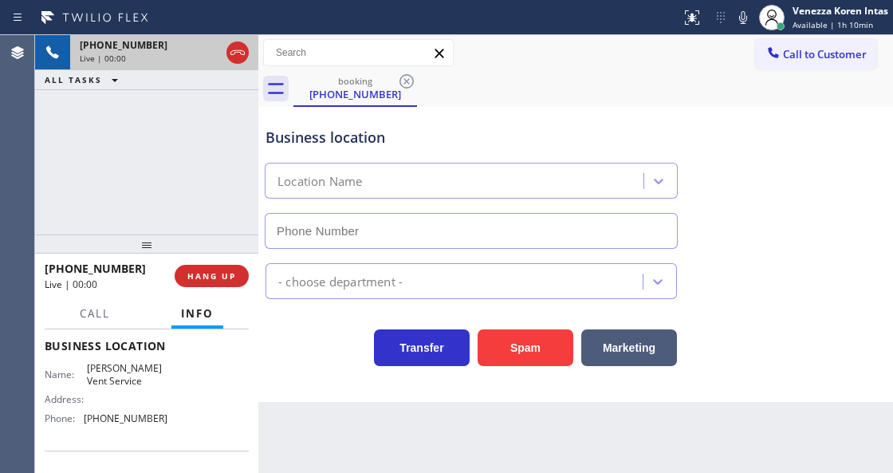
type input "(626) 779-9286"
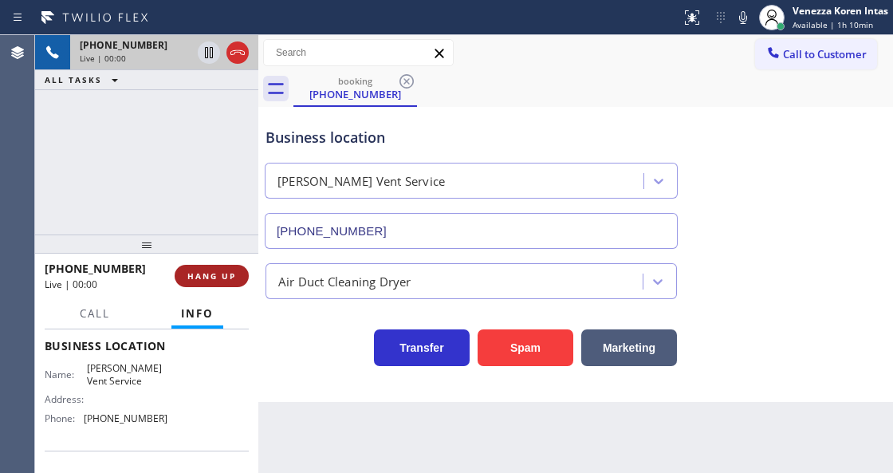
click at [210, 276] on span "HANG UP" at bounding box center [211, 275] width 49 height 11
click at [242, 284] on button "HANG UP" at bounding box center [212, 276] width 74 height 22
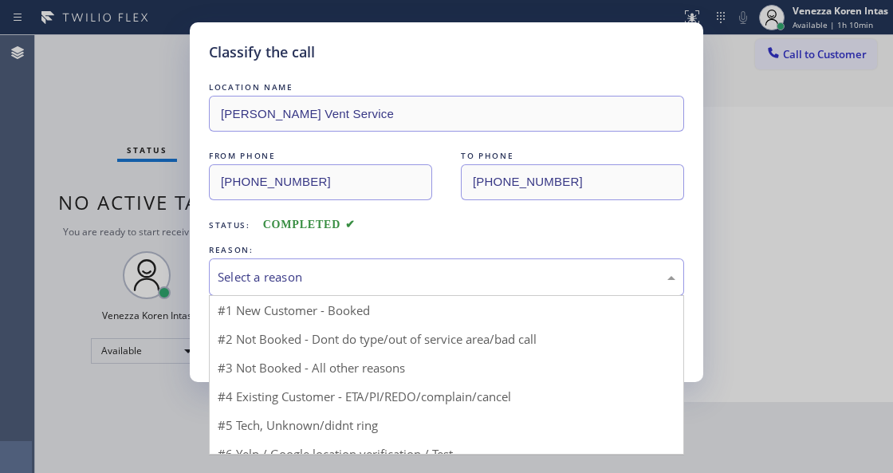
click at [320, 278] on div "Select a reason" at bounding box center [447, 277] width 458 height 18
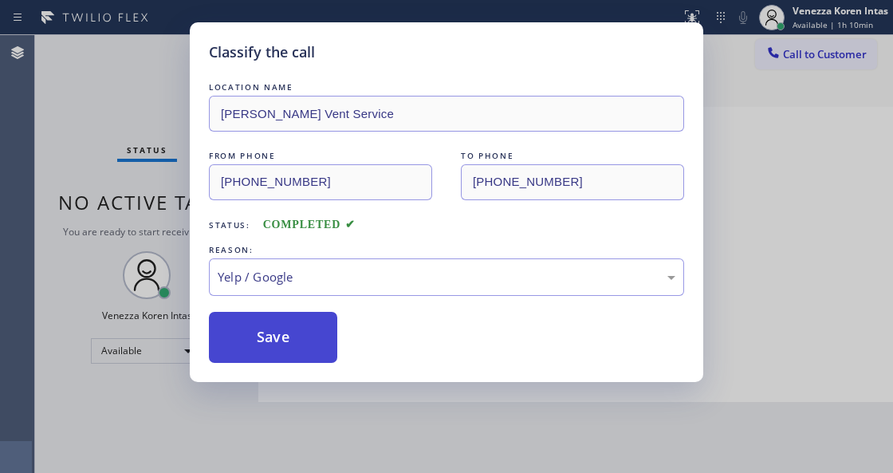
click at [290, 336] on button "Save" at bounding box center [273, 337] width 128 height 51
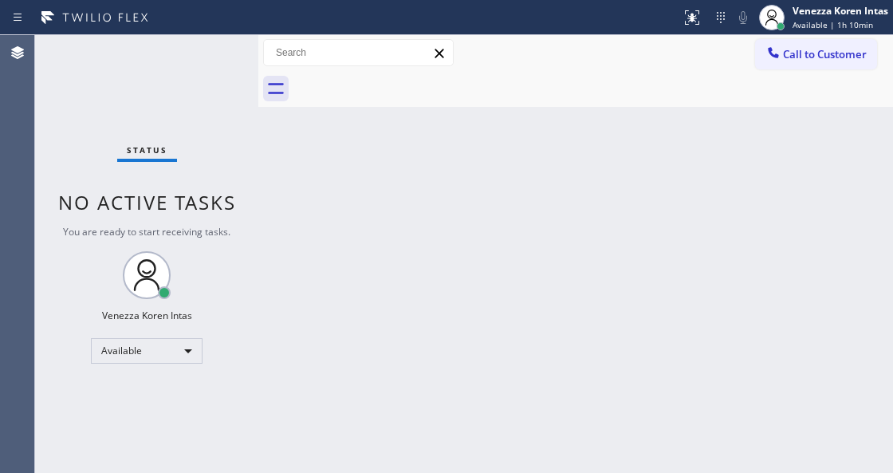
click at [230, 175] on div "Status No active tasks You are ready to start receiving tasks. Venezza Koren In…" at bounding box center [146, 254] width 223 height 438
drag, startPoint x: 203, startPoint y: 110, endPoint x: 188, endPoint y: 67, distance: 45.6
click at [201, 98] on div "Status No active tasks You are ready to start receiving tasks. Venezza Koren In…" at bounding box center [146, 254] width 223 height 438
click at [188, 67] on div "Status No active tasks You are ready to start receiving tasks. Venezza Koren In…" at bounding box center [146, 254] width 223 height 438
click at [200, 64] on div "Status No active tasks You are ready to start receiving tasks. Venezza Koren In…" at bounding box center [146, 254] width 223 height 438
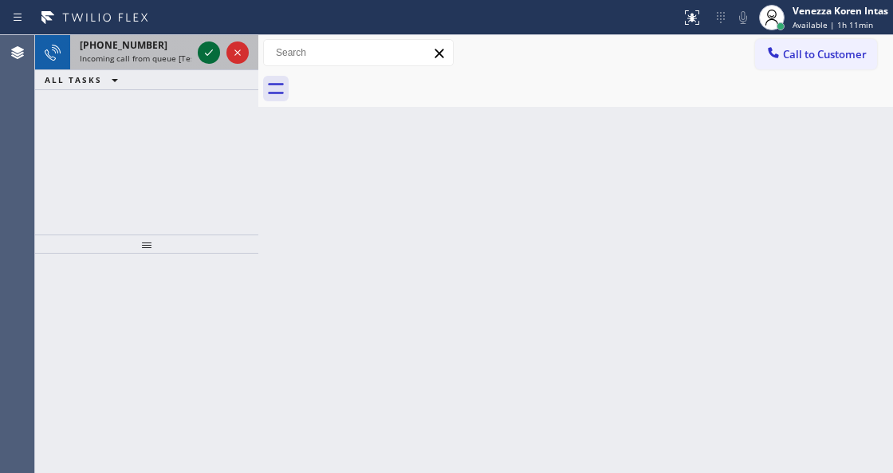
click at [204, 56] on icon at bounding box center [208, 52] width 19 height 19
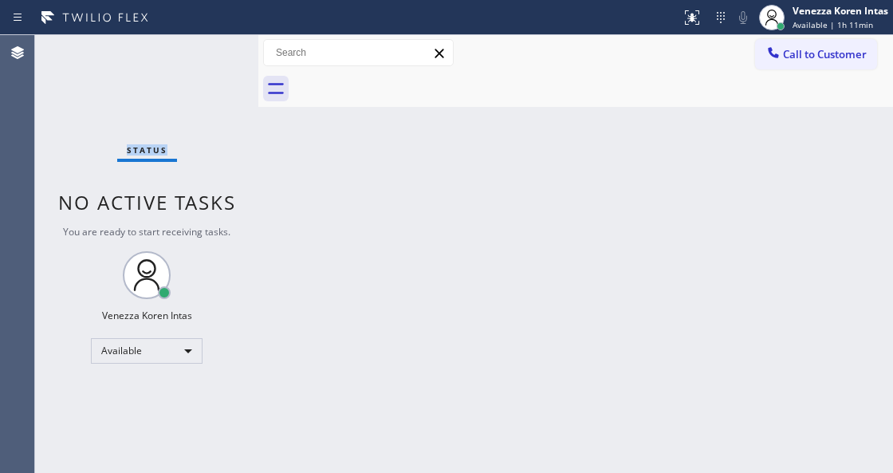
click at [204, 56] on div "Status No active tasks You are ready to start receiving tasks. Venezza Koren In…" at bounding box center [146, 254] width 223 height 438
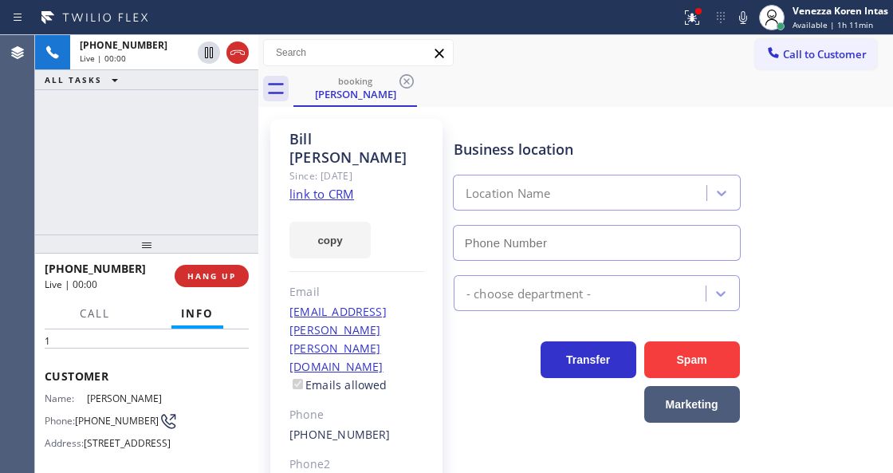
scroll to position [106, 0]
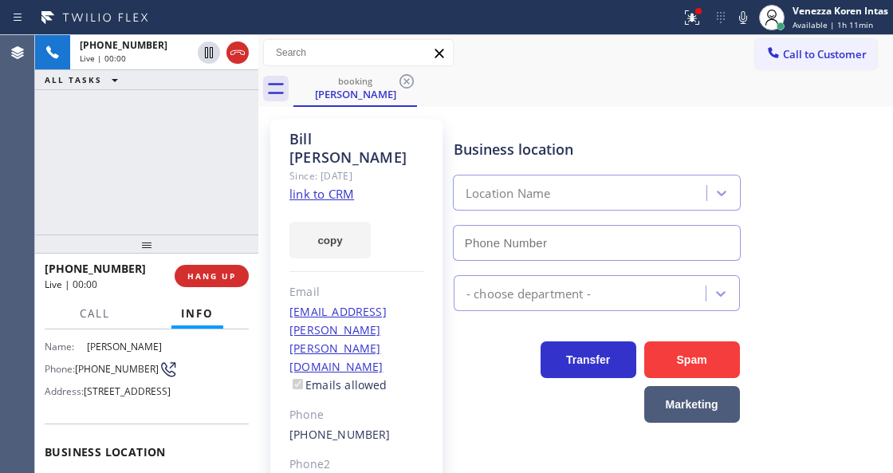
type input "(855) 731-4952"
click at [694, 21] on icon at bounding box center [692, 17] width 14 height 14
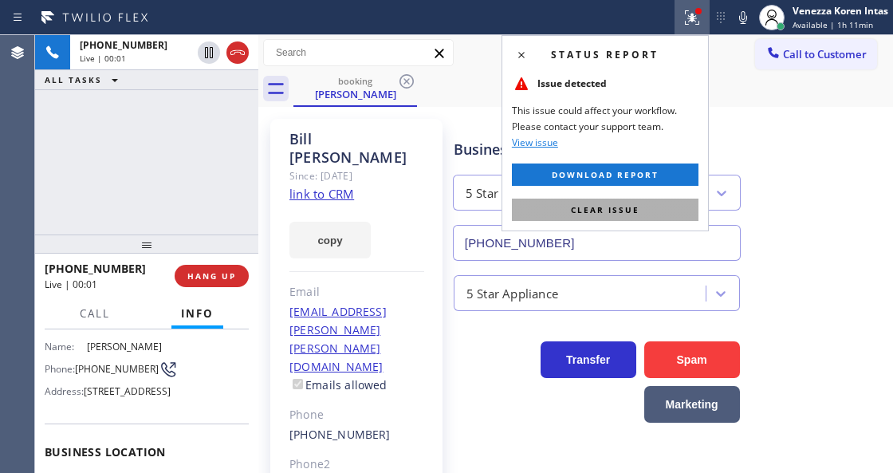
click at [647, 206] on button "Clear issue" at bounding box center [605, 210] width 187 height 22
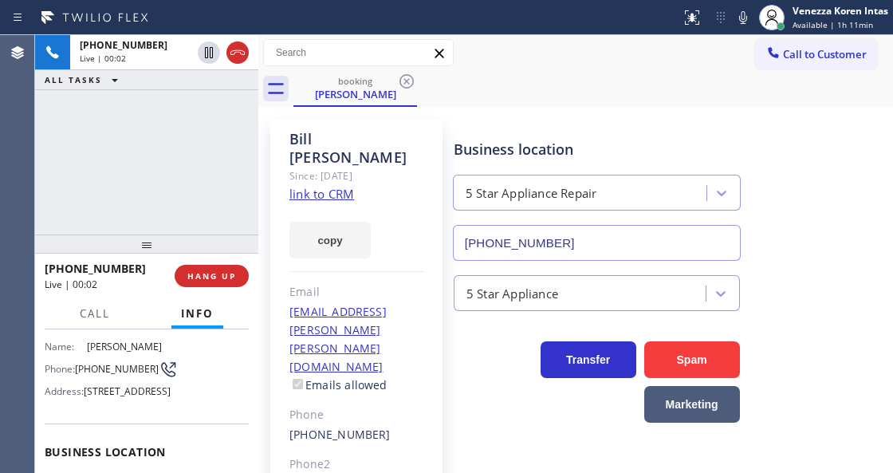
click at [328, 186] on link "link to CRM" at bounding box center [321, 194] width 65 height 16
click at [740, 19] on icon at bounding box center [742, 17] width 19 height 19
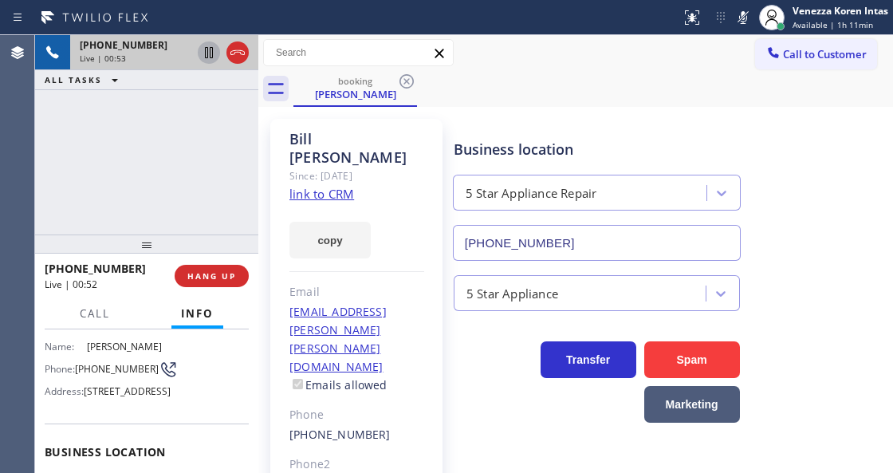
click at [210, 55] on icon at bounding box center [208, 52] width 19 height 19
click at [241, 168] on div "+18052520936 Live | 01:14 ALL TASKS ALL TASKS ACTIVE TASKS TASKS IN WRAP UP" at bounding box center [146, 134] width 223 height 199
click at [149, 148] on div "+18052520936 Live | 01:16 ALL TASKS ALL TASKS ACTIVE TASKS TASKS IN WRAP UP" at bounding box center [146, 134] width 223 height 199
click at [740, 13] on icon at bounding box center [743, 17] width 8 height 13
click at [209, 54] on icon at bounding box center [208, 52] width 19 height 19
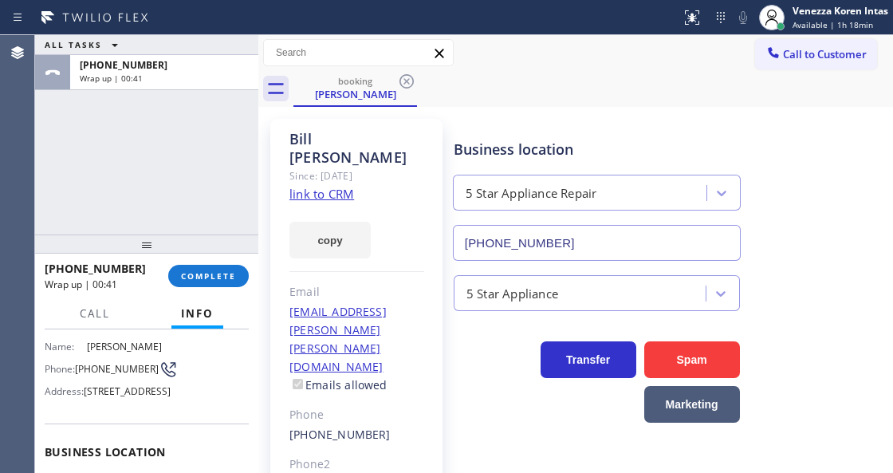
click at [244, 263] on div "+18052520936 Wrap up | 00:41 COMPLETE" at bounding box center [147, 275] width 204 height 41
click at [234, 274] on span "COMPLETE" at bounding box center [208, 275] width 55 height 11
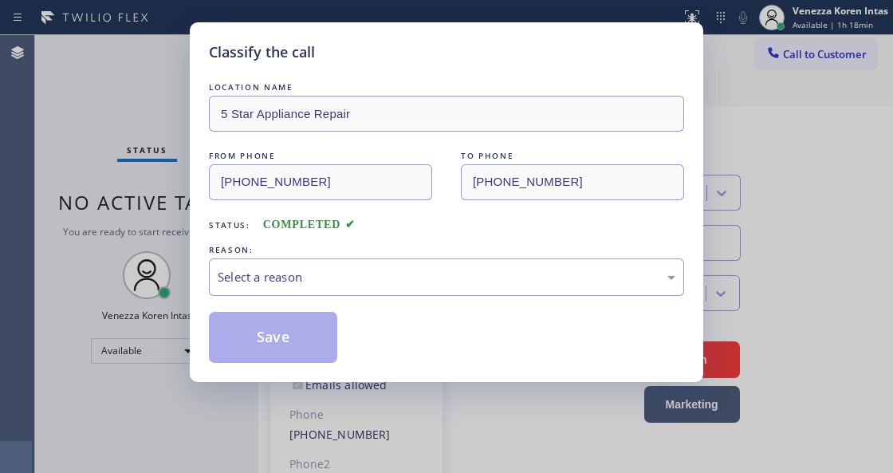
click at [340, 285] on div "Select a reason" at bounding box center [447, 277] width 458 height 18
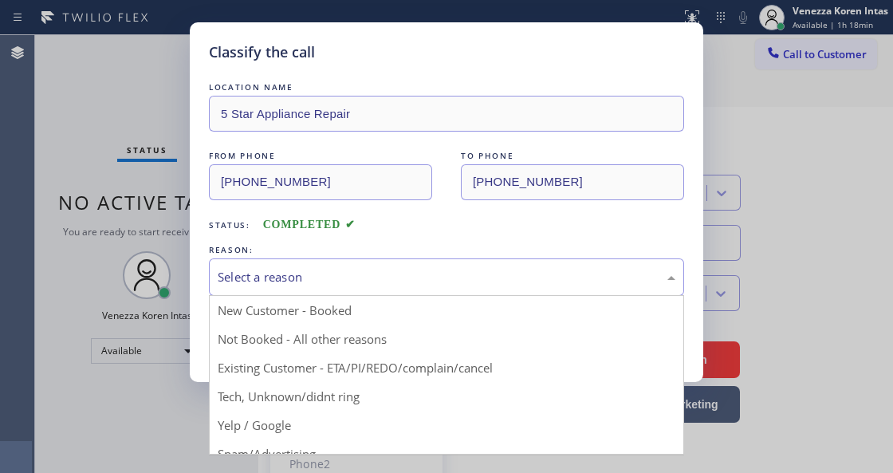
drag, startPoint x: 355, startPoint y: 366, endPoint x: 328, endPoint y: 336, distance: 39.5
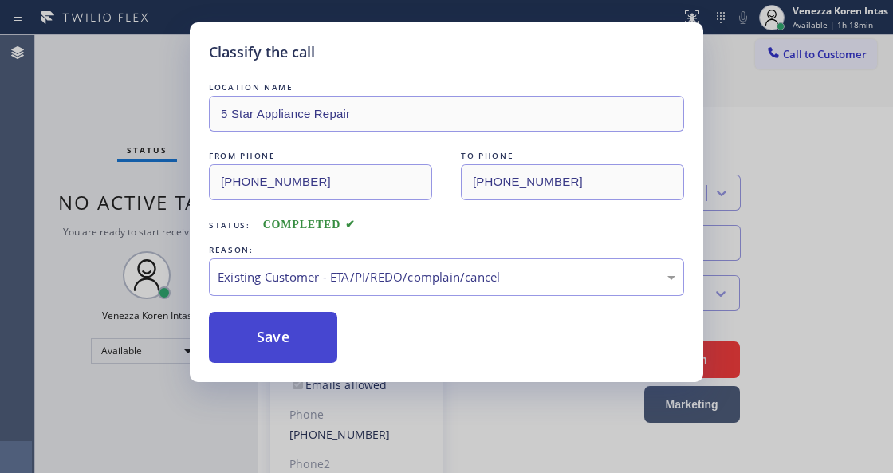
click at [327, 333] on button "Save" at bounding box center [273, 337] width 128 height 51
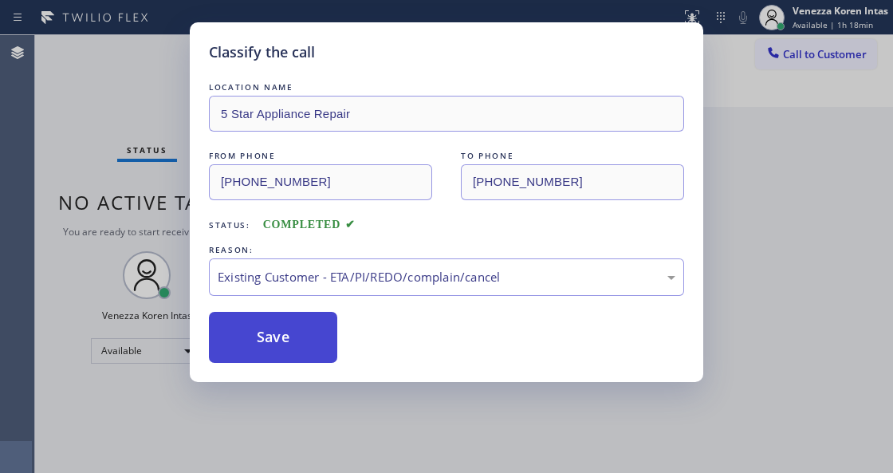
click at [271, 349] on button "Save" at bounding box center [273, 337] width 128 height 51
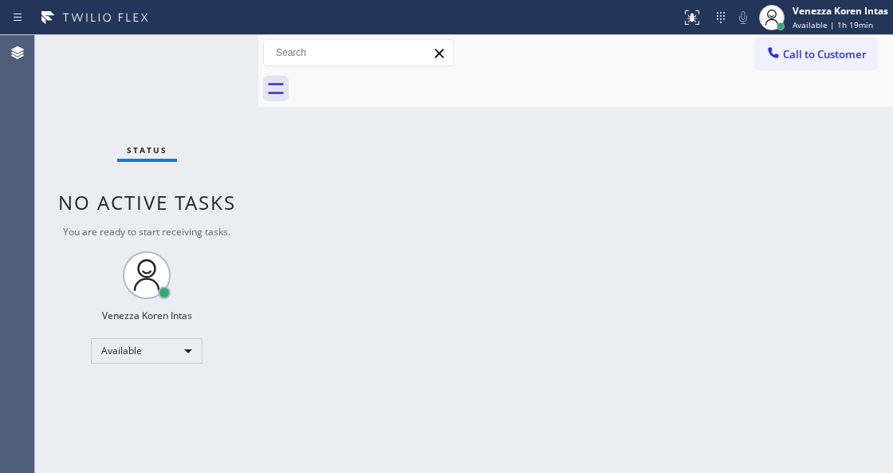
click at [210, 57] on div "Status No active tasks You are ready to start receiving tasks. Venezza Koren In…" at bounding box center [146, 254] width 223 height 438
click at [614, 187] on div "Back to Dashboard Change Sender ID Customers Technicians Select a contact Outbo…" at bounding box center [575, 254] width 635 height 438
click at [324, 331] on div "Back to Dashboard Change Sender ID Customers Technicians Select a contact Outbo…" at bounding box center [575, 254] width 635 height 438
click at [287, 258] on div "Back to Dashboard Change Sender ID Customers Technicians Select a contact Outbo…" at bounding box center [575, 254] width 635 height 438
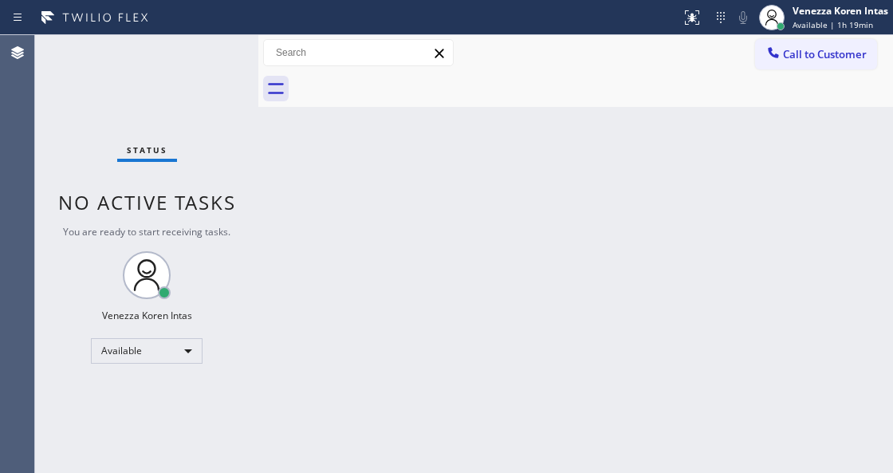
drag, startPoint x: 324, startPoint y: 252, endPoint x: 284, endPoint y: 185, distance: 77.9
click at [322, 250] on div "Back to Dashboard Change Sender ID Customers Technicians Select a contact Outbo…" at bounding box center [575, 254] width 635 height 438
click at [284, 167] on div "Back to Dashboard Change Sender ID Customers Technicians Select a contact Outbo…" at bounding box center [575, 254] width 635 height 438
click at [238, 57] on div "Status No active tasks You are ready to start receiving tasks. Venezza Koren In…" at bounding box center [146, 254] width 223 height 438
click at [241, 52] on div "Status No active tasks You are ready to start receiving tasks. Venezza Koren In…" at bounding box center [146, 254] width 223 height 438
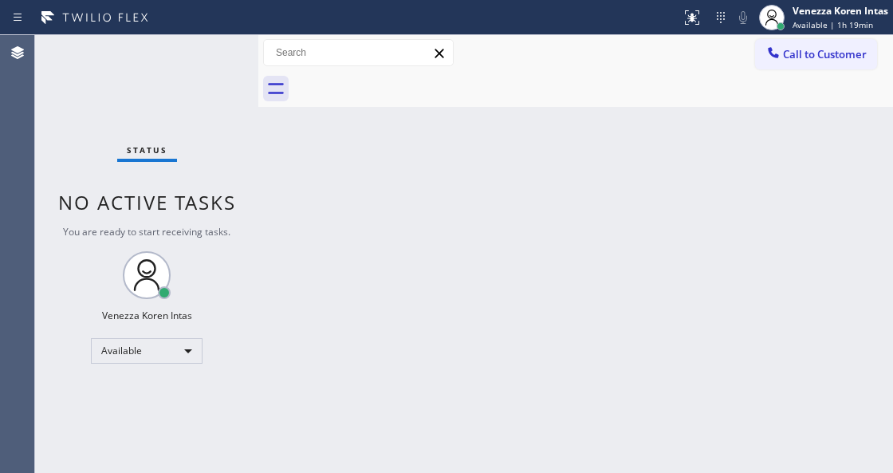
drag, startPoint x: 566, startPoint y: 90, endPoint x: 340, endPoint y: 386, distance: 372.5
click at [564, 96] on div at bounding box center [593, 89] width 600 height 36
drag, startPoint x: 202, startPoint y: 242, endPoint x: 202, endPoint y: 129, distance: 113.2
click at [202, 241] on div "Status No active tasks You are ready to start receiving tasks. Venezza Koren In…" at bounding box center [146, 254] width 223 height 438
drag, startPoint x: 202, startPoint y: 129, endPoint x: 202, endPoint y: 118, distance: 11.2
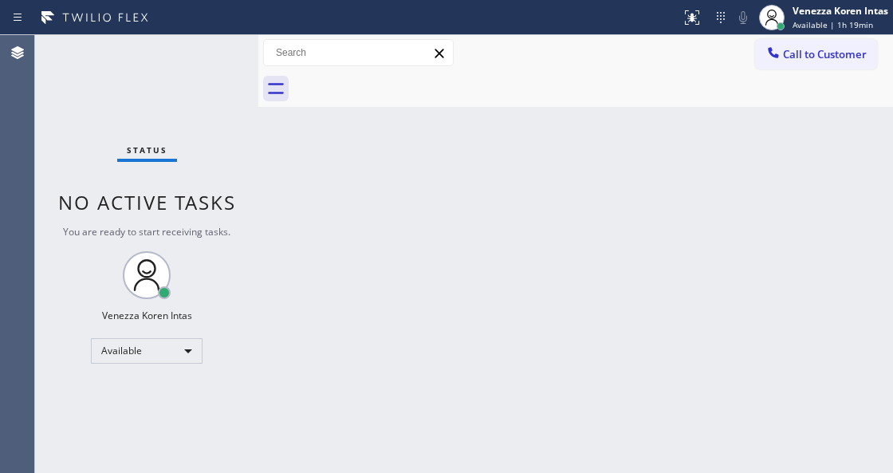
click at [202, 118] on div "Status No active tasks You are ready to start receiving tasks. Venezza Koren In…" at bounding box center [146, 254] width 223 height 438
click at [203, 26] on div at bounding box center [340, 18] width 668 height 26
click at [222, 46] on div "Status No active tasks You are ready to start receiving tasks. Venezza Koren In…" at bounding box center [146, 254] width 223 height 438
click at [209, 49] on div "Status No active tasks You are ready to start receiving tasks. Venezza Koren In…" at bounding box center [146, 254] width 223 height 438
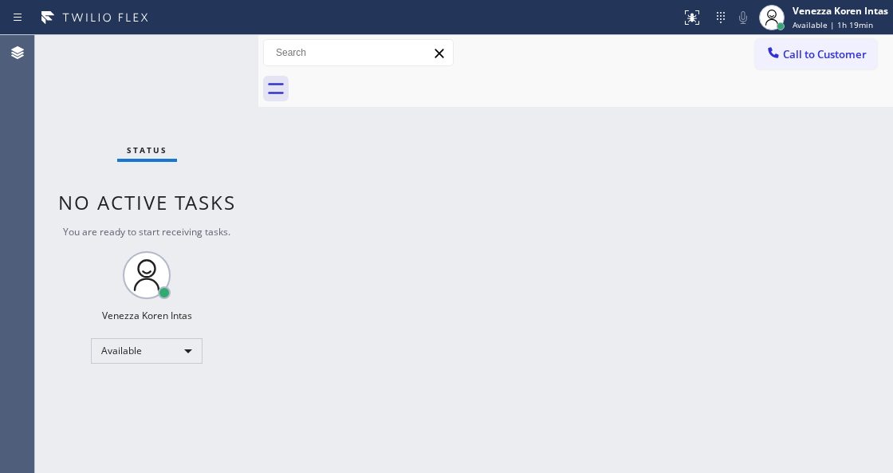
click at [209, 49] on div "Status No active tasks You are ready to start receiving tasks. Venezza Koren In…" at bounding box center [146, 254] width 223 height 438
click at [195, 155] on div "Status No active tasks You are ready to start receiving tasks. Venezza Koren In…" at bounding box center [146, 254] width 223 height 438
click at [211, 57] on div "Status No active tasks You are ready to start receiving tasks. Venezza Koren In…" at bounding box center [146, 254] width 223 height 438
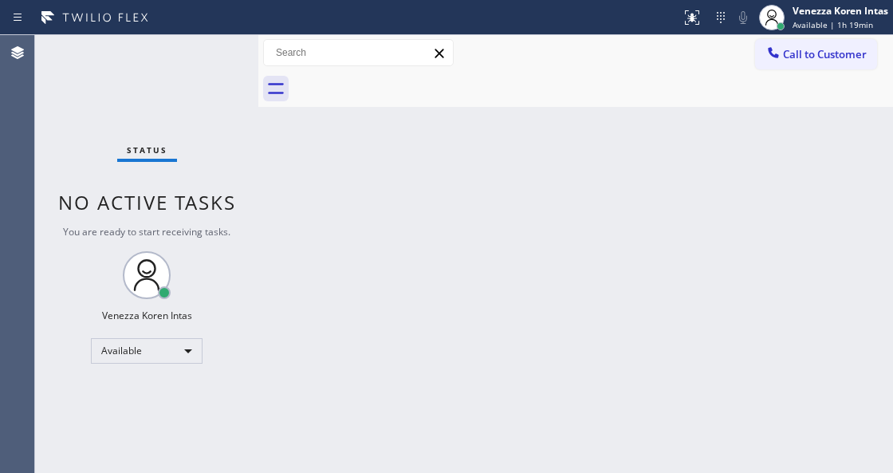
click at [211, 57] on div "Status No active tasks You are ready to start receiving tasks. Venezza Koren In…" at bounding box center [146, 254] width 223 height 438
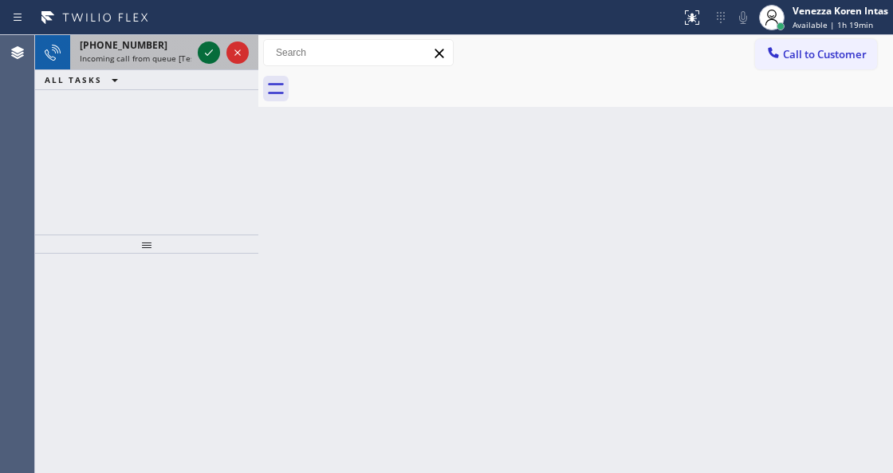
click at [210, 47] on icon at bounding box center [208, 52] width 19 height 19
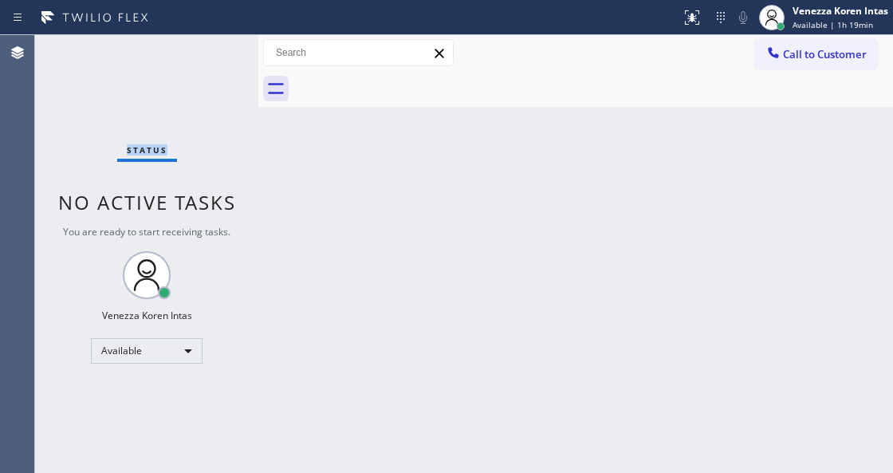
click at [210, 47] on div "Status No active tasks You are ready to start receiving tasks. Venezza Koren In…" at bounding box center [146, 254] width 223 height 438
click at [227, 82] on div "Status No active tasks You are ready to start receiving tasks. Venezza Koren In…" at bounding box center [146, 254] width 223 height 438
drag, startPoint x: 667, startPoint y: 14, endPoint x: 686, endPoint y: 18, distance: 19.4
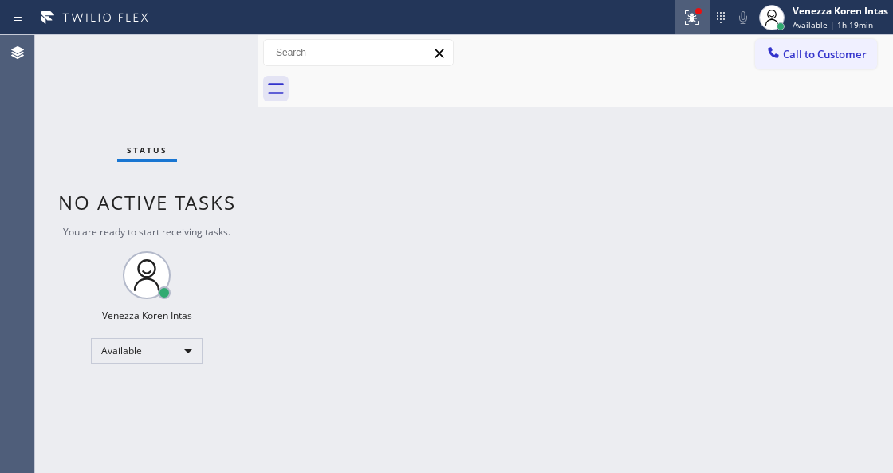
click at [669, 14] on div at bounding box center [340, 18] width 668 height 26
click at [697, 19] on icon at bounding box center [691, 17] width 19 height 19
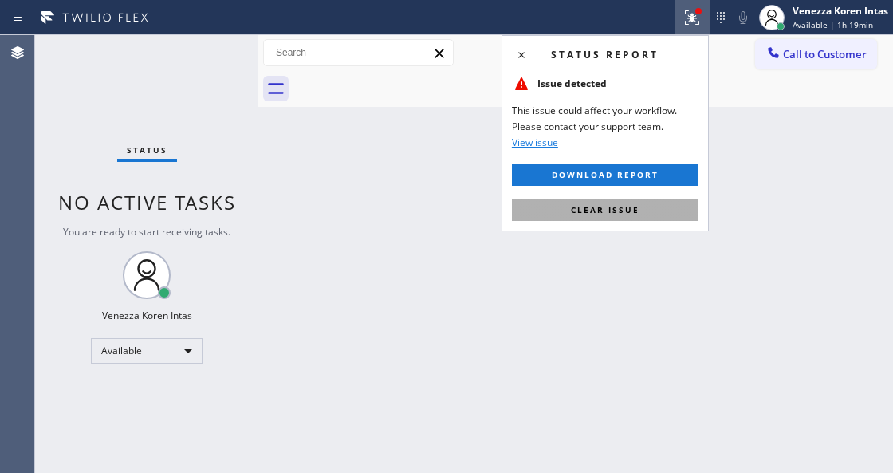
drag, startPoint x: 647, startPoint y: 207, endPoint x: 651, endPoint y: 222, distance: 14.7
click at [647, 209] on button "Clear issue" at bounding box center [605, 210] width 187 height 22
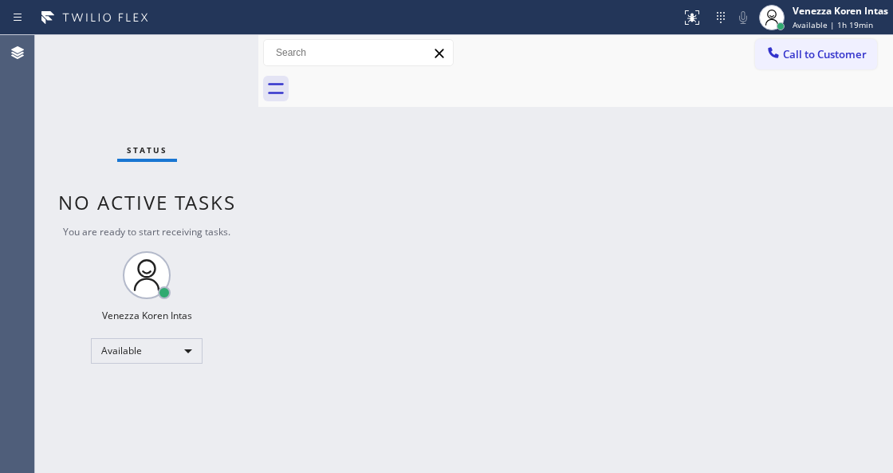
drag, startPoint x: 663, startPoint y: 247, endPoint x: 652, endPoint y: 301, distance: 54.6
click at [663, 252] on div "Back to Dashboard Change Sender ID Customers Technicians Select a contact Outbo…" at bounding box center [575, 254] width 635 height 438
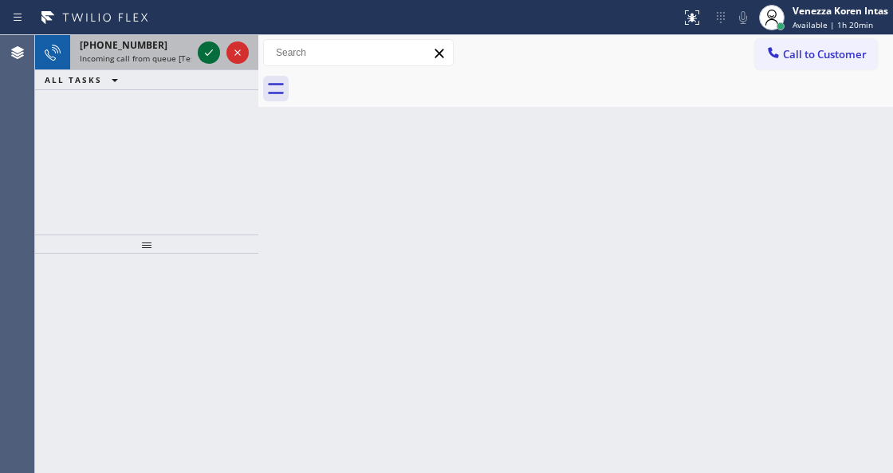
click at [210, 53] on icon at bounding box center [209, 52] width 8 height 6
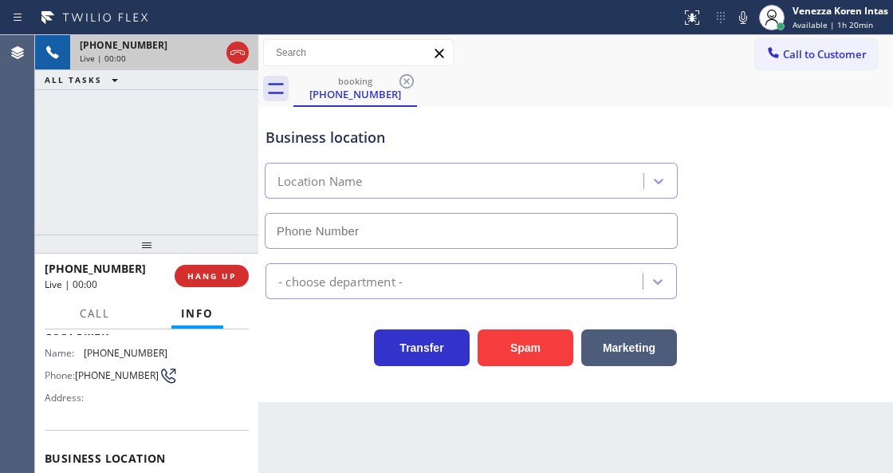
scroll to position [212, 0]
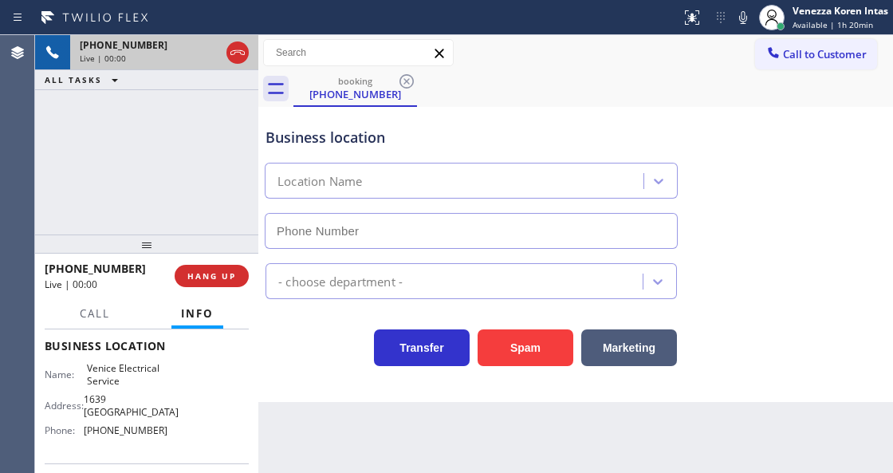
type input "(424) 352-8682"
click at [300, 347] on div "Transfer Spam Marketing" at bounding box center [471, 343] width 418 height 45
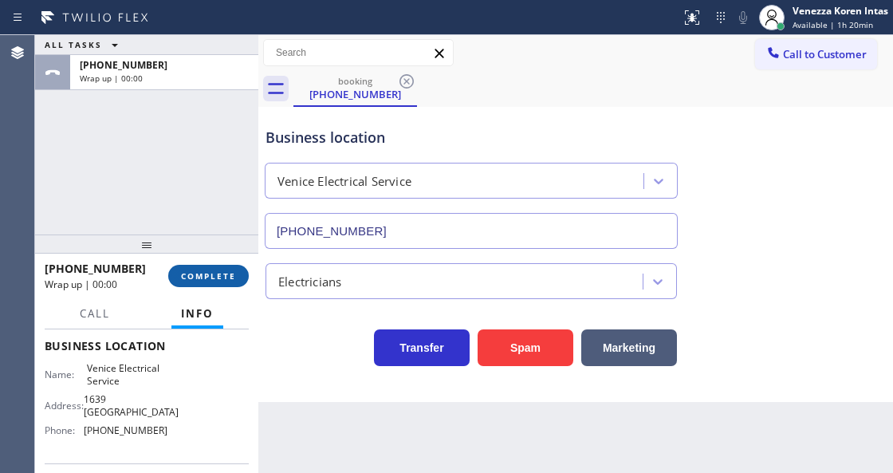
click at [222, 274] on span "COMPLETE" at bounding box center [208, 275] width 55 height 11
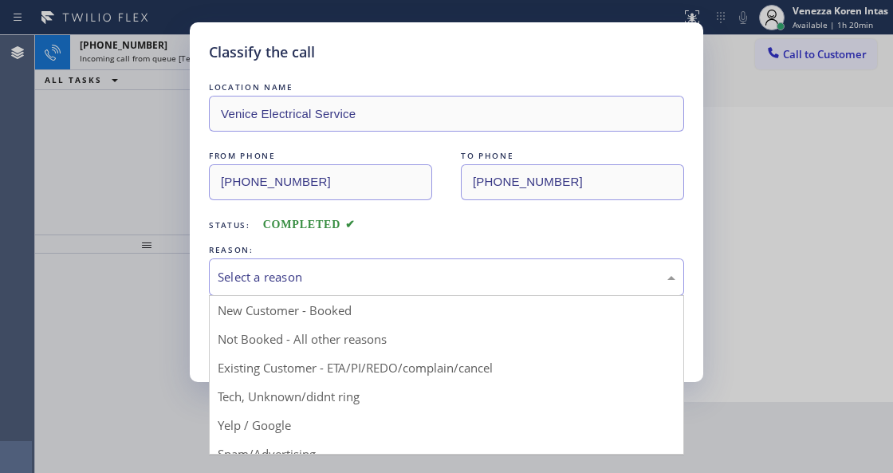
click at [335, 274] on div "Select a reason" at bounding box center [447, 277] width 458 height 18
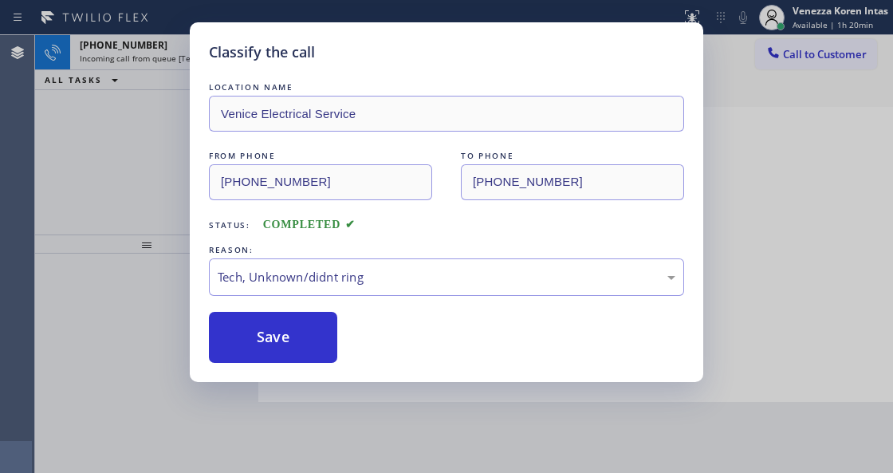
click at [306, 310] on div "LOCATION NAME Venice Electrical Service FROM PHONE (703) 759-6705 TO PHONE (424…" at bounding box center [446, 221] width 475 height 284
click at [306, 335] on button "Save" at bounding box center [273, 337] width 128 height 51
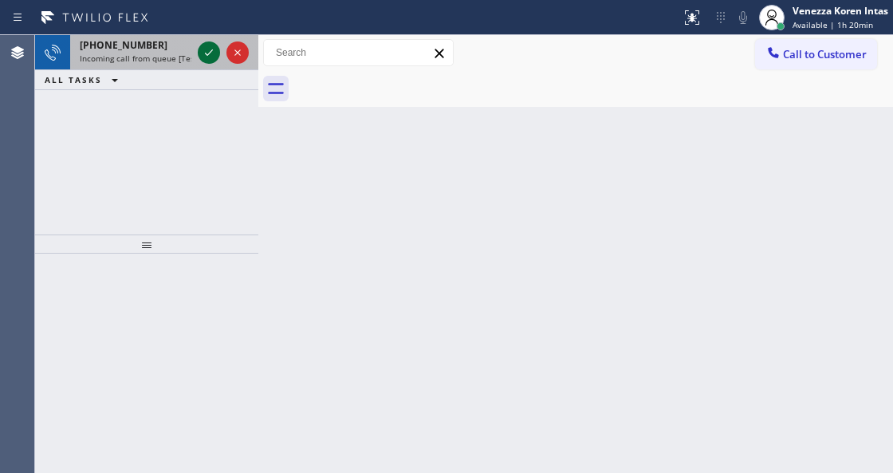
click at [210, 52] on icon at bounding box center [209, 52] width 8 height 6
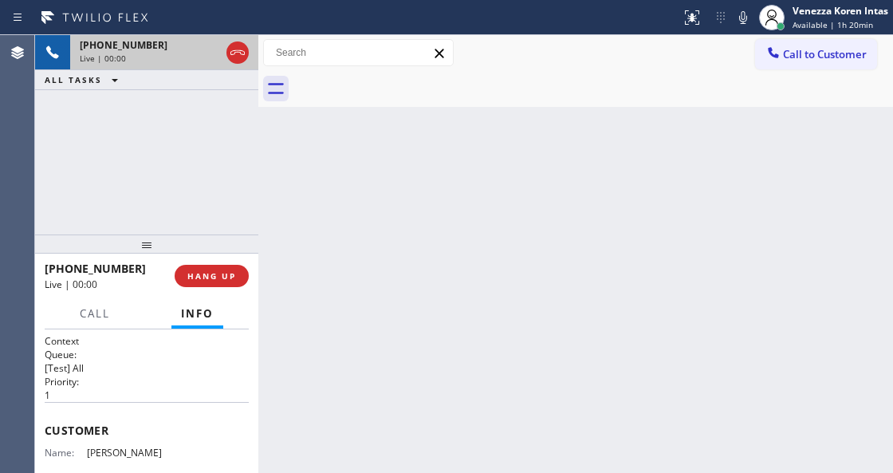
scroll to position [212, 0]
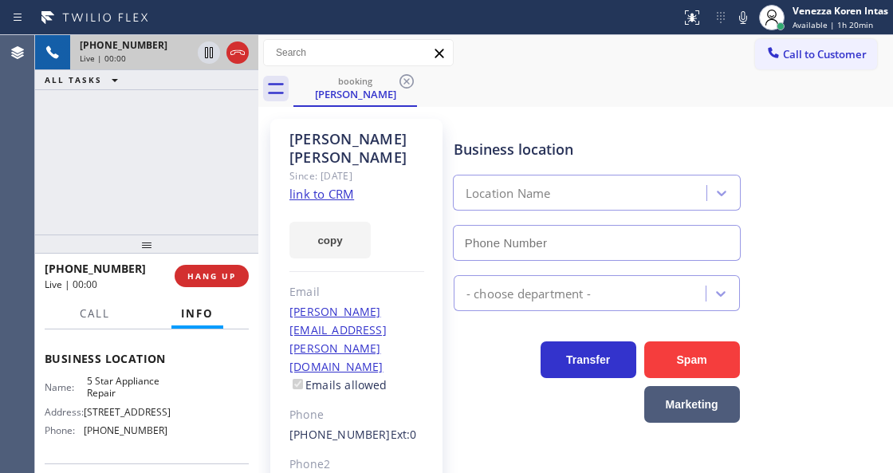
type input "(855) 731-4952"
click at [336, 186] on link "link to CRM" at bounding box center [321, 194] width 65 height 16
click at [560, 39] on div "Call to Customer Outbound call Location Search location Your caller id phone nu…" at bounding box center [575, 53] width 635 height 28
click at [738, 24] on icon at bounding box center [742, 17] width 19 height 19
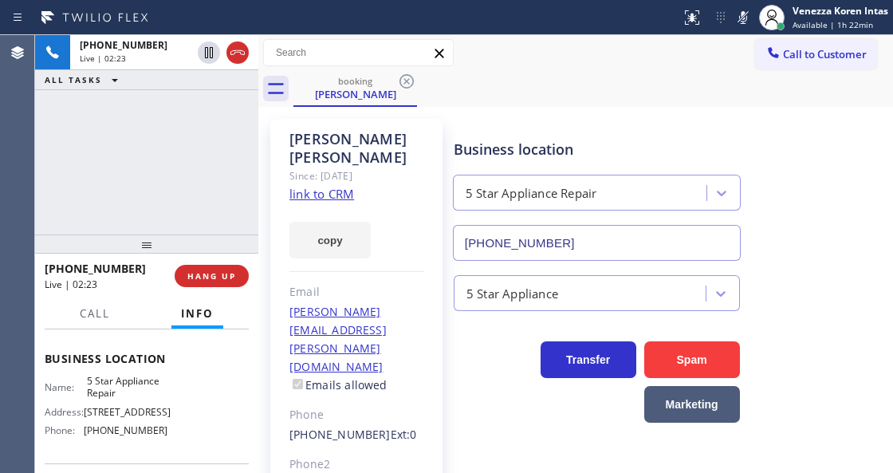
drag, startPoint x: 204, startPoint y: 54, endPoint x: 209, endPoint y: 96, distance: 41.7
click at [204, 54] on icon at bounding box center [208, 52] width 19 height 19
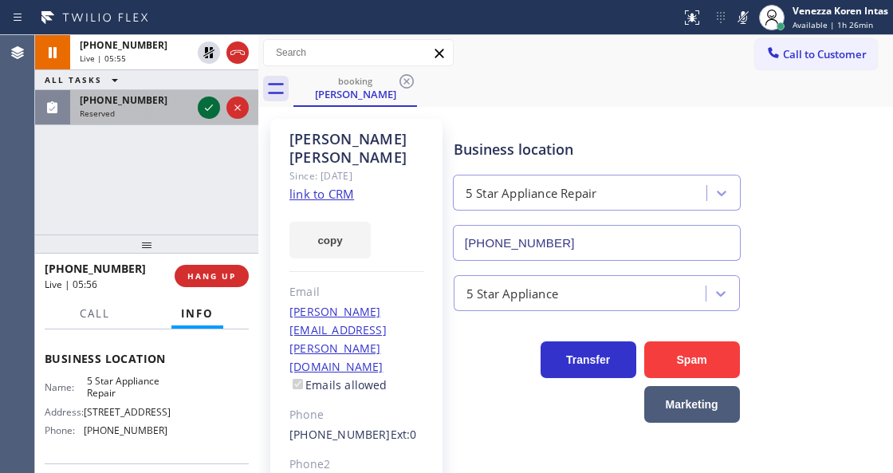
click at [204, 108] on icon at bounding box center [208, 107] width 19 height 19
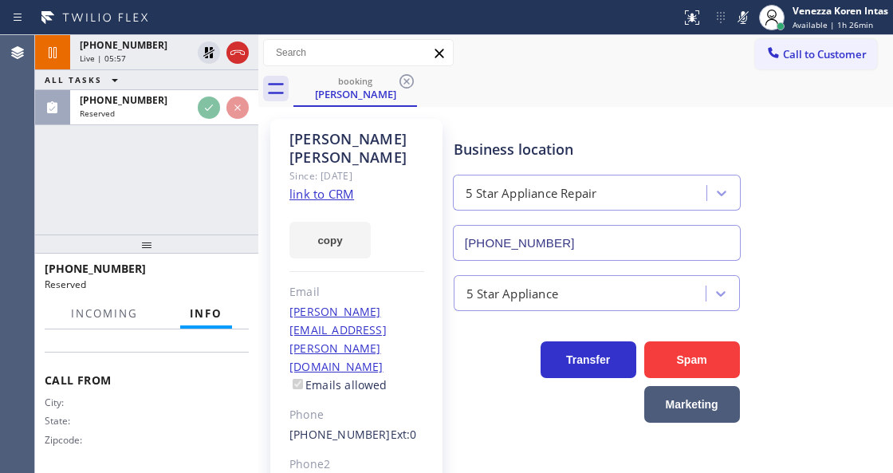
scroll to position [353, 0]
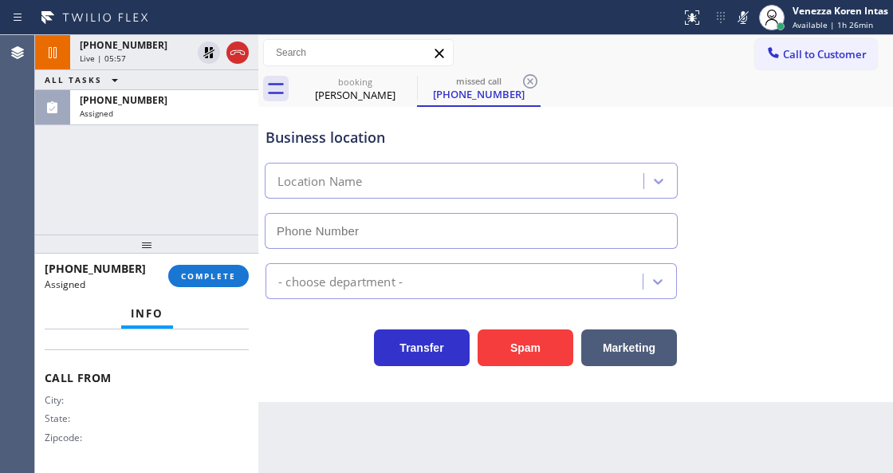
type input "(415) 319-8435"
click at [218, 259] on div "(415) 455-8901 Assigned COMPLETE" at bounding box center [147, 275] width 204 height 41
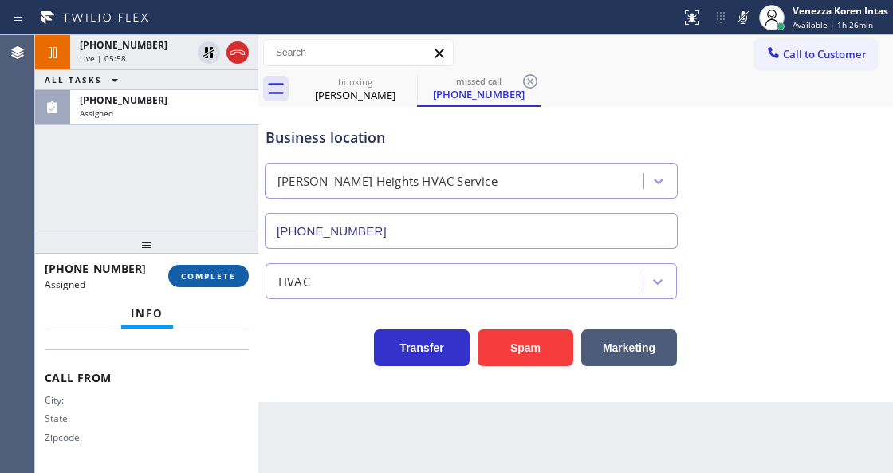
click at [229, 276] on span "COMPLETE" at bounding box center [208, 275] width 55 height 11
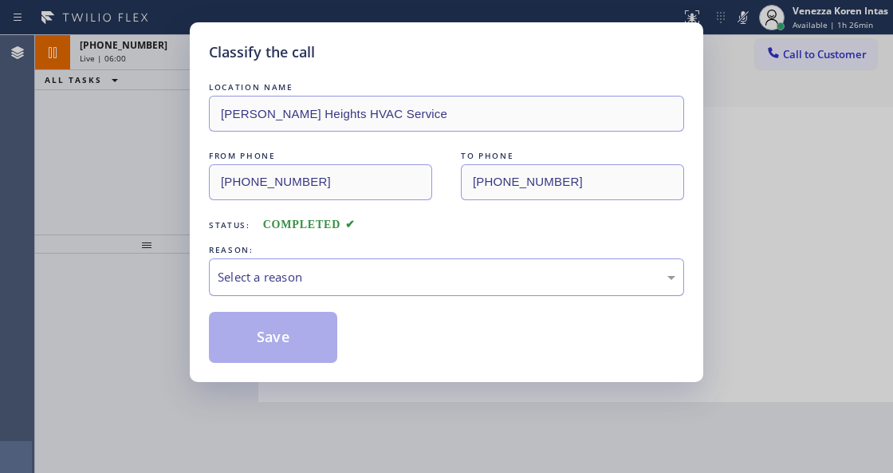
click at [378, 284] on div "Select a reason" at bounding box center [447, 277] width 458 height 18
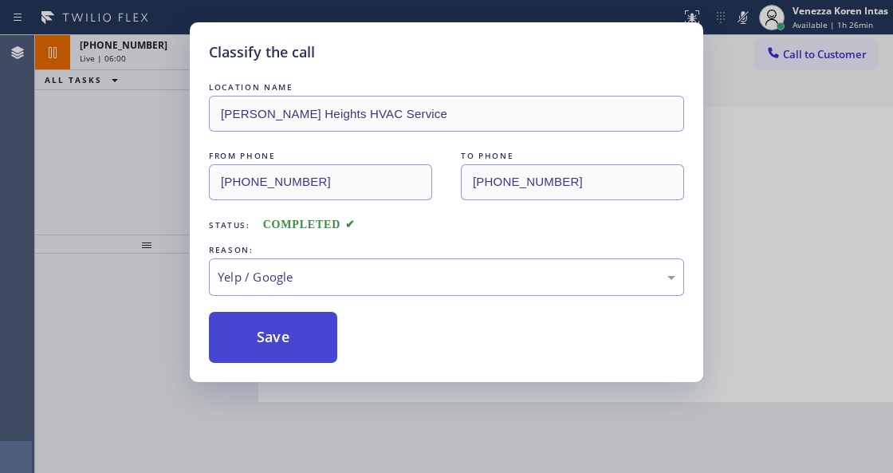
click at [298, 355] on button "Save" at bounding box center [273, 337] width 128 height 51
type input "(855) 731-4952"
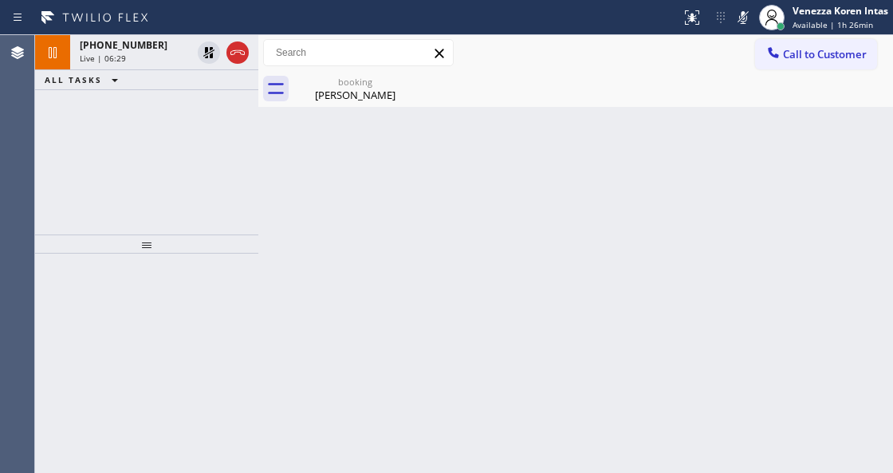
click at [738, 21] on icon at bounding box center [742, 17] width 19 height 19
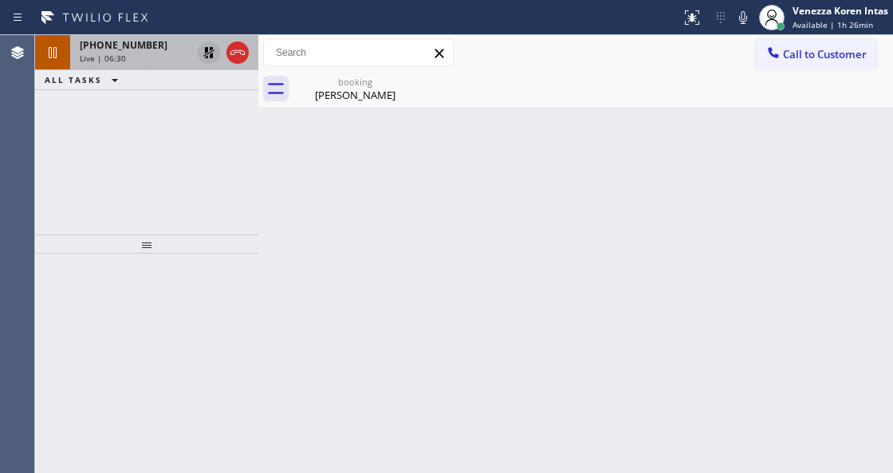
click at [214, 57] on icon at bounding box center [208, 52] width 19 height 19
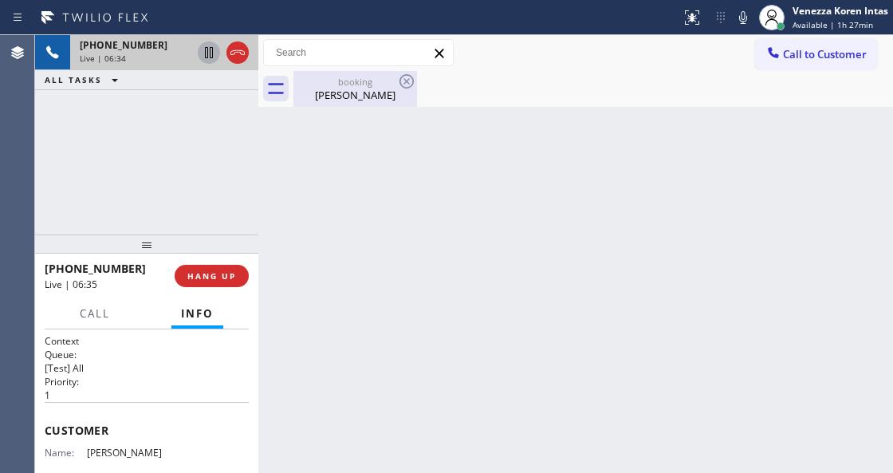
click at [324, 80] on div "booking" at bounding box center [355, 82] width 120 height 12
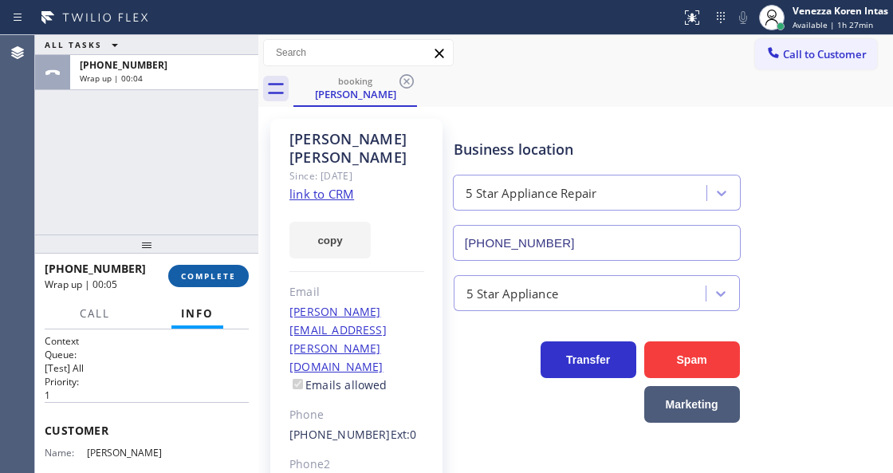
click at [231, 274] on span "COMPLETE" at bounding box center [208, 275] width 55 height 11
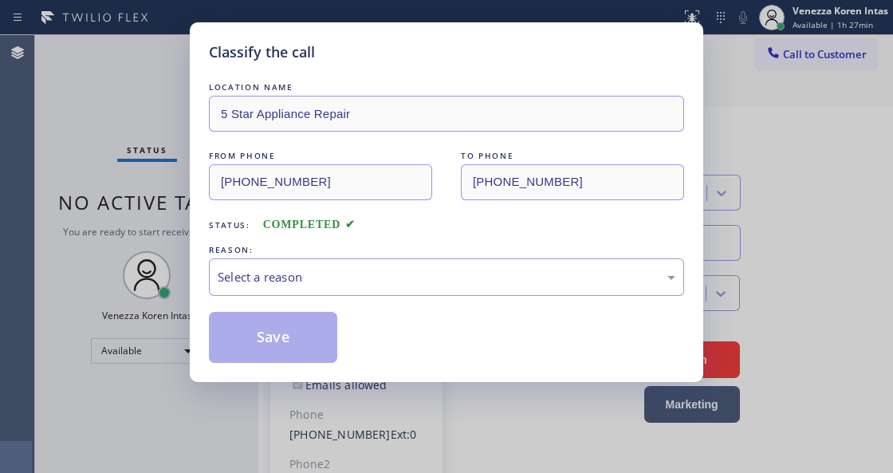
click at [381, 303] on div "LOCATION NAME 5 Star Appliance Repair FROM PHONE (310) 893-4898 TO PHONE (855) …" at bounding box center [446, 221] width 475 height 284
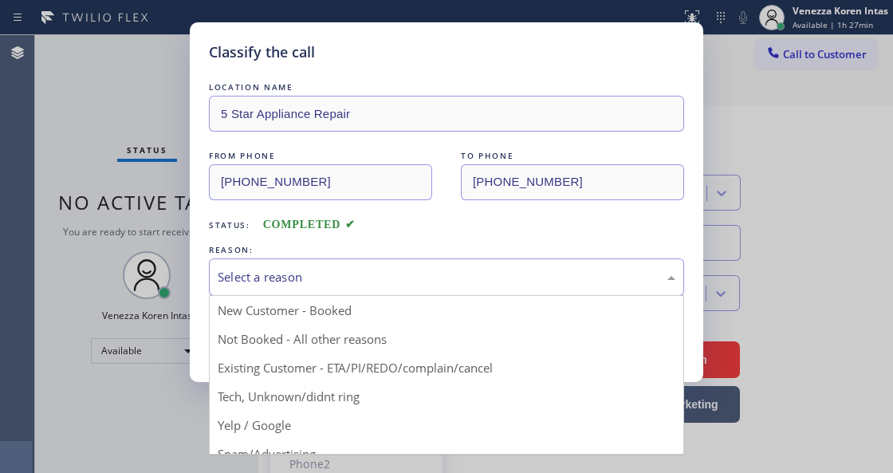
click at [394, 274] on div "Select a reason" at bounding box center [447, 277] width 458 height 18
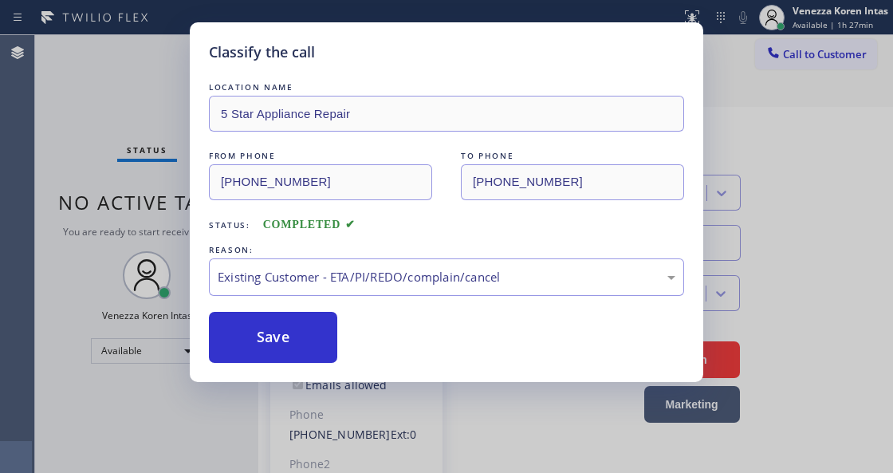
click at [351, 350] on div "Save" at bounding box center [446, 337] width 475 height 51
click at [316, 340] on button "Save" at bounding box center [273, 337] width 128 height 51
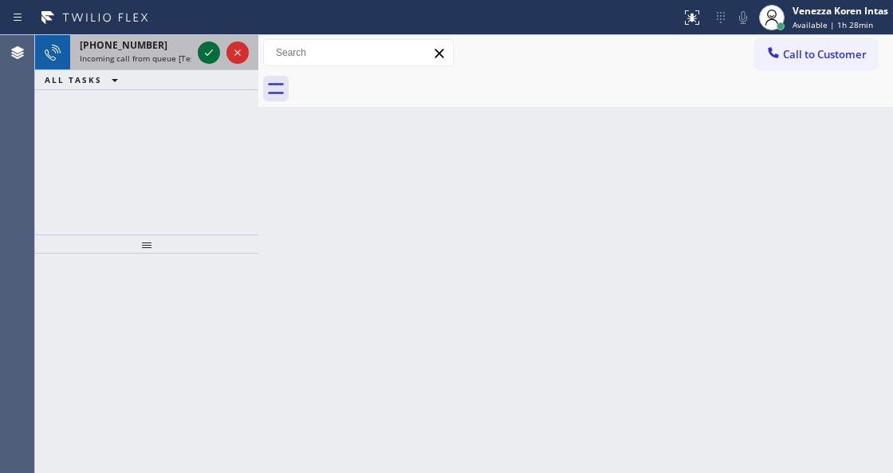
click at [215, 52] on icon at bounding box center [208, 52] width 19 height 19
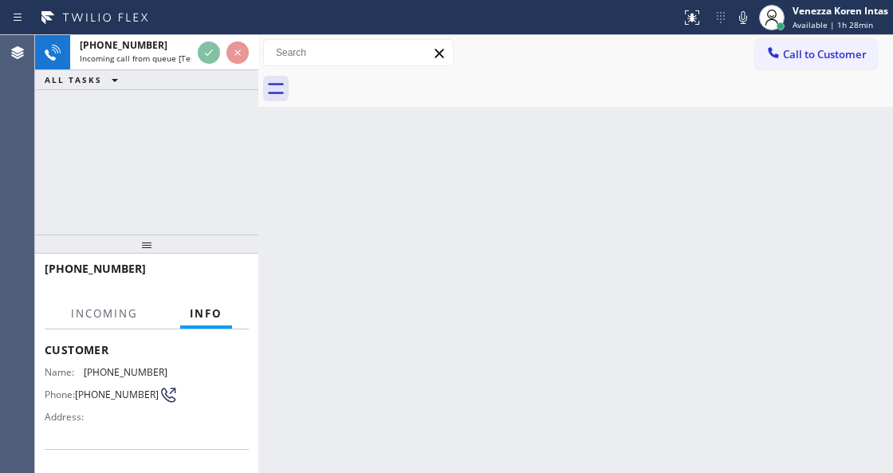
scroll to position [159, 0]
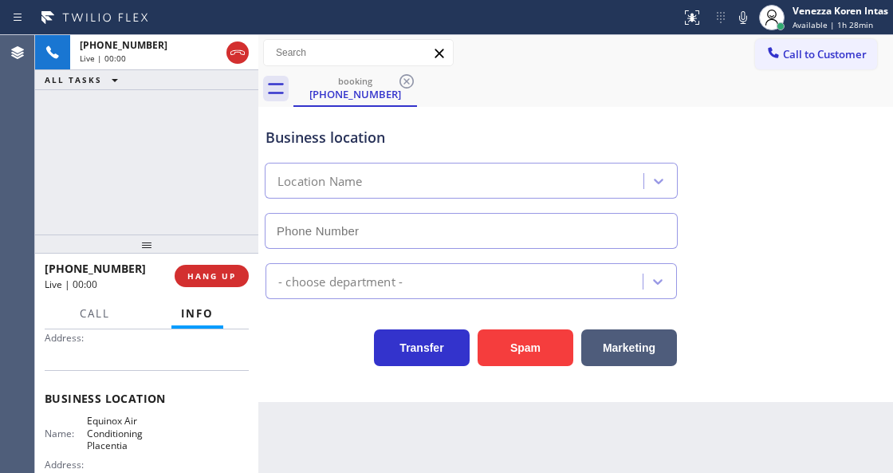
type input "(714) 410-6061"
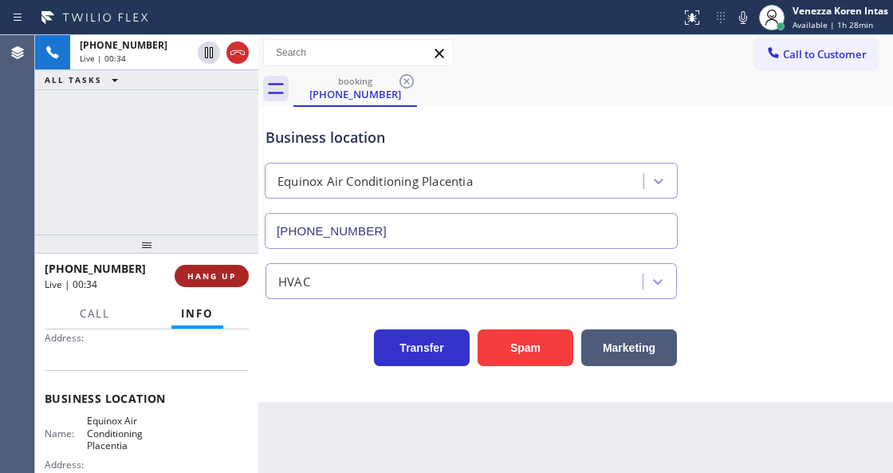
click at [237, 272] on button "HANG UP" at bounding box center [212, 276] width 74 height 22
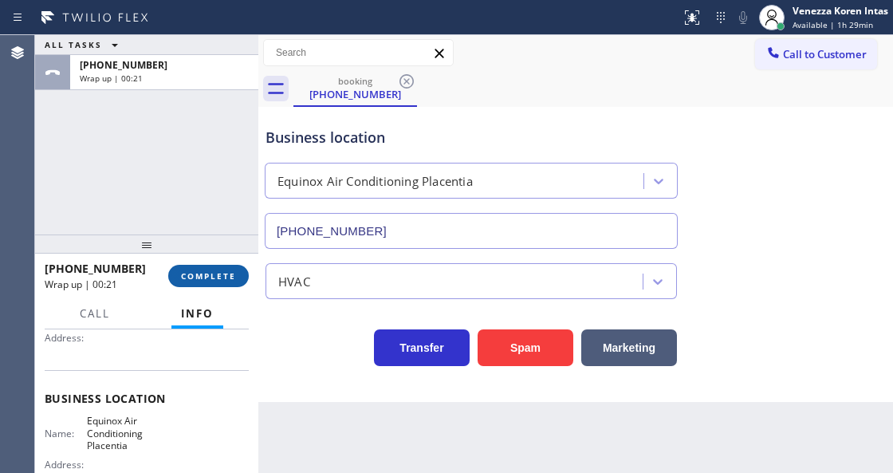
click at [236, 271] on button "COMPLETE" at bounding box center [208, 276] width 81 height 22
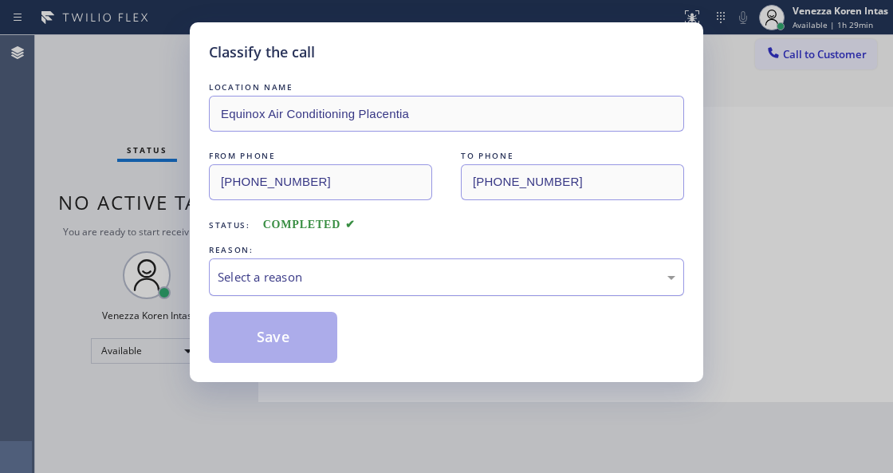
click at [415, 282] on div "Select a reason" at bounding box center [447, 277] width 458 height 18
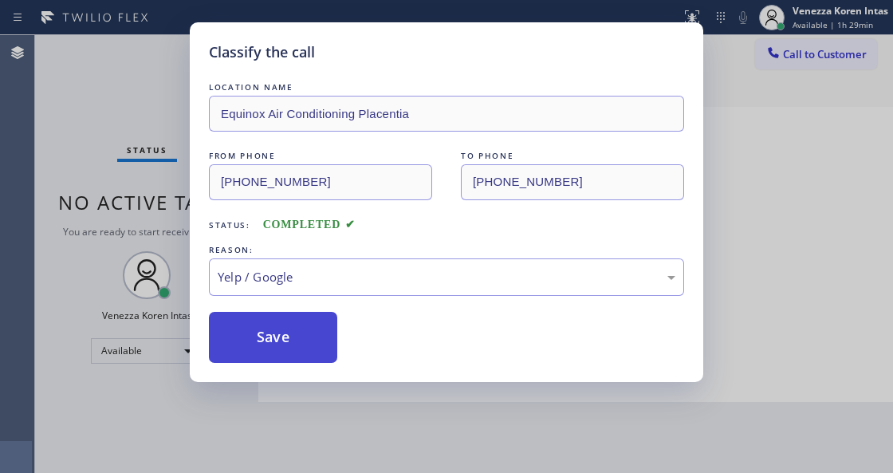
click at [308, 356] on button "Save" at bounding box center [273, 337] width 128 height 51
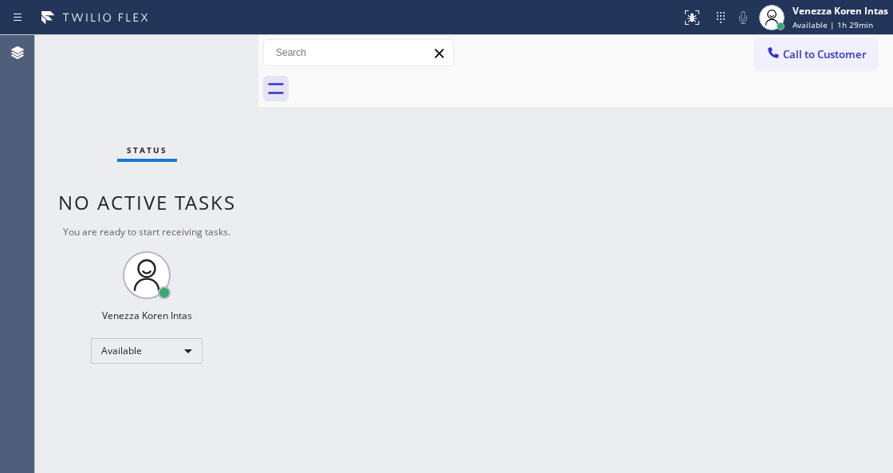
click at [291, 260] on div "Back to Dashboard Change Sender ID Customers Technicians Select a contact Outbo…" at bounding box center [575, 254] width 635 height 438
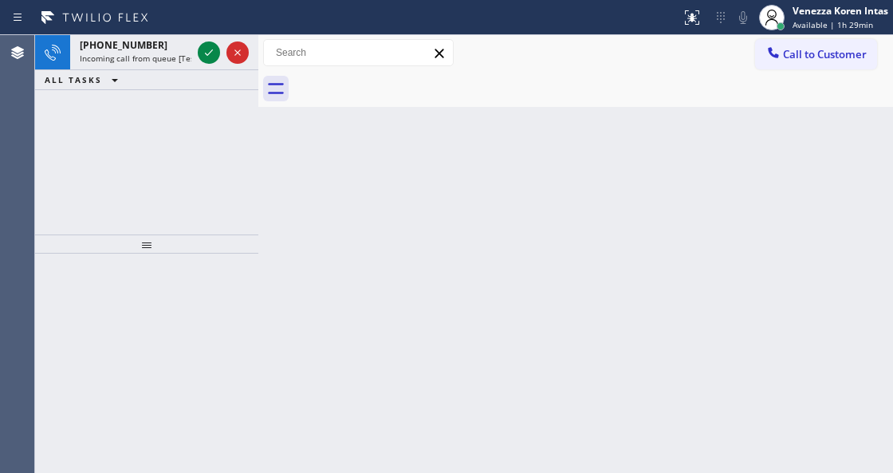
drag, startPoint x: 281, startPoint y: 207, endPoint x: 221, endPoint y: 99, distance: 123.8
click at [273, 190] on div "Back to Dashboard Change Sender ID Customers Technicians Select a contact Outbo…" at bounding box center [575, 254] width 635 height 438
drag, startPoint x: 221, startPoint y: 99, endPoint x: 220, endPoint y: 75, distance: 23.9
click at [220, 92] on div "+15625721260 Incoming call from queue [Test] All ALL TASKS ALL TASKS ACTIVE TAS…" at bounding box center [146, 134] width 223 height 199
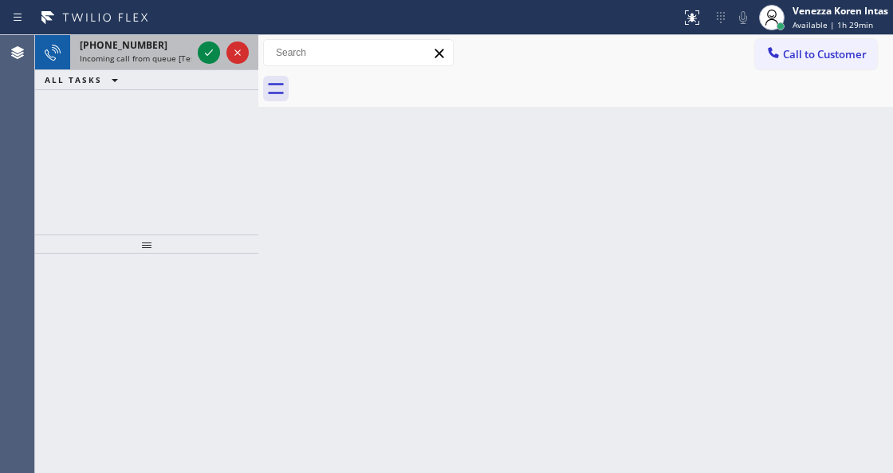
click at [221, 61] on div at bounding box center [223, 52] width 57 height 35
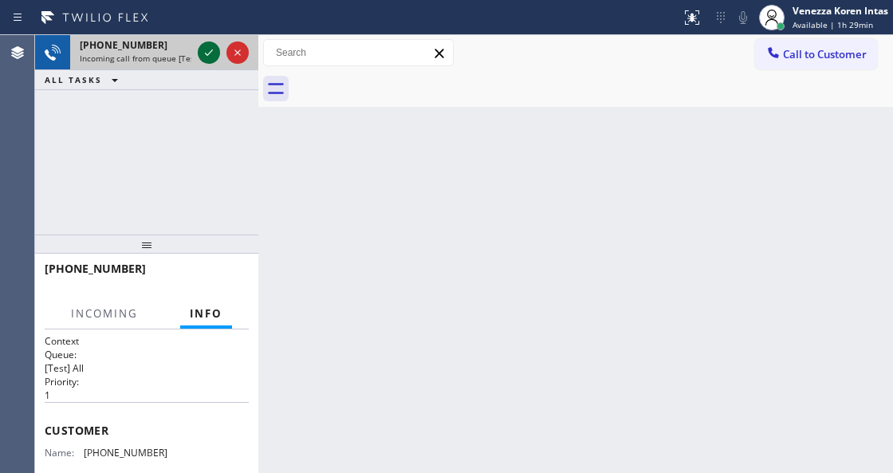
click at [208, 52] on icon at bounding box center [208, 52] width 19 height 19
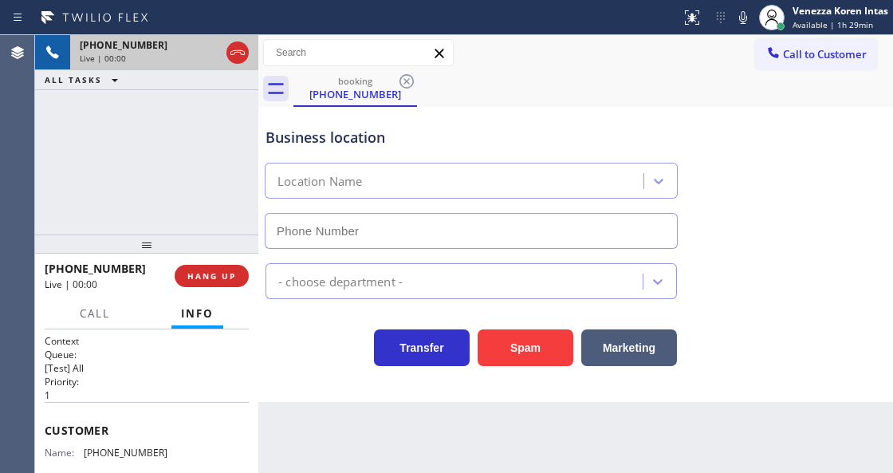
type input "(805) 420-7474"
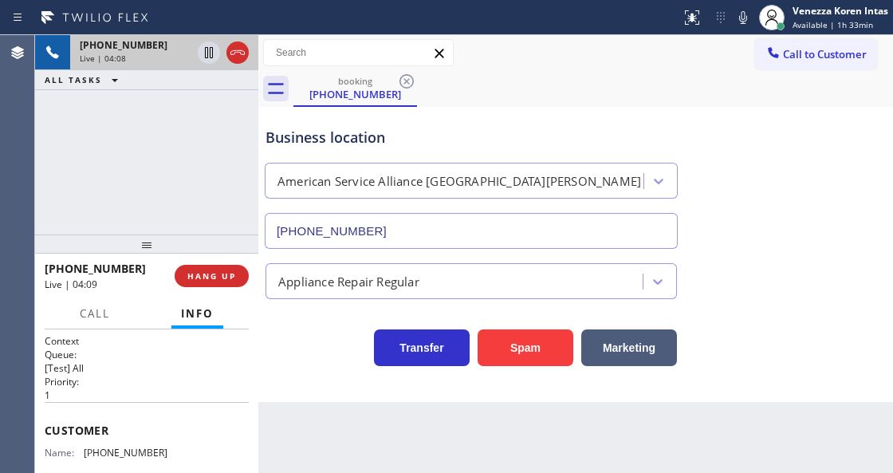
click at [739, 16] on icon at bounding box center [743, 17] width 8 height 13
click at [210, 52] on icon at bounding box center [209, 52] width 8 height 11
click at [505, 471] on div "Back to Dashboard Change Sender ID Customers Technicians Select a contact Outbo…" at bounding box center [575, 254] width 635 height 438
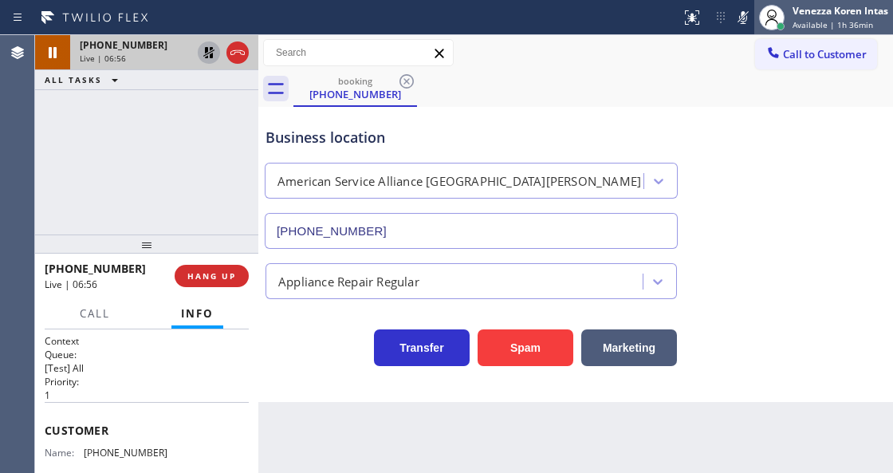
drag, startPoint x: 753, startPoint y: 25, endPoint x: 728, endPoint y: 23, distance: 25.6
click at [754, 24] on div at bounding box center [771, 17] width 35 height 35
click at [741, 18] on rect at bounding box center [742, 15] width 11 height 11
click at [741, 18] on icon at bounding box center [743, 17] width 8 height 13
click at [749, 19] on icon at bounding box center [742, 17] width 19 height 19
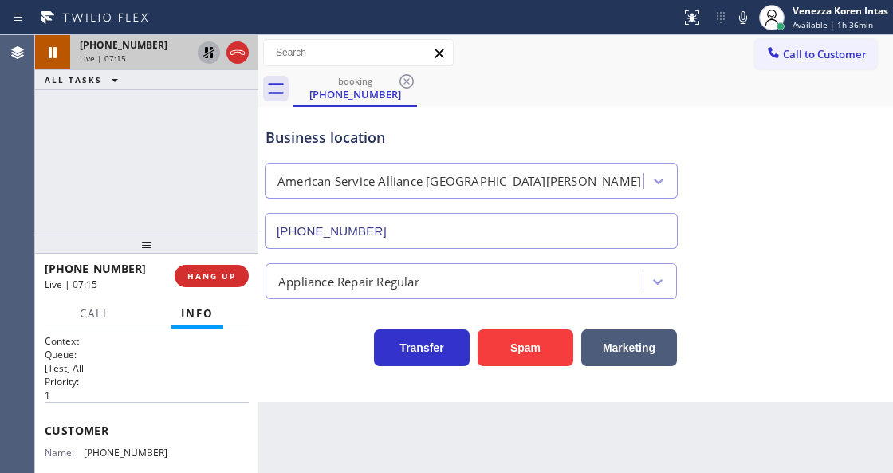
click at [210, 46] on icon at bounding box center [208, 52] width 19 height 19
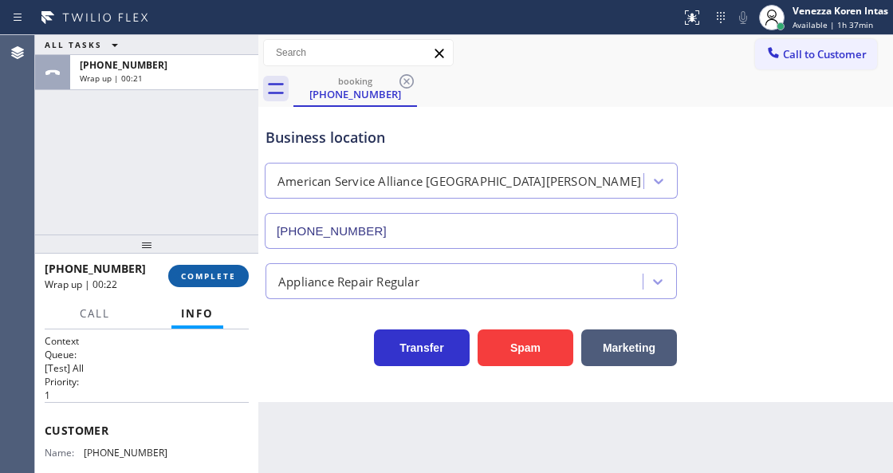
click at [214, 280] on span "COMPLETE" at bounding box center [208, 275] width 55 height 11
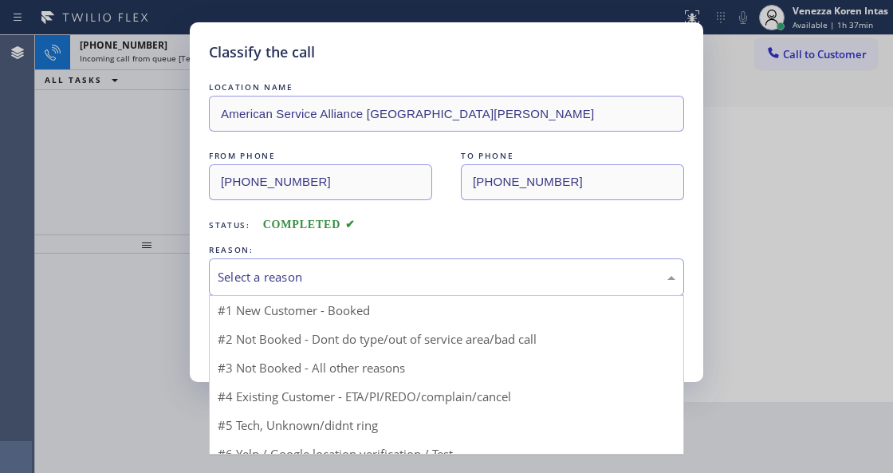
click at [326, 285] on div "Select a reason" at bounding box center [447, 277] width 458 height 18
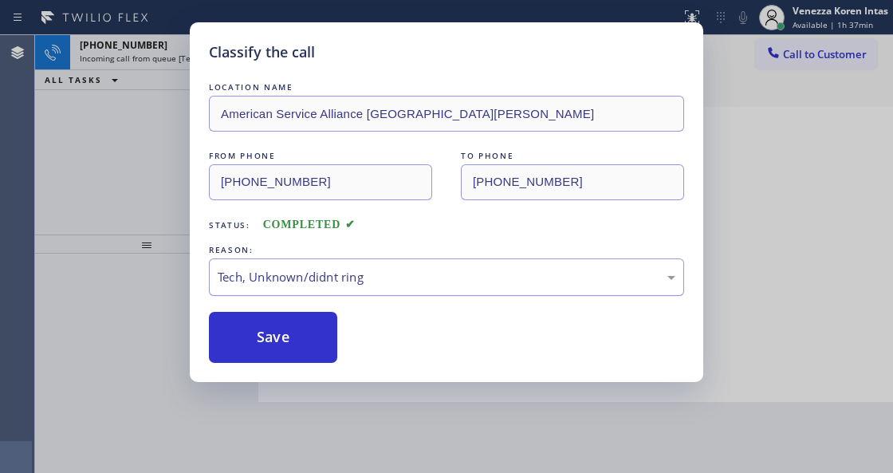
click at [317, 282] on div "Tech, Unknown/didnt ring" at bounding box center [447, 277] width 458 height 18
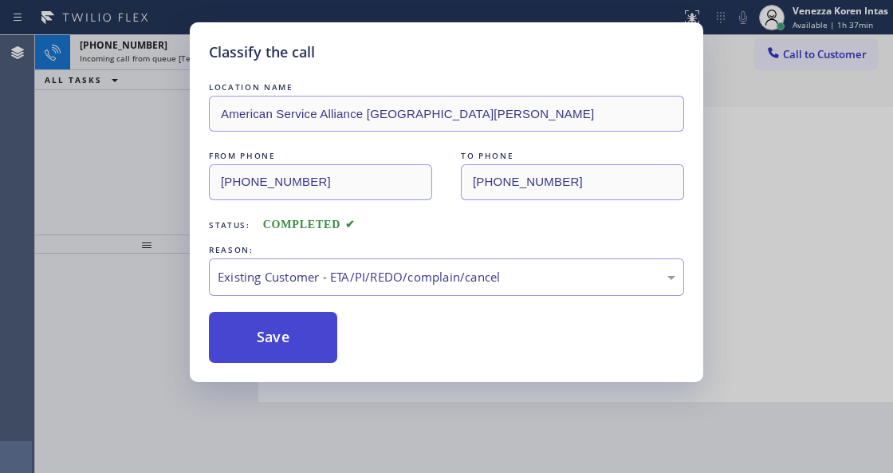
click at [317, 330] on button "Save" at bounding box center [273, 337] width 128 height 51
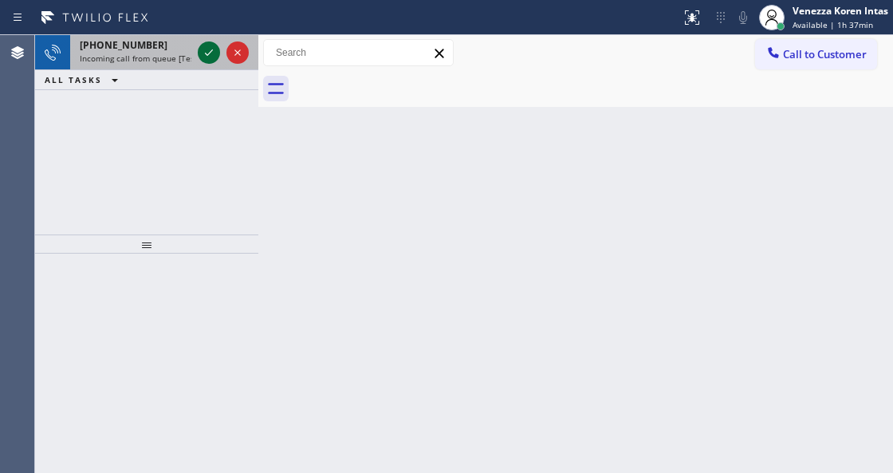
click at [206, 53] on icon at bounding box center [208, 52] width 19 height 19
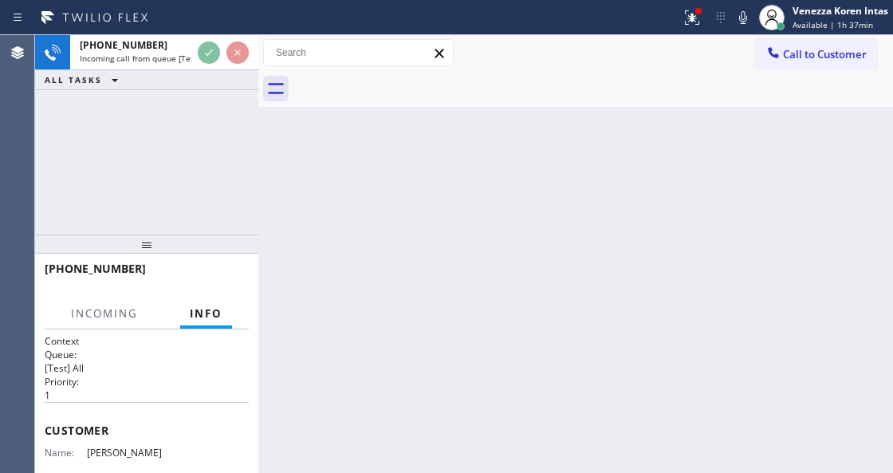
scroll to position [159, 0]
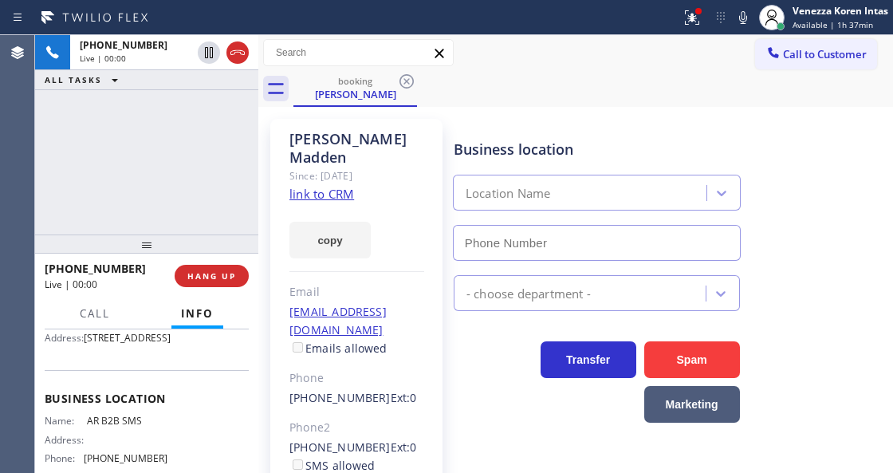
type input "(833) 692-2271"
click at [350, 186] on link "link to CRM" at bounding box center [321, 194] width 65 height 16
click at [692, 24] on icon at bounding box center [691, 17] width 19 height 19
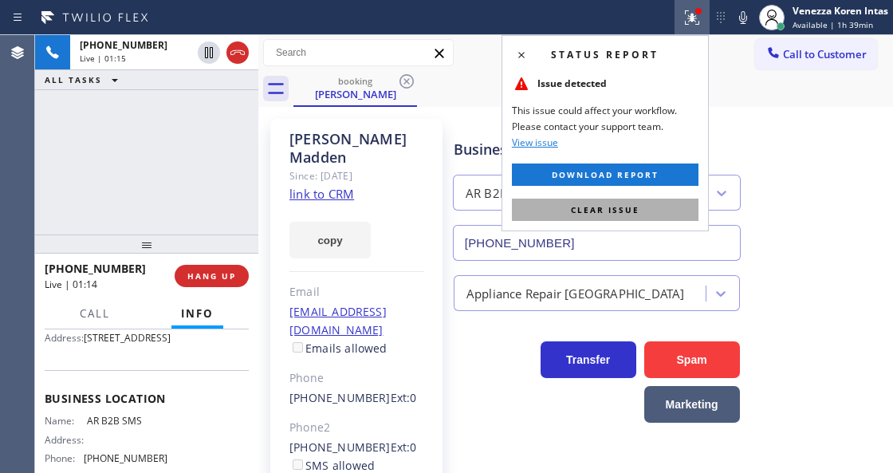
click at [623, 205] on span "Clear issue" at bounding box center [605, 209] width 69 height 11
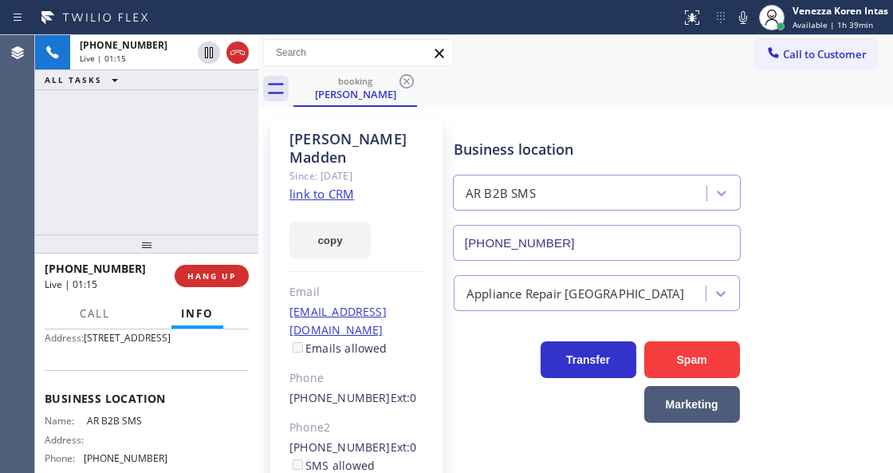
click at [741, 20] on icon at bounding box center [742, 17] width 19 height 19
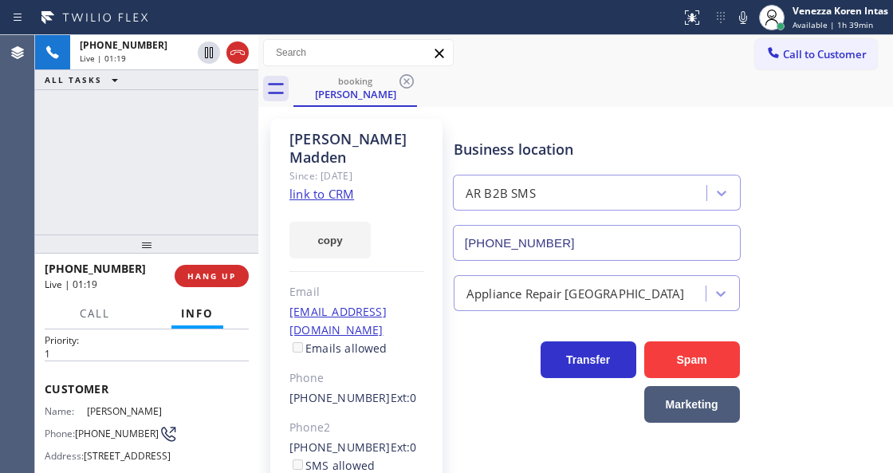
scroll to position [0, 0]
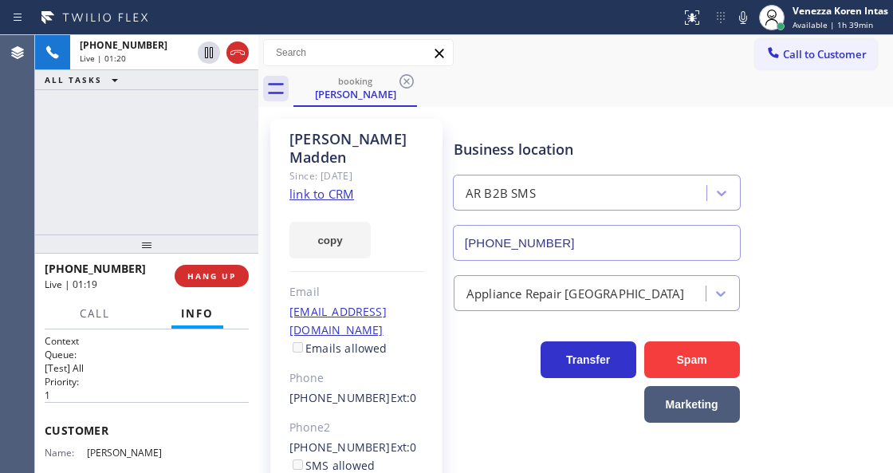
click at [415, 167] on div "Since: 20 may 2020" at bounding box center [356, 176] width 135 height 18
click at [742, 19] on icon at bounding box center [742, 17] width 19 height 19
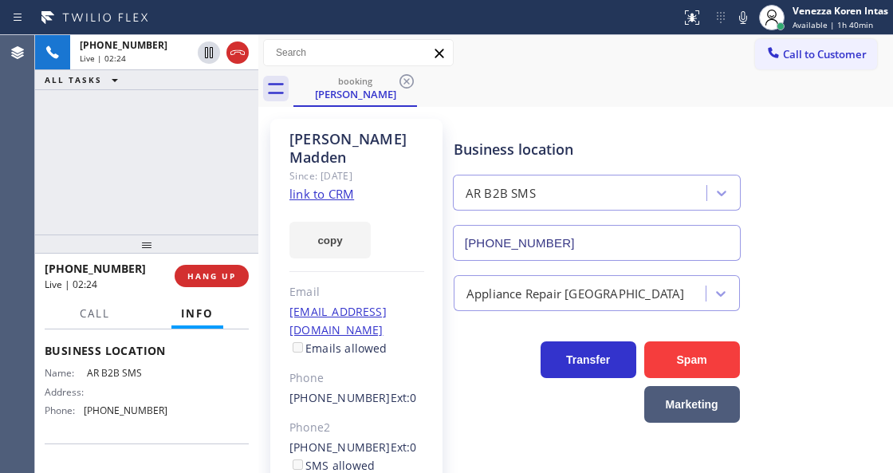
scroll to position [212, 0]
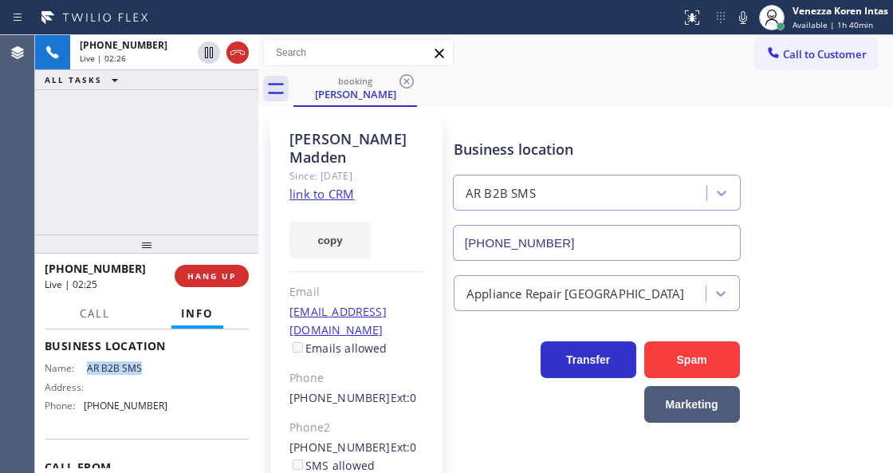
drag, startPoint x: 156, startPoint y: 410, endPoint x: 85, endPoint y: 408, distance: 71.0
click at [87, 374] on span "AR B2B SMS" at bounding box center [127, 368] width 80 height 12
click at [594, 134] on div "Business location AR B2B SMS (833) 692-2271" at bounding box center [596, 192] width 293 height 138
click at [567, 51] on div "Call to Customer Outbound call Location Search location Your caller id phone nu…" at bounding box center [575, 53] width 635 height 28
click at [480, 470] on div "Business location AR B2B SMS (833) 692-2271 Appliance Repair High End Transfer …" at bounding box center [669, 356] width 438 height 466
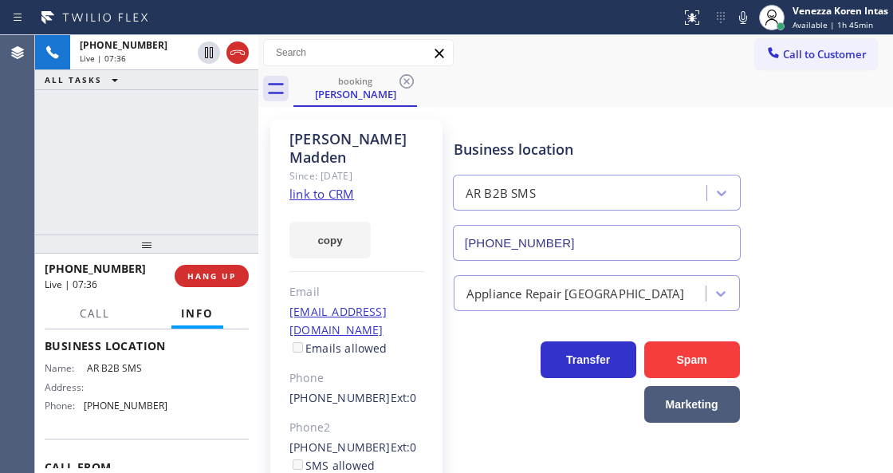
click at [738, 14] on icon at bounding box center [742, 17] width 19 height 19
click at [741, 21] on icon at bounding box center [742, 17] width 19 height 19
click at [732, 48] on div "Call to Customer Outbound call Location Search location Your caller id phone nu…" at bounding box center [575, 53] width 635 height 28
click at [418, 254] on div "Merle Madden Since: 20 may 2020 link to CRM copy Email hollyrlake@gmail.com Ema…" at bounding box center [356, 365] width 172 height 493
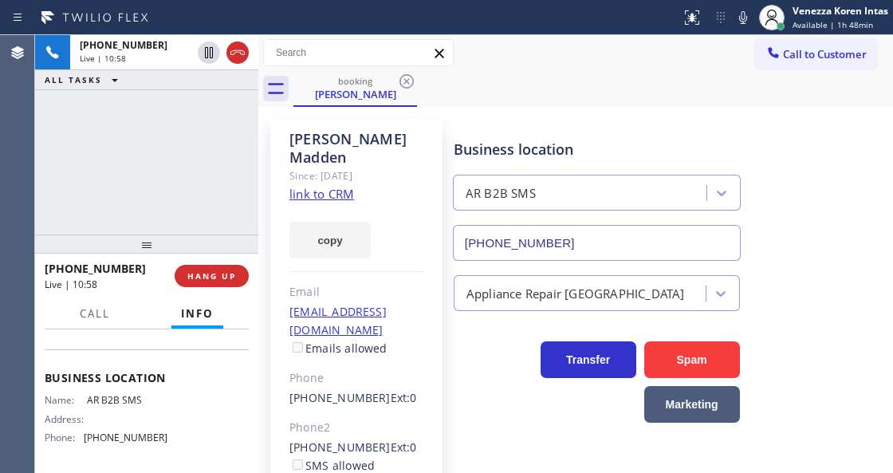
scroll to position [53, 0]
drag, startPoint x: 96, startPoint y: 431, endPoint x: 75, endPoint y: 418, distance: 24.3
click at [75, 418] on div "Phone: (818) 281-4010" at bounding box center [106, 422] width 123 height 19
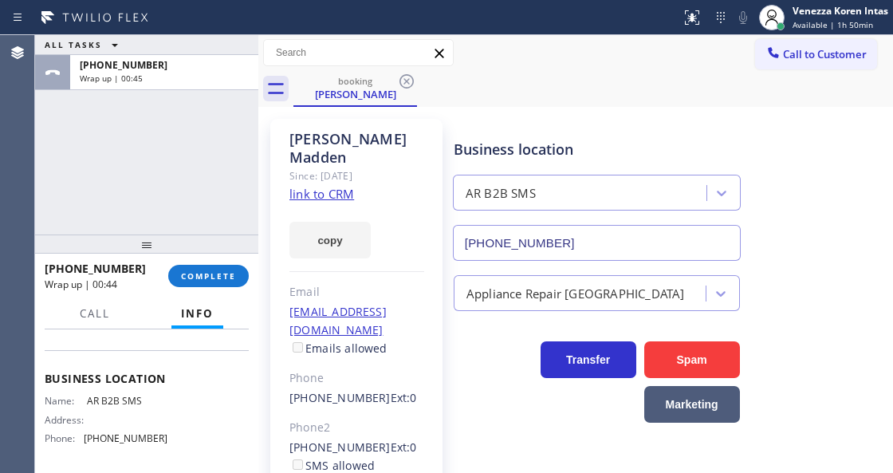
scroll to position [212, 0]
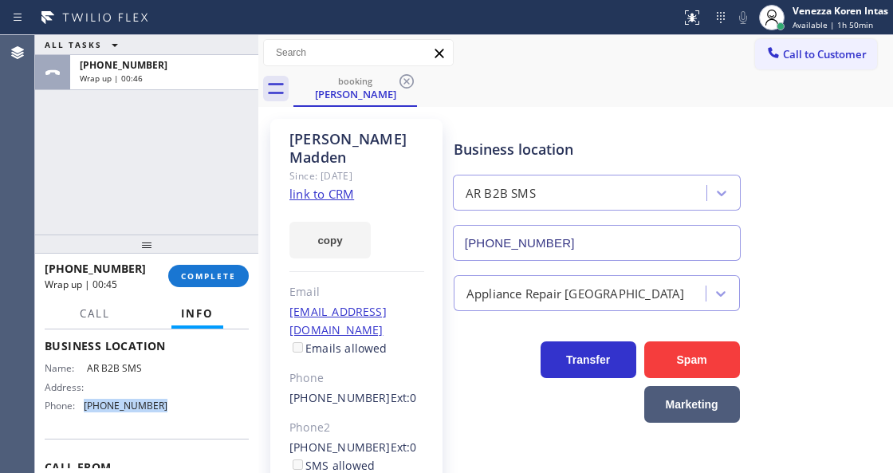
drag, startPoint x: 163, startPoint y: 440, endPoint x: 100, endPoint y: 438, distance: 62.2
click at [81, 418] on div "Name: AR B2B SMS Address: Phone: (833) 692-2271" at bounding box center [147, 390] width 204 height 56
click at [198, 285] on button "COMPLETE" at bounding box center [208, 276] width 81 height 22
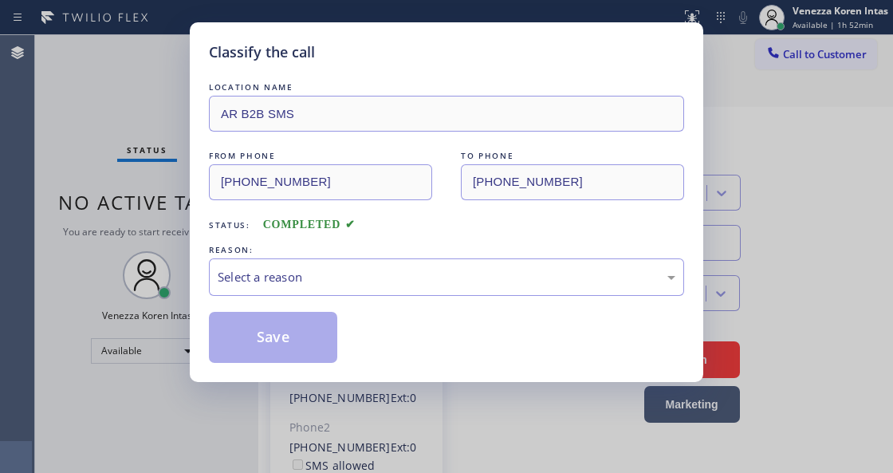
click at [336, 285] on div "Select a reason" at bounding box center [447, 277] width 458 height 18
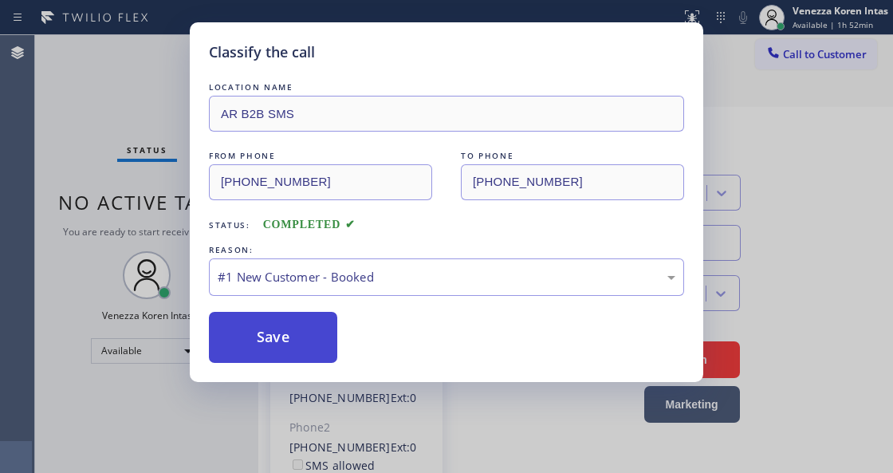
click at [317, 328] on button "Save" at bounding box center [273, 337] width 128 height 51
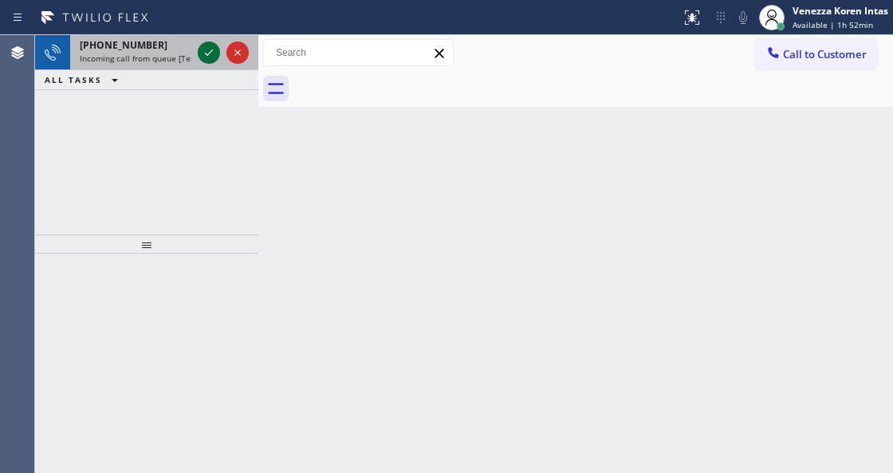
click at [213, 54] on icon at bounding box center [208, 52] width 19 height 19
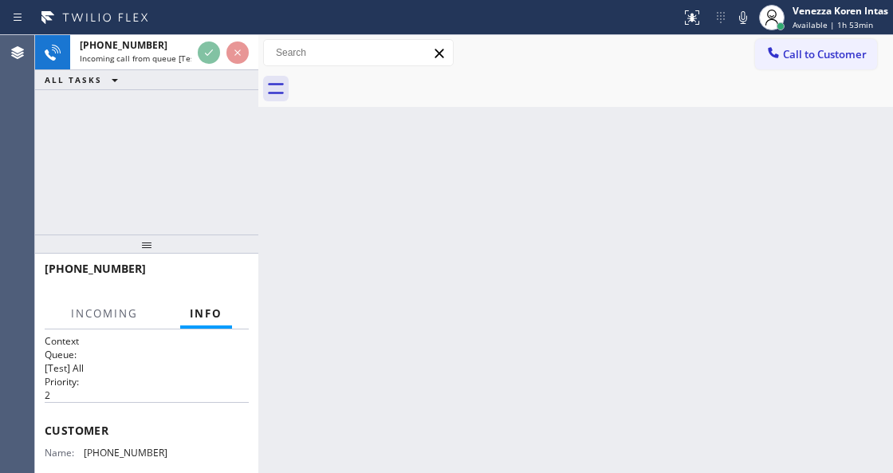
scroll to position [212, 0]
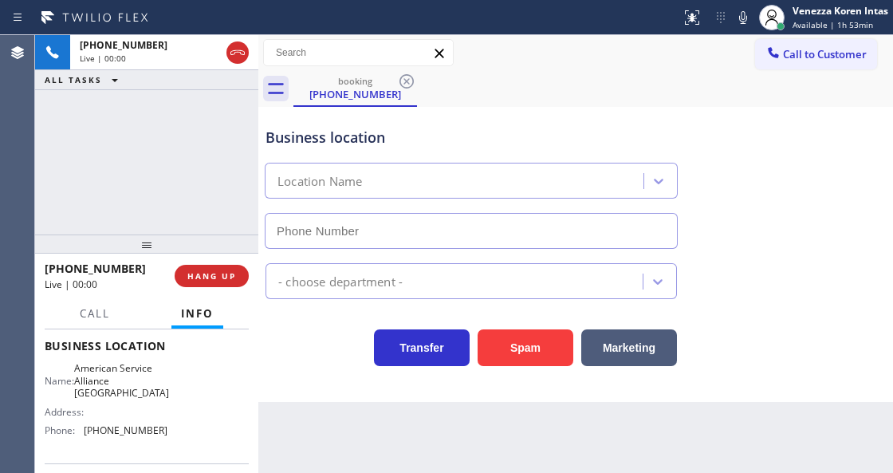
type input "(516) 407-9794"
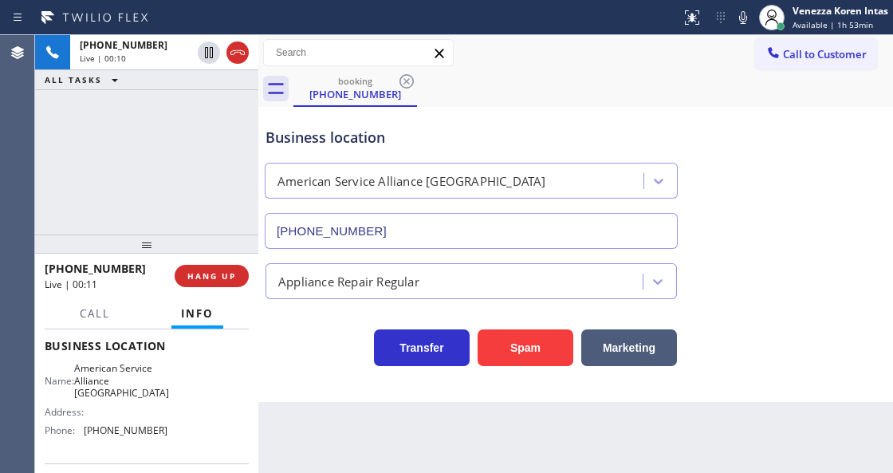
click at [297, 364] on div "Transfer Spam Marketing" at bounding box center [471, 343] width 418 height 45
click at [215, 271] on span "HANG UP" at bounding box center [211, 275] width 49 height 11
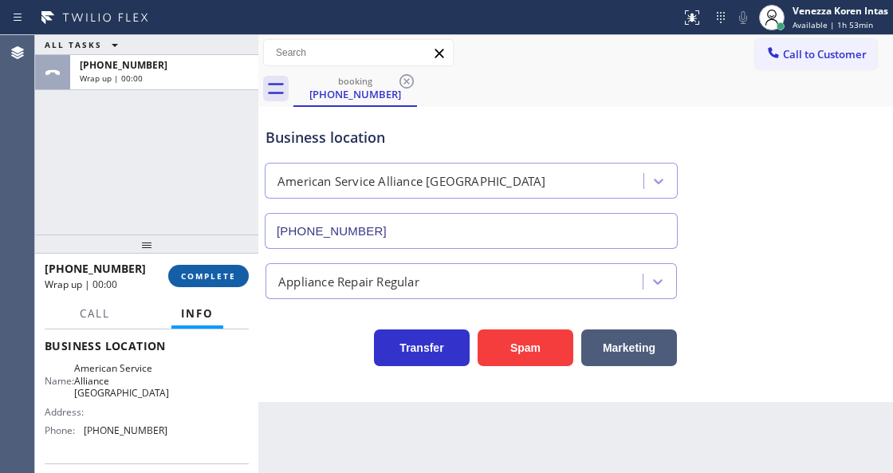
click at [215, 271] on span "COMPLETE" at bounding box center [208, 275] width 55 height 11
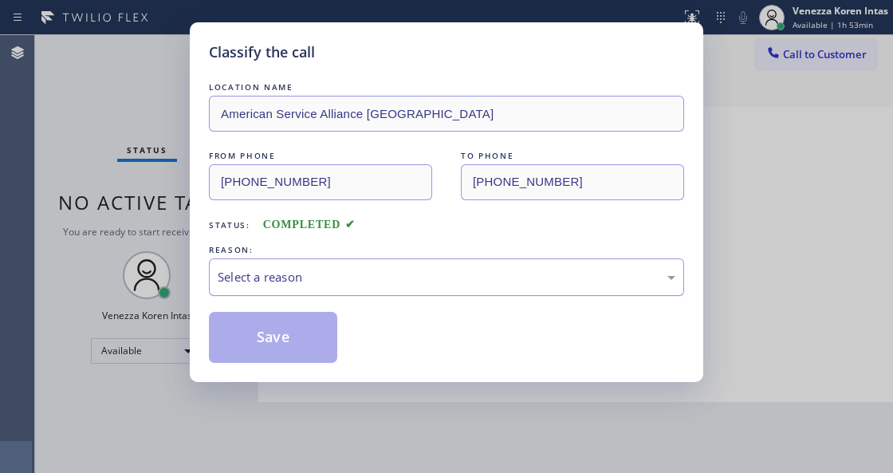
click at [356, 284] on div "Select a reason" at bounding box center [447, 277] width 458 height 18
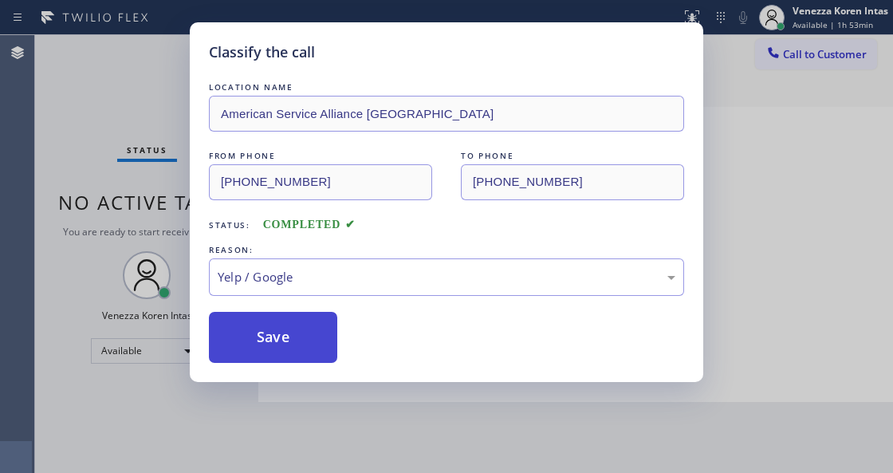
click at [317, 332] on button "Save" at bounding box center [273, 337] width 128 height 51
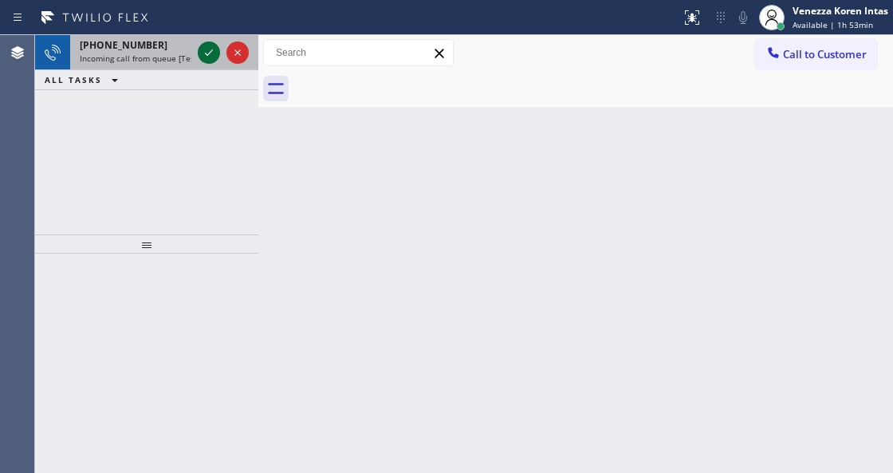
click at [212, 50] on icon at bounding box center [209, 52] width 8 height 6
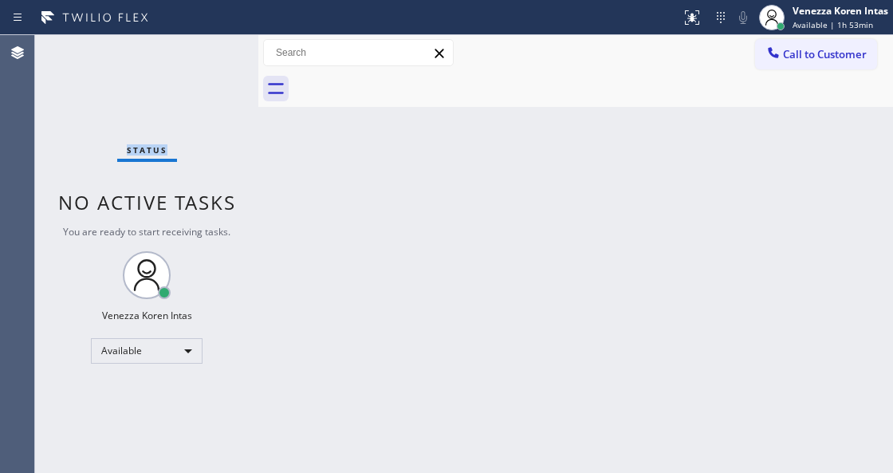
click at [212, 50] on div "Status No active tasks You are ready to start receiving tasks. Venezza Koren In…" at bounding box center [146, 254] width 223 height 438
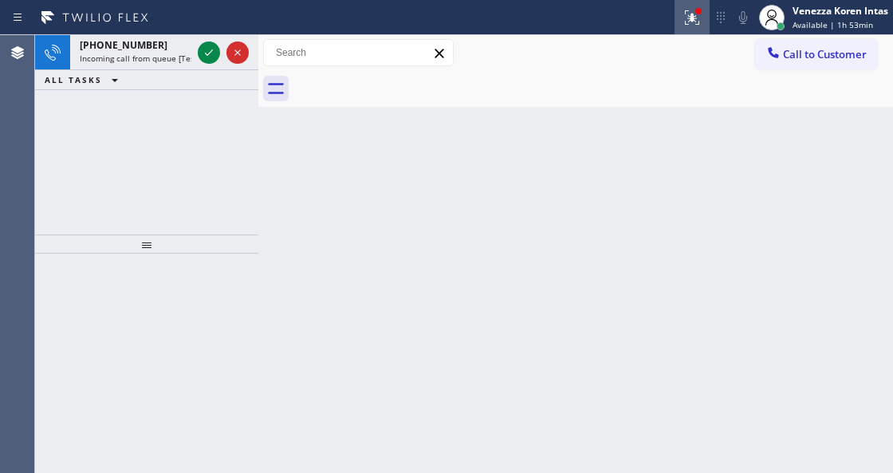
click at [686, 13] on icon at bounding box center [691, 17] width 19 height 19
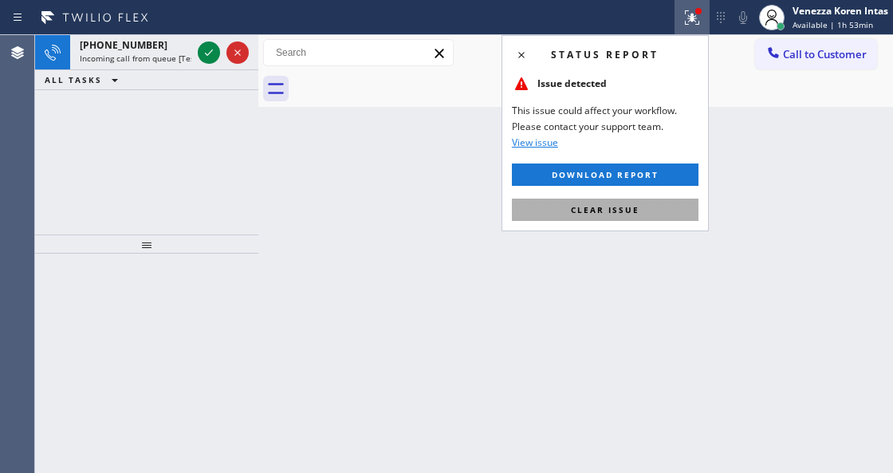
drag, startPoint x: 638, startPoint y: 212, endPoint x: 282, endPoint y: 174, distance: 357.6
click at [637, 212] on span "Clear issue" at bounding box center [605, 209] width 69 height 11
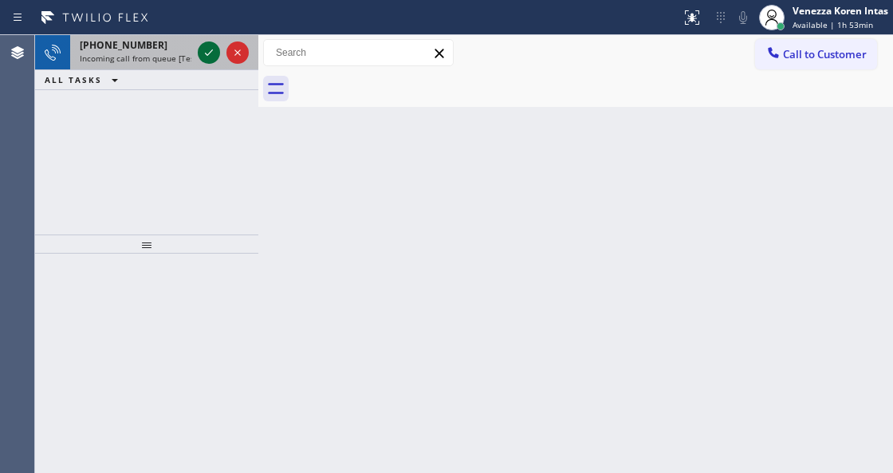
drag, startPoint x: 218, startPoint y: 52, endPoint x: 203, endPoint y: 60, distance: 17.1
click at [217, 52] on div at bounding box center [209, 52] width 22 height 19
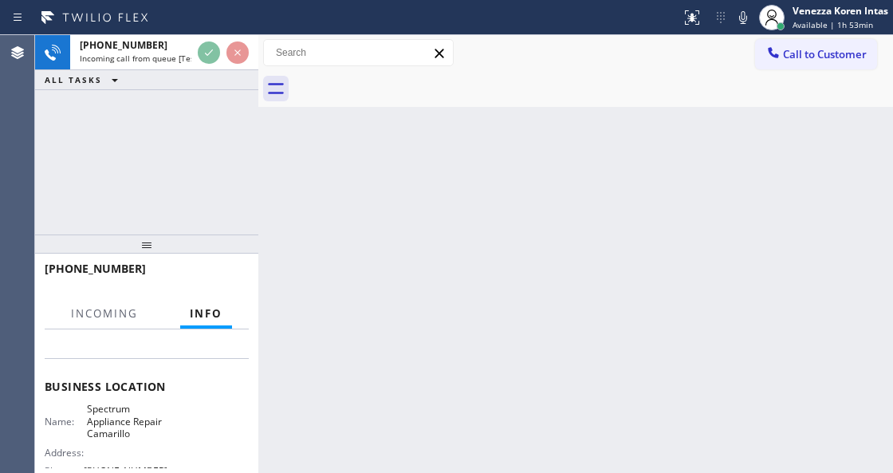
scroll to position [212, 0]
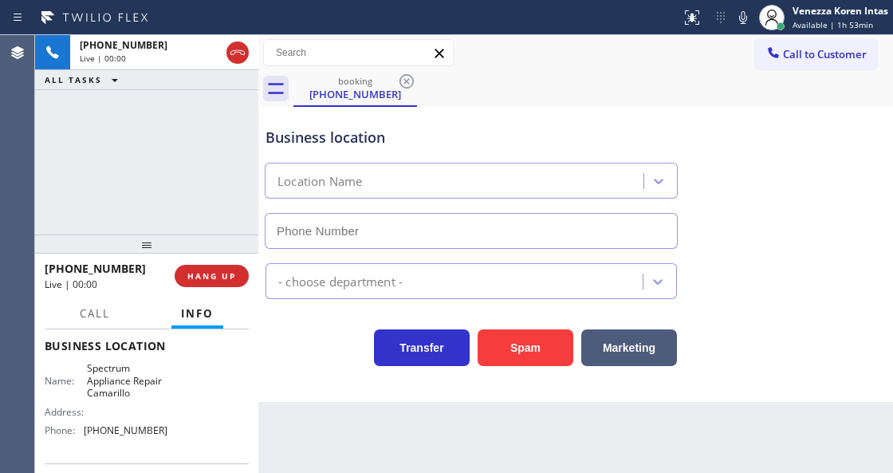
type input "(805) 600-3864"
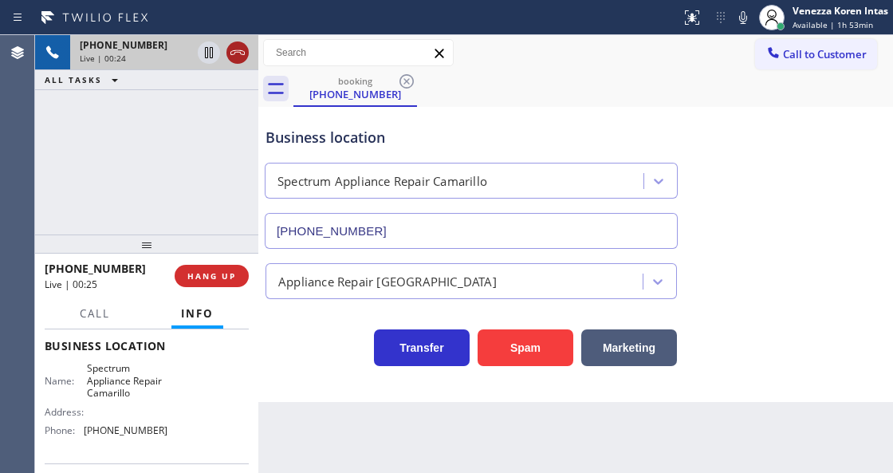
click at [238, 48] on icon at bounding box center [237, 52] width 19 height 19
click at [228, 279] on span "HANG UP" at bounding box center [211, 275] width 49 height 11
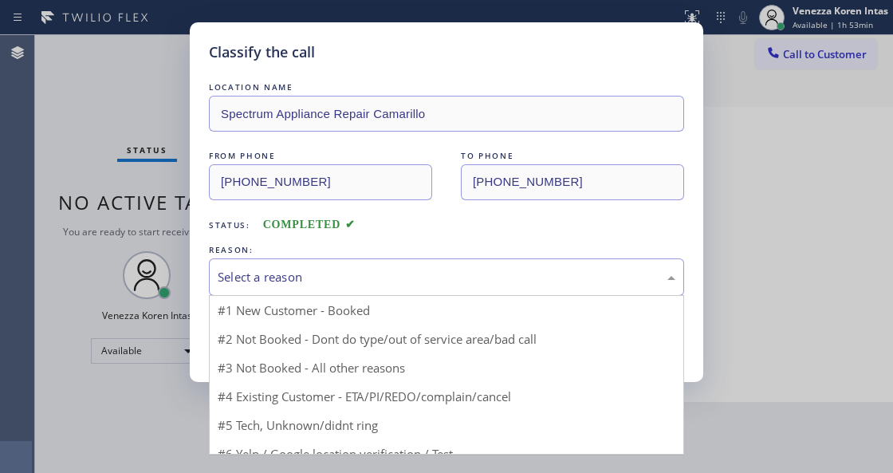
click at [375, 276] on div "Select a reason" at bounding box center [447, 277] width 458 height 18
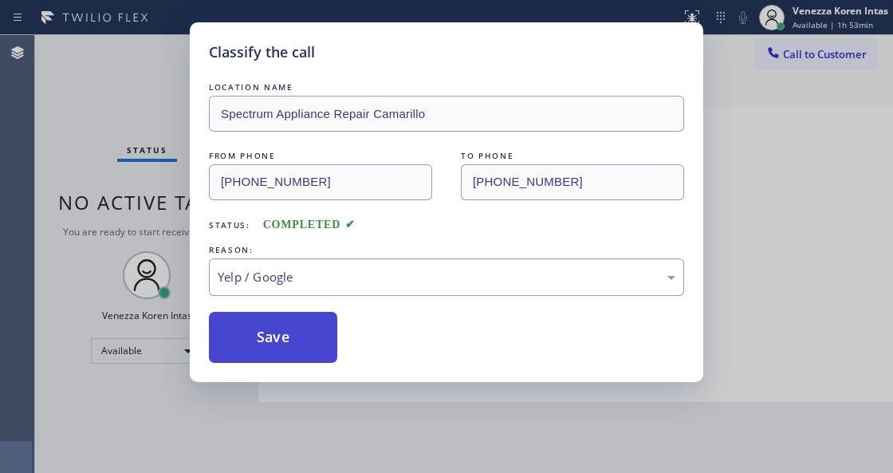
click at [302, 332] on button "Save" at bounding box center [273, 337] width 128 height 51
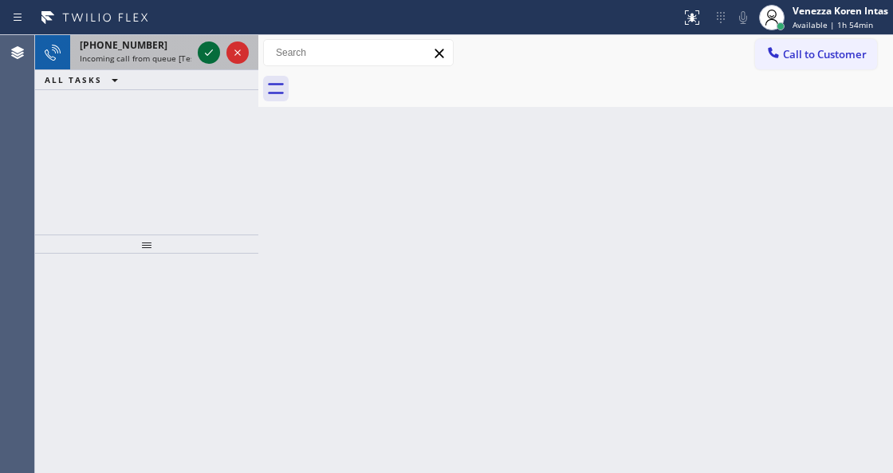
click at [215, 49] on icon at bounding box center [208, 52] width 19 height 19
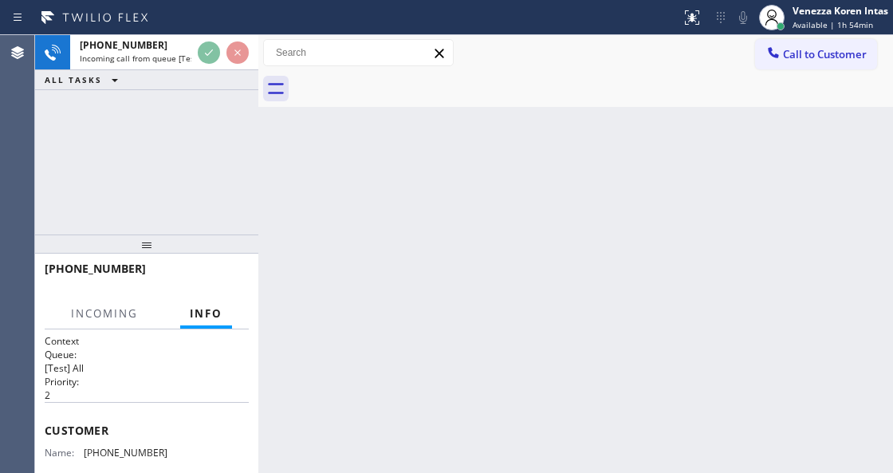
scroll to position [212, 0]
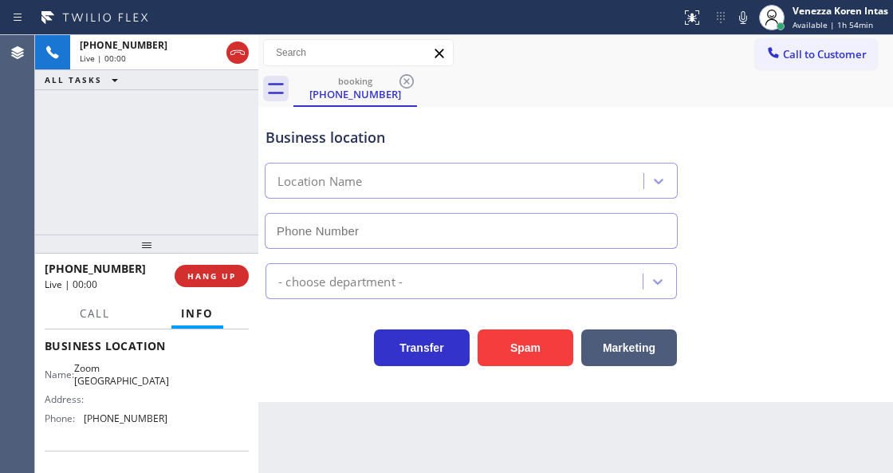
type input "(760) 388-7919"
click at [555, 97] on div "booking (760) 219-4338" at bounding box center [593, 89] width 600 height 36
click at [548, 64] on div "Call to Customer Outbound call Location Search location Your caller id phone nu…" at bounding box center [575, 53] width 635 height 28
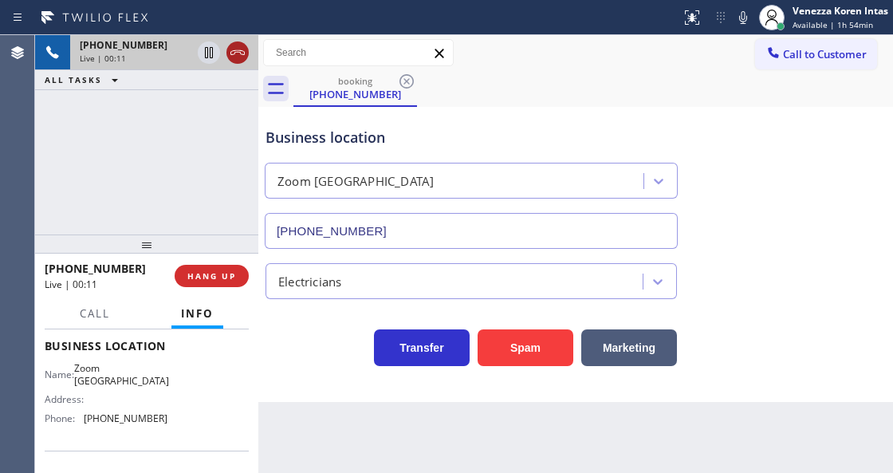
click at [241, 52] on icon at bounding box center [237, 52] width 19 height 19
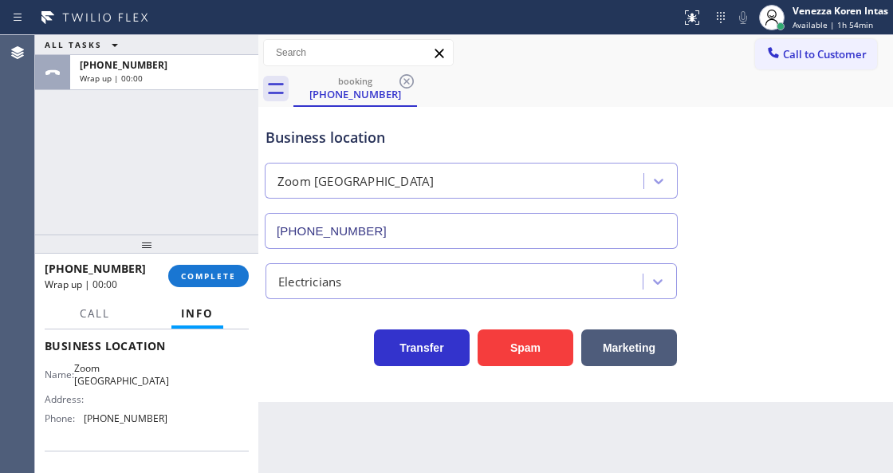
click at [309, 470] on div "Back to Dashboard Change Sender ID Customers Technicians Select a contact Outbo…" at bounding box center [575, 254] width 635 height 438
click at [846, 14] on div "Venezza Koren Intas" at bounding box center [840, 11] width 96 height 14
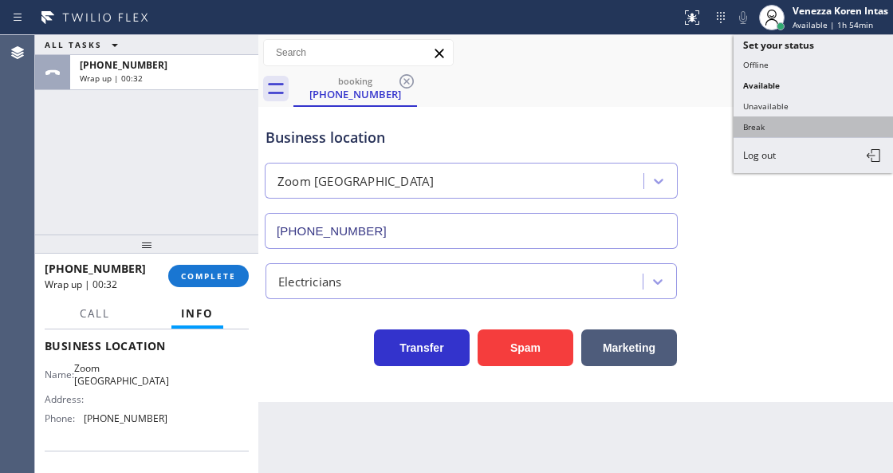
click at [770, 123] on button "Break" at bounding box center [812, 126] width 159 height 21
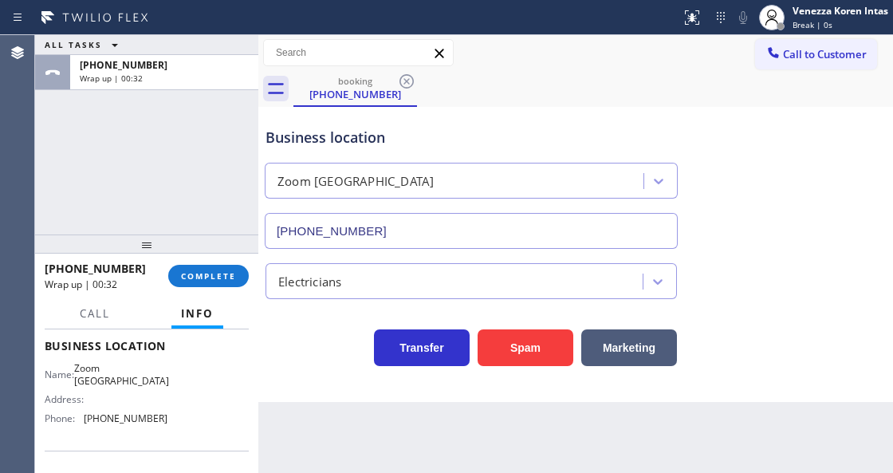
click at [205, 289] on div "+17602194338 Wrap up | 00:32 COMPLETE" at bounding box center [147, 275] width 204 height 41
click at [204, 278] on span "COMPLETE" at bounding box center [208, 275] width 55 height 11
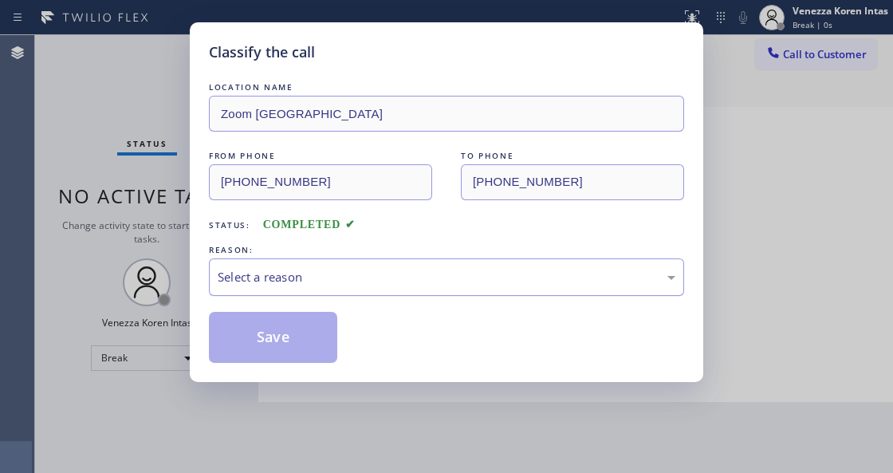
click at [324, 291] on div "Select a reason" at bounding box center [446, 276] width 475 height 37
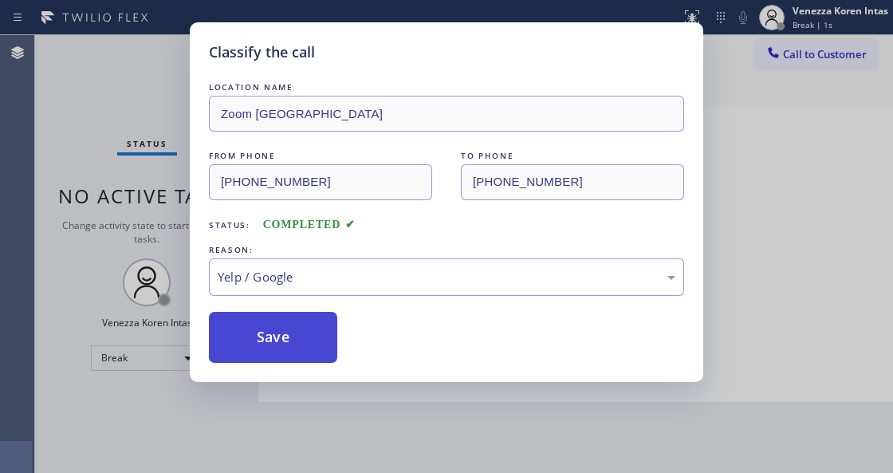
click at [291, 347] on button "Save" at bounding box center [273, 337] width 128 height 51
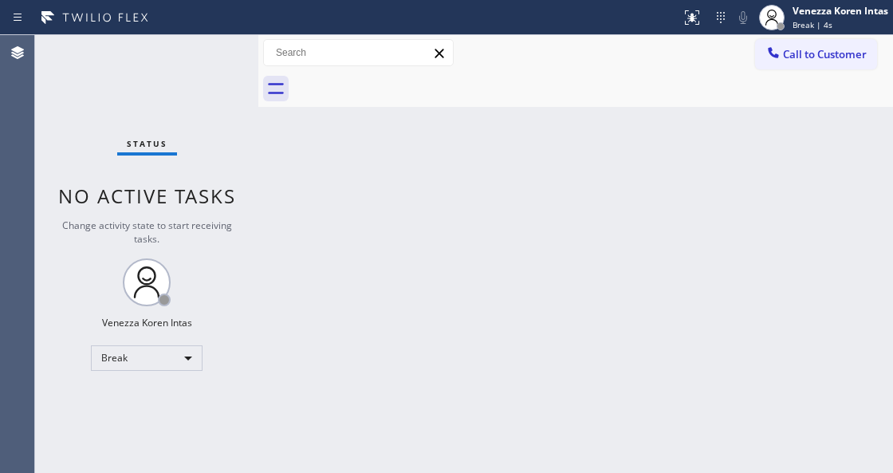
click at [258, 208] on div at bounding box center [258, 254] width 0 height 438
click at [187, 100] on div "Status No active tasks Change activity state to start receiving tasks. Venezza …" at bounding box center [146, 254] width 223 height 438
